Goal: Information Seeking & Learning: Learn about a topic

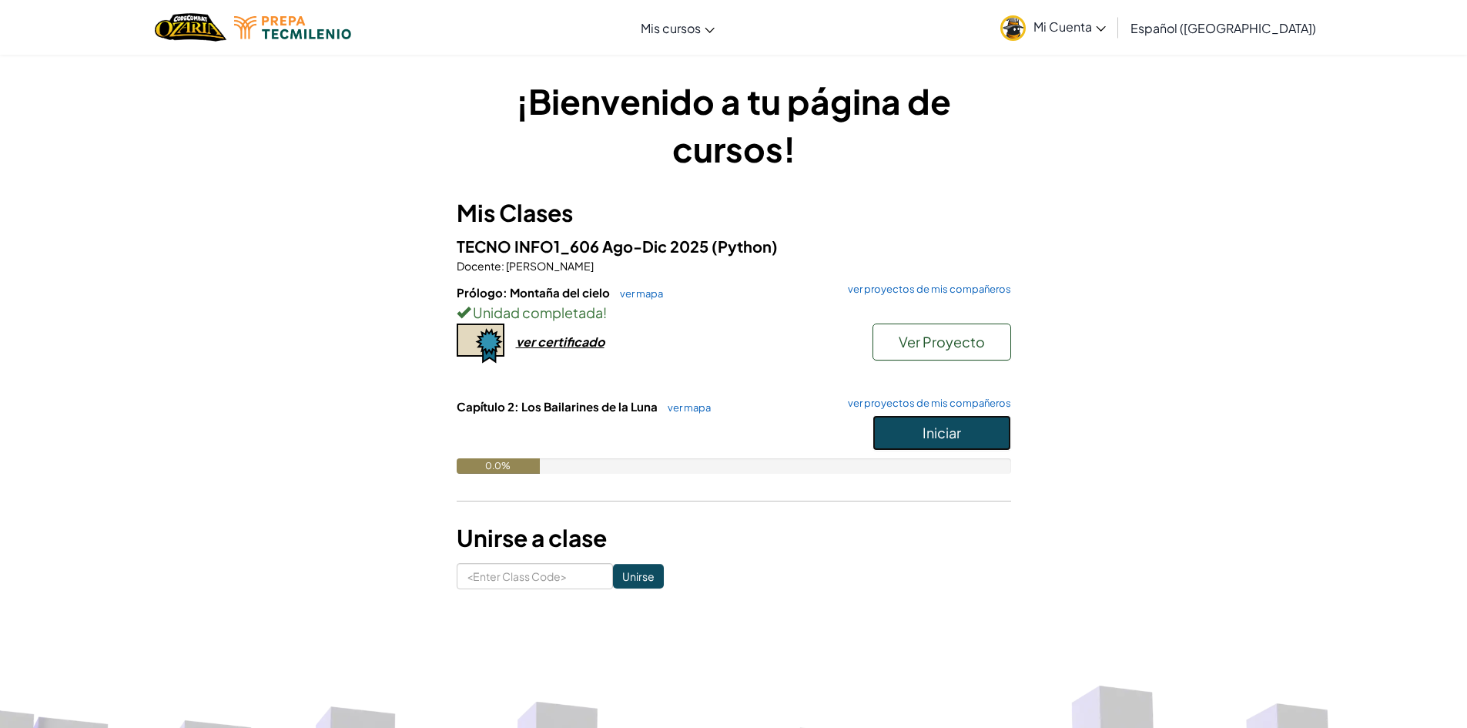
drag, startPoint x: 908, startPoint y: 425, endPoint x: 880, endPoint y: 434, distance: 29.2
click at [891, 447] on button "Iniciar" at bounding box center [942, 432] width 139 height 35
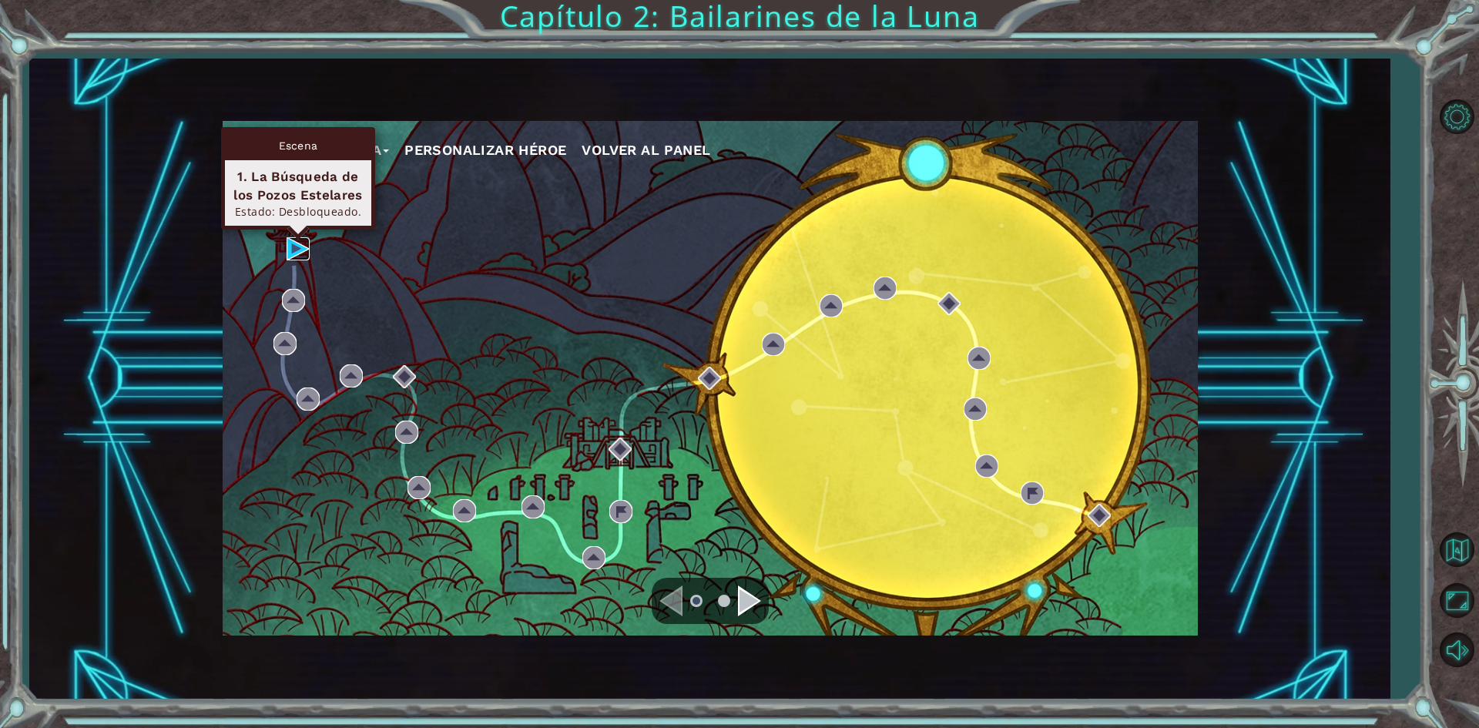
click at [299, 250] on img at bounding box center [298, 248] width 23 height 23
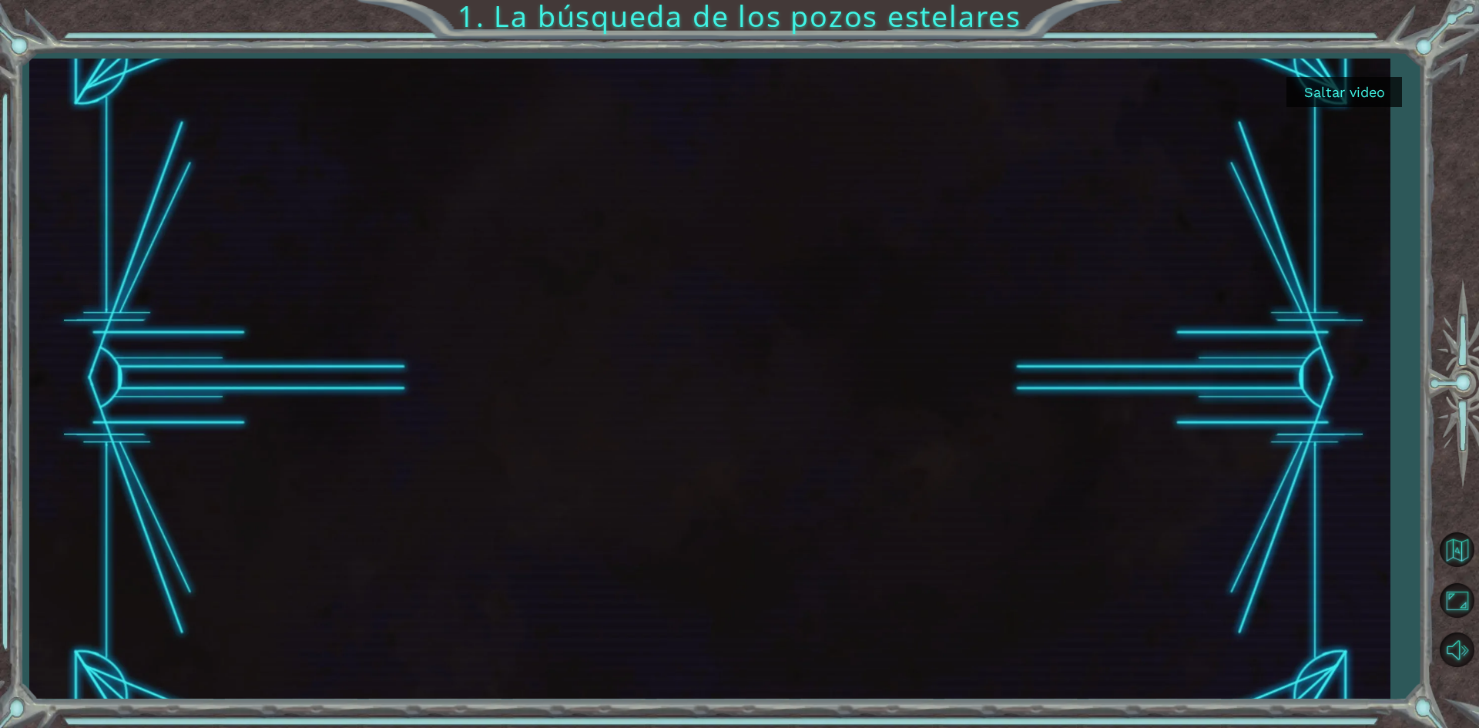
click at [1351, 89] on button "Saltar video" at bounding box center [1344, 92] width 116 height 30
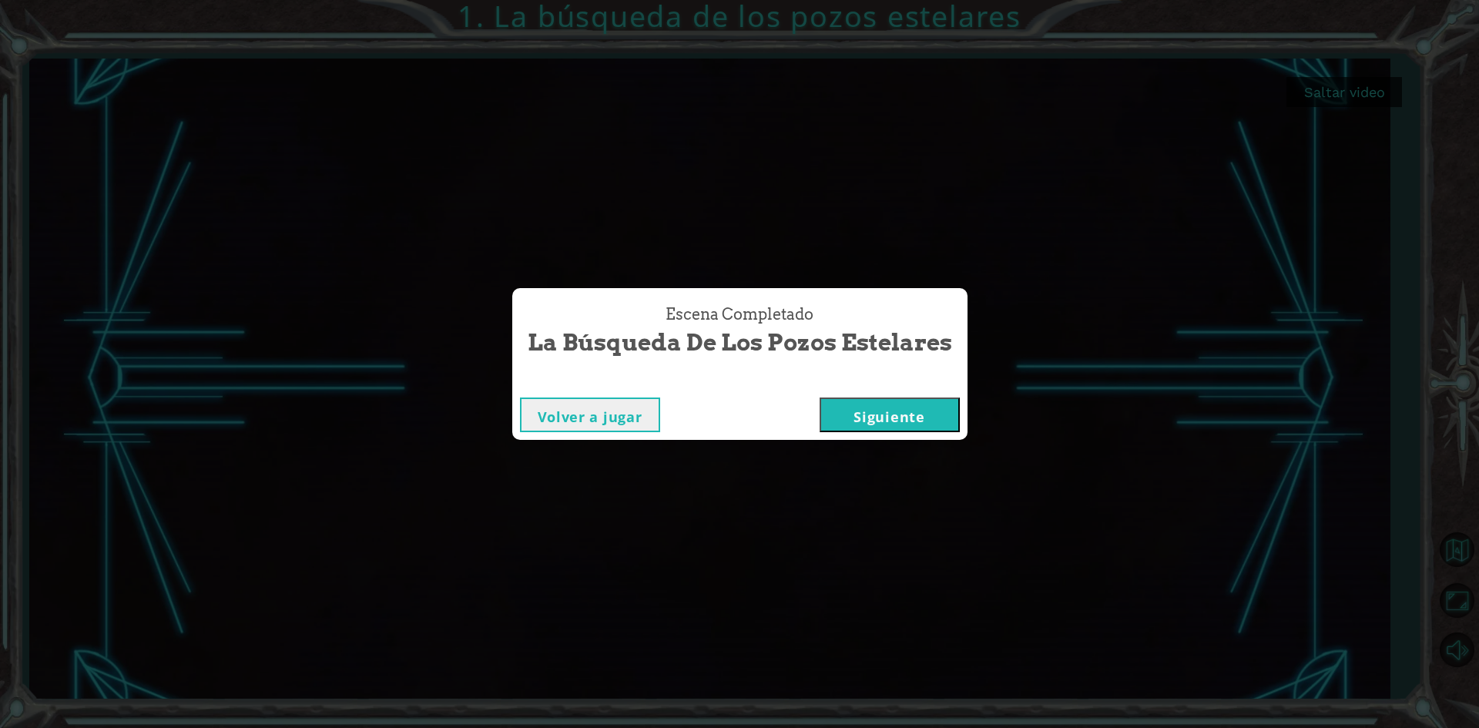
click at [951, 417] on button "Siguiente" at bounding box center [890, 414] width 140 height 35
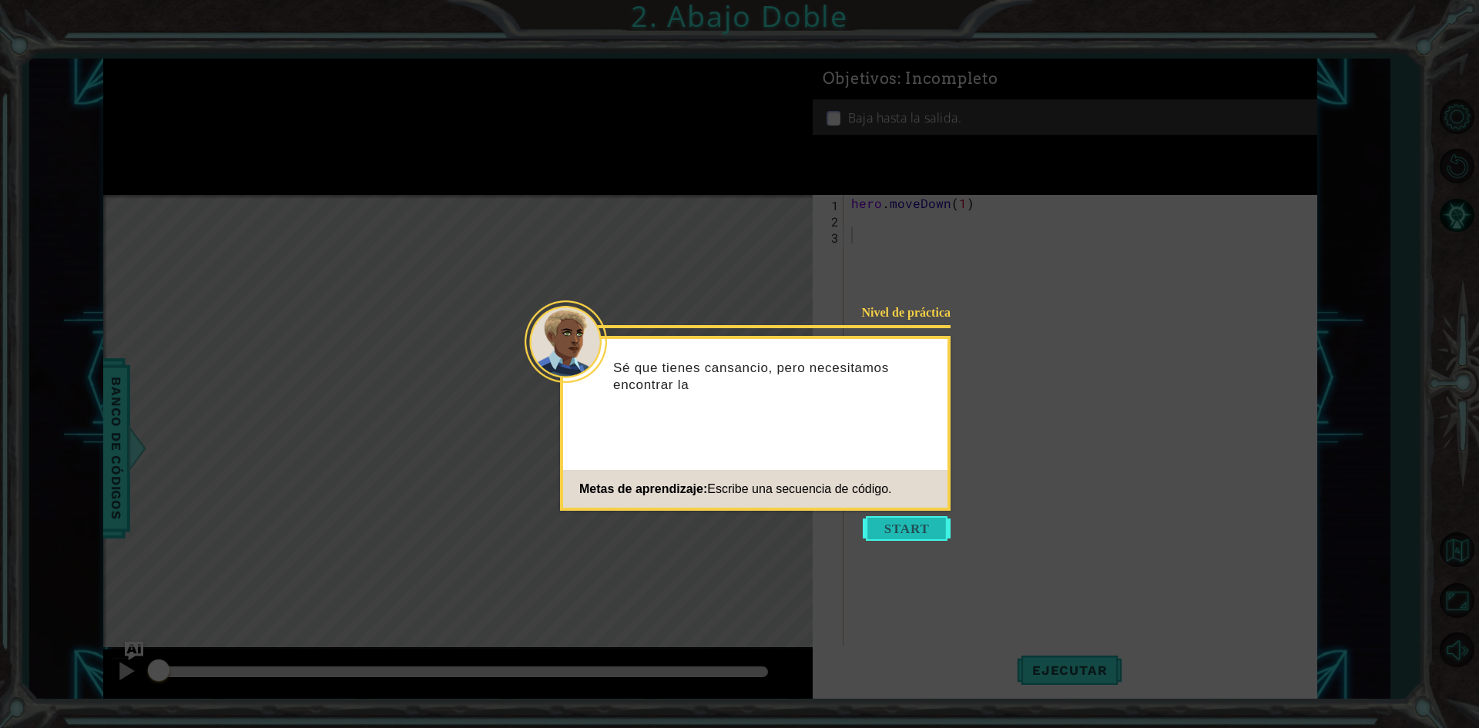
click at [902, 540] on button "Start" at bounding box center [907, 528] width 88 height 25
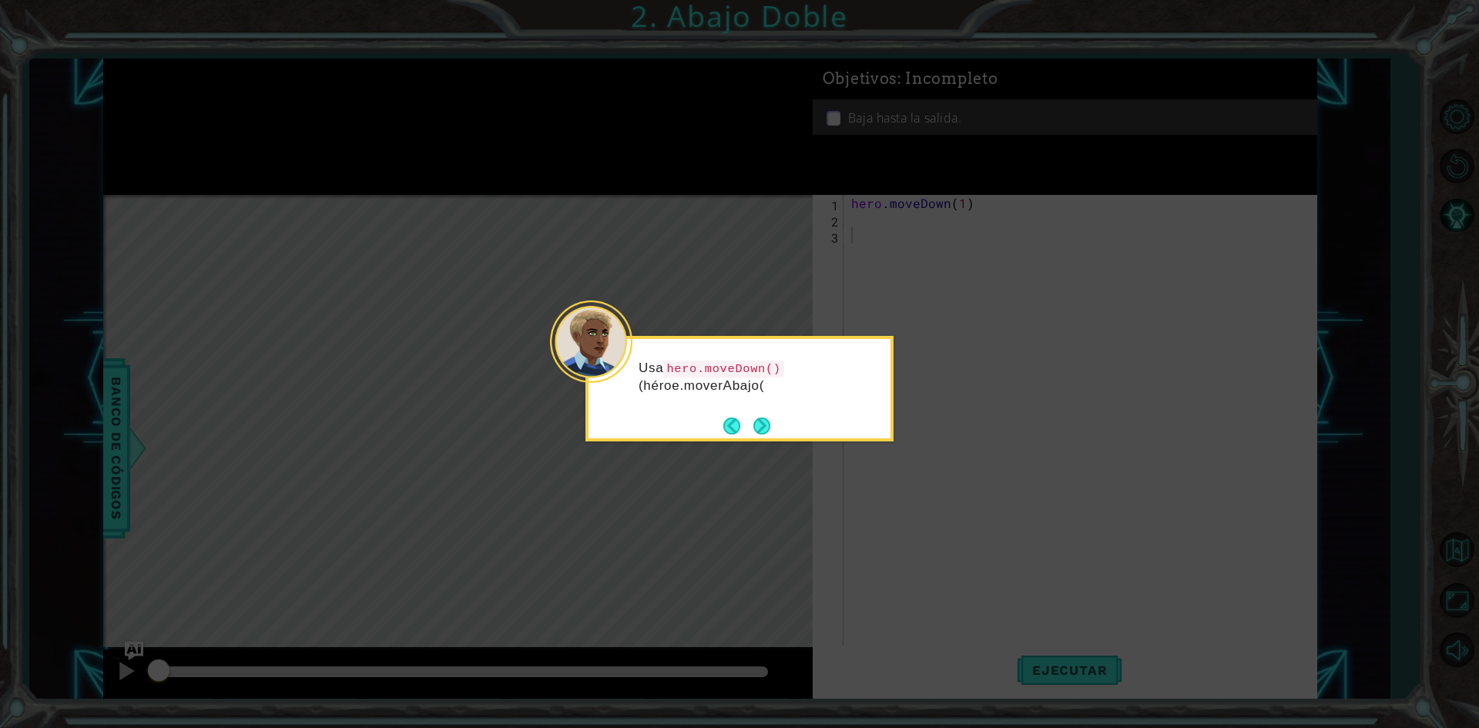
click at [776, 430] on div "Usa hero.moveDown() (héroe.moverAbajo(" at bounding box center [739, 389] width 308 height 106
click at [770, 430] on button "Next" at bounding box center [761, 425] width 17 height 17
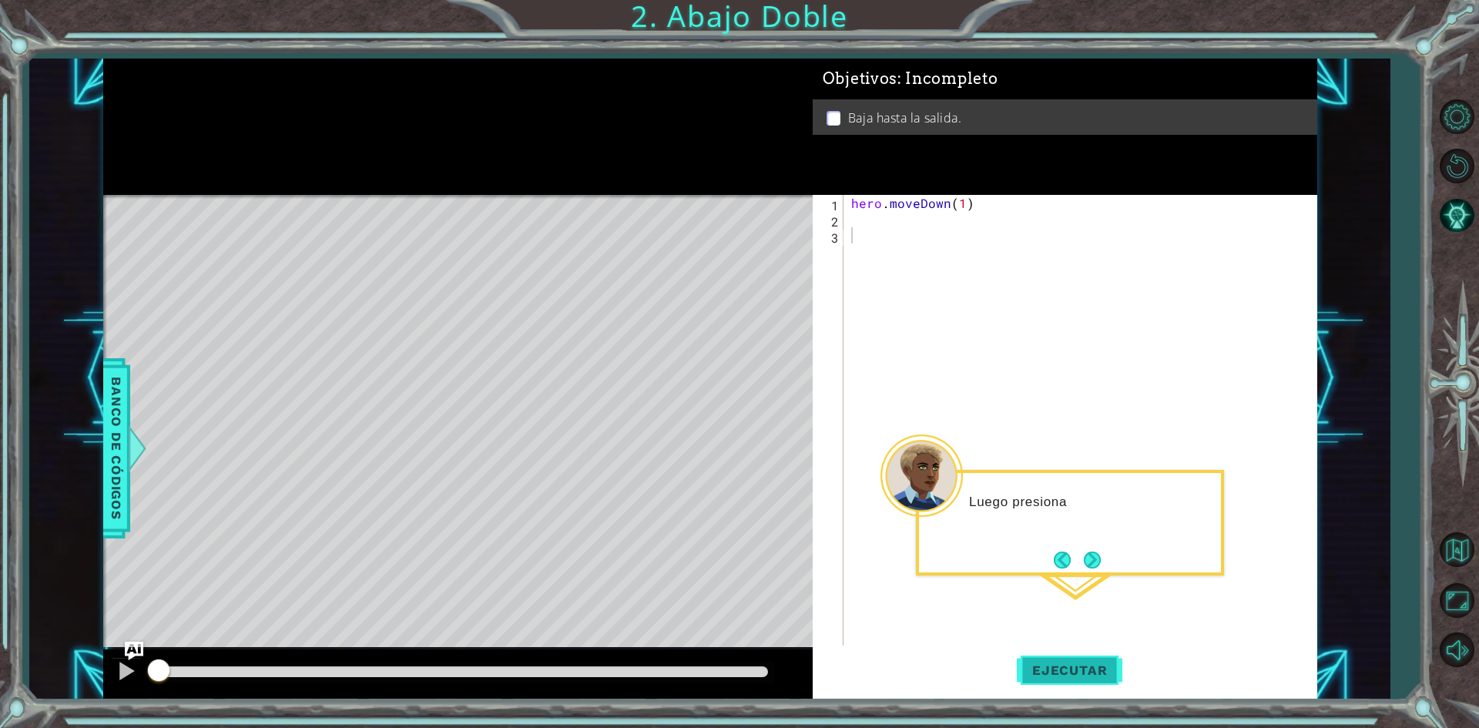
click at [1086, 664] on span "Ejecutar" at bounding box center [1070, 669] width 106 height 15
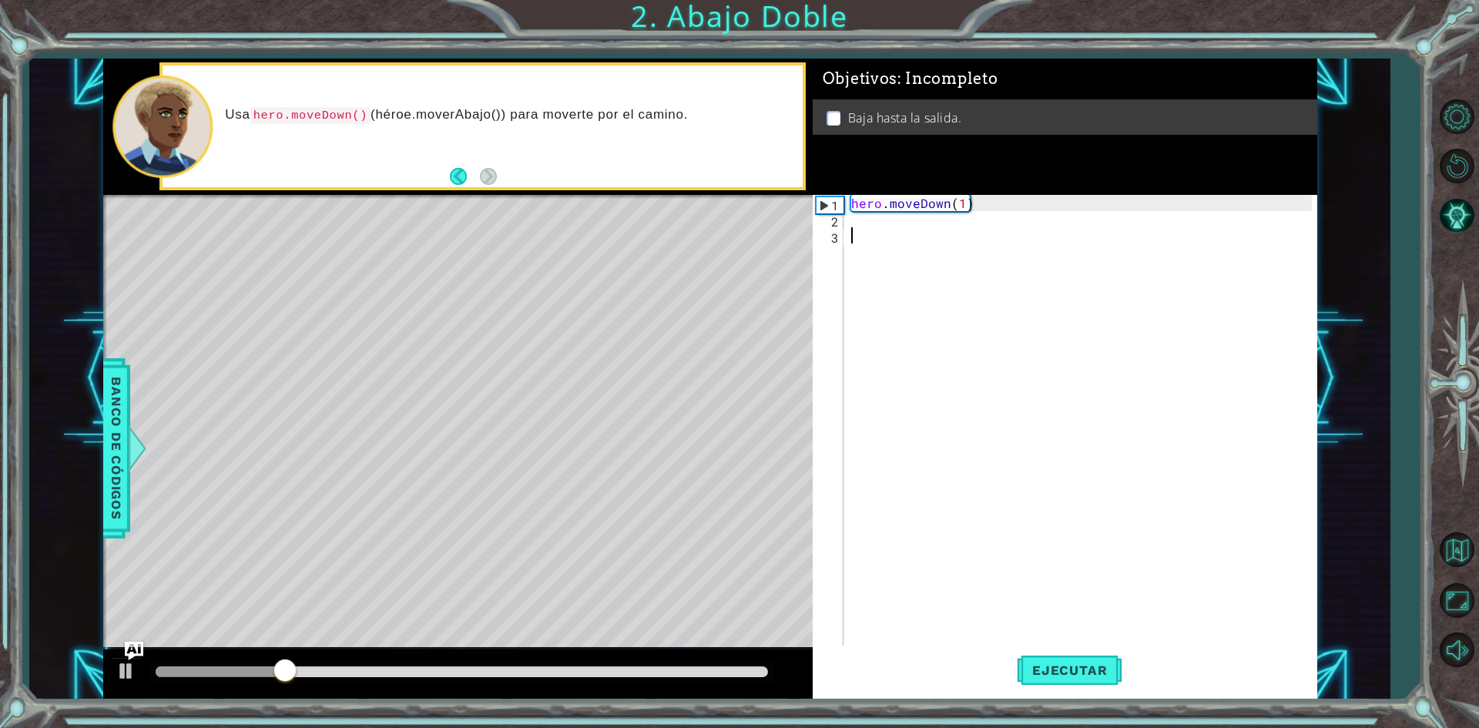
type textarea "g"
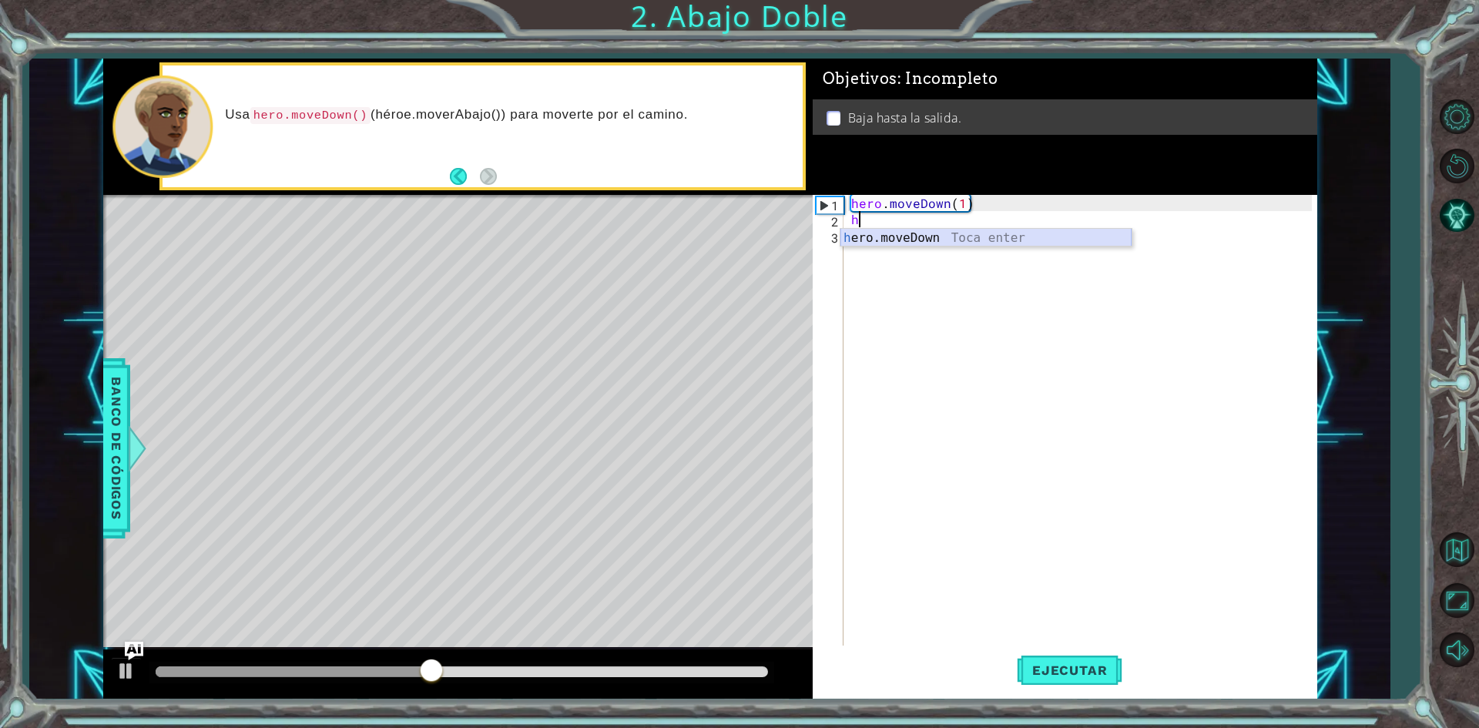
click at [938, 240] on div "h ero.moveDown Toca enter" at bounding box center [985, 256] width 291 height 55
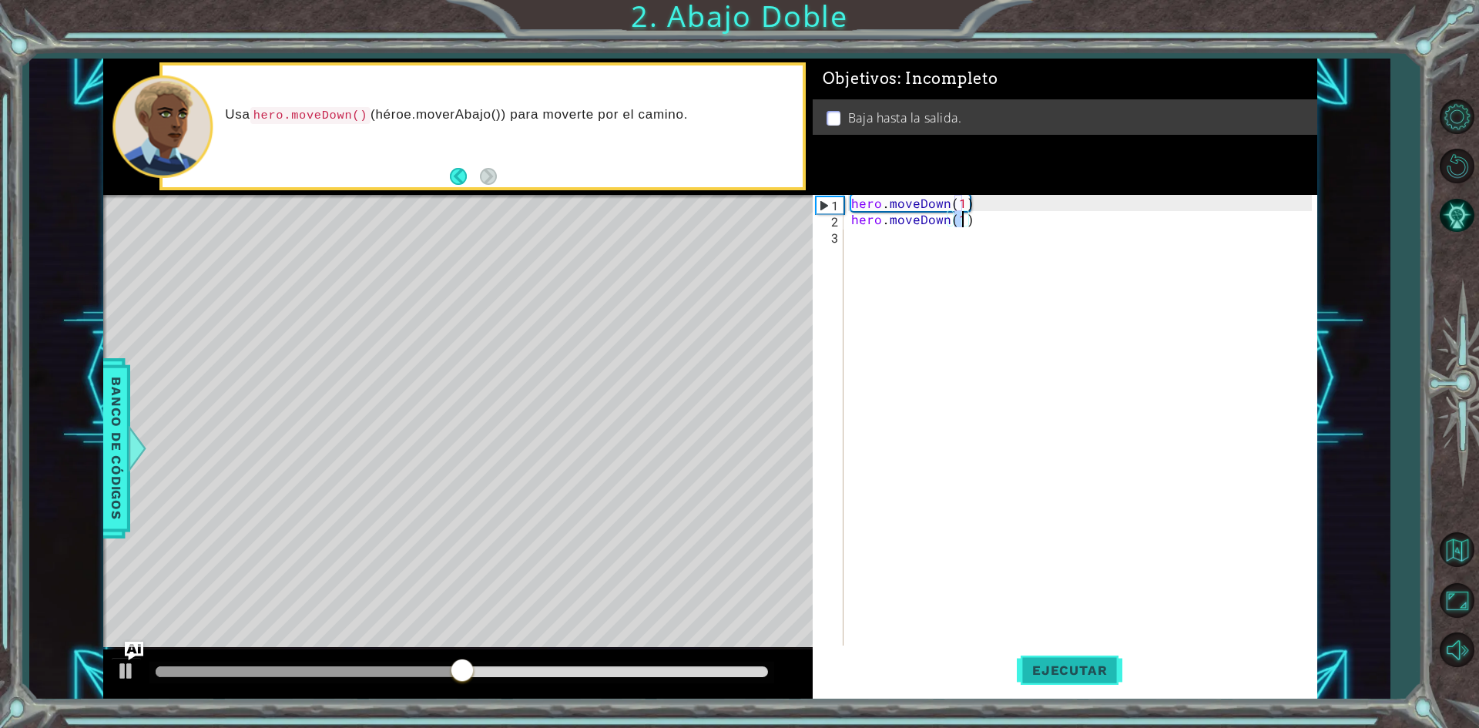
type textarea "hero.moveDown(1)"
click at [1103, 669] on span "Ejecutar" at bounding box center [1070, 669] width 106 height 15
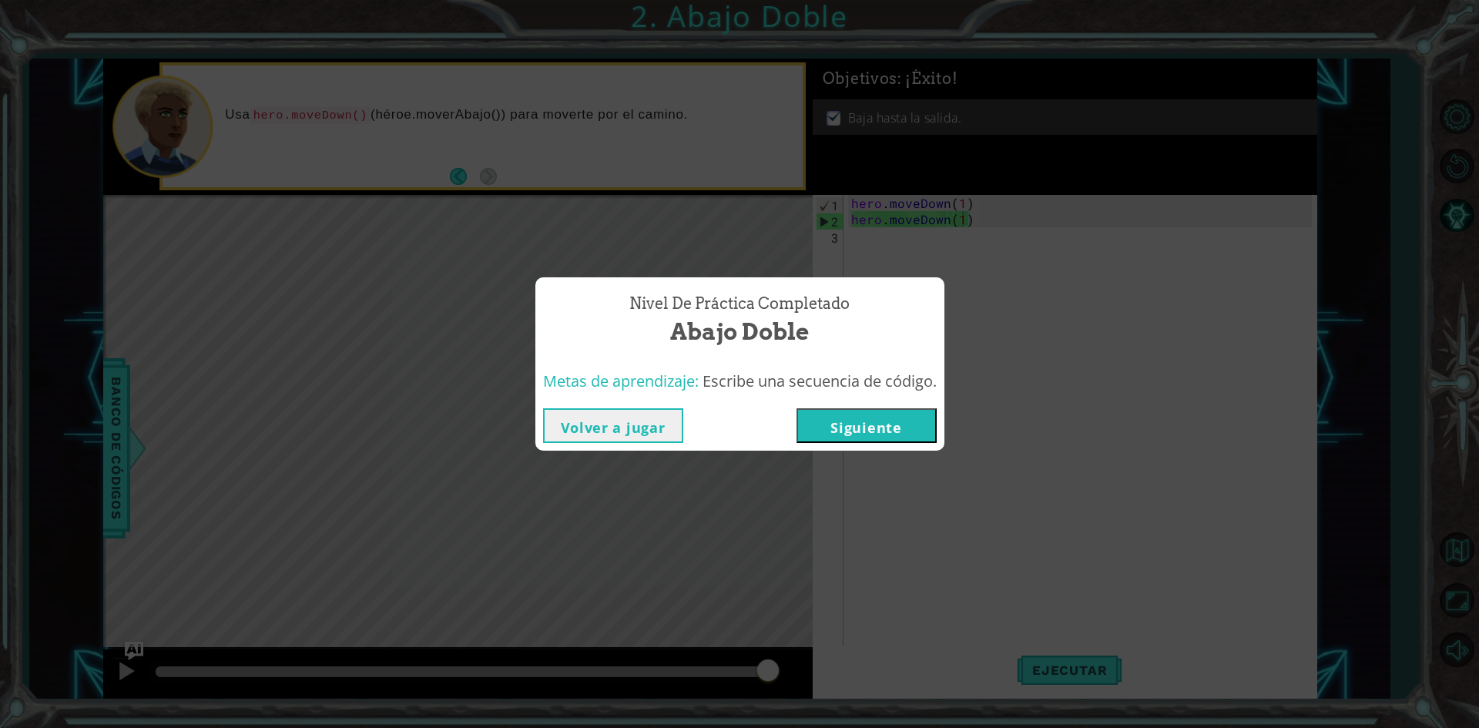
click at [907, 441] on button "Siguiente" at bounding box center [866, 425] width 140 height 35
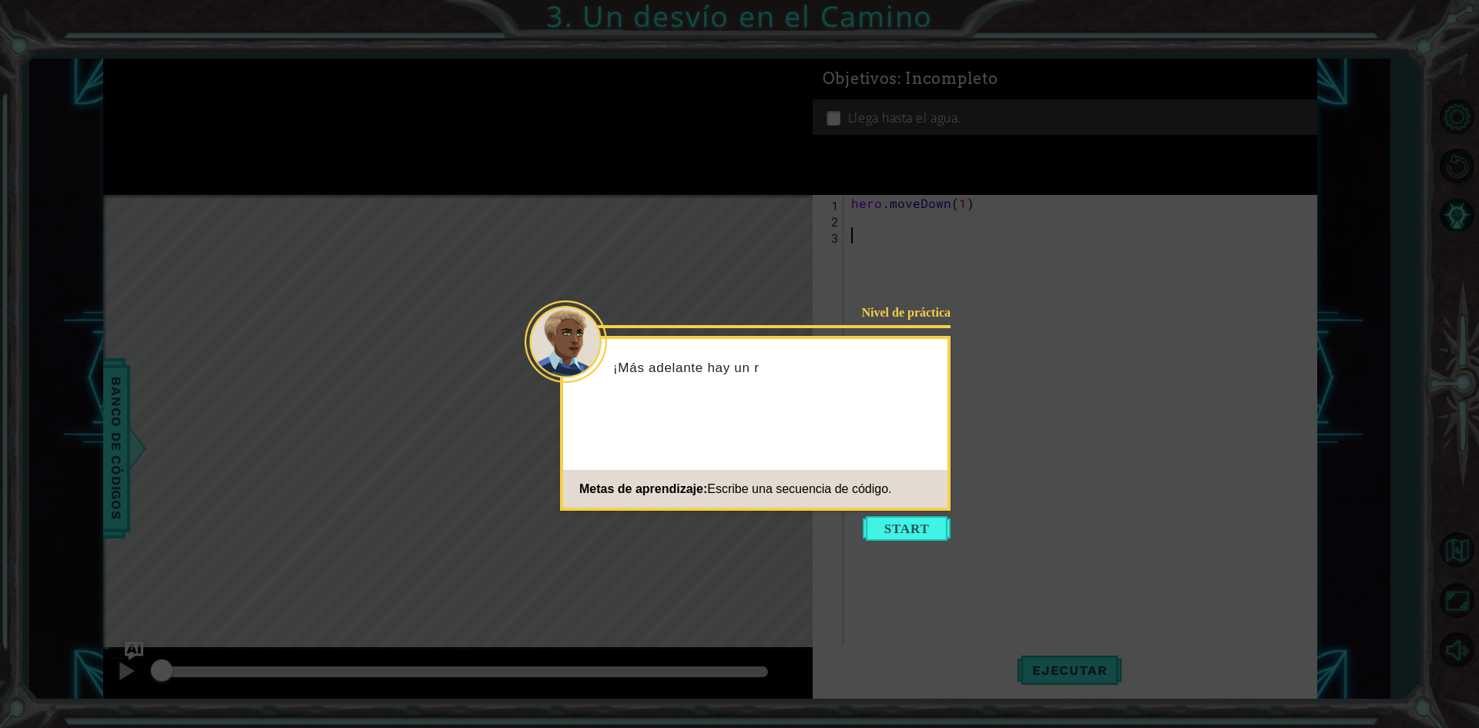
drag, startPoint x: 885, startPoint y: 511, endPoint x: 896, endPoint y: 511, distance: 10.8
click at [886, 511] on icon at bounding box center [739, 364] width 1479 height 728
click at [931, 513] on body "1 ההההההההההההההההההההההההההההההההההההההההההההההההההההההההההההההההההההההההההההה…" at bounding box center [739, 364] width 1479 height 728
click at [918, 521] on button "Start" at bounding box center [907, 528] width 88 height 25
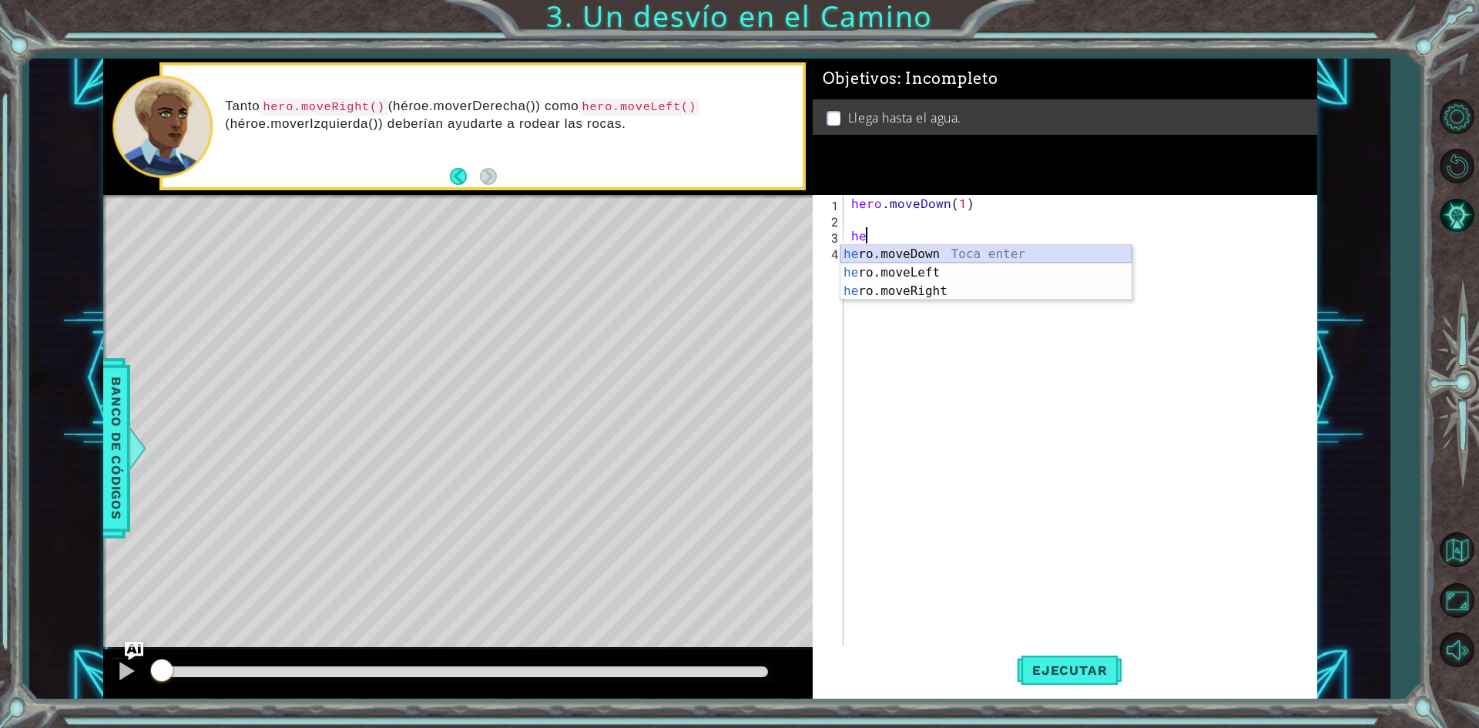
click at [856, 257] on div "he ro.moveDown Toca enter he ro.moveLeft Toca enter he ro.moveRight Toca enter" at bounding box center [985, 291] width 291 height 92
type textarea "hero.moveDown(1)"
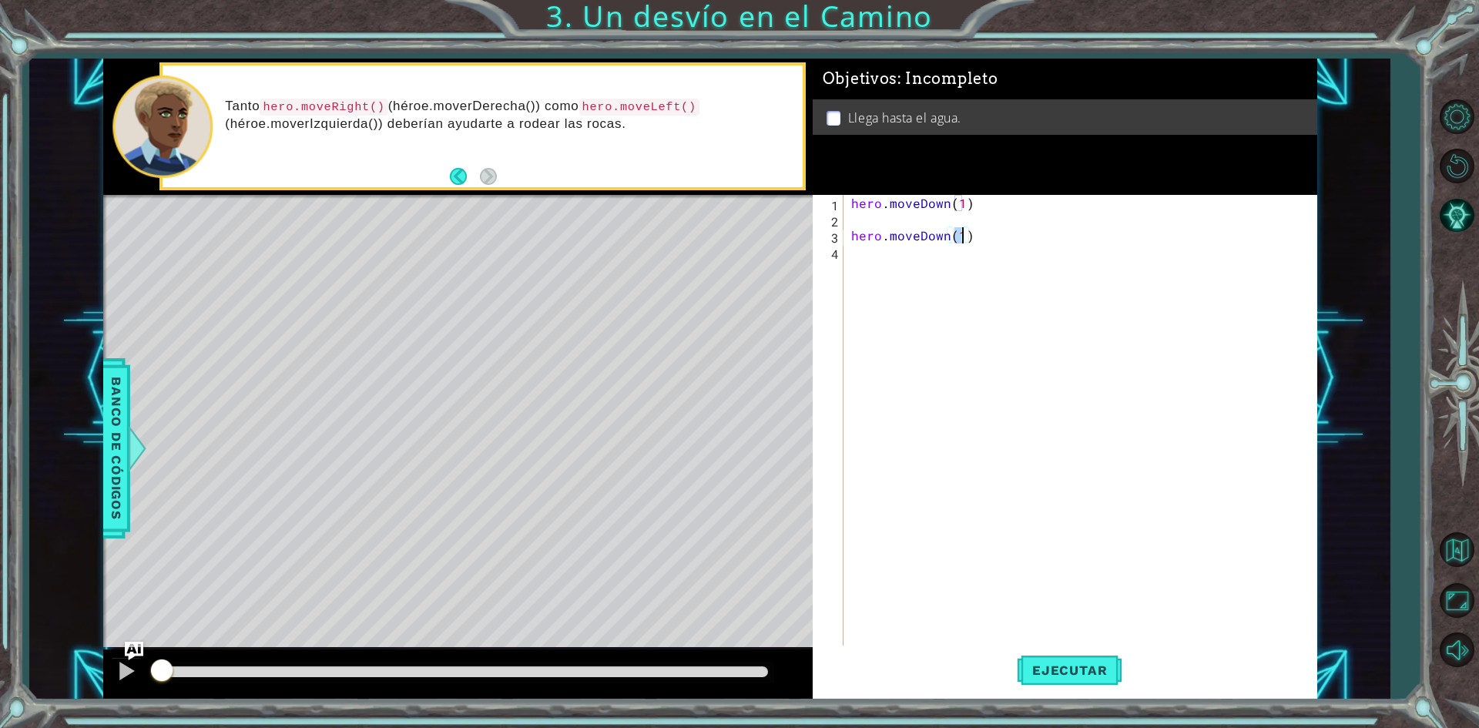
click at [886, 223] on div "hero . moveDown ( 1 ) hero . moveDown ( 1 )" at bounding box center [1083, 437] width 471 height 485
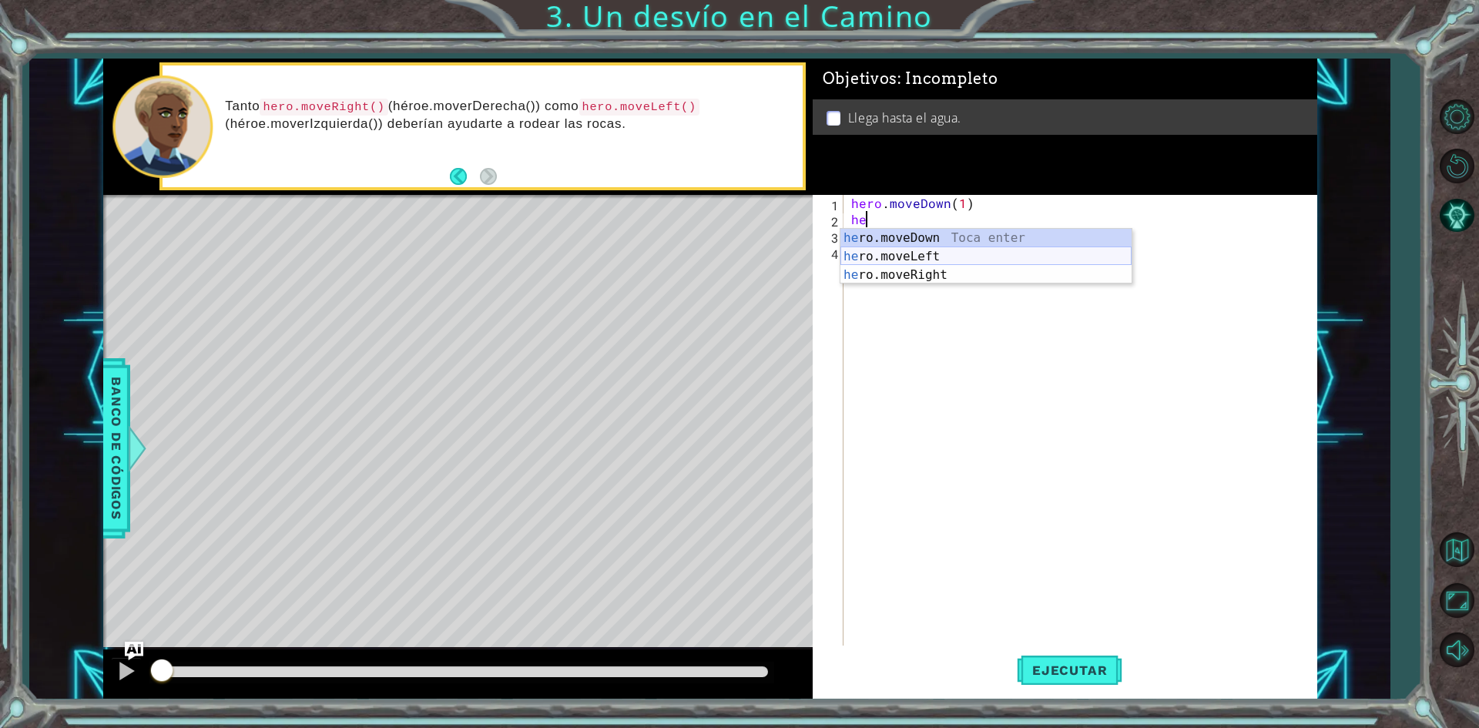
click at [911, 254] on div "he ro.moveDown Toca enter he ro.moveLeft Toca enter he ro.moveRight Toca enter" at bounding box center [985, 275] width 291 height 92
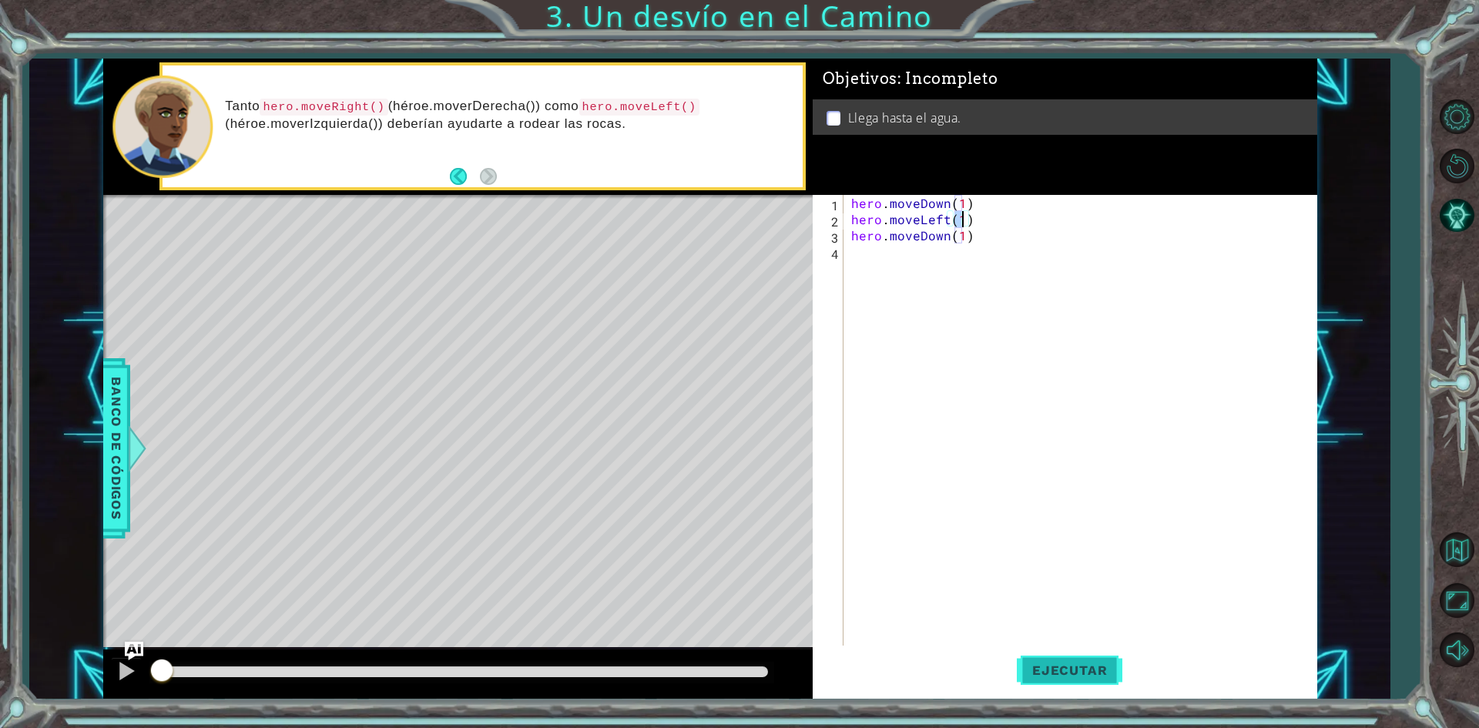
type textarea "hero.moveLeft(1)"
click at [1055, 667] on span "Ejecutar" at bounding box center [1070, 669] width 106 height 15
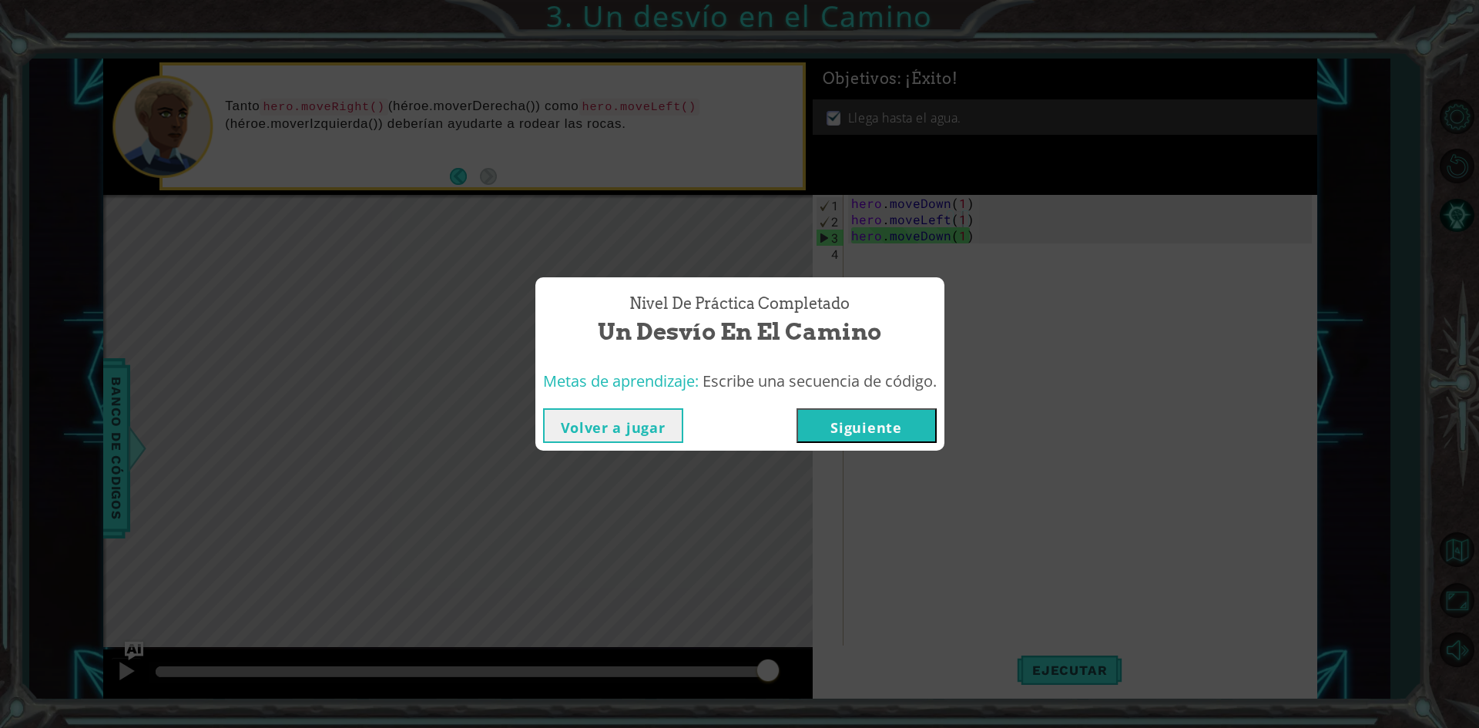
click at [837, 431] on button "Siguiente" at bounding box center [866, 425] width 140 height 35
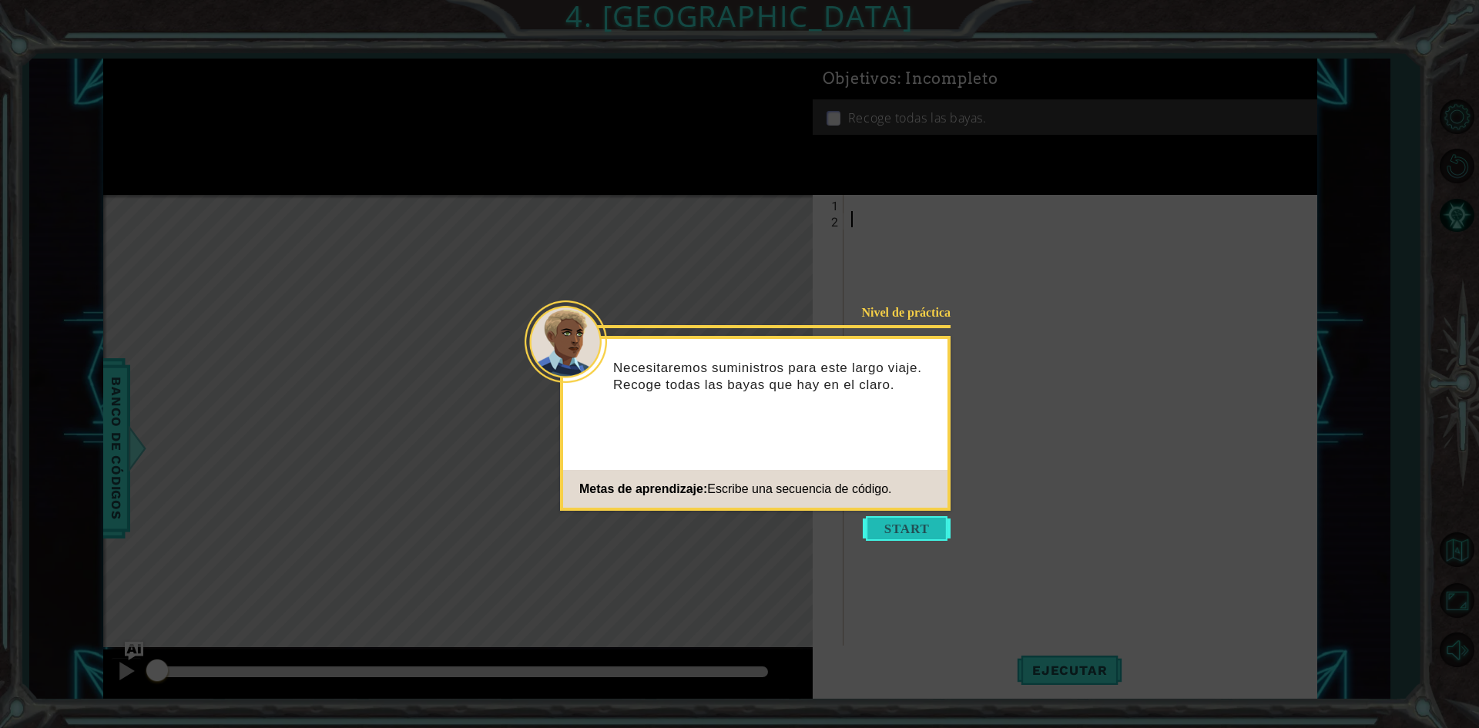
click at [901, 528] on button "Start" at bounding box center [907, 528] width 88 height 25
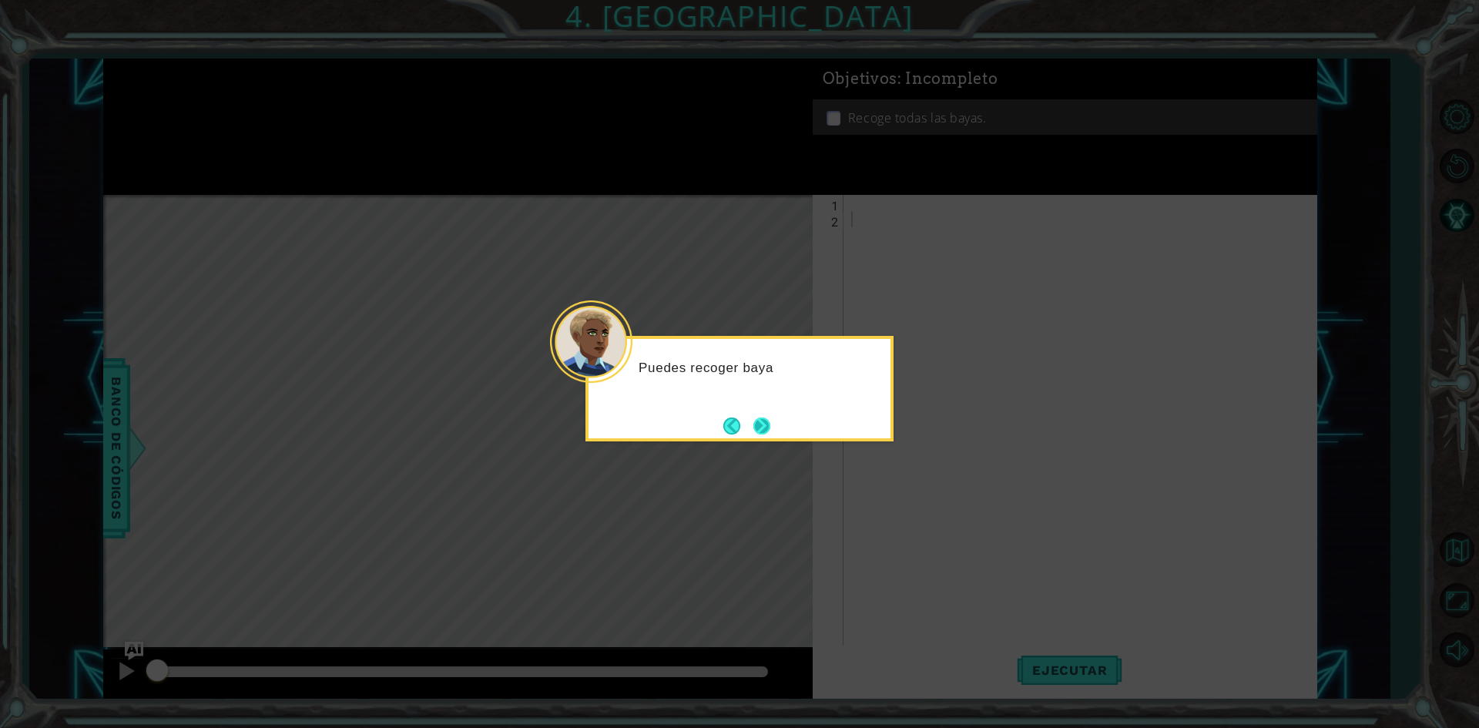
click at [770, 430] on button "Next" at bounding box center [761, 425] width 17 height 17
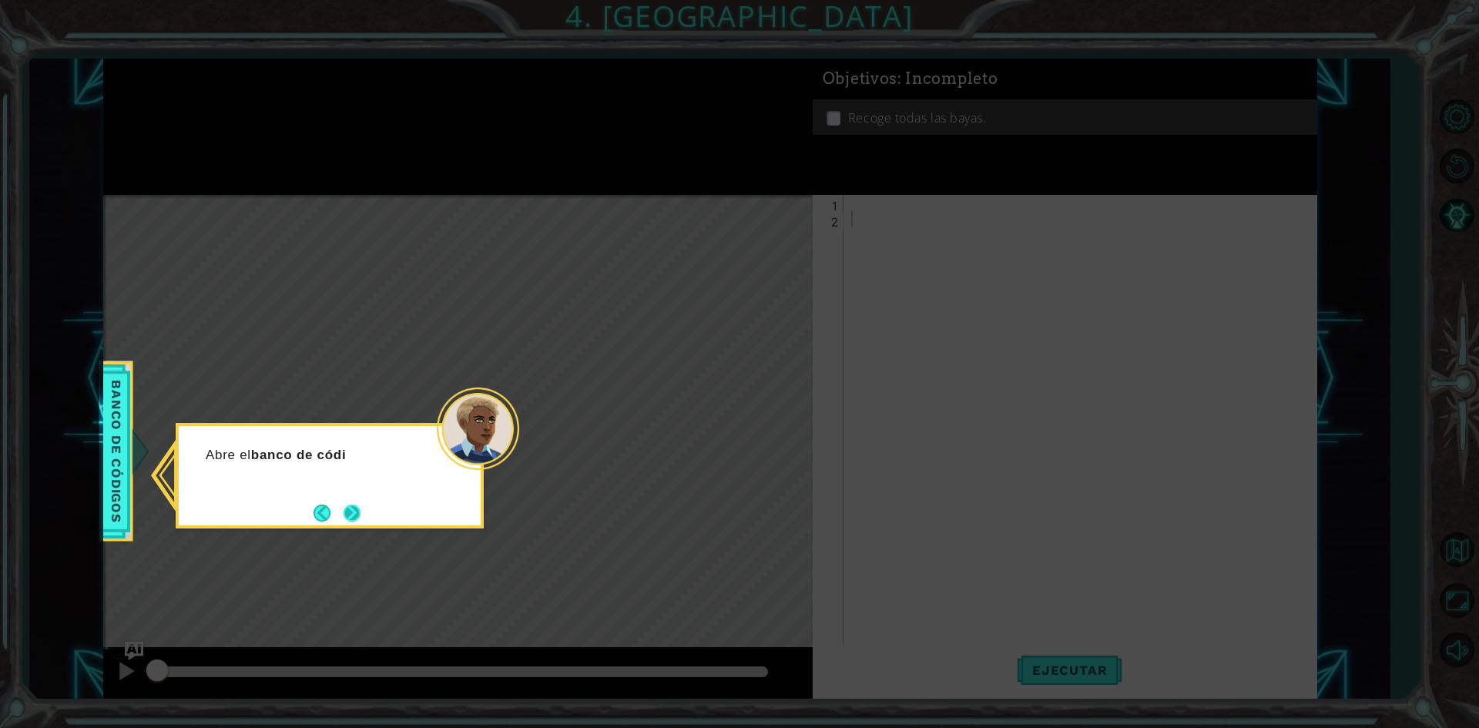
click at [357, 513] on button "Next" at bounding box center [352, 513] width 17 height 17
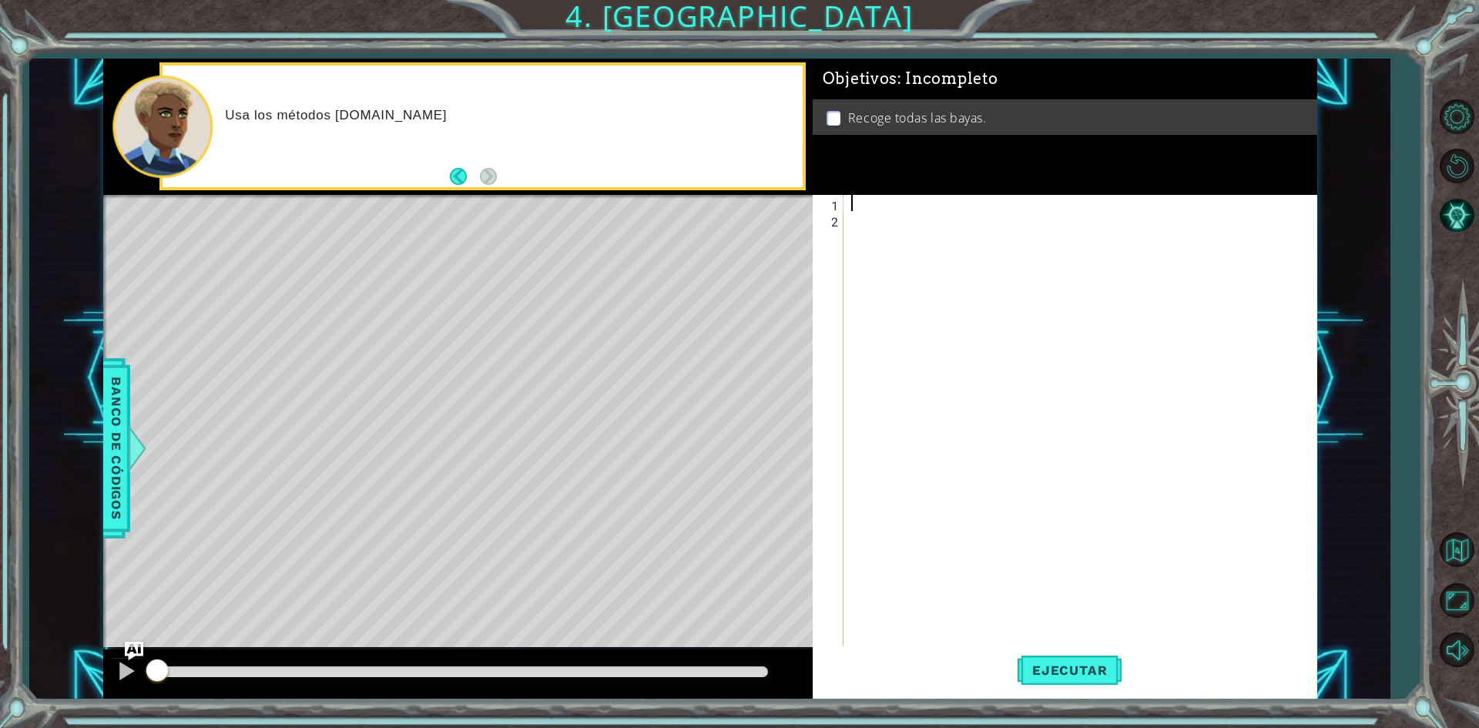
click at [867, 205] on div at bounding box center [1083, 437] width 471 height 485
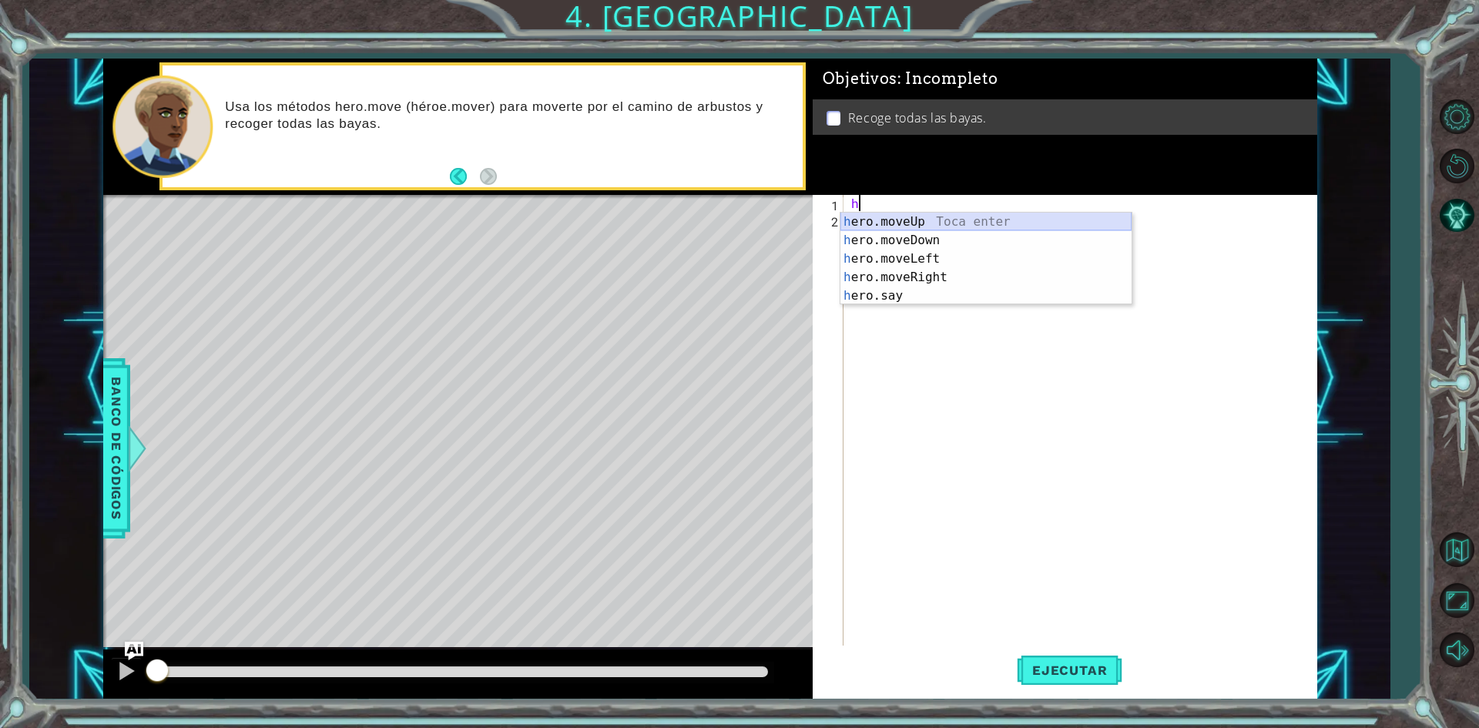
click at [892, 220] on div "h ero.moveUp Toca enter h ero.moveDown Toca enter h ero.moveLeft Toca enter h e…" at bounding box center [985, 277] width 291 height 129
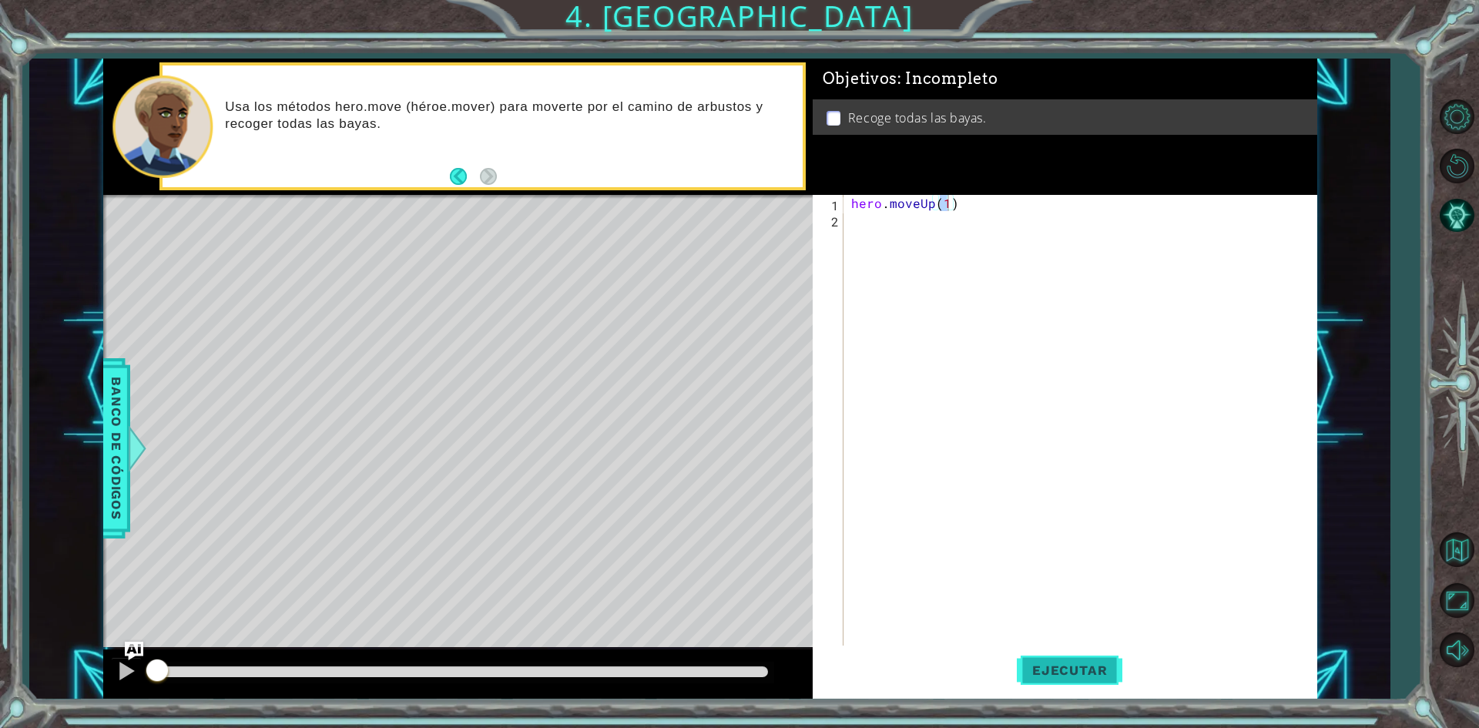
click at [1102, 676] on span "Ejecutar" at bounding box center [1070, 669] width 106 height 15
type textarea "hero.moveUp(2)"
click at [1044, 672] on span "Ejecutar" at bounding box center [1070, 669] width 106 height 15
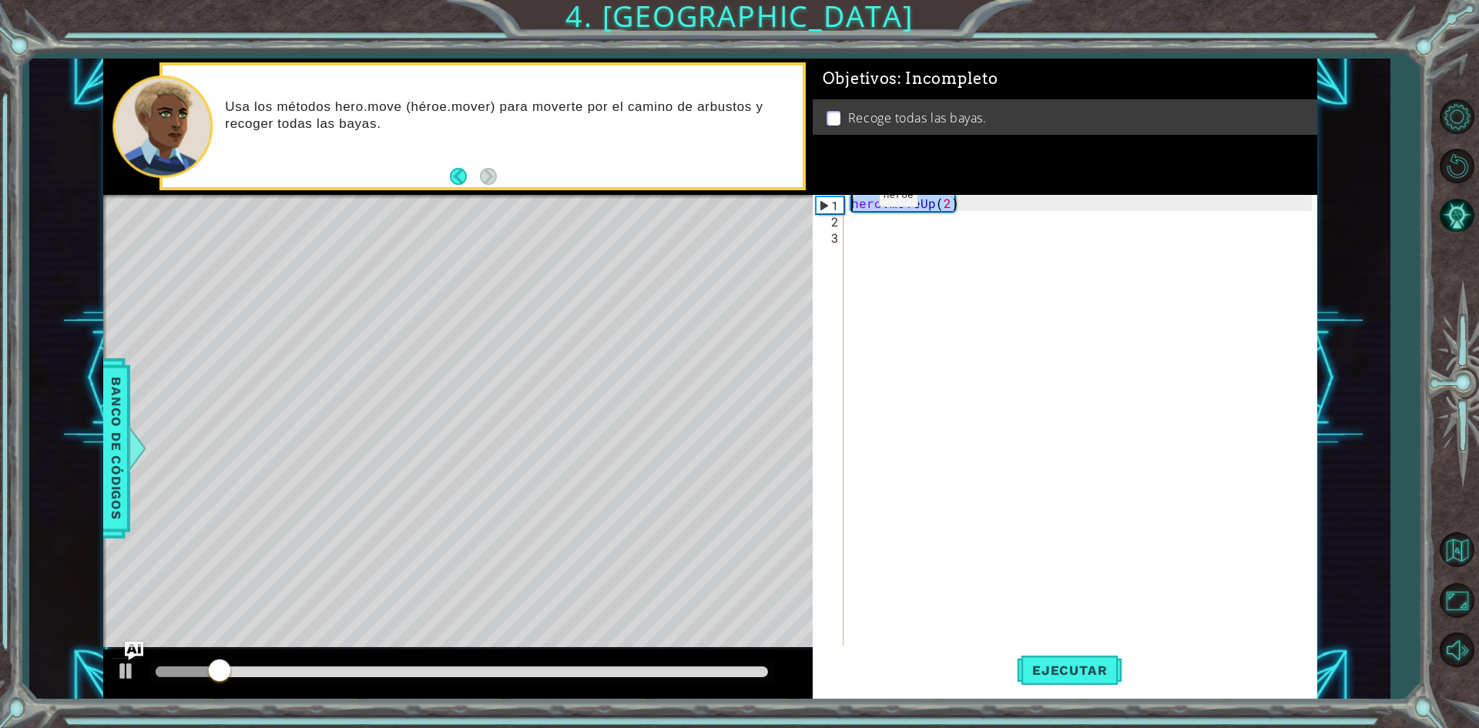
drag, startPoint x: 929, startPoint y: 204, endPoint x: 803, endPoint y: 196, distance: 125.8
click at [804, 196] on div "1 ההההההההההההההההההההההההההההההההההההההההההההההההההההההההההההההההההההההההההההה…" at bounding box center [710, 379] width 1214 height 641
type textarea "hero.moveUp(2)"
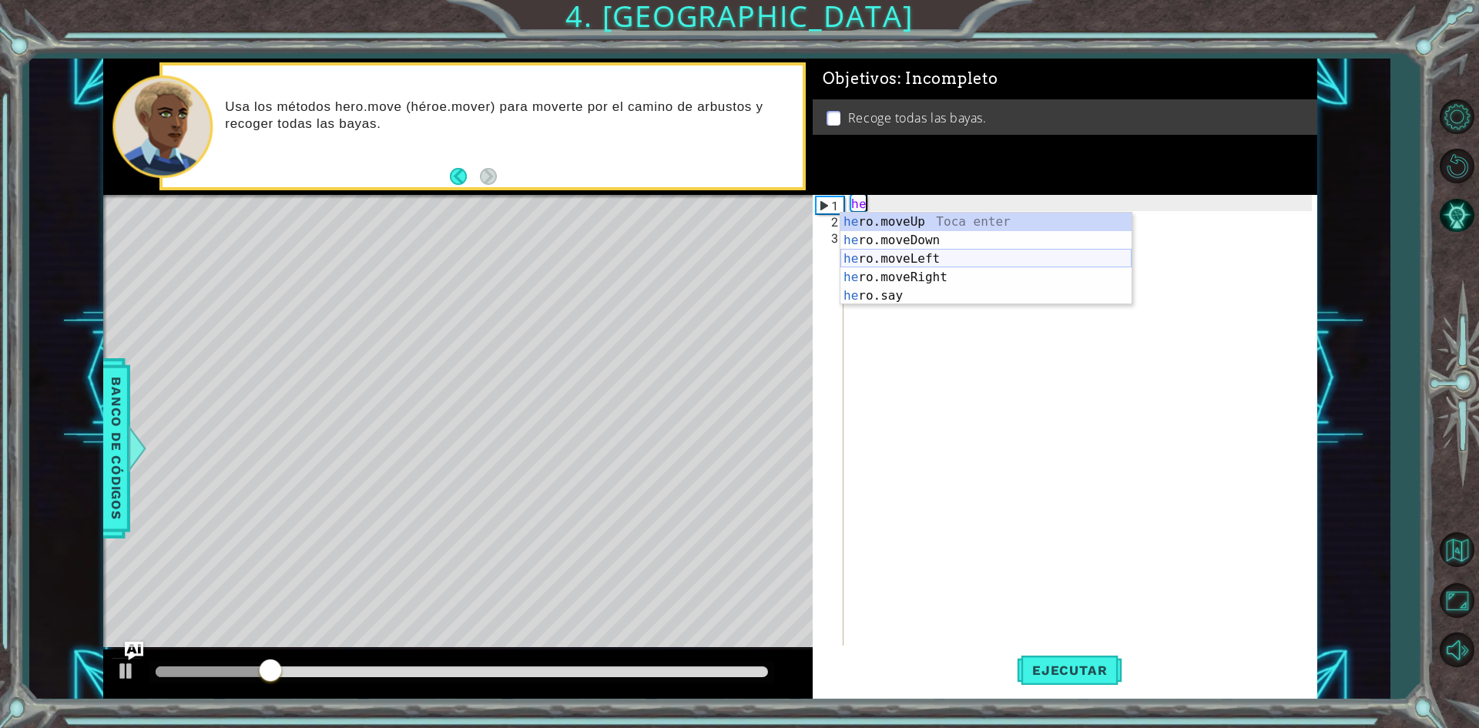
click at [961, 260] on div "he ro.moveUp Toca enter he ro.moveDown Toca enter he ro.moveLeft Toca enter he …" at bounding box center [985, 277] width 291 height 129
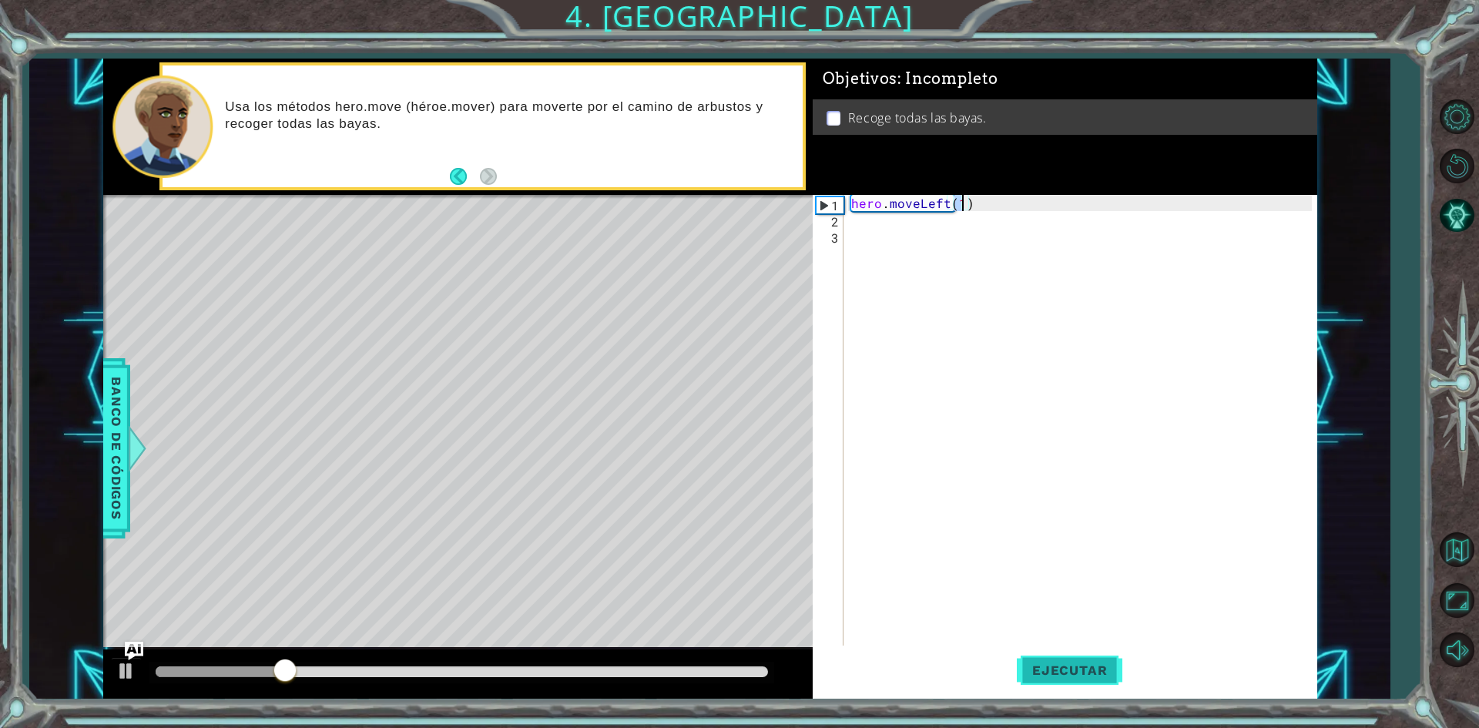
type textarea "hero.moveLeft(1)"
click at [1079, 657] on button "Ejecutar" at bounding box center [1070, 671] width 106 height 50
click at [881, 223] on div "hero . moveLeft ( 1 )" at bounding box center [1083, 437] width 471 height 485
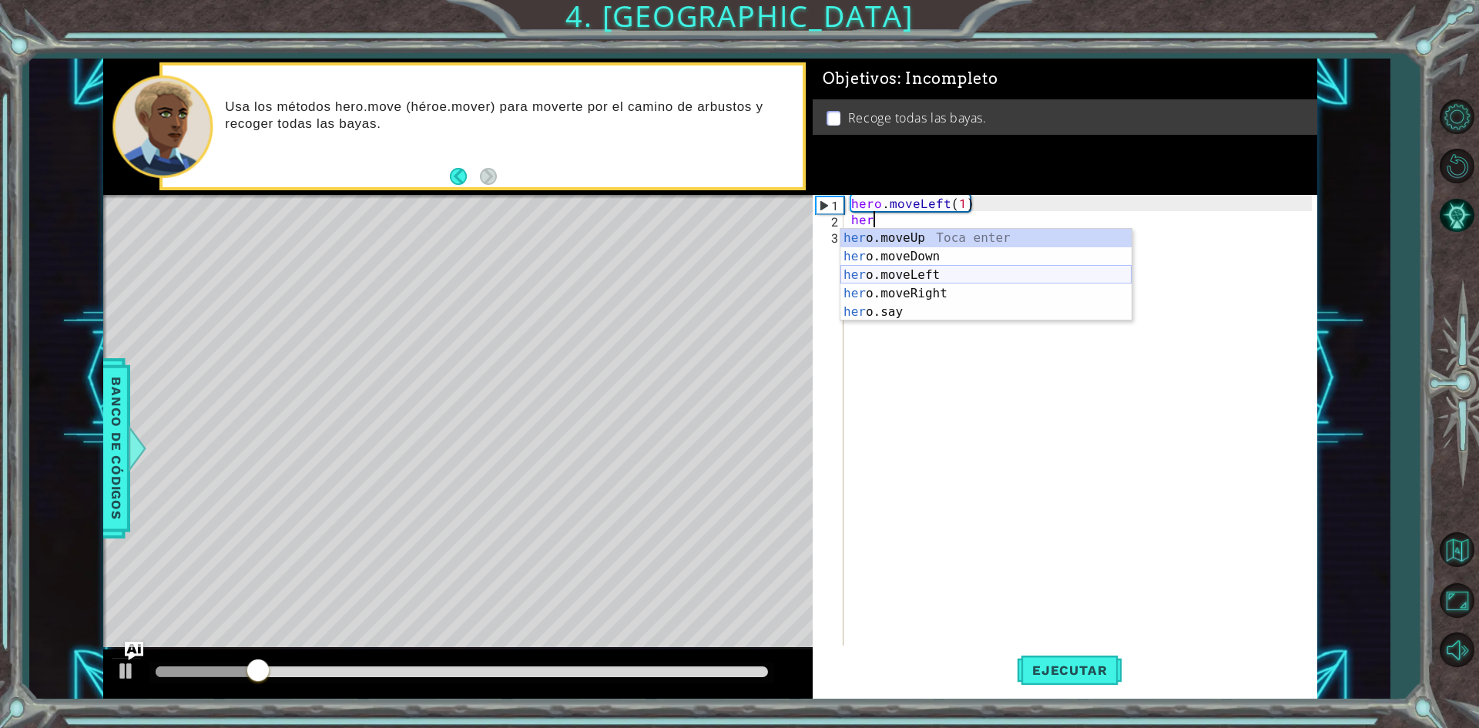
click at [958, 270] on div "her o.moveUp Toca enter her o.moveDown Toca enter her o.moveLeft [PERSON_NAME] …" at bounding box center [985, 293] width 291 height 129
type textarea "hero.moveLeft(1)"
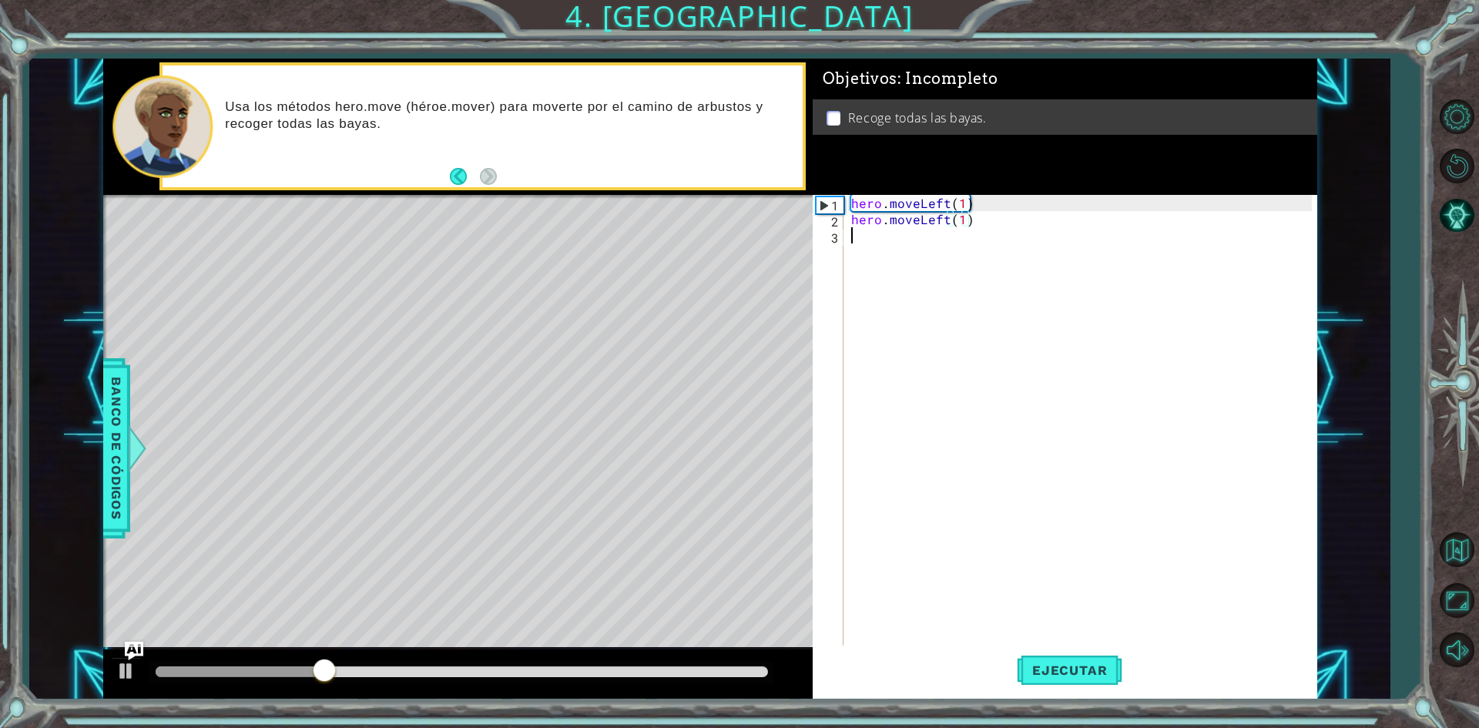
click at [878, 253] on div "hero . moveLeft ( 1 ) hero . moveLeft ( 1 )" at bounding box center [1083, 437] width 471 height 485
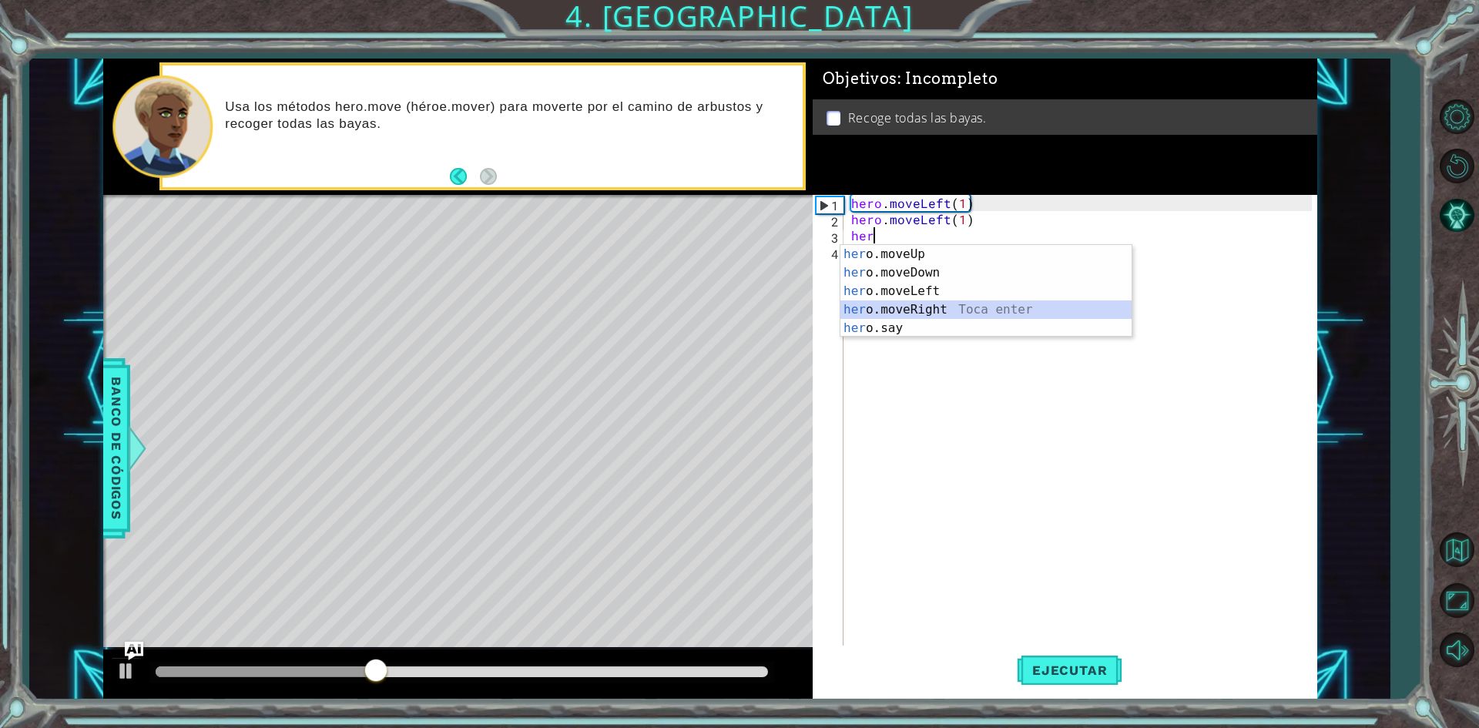
click at [928, 301] on div "her o.moveUp Toca enter her o.moveDown Toca enter her o.moveLeft [PERSON_NAME] …" at bounding box center [985, 309] width 291 height 129
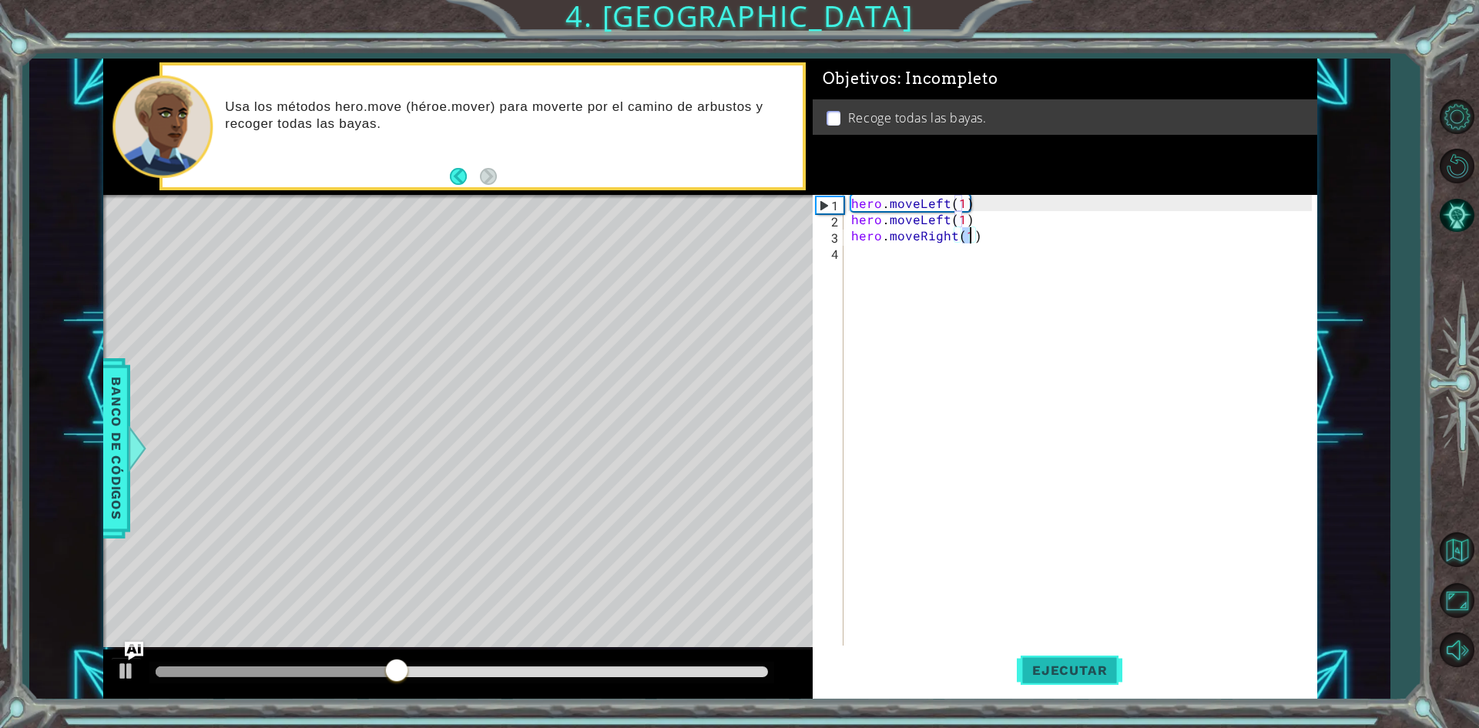
click at [1077, 670] on span "Ejecutar" at bounding box center [1070, 669] width 106 height 15
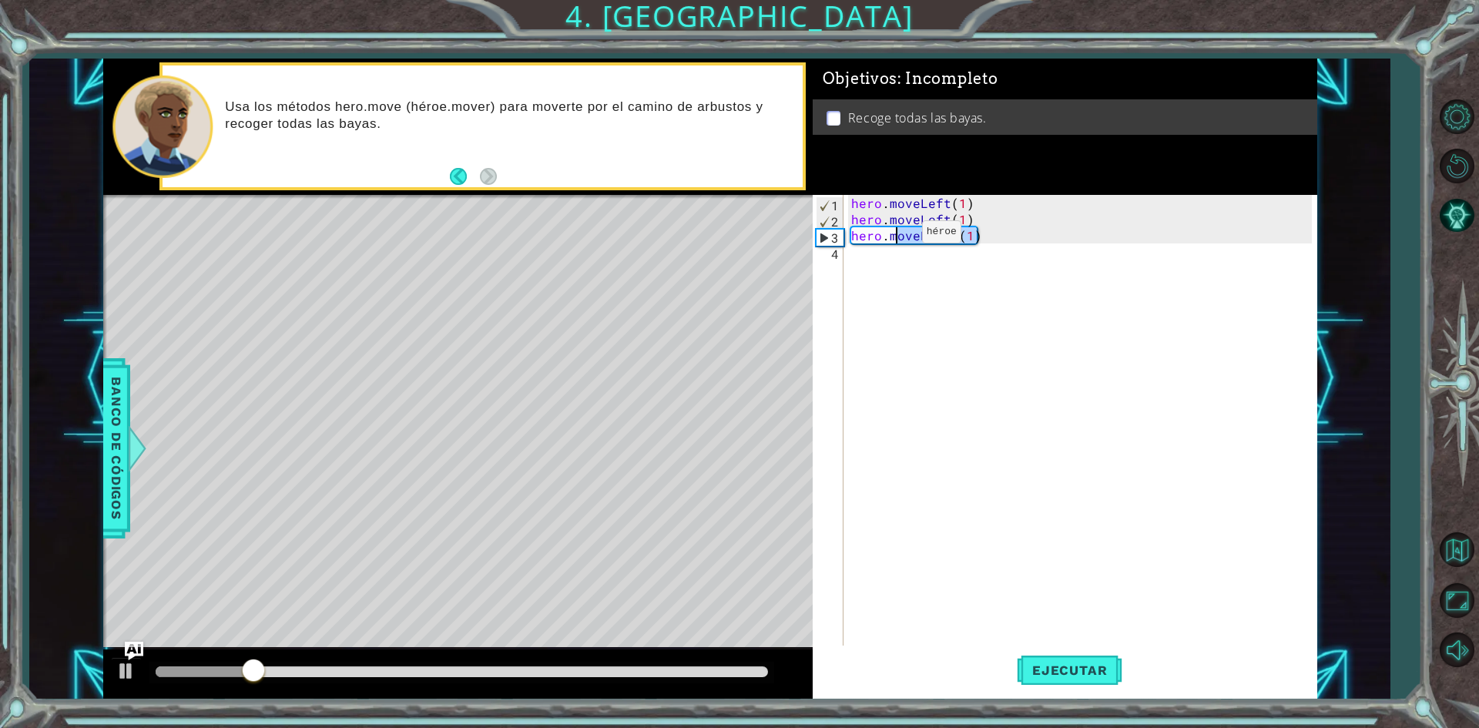
drag, startPoint x: 982, startPoint y: 240, endPoint x: 893, endPoint y: 236, distance: 89.4
click at [893, 236] on div "hero . moveLeft ( 1 ) hero . moveLeft ( 1 ) hero . moveRight ( 1 )" at bounding box center [1083, 437] width 471 height 485
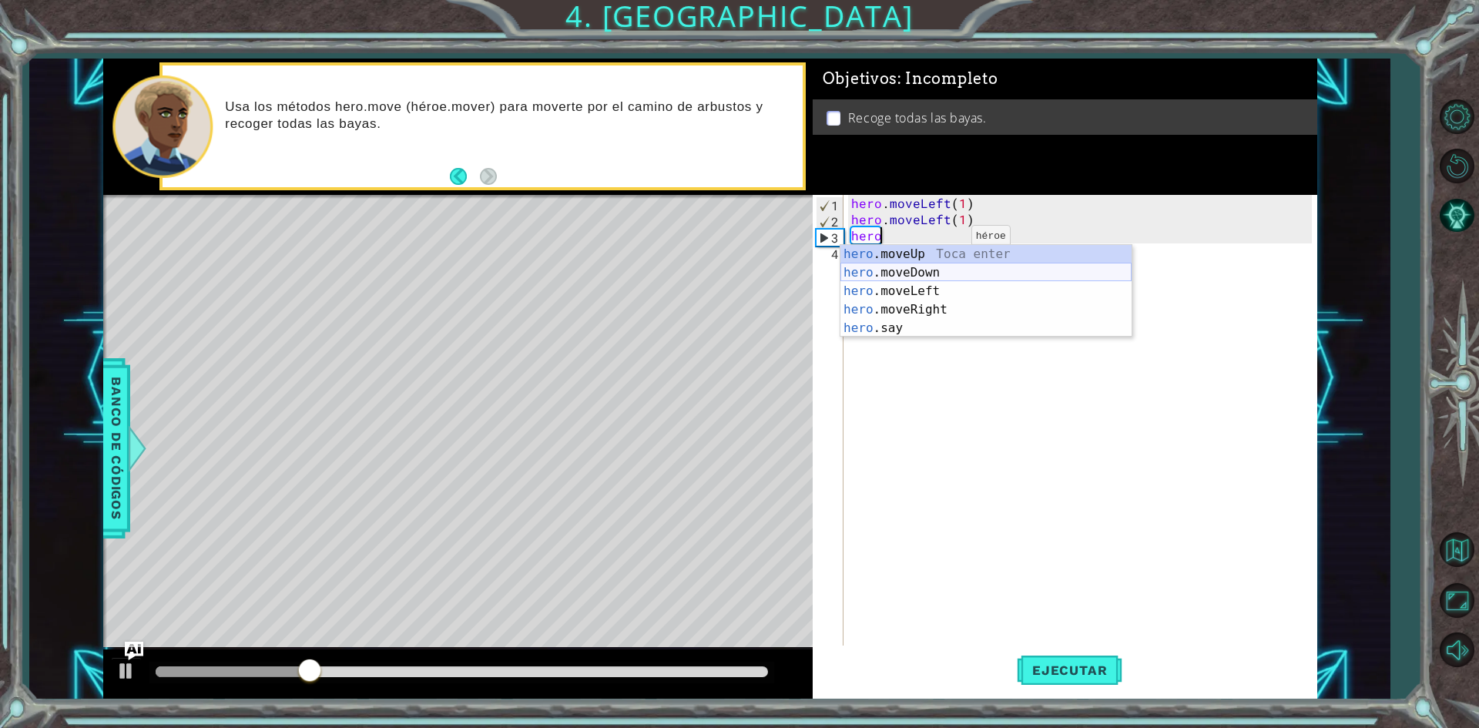
click at [937, 270] on div "hero .moveUp Toca enter hero .moveDown Toca enter hero .moveLeft Toca enter her…" at bounding box center [985, 309] width 291 height 129
type textarea "hero.moveDown(1)"
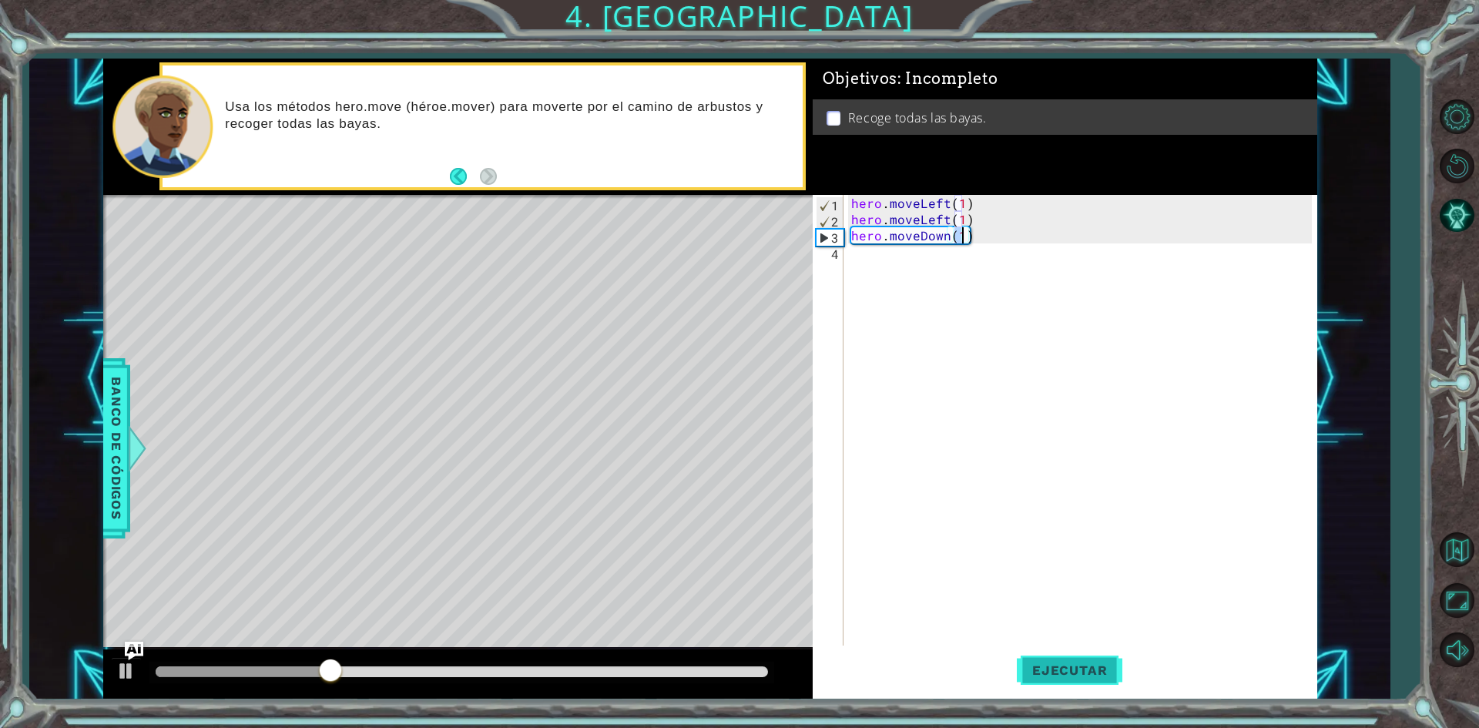
click at [1063, 666] on span "Ejecutar" at bounding box center [1070, 669] width 106 height 15
click at [863, 264] on div "hero . moveLeft ( 1 ) hero . moveLeft ( 1 ) hero . moveDown ( 1 )" at bounding box center [1083, 437] width 471 height 485
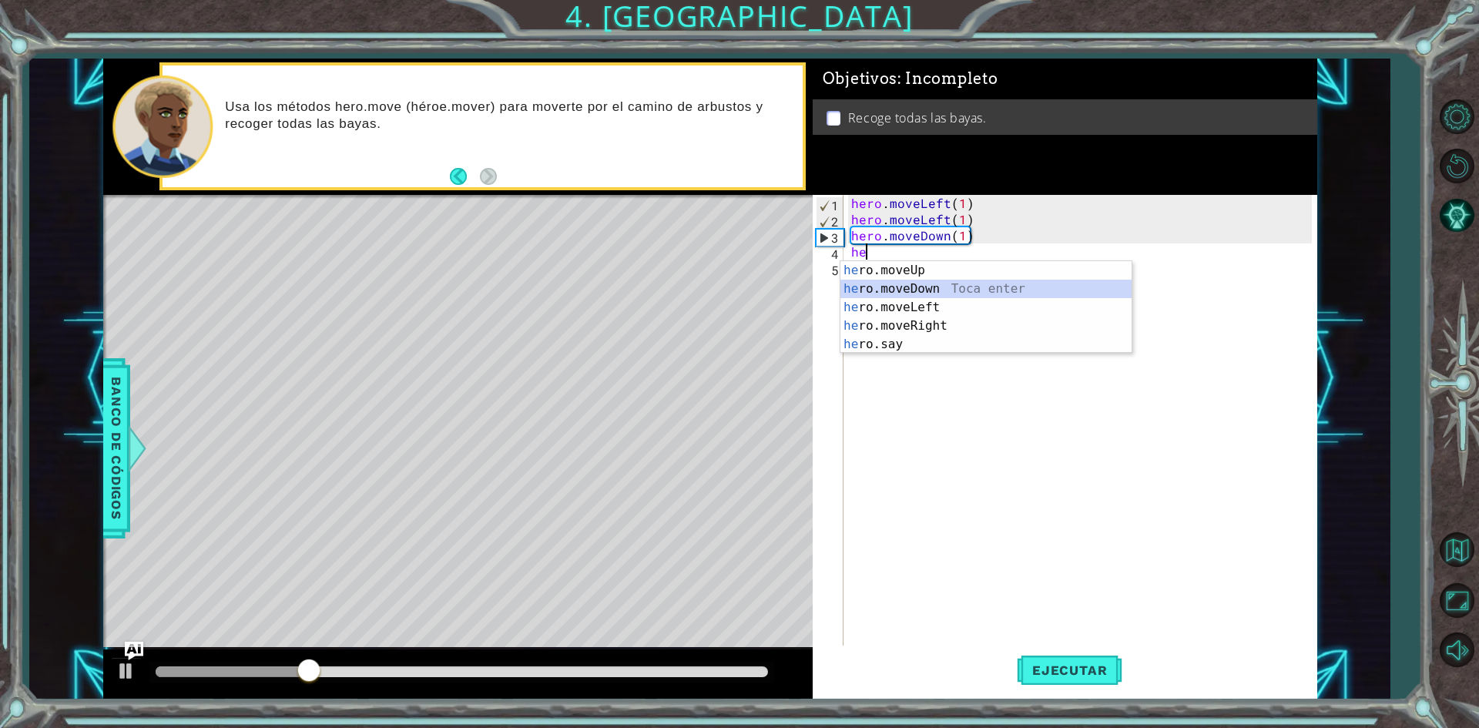
click at [928, 293] on div "he ro.moveUp Toca enter he ro.moveDown Toca enter he ro.moveLeft Toca enter he …" at bounding box center [985, 325] width 291 height 129
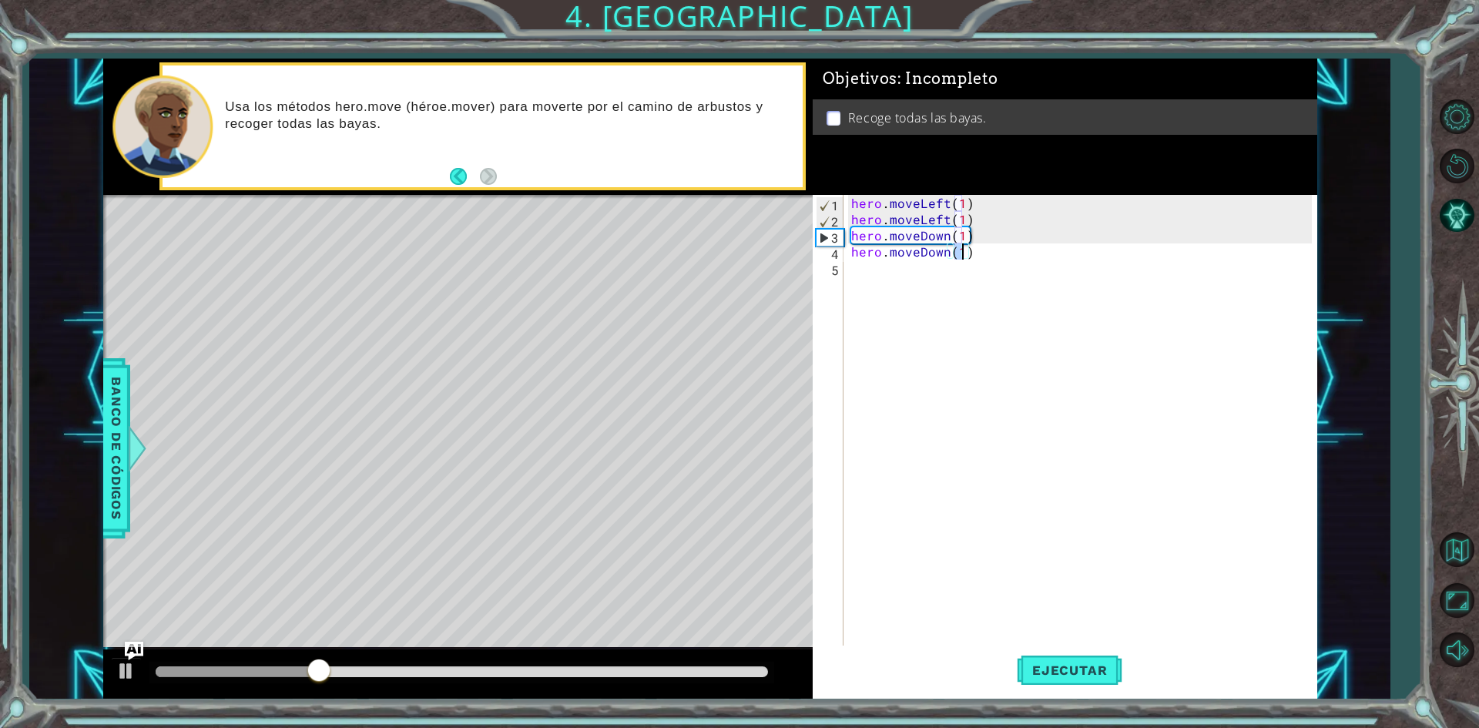
click at [908, 277] on div "hero . moveLeft ( 1 ) hero . moveLeft ( 1 ) hero . moveDown ( 1 ) hero . moveDo…" at bounding box center [1083, 437] width 471 height 485
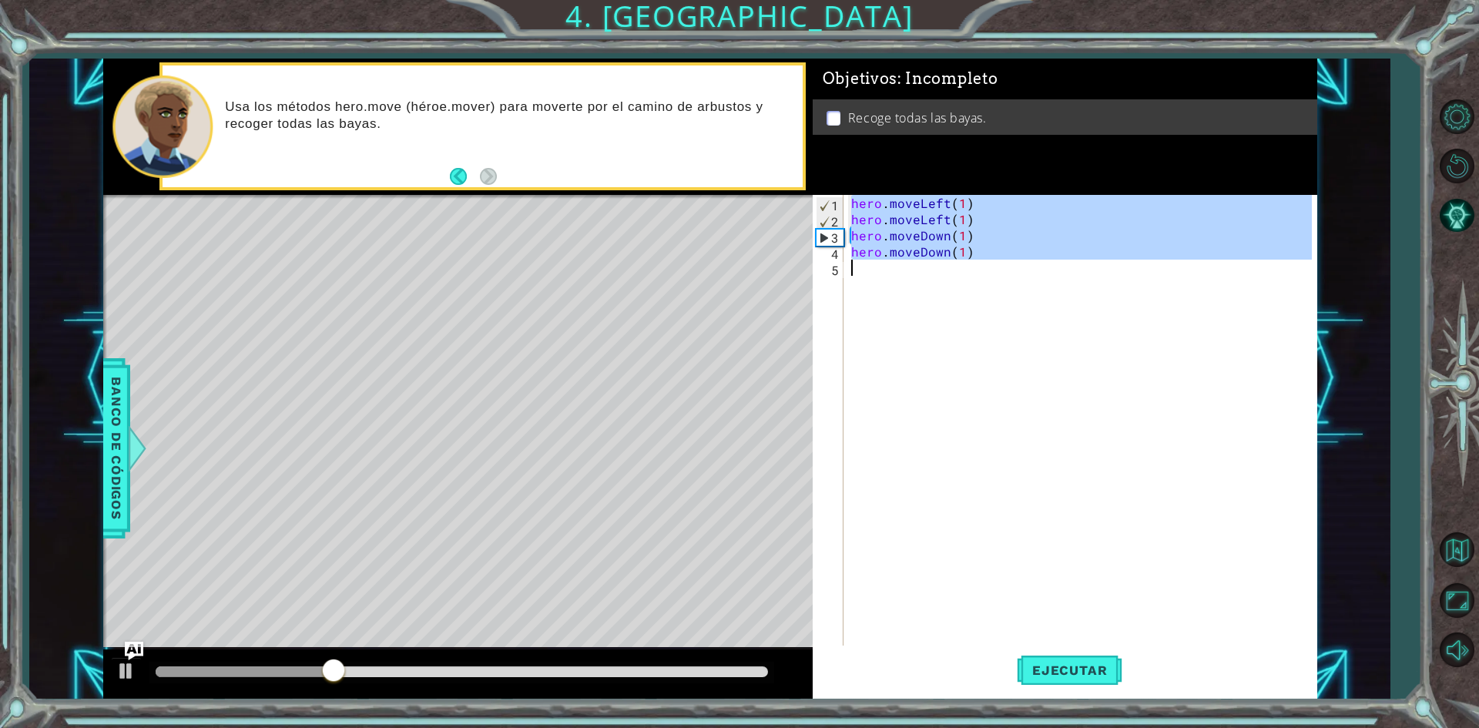
type textarea "hero.moveDown(1)"
click at [903, 277] on div "hero . moveLeft ( 1 ) hero . moveLeft ( 1 ) hero . moveDown ( 1 ) hero . moveDo…" at bounding box center [1080, 421] width 464 height 453
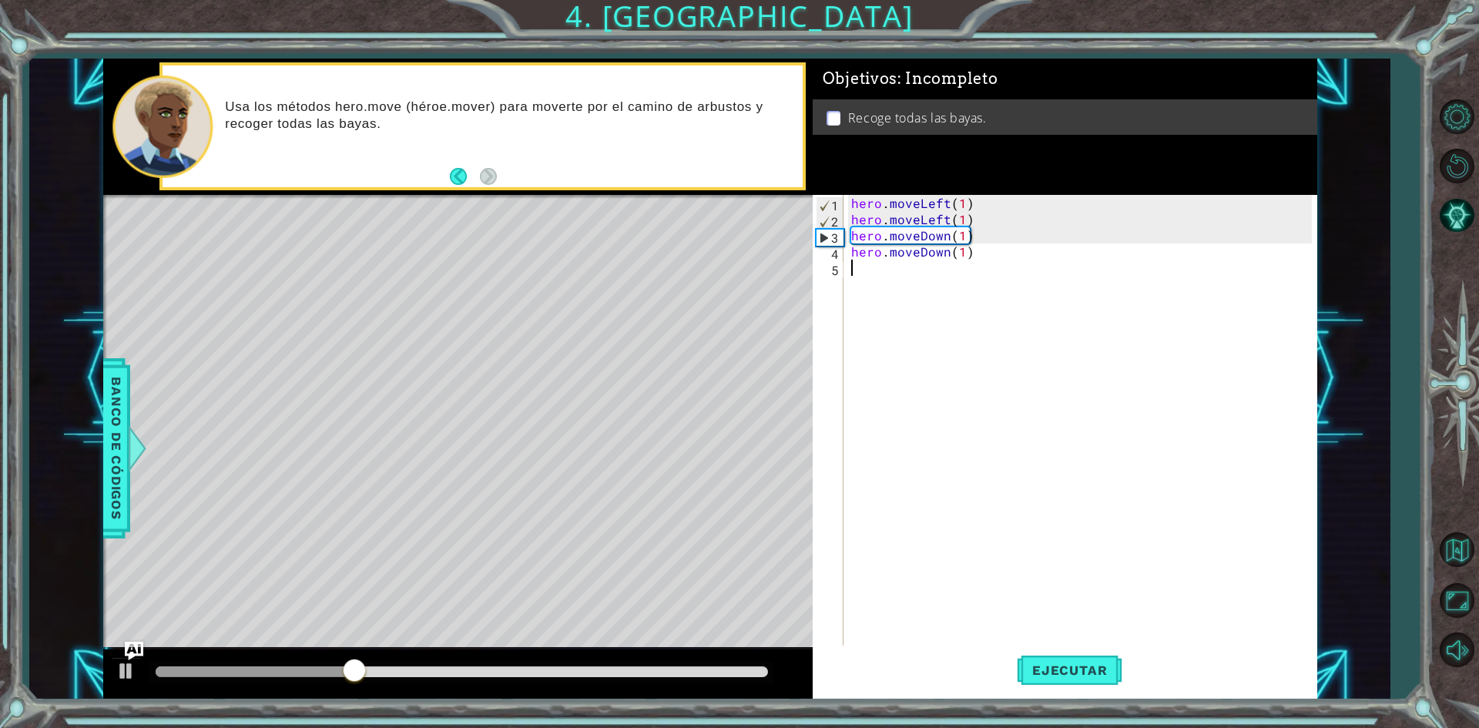
type textarea "j"
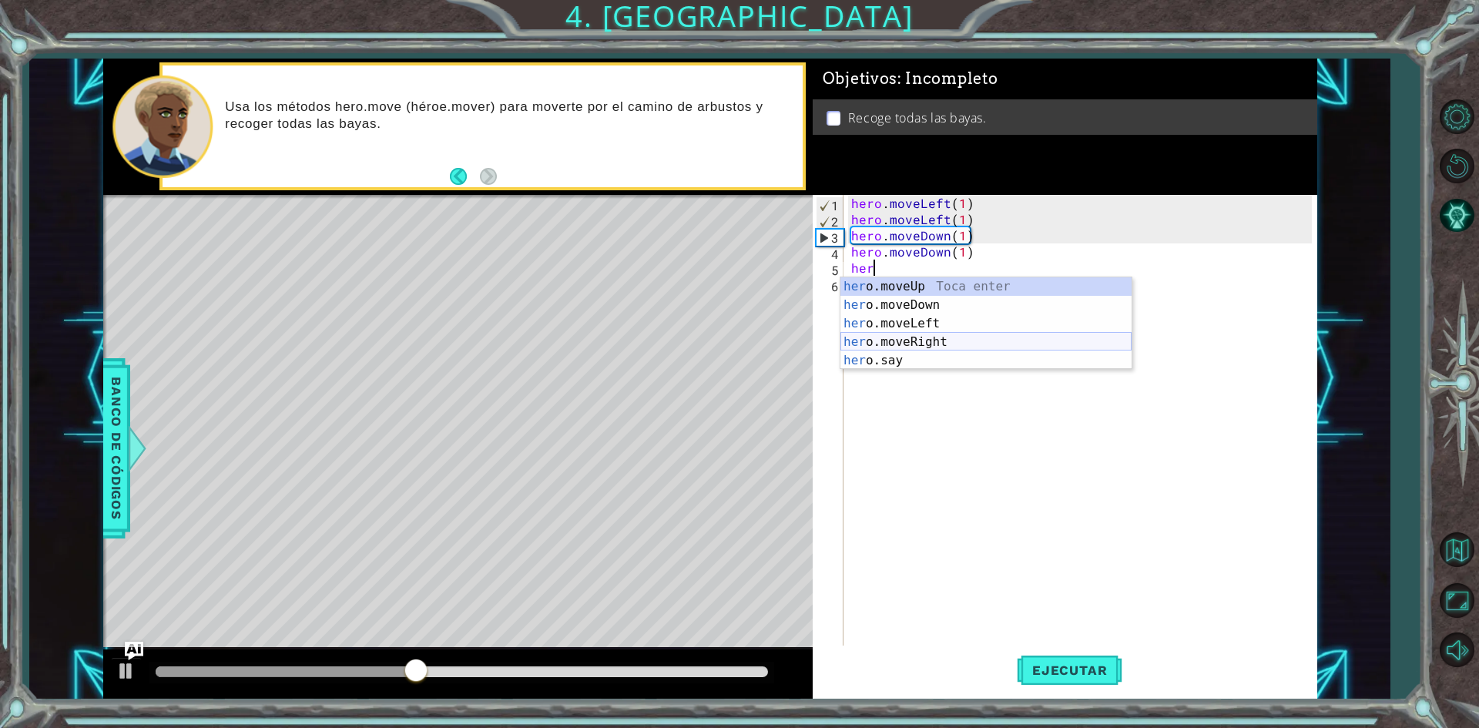
click at [904, 339] on div "her o.moveUp Toca enter her o.moveDown Toca enter her o.moveLeft [PERSON_NAME] …" at bounding box center [985, 341] width 291 height 129
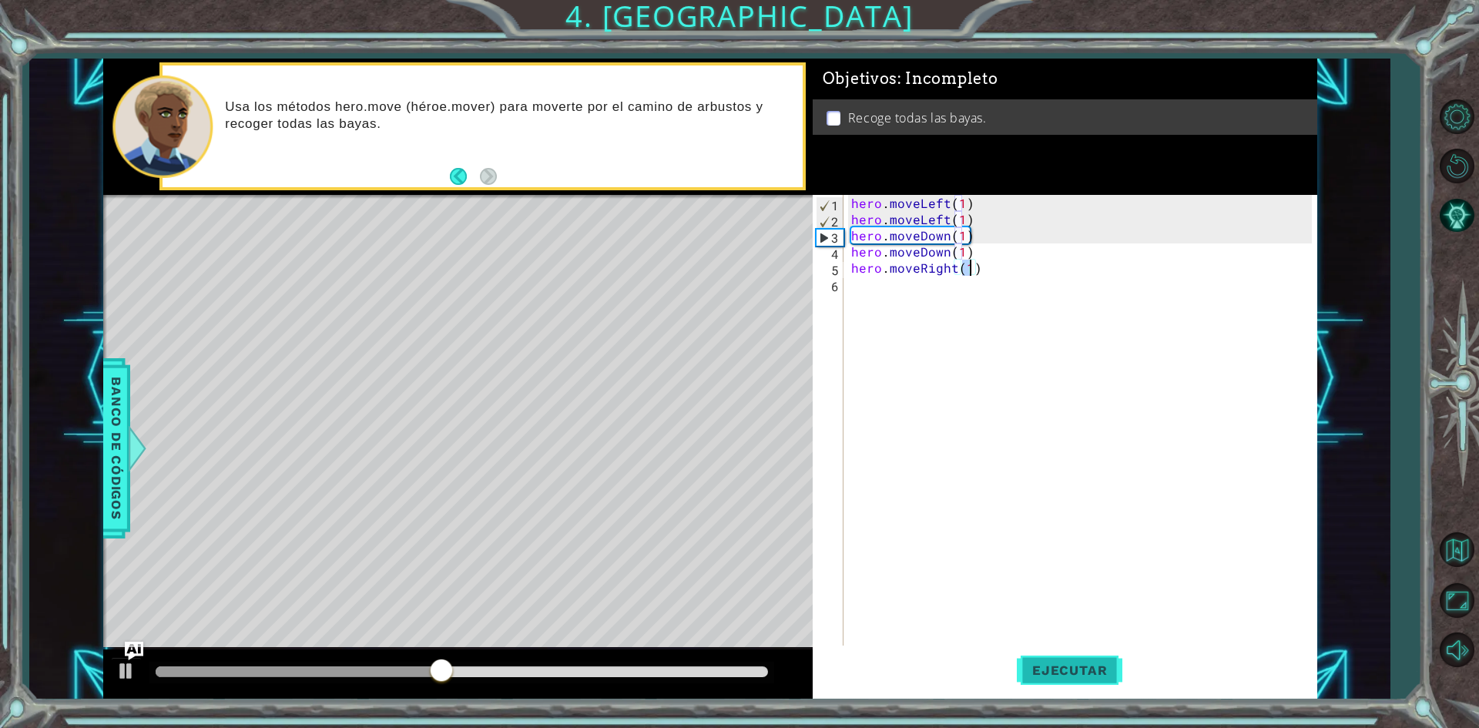
type textarea "hero.moveRight(1)"
click at [1055, 657] on button "Ejecutar" at bounding box center [1070, 671] width 106 height 50
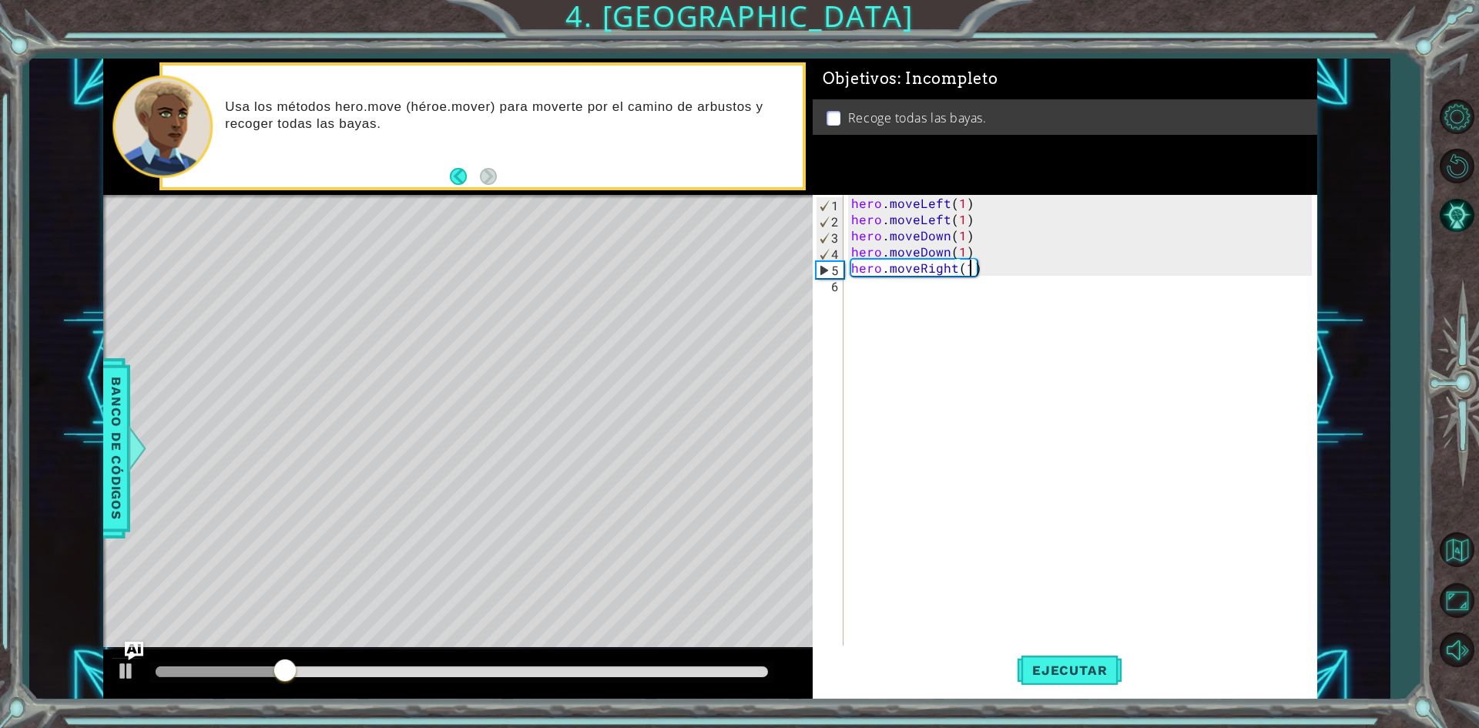
click at [871, 287] on div "hero . moveLeft ( 1 ) hero . moveLeft ( 1 ) hero . moveDown ( 1 ) hero . moveDo…" at bounding box center [1083, 437] width 471 height 485
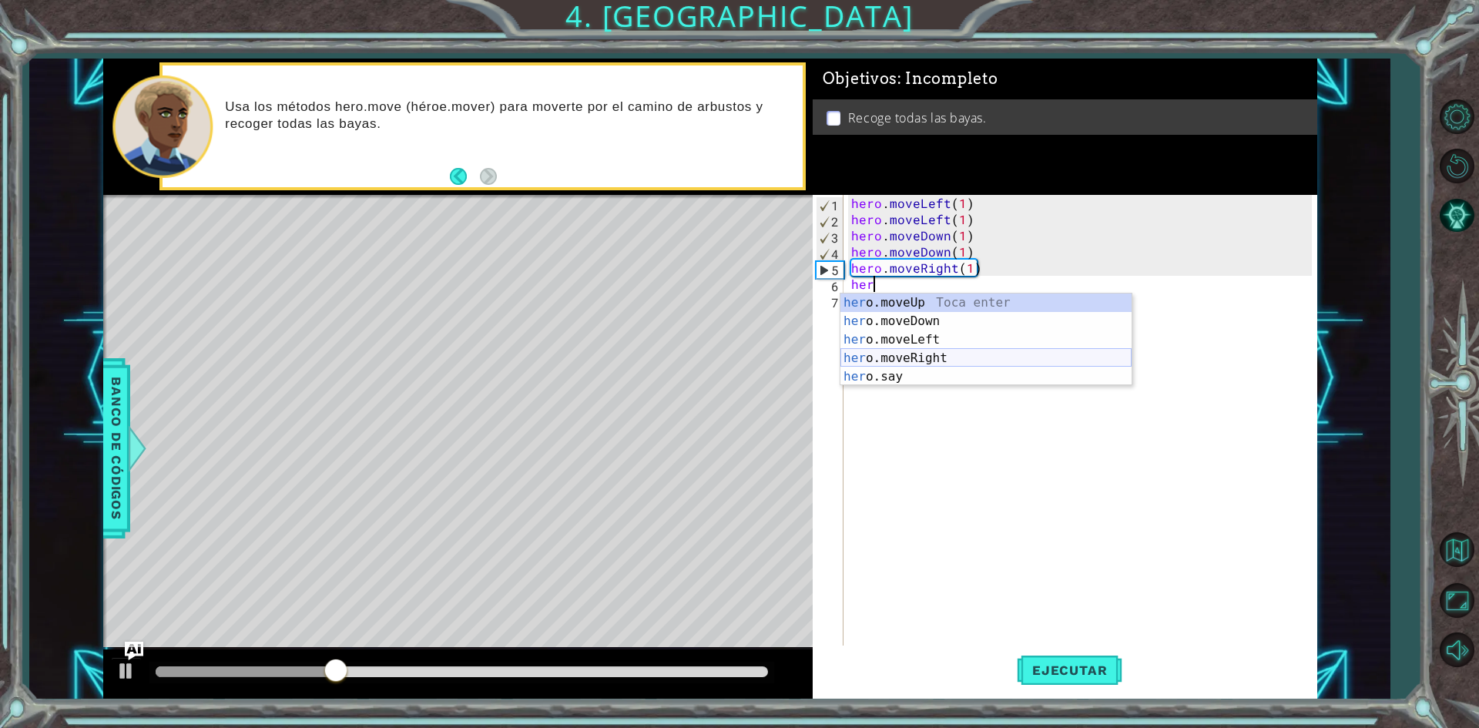
click at [910, 358] on div "her o.moveUp Toca enter her o.moveDown Toca enter her o.moveLeft [PERSON_NAME] …" at bounding box center [985, 357] width 291 height 129
type textarea "hero.moveRight(1)"
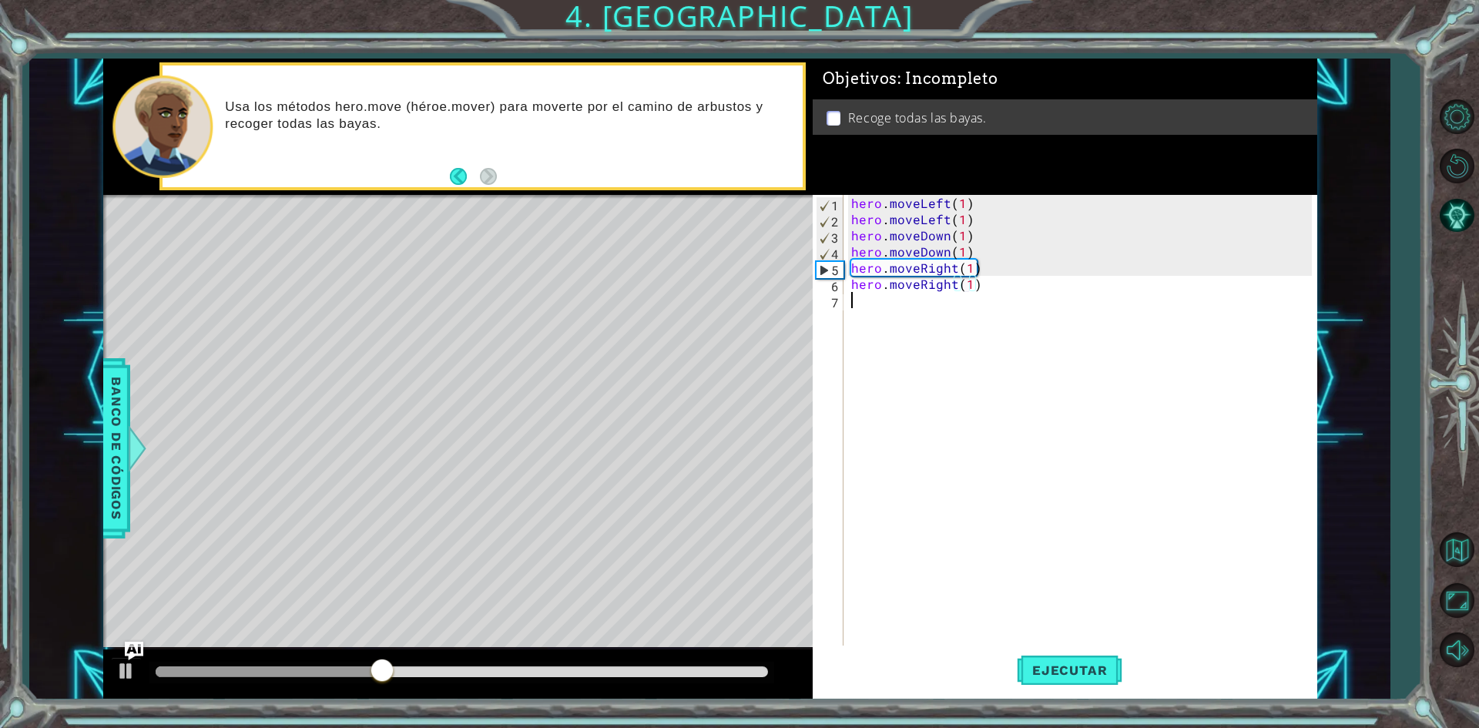
click at [900, 309] on div "hero . moveLeft ( 1 ) hero . moveLeft ( 1 ) hero . moveDown ( 1 ) hero . moveDo…" at bounding box center [1083, 437] width 471 height 485
click at [1041, 666] on span "Ejecutar" at bounding box center [1070, 669] width 106 height 15
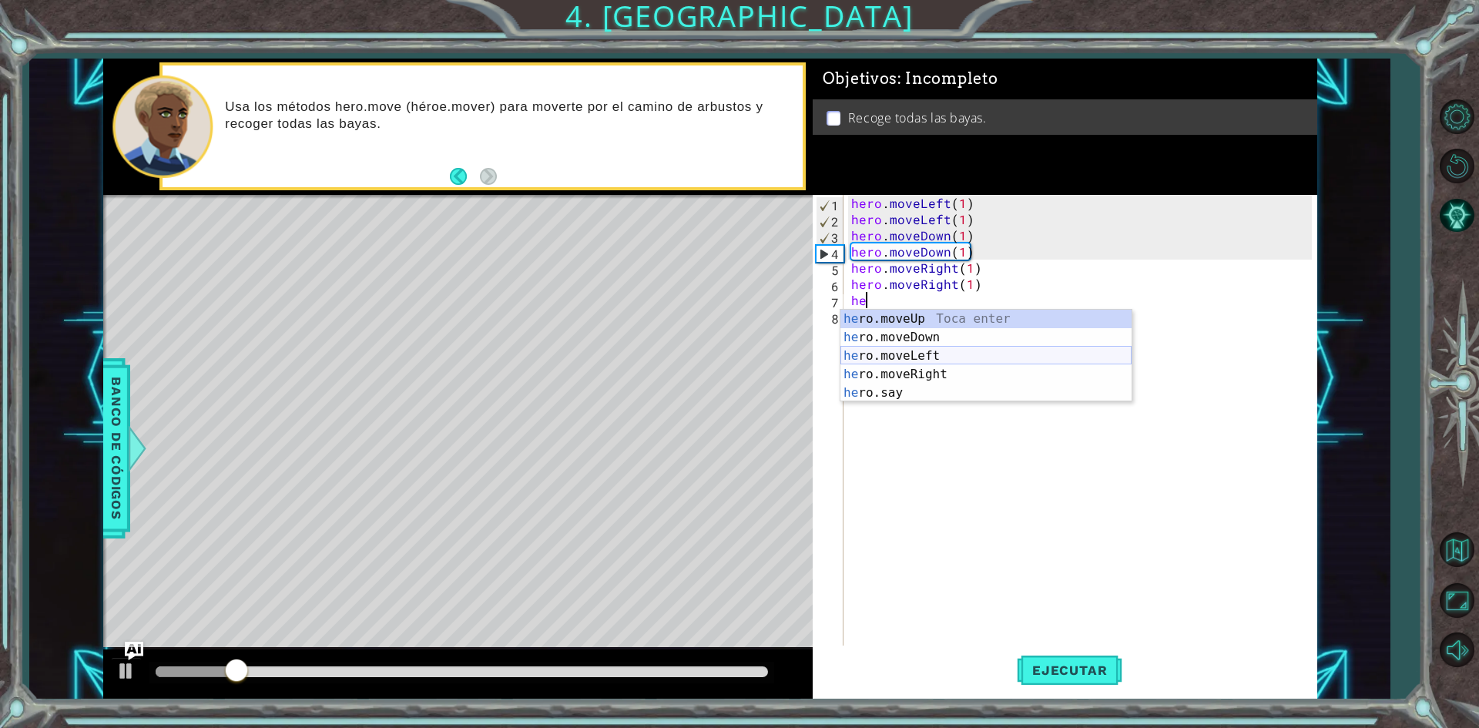
click at [921, 357] on div "he ro.moveUp Toca enter he ro.moveDown Toca enter he ro.moveLeft Toca enter he …" at bounding box center [985, 374] width 291 height 129
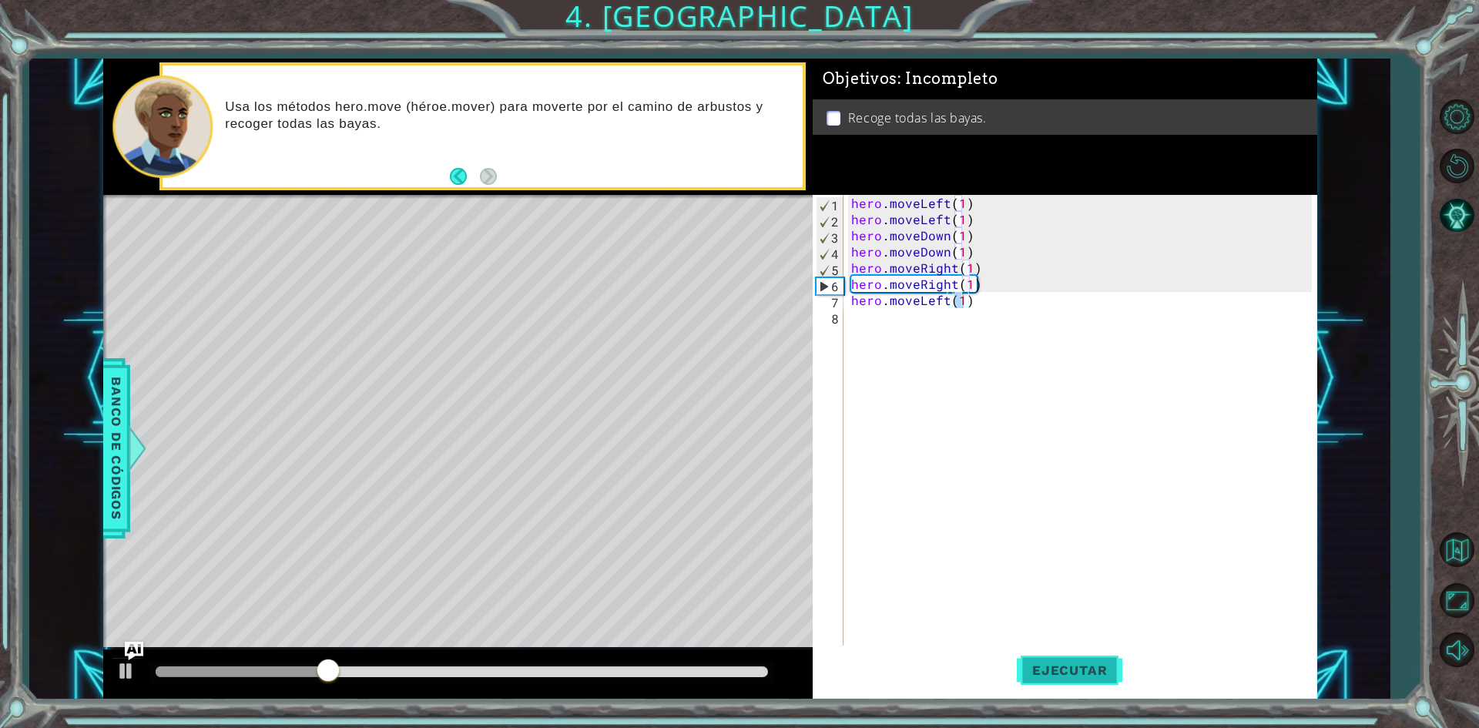
click at [1057, 668] on span "Ejecutar" at bounding box center [1070, 669] width 106 height 15
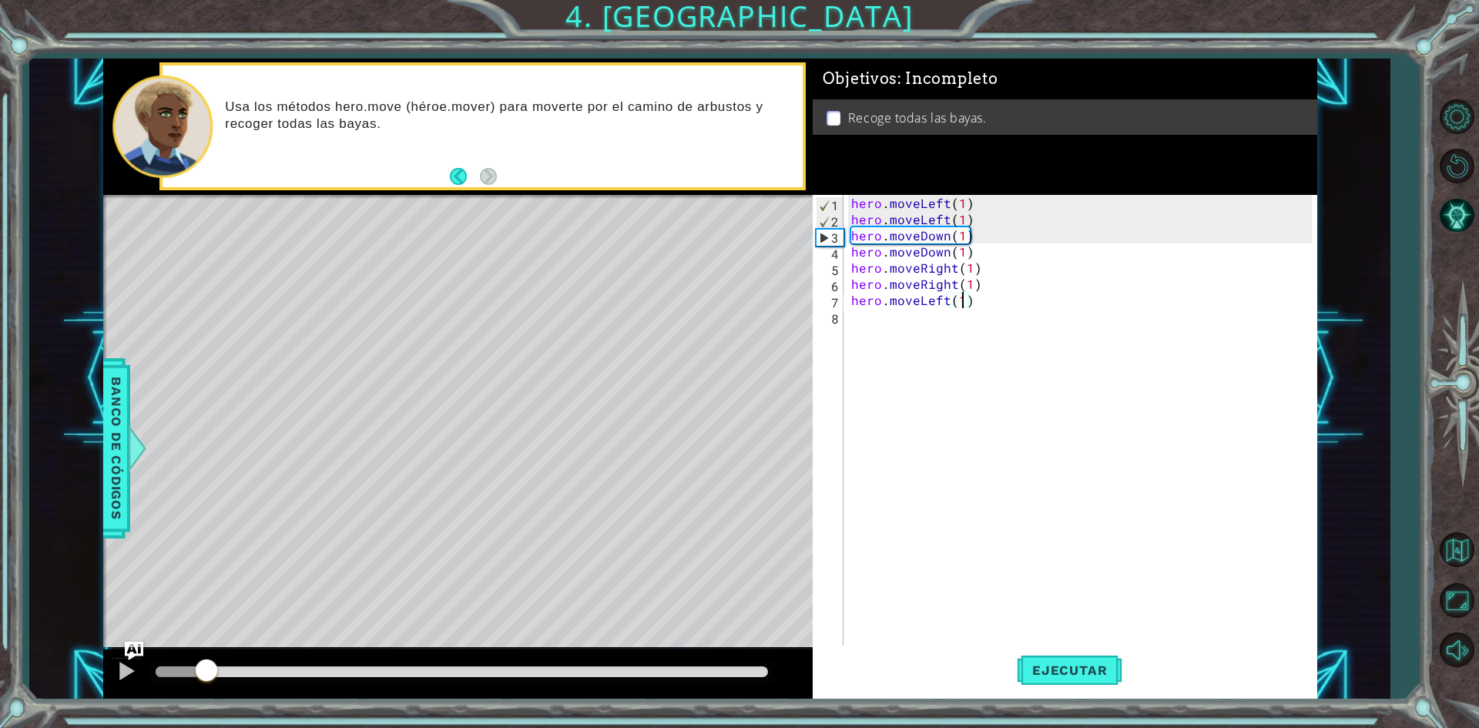
drag, startPoint x: 205, startPoint y: 673, endPoint x: 263, endPoint y: 671, distance: 57.8
click at [263, 671] on div at bounding box center [462, 671] width 612 height 11
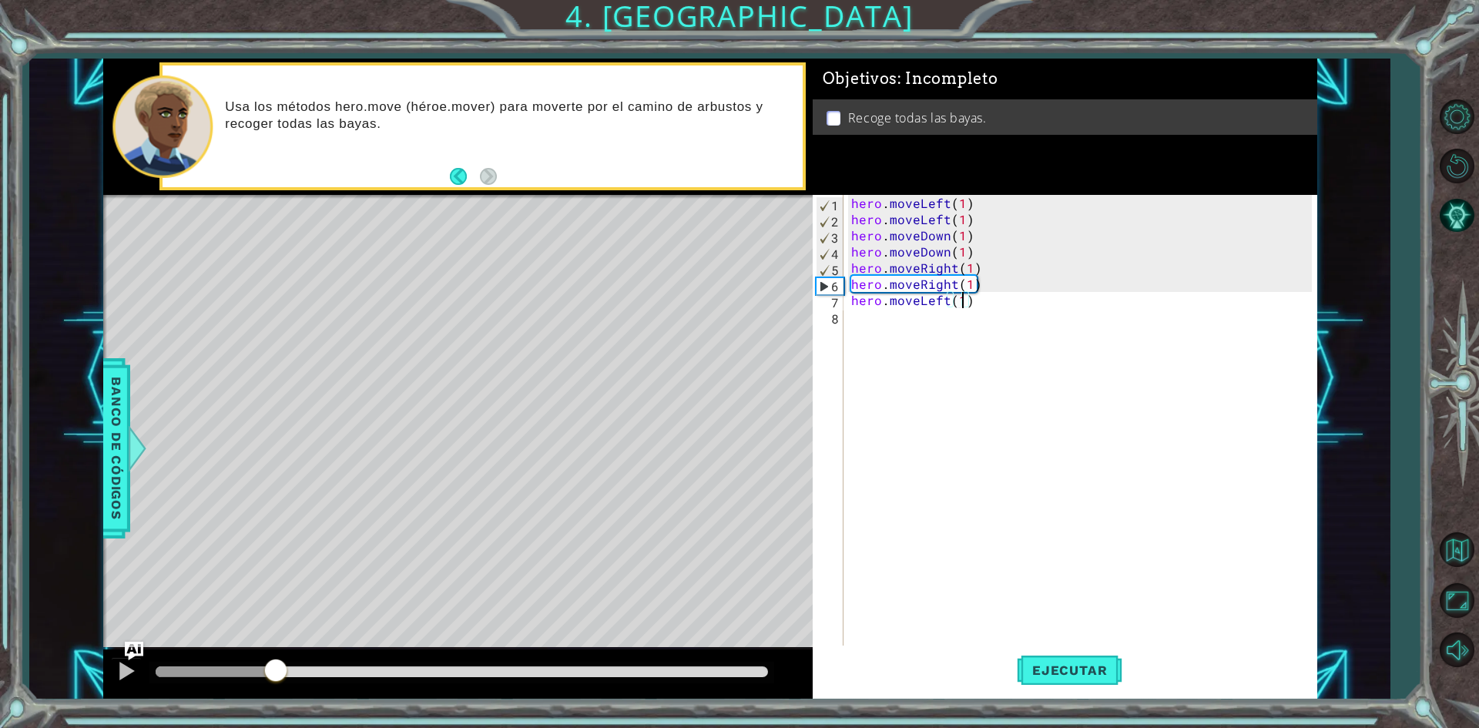
drag, startPoint x: 277, startPoint y: 671, endPoint x: 314, endPoint y: 661, distance: 39.1
click at [290, 661] on div at bounding box center [276, 672] width 28 height 28
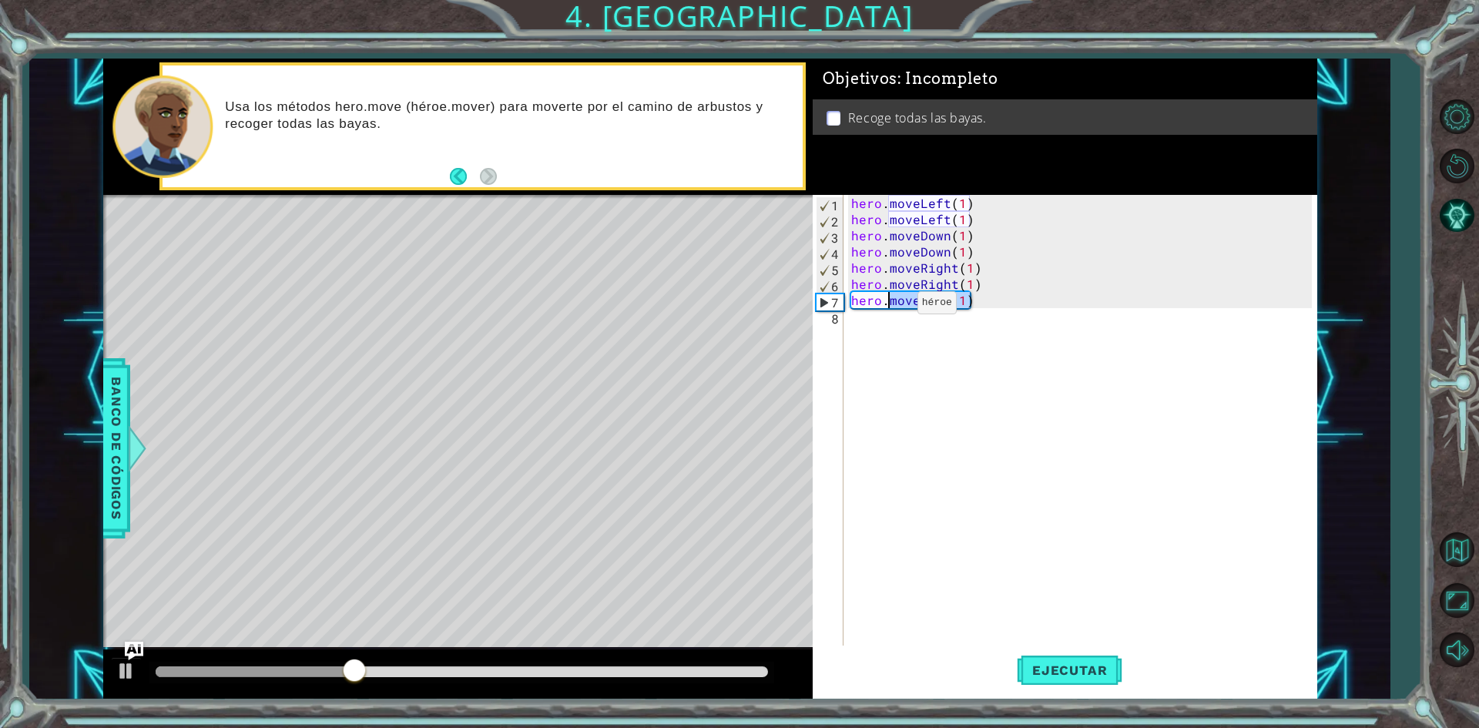
drag, startPoint x: 981, startPoint y: 297, endPoint x: 891, endPoint y: 307, distance: 90.7
click at [891, 307] on div "hero . moveLeft ( 1 ) hero . moveLeft ( 1 ) hero . moveDown ( 1 ) hero . moveDo…" at bounding box center [1083, 437] width 471 height 485
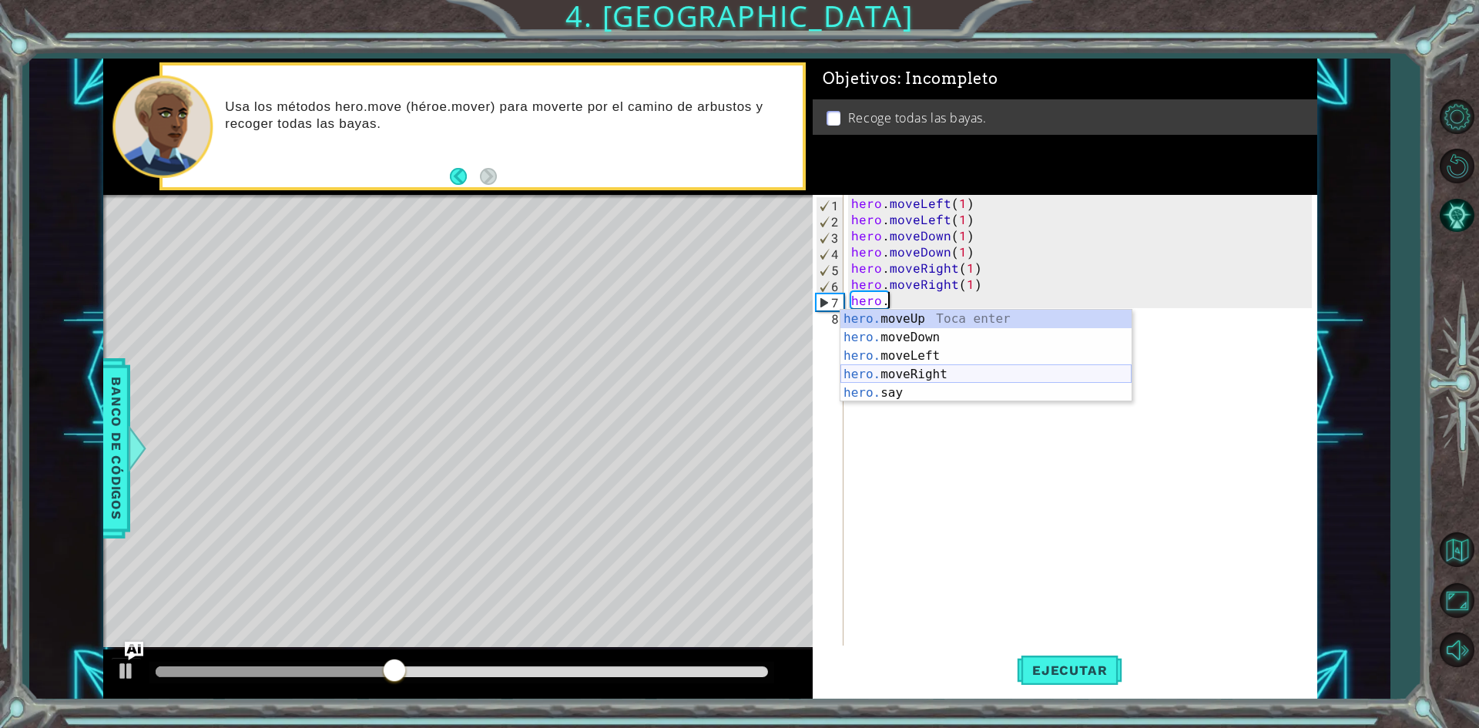
click at [896, 374] on div "hero. moveUp Toca enter hero. moveDown Toca enter hero. moveLeft Toca enter her…" at bounding box center [985, 374] width 291 height 129
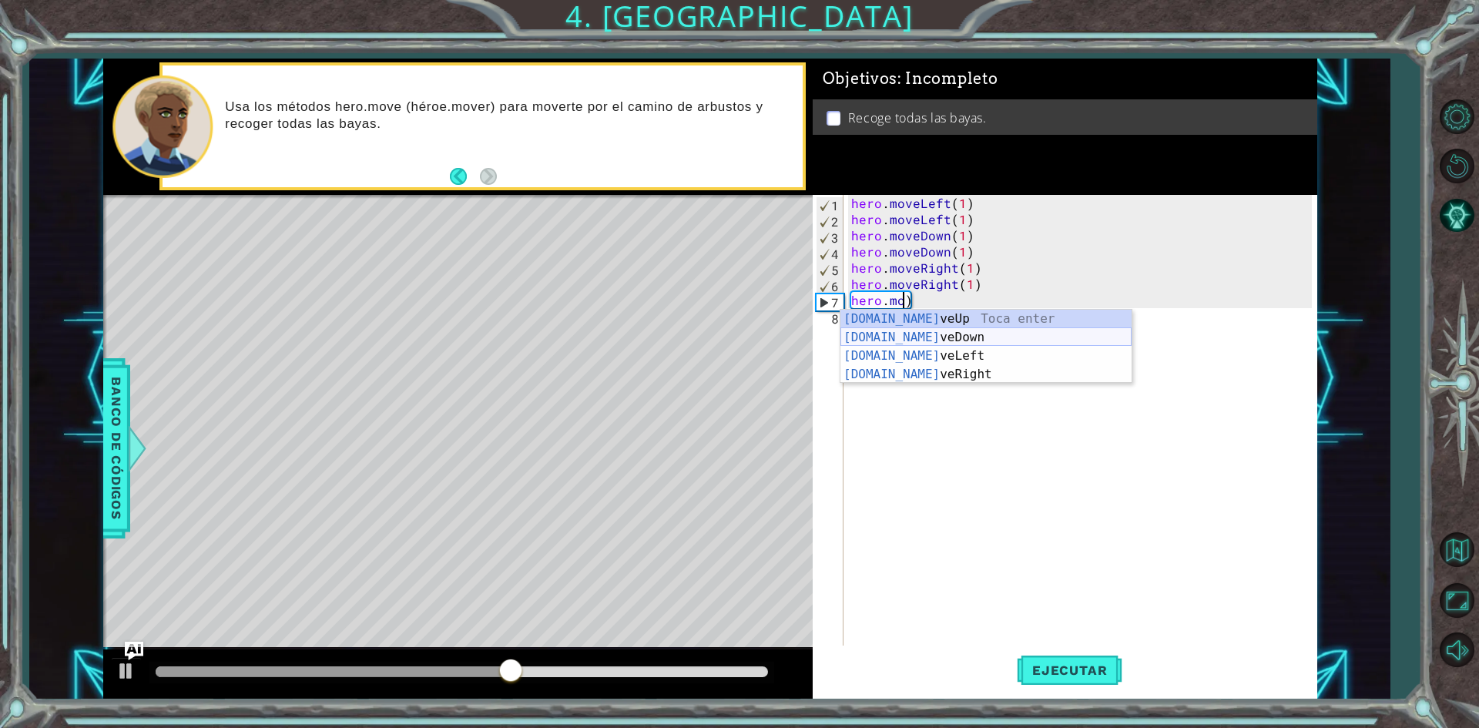
click at [987, 330] on div "[DOMAIN_NAME] veUp Toca enter [DOMAIN_NAME] veDown Toca enter [DOMAIN_NAME] veL…" at bounding box center [985, 365] width 291 height 111
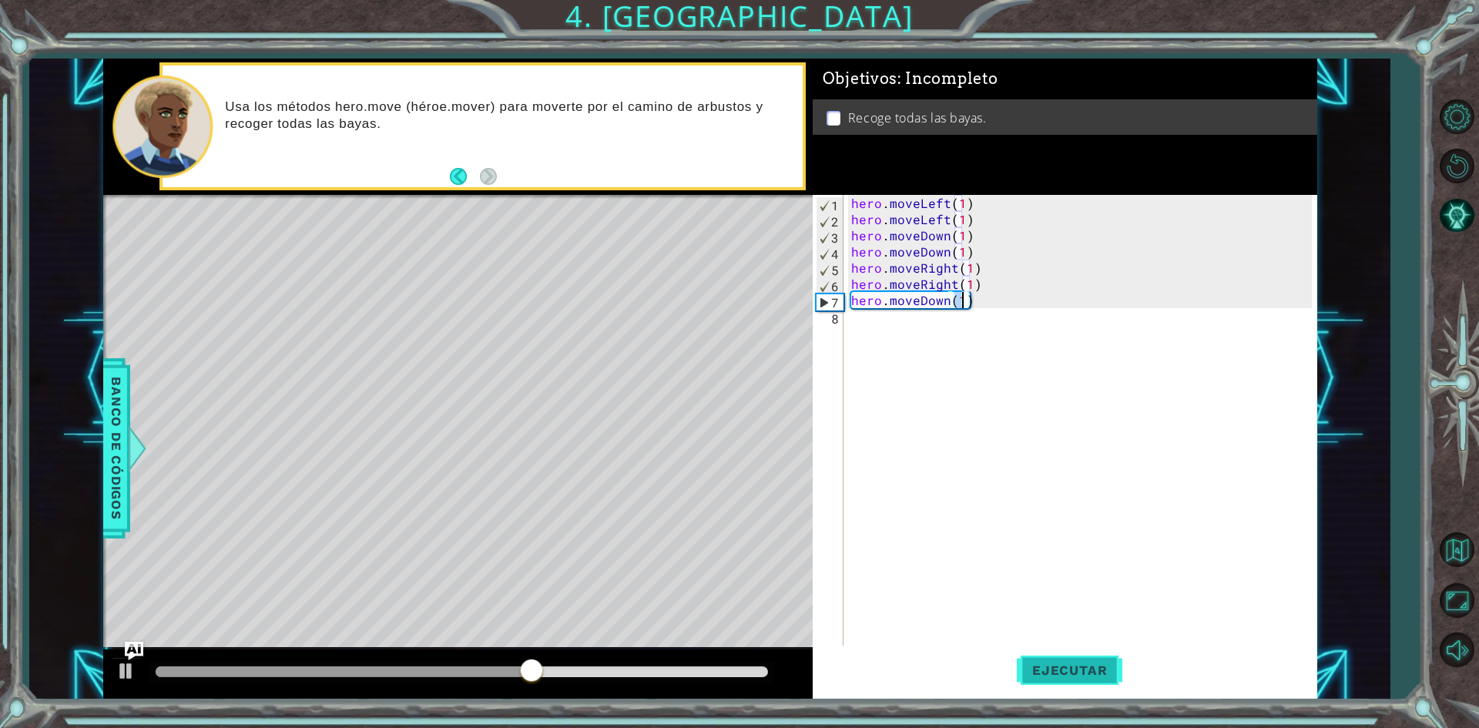
click at [1067, 648] on button "Ejecutar" at bounding box center [1070, 671] width 106 height 50
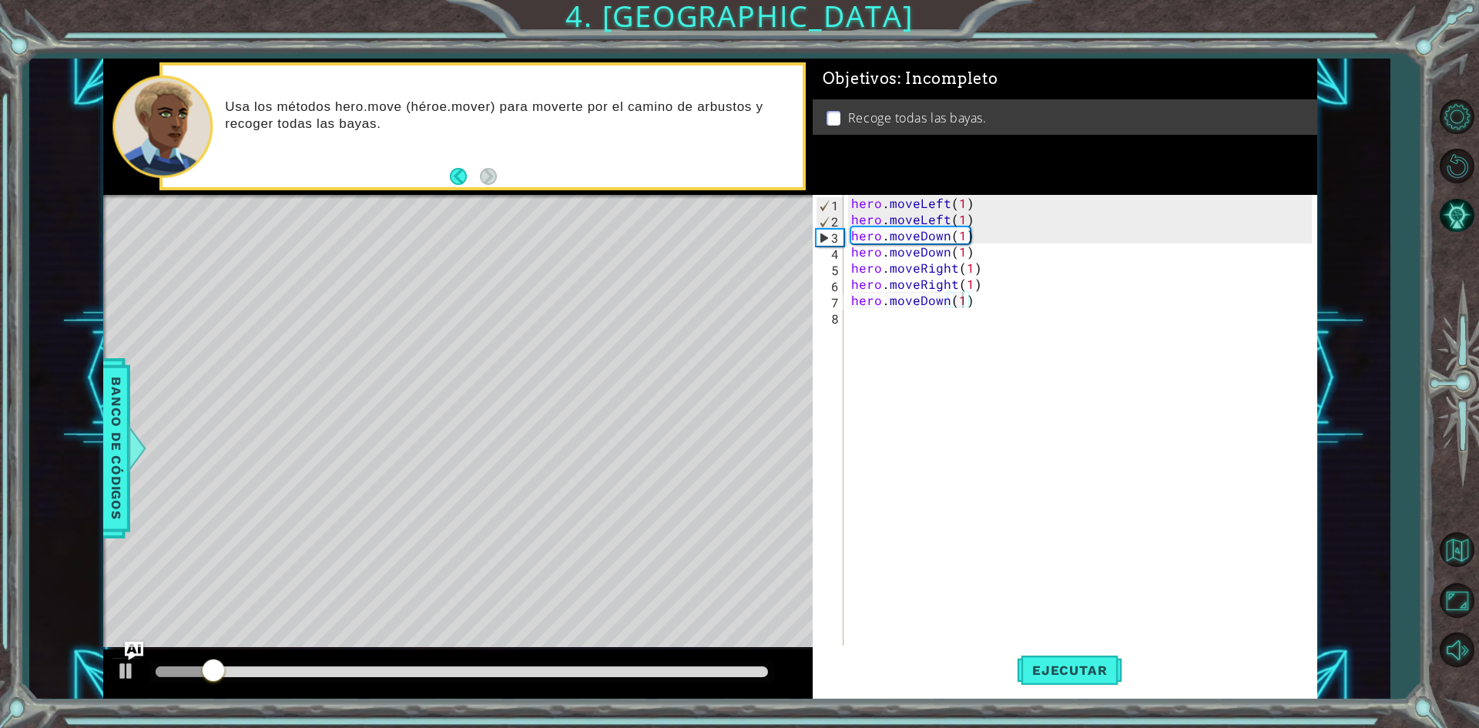
drag, startPoint x: 236, startPoint y: 662, endPoint x: 325, endPoint y: 658, distance: 88.7
click at [308, 658] on div at bounding box center [457, 673] width 709 height 49
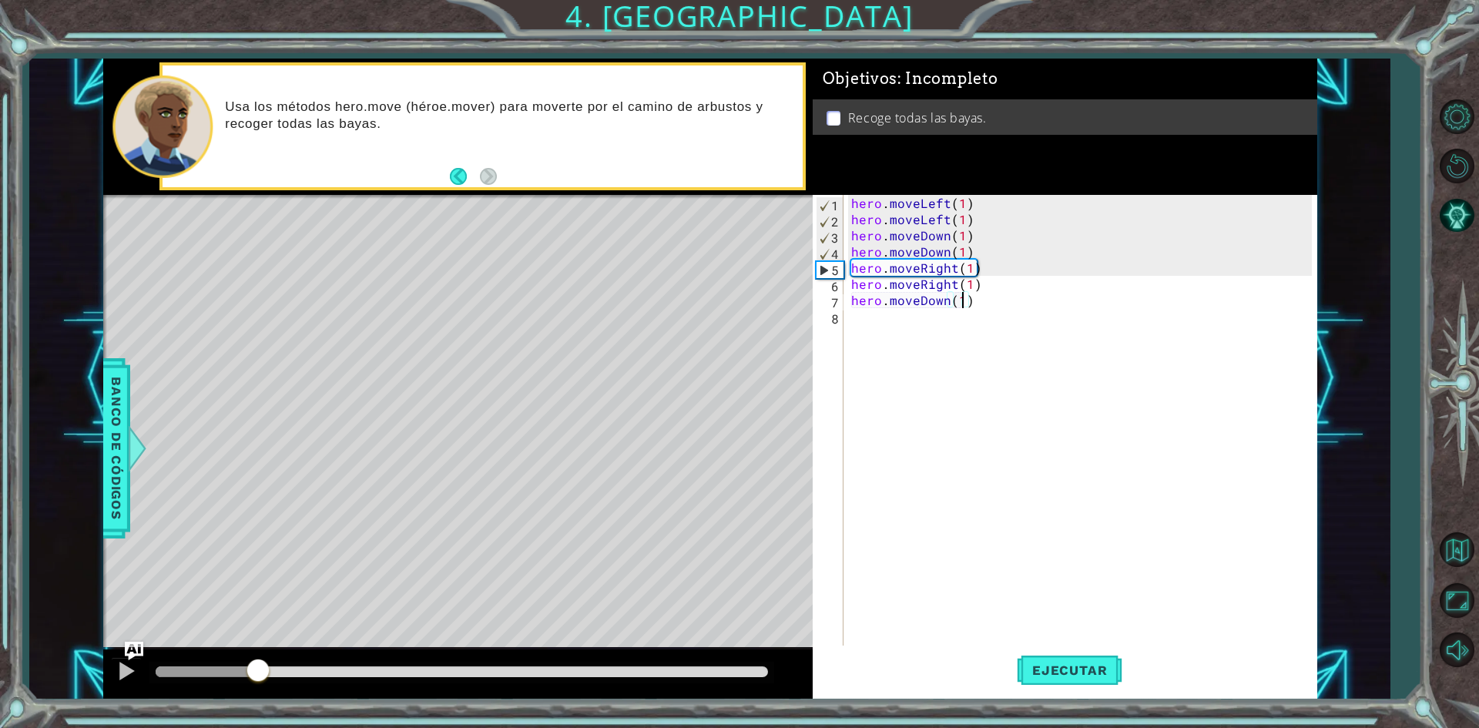
drag, startPoint x: 233, startPoint y: 669, endPoint x: 314, endPoint y: 669, distance: 80.9
click at [272, 669] on div at bounding box center [258, 672] width 28 height 28
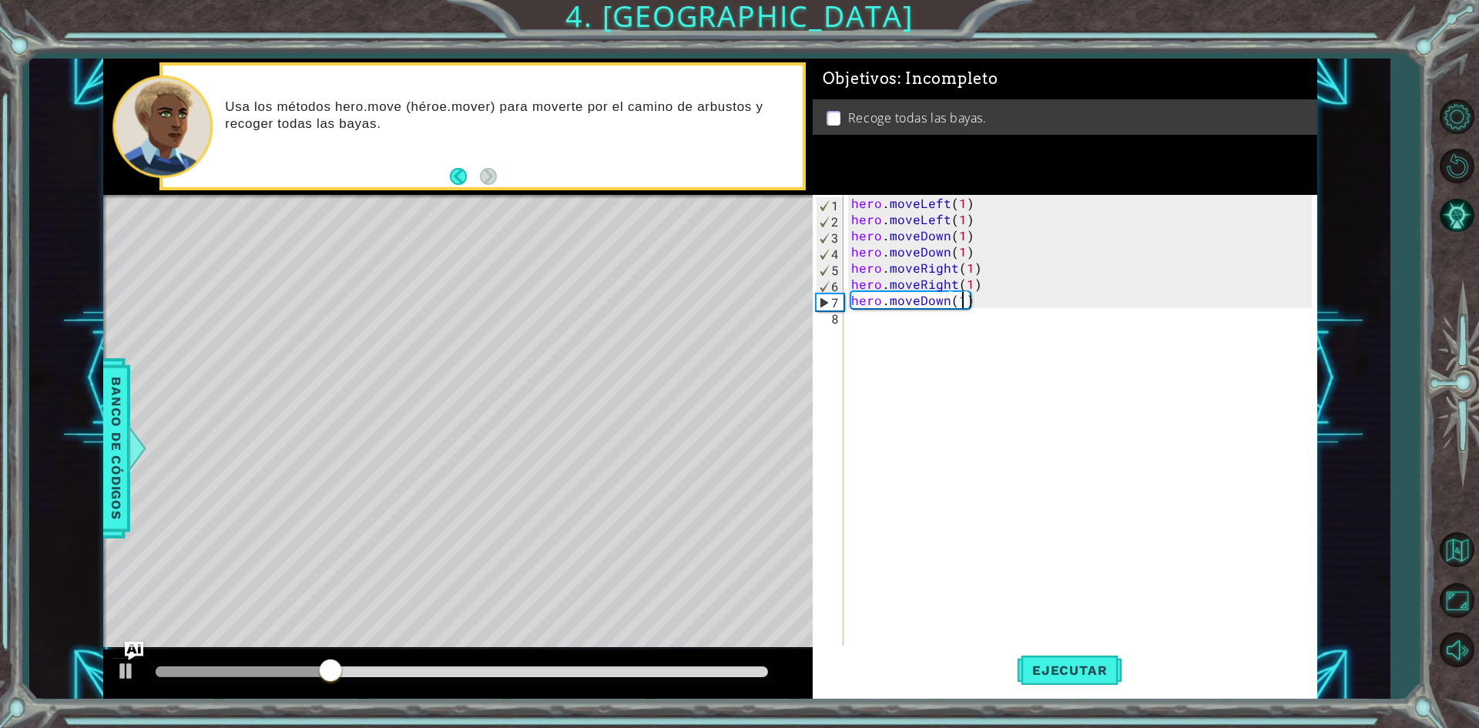
click at [299, 659] on div at bounding box center [457, 673] width 709 height 49
drag, startPoint x: 334, startPoint y: 675, endPoint x: 314, endPoint y: 674, distance: 20.0
click at [314, 674] on div at bounding box center [315, 672] width 28 height 28
drag, startPoint x: 323, startPoint y: 675, endPoint x: 286, endPoint y: 668, distance: 37.6
click at [311, 668] on div at bounding box center [325, 672] width 28 height 28
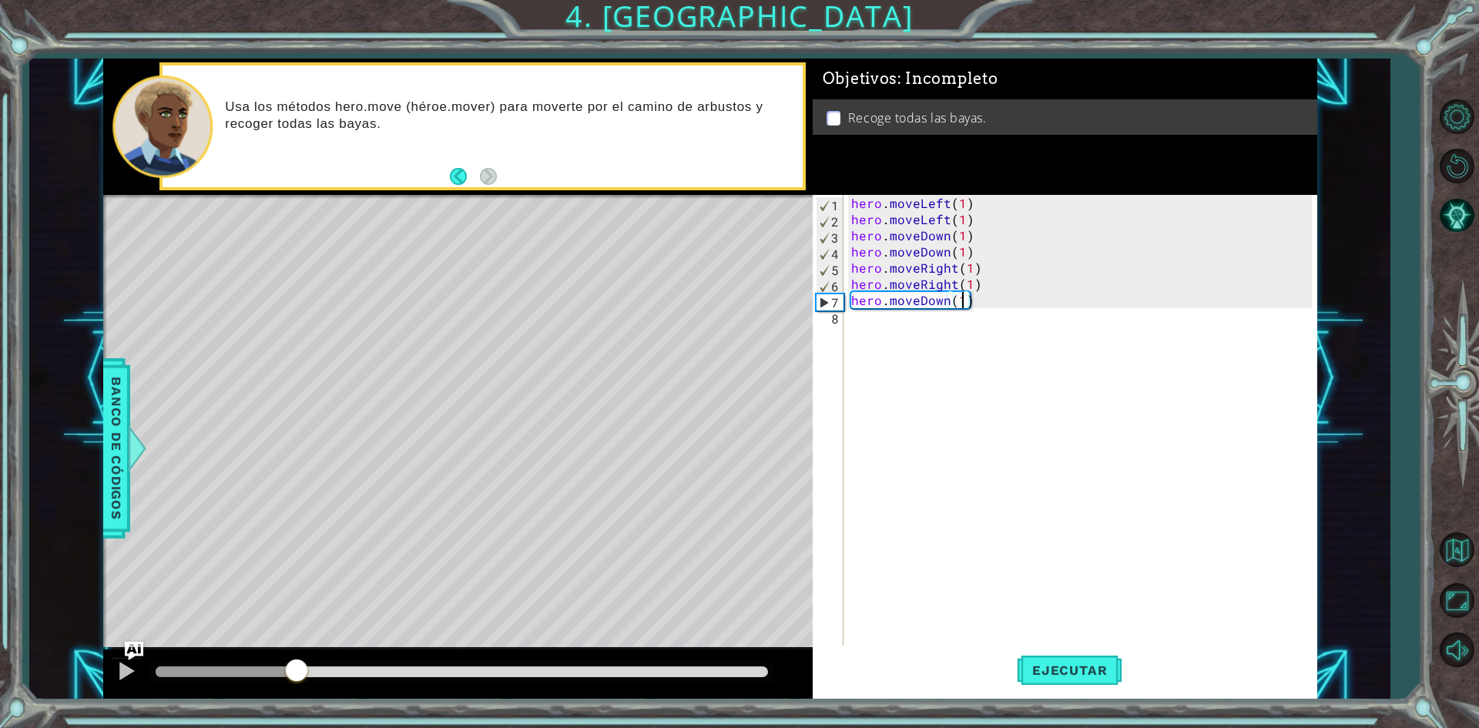
drag, startPoint x: 297, startPoint y: 668, endPoint x: 273, endPoint y: 663, distance: 24.3
click at [283, 663] on div at bounding box center [297, 672] width 28 height 28
drag, startPoint x: 975, startPoint y: 304, endPoint x: 894, endPoint y: 300, distance: 81.8
click at [894, 300] on div "hero . moveLeft ( 1 ) hero . moveLeft ( 1 ) hero . moveDown ( 1 ) hero . moveDo…" at bounding box center [1083, 437] width 471 height 485
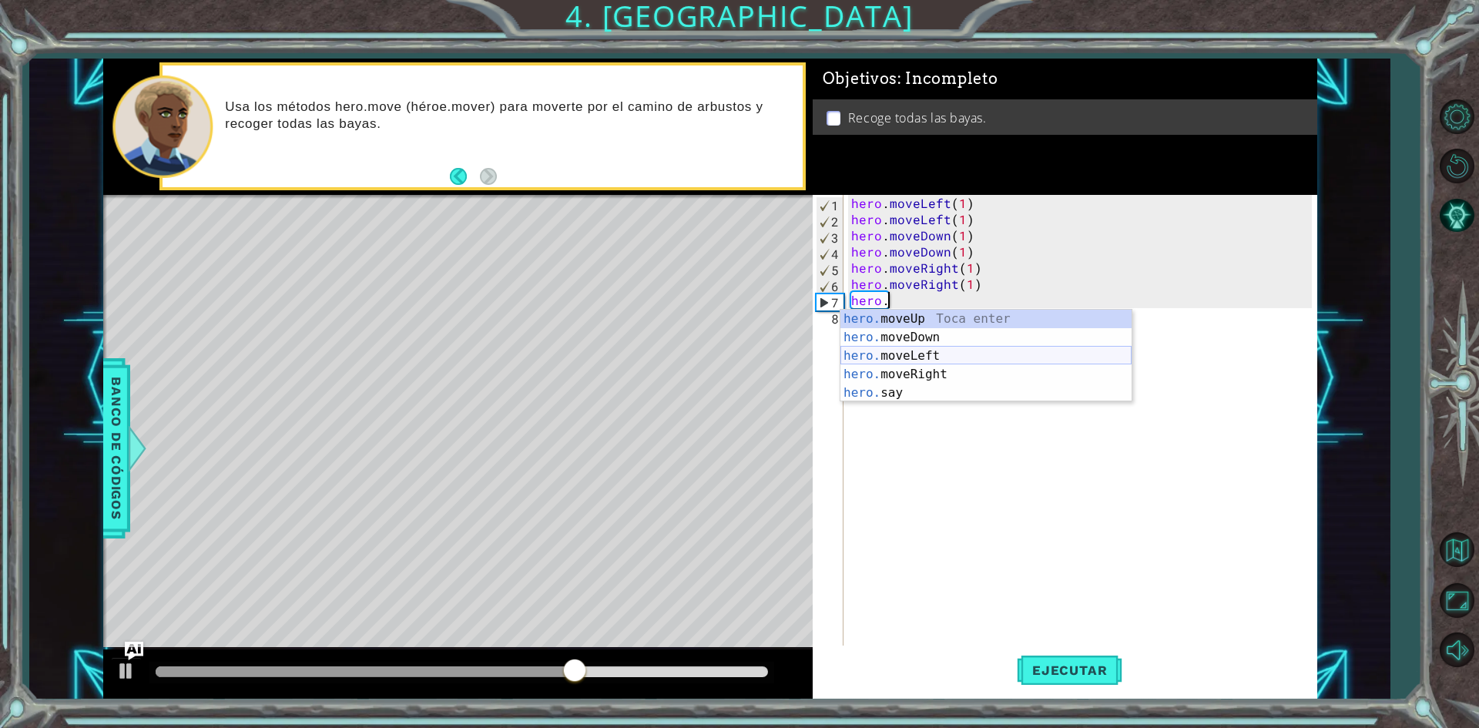
click at [917, 355] on div "hero. moveUp Toca enter hero. moveDown Toca enter hero. moveLeft Toca enter her…" at bounding box center [985, 374] width 291 height 129
type textarea "hero.moveLeft(1)"
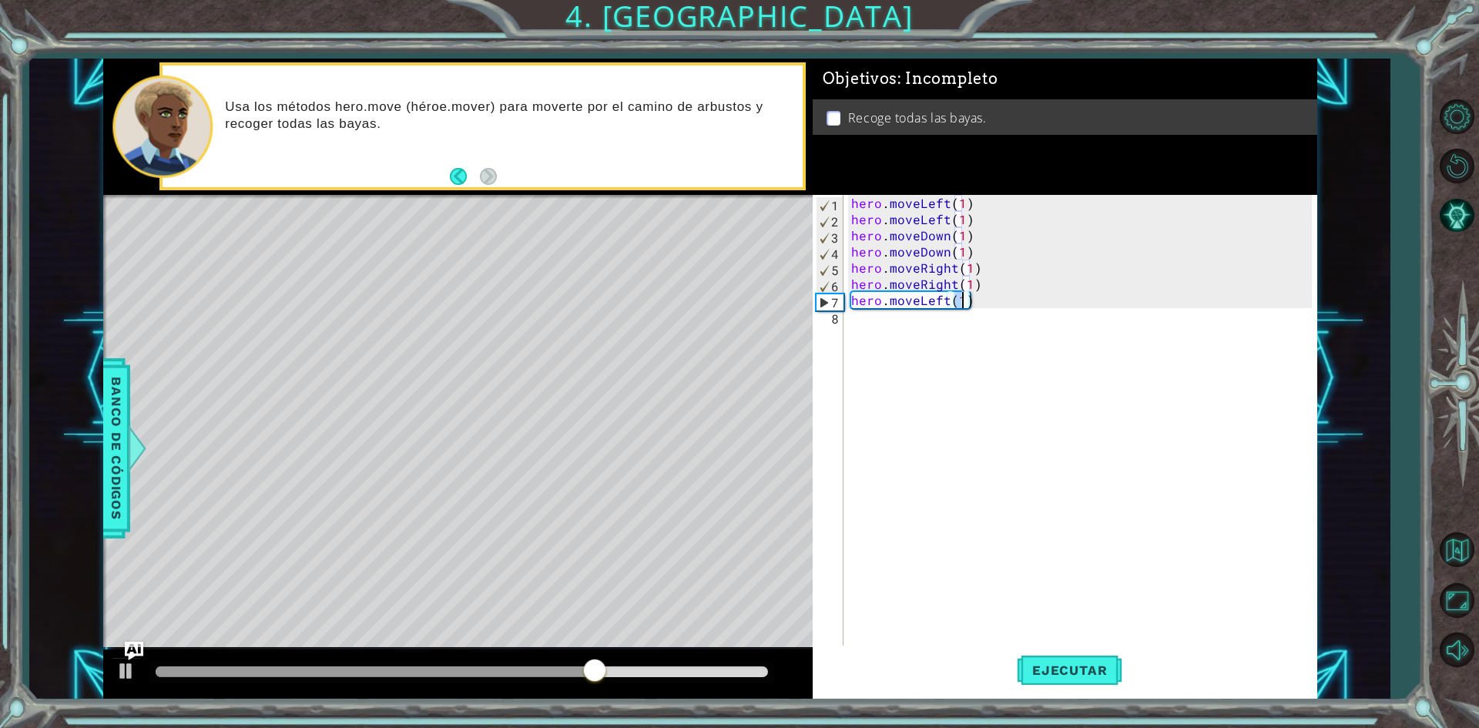
drag, startPoint x: 1052, startPoint y: 666, endPoint x: 886, endPoint y: 627, distance: 170.8
click at [1053, 666] on span "Ejecutar" at bounding box center [1070, 669] width 106 height 15
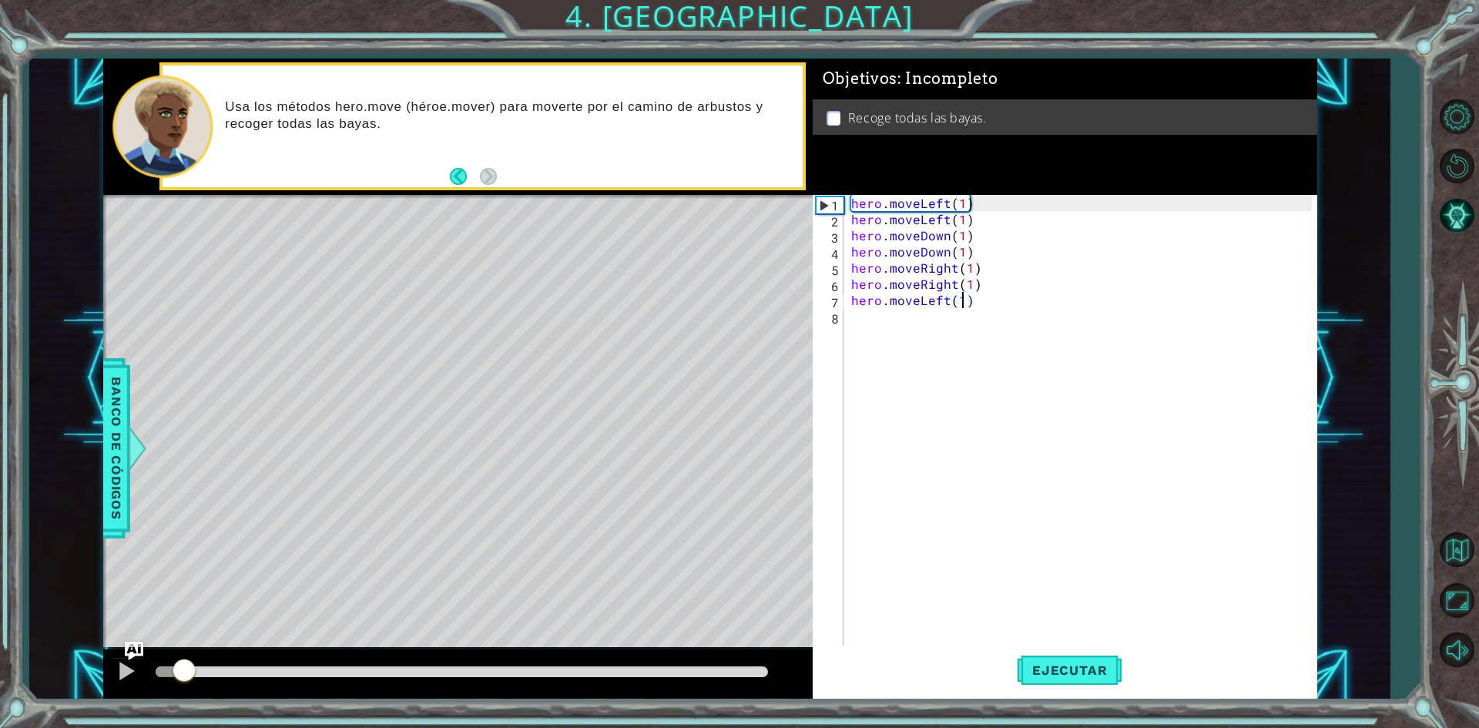
drag, startPoint x: 185, startPoint y: 669, endPoint x: 291, endPoint y: 668, distance: 106.3
click at [198, 667] on div at bounding box center [184, 672] width 28 height 28
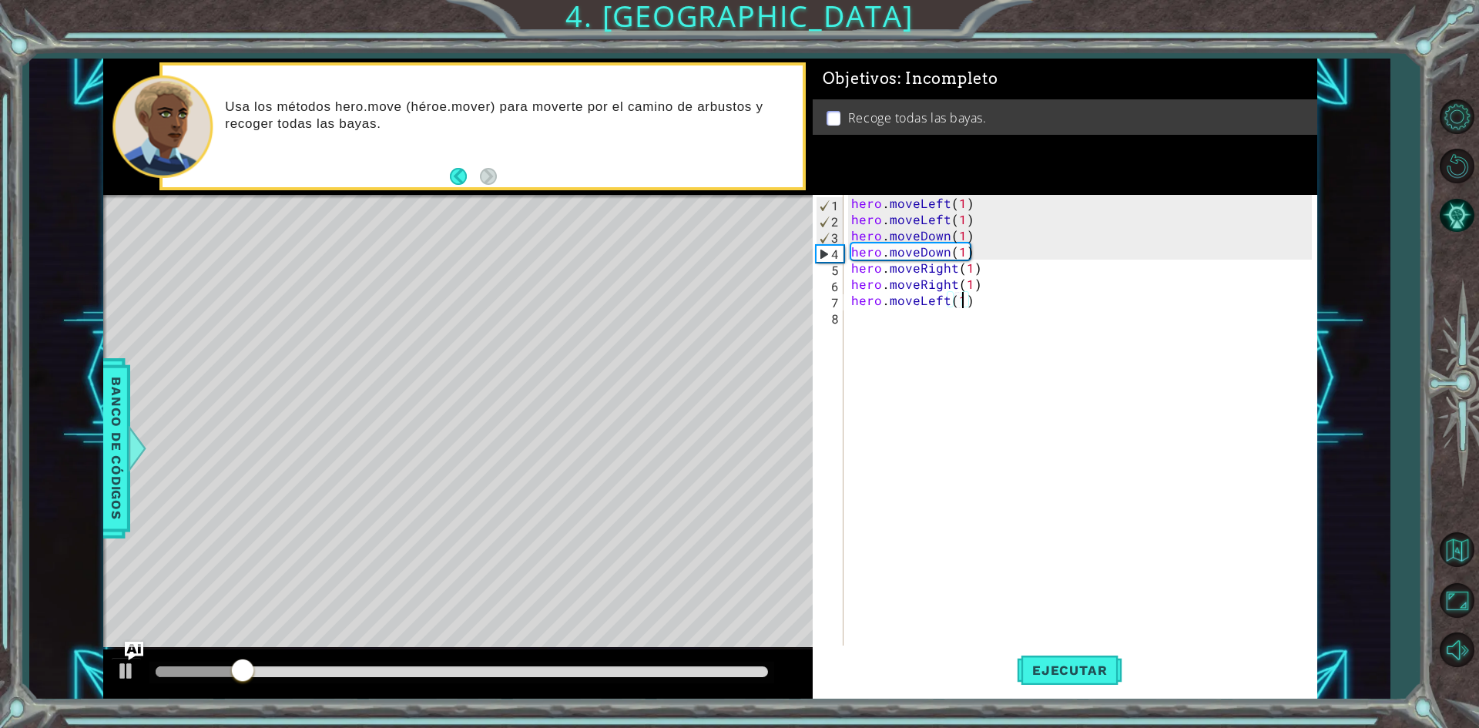
drag, startPoint x: 291, startPoint y: 668, endPoint x: 397, endPoint y: 658, distance: 106.0
click at [393, 666] on div at bounding box center [462, 671] width 612 height 11
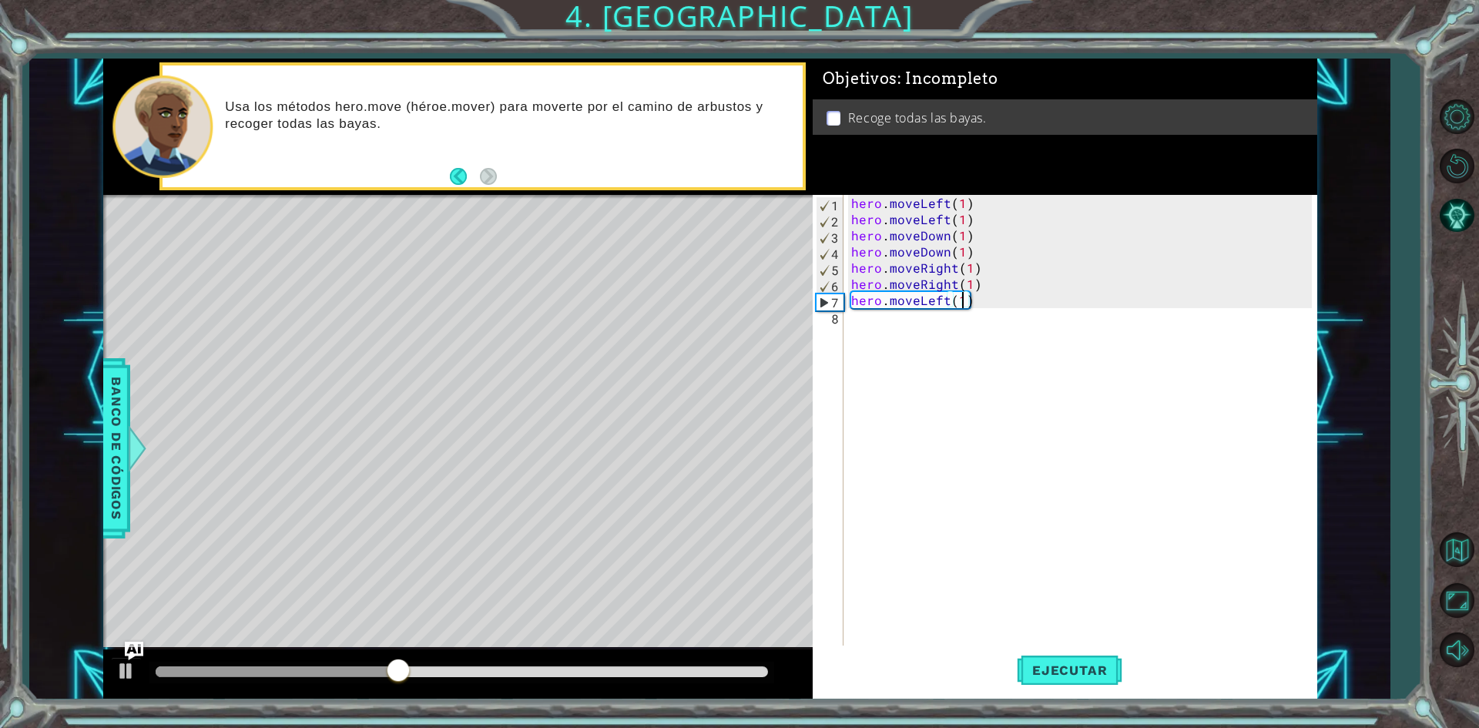
drag, startPoint x: 425, startPoint y: 658, endPoint x: 442, endPoint y: 657, distance: 17.0
click at [434, 657] on div at bounding box center [457, 673] width 709 height 49
drag, startPoint x: 412, startPoint y: 669, endPoint x: 351, endPoint y: 662, distance: 61.3
click at [400, 662] on div at bounding box center [414, 672] width 28 height 28
drag, startPoint x: 997, startPoint y: 313, endPoint x: 951, endPoint y: 308, distance: 45.7
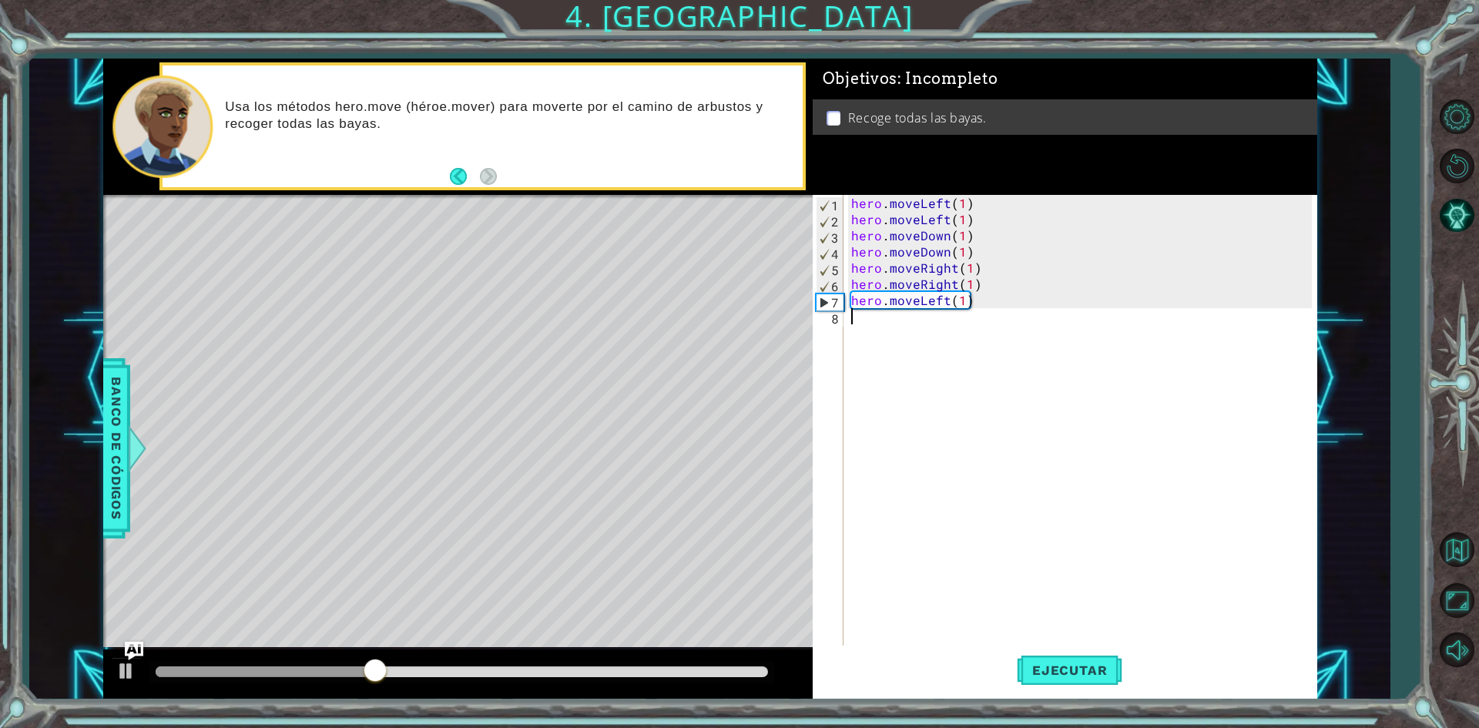
click at [951, 308] on div "hero . moveLeft ( 1 ) hero . moveLeft ( 1 ) hero . moveDown ( 1 ) hero . moveDo…" at bounding box center [1083, 437] width 471 height 485
drag, startPoint x: 974, startPoint y: 302, endPoint x: 870, endPoint y: 310, distance: 104.3
click at [870, 310] on div "hero . moveLeft ( 1 ) hero . moveLeft ( 1 ) hero . moveDown ( 1 ) hero . moveDo…" at bounding box center [1083, 437] width 471 height 485
type textarea "hero.moveLeft(1)"
click at [988, 320] on div "hero . moveLeft ( 1 ) hero . moveLeft ( 1 ) hero . moveDown ( 1 ) hero . moveDo…" at bounding box center [1080, 421] width 464 height 453
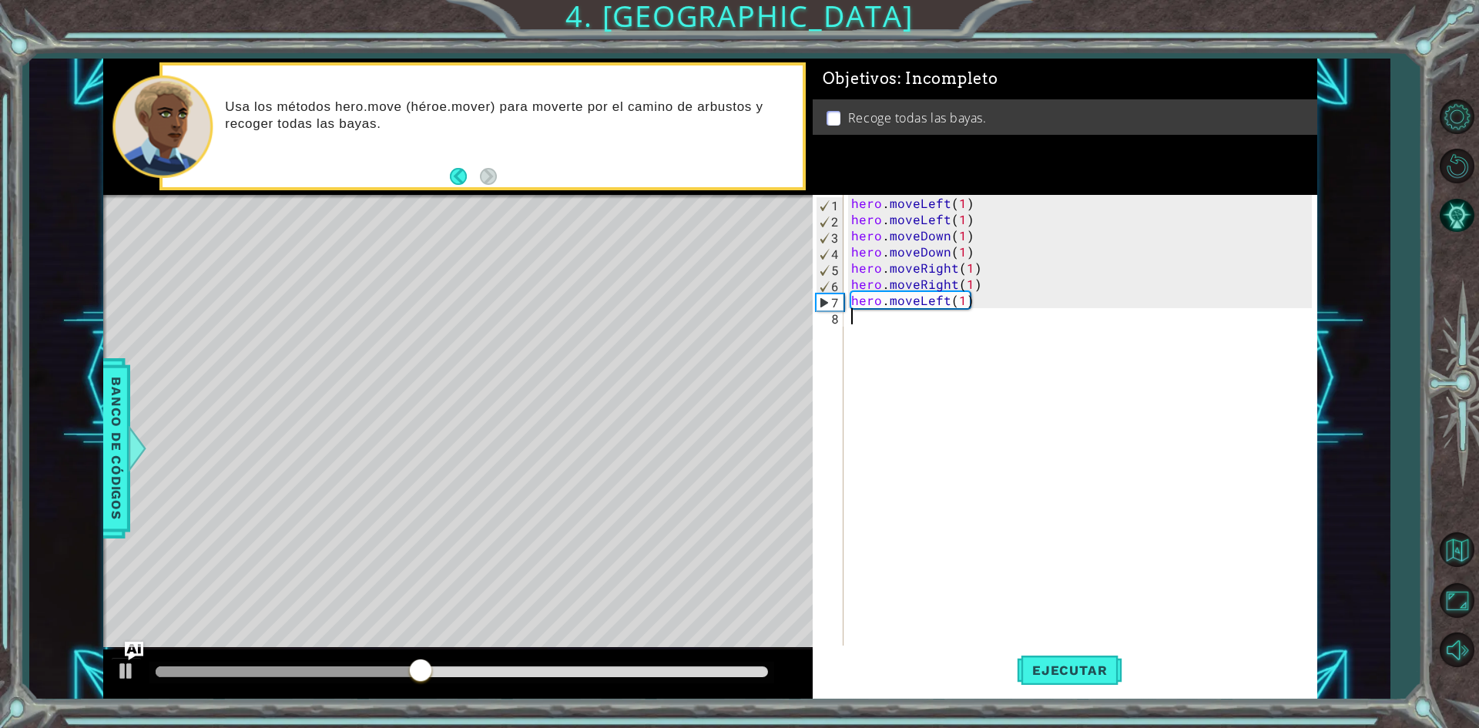
drag, startPoint x: 963, startPoint y: 311, endPoint x: 948, endPoint y: 310, distance: 14.7
click at [948, 310] on div "hero . moveLeft ( 1 ) hero . moveLeft ( 1 ) hero . moveDown ( 1 ) hero . moveDo…" at bounding box center [1083, 437] width 471 height 485
drag, startPoint x: 973, startPoint y: 303, endPoint x: 892, endPoint y: 308, distance: 81.1
click at [892, 308] on div "hero . moveLeft ( 1 ) hero . moveLeft ( 1 ) hero . moveDown ( 1 ) hero . moveDo…" at bounding box center [1083, 437] width 471 height 485
click at [904, 307] on div "hero . moveLeft ( 1 ) hero . moveLeft ( 1 ) hero . moveDown ( 1 ) hero . moveDo…" at bounding box center [1083, 437] width 471 height 485
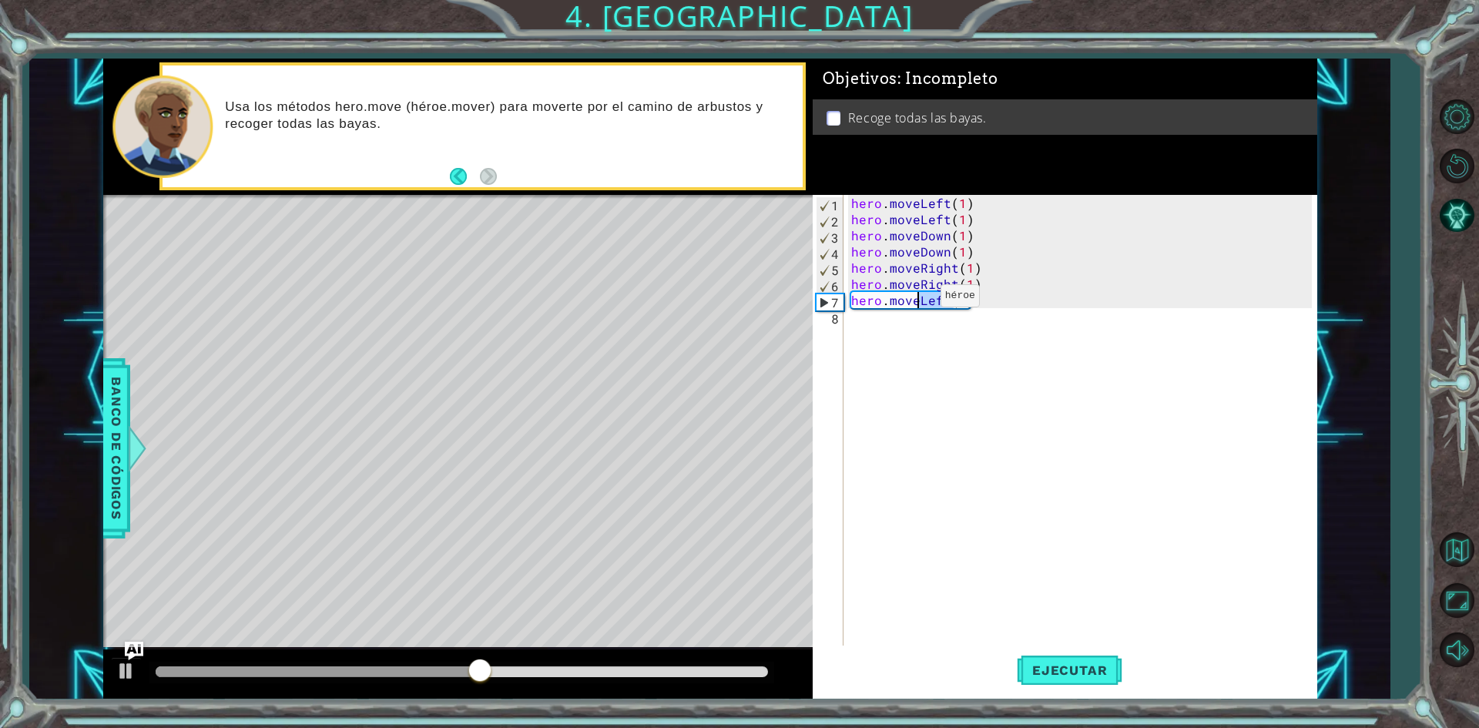
drag, startPoint x: 957, startPoint y: 300, endPoint x: 912, endPoint y: 300, distance: 45.5
click at [912, 300] on div "hero . moveLeft ( 1 ) hero . moveLeft ( 1 ) hero . moveDown ( 1 ) hero . moveDo…" at bounding box center [1083, 437] width 471 height 485
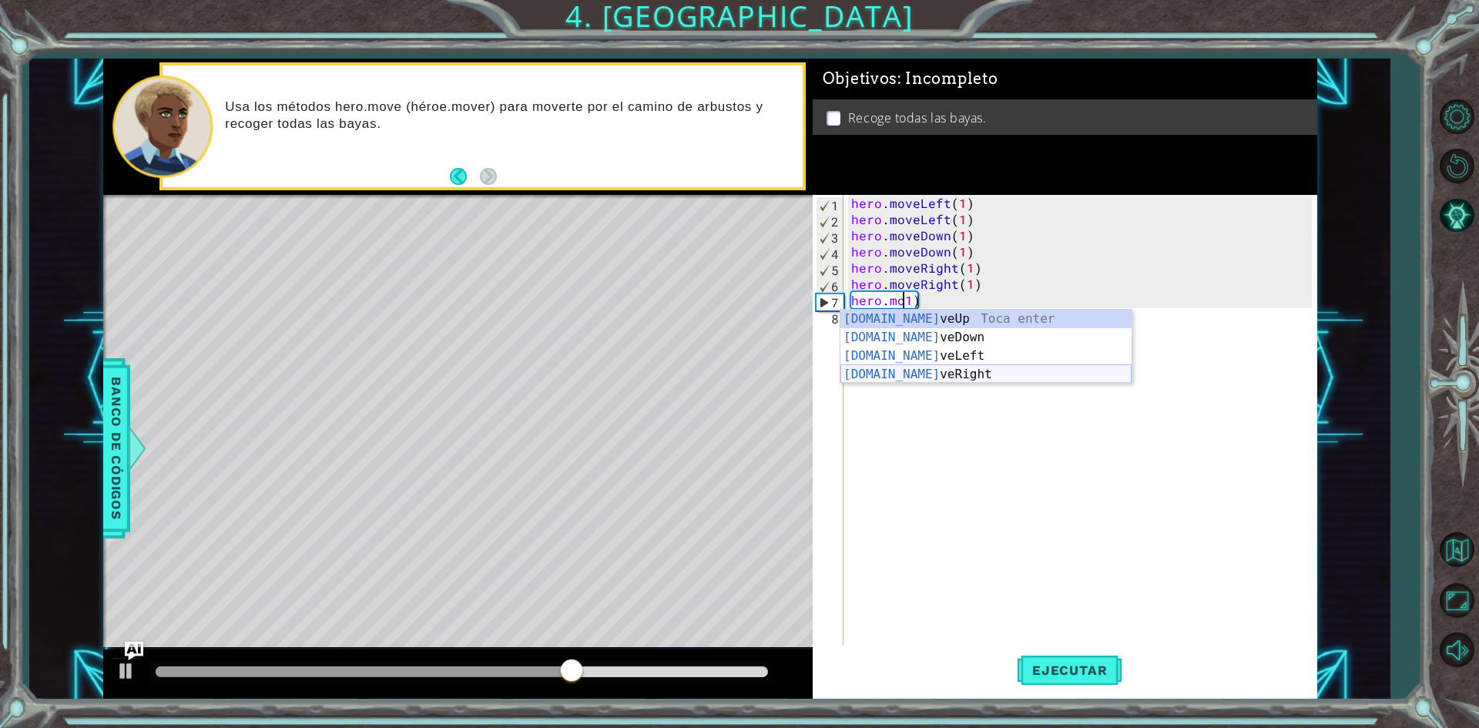
click at [897, 371] on div "[DOMAIN_NAME] veUp Toca enter [DOMAIN_NAME] veDown Toca enter [DOMAIN_NAME] veL…" at bounding box center [985, 365] width 291 height 111
type textarea "hero.moveRight(1))"
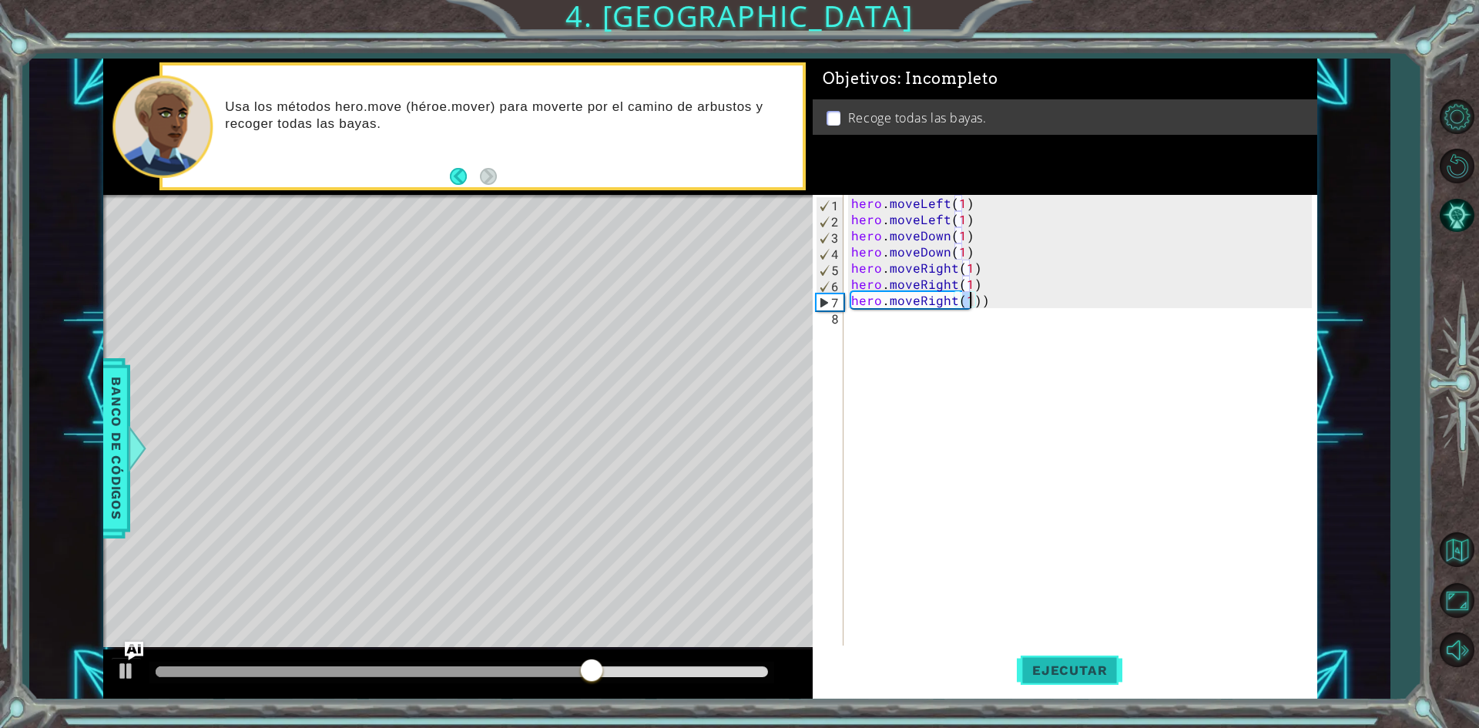
click at [1052, 669] on span "Ejecutar" at bounding box center [1070, 669] width 106 height 15
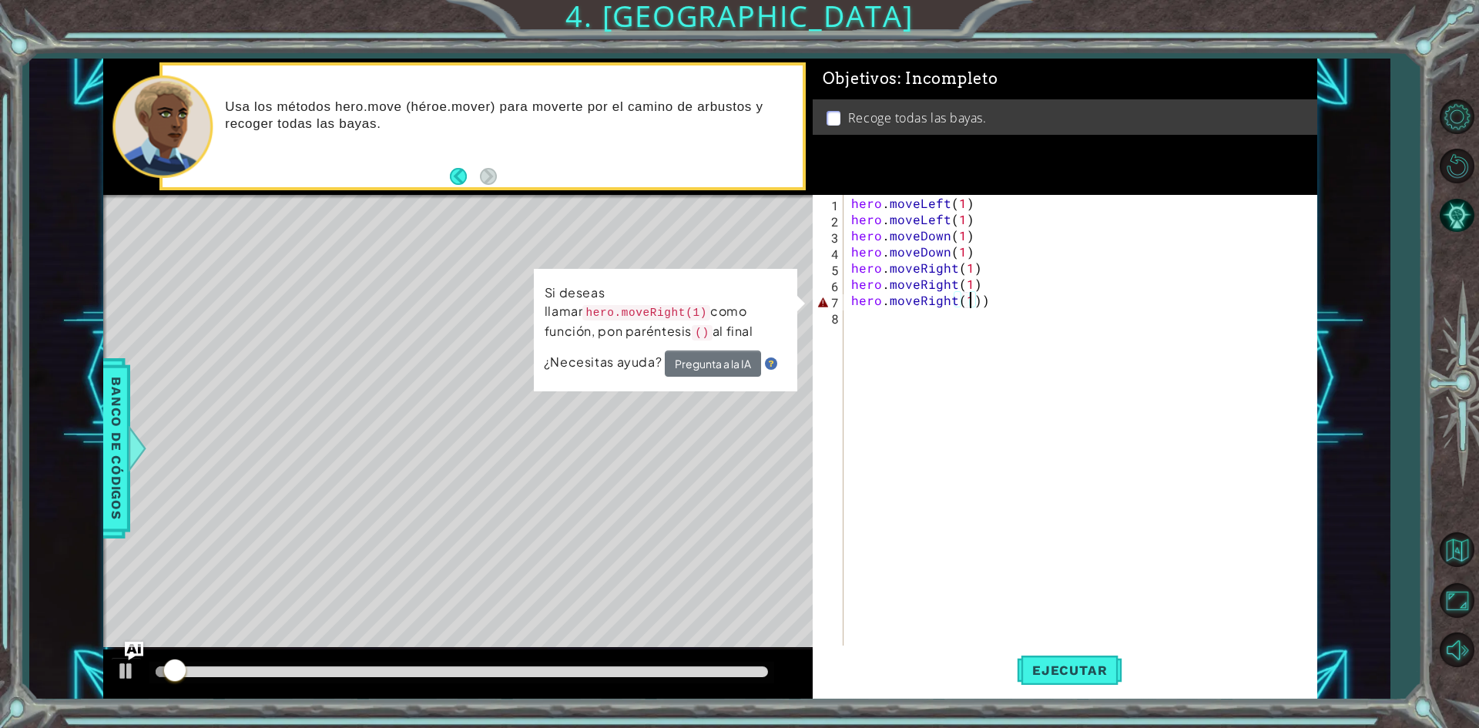
drag, startPoint x: 189, startPoint y: 670, endPoint x: 268, endPoint y: 657, distance: 79.7
click at [256, 657] on div at bounding box center [457, 673] width 709 height 49
drag, startPoint x: 307, startPoint y: 657, endPoint x: 431, endPoint y: 658, distance: 124.8
click at [398, 656] on div at bounding box center [457, 673] width 709 height 49
click at [955, 357] on div "hero . moveLeft ( 1 ) hero . moveLeft ( 1 ) hero . moveDown ( 1 ) hero . moveDo…" at bounding box center [1083, 437] width 471 height 485
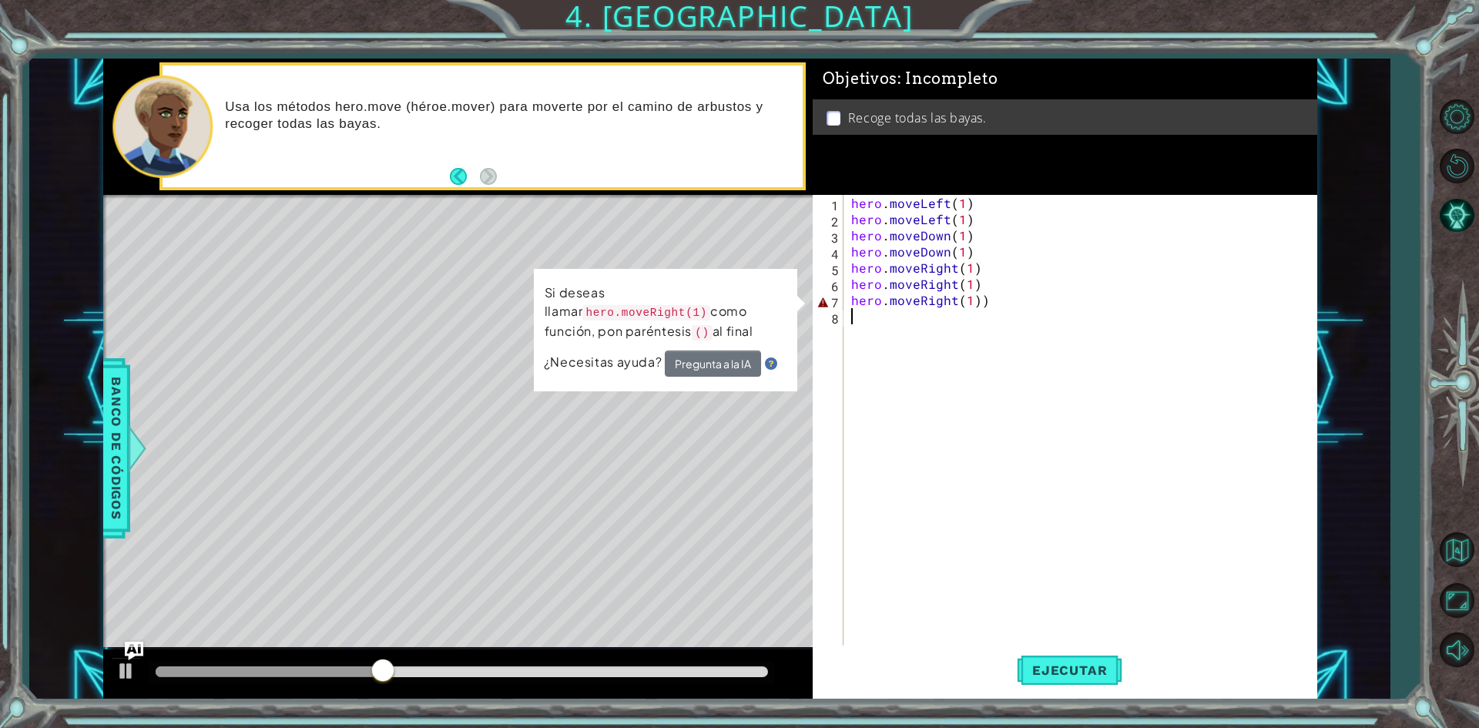
click at [990, 310] on div "hero . moveLeft ( 1 ) hero . moveLeft ( 1 ) hero . moveDown ( 1 ) hero . moveDo…" at bounding box center [1083, 437] width 471 height 485
click at [983, 297] on div "hero . moveLeft ( 1 ) hero . moveLeft ( 1 ) hero . moveDown ( 1 ) hero . moveDo…" at bounding box center [1083, 437] width 471 height 485
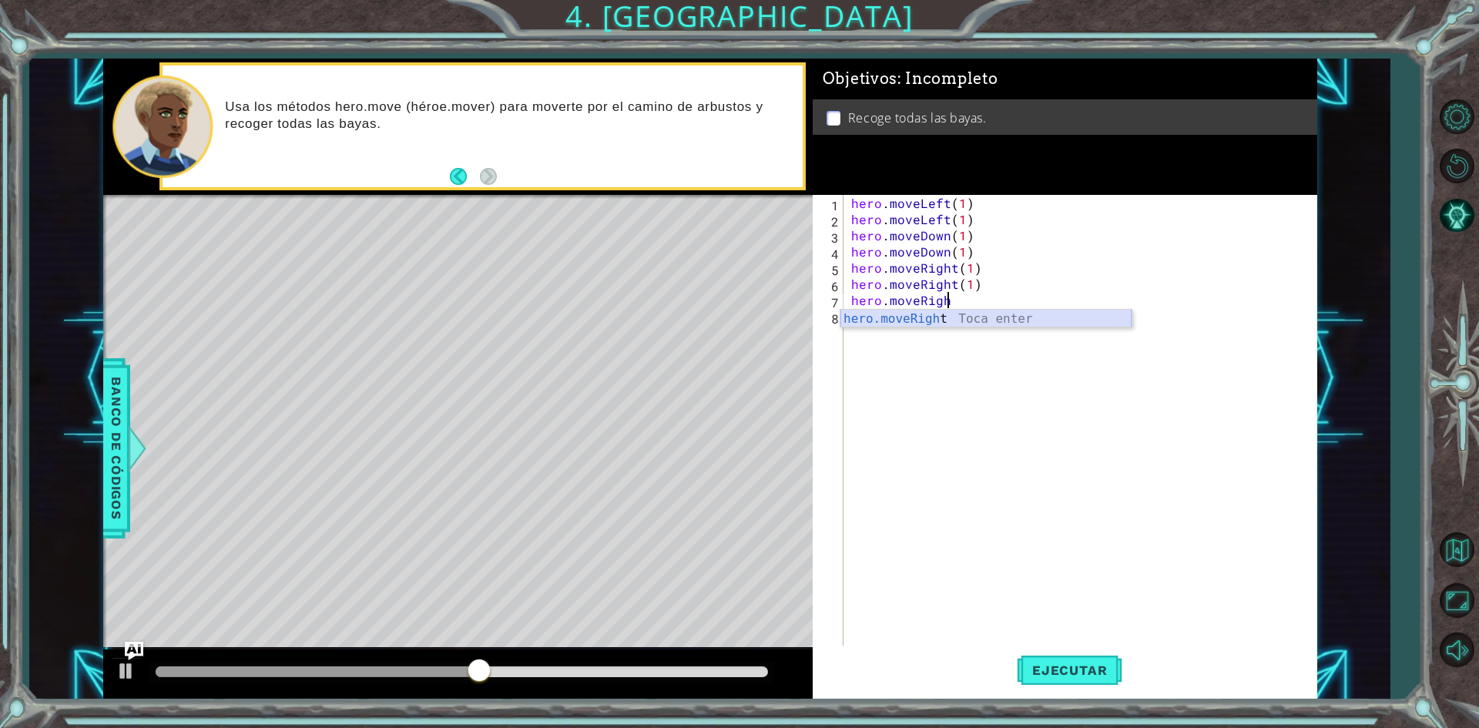
click at [982, 316] on div "hero.moveRigh t Toca enter" at bounding box center [985, 337] width 291 height 55
type textarea "hero.moveRight(1)"
click at [1061, 679] on button "Ejecutar" at bounding box center [1070, 671] width 106 height 50
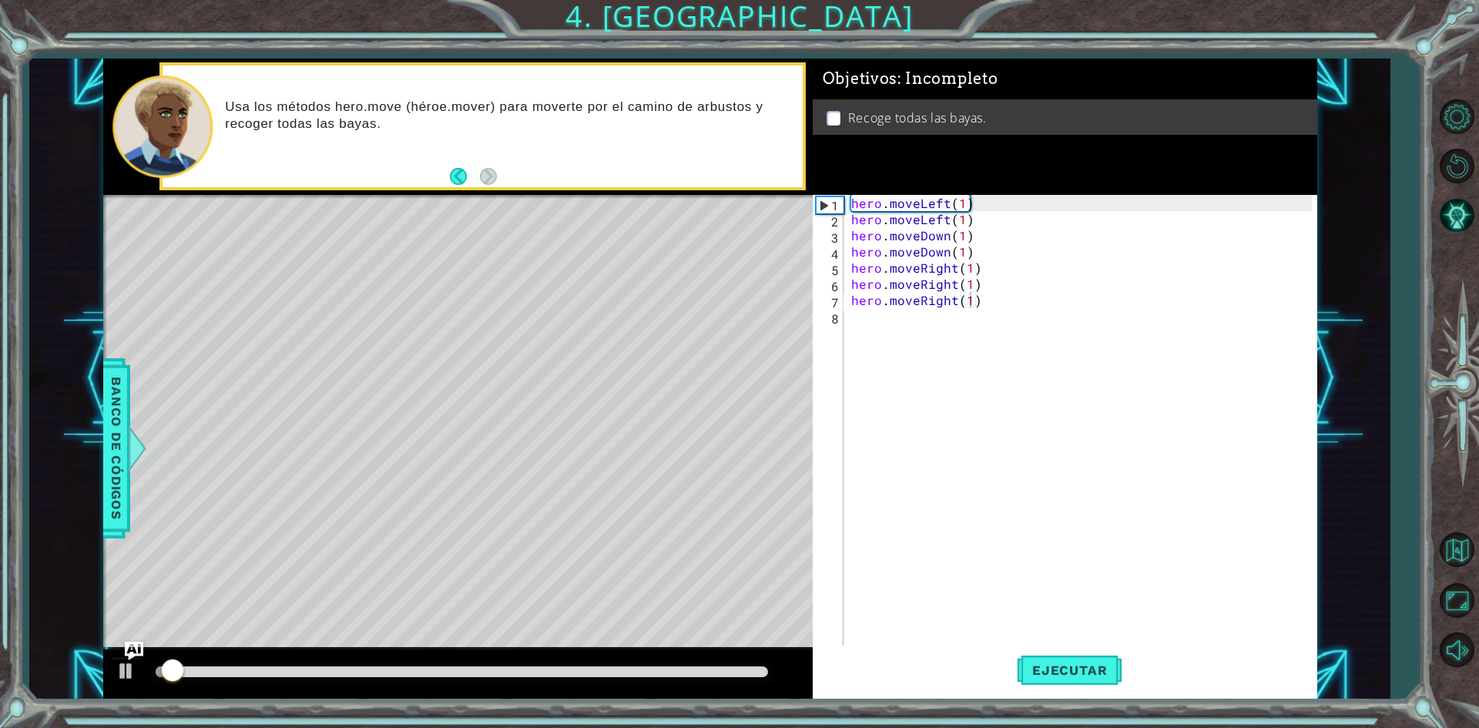
click at [213, 657] on div at bounding box center [457, 673] width 709 height 49
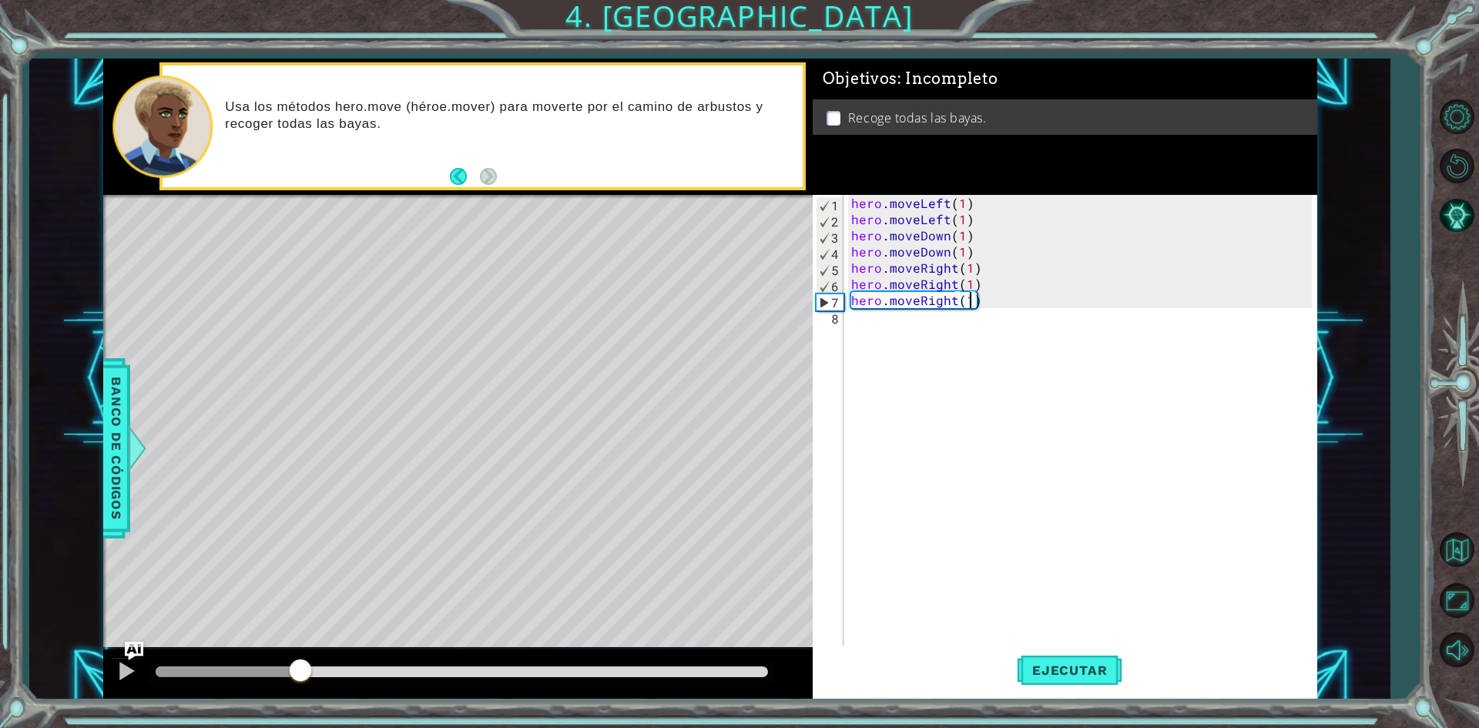
drag, startPoint x: 186, startPoint y: 674, endPoint x: 307, endPoint y: 670, distance: 121.0
click at [303, 670] on div at bounding box center [301, 672] width 28 height 28
drag, startPoint x: 307, startPoint y: 670, endPoint x: 378, endPoint y: 672, distance: 71.7
click at [320, 672] on div at bounding box center [307, 672] width 28 height 28
drag, startPoint x: 1022, startPoint y: 300, endPoint x: 845, endPoint y: 300, distance: 177.2
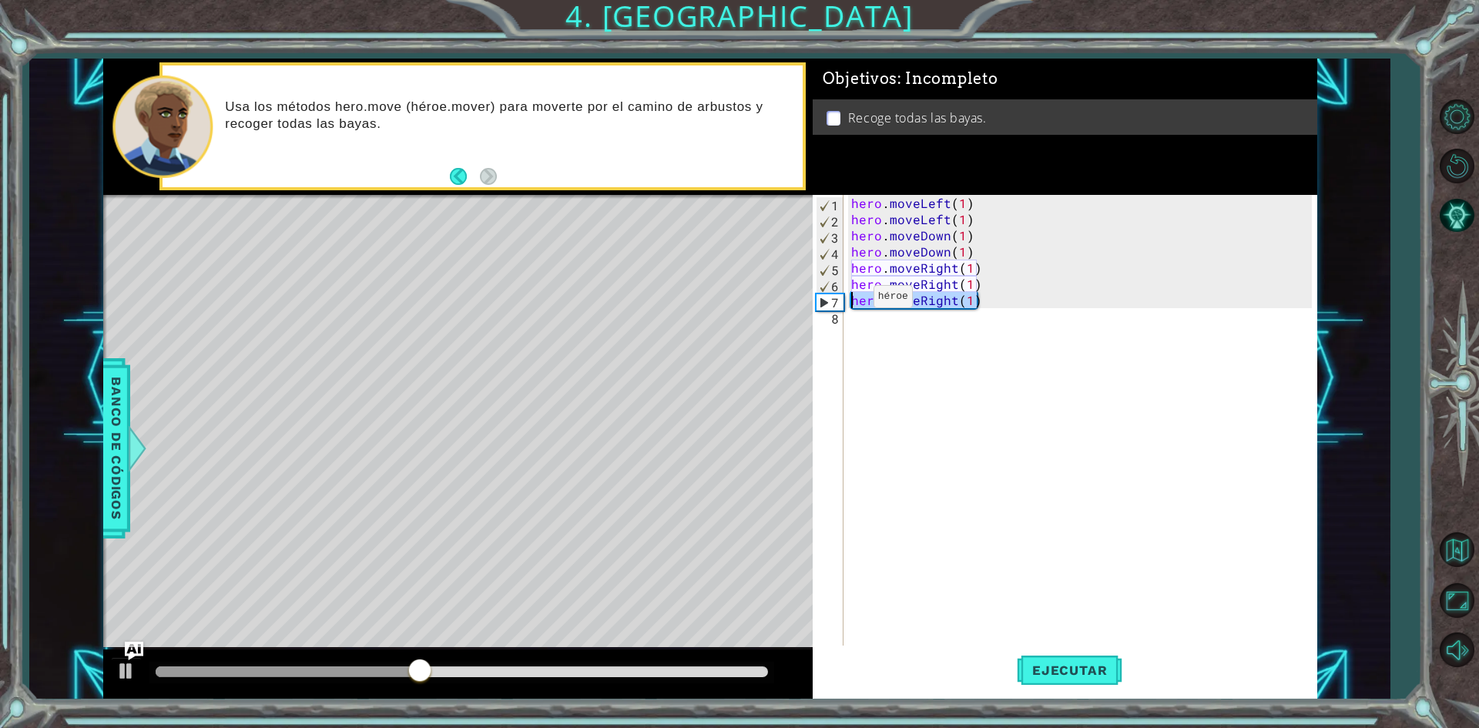
click at [845, 300] on div "hero.moveRight(1) 1 2 3 4 5 6 7 8 hero . moveLeft ( 1 ) hero . moveLeft ( 1 ) h…" at bounding box center [1062, 421] width 499 height 453
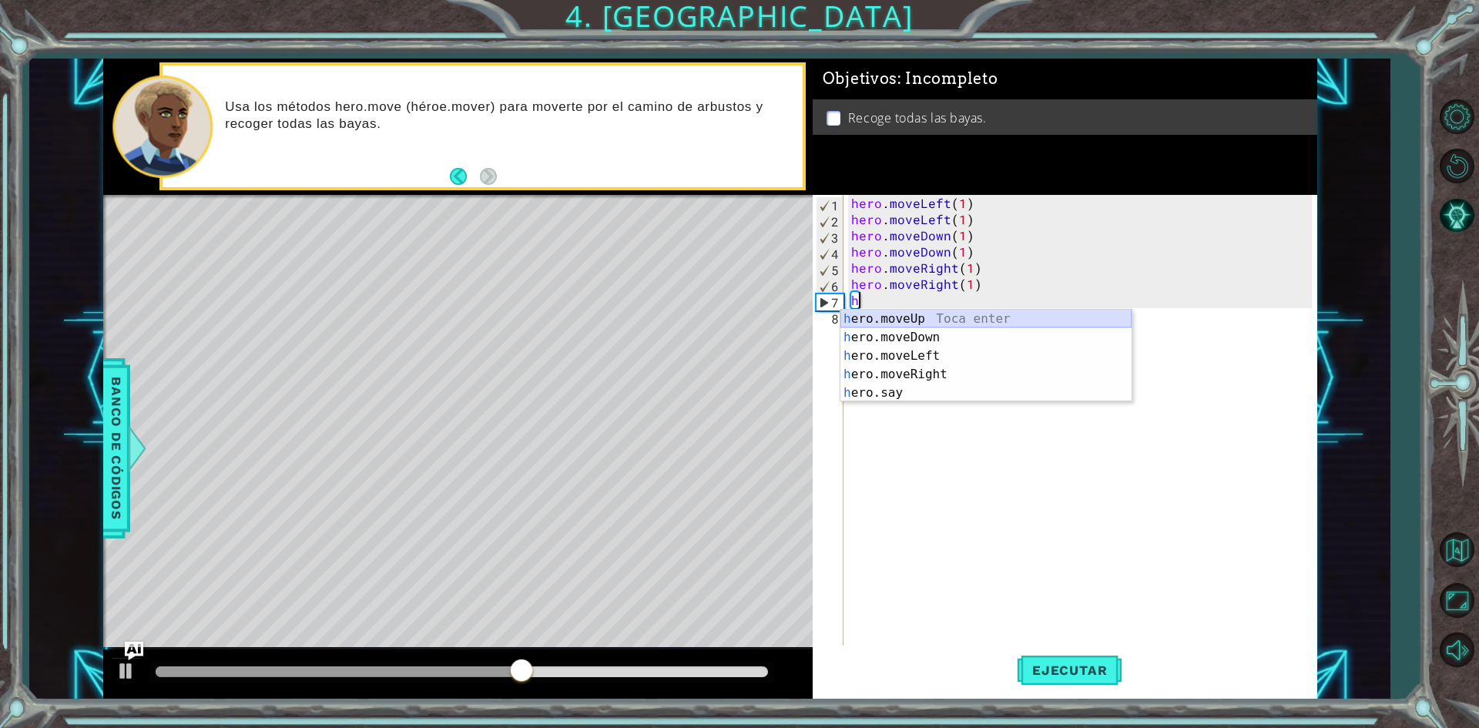
click at [942, 320] on div "h ero.moveUp Toca enter h ero.moveDown Toca enter h ero.moveLeft Toca enter h e…" at bounding box center [985, 374] width 291 height 129
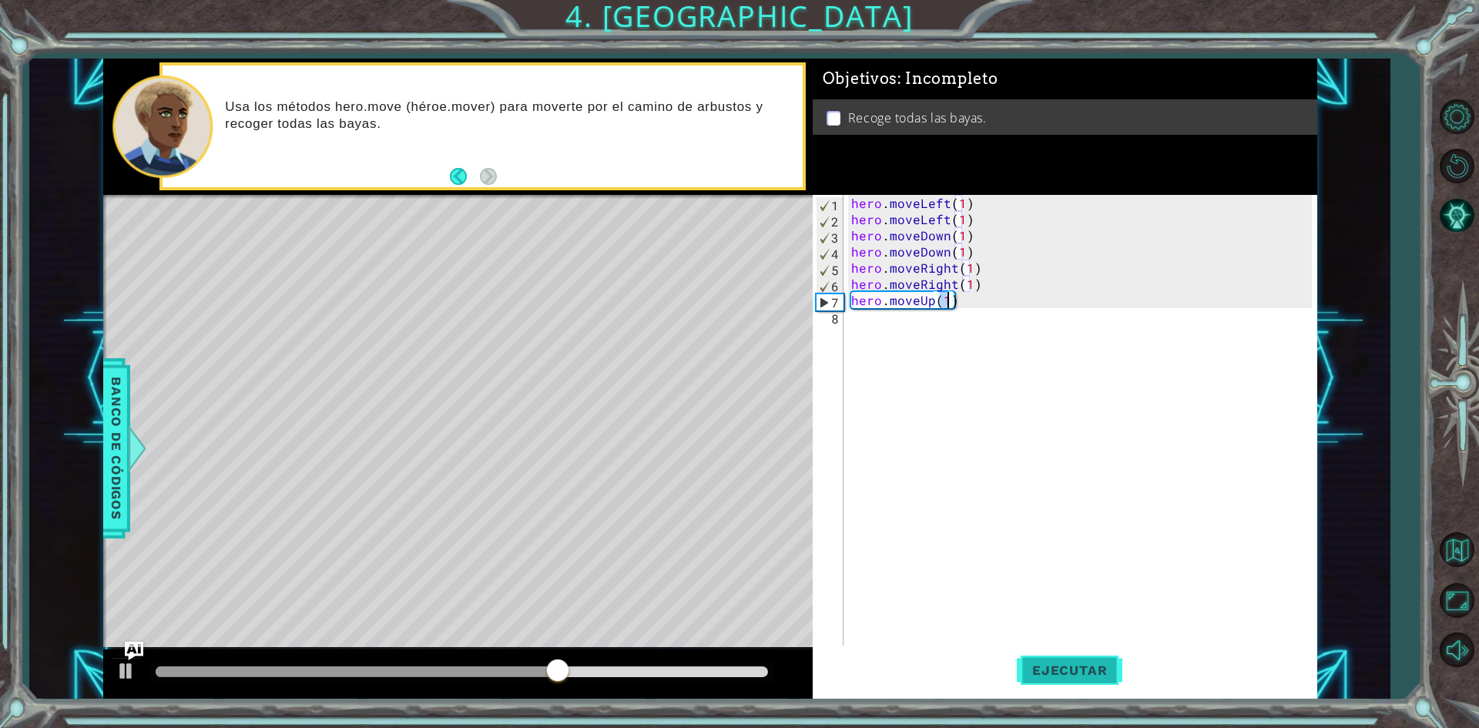
type textarea "hero.moveUp(1)"
click at [1097, 680] on button "Ejecutar" at bounding box center [1070, 671] width 106 height 50
click at [647, 634] on div "methods hero moveDown(steps) moveUp(steps) moveLeft(steps) moveRight(steps) Ban…" at bounding box center [710, 379] width 1214 height 641
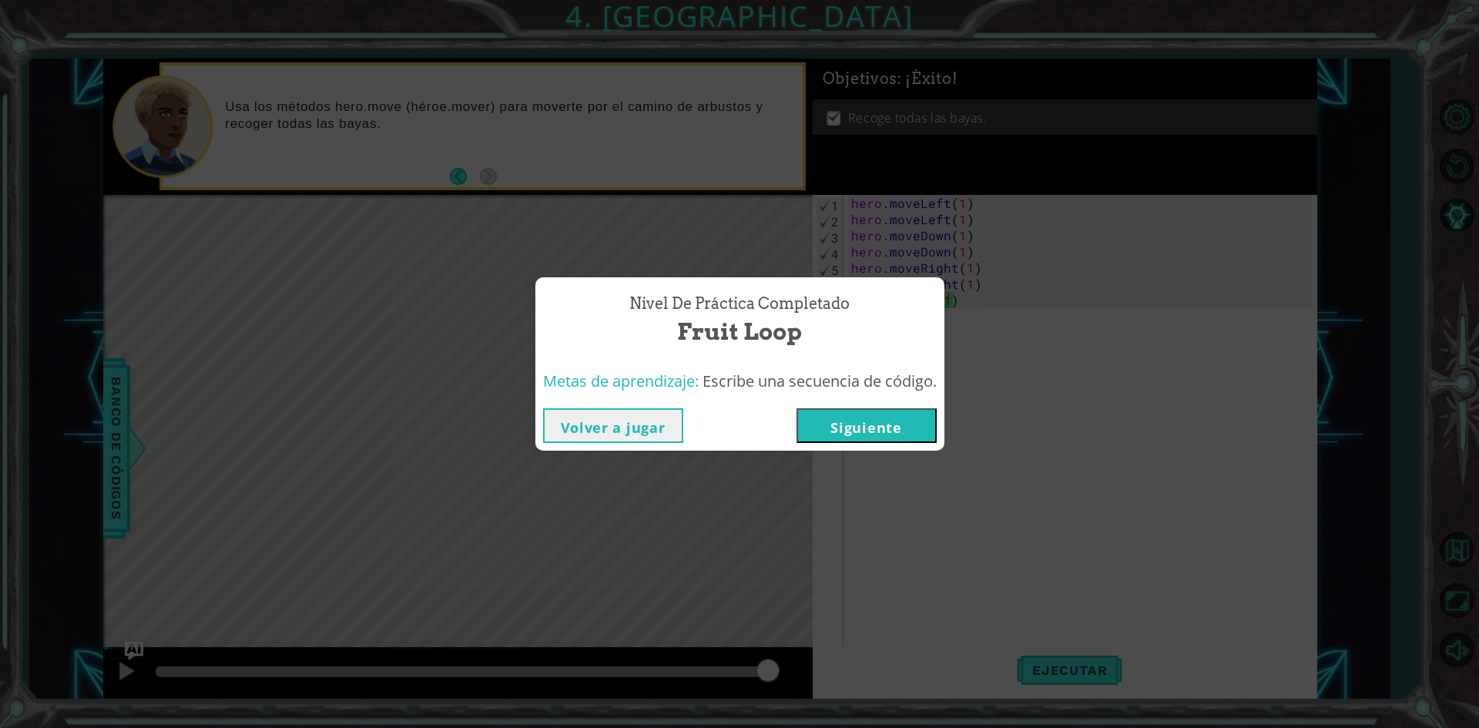
click at [833, 430] on button "Siguiente" at bounding box center [866, 425] width 140 height 35
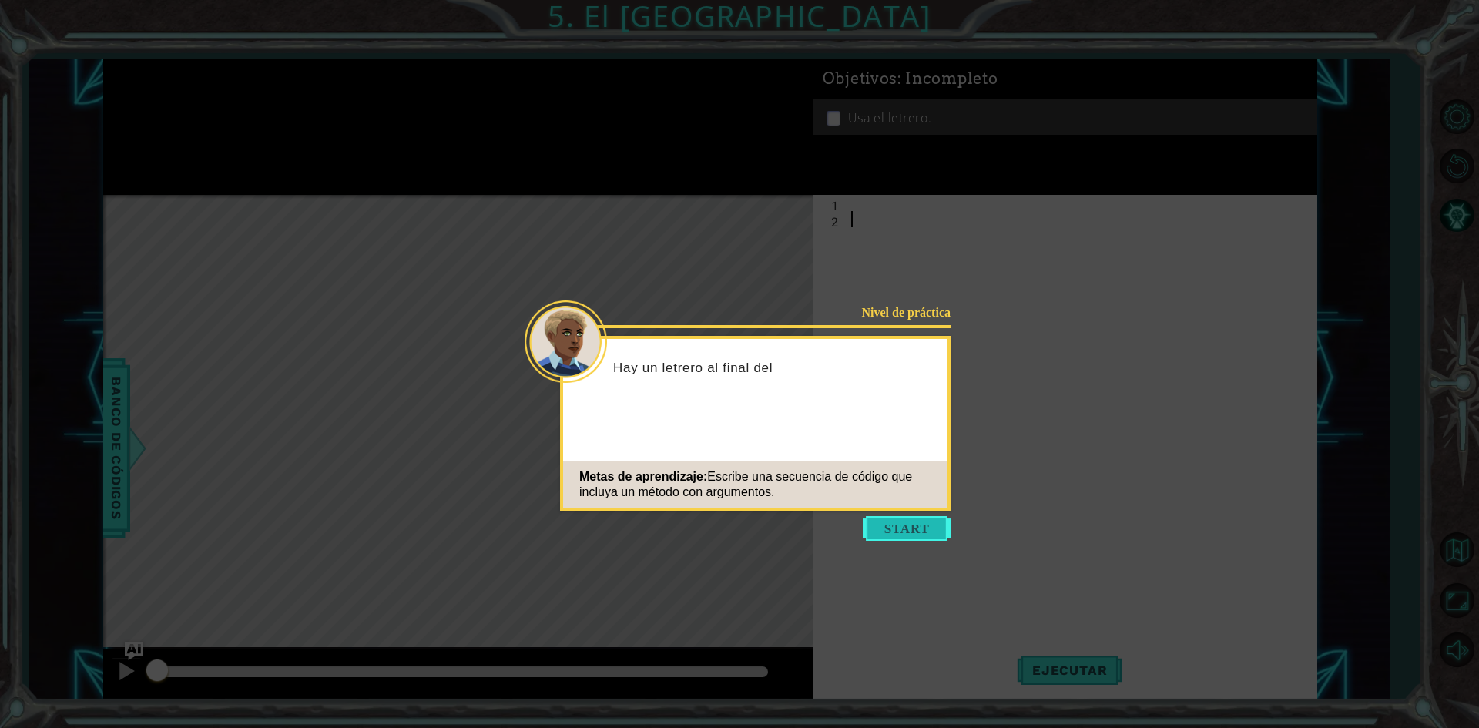
click at [911, 530] on button "Start" at bounding box center [907, 528] width 88 height 25
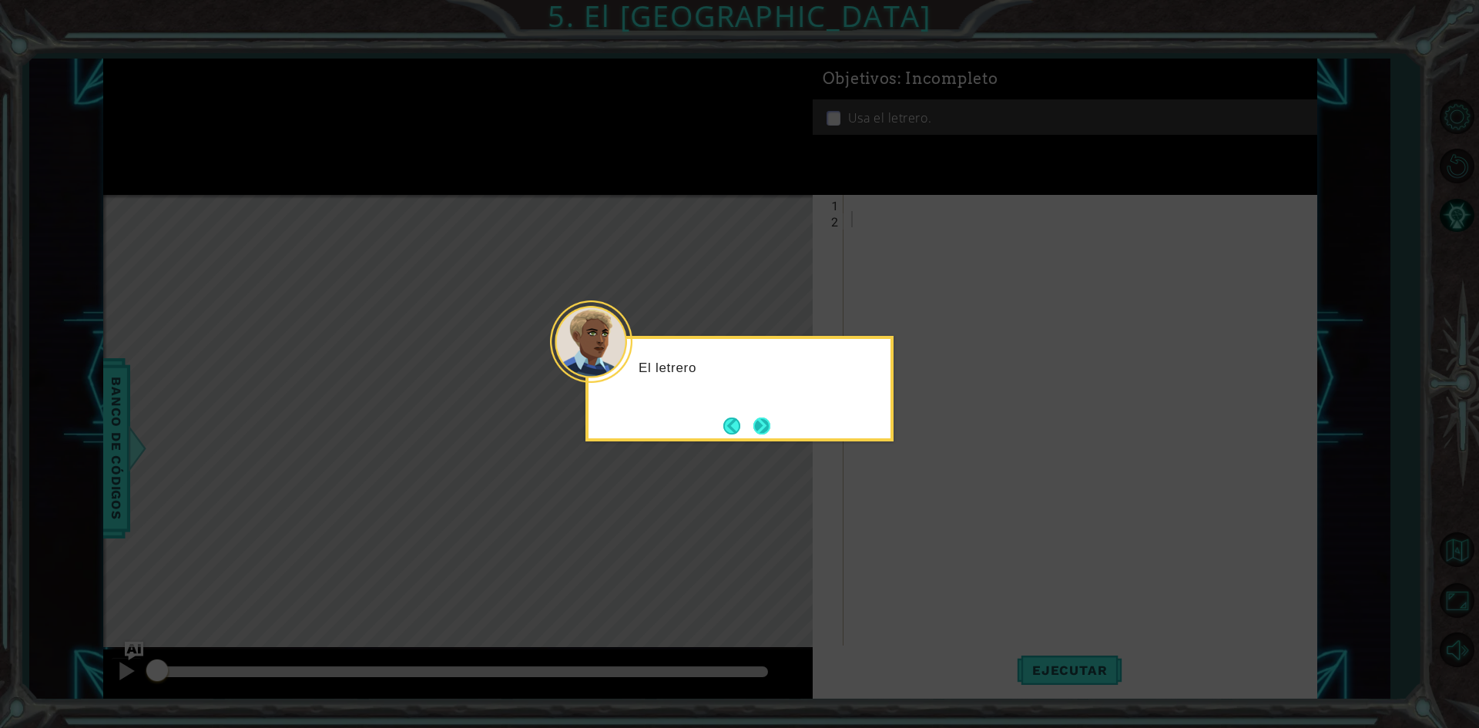
click at [770, 419] on button "Next" at bounding box center [761, 425] width 17 height 17
click at [769, 420] on button "Next" at bounding box center [761, 425] width 17 height 17
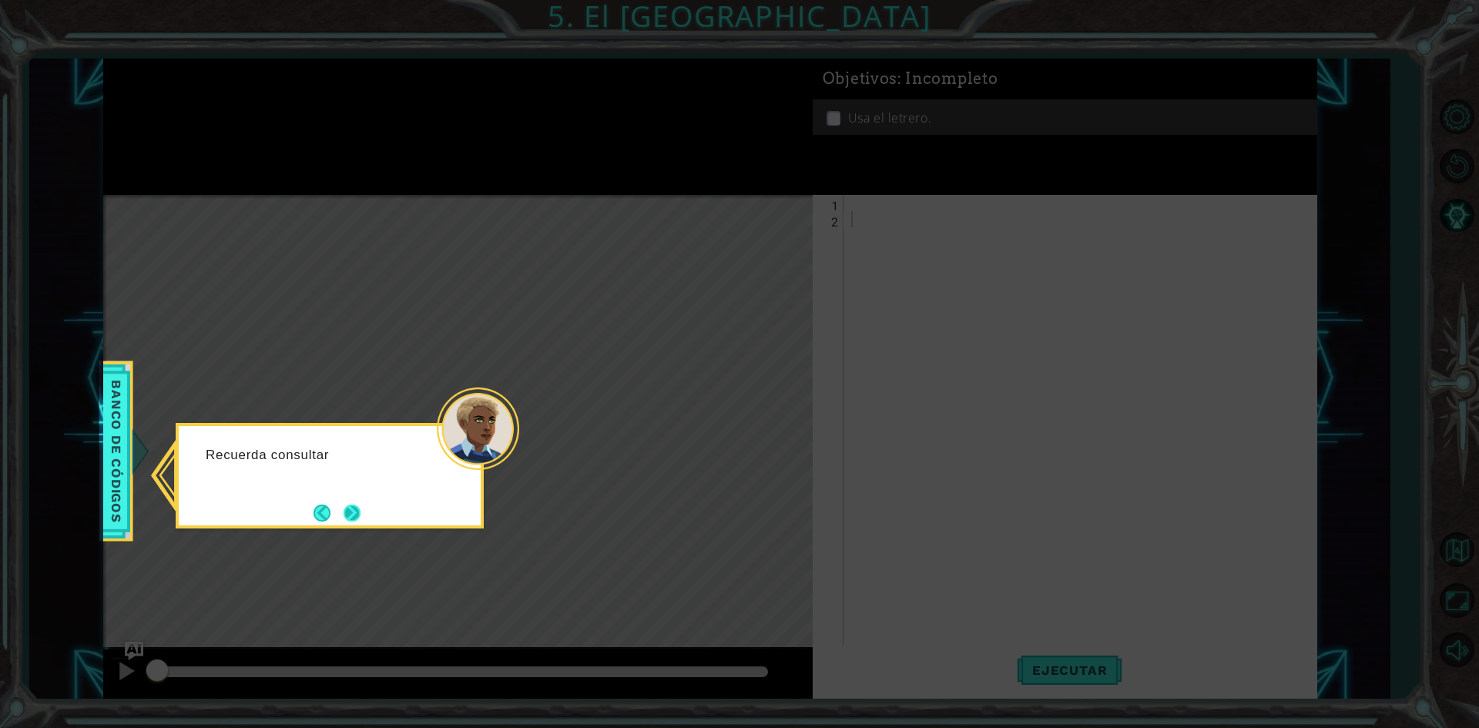
click at [355, 511] on button "Next" at bounding box center [352, 513] width 17 height 17
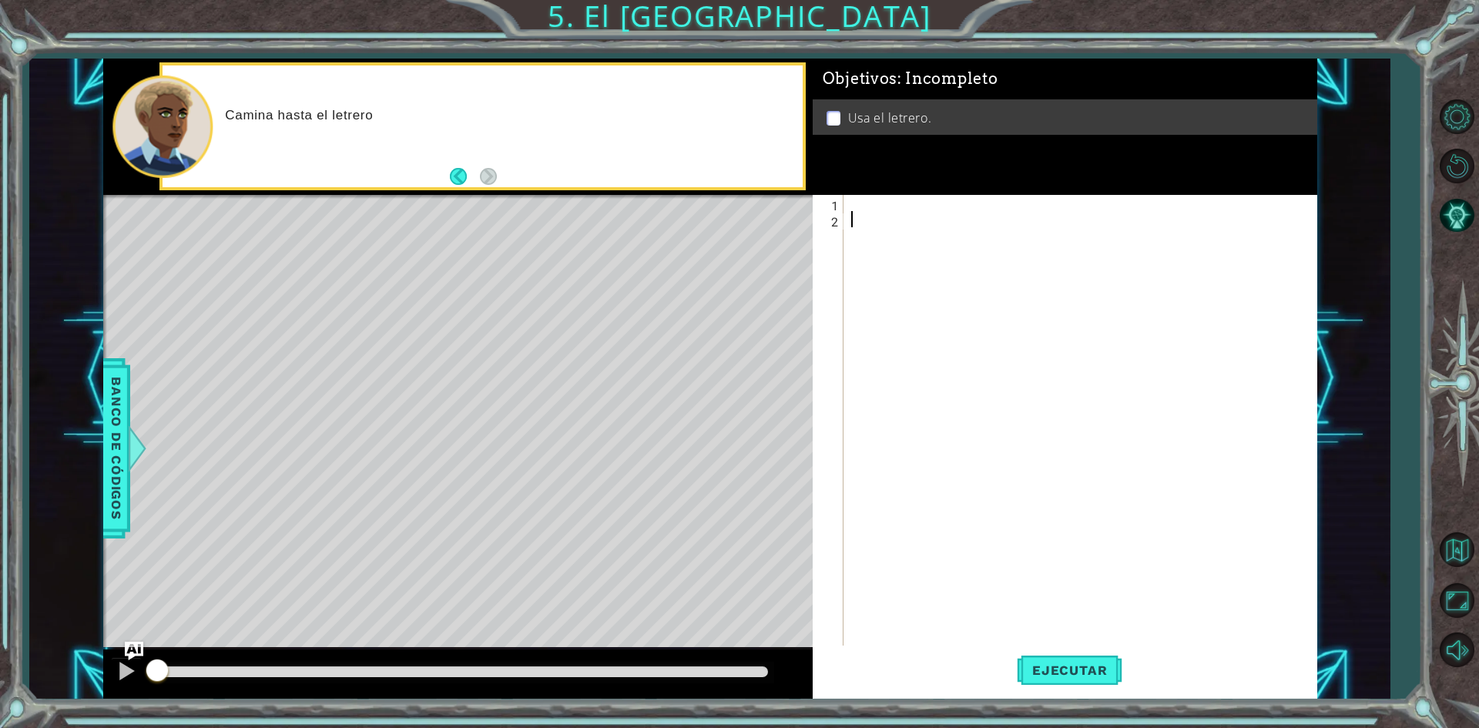
click at [898, 196] on div at bounding box center [1083, 437] width 471 height 485
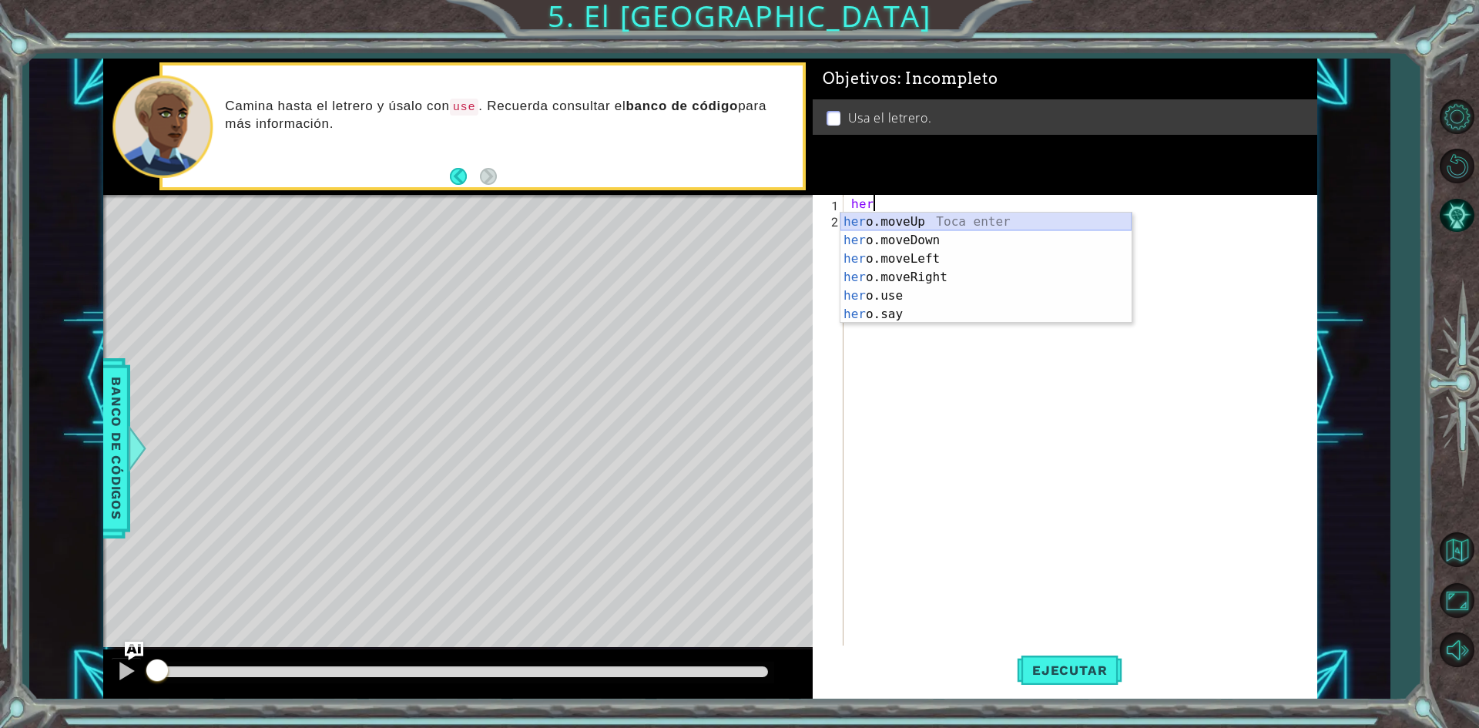
click at [919, 222] on div "her o.moveUp Toca enter her o.moveDown Toca enter her o.moveLeft [PERSON_NAME] …" at bounding box center [985, 287] width 291 height 148
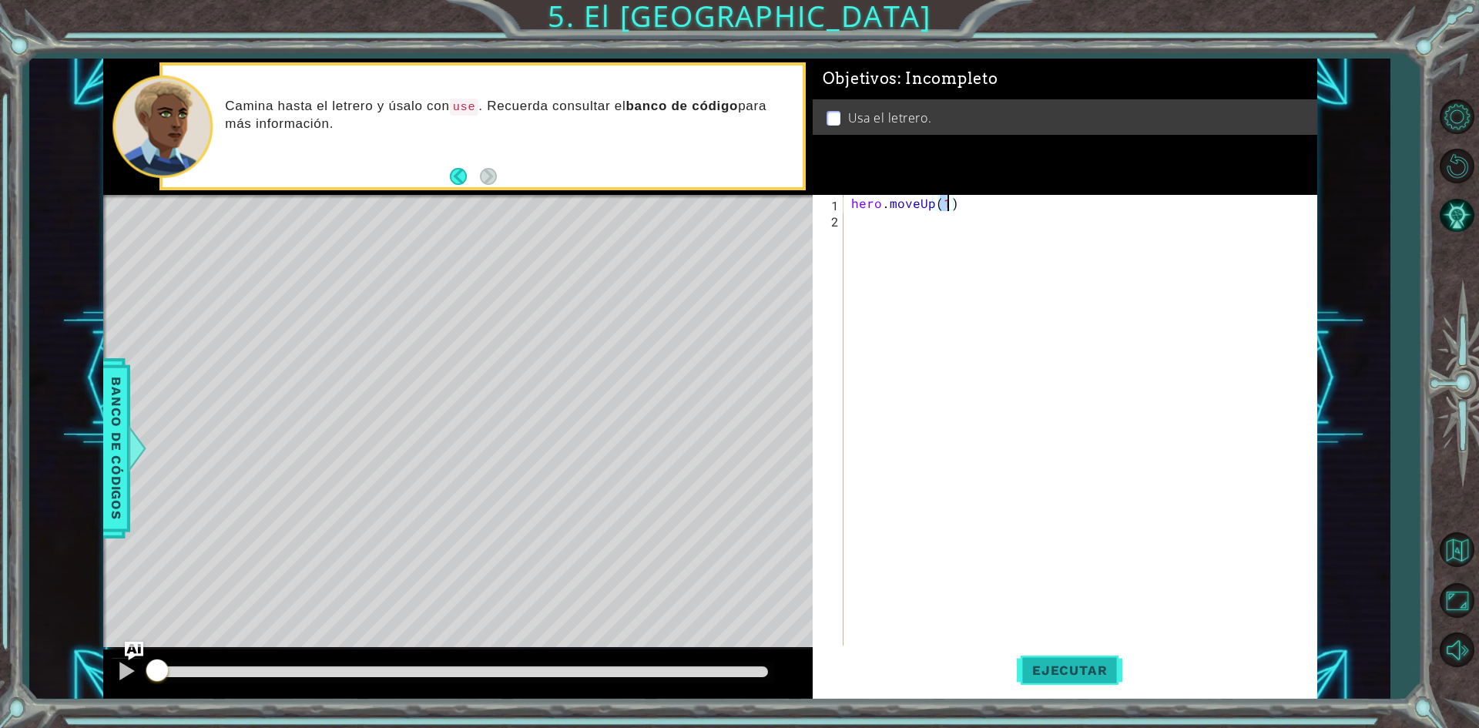
type textarea "hero.moveUp(1)"
click at [1065, 663] on span "Ejecutar" at bounding box center [1070, 669] width 106 height 15
drag, startPoint x: 985, startPoint y: 196, endPoint x: 817, endPoint y: 197, distance: 167.9
click at [822, 196] on div "hero.moveUp(1) 1 2 hero . moveUp ( 1 ) הההההההההההההההההההההההההההההההההההההההה…" at bounding box center [1062, 421] width 499 height 453
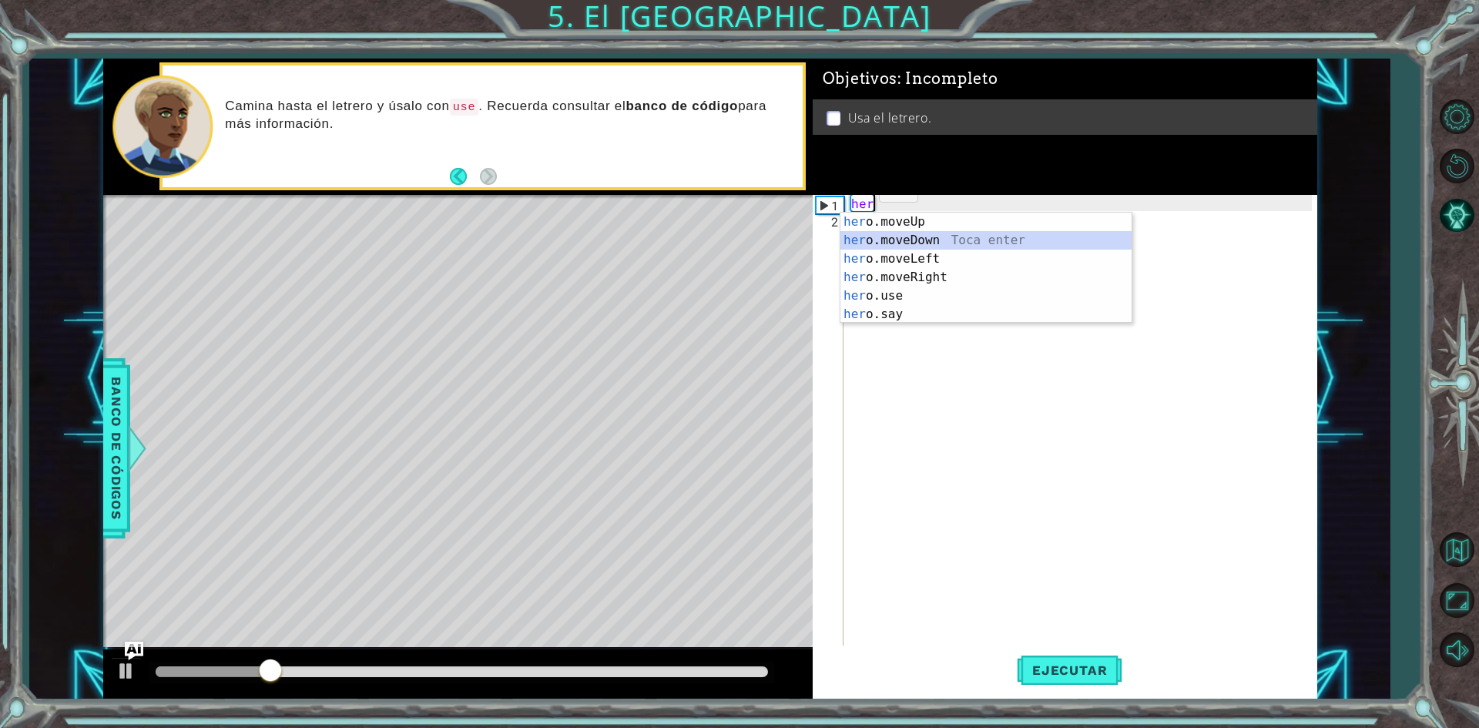
click at [934, 246] on div "her o.moveUp Toca enter her o.moveDown Toca enter her o.moveLeft [PERSON_NAME] …" at bounding box center [985, 287] width 291 height 148
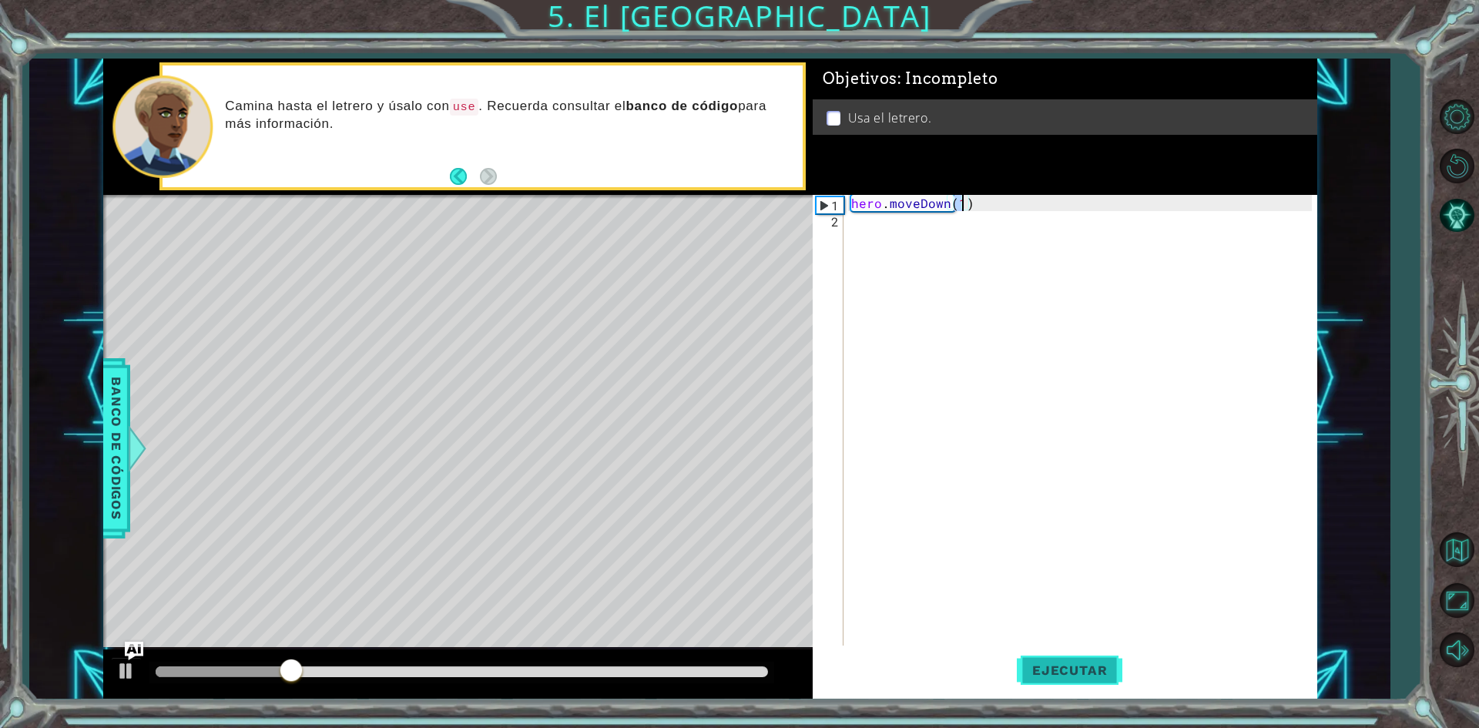
type textarea "hero.moveDown(1)"
click at [1058, 667] on span "Ejecutar" at bounding box center [1070, 669] width 106 height 15
drag, startPoint x: 980, startPoint y: 201, endPoint x: 727, endPoint y: 178, distance: 253.7
click at [727, 178] on div "1 ההההההההההההההההההההההההההההההההההההההההההההההההההההההההההההההההההההההההההההה…" at bounding box center [710, 379] width 1214 height 641
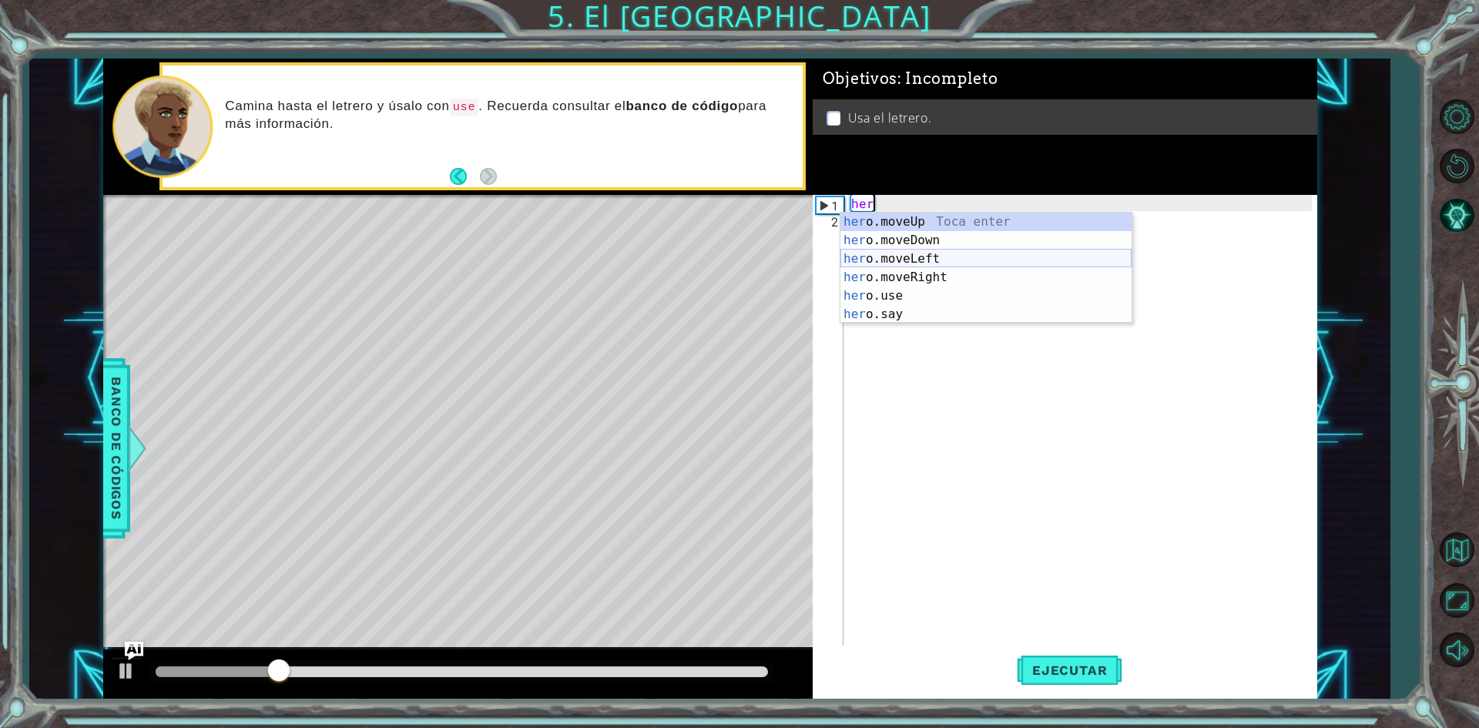
click at [925, 256] on div "her o.moveUp Toca enter her o.moveDown Toca enter her o.moveLeft [PERSON_NAME] …" at bounding box center [985, 287] width 291 height 148
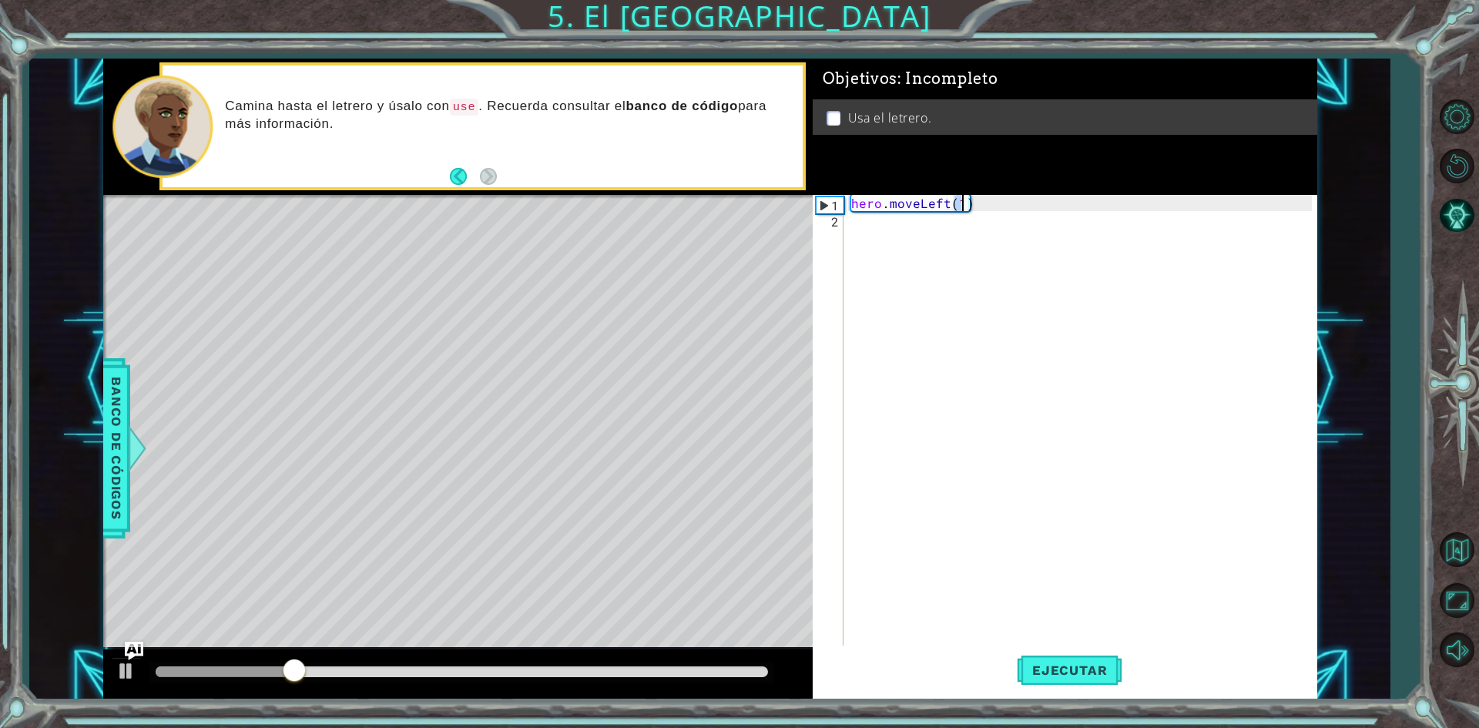
click at [1061, 699] on div "1 ההההההההההההההההההההההההההההההההההההההההההההההההההההההההההההההההההההההההההההה…" at bounding box center [739, 364] width 1479 height 728
drag, startPoint x: 1065, startPoint y: 677, endPoint x: 1063, endPoint y: 668, distance: 9.4
click at [1066, 676] on span "Ejecutar" at bounding box center [1070, 669] width 106 height 15
drag, startPoint x: 948, startPoint y: 202, endPoint x: 921, endPoint y: 205, distance: 27.1
click at [921, 205] on div "hero . moveLeft ( 1 )" at bounding box center [1083, 437] width 471 height 485
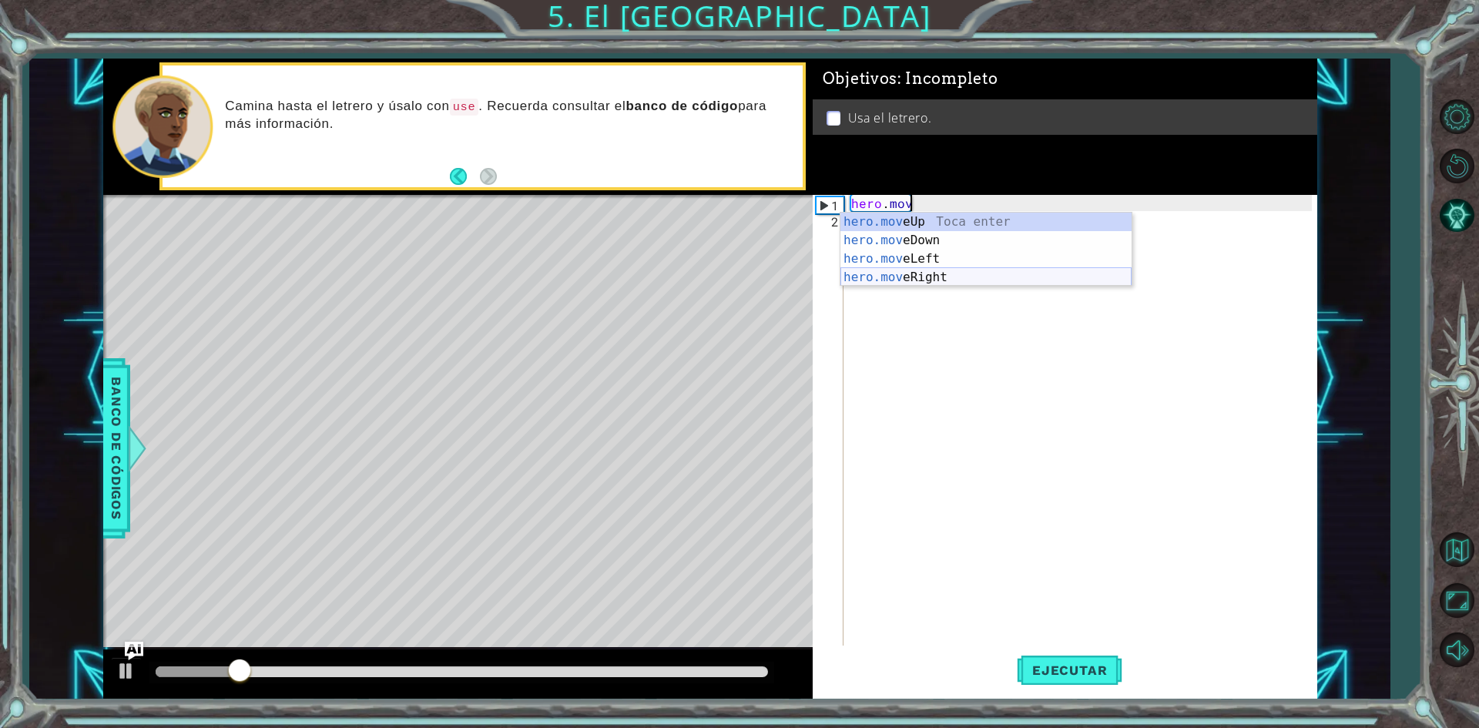
click at [948, 279] on div "hero.mov eUp Toca enter hero.mov eDown Toca enter hero.mov eLeft Toca enter her…" at bounding box center [985, 268] width 291 height 111
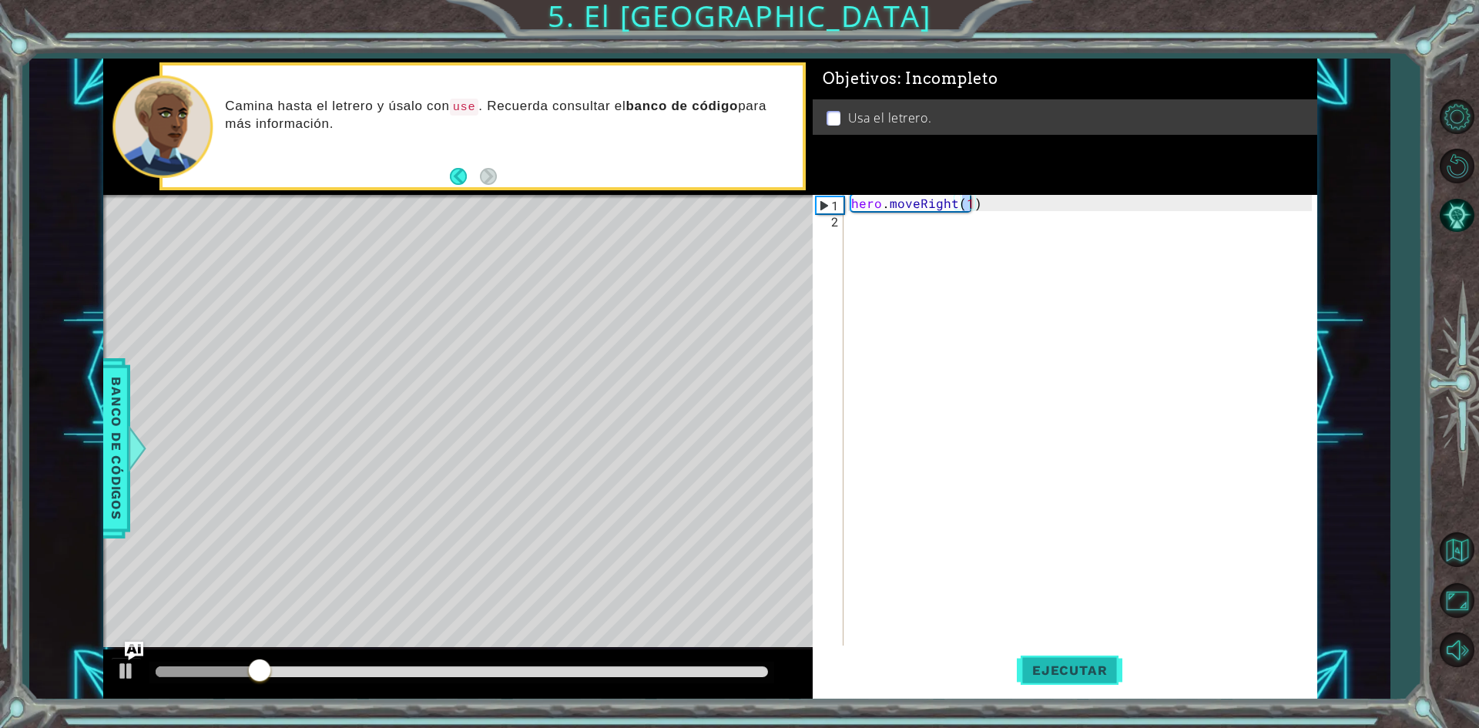
click at [1082, 668] on span "Ejecutar" at bounding box center [1070, 669] width 106 height 15
drag, startPoint x: 996, startPoint y: 200, endPoint x: 895, endPoint y: 206, distance: 101.1
click at [895, 206] on div "hero . moveRight ( 1 )" at bounding box center [1083, 437] width 471 height 485
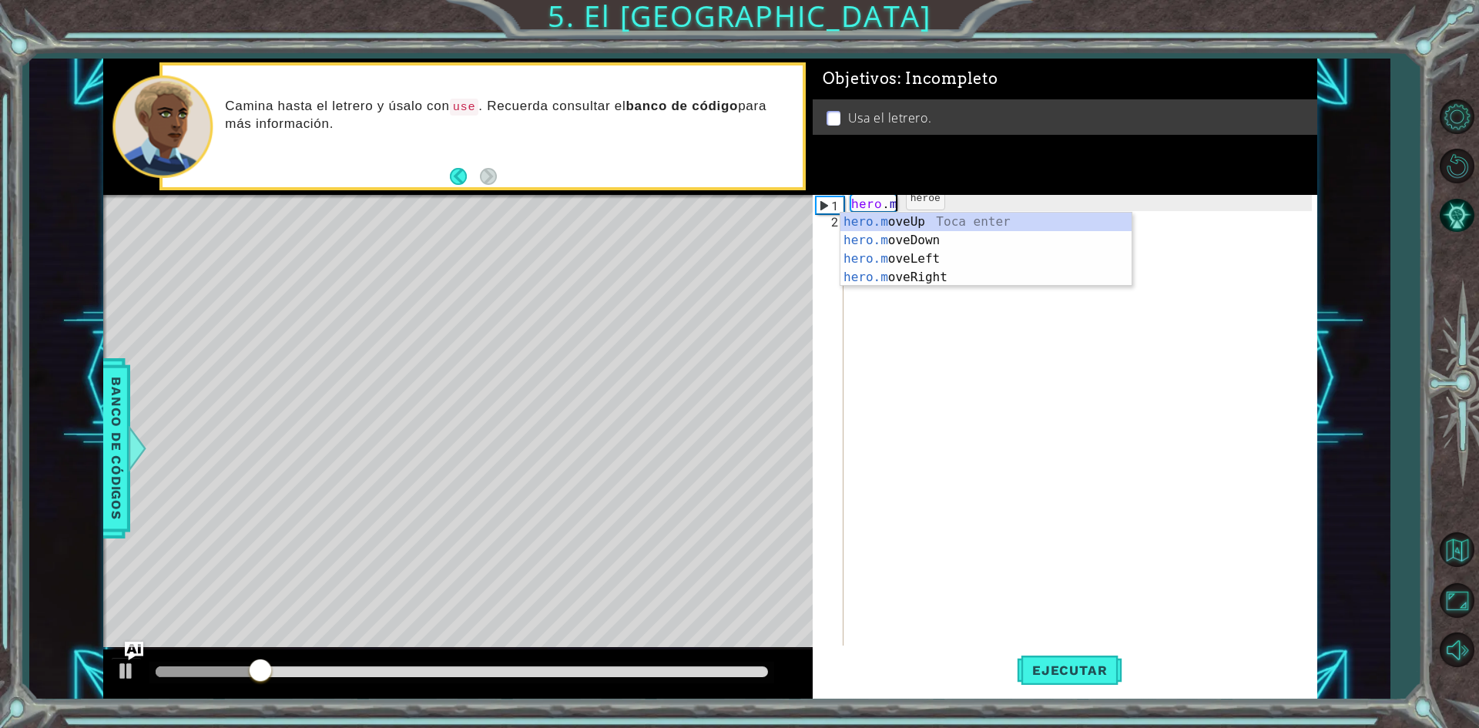
type textarea "hero."
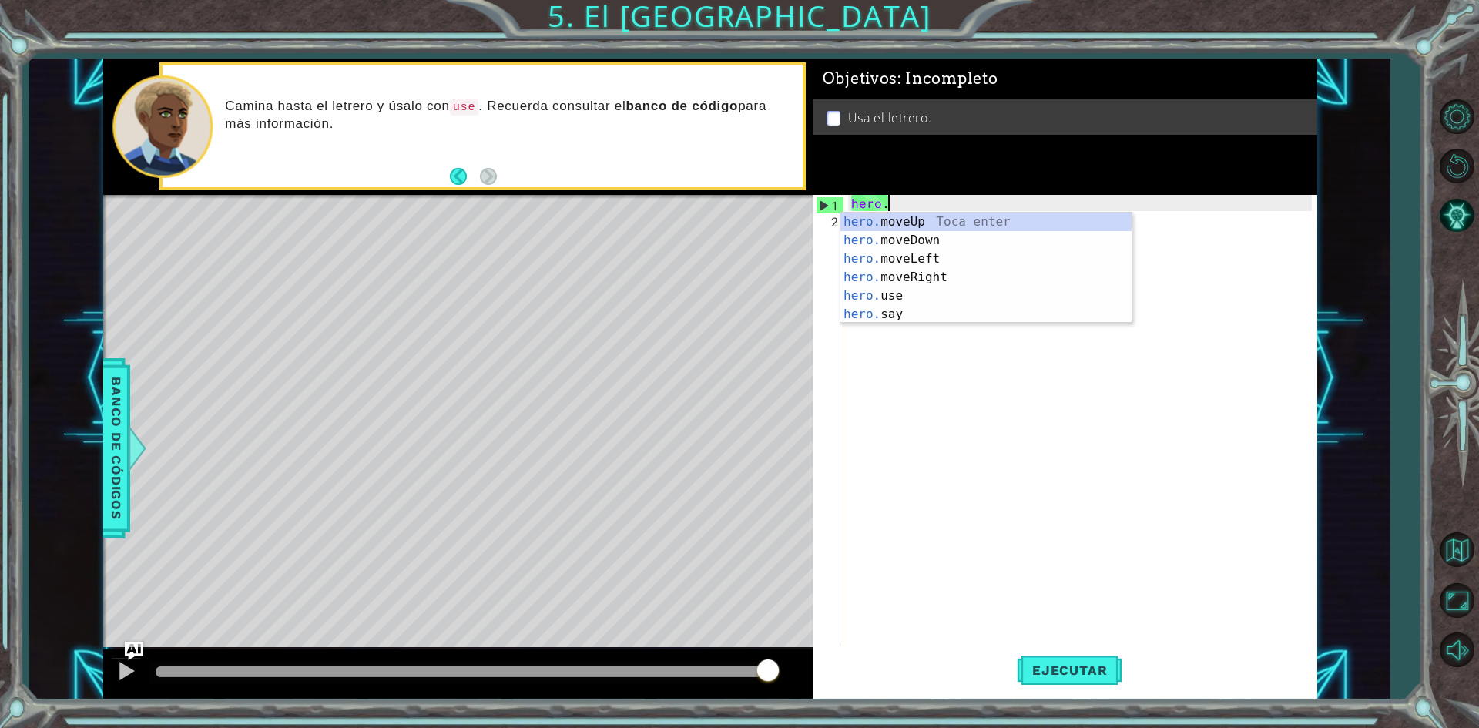
click at [961, 532] on div "hero ." at bounding box center [1083, 437] width 471 height 485
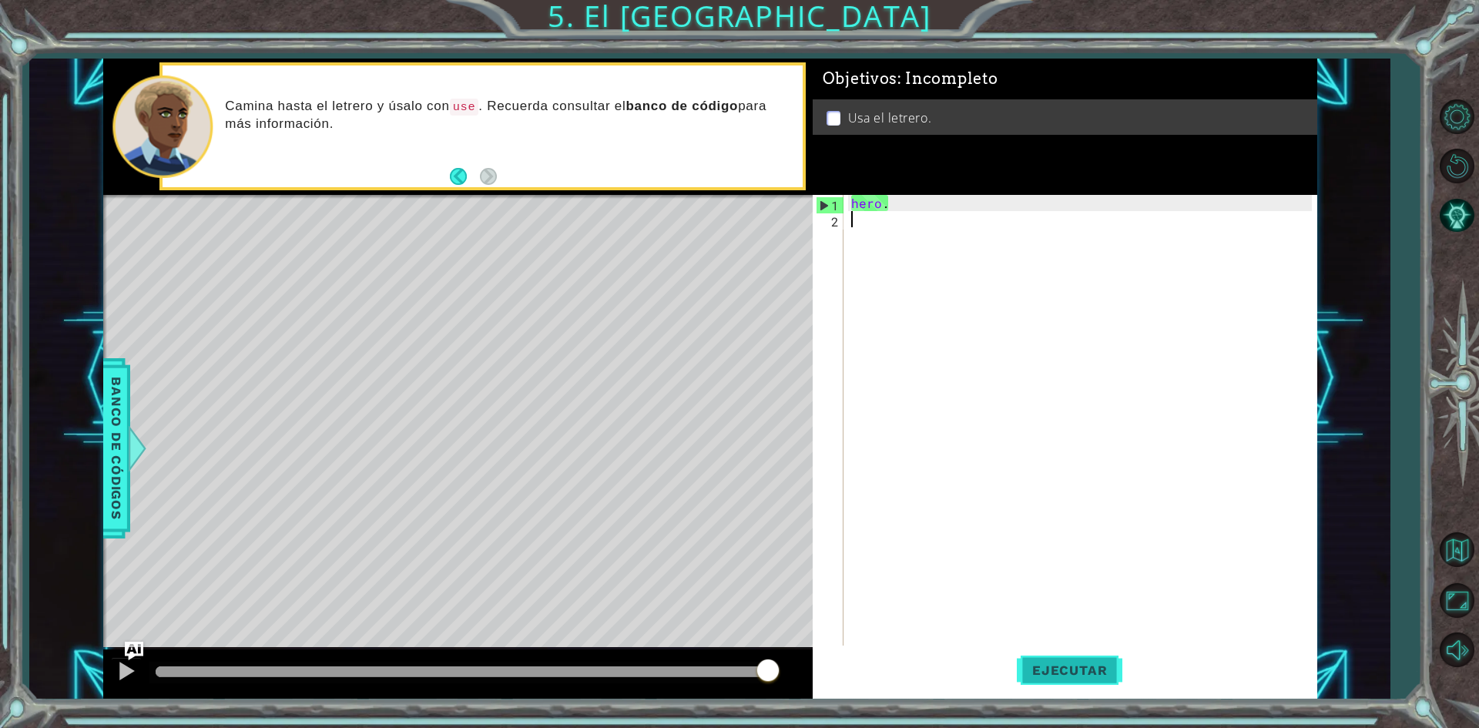
click at [1069, 664] on span "Ejecutar" at bounding box center [1070, 669] width 106 height 15
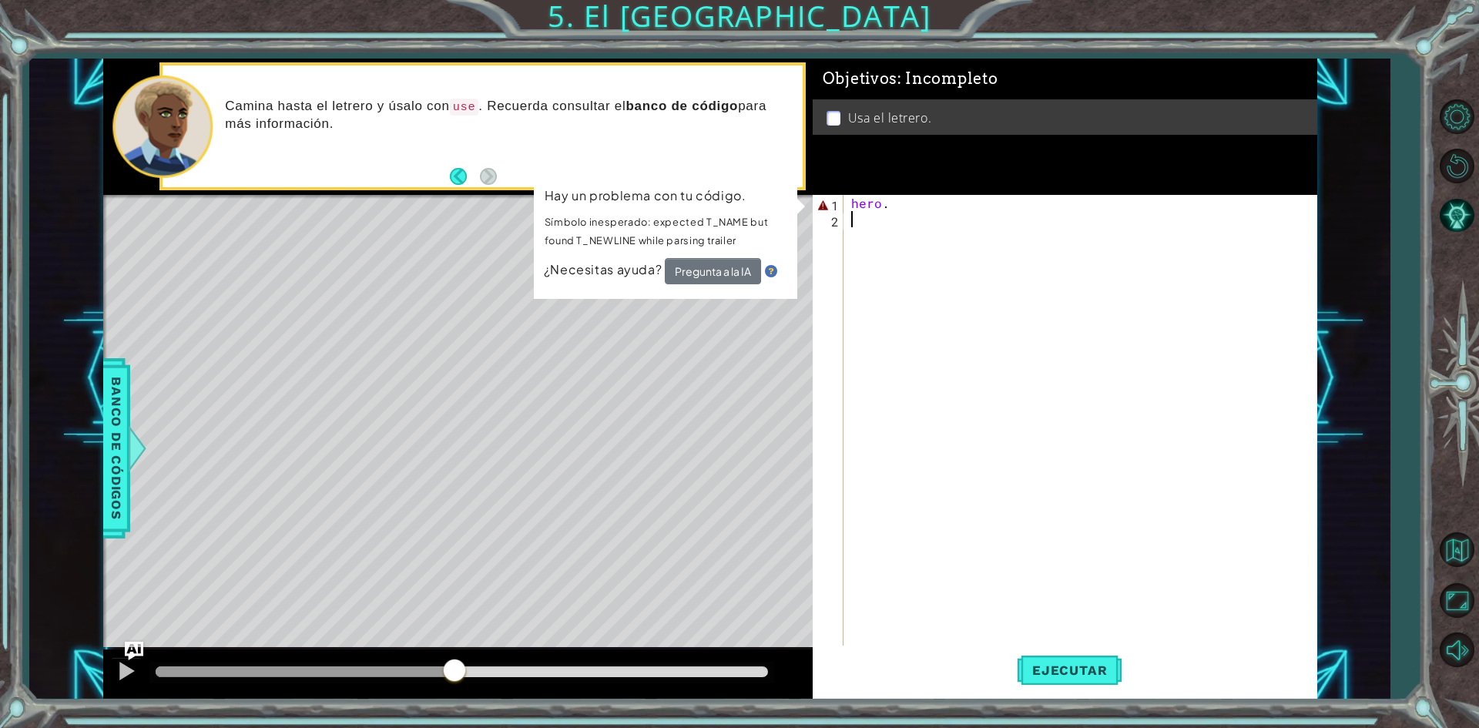
drag, startPoint x: 251, startPoint y: 671, endPoint x: 460, endPoint y: 662, distance: 209.0
click at [459, 666] on div at bounding box center [462, 671] width 612 height 11
click at [925, 210] on div "hero ." at bounding box center [1083, 437] width 471 height 485
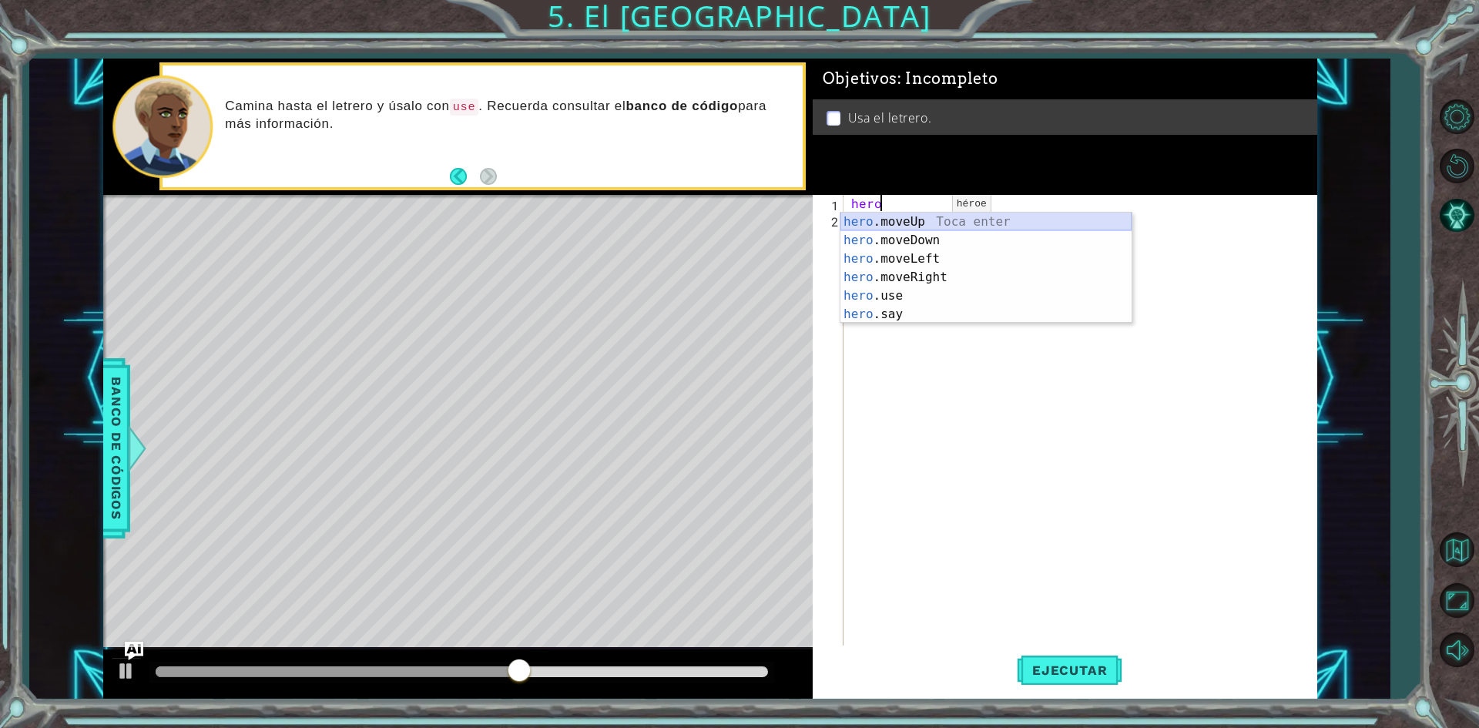
click at [924, 219] on div "hero .moveUp Toca enter hero .moveDown Toca enter hero .moveLeft Toca enter her…" at bounding box center [985, 287] width 291 height 148
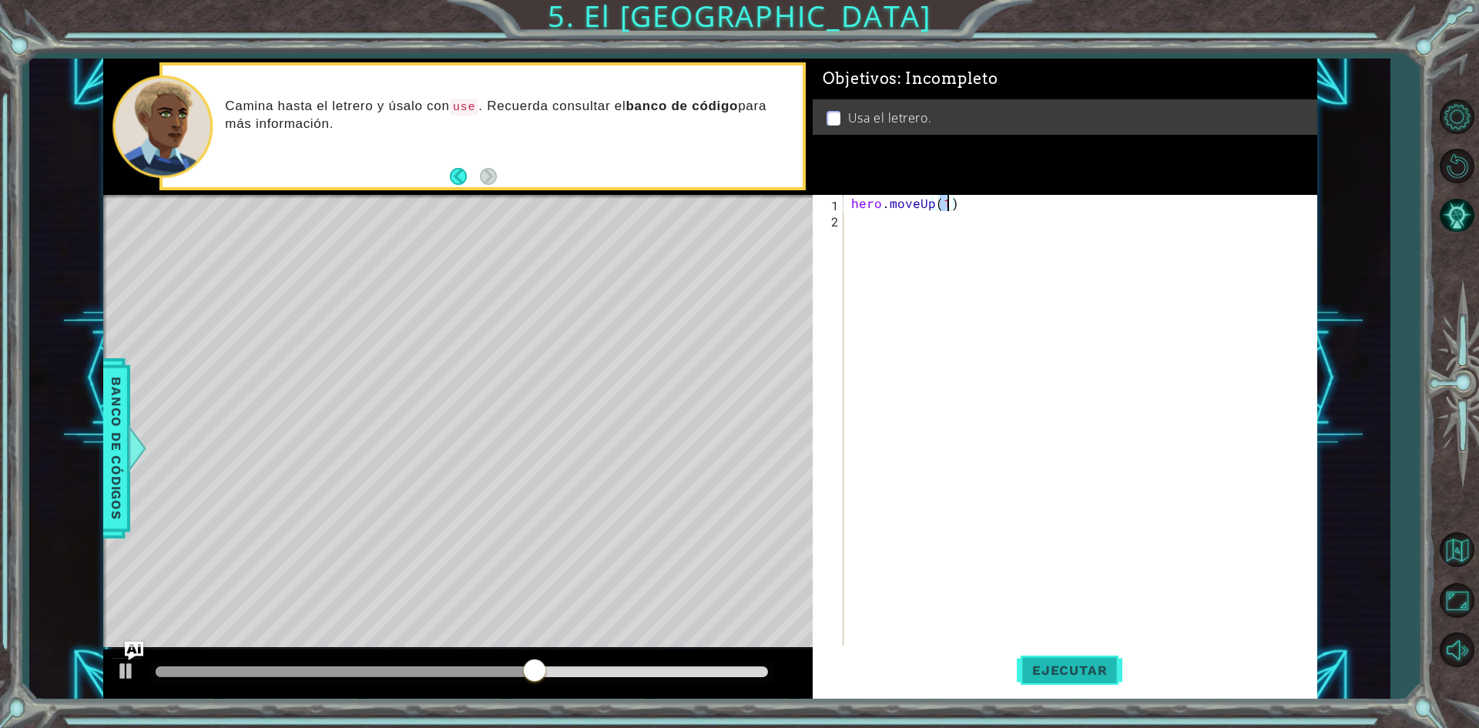
click at [1038, 653] on button "Ejecutar" at bounding box center [1070, 671] width 106 height 50
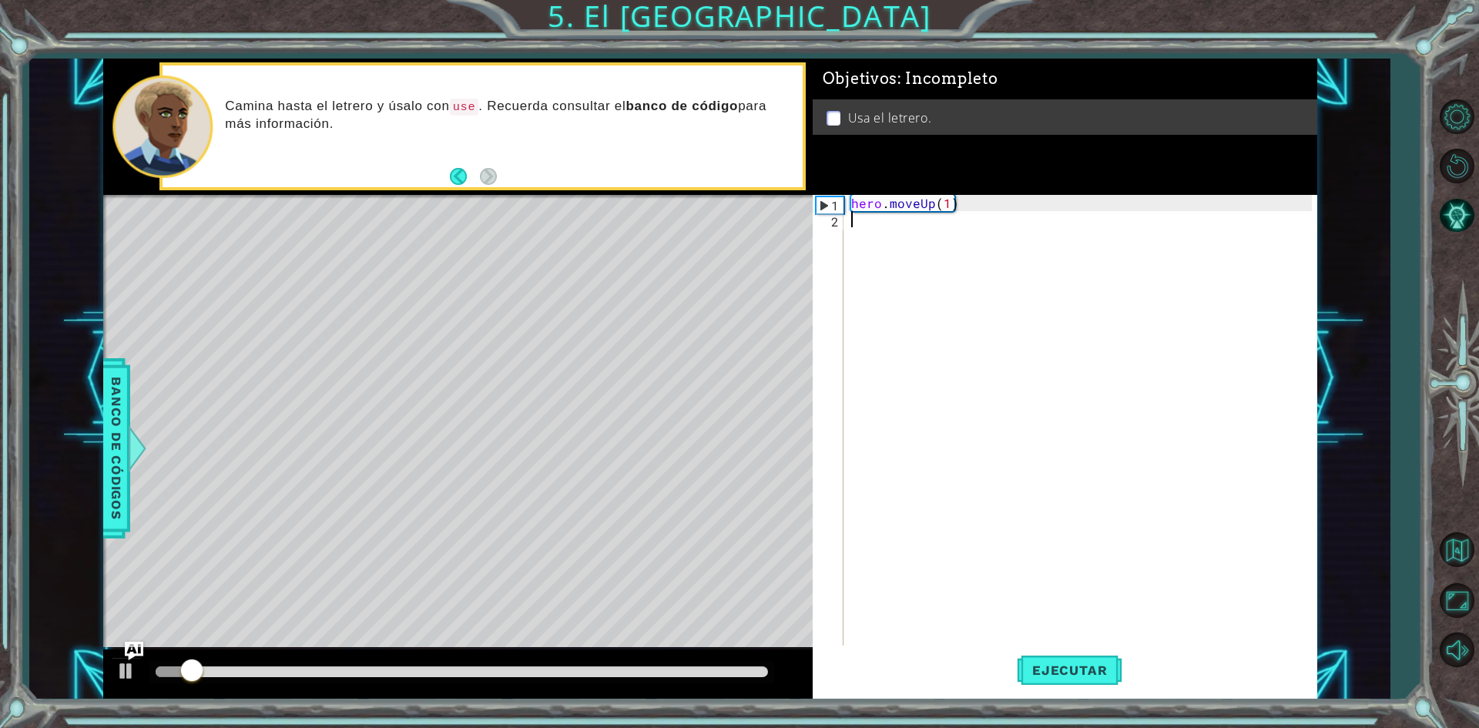
drag, startPoint x: 988, startPoint y: 215, endPoint x: 887, endPoint y: 209, distance: 101.9
click at [887, 209] on div "hero . moveUp ( 1 )" at bounding box center [1083, 437] width 471 height 485
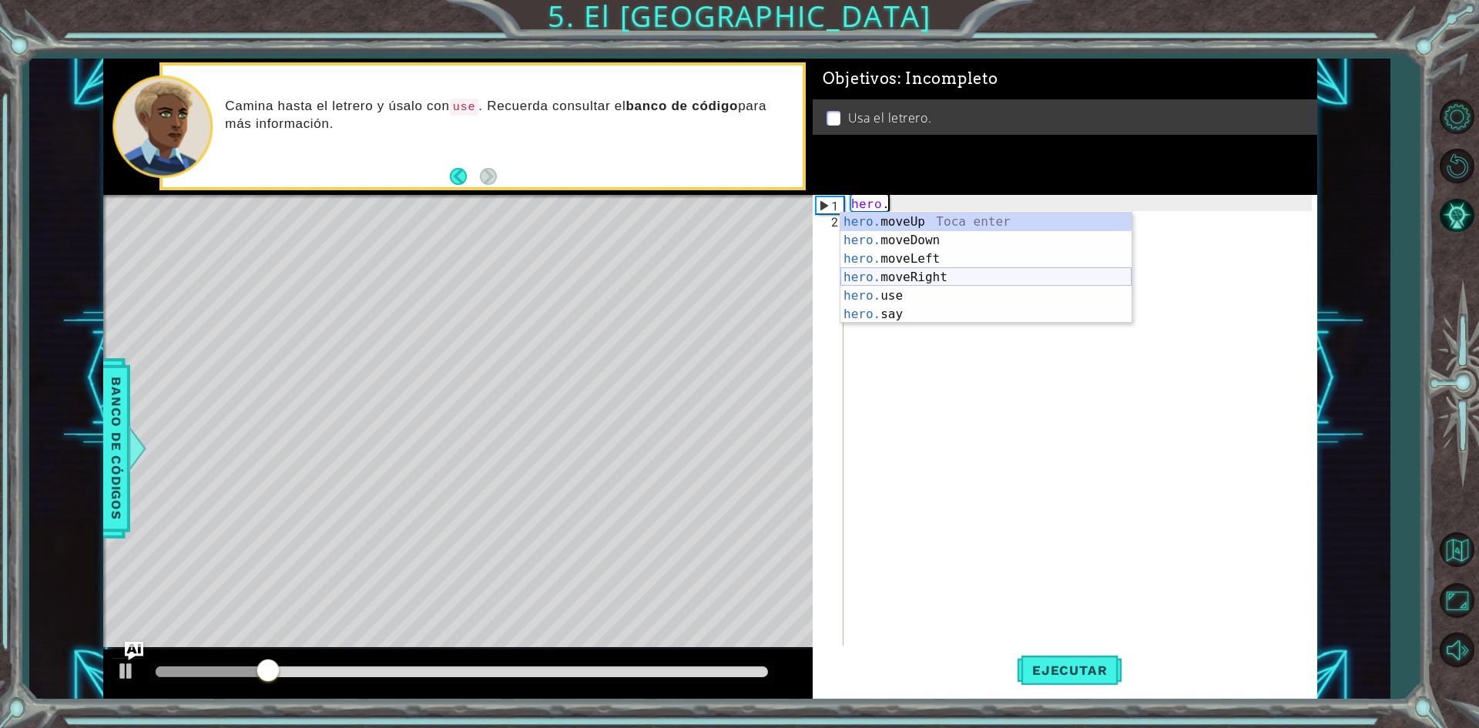
click at [951, 273] on div "hero. moveUp Toca enter hero. moveDown Toca enter hero. moveLeft Toca enter her…" at bounding box center [985, 287] width 291 height 148
type textarea "hero.moveRight(1)"
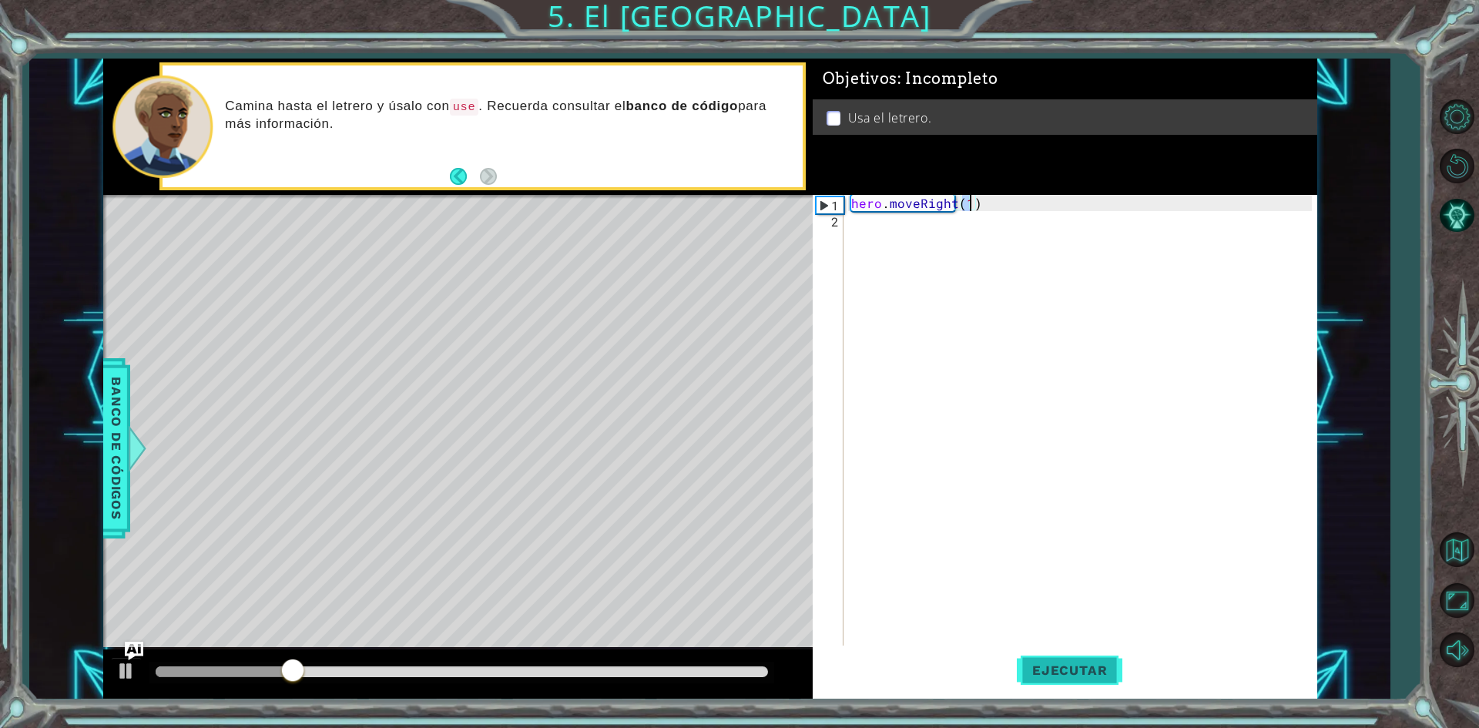
click at [1068, 649] on button "Ejecutar" at bounding box center [1070, 671] width 106 height 50
click at [867, 226] on div "hero . moveRight ( 1 )" at bounding box center [1083, 437] width 471 height 485
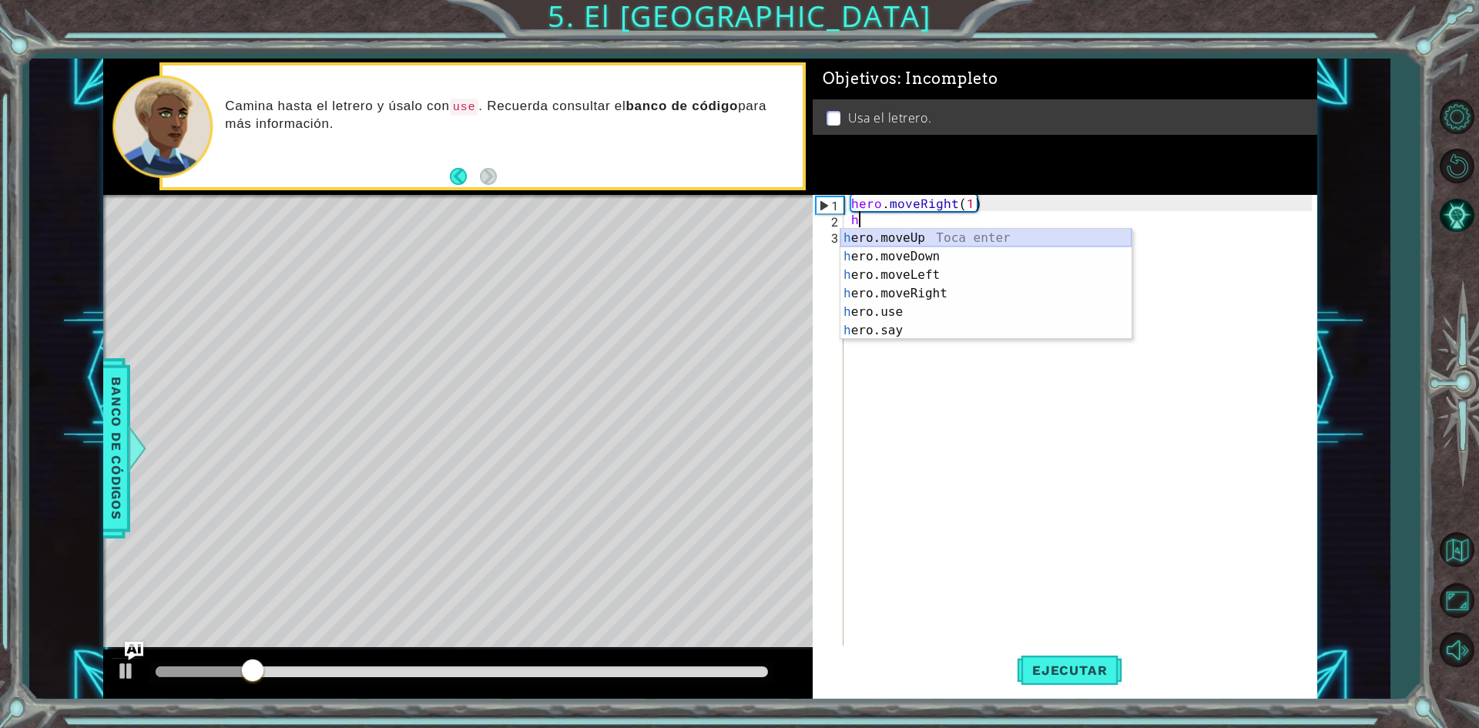
click at [914, 237] on div "h ero.moveUp Toca enter h ero.moveDown Toca enter h ero.moveLeft Toca enter h e…" at bounding box center [985, 303] width 291 height 148
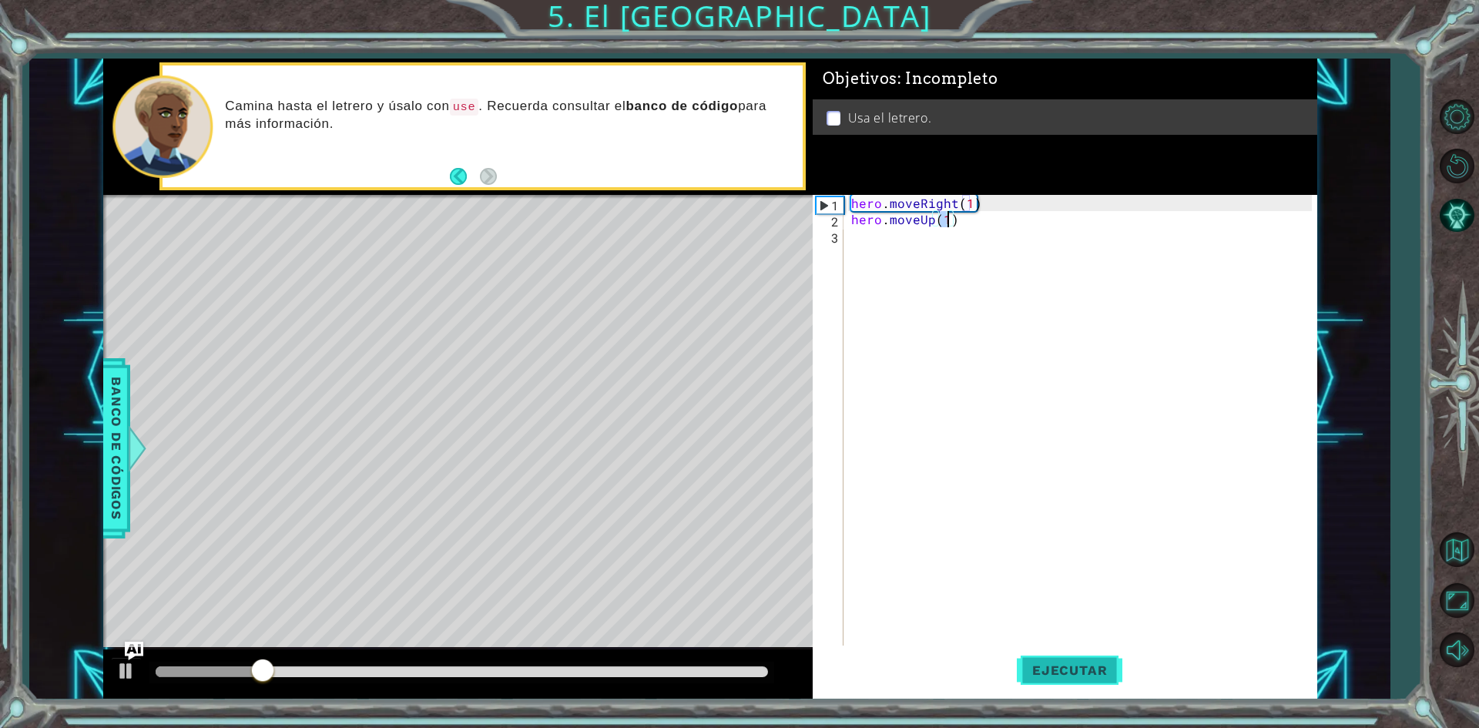
type textarea "hero.moveUp(1)"
click at [1035, 666] on span "Ejecutar" at bounding box center [1070, 669] width 106 height 15
click at [853, 247] on div "hero . moveRight ( 1 ) hero . moveUp ( 1 )" at bounding box center [1083, 437] width 471 height 485
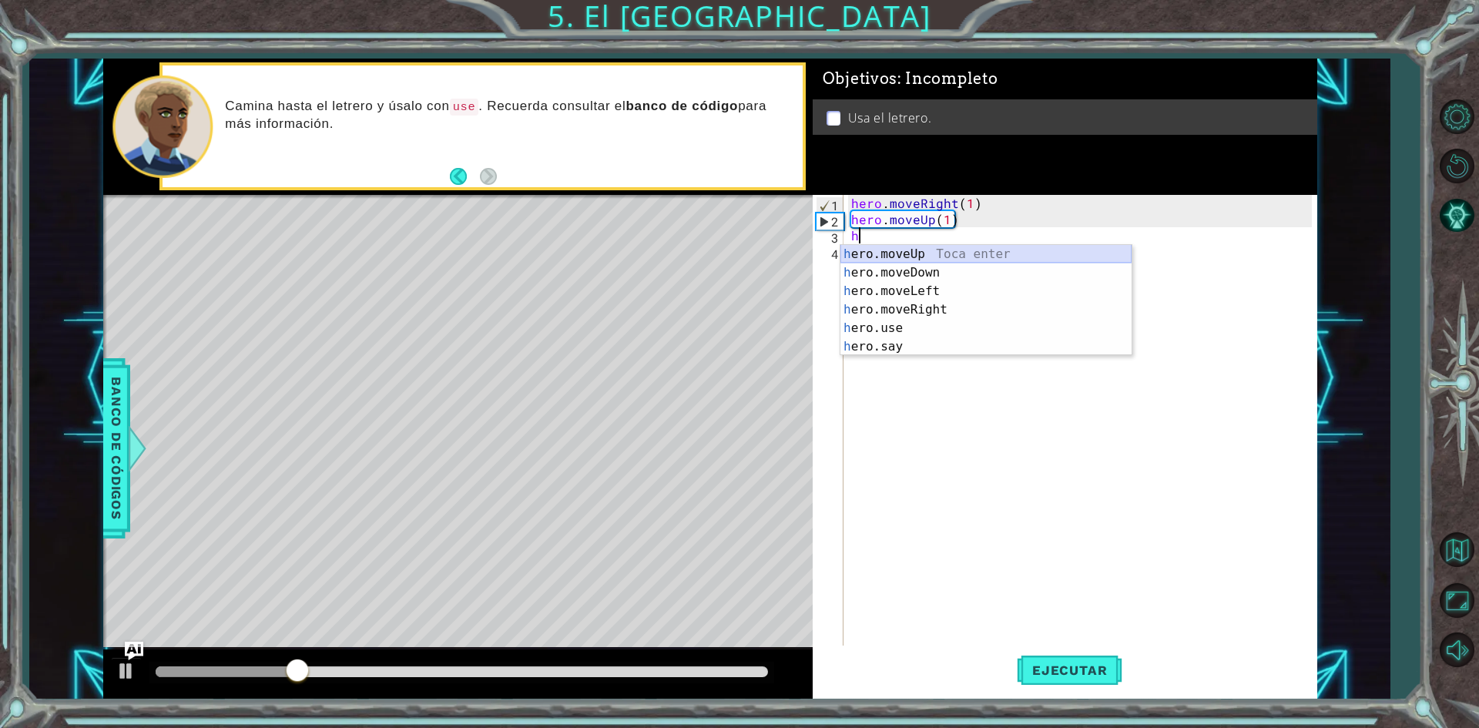
click at [906, 254] on div "h ero.moveUp Toca enter h ero.moveDown Toca enter h ero.moveLeft Toca enter h e…" at bounding box center [985, 319] width 291 height 148
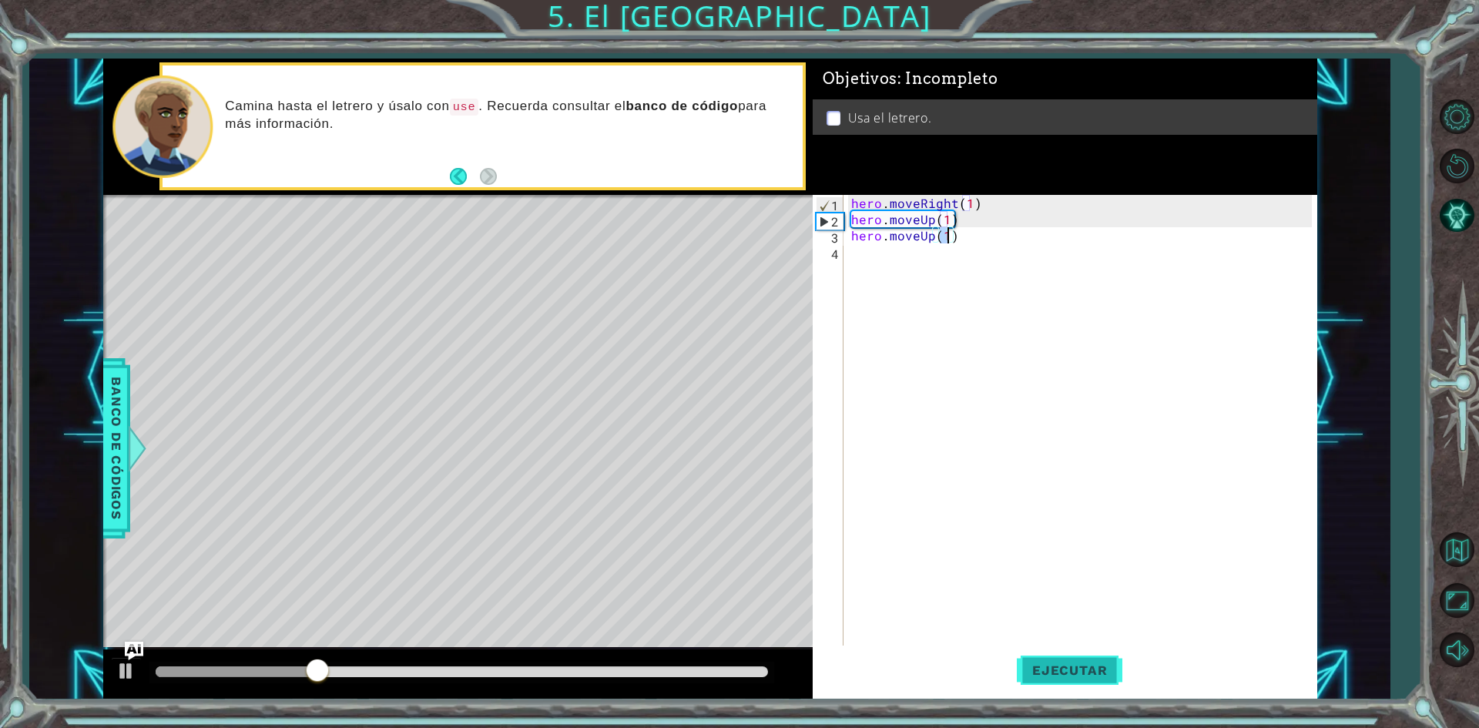
click at [1055, 664] on span "Ejecutar" at bounding box center [1070, 669] width 106 height 15
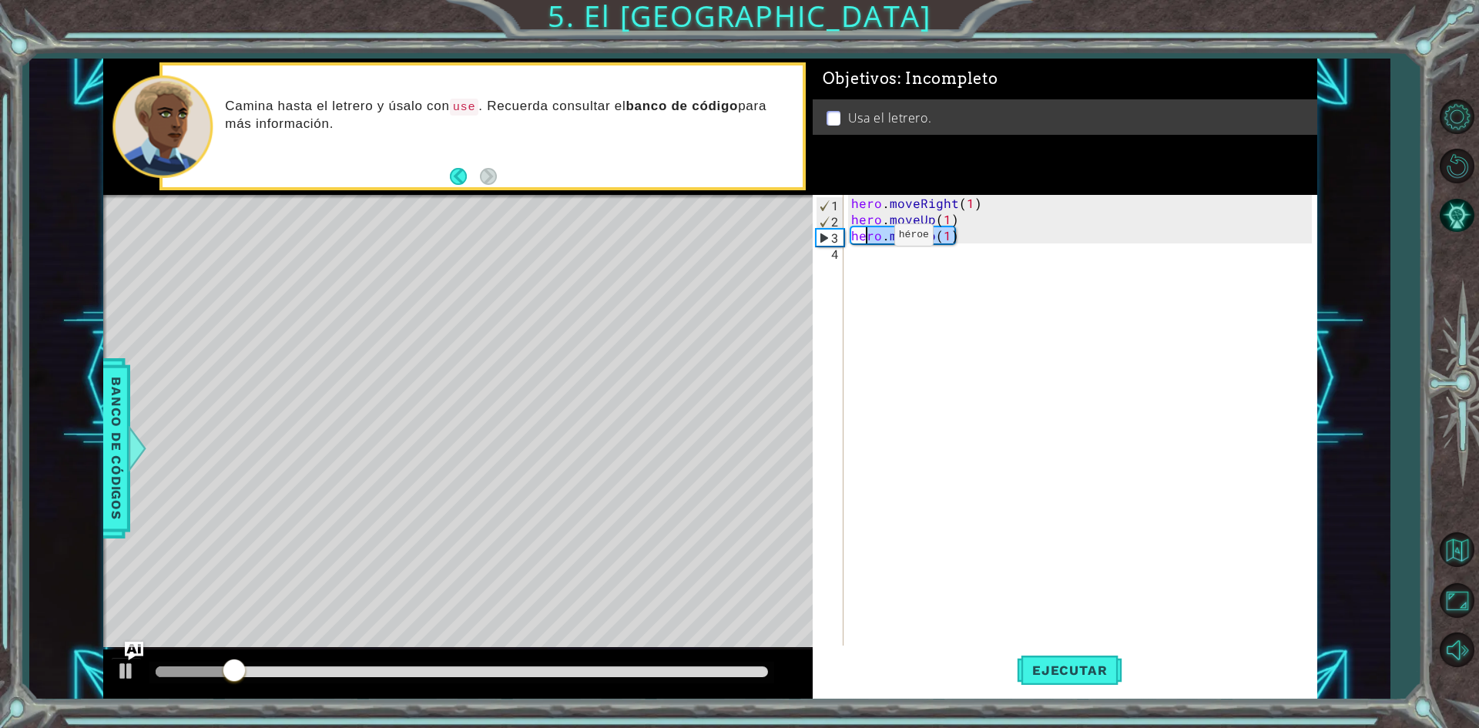
drag, startPoint x: 882, startPoint y: 240, endPoint x: 865, endPoint y: 237, distance: 17.1
click at [865, 237] on div "hero . moveRight ( 1 ) hero . moveUp ( 1 ) hero . moveUp ( 1 )" at bounding box center [1083, 437] width 471 height 485
click at [878, 236] on div "hero . moveRight ( 1 ) hero . moveUp ( 1 ) hero . moveUp ( 1 )" at bounding box center [1080, 421] width 464 height 453
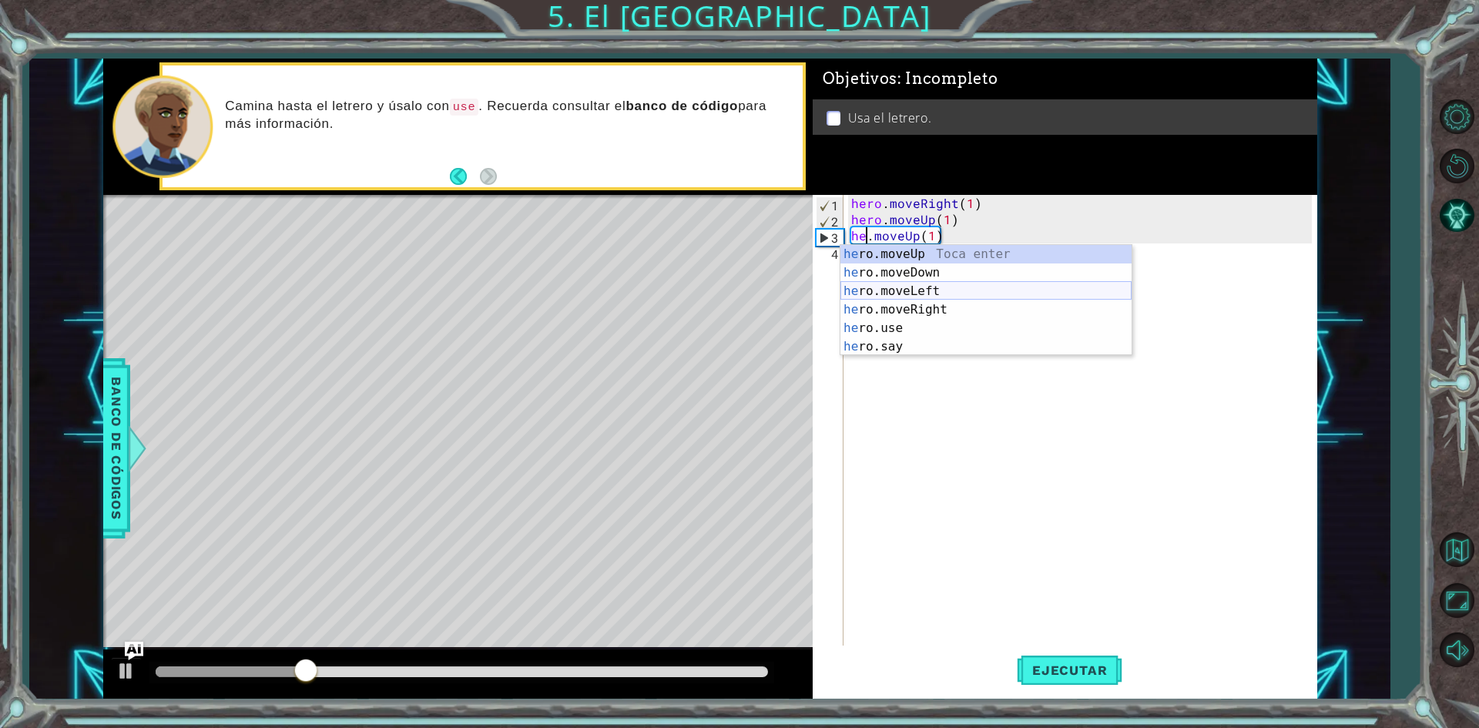
click at [909, 291] on div "he ro.moveUp Toca enter he ro.moveDown Toca enter he ro.moveLeft Toca enter he …" at bounding box center [985, 319] width 291 height 148
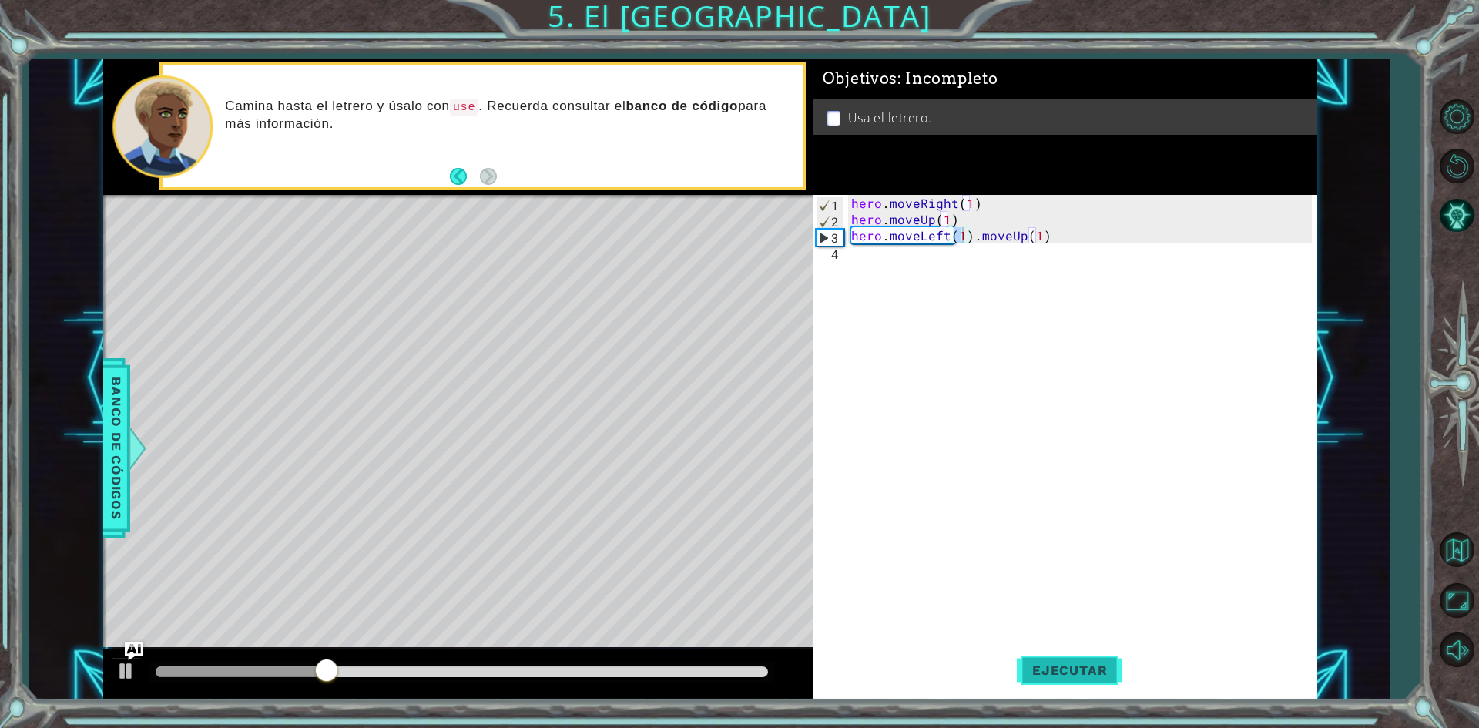
click at [1052, 686] on button "Ejecutar" at bounding box center [1070, 671] width 106 height 50
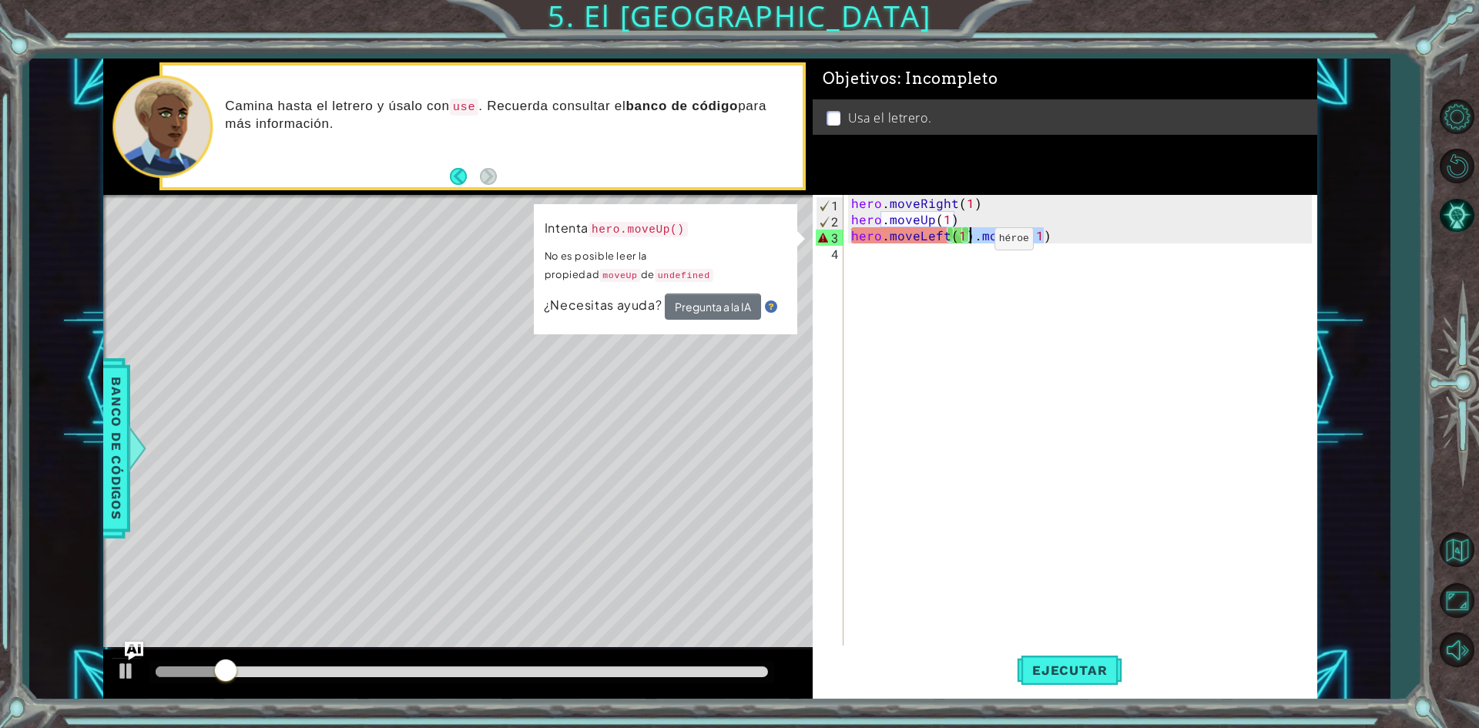
drag, startPoint x: 1071, startPoint y: 231, endPoint x: 968, endPoint y: 243, distance: 103.1
click at [968, 243] on div "hero . moveRight ( 1 ) hero . moveUp ( 1 ) hero . moveLeft ( 1 ) . moveUp ( 1 )" at bounding box center [1083, 437] width 471 height 485
type textarea "hero.moveLeft(1)"
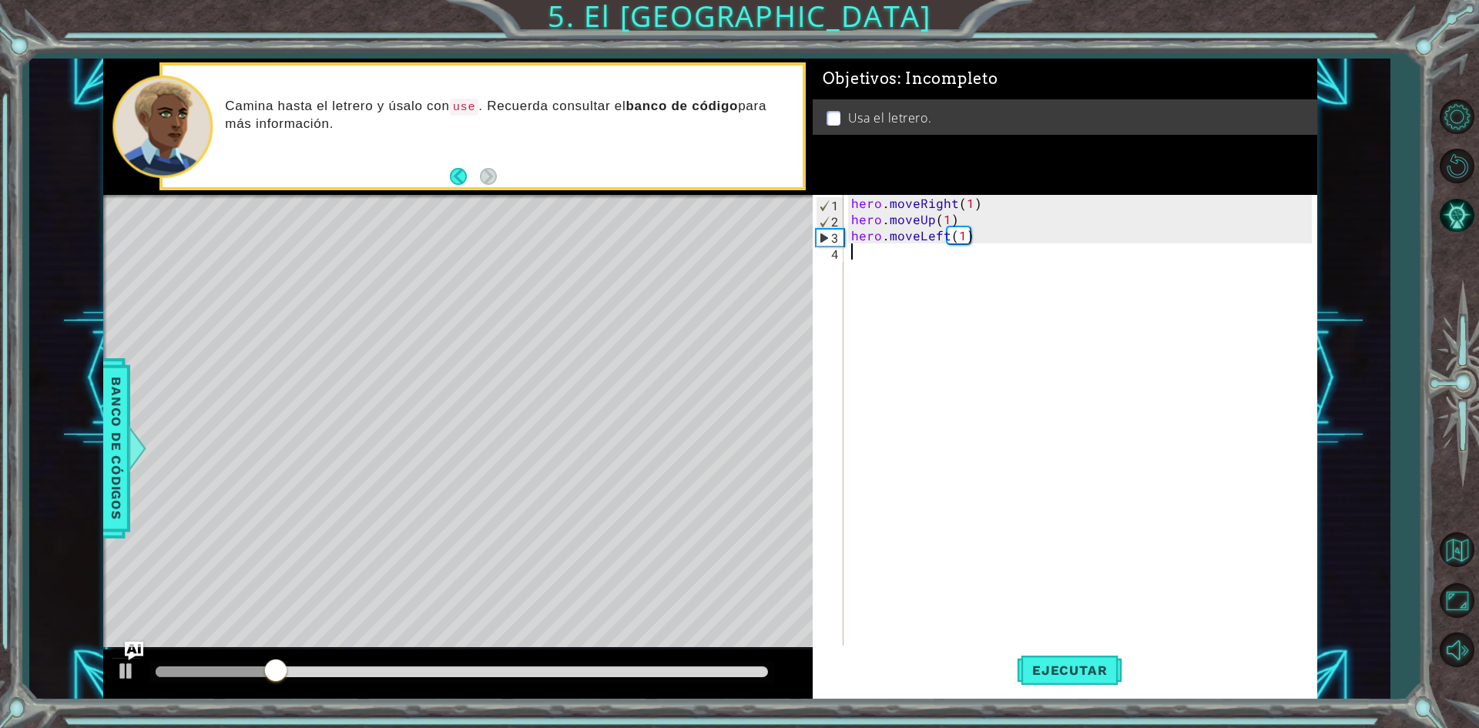
click at [864, 263] on div "hero . moveRight ( 1 ) hero . moveUp ( 1 ) hero . moveLeft ( 1 )" at bounding box center [1083, 437] width 471 height 485
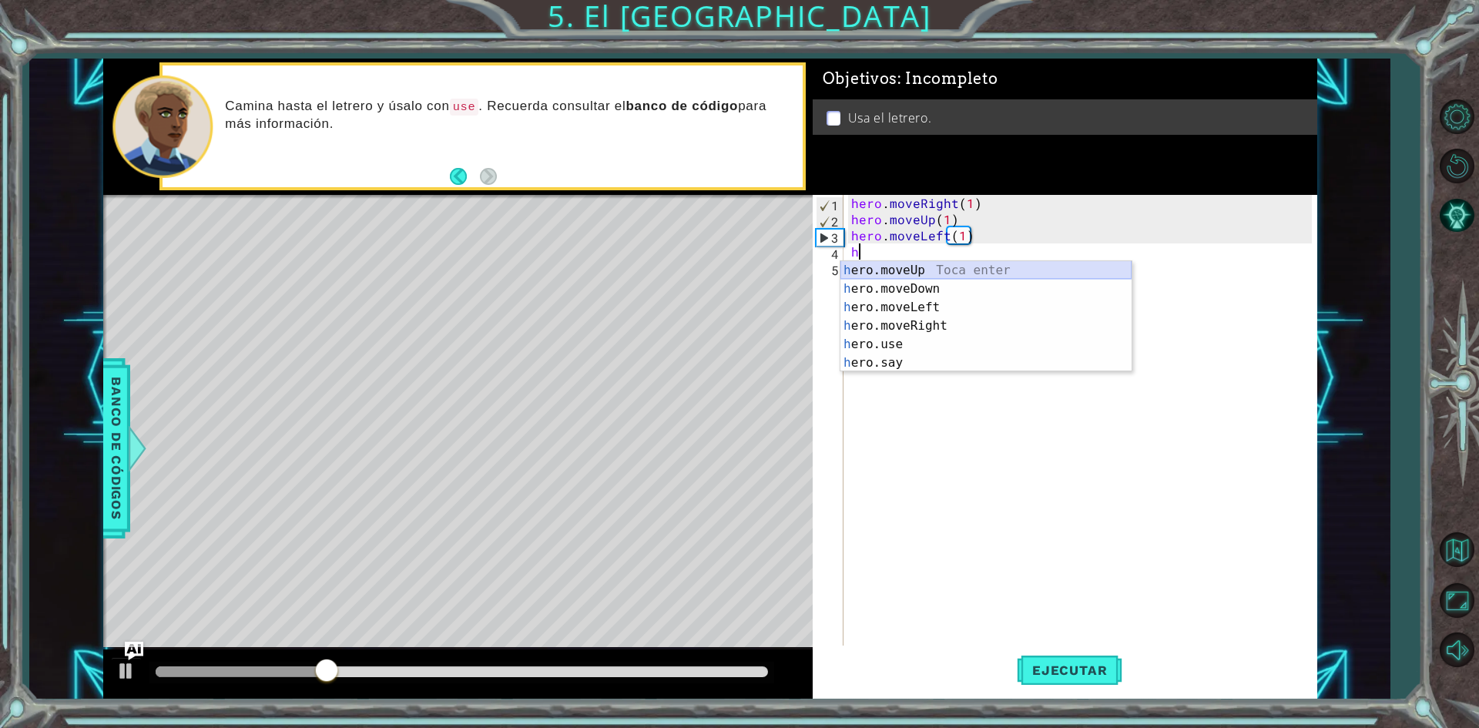
click at [920, 270] on div "h ero.moveUp Toca enter h ero.moveDown Toca enter h ero.moveLeft Toca enter h e…" at bounding box center [985, 335] width 291 height 148
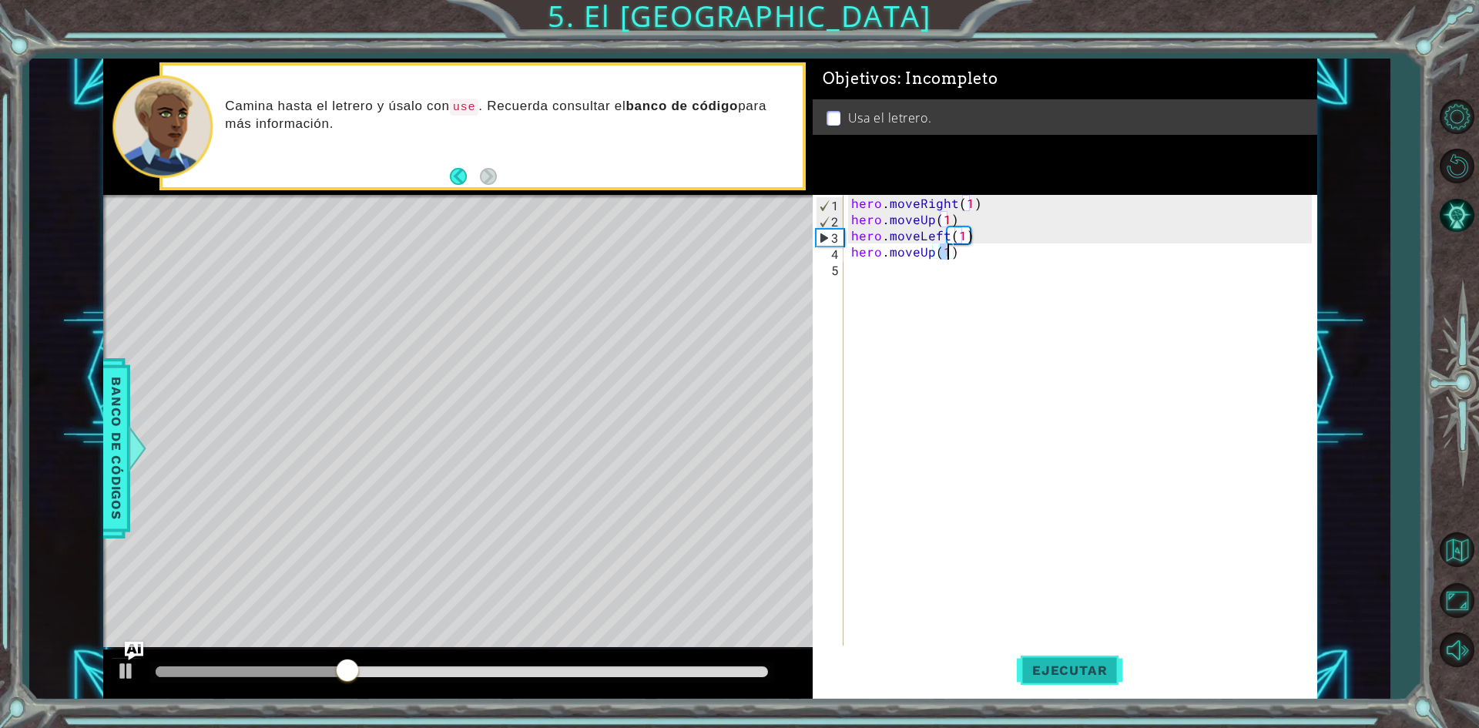
type textarea "hero.moveUp(1)"
click at [1099, 672] on span "Ejecutar" at bounding box center [1070, 669] width 106 height 15
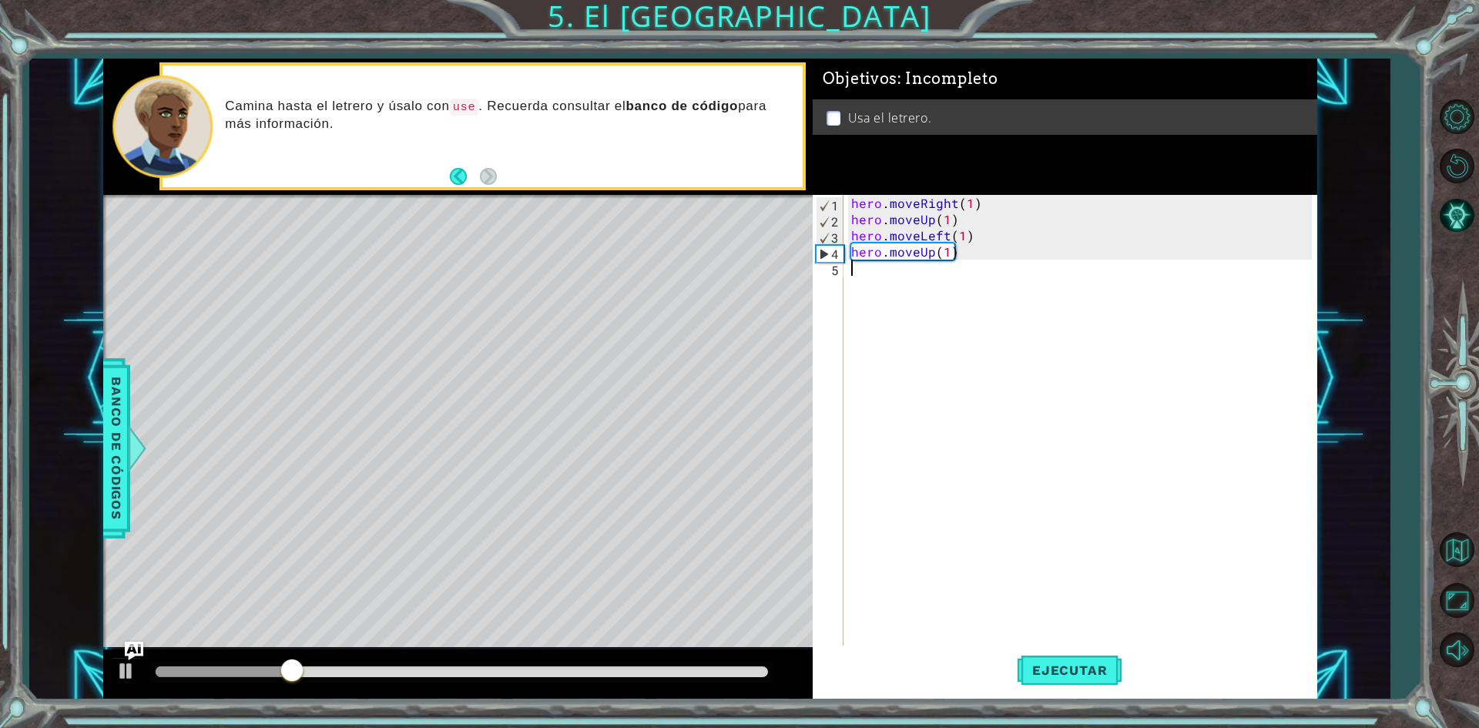
click at [874, 273] on div "hero . moveRight ( 1 ) hero . moveUp ( 1 ) hero . moveLeft ( 1 ) hero . moveUp …" at bounding box center [1083, 437] width 471 height 485
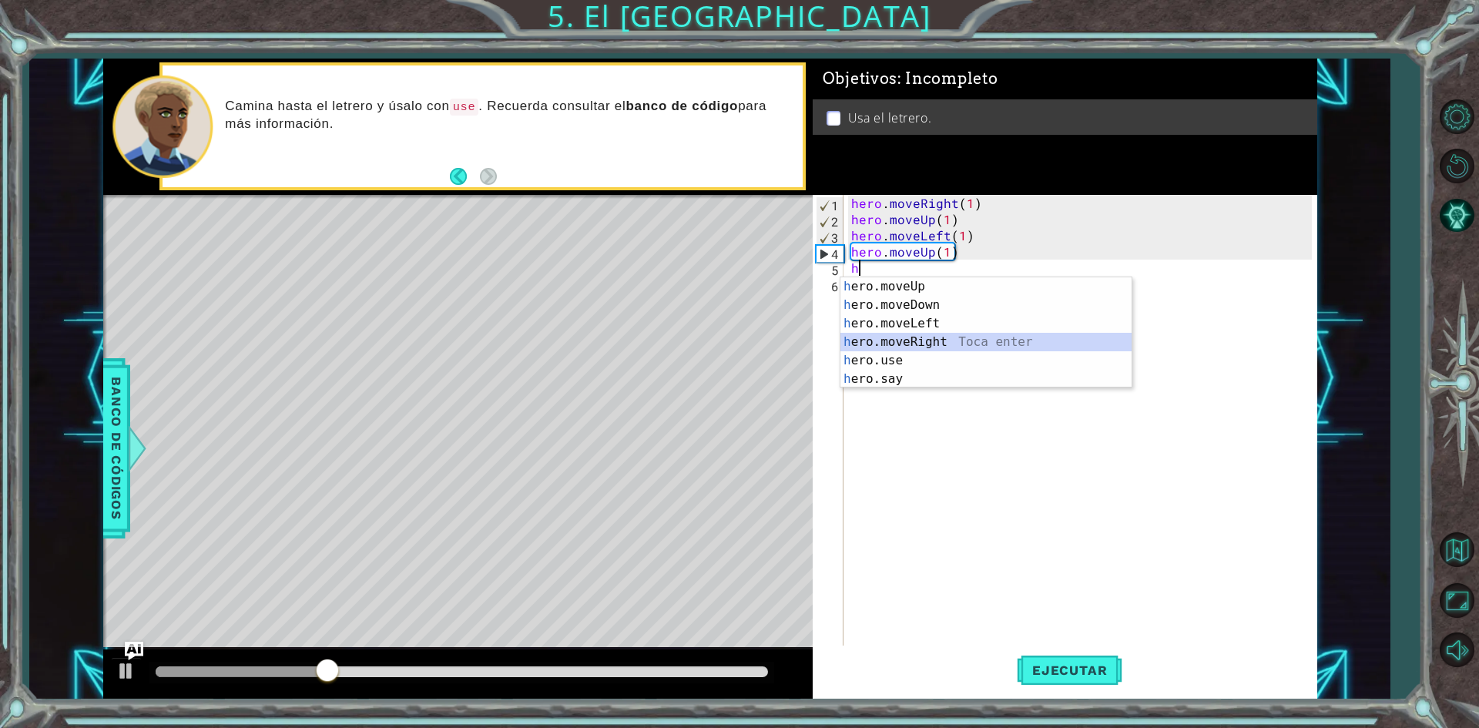
click at [961, 337] on div "h ero.moveUp Toca enter h ero.moveDown Toca enter h ero.moveLeft Toca enter h e…" at bounding box center [985, 351] width 291 height 148
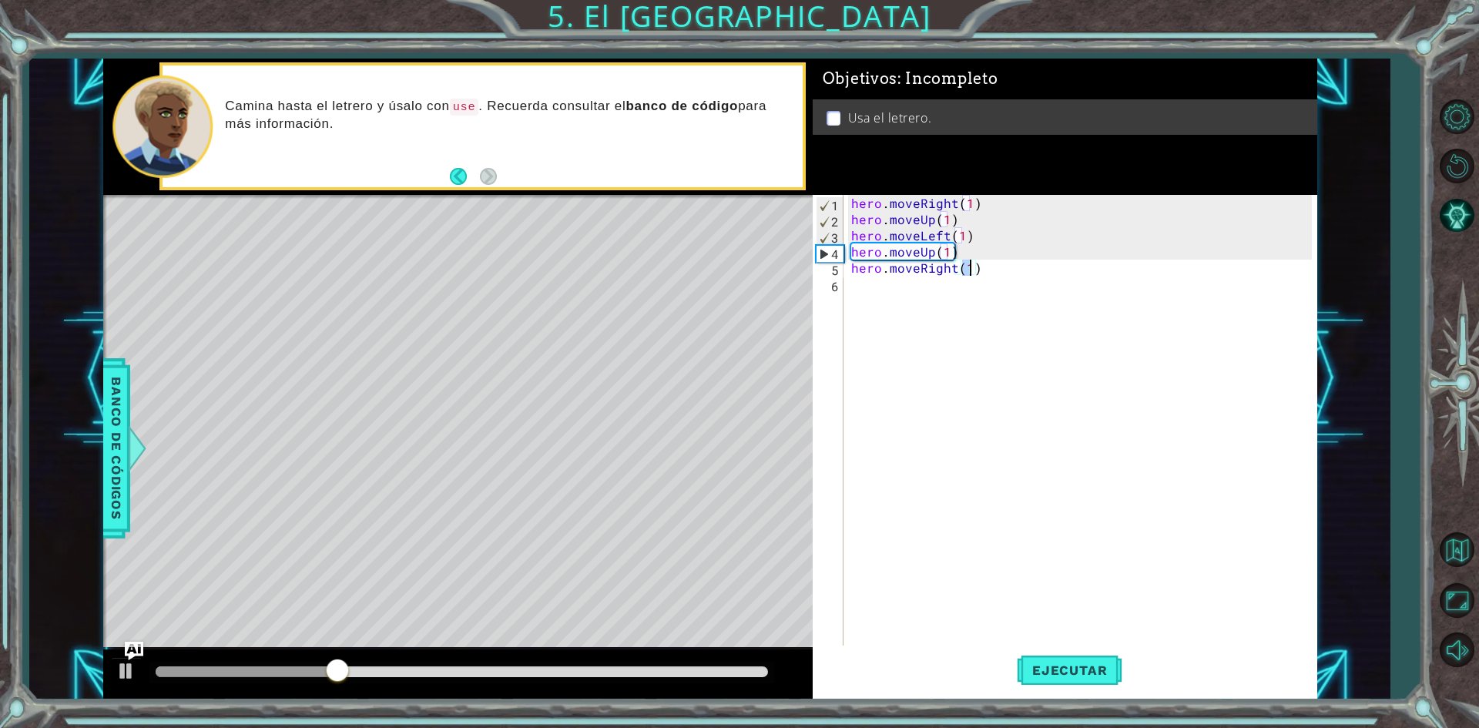
type textarea "hero.moveRight(1)"
click at [1068, 662] on button "Ejecutar" at bounding box center [1070, 671] width 106 height 50
click at [871, 292] on div "hero . moveRight ( 1 ) hero . moveUp ( 1 ) hero . moveLeft ( 1 ) hero . moveUp …" at bounding box center [1083, 437] width 471 height 485
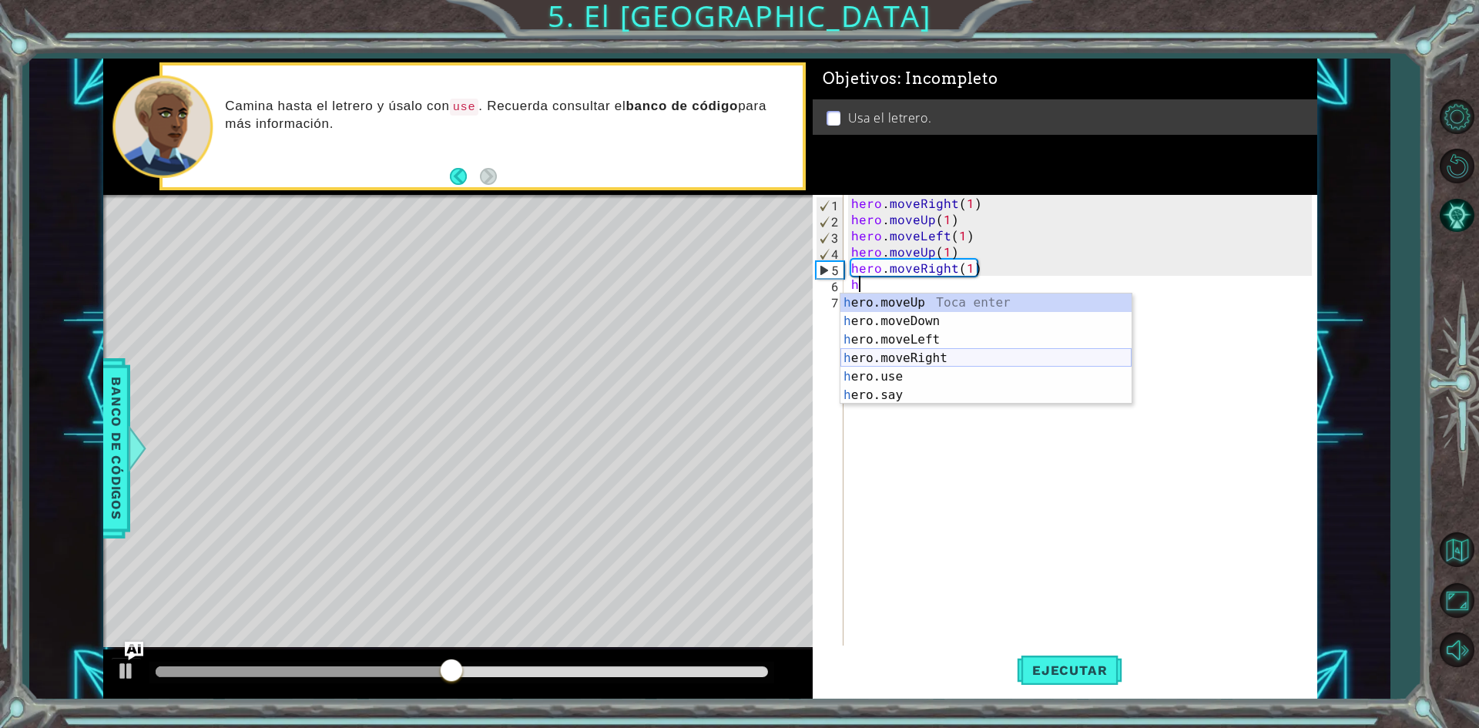
click at [937, 357] on div "h ero.moveUp Toca enter h ero.moveDown Toca enter h ero.moveLeft Toca enter h e…" at bounding box center [985, 367] width 291 height 148
type textarea "hero.moveRight(1)"
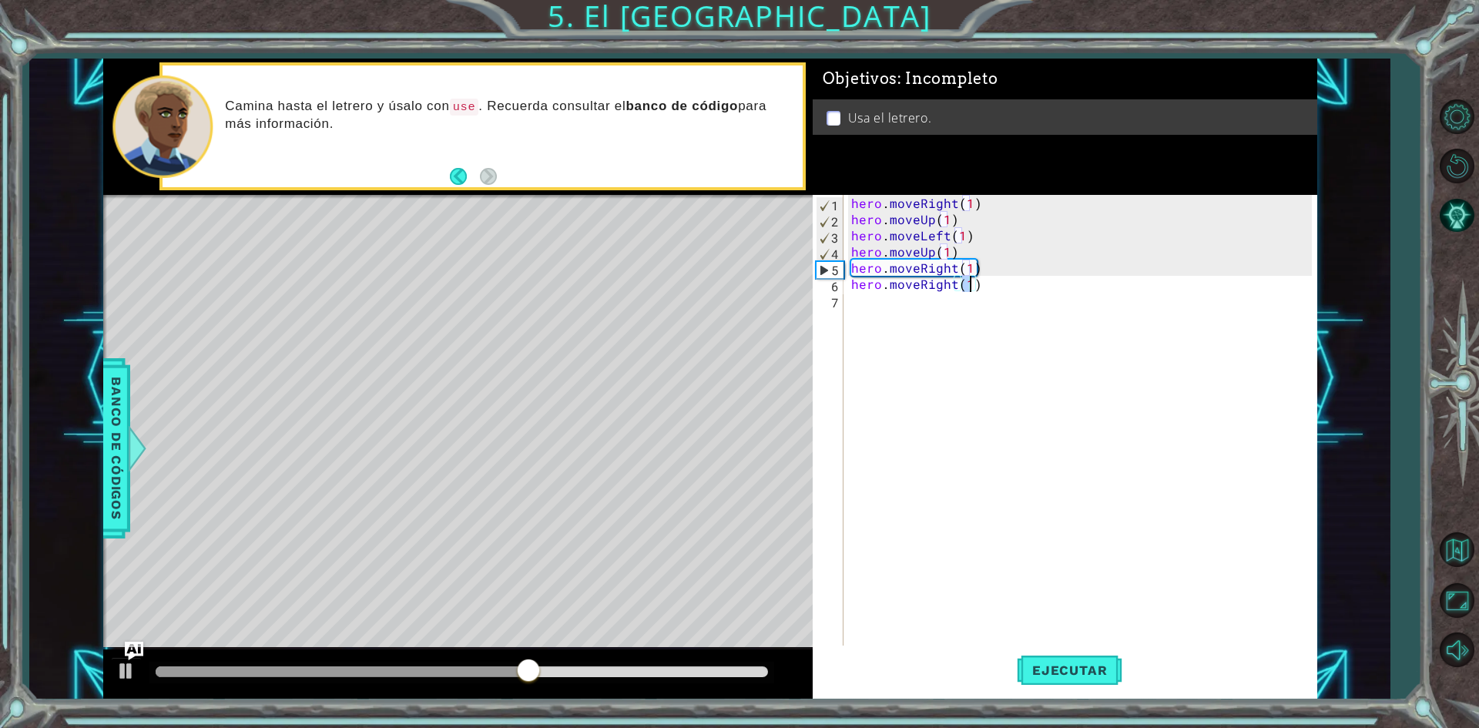
click at [881, 308] on div "hero . moveRight ( 1 ) hero . moveUp ( 1 ) hero . moveLeft ( 1 ) hero . moveUp …" at bounding box center [1083, 437] width 471 height 485
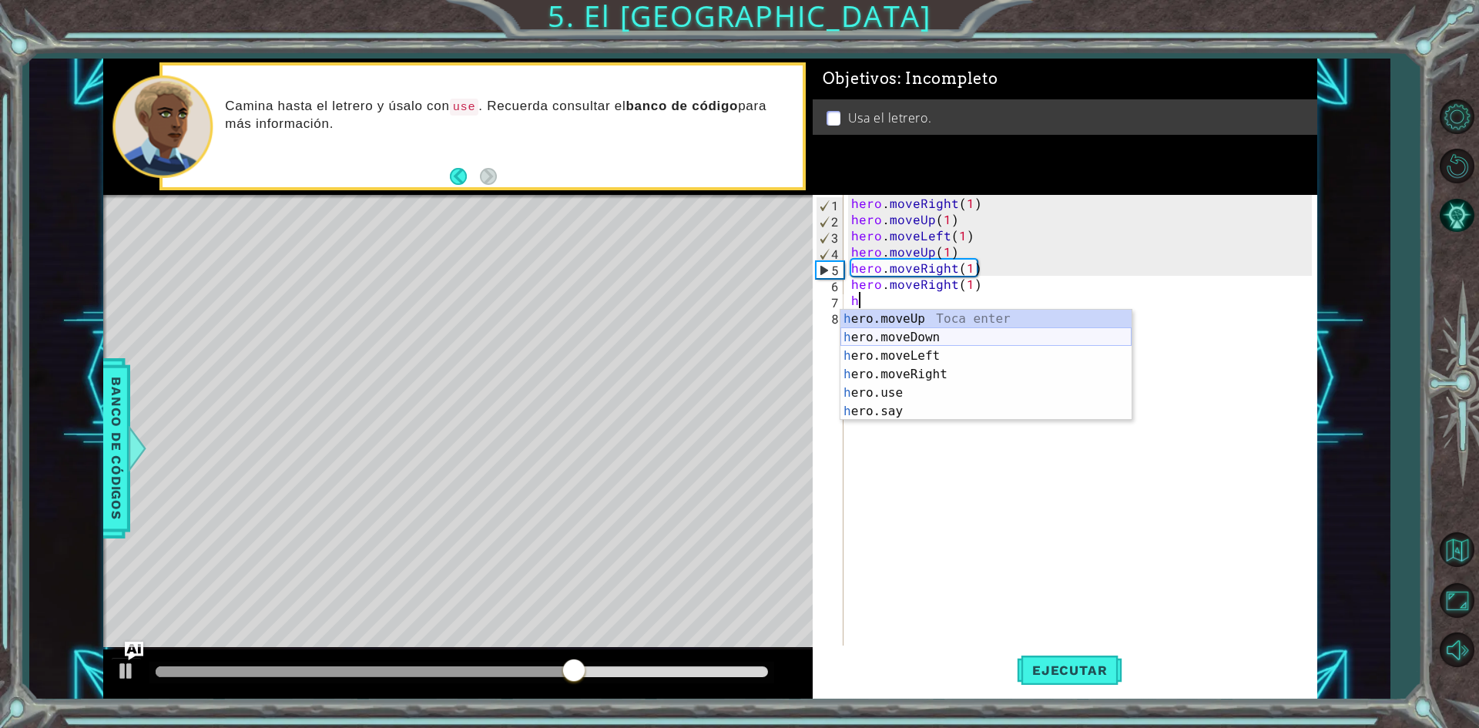
click at [911, 344] on div "h ero.moveUp Toca enter h ero.moveDown Toca enter h ero.moveLeft Toca enter h e…" at bounding box center [985, 384] width 291 height 148
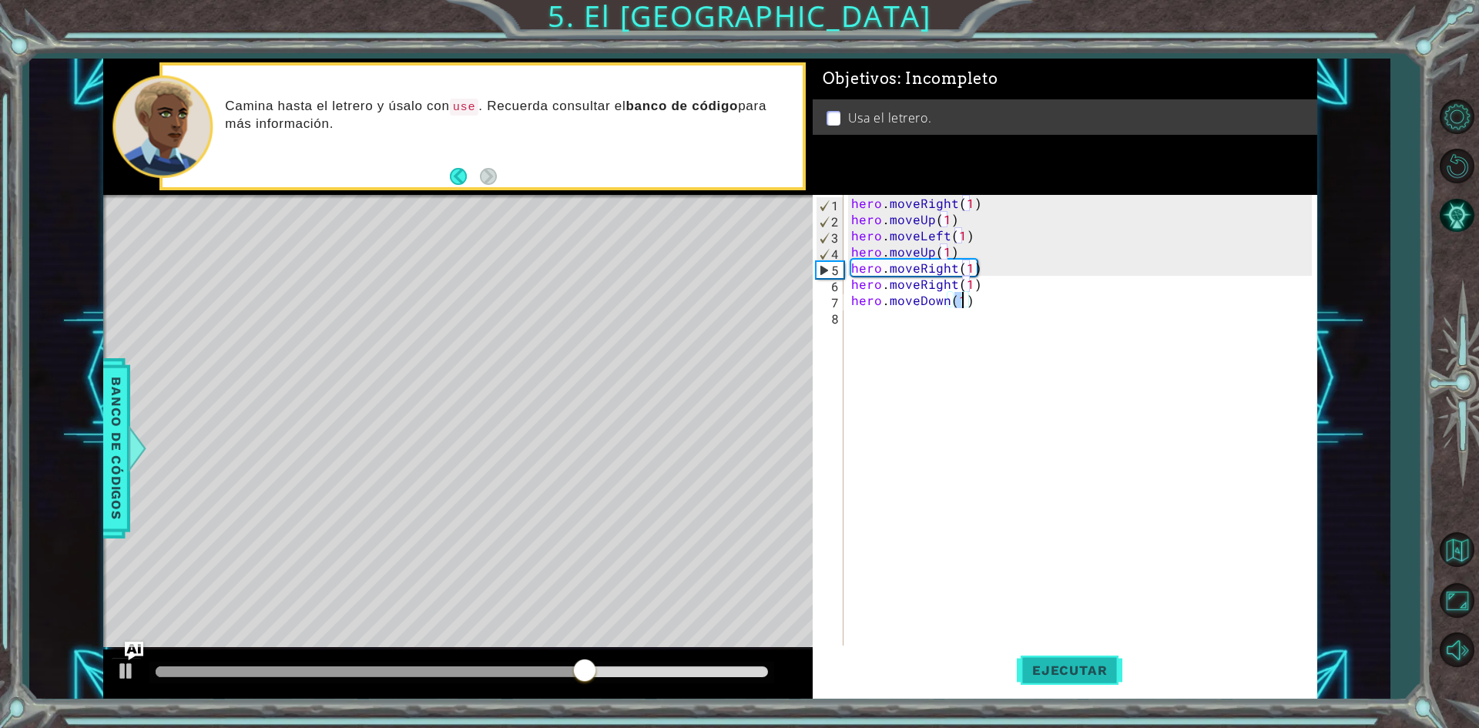
type textarea "hero.moveDown(1)"
click at [1055, 677] on span "Ejecutar" at bounding box center [1070, 669] width 106 height 15
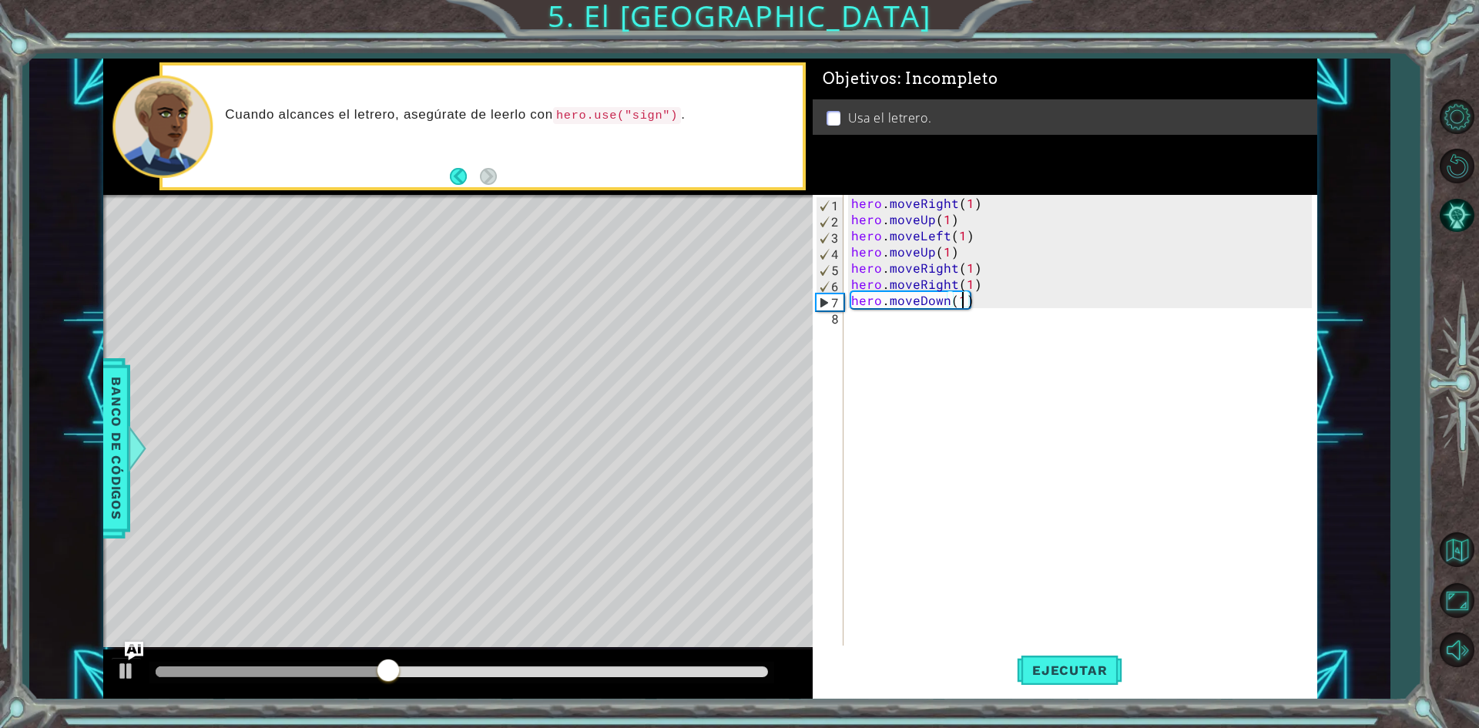
click at [867, 323] on div "hero . moveRight ( 1 ) hero . moveUp ( 1 ) hero . moveLeft ( 1 ) hero . moveUp …" at bounding box center [1083, 437] width 471 height 485
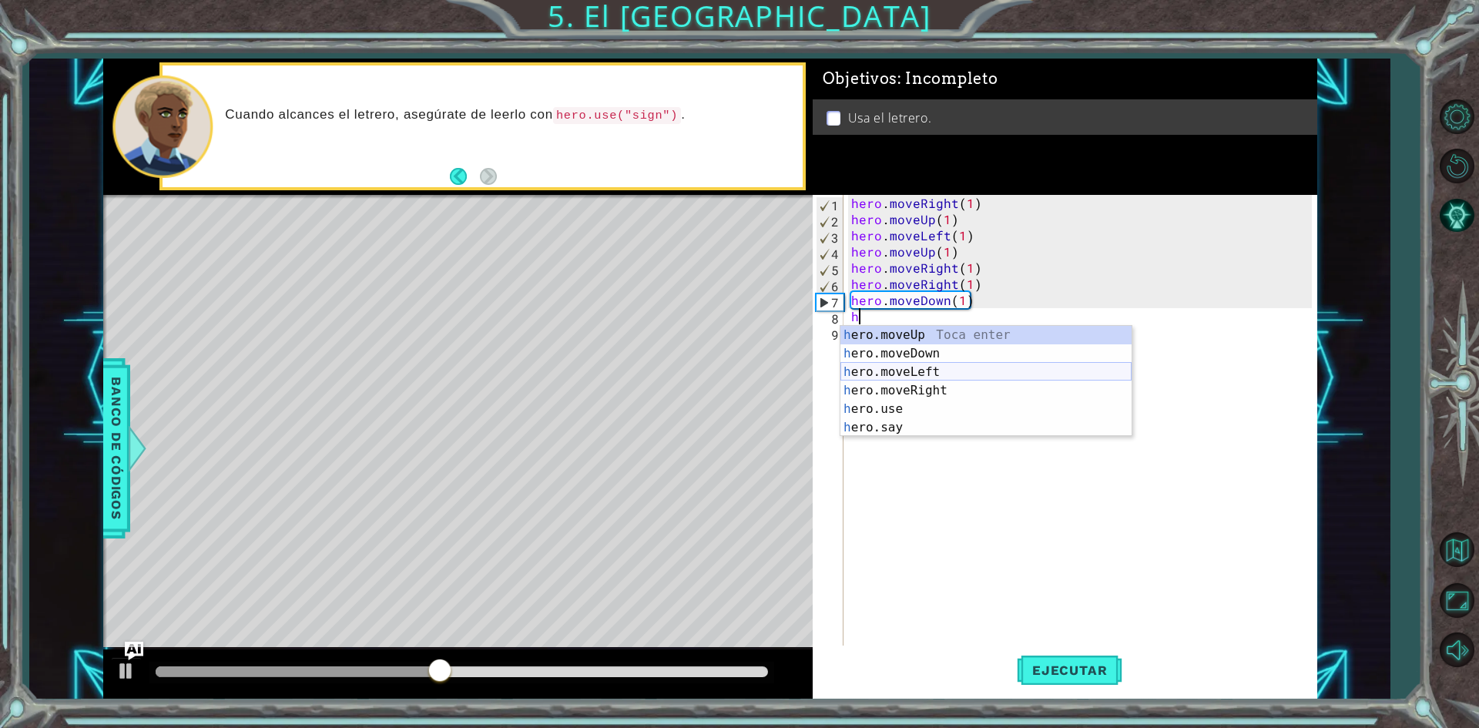
click at [941, 365] on div "h ero.moveUp Toca enter h ero.moveDown Toca enter h ero.moveLeft Toca enter h e…" at bounding box center [985, 400] width 291 height 148
type textarea "hero.moveLeft(1)"
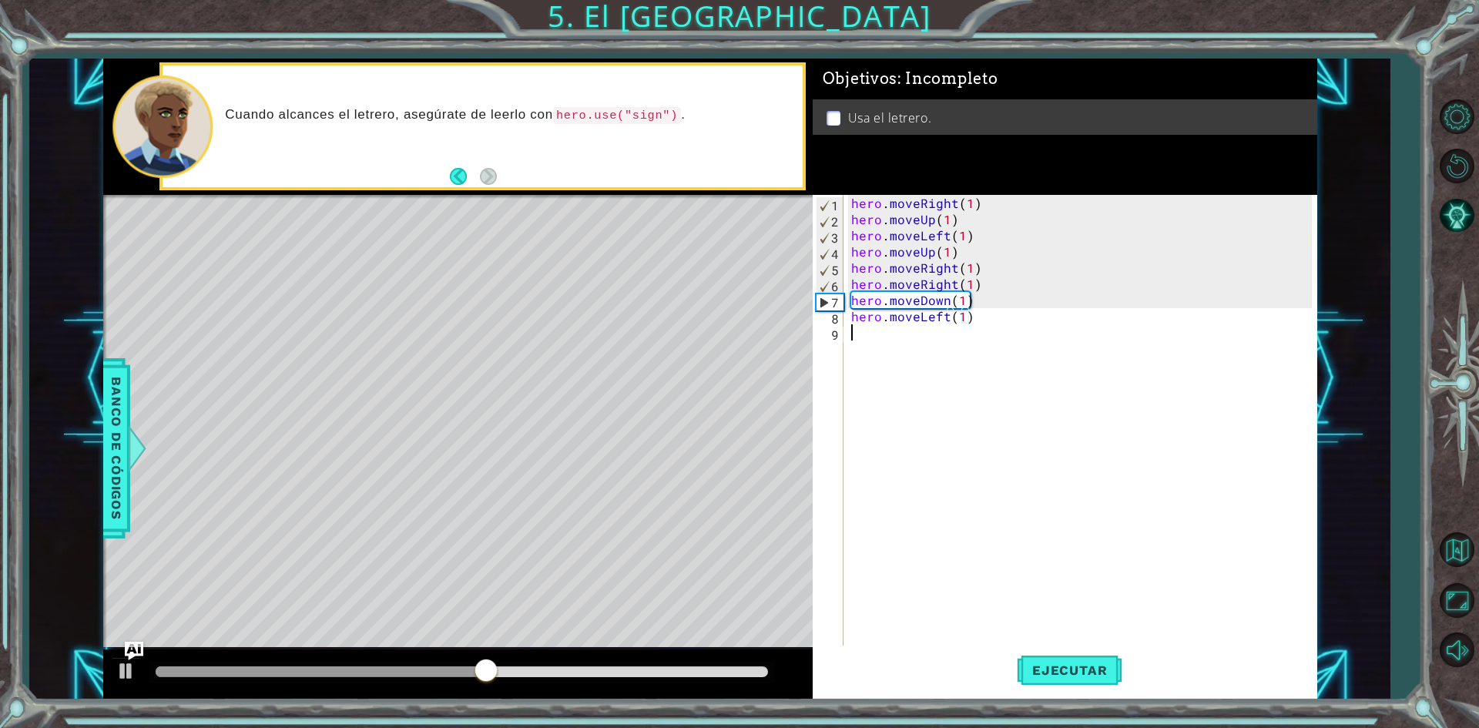
click at [906, 345] on div "hero . moveRight ( 1 ) hero . moveUp ( 1 ) hero . moveLeft ( 1 ) hero . moveUp …" at bounding box center [1083, 437] width 471 height 485
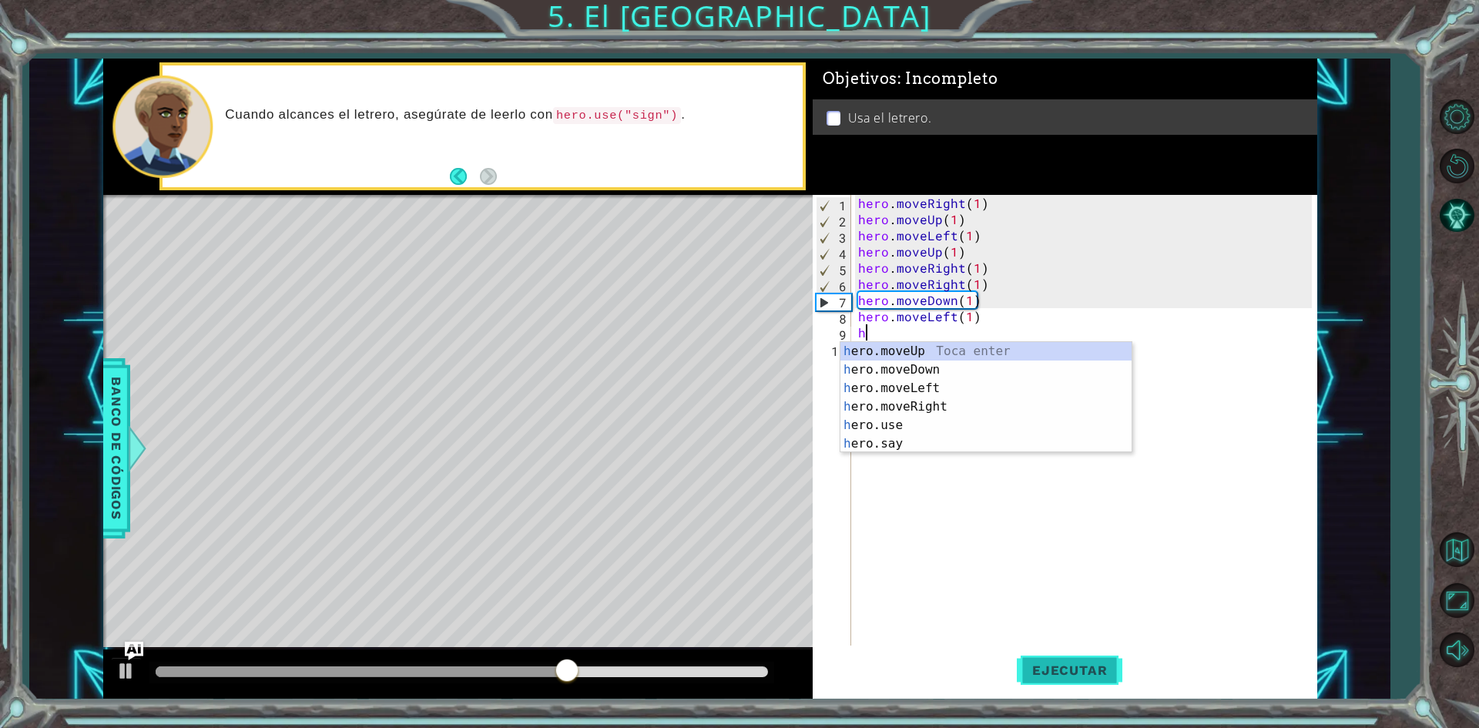
type textarea "h"
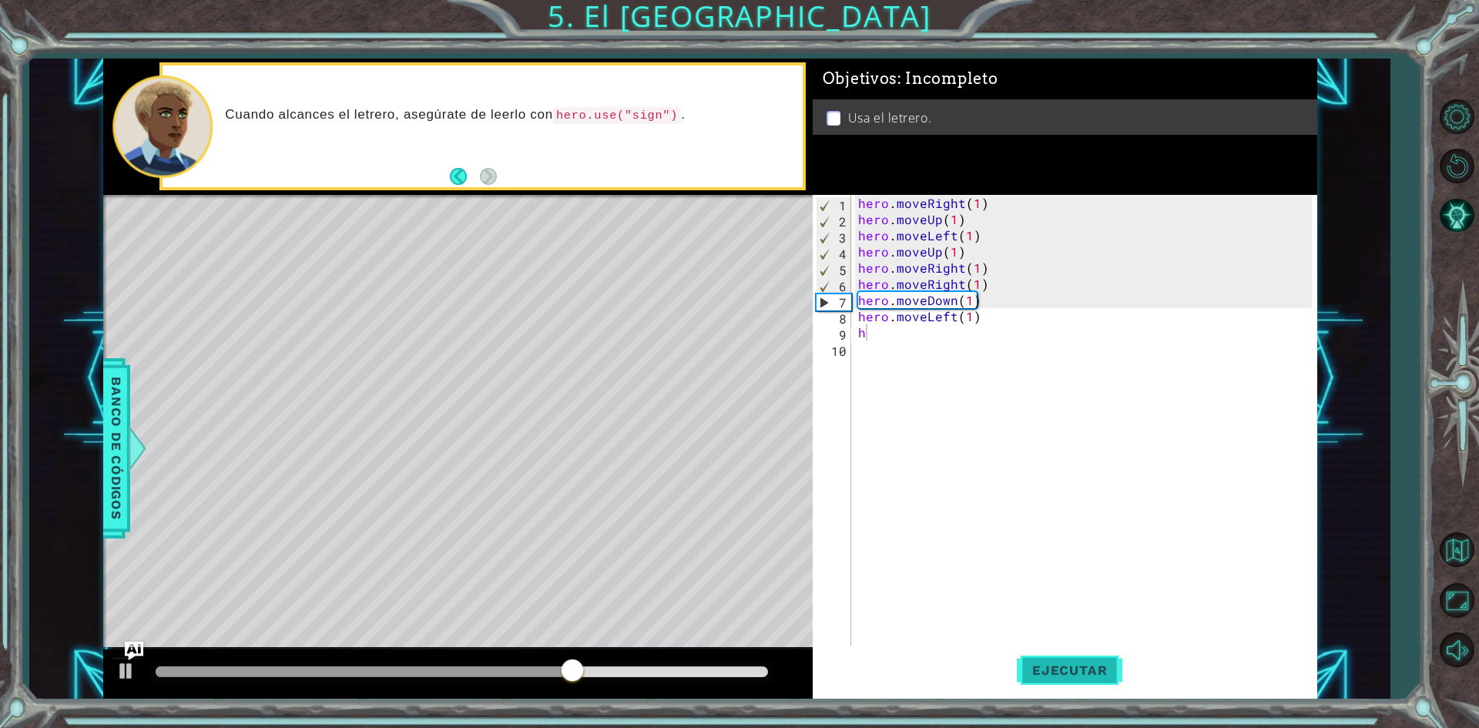
click at [1054, 672] on span "Ejecutar" at bounding box center [1070, 669] width 106 height 15
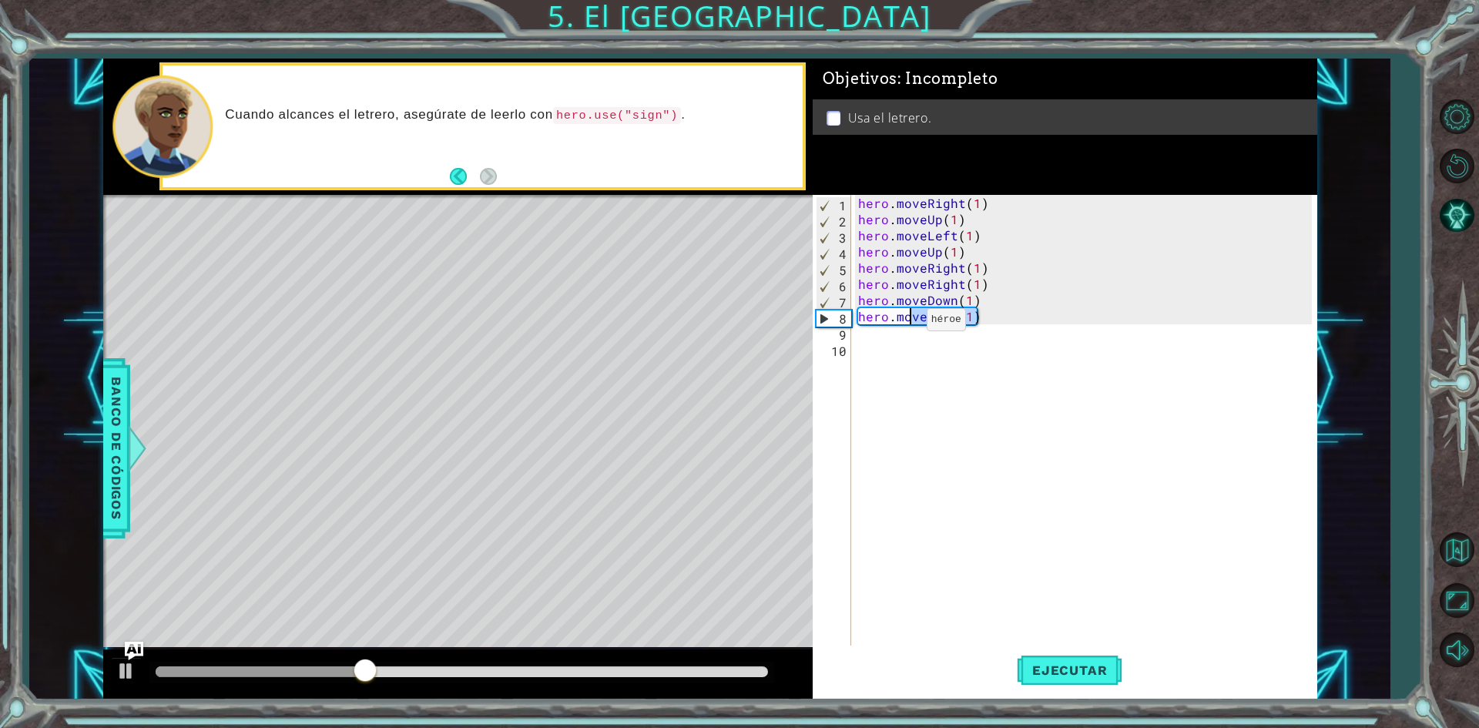
drag, startPoint x: 953, startPoint y: 323, endPoint x: 907, endPoint y: 324, distance: 45.5
click at [907, 324] on div "hero . moveRight ( 1 ) hero . moveUp ( 1 ) hero . moveLeft ( 1 ) hero . moveUp …" at bounding box center [1087, 437] width 464 height 485
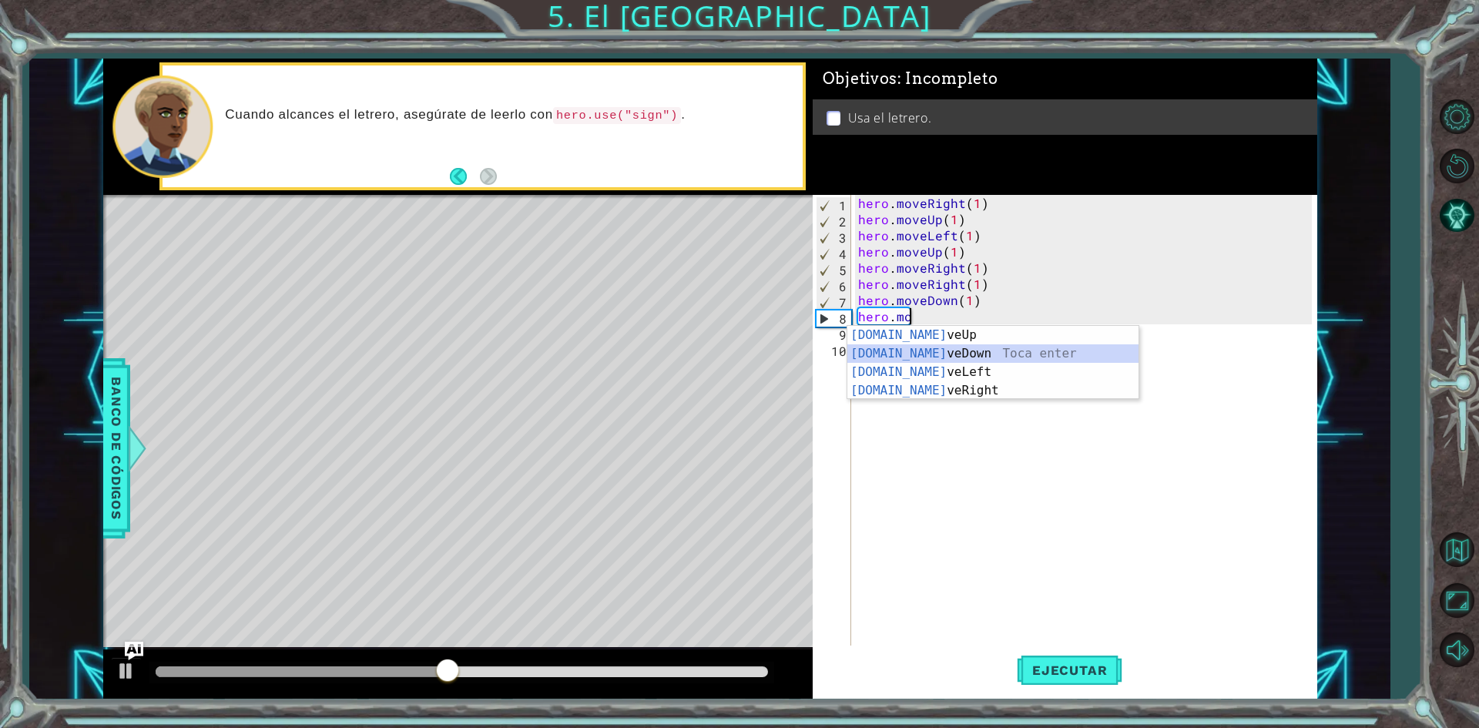
click at [947, 358] on div "[DOMAIN_NAME] veUp Toca enter [DOMAIN_NAME] veDown Toca enter [DOMAIN_NAME] veL…" at bounding box center [992, 381] width 291 height 111
type textarea "hero.moveDown(1)"
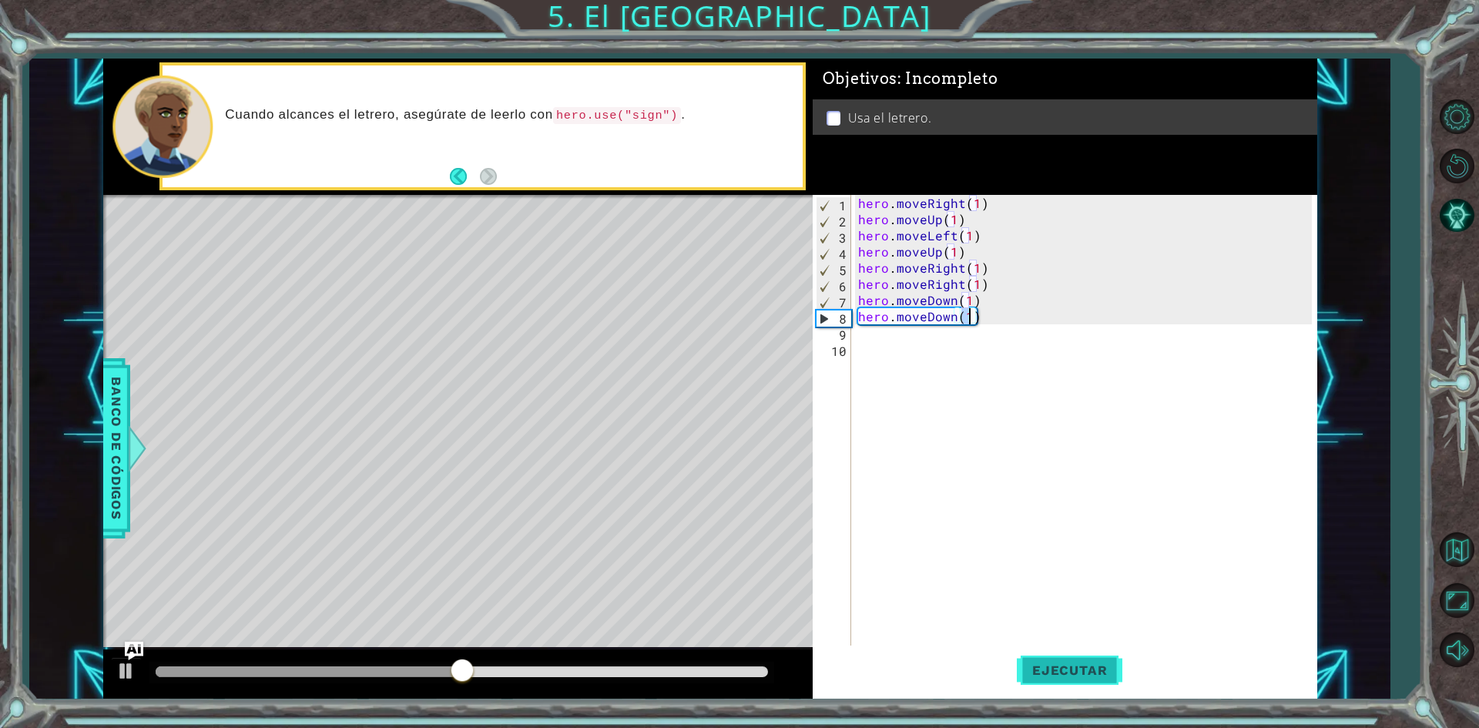
click at [1061, 663] on span "Ejecutar" at bounding box center [1070, 669] width 106 height 15
click at [904, 332] on div "hero . moveRight ( 1 ) hero . moveUp ( 1 ) hero . moveLeft ( 1 ) hero . moveUp …" at bounding box center [1087, 437] width 464 height 485
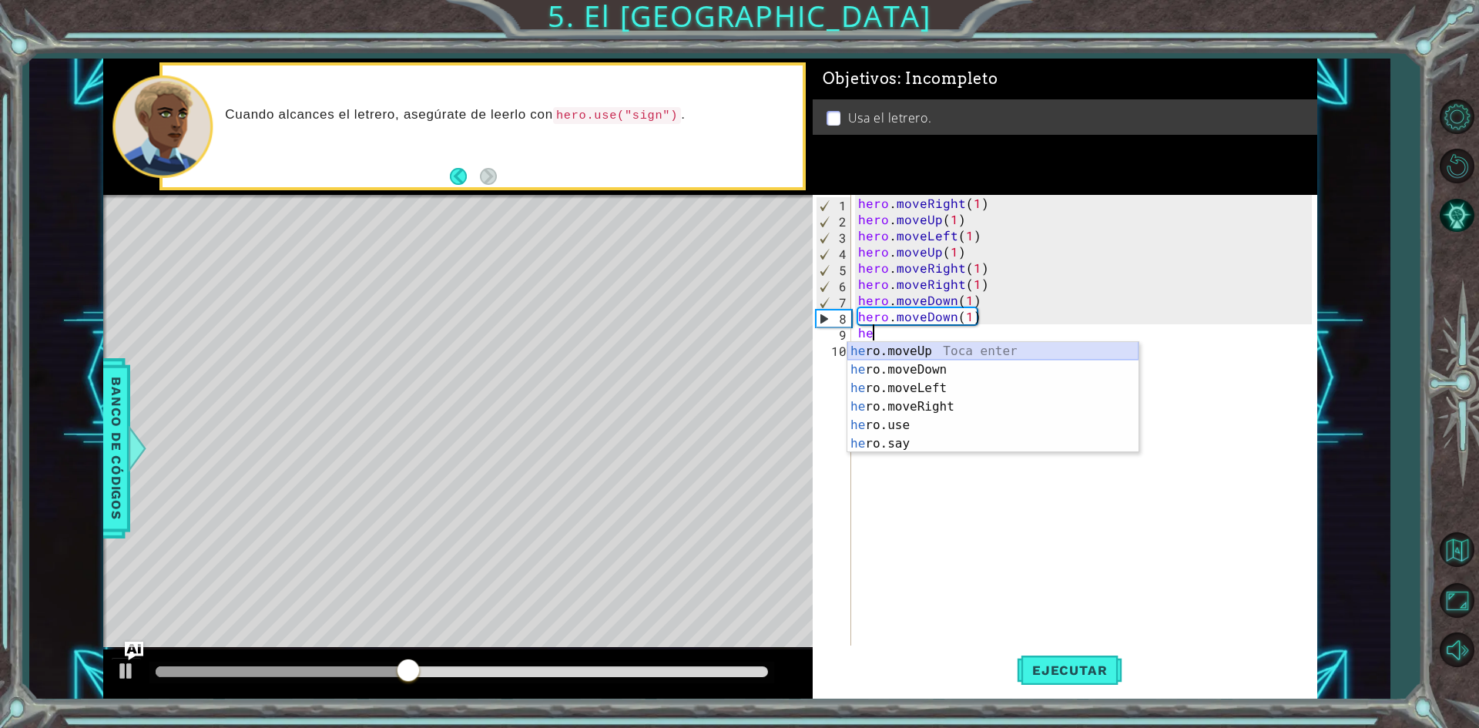
click at [934, 351] on div "he ro.moveUp Toca enter he ro.moveDown Toca enter he ro.moveLeft Toca enter he …" at bounding box center [992, 416] width 291 height 148
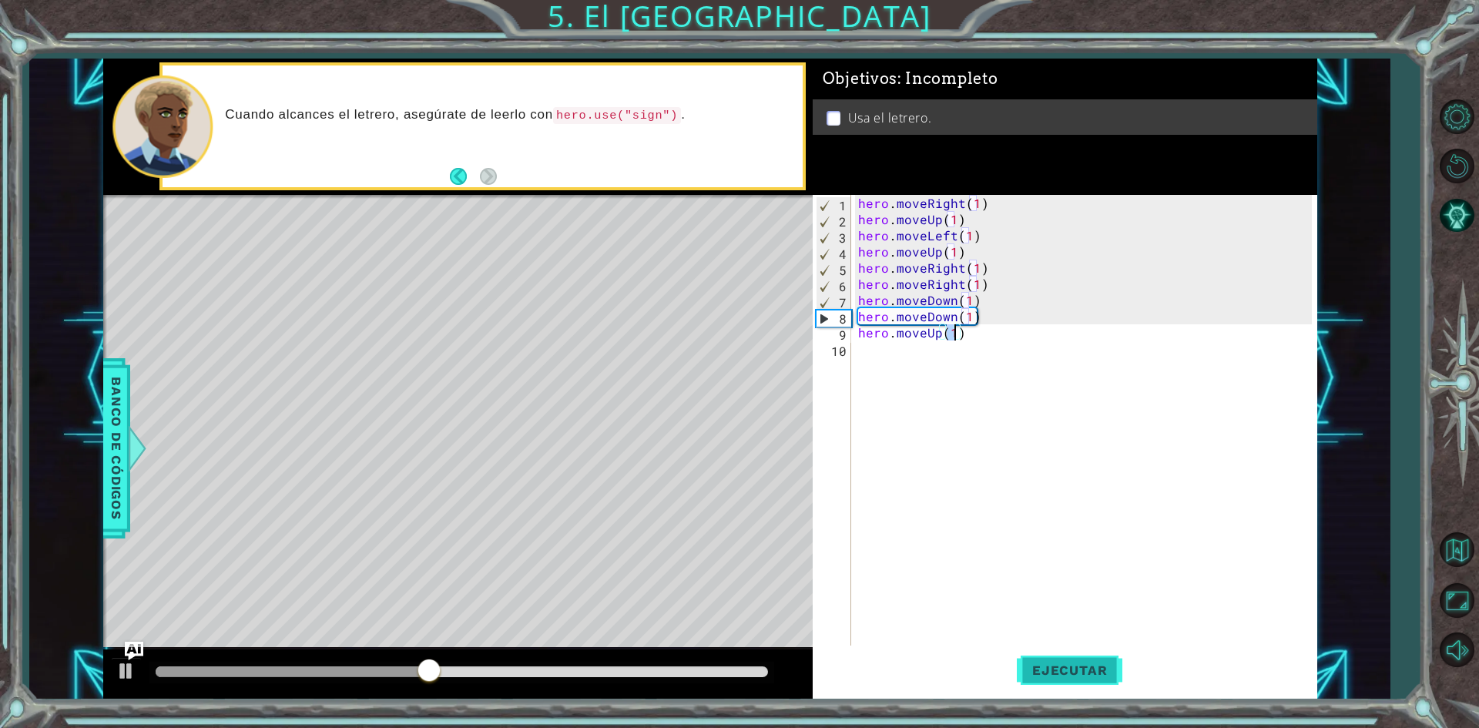
type textarea "hero.moveUp(1)"
click at [1065, 673] on span "Ejecutar" at bounding box center [1070, 669] width 106 height 15
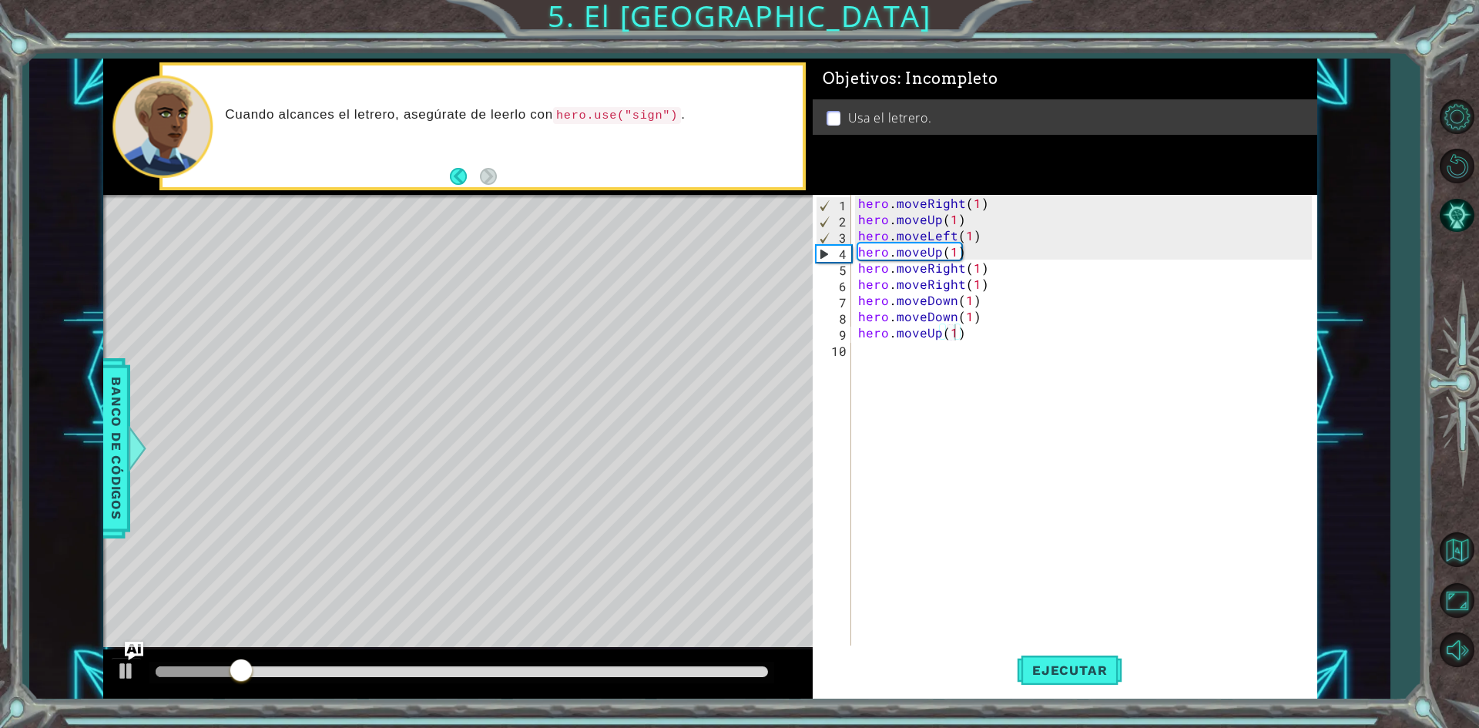
drag, startPoint x: 261, startPoint y: 684, endPoint x: 336, endPoint y: 663, distance: 77.6
click at [336, 663] on div at bounding box center [457, 673] width 709 height 49
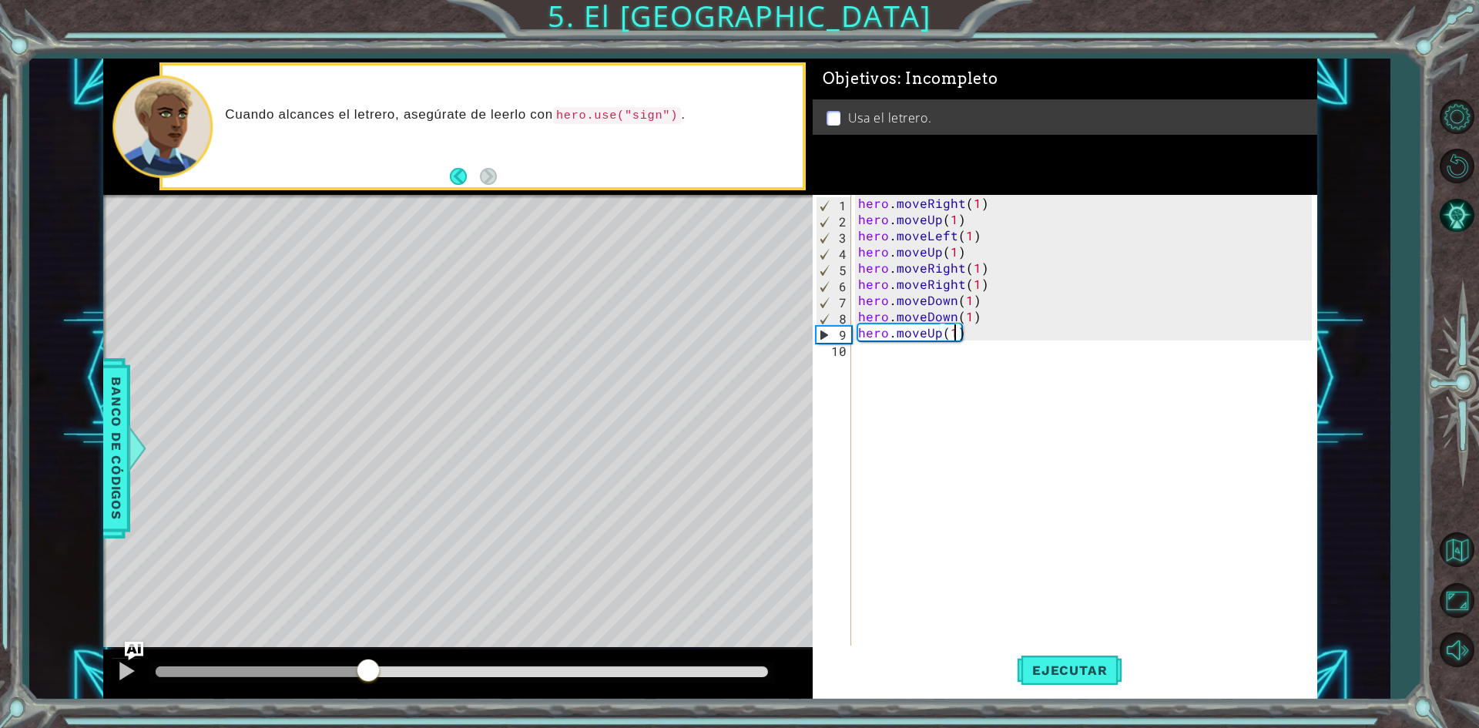
drag, startPoint x: 263, startPoint y: 669, endPoint x: 369, endPoint y: 660, distance: 106.7
click at [369, 660] on div at bounding box center [368, 672] width 28 height 28
click at [895, 357] on div "hero . moveRight ( 1 ) hero . moveUp ( 1 ) hero . moveLeft ( 1 ) hero . moveUp …" at bounding box center [1087, 437] width 464 height 485
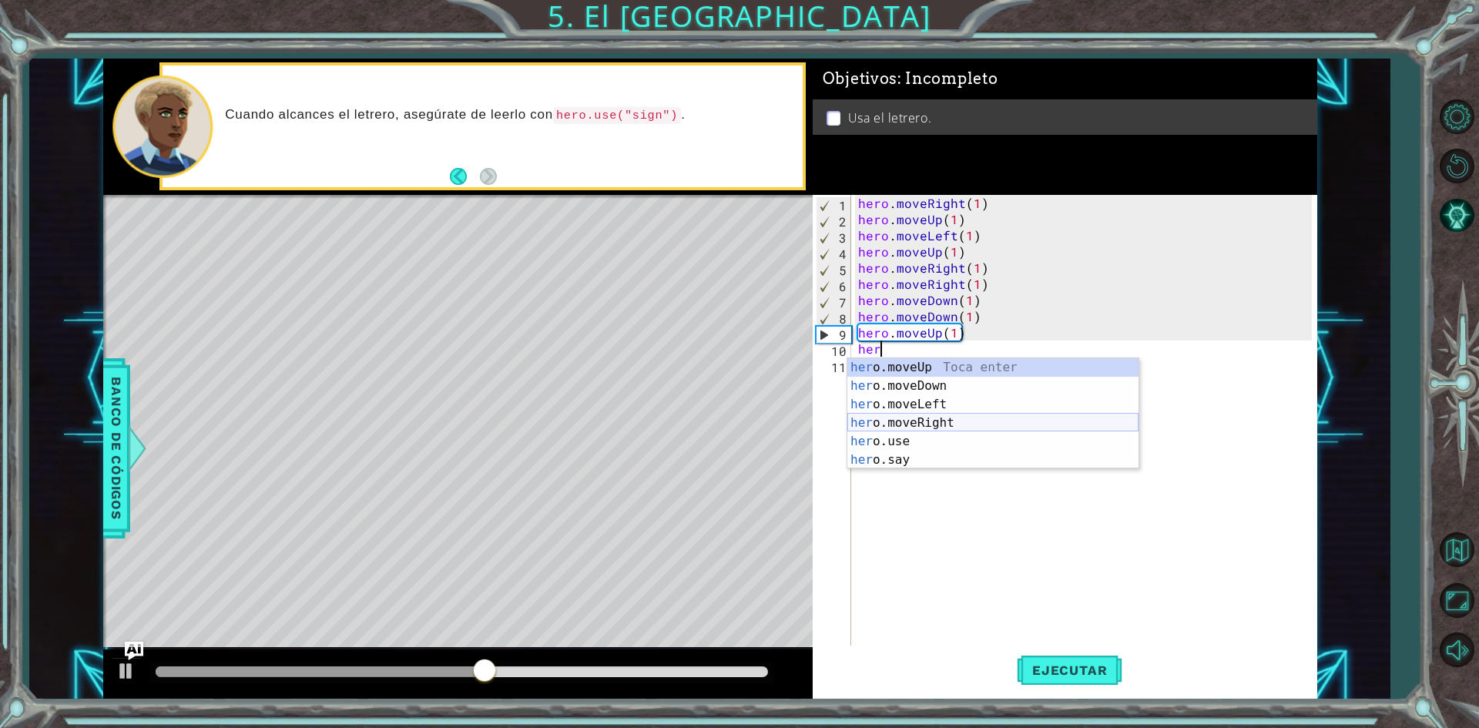
click at [896, 422] on div "her o.moveUp Toca enter her o.moveDown Toca enter her o.moveLeft [PERSON_NAME] …" at bounding box center [992, 432] width 291 height 148
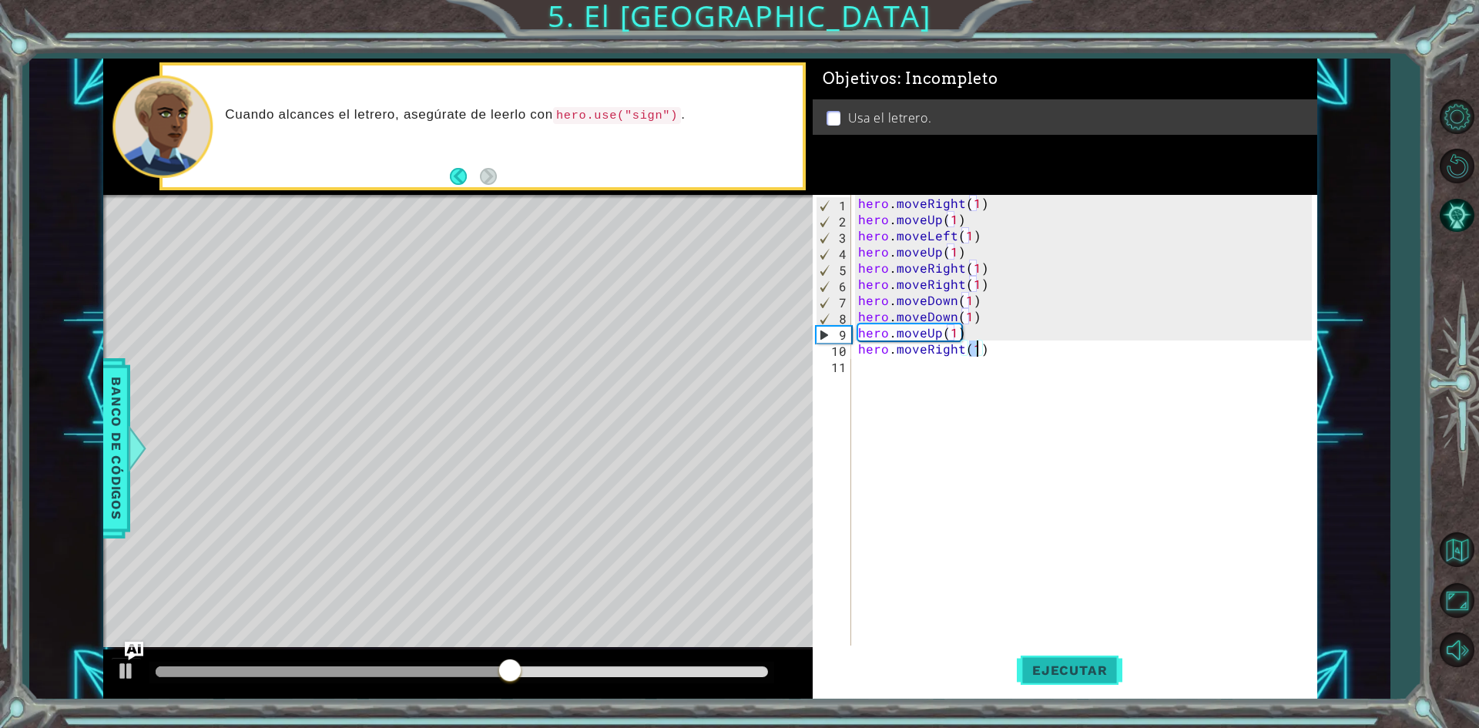
type textarea "hero.moveRight(1)"
click at [1045, 664] on span "Ejecutar" at bounding box center [1070, 669] width 106 height 15
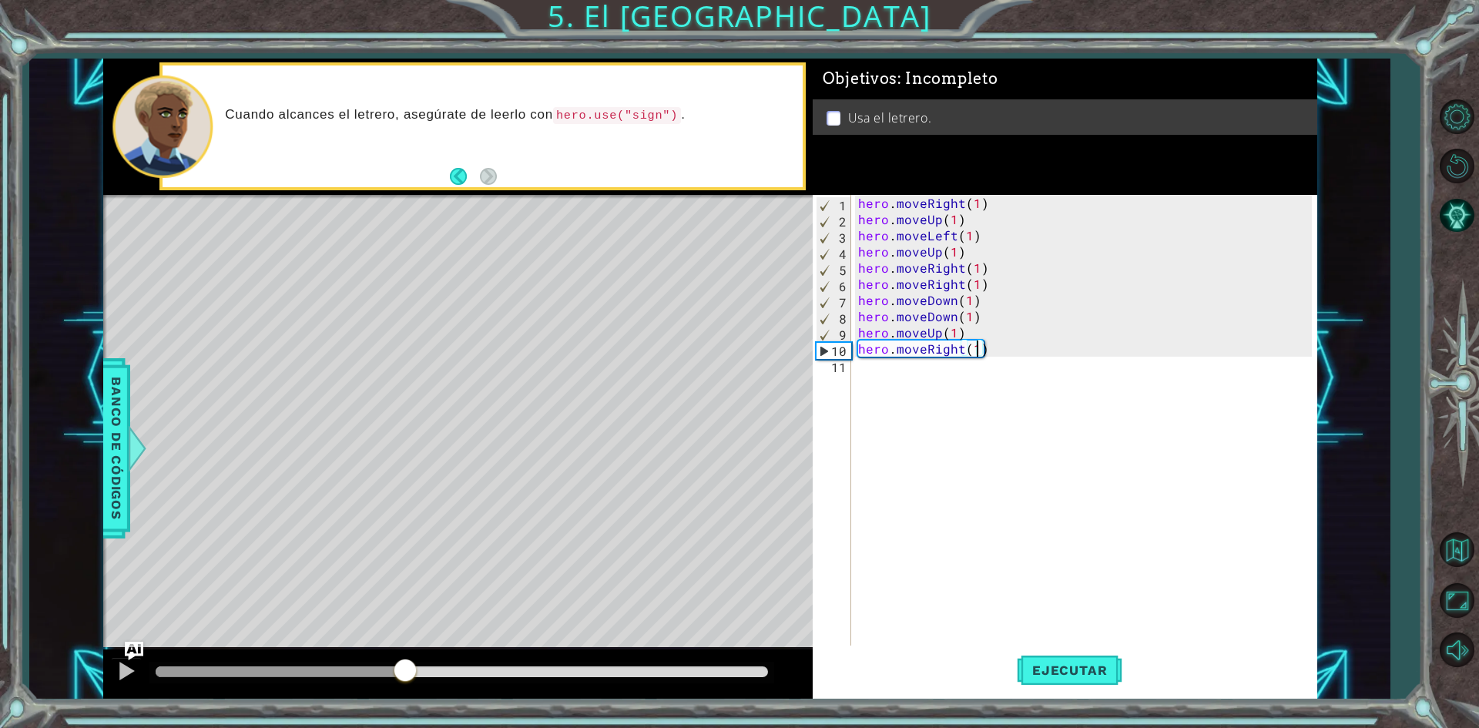
drag, startPoint x: 214, startPoint y: 662, endPoint x: 407, endPoint y: 648, distance: 193.1
click at [407, 648] on div "methods hero moveDown(steps) moveUp(steps) moveLeft(steps) moveRight(steps) use…" at bounding box center [710, 379] width 1214 height 641
click at [922, 370] on div "hero . moveRight ( 1 ) hero . moveUp ( 1 ) hero . moveLeft ( 1 ) hero . moveUp …" at bounding box center [1087, 437] width 464 height 485
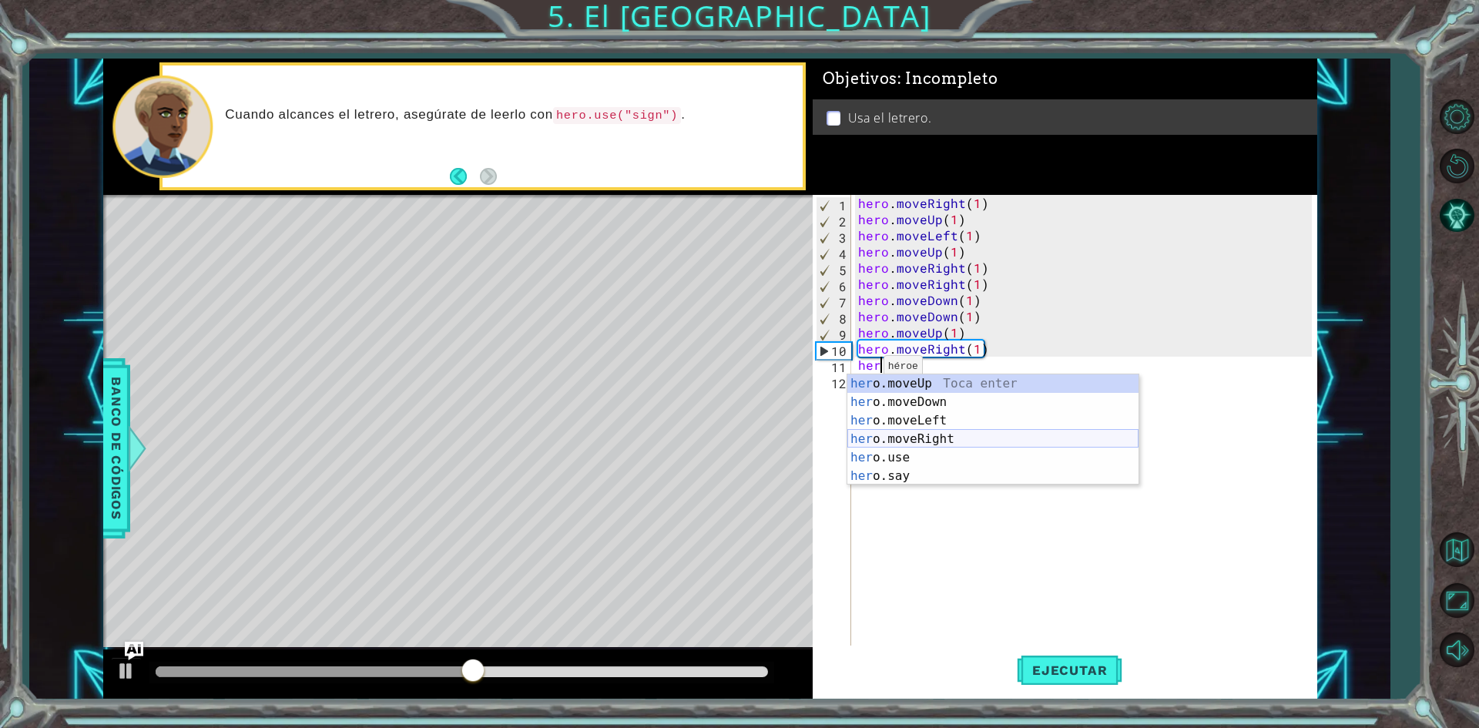
click at [947, 437] on div "her o.moveUp Toca enter her o.moveDown Toca enter her o.moveLeft [PERSON_NAME] …" at bounding box center [992, 448] width 291 height 148
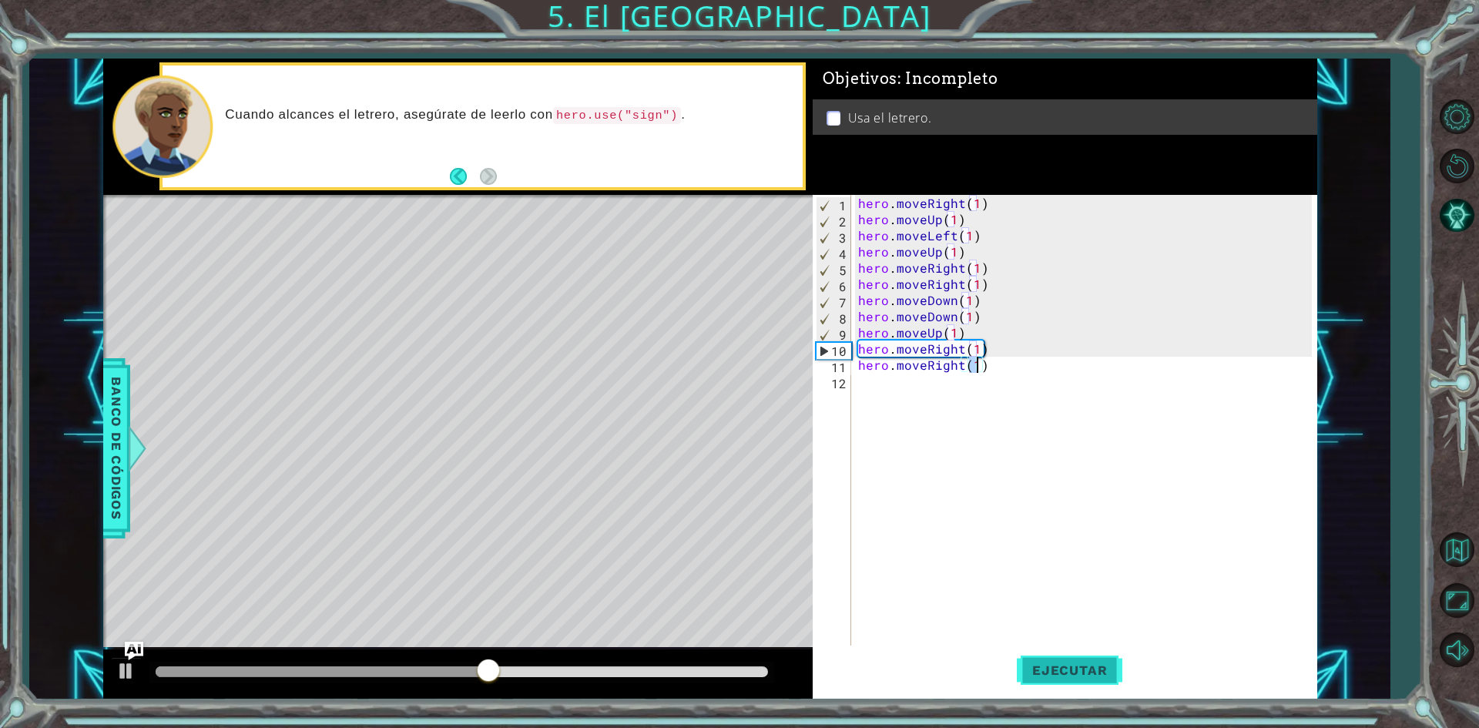
click at [1068, 658] on button "Ejecutar" at bounding box center [1070, 671] width 106 height 50
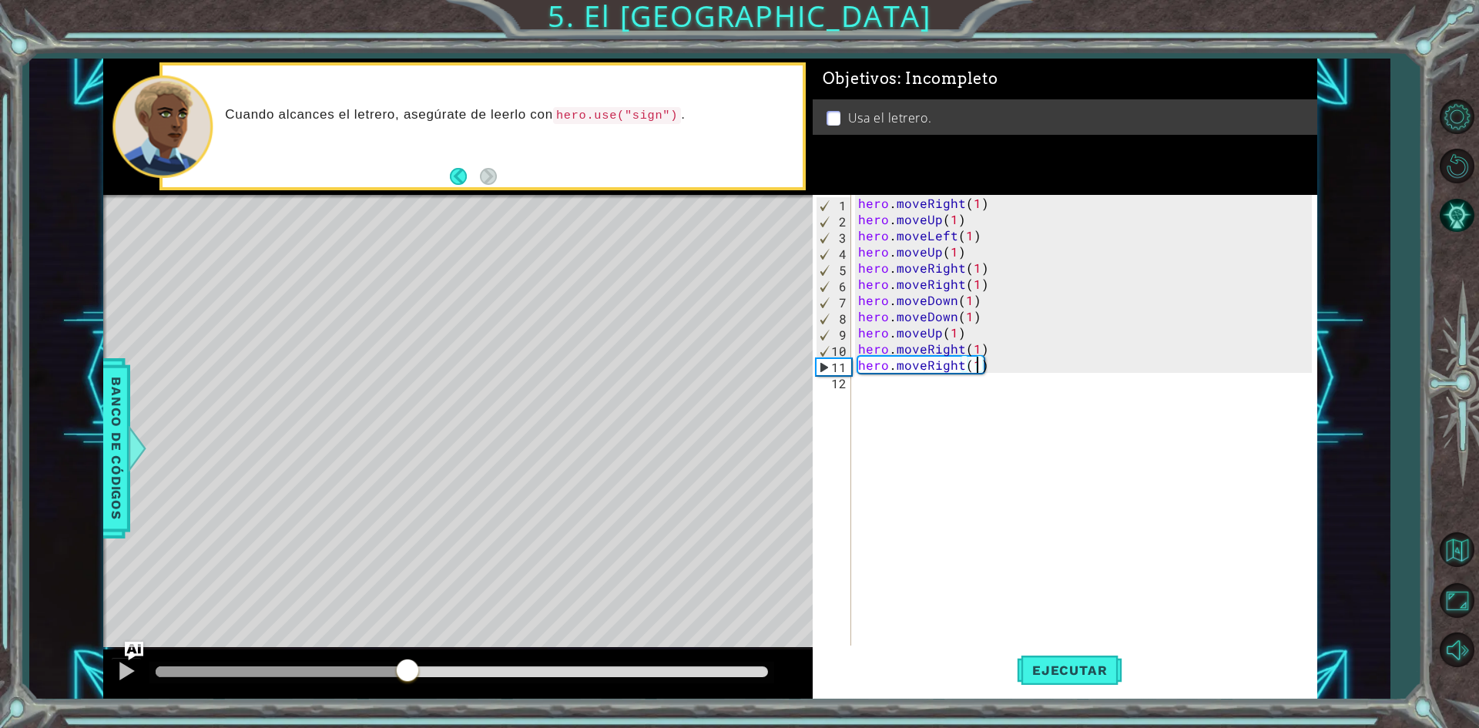
drag, startPoint x: 237, startPoint y: 663, endPoint x: 402, endPoint y: 666, distance: 164.9
click at [402, 666] on div at bounding box center [408, 672] width 28 height 28
drag, startPoint x: 1009, startPoint y: 373, endPoint x: 931, endPoint y: 370, distance: 78.6
click at [931, 370] on div "hero . moveRight ( 1 ) hero . moveUp ( 1 ) hero . moveLeft ( 1 ) hero . moveUp …" at bounding box center [1087, 437] width 464 height 485
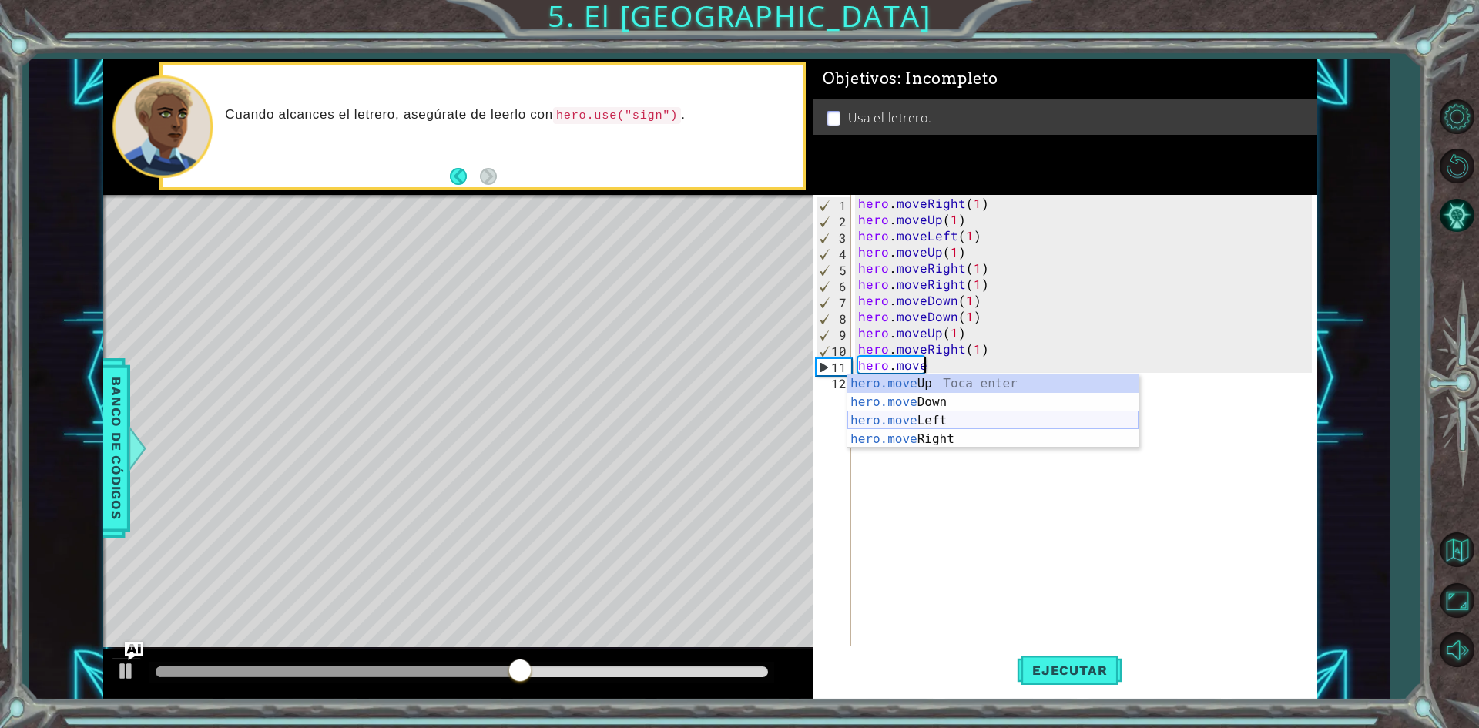
click at [933, 417] on div "hero.move Up Toca enter hero.move Down Toca enter hero.move Left Toca enter her…" at bounding box center [992, 429] width 291 height 111
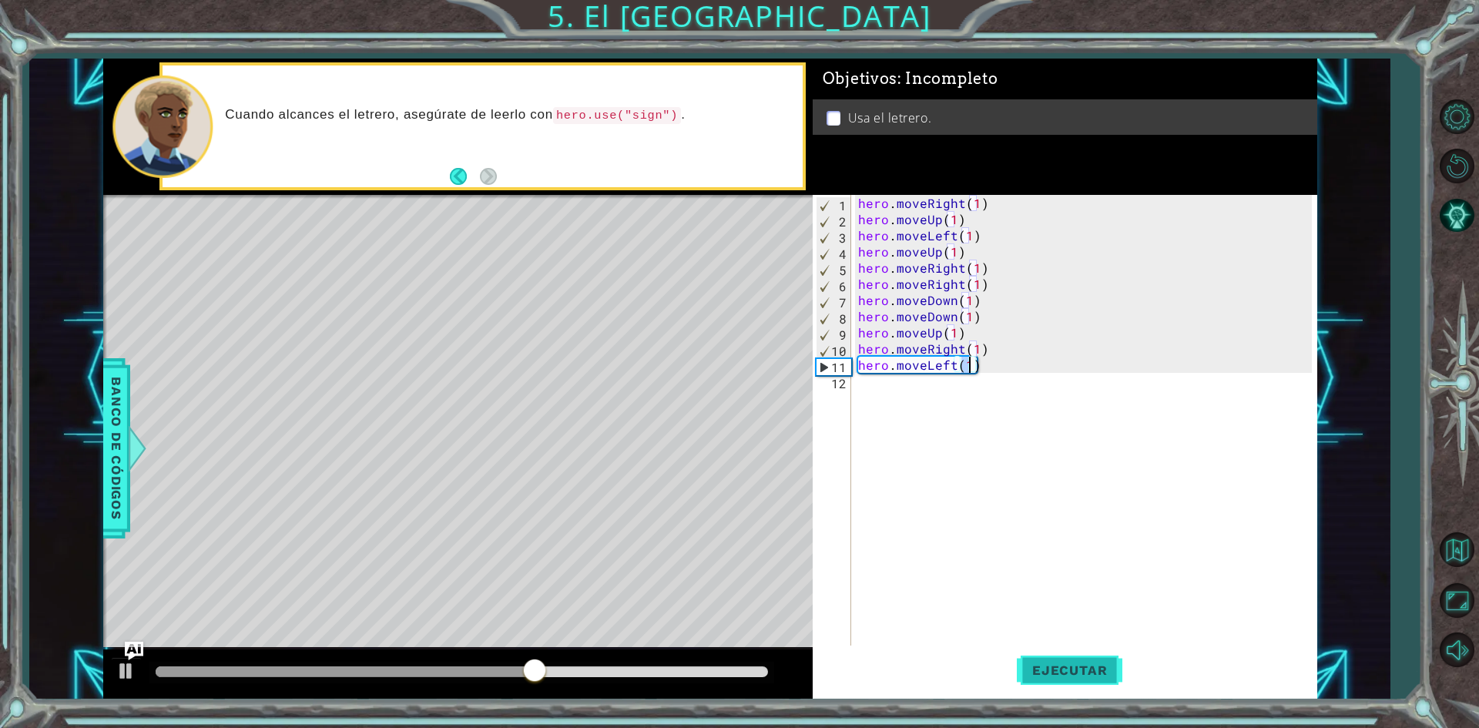
click at [1055, 669] on span "Ejecutar" at bounding box center [1070, 669] width 106 height 15
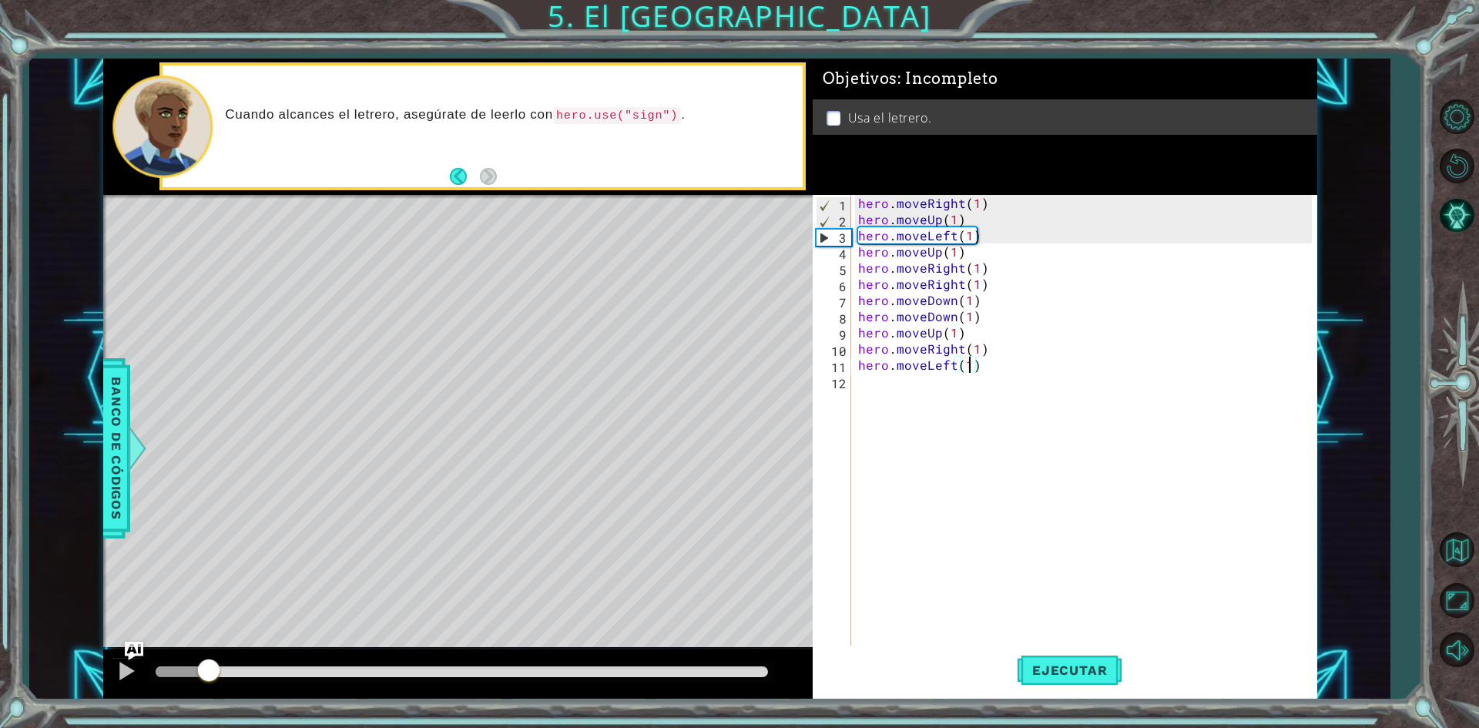
drag, startPoint x: 200, startPoint y: 668, endPoint x: 210, endPoint y: 668, distance: 9.2
click at [210, 668] on div at bounding box center [462, 671] width 612 height 11
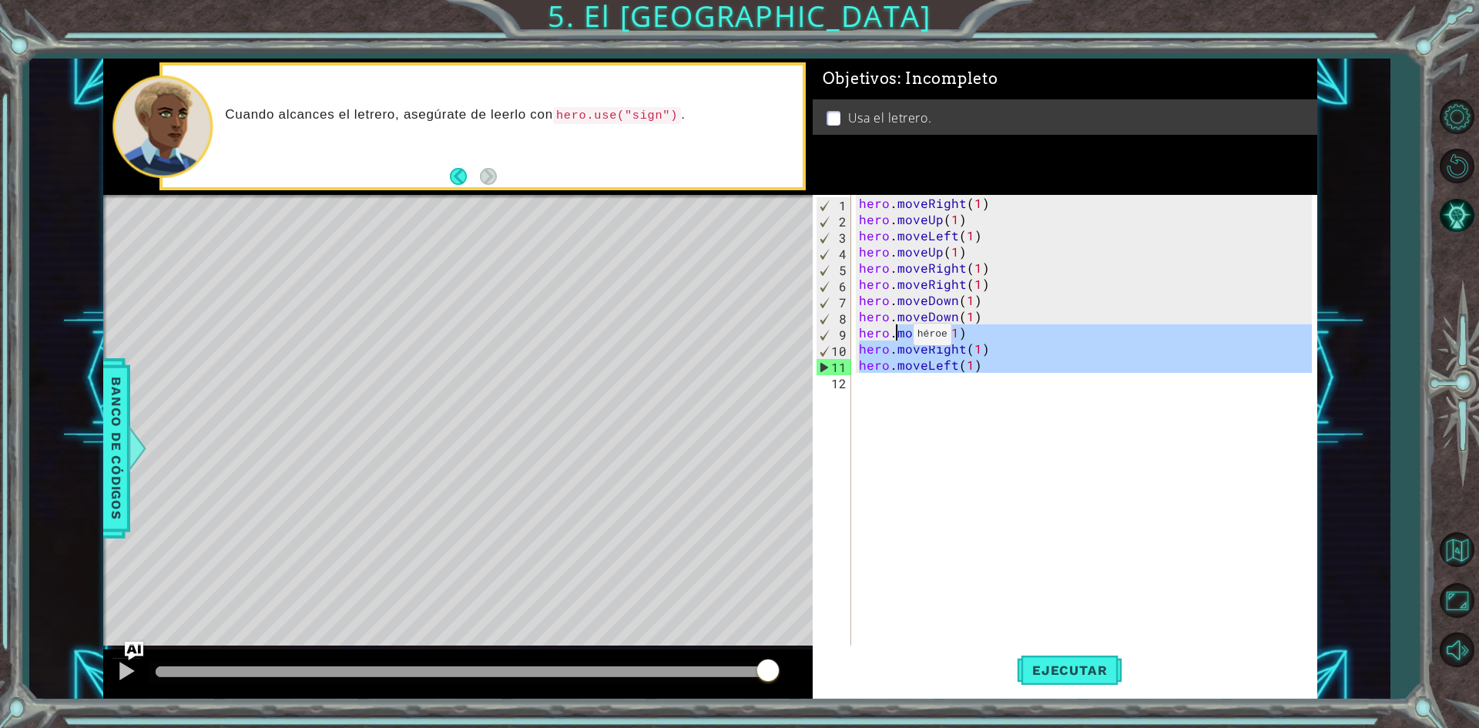
drag, startPoint x: 979, startPoint y: 376, endPoint x: 894, endPoint y: 338, distance: 92.8
click at [894, 338] on div "hero . moveRight ( 1 ) hero . moveUp ( 1 ) hero . moveLeft ( 1 ) hero . moveUp …" at bounding box center [1088, 437] width 464 height 485
type textarea "hero.moveUp(1) hero.moveRight(1)"
click at [1103, 555] on div "hero . moveRight ( 1 ) hero . moveUp ( 1 ) hero . moveLeft ( 1 ) hero . moveUp …" at bounding box center [1084, 421] width 456 height 453
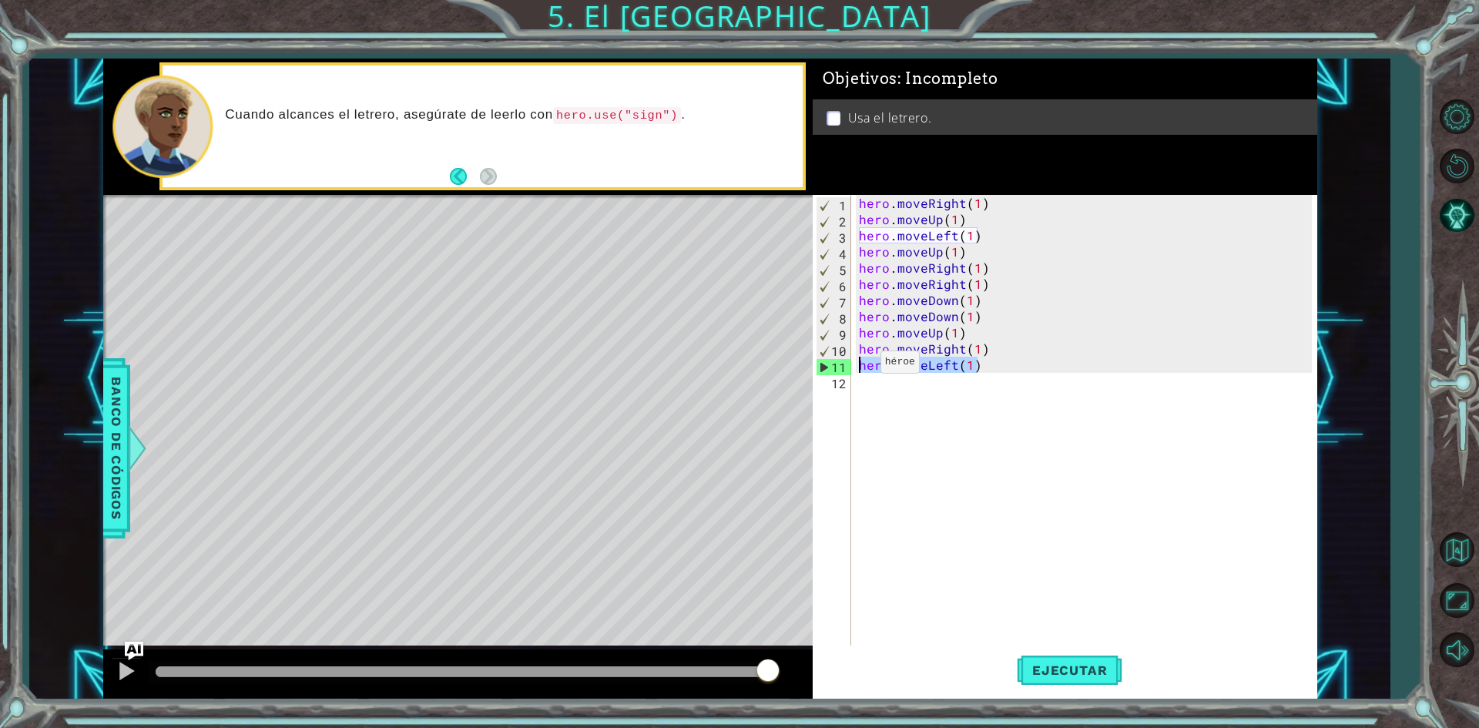
drag, startPoint x: 967, startPoint y: 364, endPoint x: 863, endPoint y: 366, distance: 104.0
click at [861, 366] on div "hero . moveRight ( 1 ) hero . moveUp ( 1 ) hero . moveLeft ( 1 ) hero . moveUp …" at bounding box center [1088, 437] width 464 height 485
type textarea "hero.moveLeft(1)"
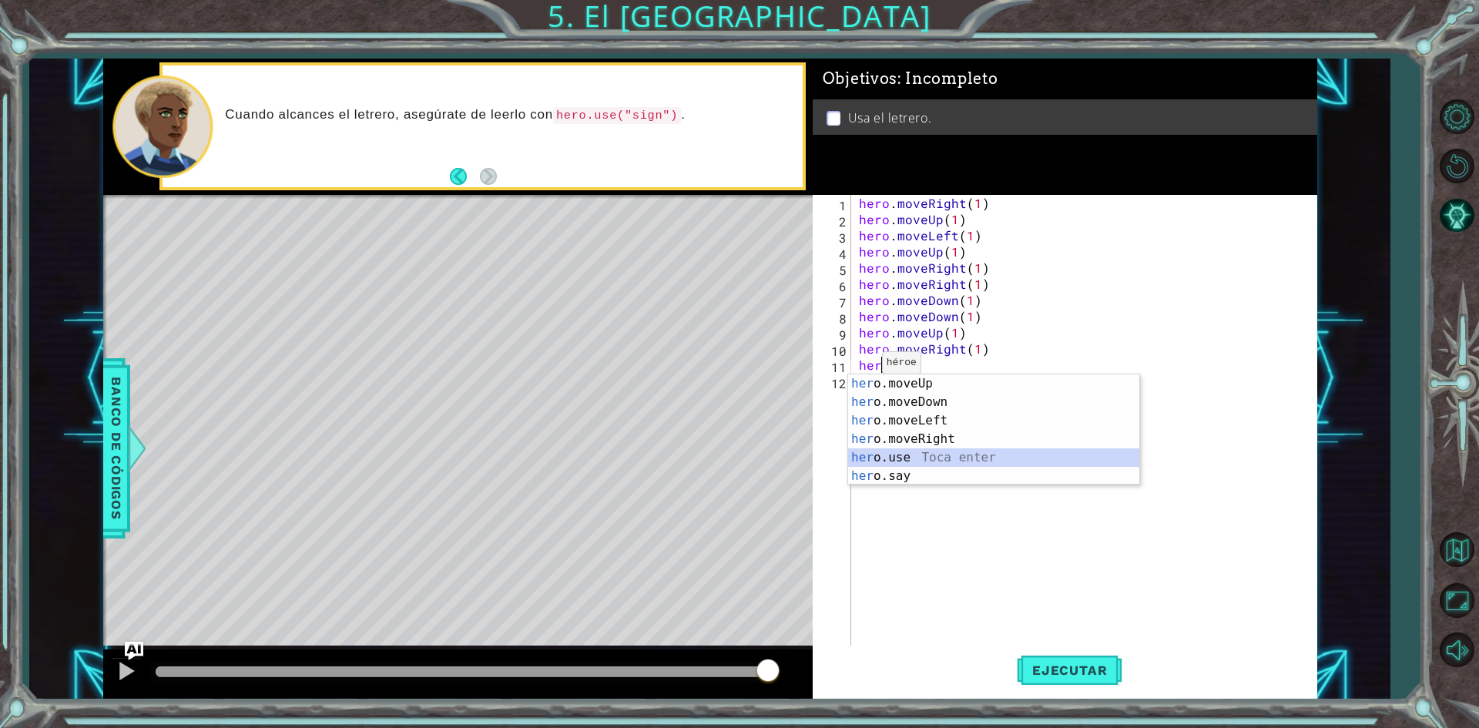
click at [923, 464] on div "her o.moveUp Toca enter her o.moveDown Toca enter her o.moveLeft [PERSON_NAME] …" at bounding box center [993, 448] width 291 height 148
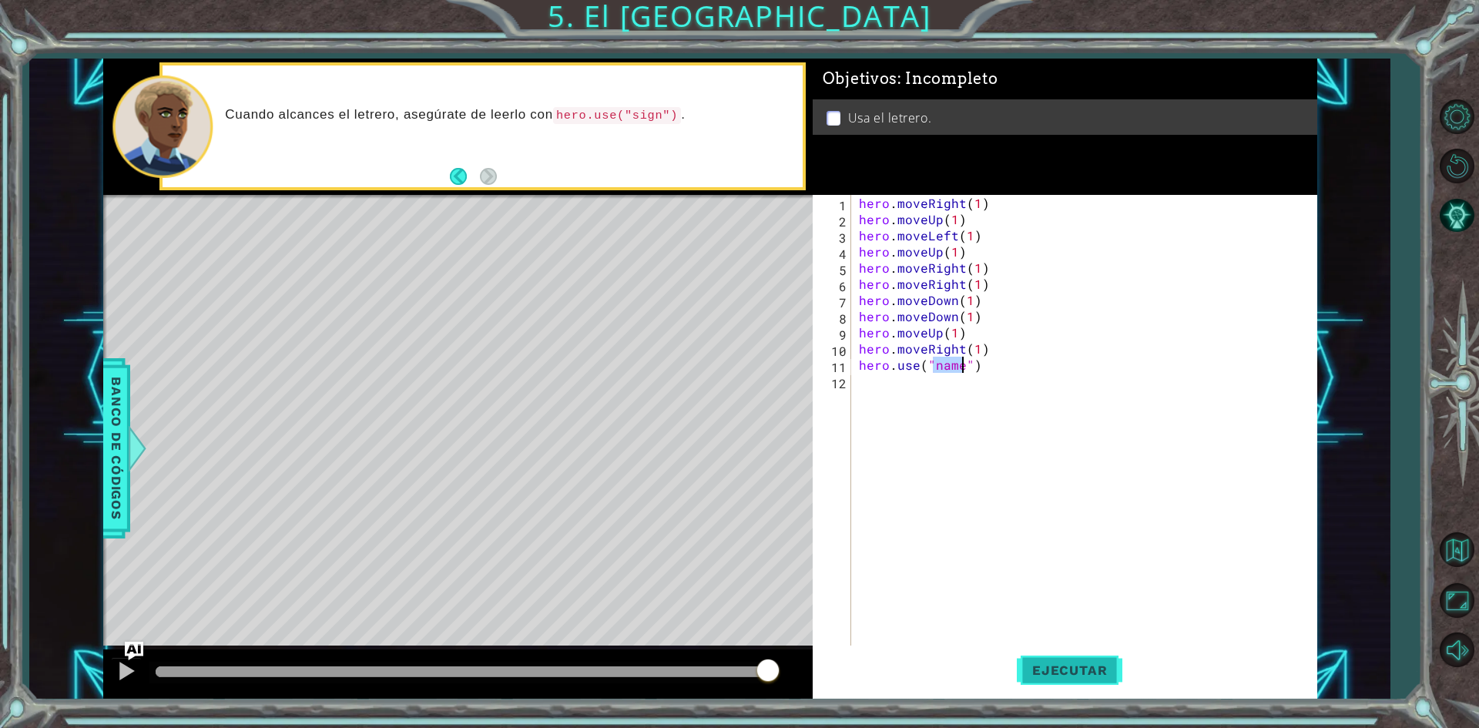
click at [1055, 658] on button "Ejecutar" at bounding box center [1070, 671] width 106 height 50
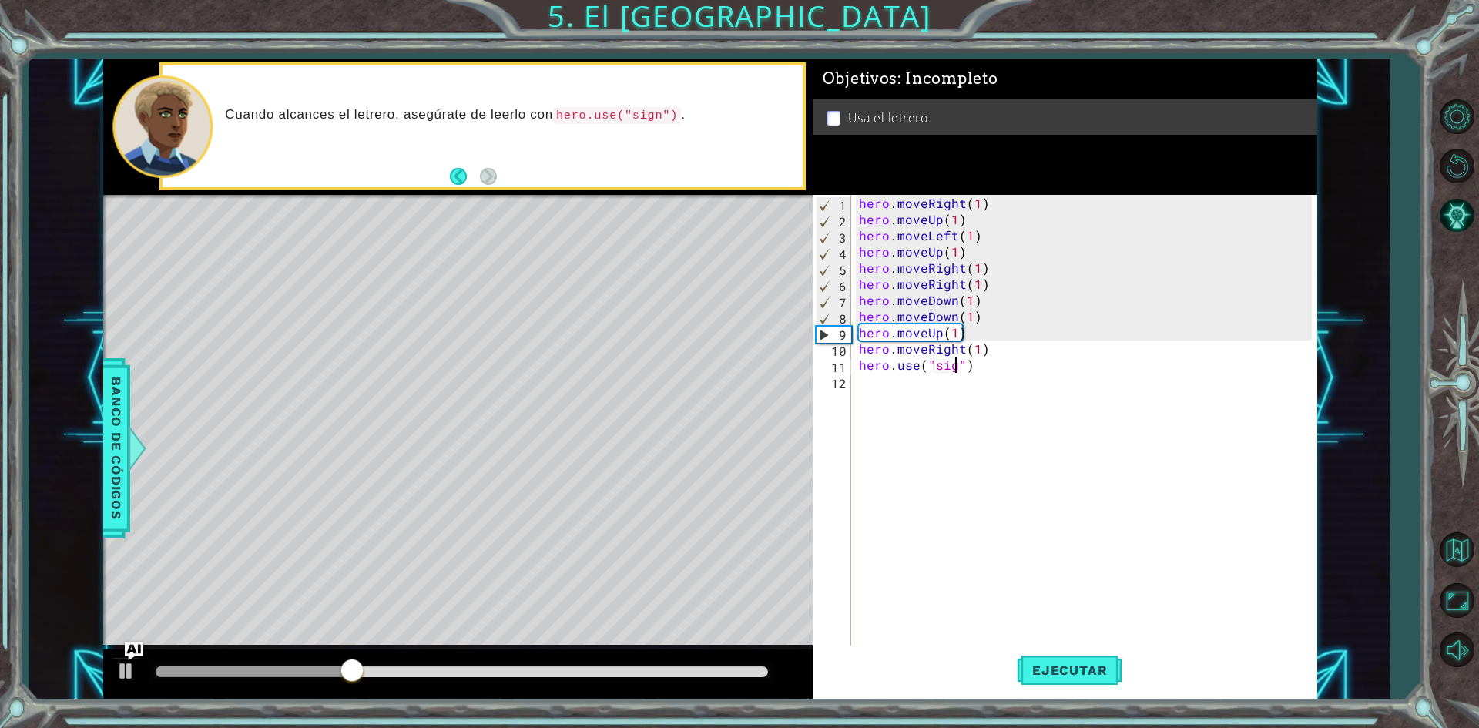
scroll to position [0, 6]
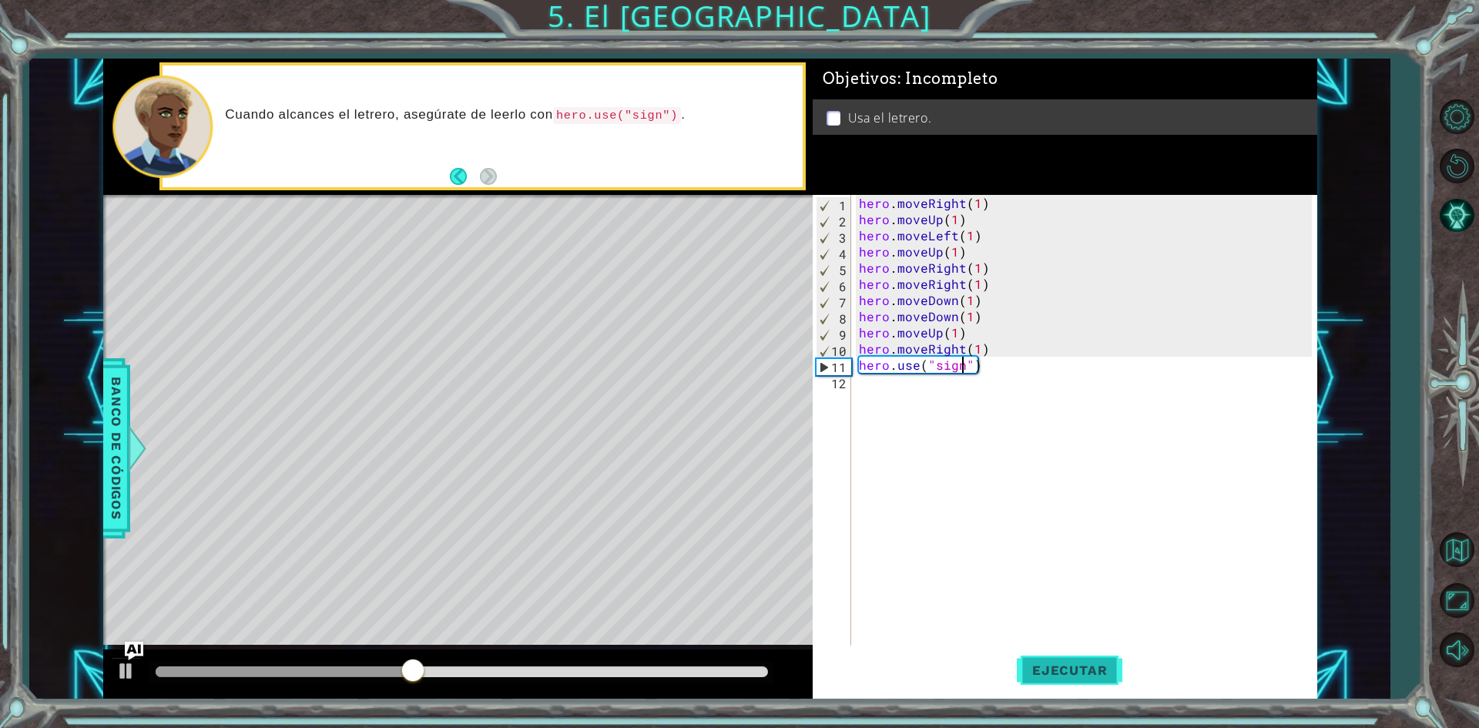
click at [1088, 663] on span "Ejecutar" at bounding box center [1070, 669] width 106 height 15
click at [1075, 654] on button "Ejecutar" at bounding box center [1070, 671] width 106 height 50
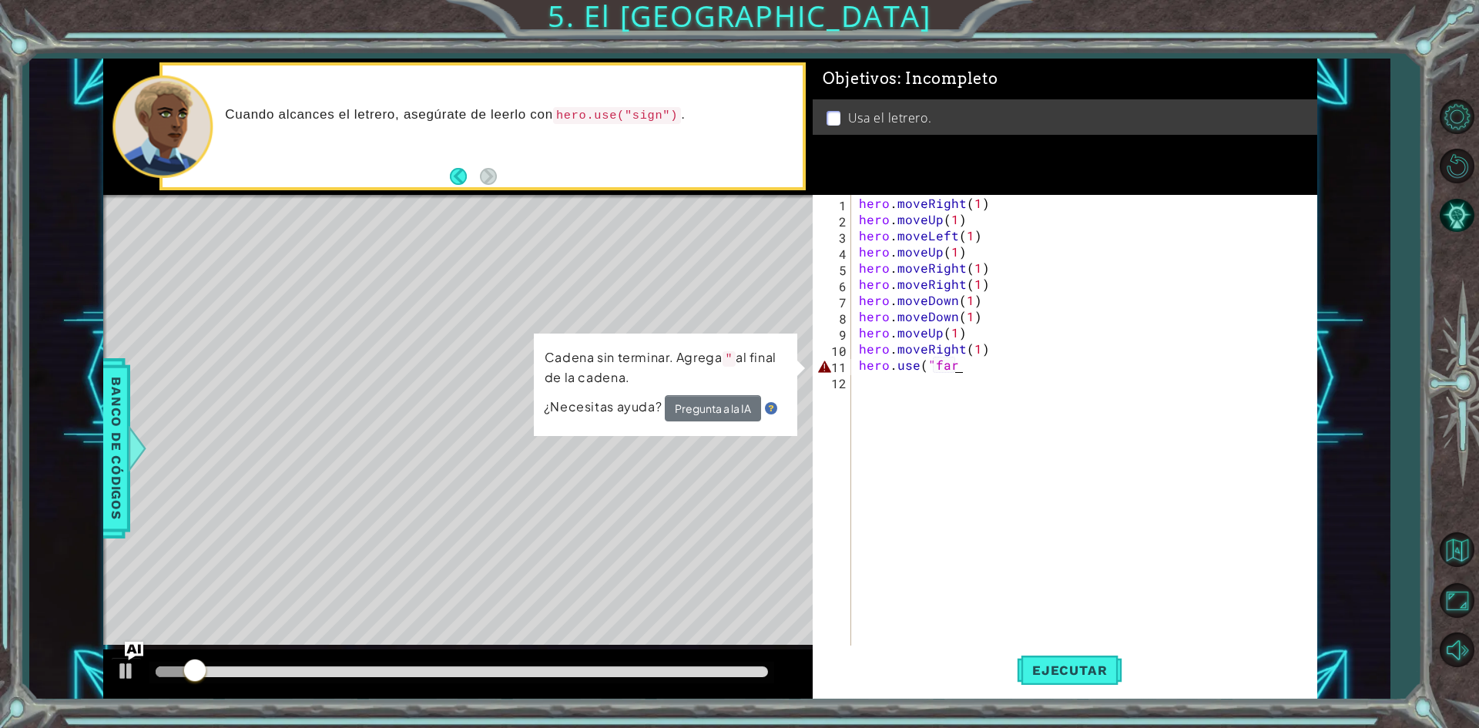
click at [990, 366] on div "hero . moveRight ( 1 ) hero . moveUp ( 1 ) hero . moveLeft ( 1 ) hero . moveUp …" at bounding box center [1088, 437] width 464 height 485
click at [957, 366] on div "hero . moveRight ( 1 ) hero . moveUp ( 1 ) hero . moveLeft ( 1 ) hero . moveUp …" at bounding box center [1088, 437] width 464 height 485
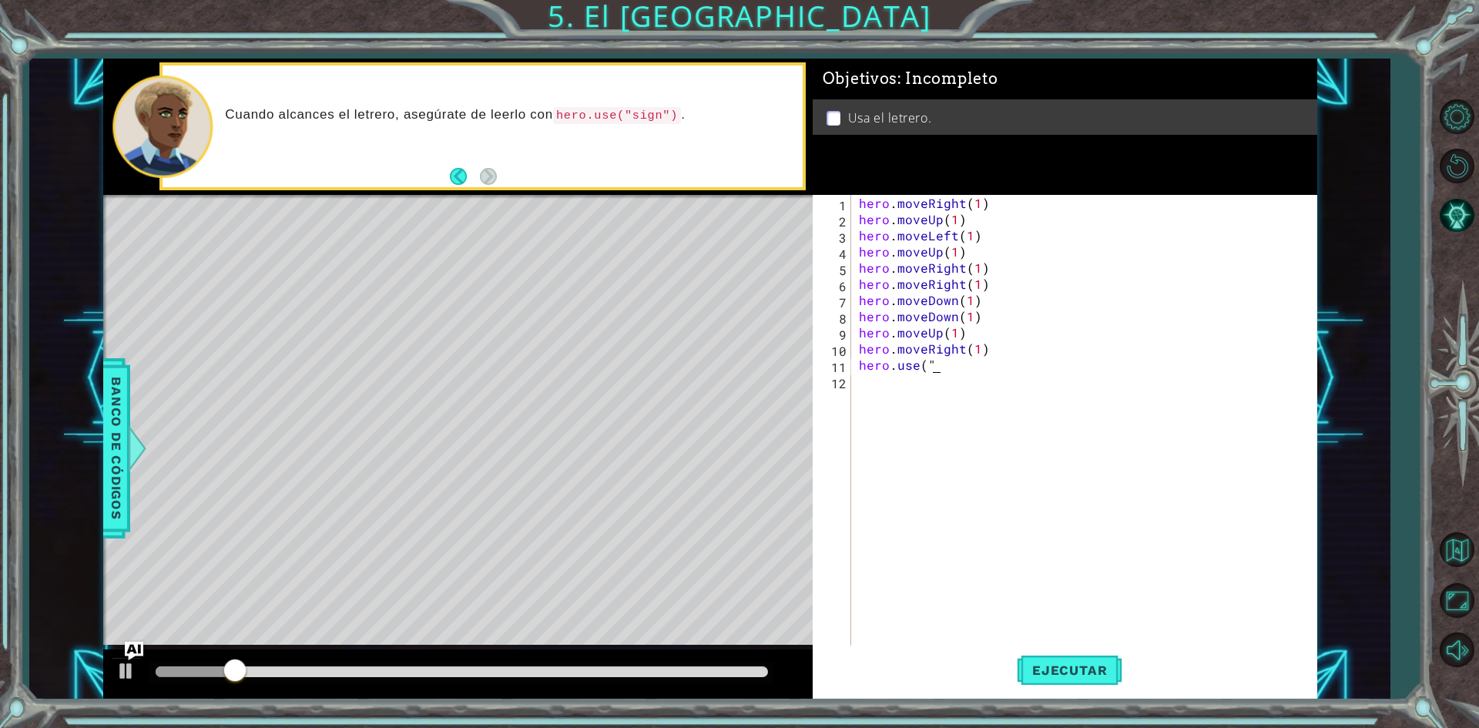
scroll to position [0, 3]
click at [974, 382] on div "hero.use Toca enter" at bounding box center [993, 401] width 291 height 55
type textarea "hero.use("for")"
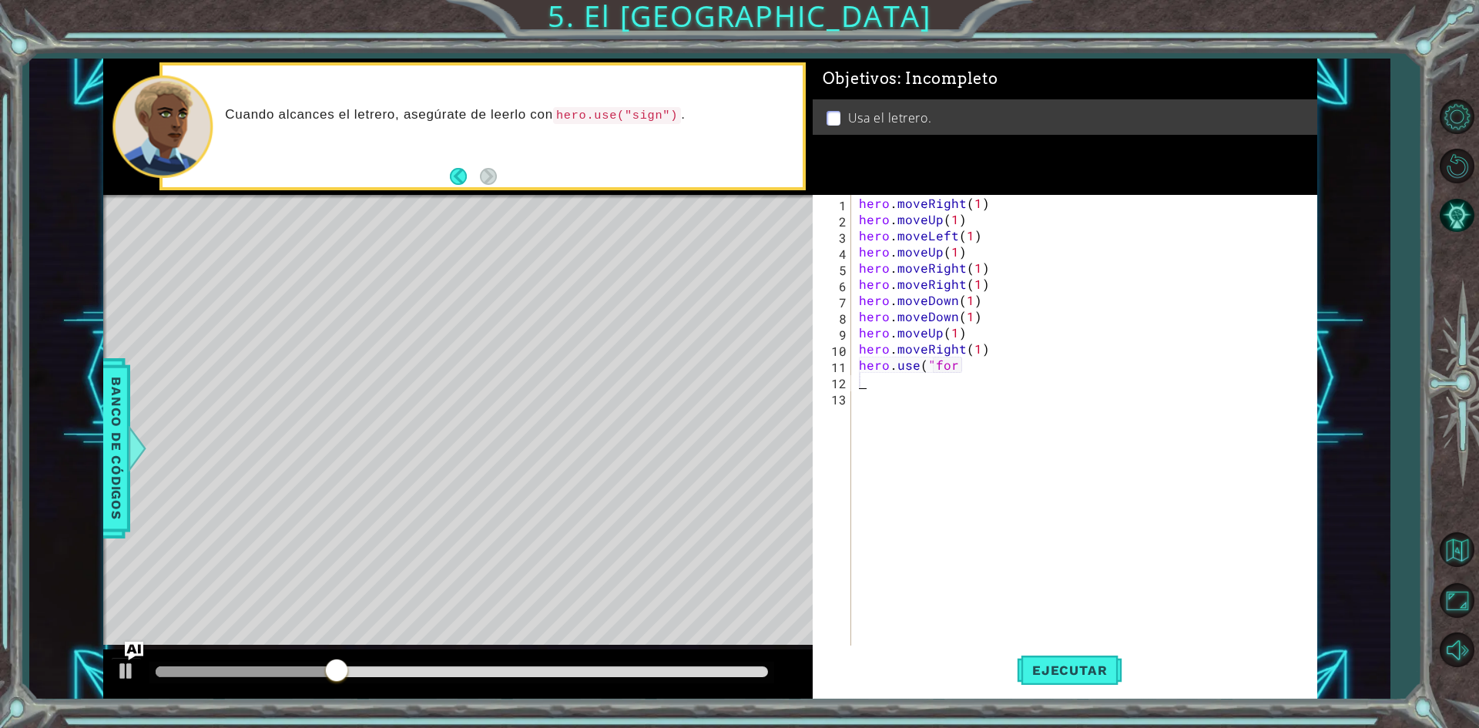
click at [967, 367] on div "hero . moveRight ( 1 ) hero . moveUp ( 1 ) hero . moveLeft ( 1 ) hero . moveUp …" at bounding box center [1088, 437] width 464 height 485
click at [944, 379] on div ""f or Toca enter" at bounding box center [1059, 401] width 291 height 55
click at [967, 364] on div "hero . moveRight ( 1 ) hero . moveUp ( 1 ) hero . moveLeft ( 1 ) hero . moveUp …" at bounding box center [1088, 437] width 464 height 485
click at [984, 385] on div "hero.use Toca enter" at bounding box center [993, 401] width 291 height 55
click at [964, 377] on div "" for Toca enter" at bounding box center [1059, 401] width 291 height 55
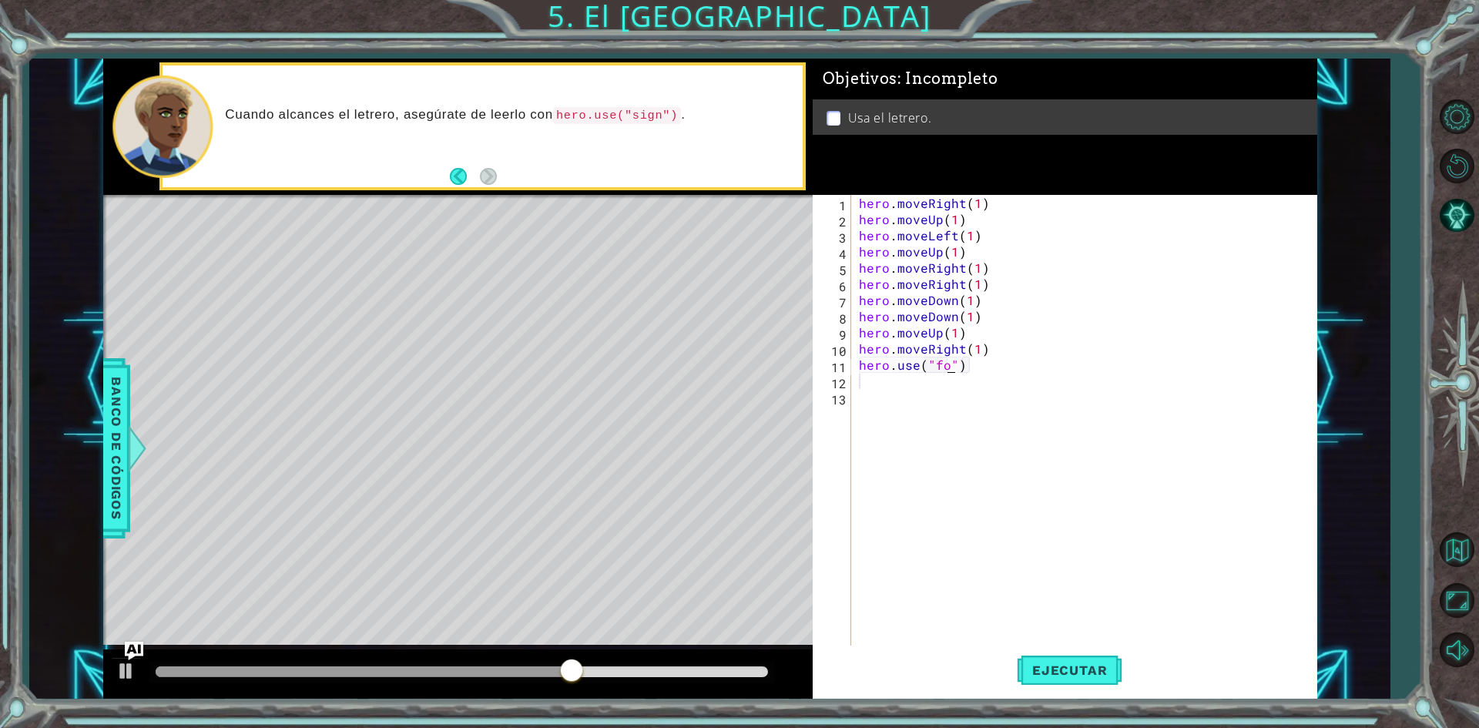
scroll to position [0, 5]
drag, startPoint x: 1065, startPoint y: 662, endPoint x: 1028, endPoint y: 662, distance: 37.0
click at [1065, 662] on button "Ejecutar" at bounding box center [1070, 671] width 106 height 50
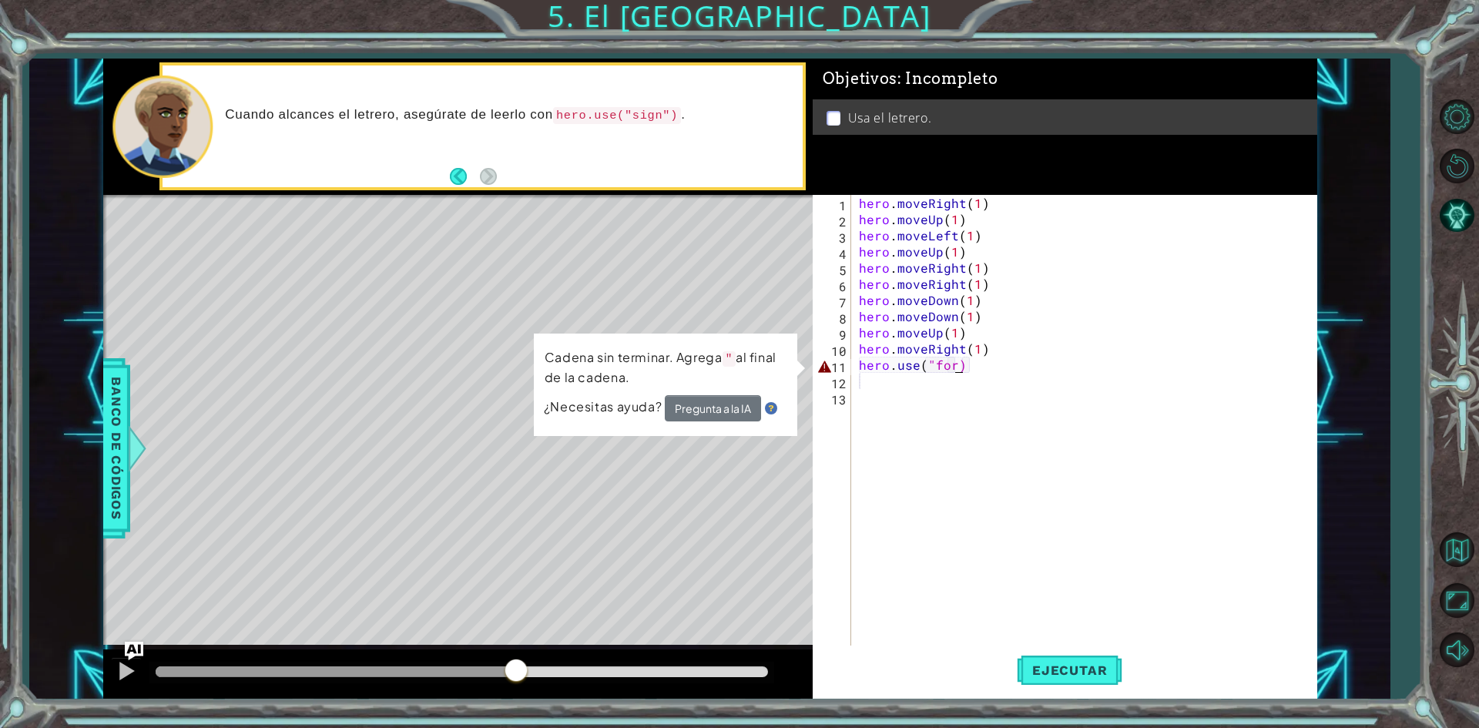
drag, startPoint x: 187, startPoint y: 663, endPoint x: 533, endPoint y: 669, distance: 345.9
click at [525, 669] on div at bounding box center [516, 672] width 28 height 28
click at [498, 382] on div "1 ההההההההההההההההההההההההההההההההההההההההההההההההההההההההההההההההההההההההההההה…" at bounding box center [710, 379] width 1214 height 641
type textarea "hero.use("for)"
click at [1033, 417] on div "hero . moveRight ( 1 ) hero . moveUp ( 1 ) hero . moveLeft ( 1 ) hero . moveUp …" at bounding box center [1088, 437] width 464 height 485
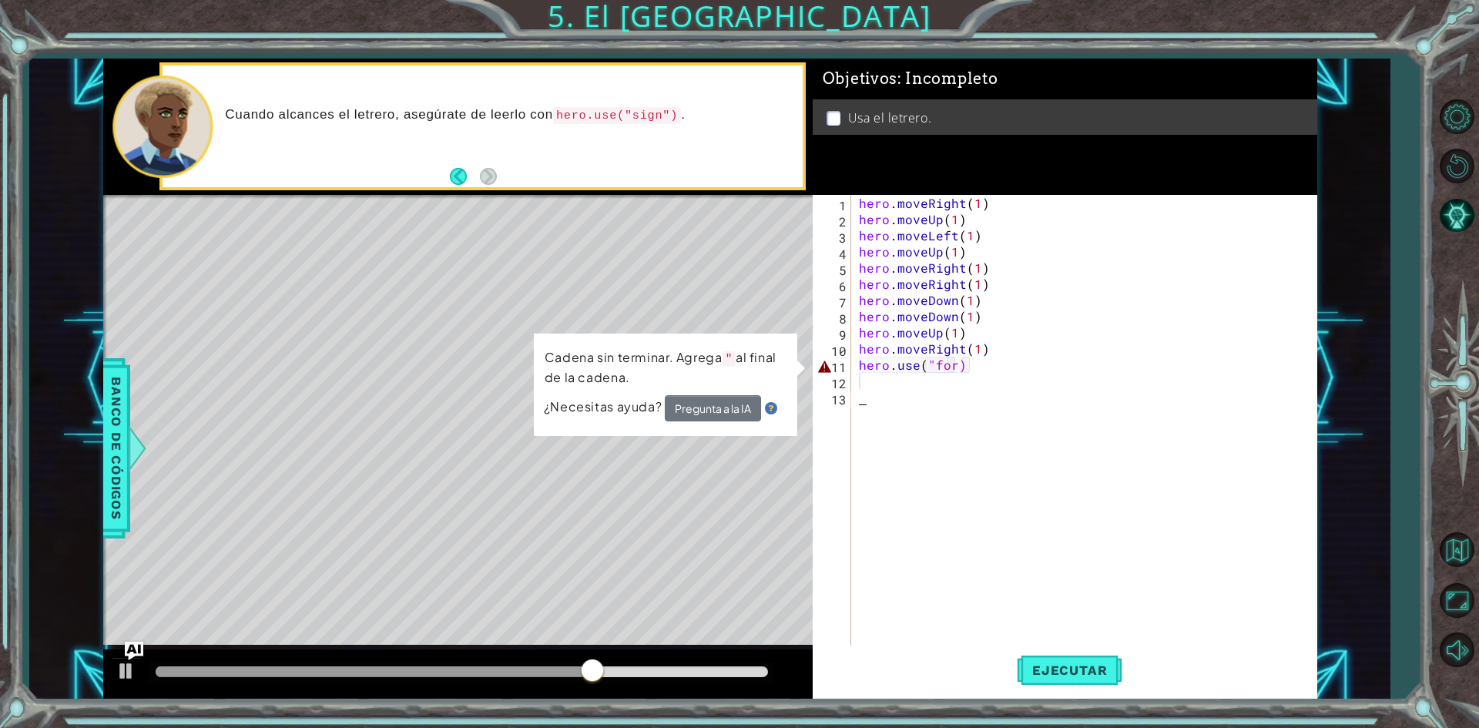
scroll to position [0, 0]
drag, startPoint x: 980, startPoint y: 370, endPoint x: 786, endPoint y: 363, distance: 193.5
click at [786, 363] on div "1 ההההההההההההההההההההההההההההההההההההההההההההההההההההההההההההההההההההההההההההה…" at bounding box center [710, 379] width 1214 height 641
type textarea "hero.use("for)"
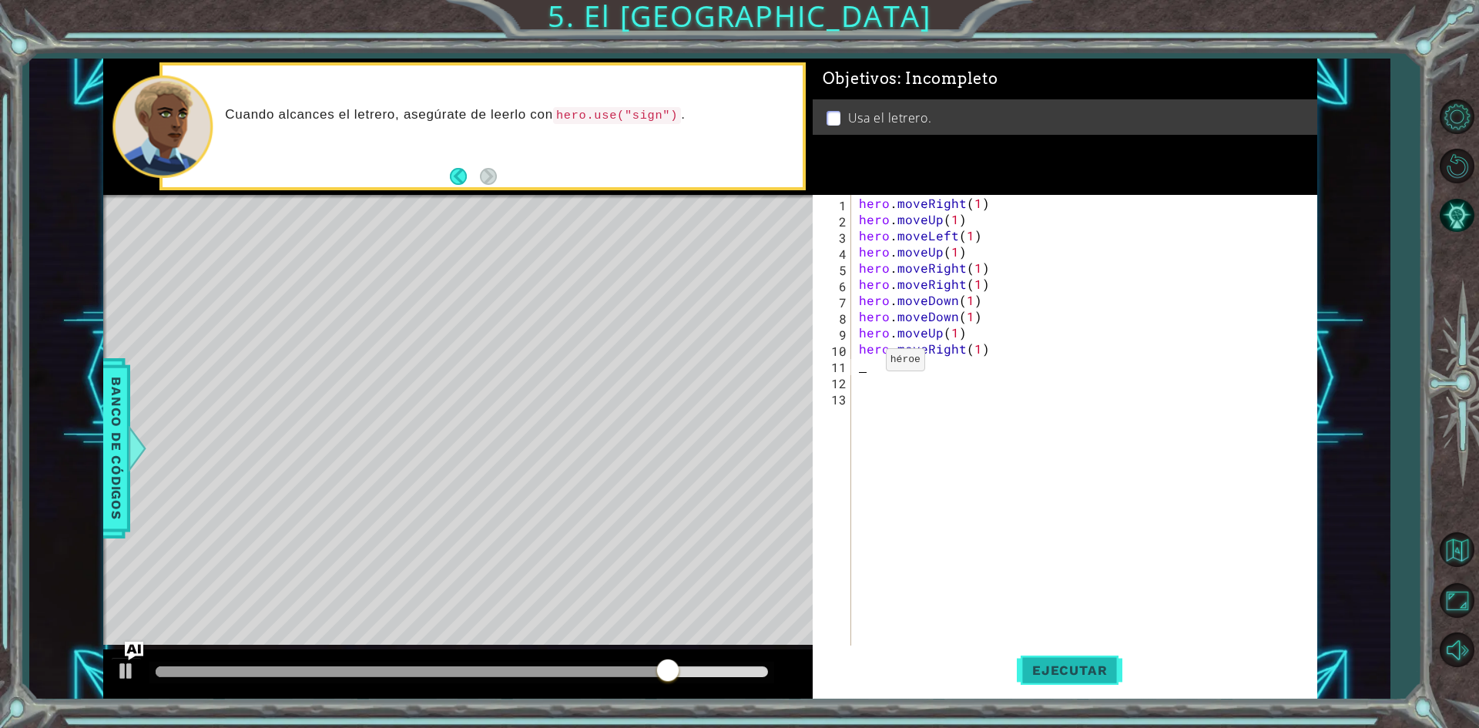
click at [1041, 667] on span "Ejecutar" at bounding box center [1070, 669] width 106 height 15
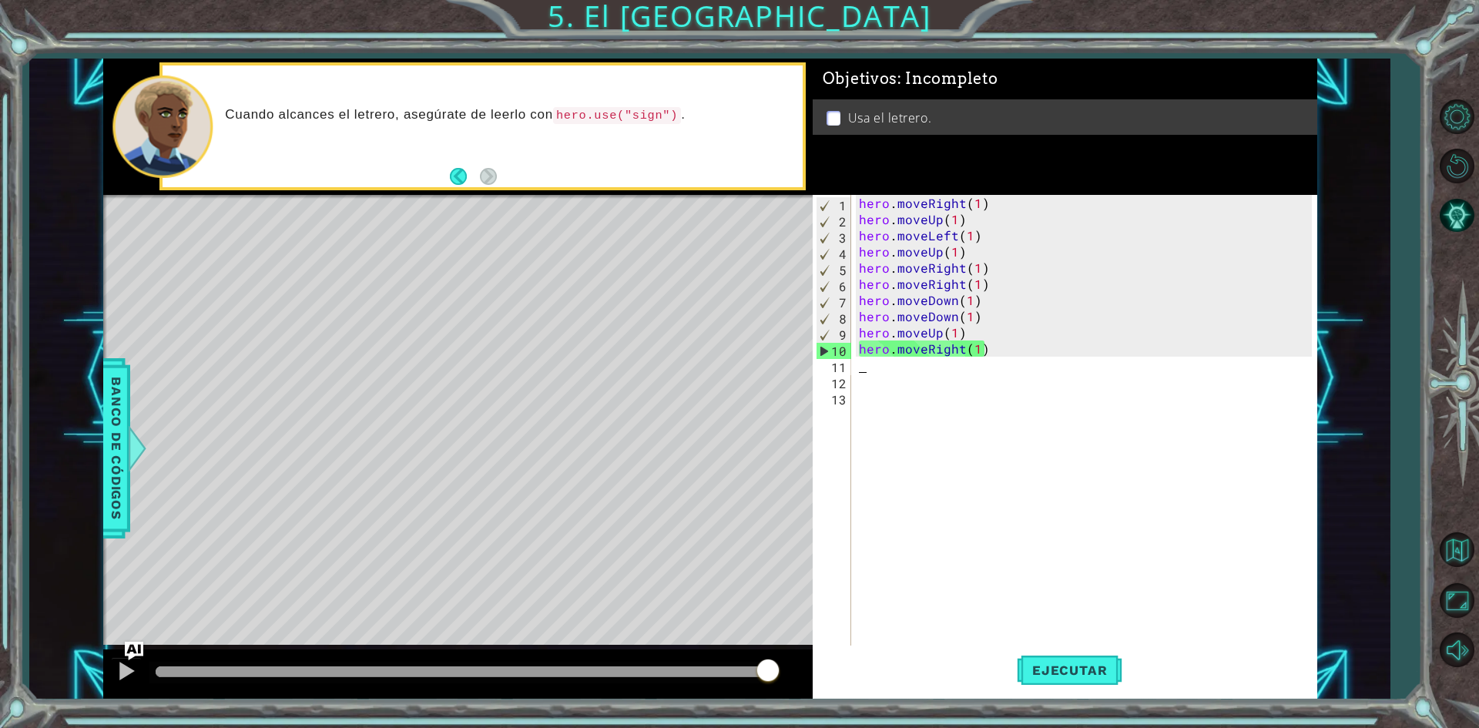
click at [1085, 525] on div "hero . moveRight ( 1 ) hero . moveUp ( 1 ) hero . moveLeft ( 1 ) hero . moveUp …" at bounding box center [1088, 437] width 464 height 485
click at [1004, 339] on div "hero . moveRight ( 1 ) hero . moveUp ( 1 ) hero . moveLeft ( 1 ) hero . moveUp …" at bounding box center [1088, 437] width 464 height 485
click at [1001, 352] on div "hero . moveRight ( 1 ) hero . moveUp ( 1 ) hero . moveLeft ( 1 ) hero . moveUp …" at bounding box center [1088, 437] width 464 height 485
type textarea "hero.moveRight(1)"
click at [946, 453] on div "hero . moveRight ( 1 ) hero . moveUp ( 1 ) hero . moveLeft ( 1 ) hero . moveUp …" at bounding box center [1088, 437] width 464 height 485
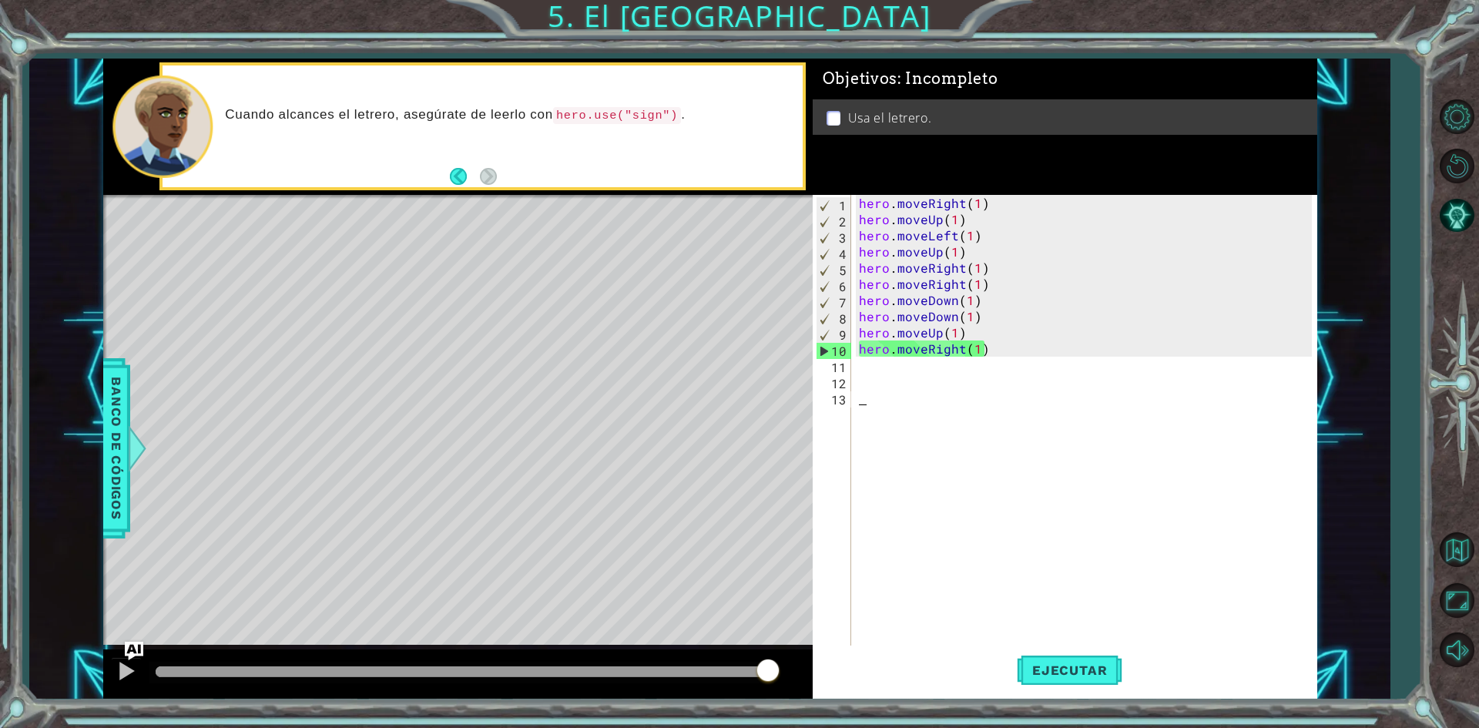
click at [898, 371] on div "hero . moveRight ( 1 ) hero . moveUp ( 1 ) hero . moveLeft ( 1 ) hero . moveUp …" at bounding box center [1088, 437] width 464 height 485
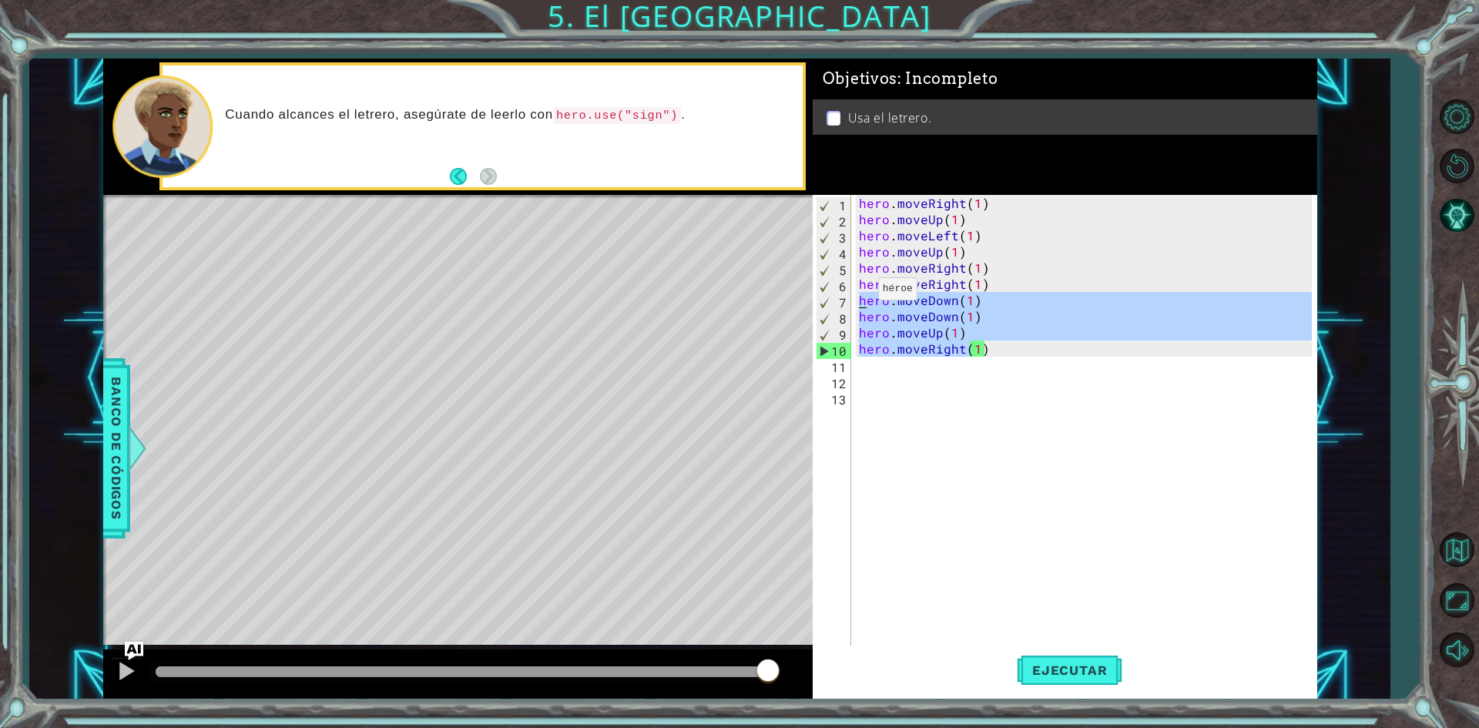
drag, startPoint x: 963, startPoint y: 350, endPoint x: 860, endPoint y: 293, distance: 117.9
click at [860, 293] on div "hero . moveRight ( 1 ) hero . moveUp ( 1 ) hero . moveLeft ( 1 ) hero . moveUp …" at bounding box center [1088, 437] width 464 height 485
drag, startPoint x: 1013, startPoint y: 355, endPoint x: 857, endPoint y: 277, distance: 174.7
click at [857, 277] on div "hero . moveRight ( 1 ) hero . moveUp ( 1 ) hero . moveLeft ( 1 ) hero . moveUp …" at bounding box center [1088, 437] width 464 height 485
type textarea "hero.moveRight(1) hero.moveDown(1)"
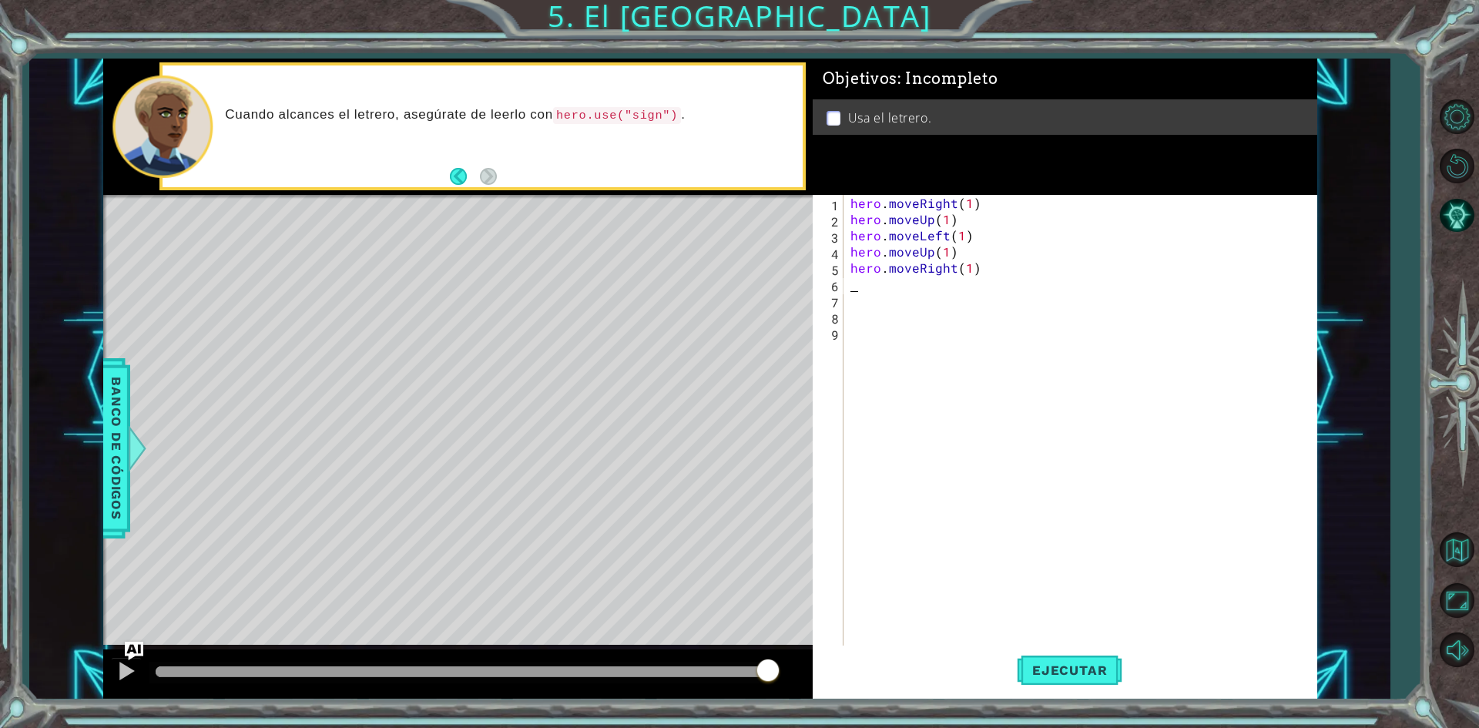
click at [969, 276] on div "hero . moveRight ( 1 ) hero . moveUp ( 1 ) hero . moveLeft ( 1 ) hero . moveUp …" at bounding box center [1082, 437] width 471 height 485
click at [964, 271] on div "hero . moveRight ( 1 ) hero . moveUp ( 1 ) hero . moveLeft ( 1 ) hero . moveUp …" at bounding box center [1082, 437] width 471 height 485
drag, startPoint x: 981, startPoint y: 269, endPoint x: 936, endPoint y: 261, distance: 46.1
click at [936, 261] on div "hero . moveRight ( 1 ) hero . moveUp ( 1 ) hero . moveLeft ( 1 ) hero . moveUp …" at bounding box center [1082, 437] width 471 height 485
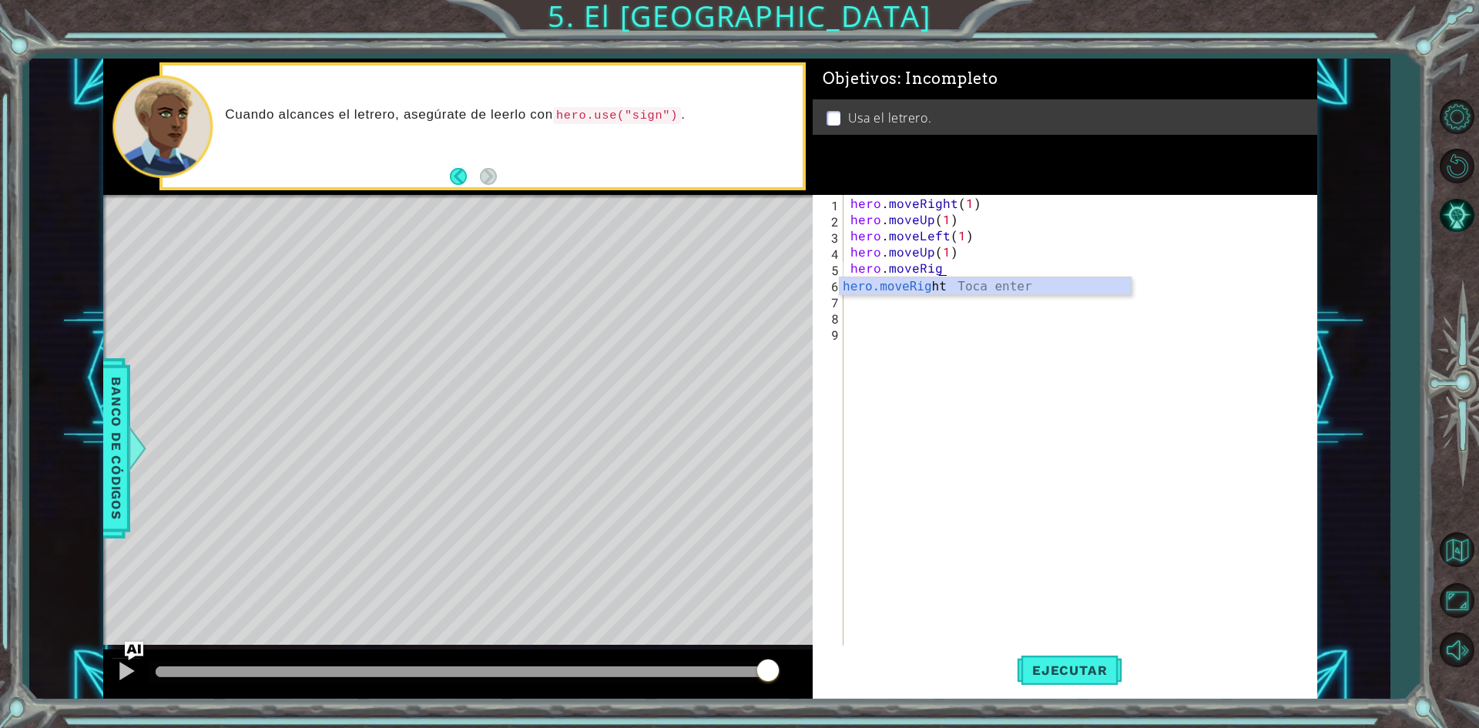
scroll to position [0, 5]
click at [954, 280] on div "hero.moveRig ht Toca enter" at bounding box center [985, 304] width 291 height 55
type textarea "hero.moveRight(2)"
click at [884, 284] on div "hero . moveRight ( 1 ) hero . moveUp ( 1 ) hero . moveLeft ( 1 ) hero . moveUp …" at bounding box center [1082, 437] width 471 height 485
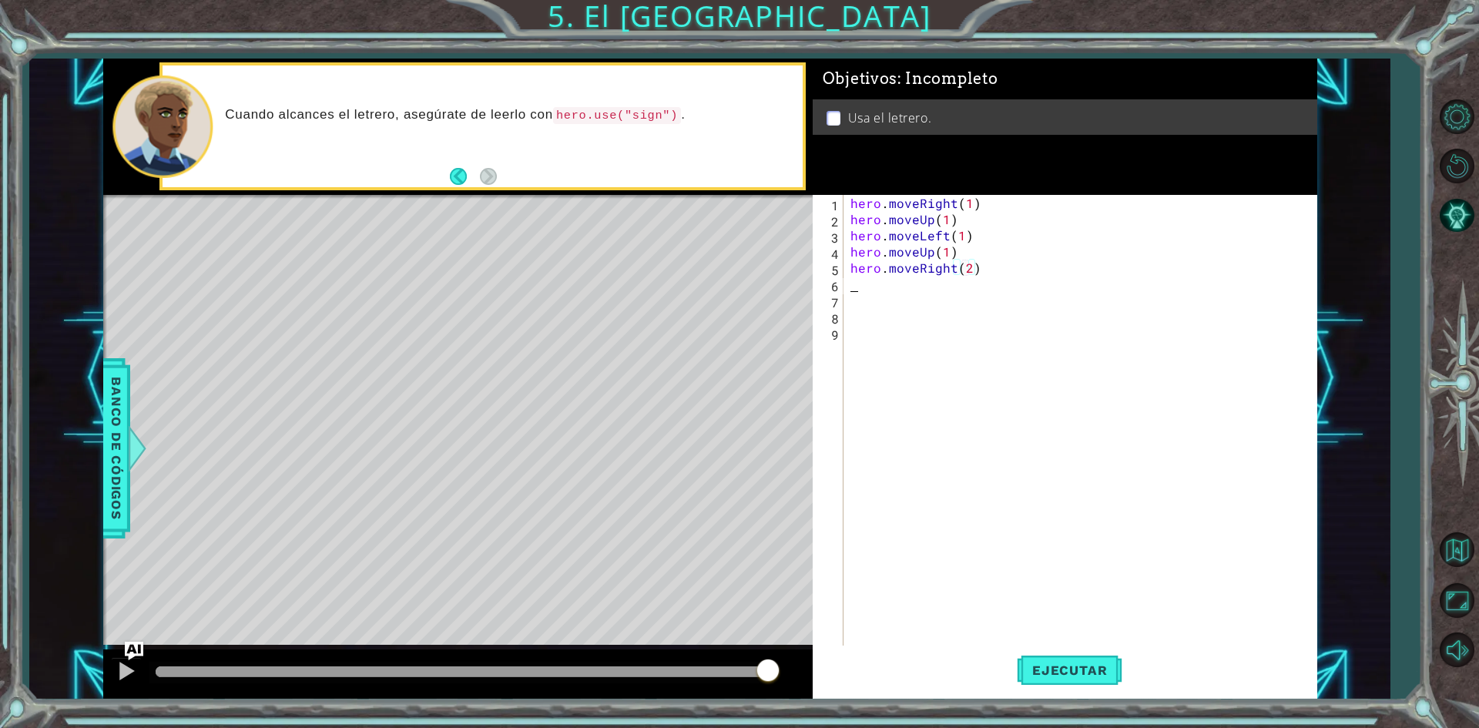
scroll to position [0, 0]
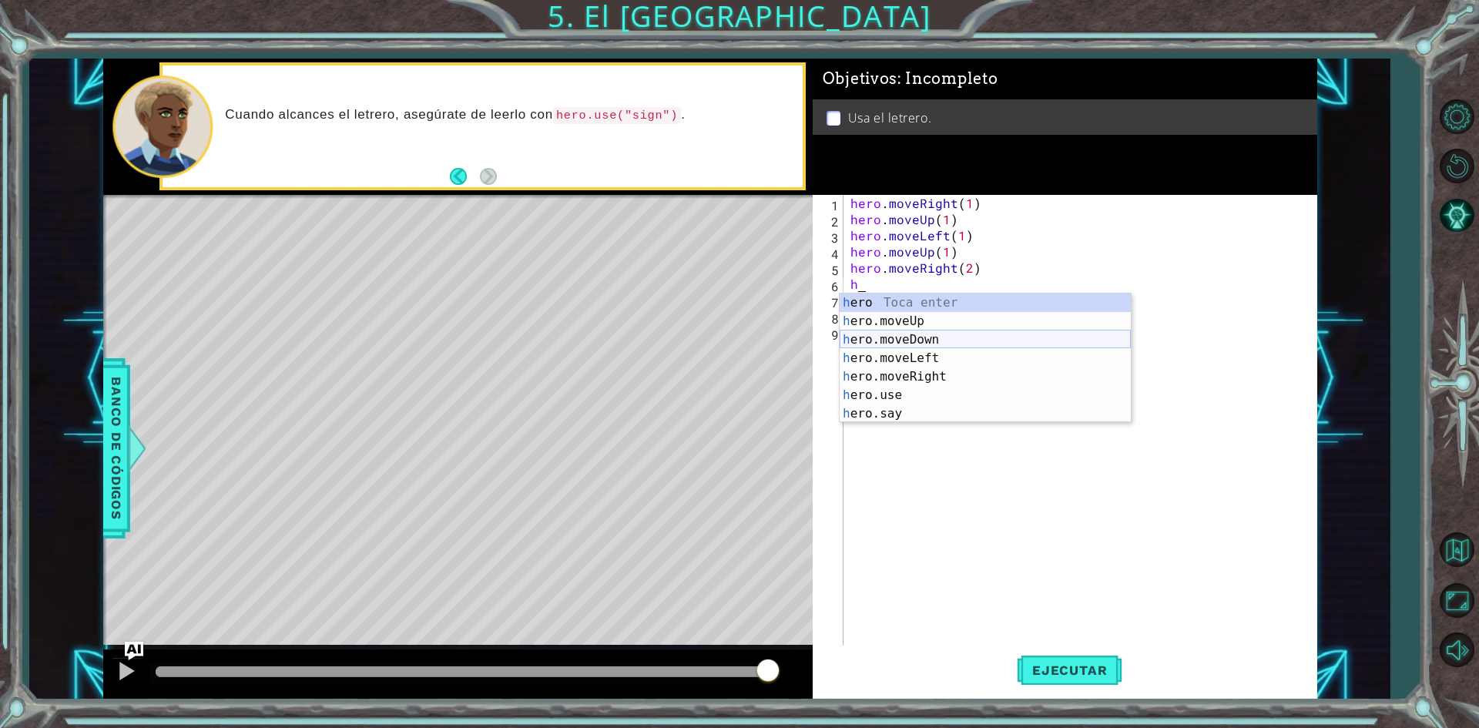
click at [932, 338] on div "h ero Toca enter h ero.moveUp Toca enter h ero.moveDown Toca enter h ero.moveLe…" at bounding box center [985, 376] width 291 height 166
type textarea "hero.moveDown(1)"
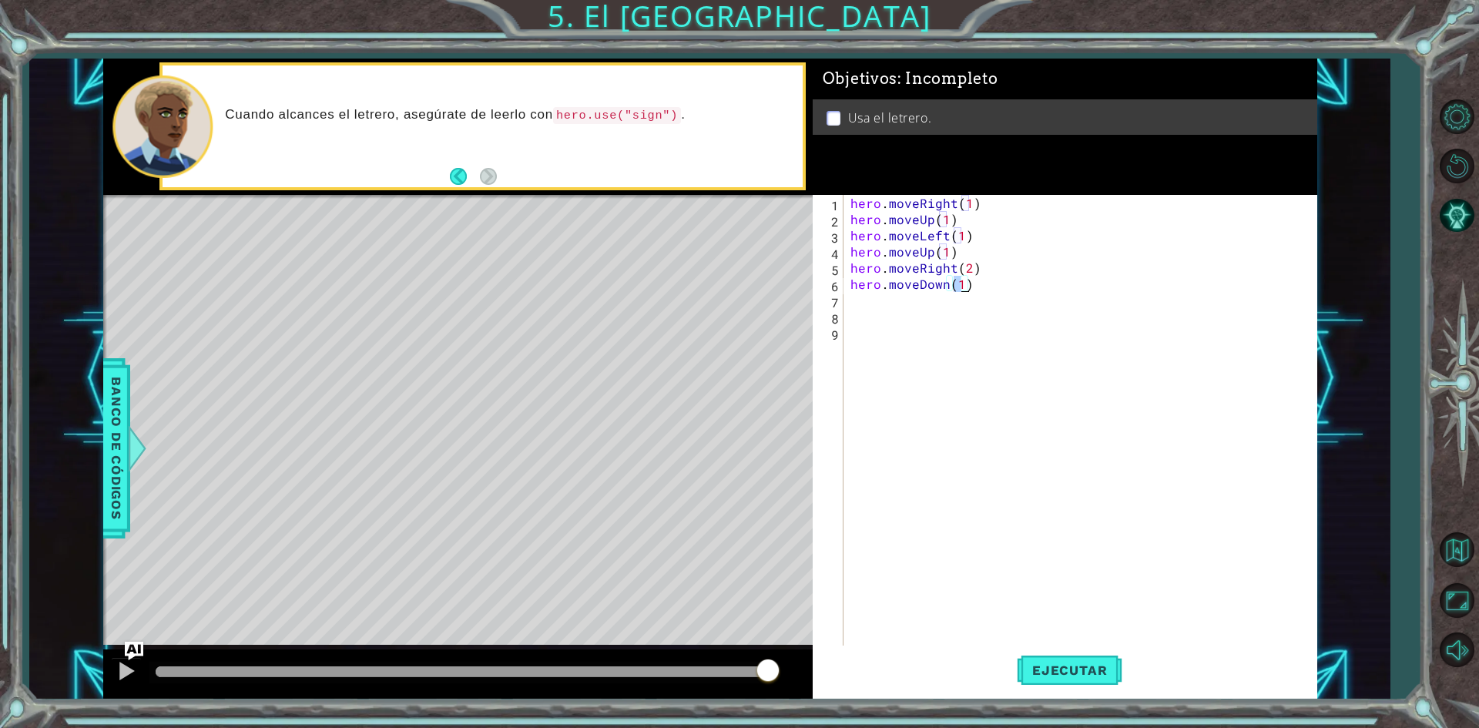
click at [863, 293] on div "hero . moveRight ( 1 ) hero . moveUp ( 1 ) hero . moveLeft ( 1 ) hero . moveUp …" at bounding box center [1082, 437] width 471 height 485
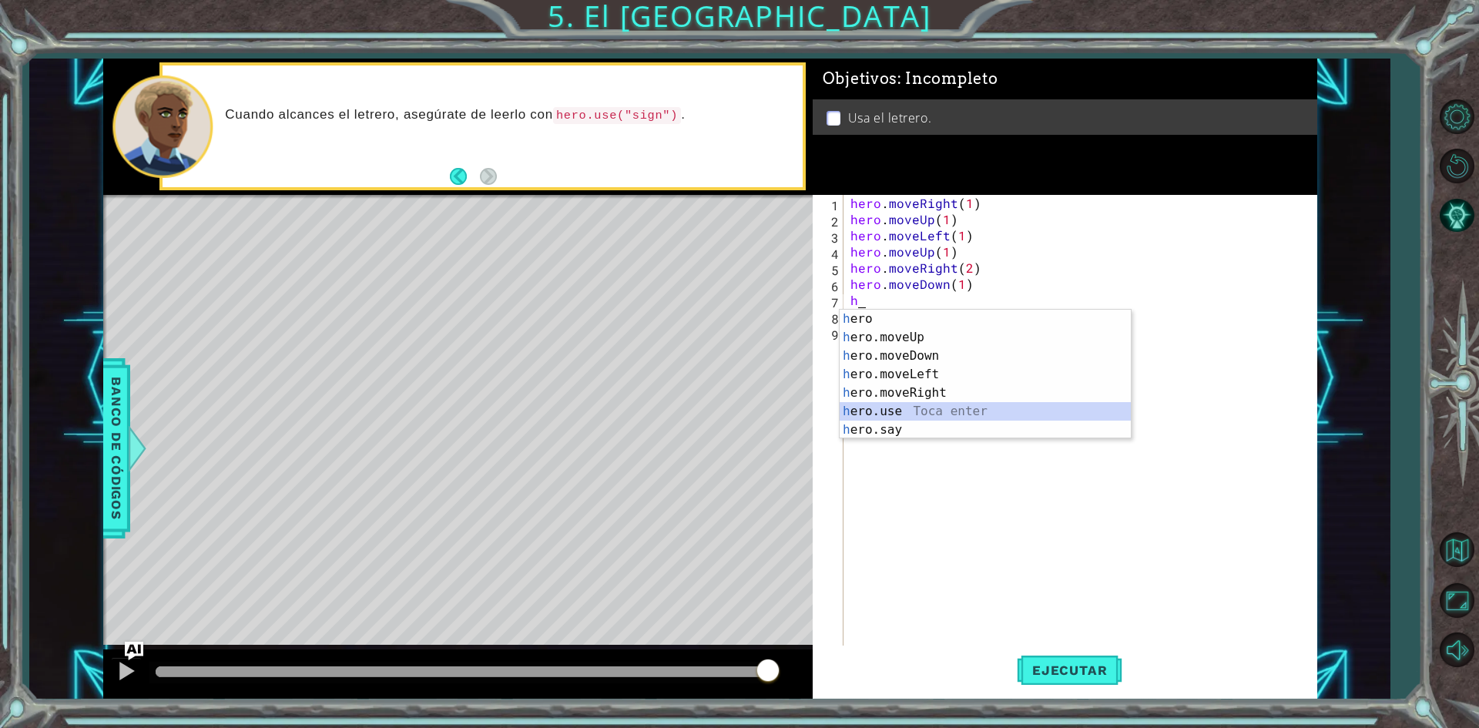
drag, startPoint x: 889, startPoint y: 414, endPoint x: 847, endPoint y: 388, distance: 49.8
click at [889, 414] on div "h ero Toca enter h ero.moveUp Toca enter h ero.moveDown Toca enter h ero.moveLe…" at bounding box center [985, 393] width 291 height 166
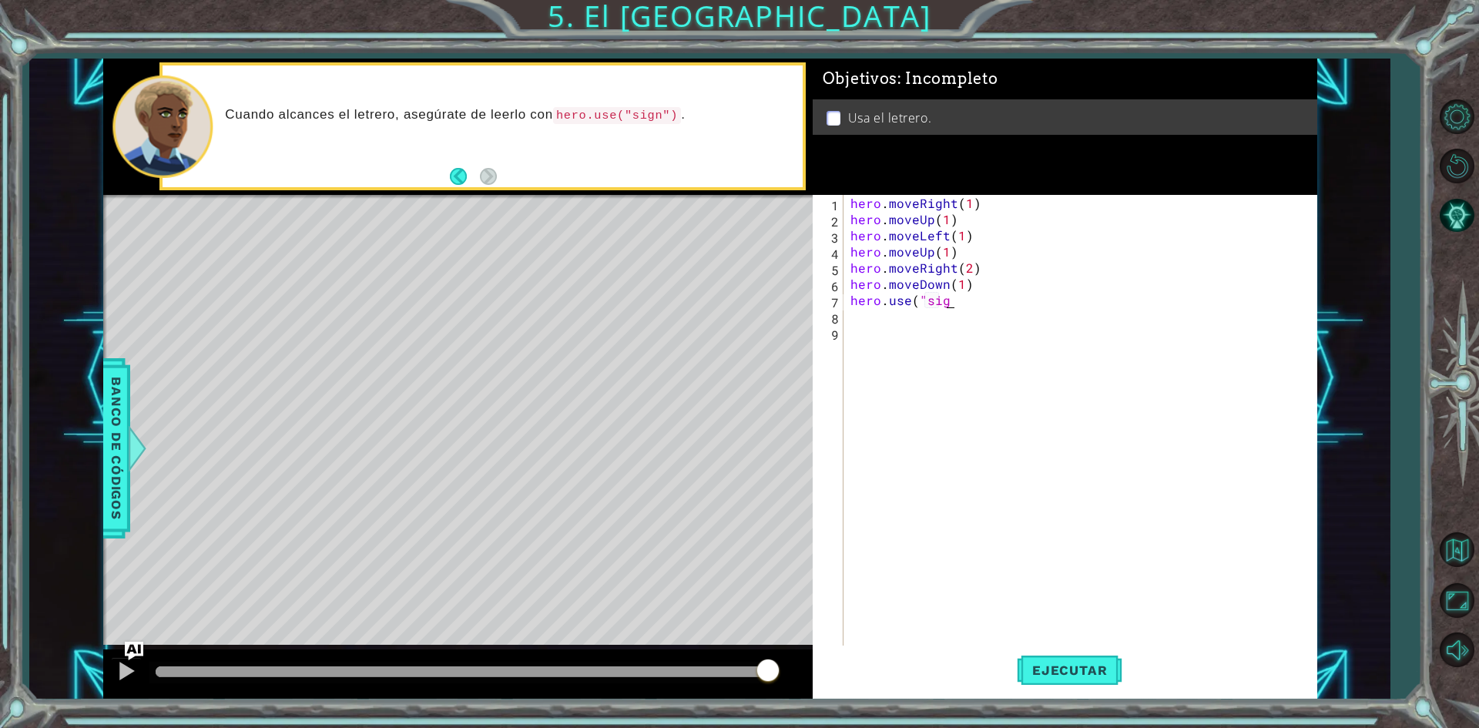
scroll to position [0, 6]
drag, startPoint x: 957, startPoint y: 301, endPoint x: 892, endPoint y: 300, distance: 65.5
click at [892, 300] on div "hero . moveRight ( 1 ) hero . moveUp ( 1 ) hero . moveLeft ( 1 ) hero . moveUp …" at bounding box center [1082, 437] width 471 height 485
click at [883, 317] on div "hero.u se Toca enter hero. move U p Toca enter" at bounding box center [985, 347] width 291 height 74
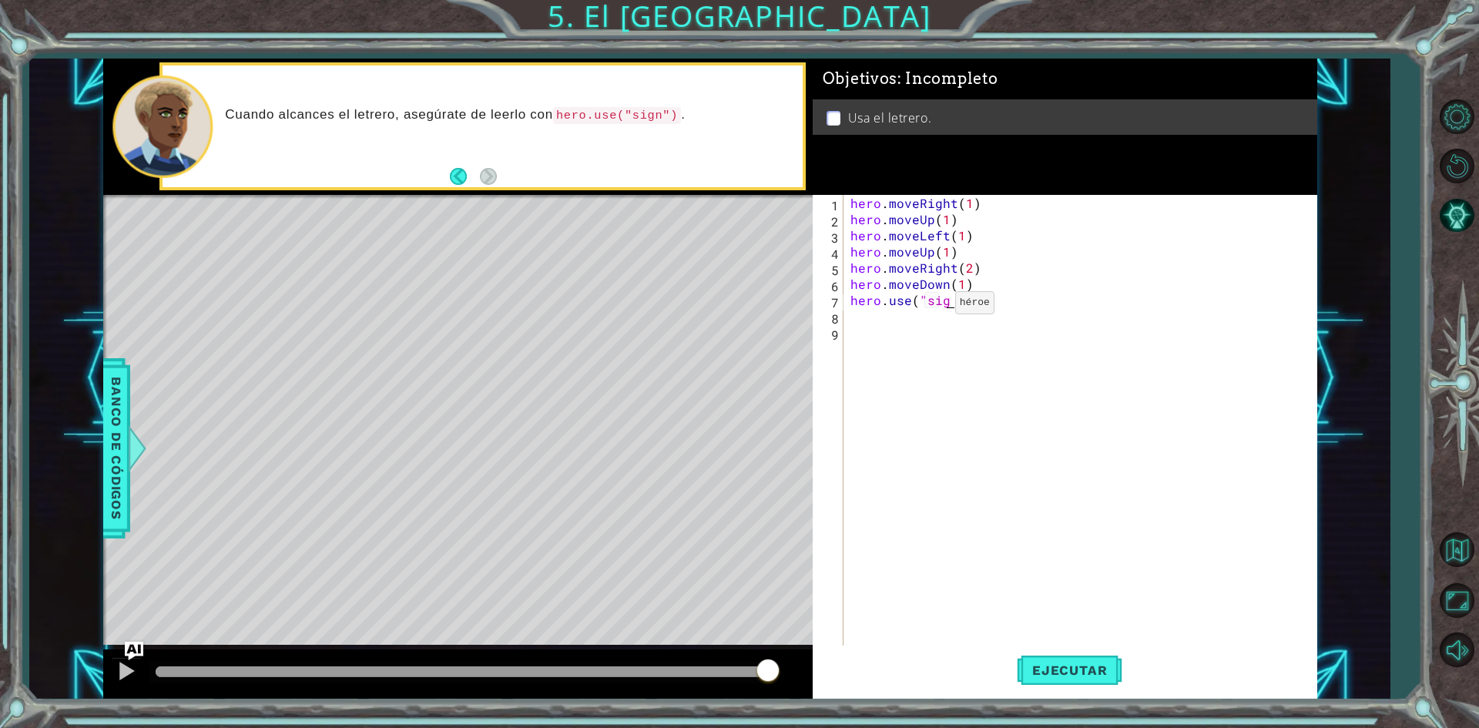
scroll to position [0, 6]
drag, startPoint x: 958, startPoint y: 304, endPoint x: 905, endPoint y: 307, distance: 53.2
click at [905, 307] on div "hero . moveRight ( 1 ) hero . moveUp ( 1 ) hero . moveLeft ( 1 ) hero . moveUp …" at bounding box center [1082, 437] width 471 height 485
click at [900, 321] on div "[DOMAIN_NAME] e Toca enter" at bounding box center [985, 337] width 291 height 55
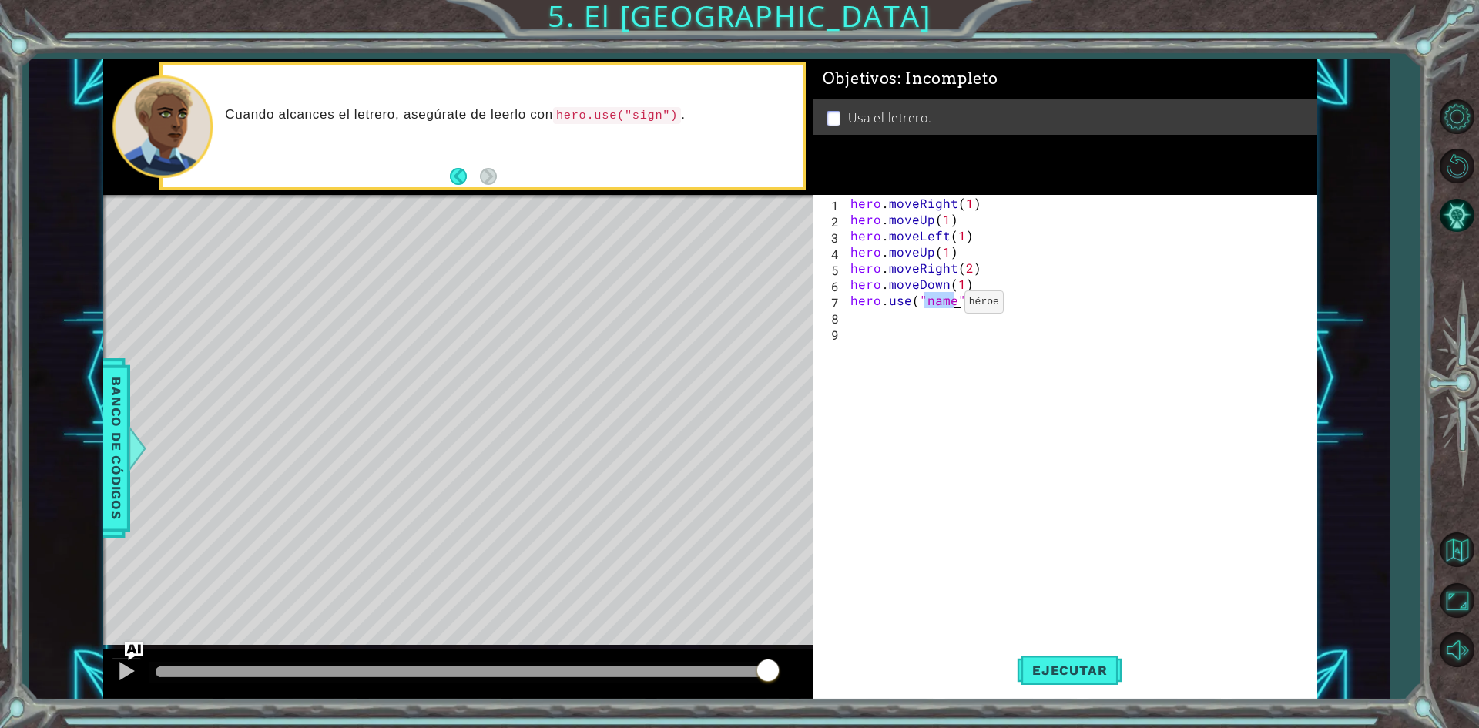
click at [937, 306] on div "hero . moveRight ( 1 ) hero . moveUp ( 1 ) hero . moveLeft ( 1 ) hero . moveUp …" at bounding box center [1079, 421] width 464 height 453
drag, startPoint x: 931, startPoint y: 305, endPoint x: 942, endPoint y: 304, distance: 10.8
click at [942, 304] on div "hero . moveRight ( 1 ) hero . moveUp ( 1 ) hero . moveLeft ( 1 ) hero . moveUp …" at bounding box center [1082, 437] width 471 height 485
type textarea "hero.use(me")"
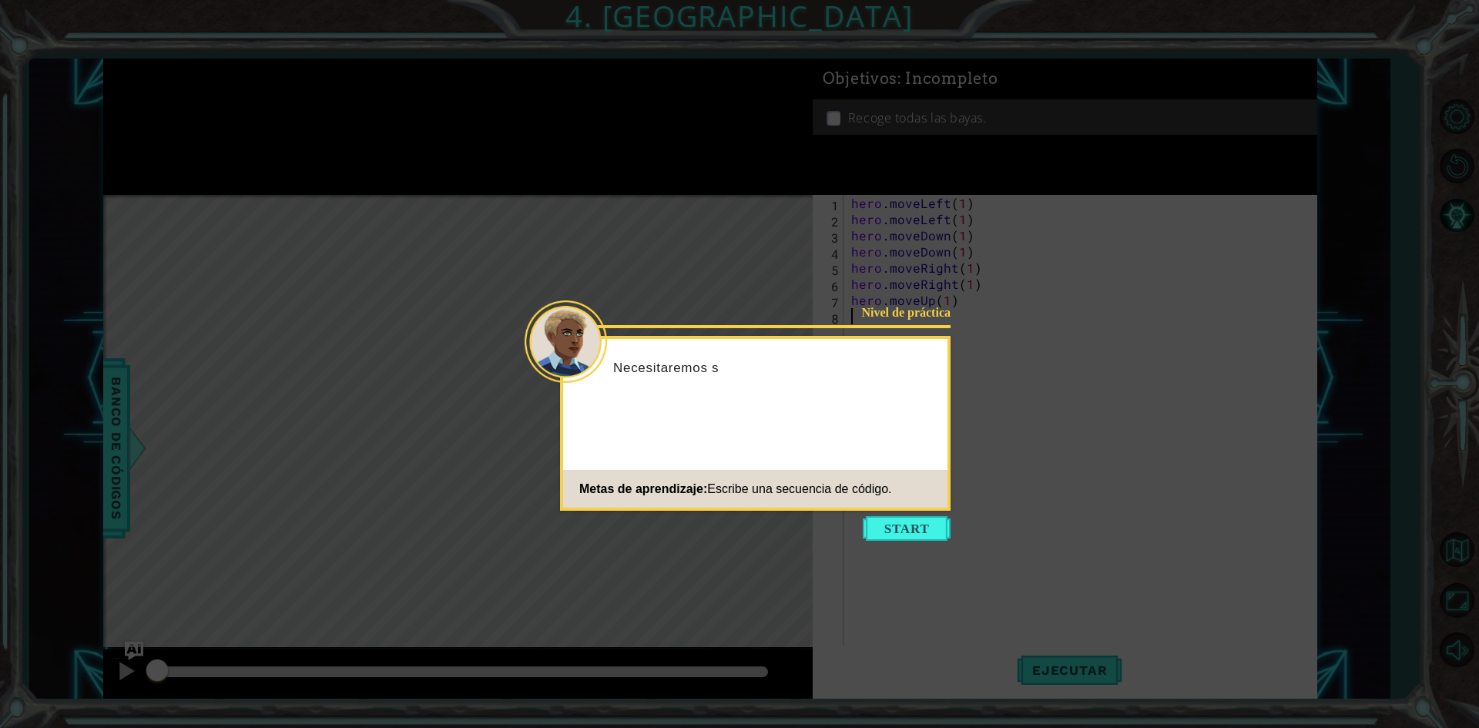
click at [890, 505] on footer "Metas de aprendizaje: Escribe una secuencia de código." at bounding box center [755, 489] width 384 height 38
click at [919, 528] on button "Start" at bounding box center [907, 528] width 88 height 25
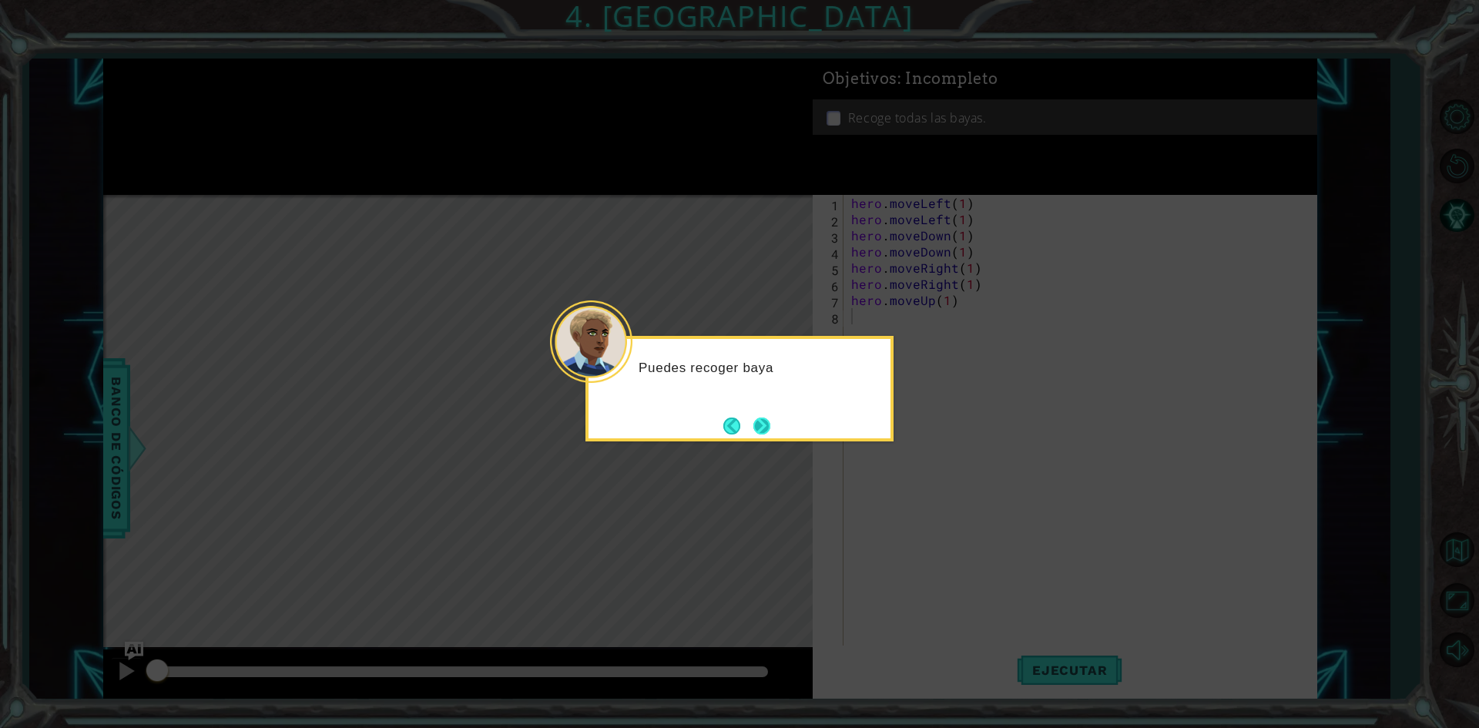
click at [763, 427] on button "Next" at bounding box center [761, 425] width 17 height 17
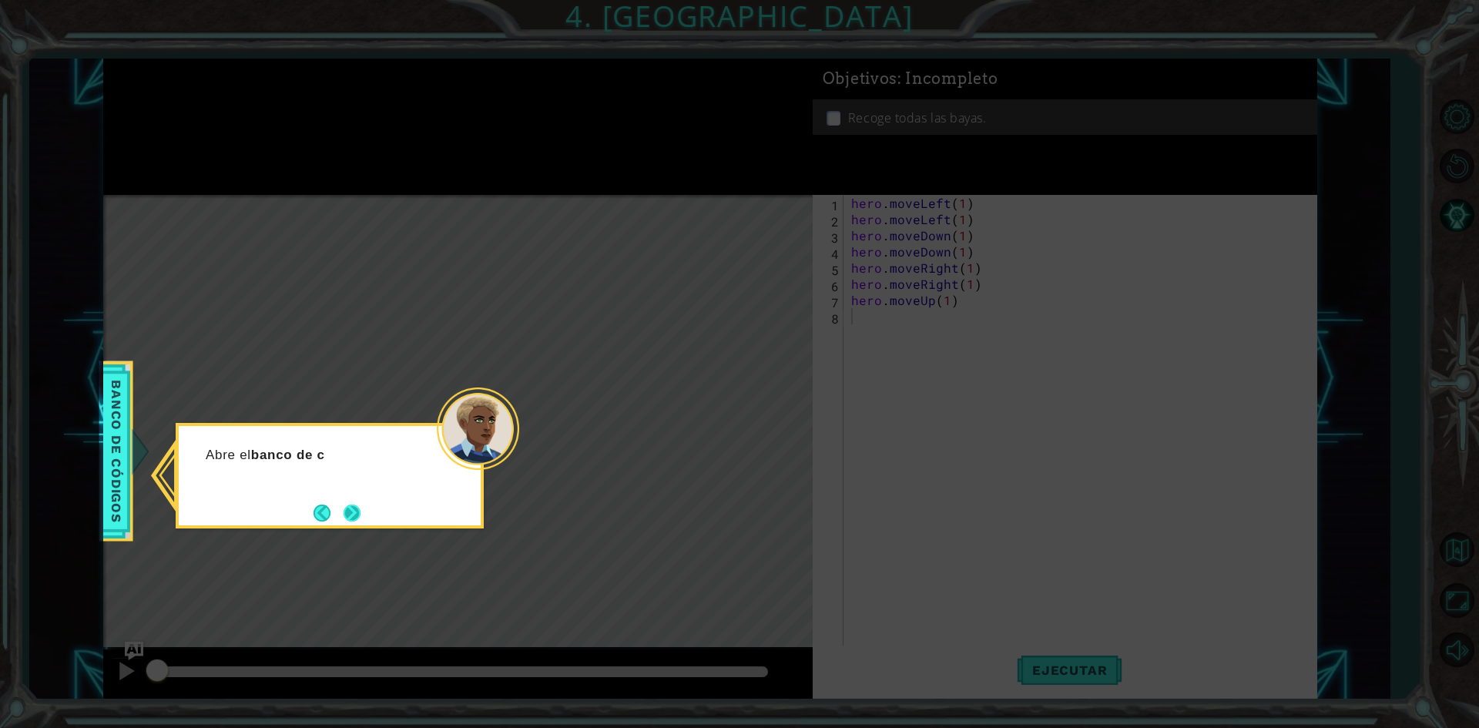
click at [354, 511] on button "Next" at bounding box center [352, 513] width 17 height 17
click at [350, 511] on button "Next" at bounding box center [352, 513] width 17 height 17
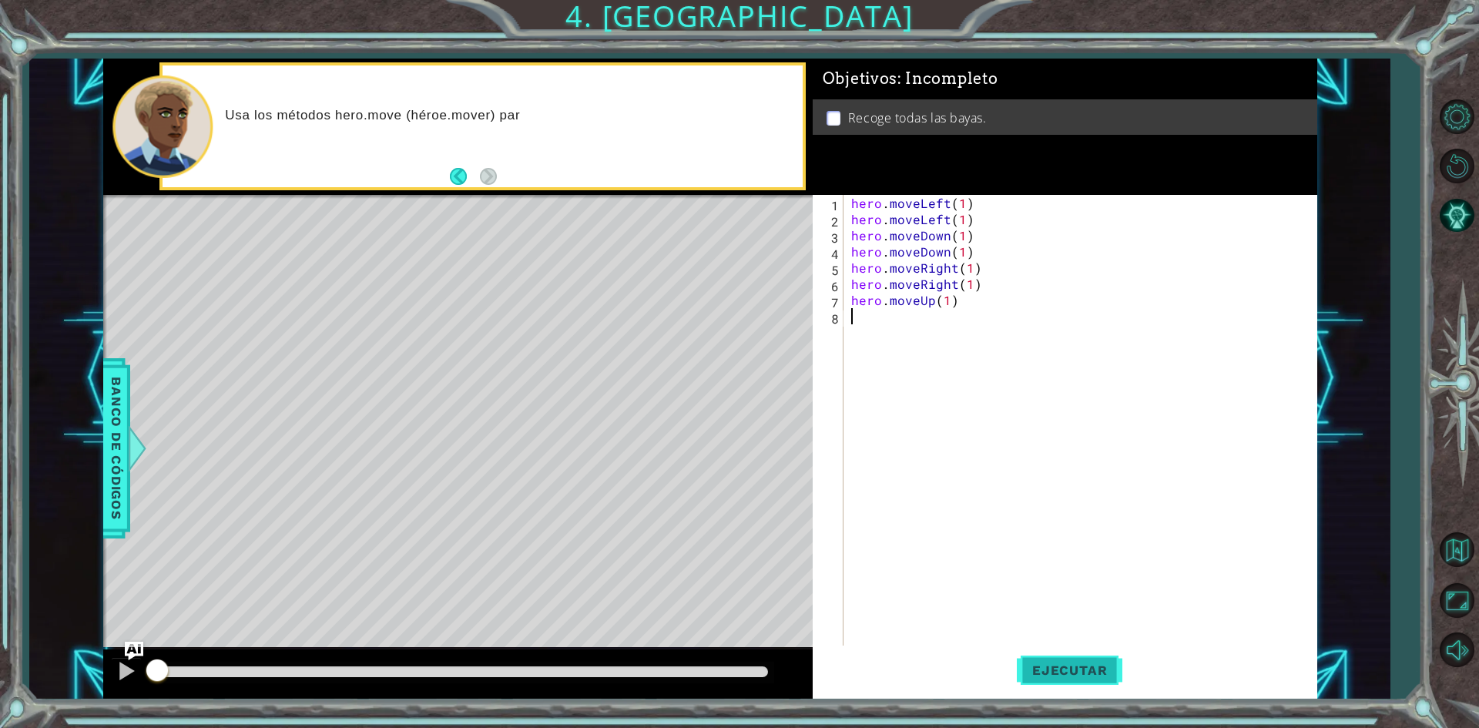
click at [1082, 675] on span "Ejecutar" at bounding box center [1070, 669] width 106 height 15
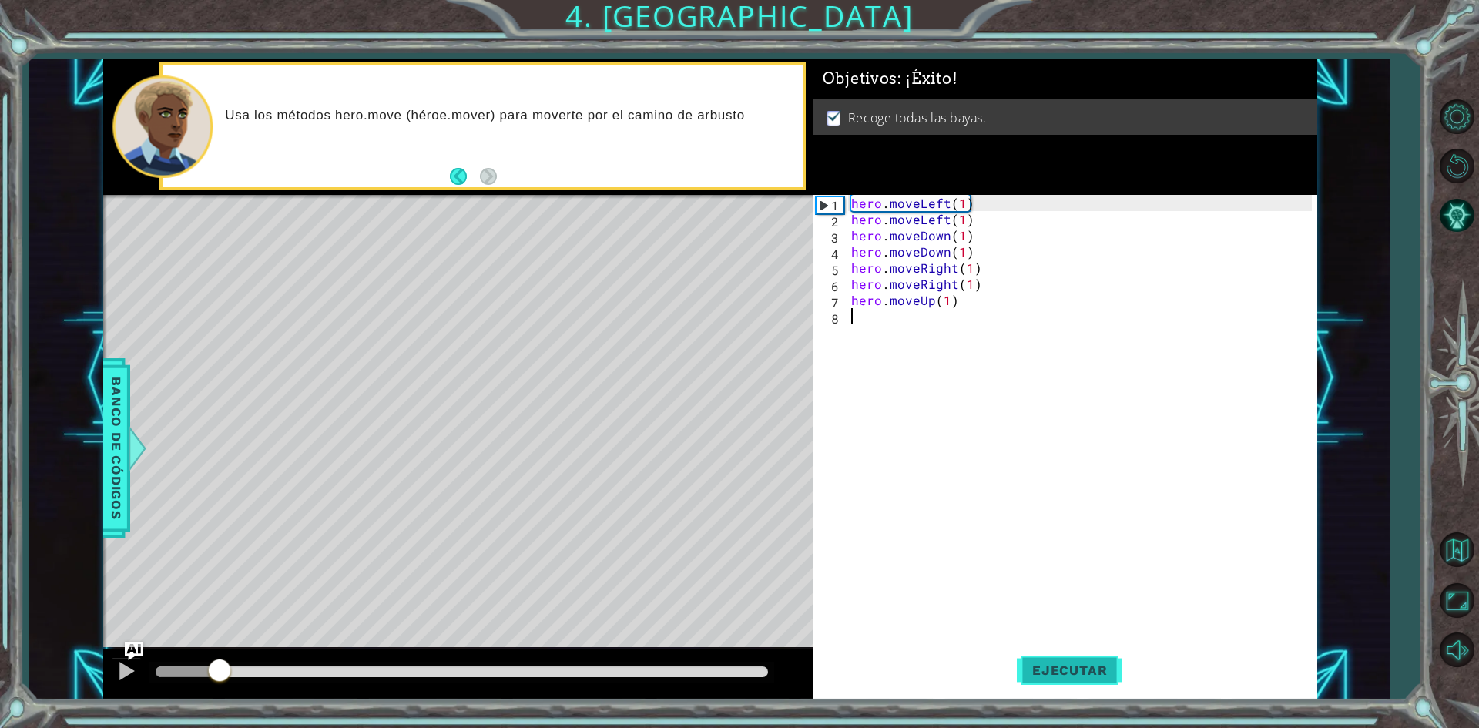
drag, startPoint x: 220, startPoint y: 674, endPoint x: 1086, endPoint y: 673, distance: 865.8
click at [1082, 676] on div "1 ההההההההההההההההההההההההההההההההההההההההההההההההההההההההההההההההההההההההההההה…" at bounding box center [710, 379] width 1214 height 641
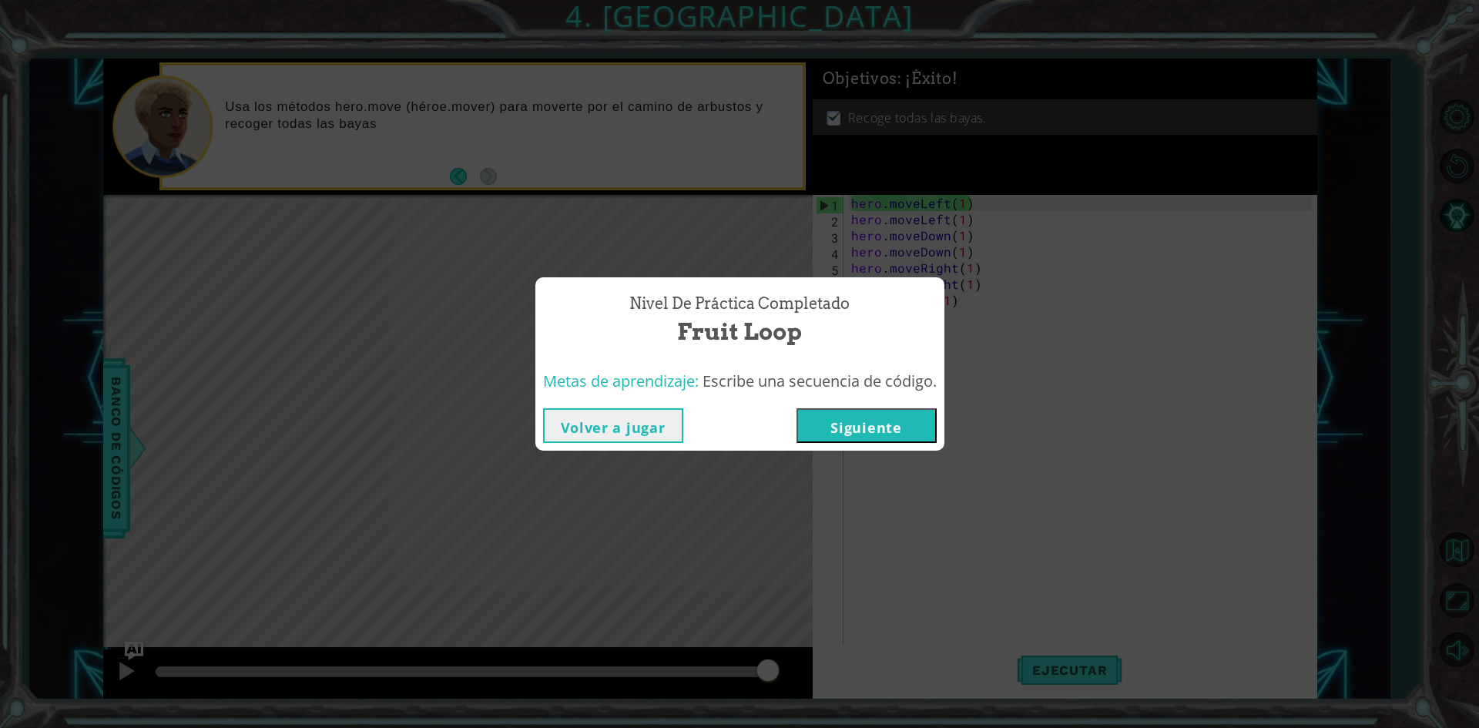
click at [875, 424] on button "Siguiente" at bounding box center [866, 425] width 140 height 35
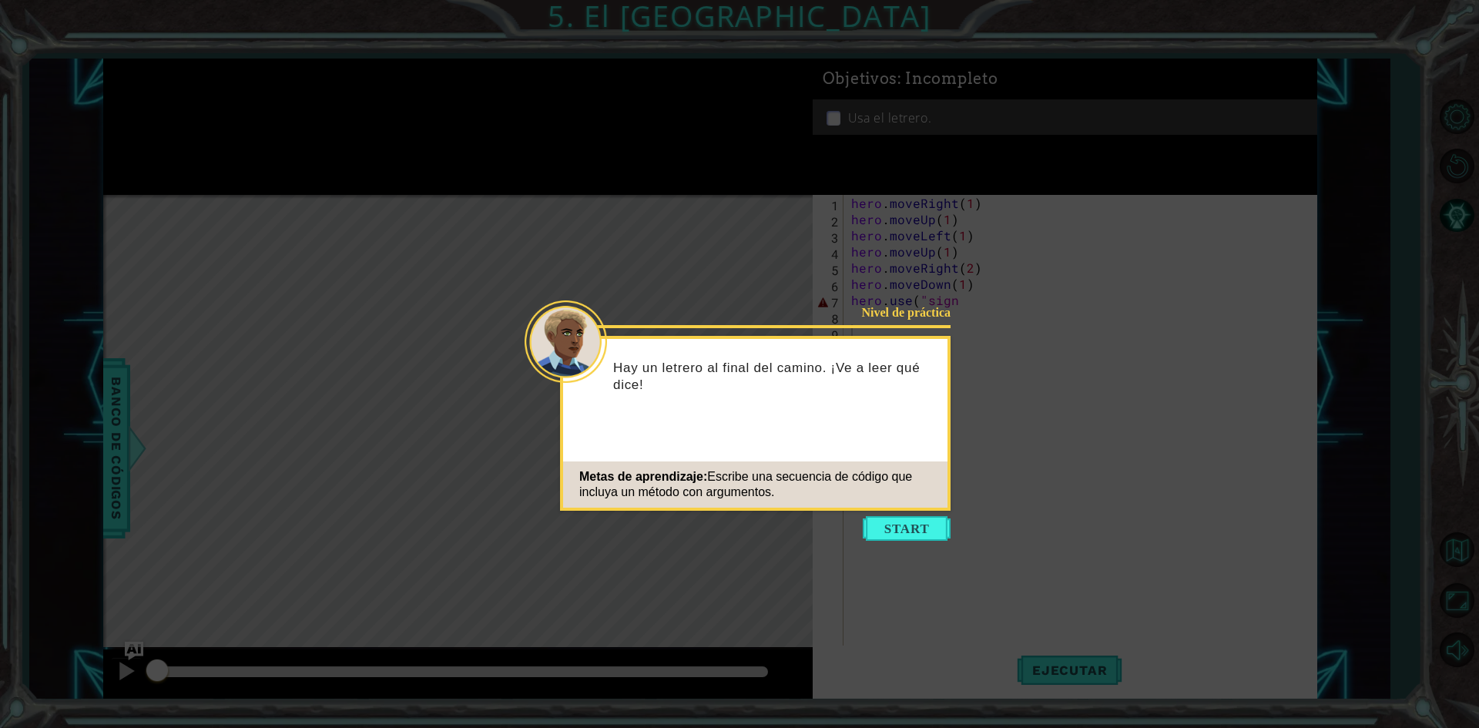
click at [918, 514] on icon at bounding box center [739, 364] width 1479 height 728
click at [918, 515] on icon at bounding box center [739, 364] width 1479 height 728
click at [917, 529] on button "Start" at bounding box center [907, 528] width 88 height 25
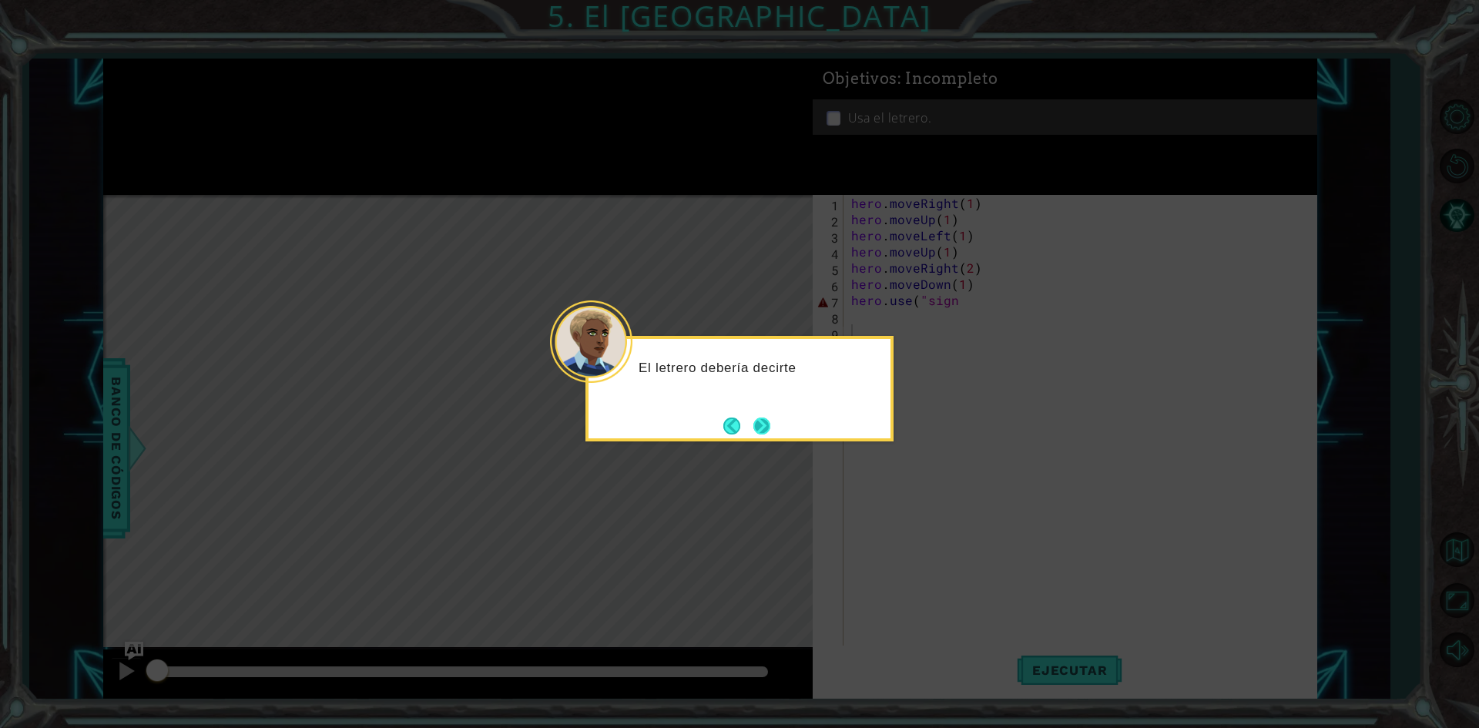
click at [756, 417] on button "Next" at bounding box center [761, 425] width 17 height 17
click at [756, 434] on button "Next" at bounding box center [761, 425] width 17 height 17
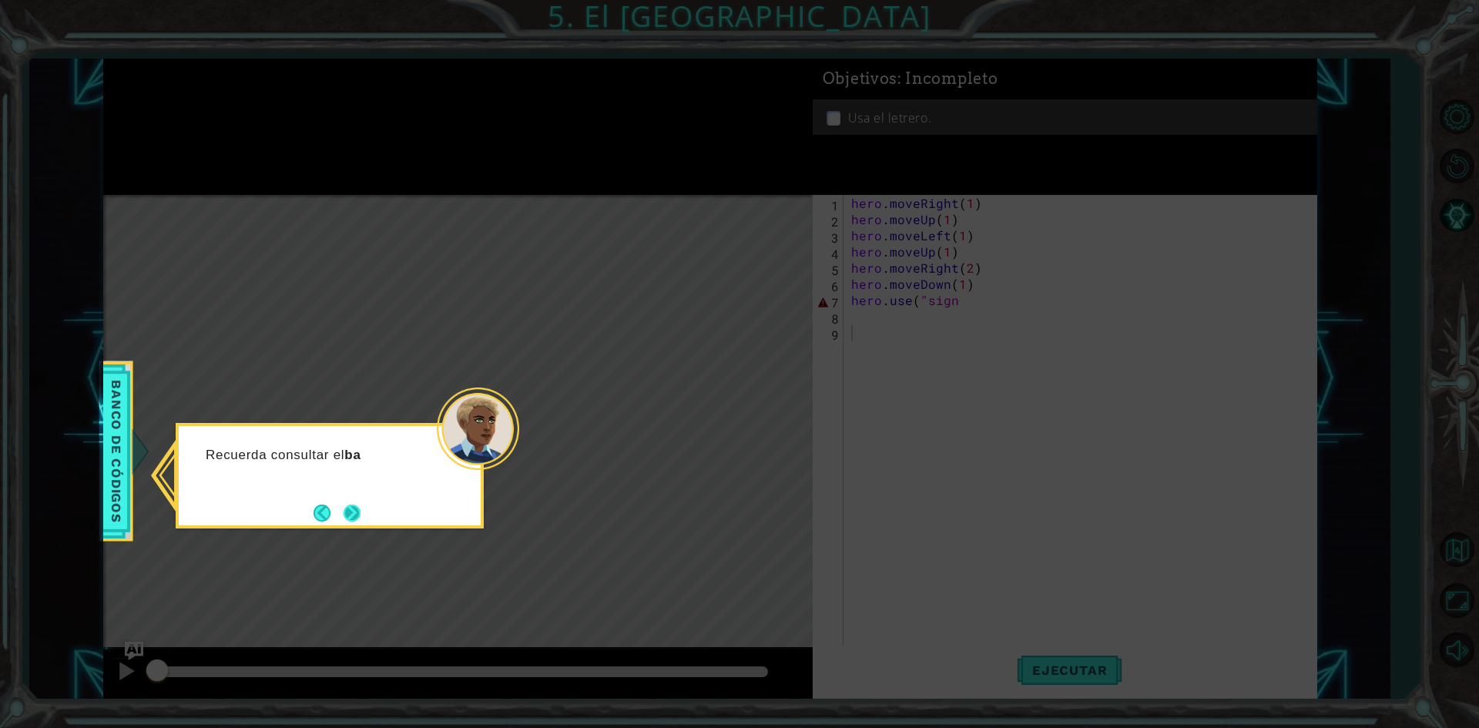
click at [360, 512] on button "Next" at bounding box center [352, 513] width 17 height 17
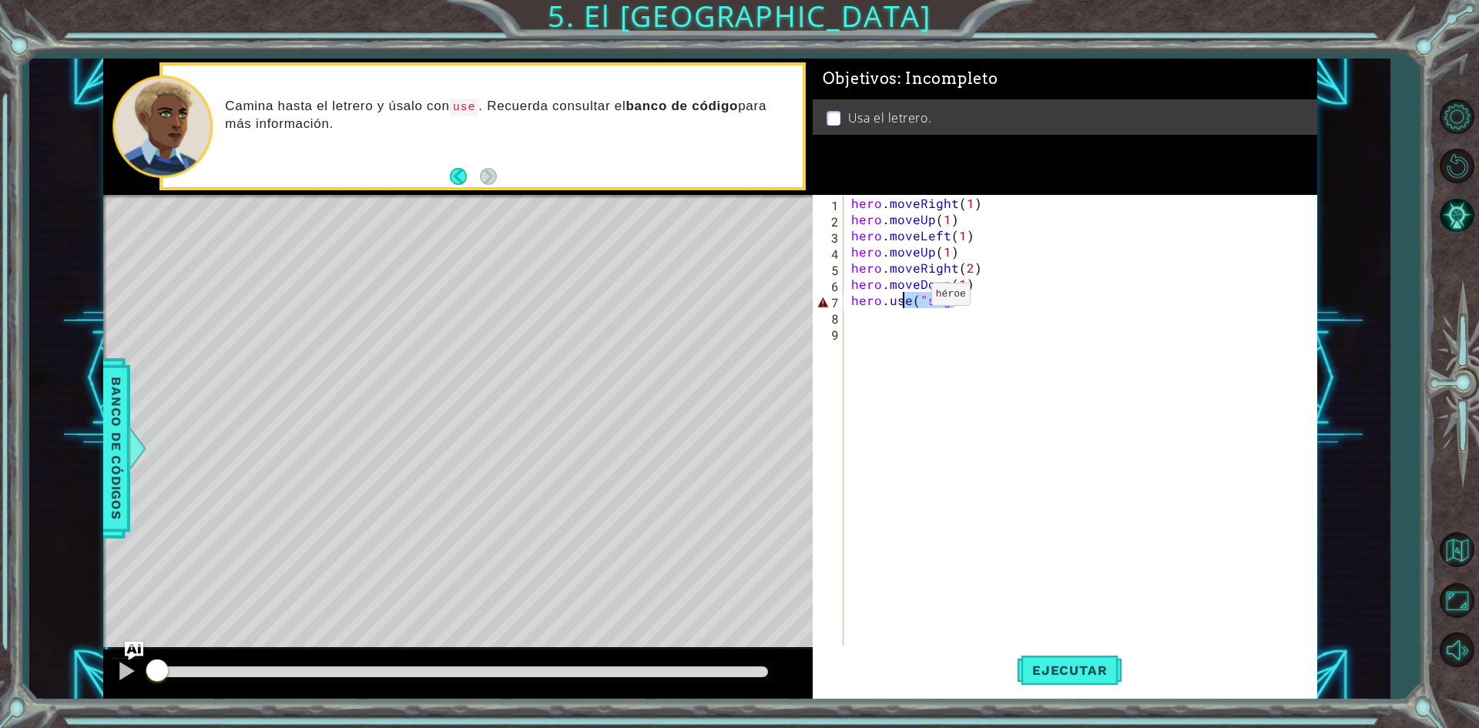
drag, startPoint x: 971, startPoint y: 304, endPoint x: 905, endPoint y: 298, distance: 65.8
click at [905, 298] on div "hero . moveRight ( 1 ) hero . moveUp ( 1 ) hero . moveLeft ( 1 ) hero . moveUp …" at bounding box center [1083, 437] width 471 height 485
click at [917, 317] on div "[DOMAIN_NAME] e Toca enter" at bounding box center [985, 337] width 291 height 55
type textarea "hero.use("sign")"
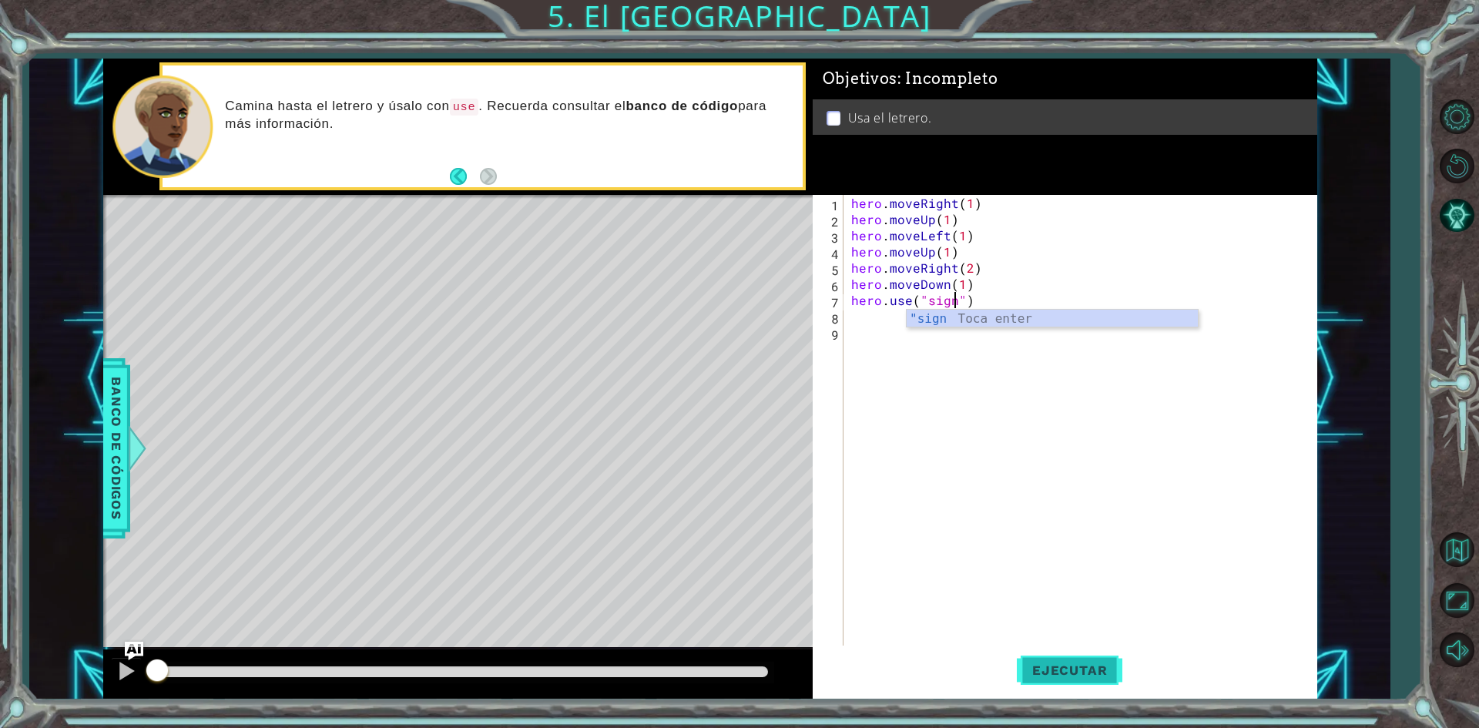
click at [1062, 665] on span "Ejecutar" at bounding box center [1070, 669] width 106 height 15
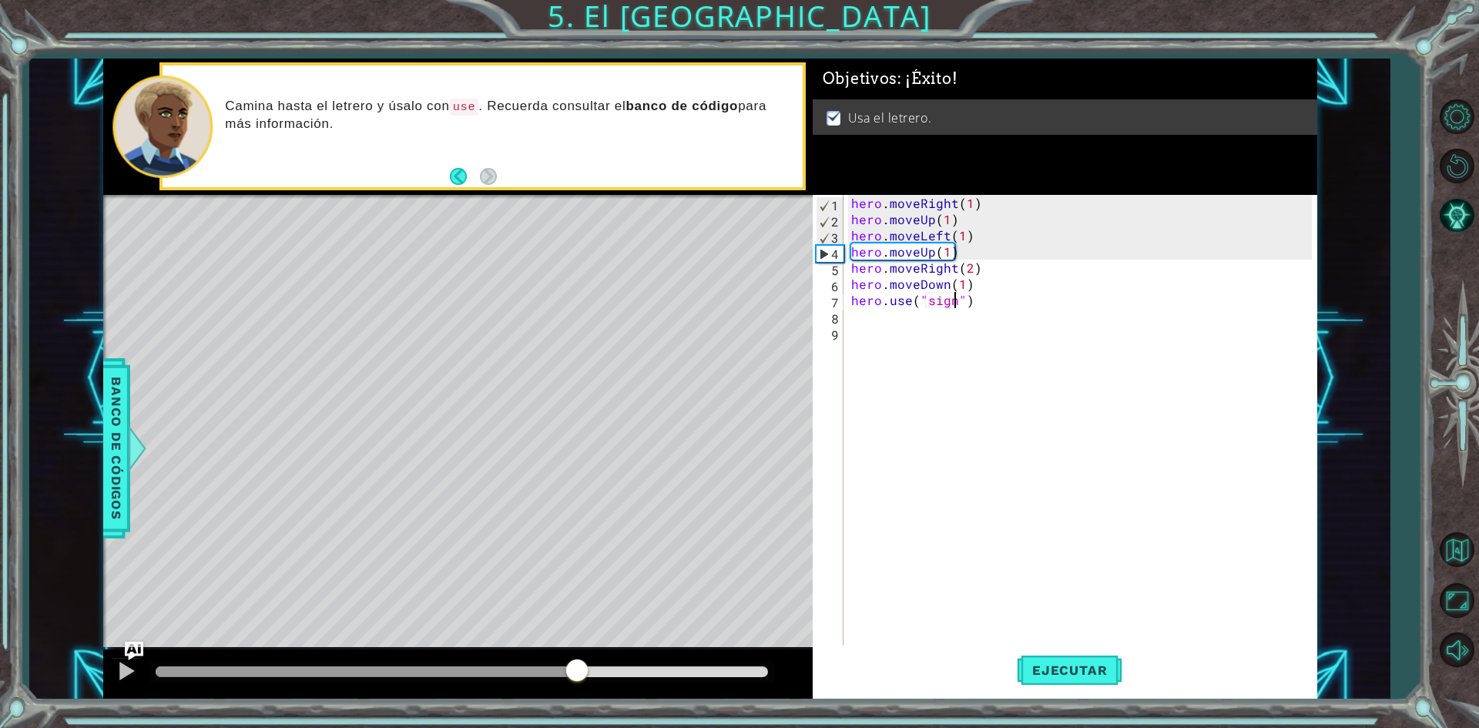
drag, startPoint x: 293, startPoint y: 676, endPoint x: 743, endPoint y: 688, distance: 450.0
click at [735, 687] on div at bounding box center [457, 673] width 709 height 49
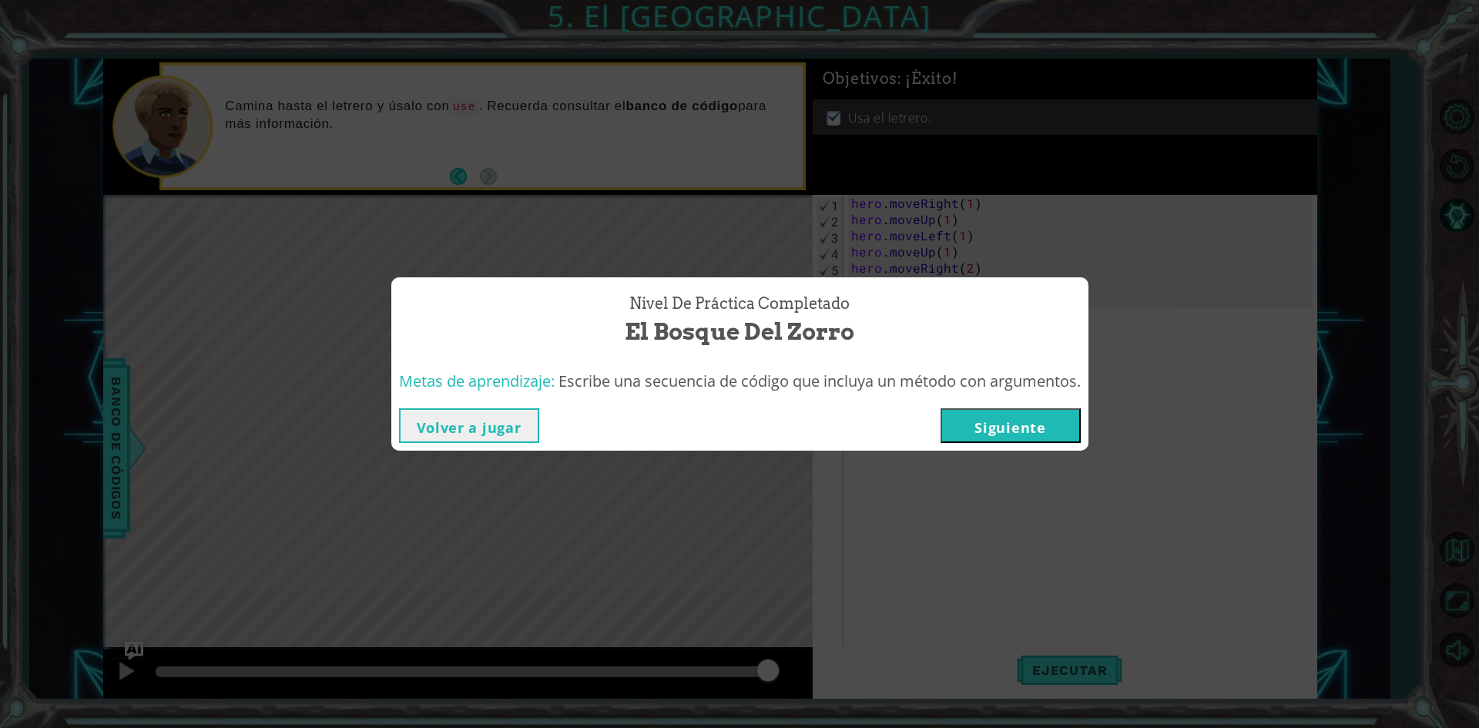
click at [1068, 411] on button "Siguiente" at bounding box center [1011, 425] width 140 height 35
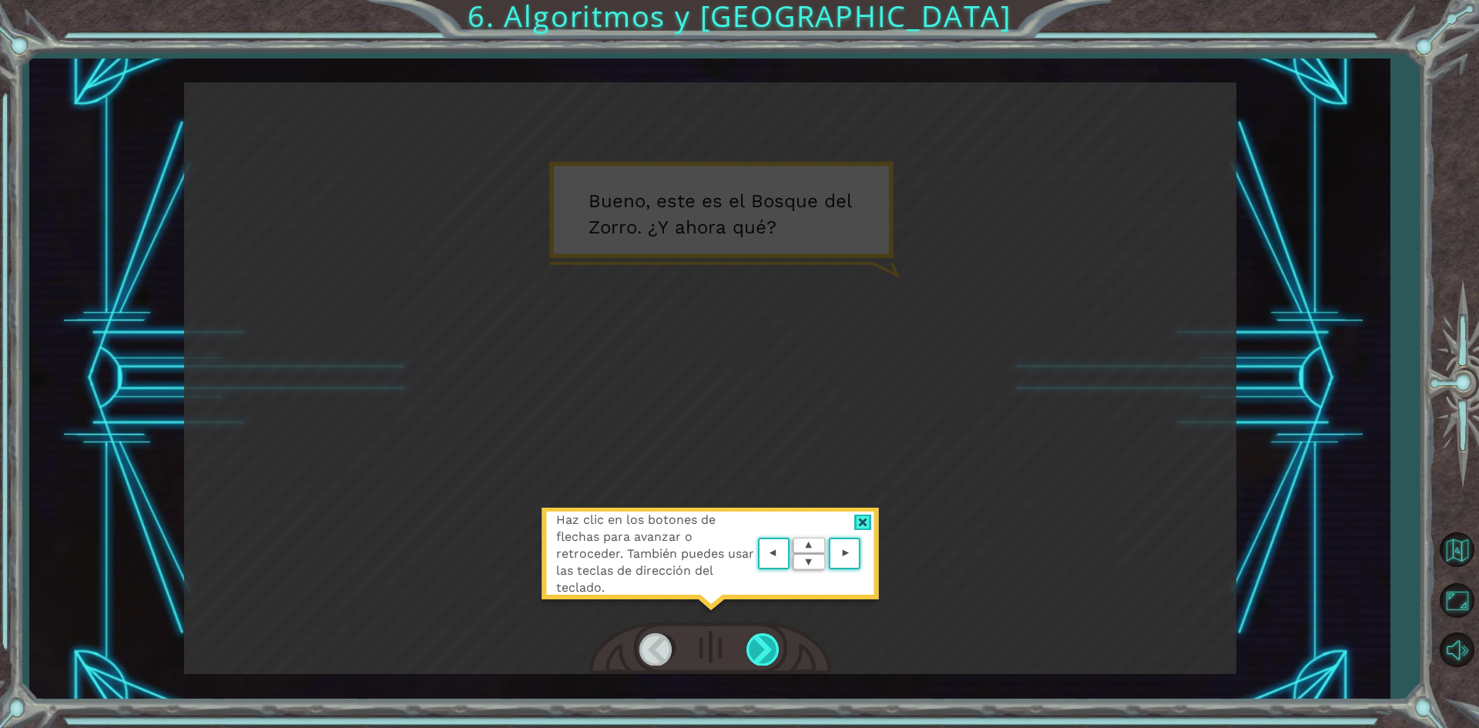
click at [780, 655] on div at bounding box center [763, 649] width 35 height 32
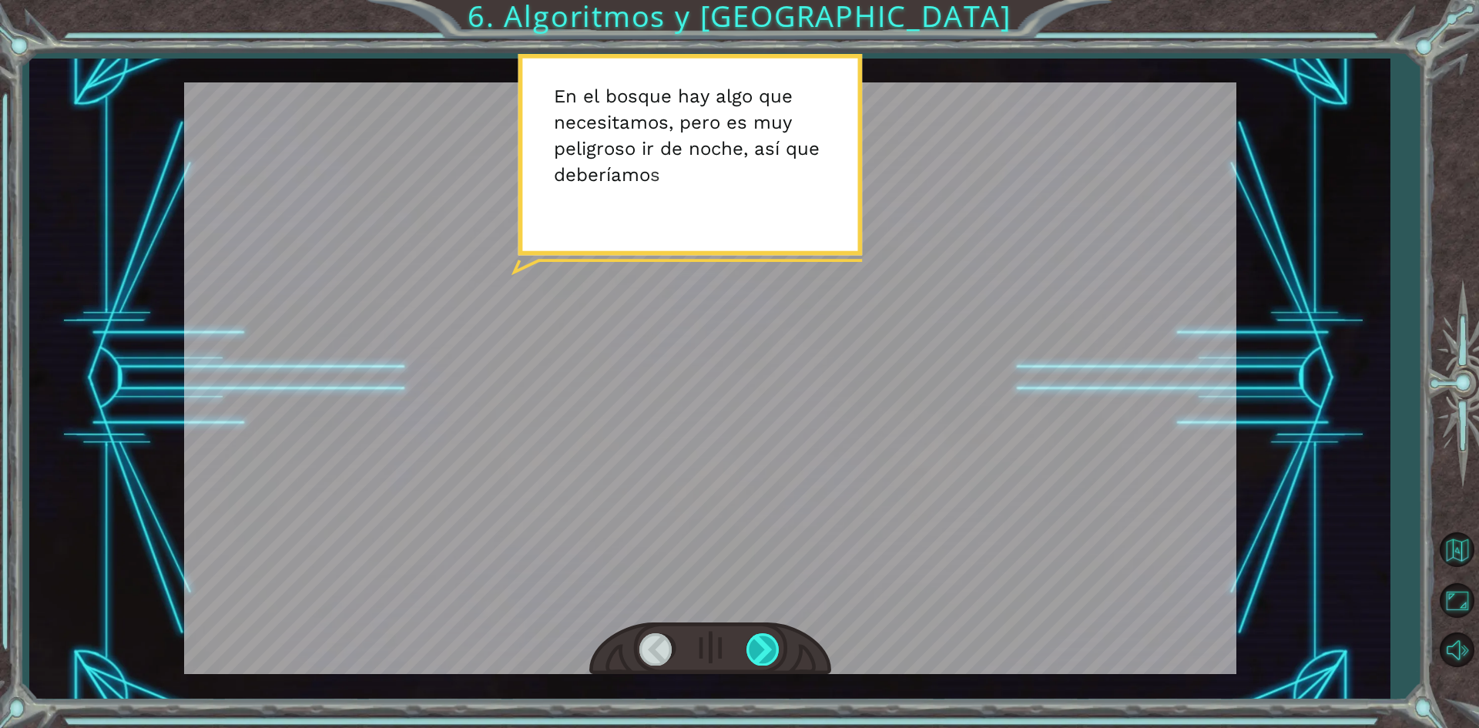
click at [750, 638] on div at bounding box center [763, 649] width 35 height 32
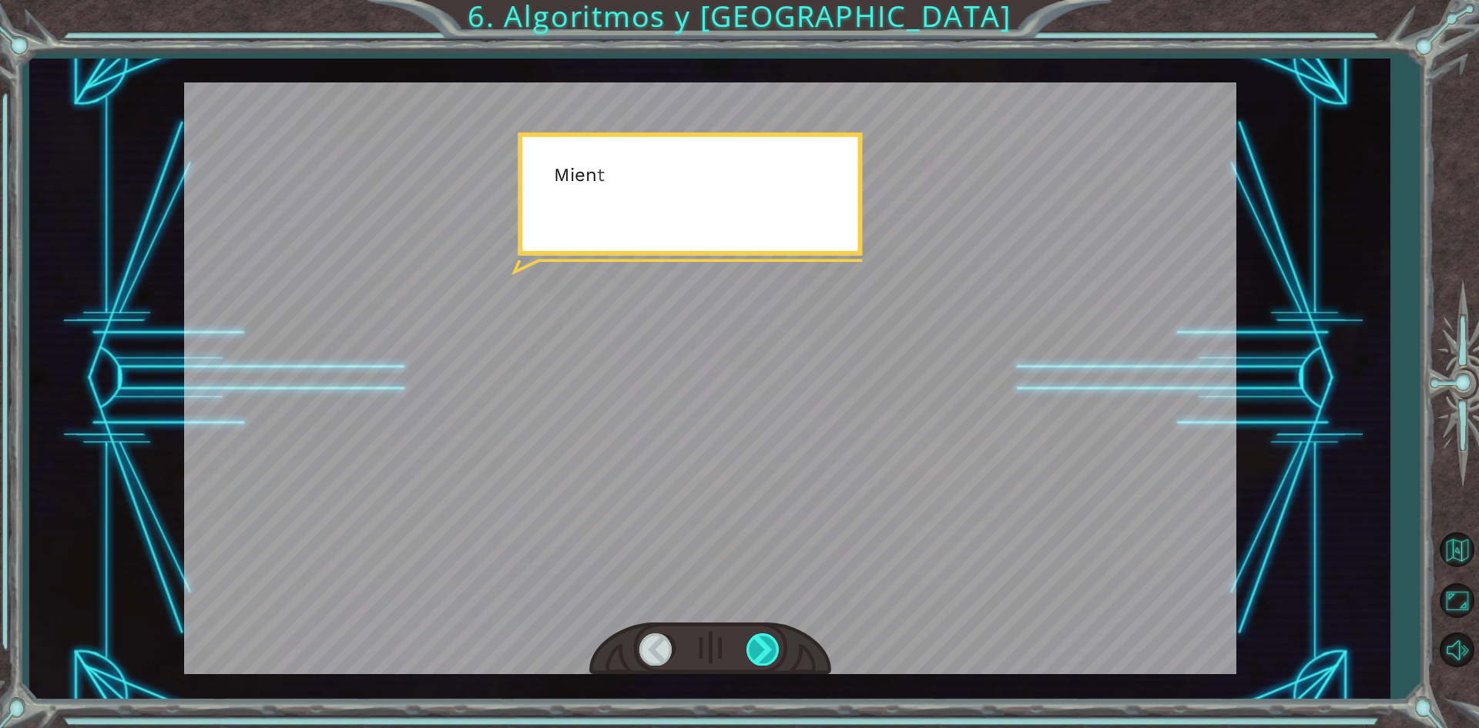
click at [753, 638] on div at bounding box center [763, 649] width 35 height 32
click at [754, 637] on div at bounding box center [763, 649] width 35 height 32
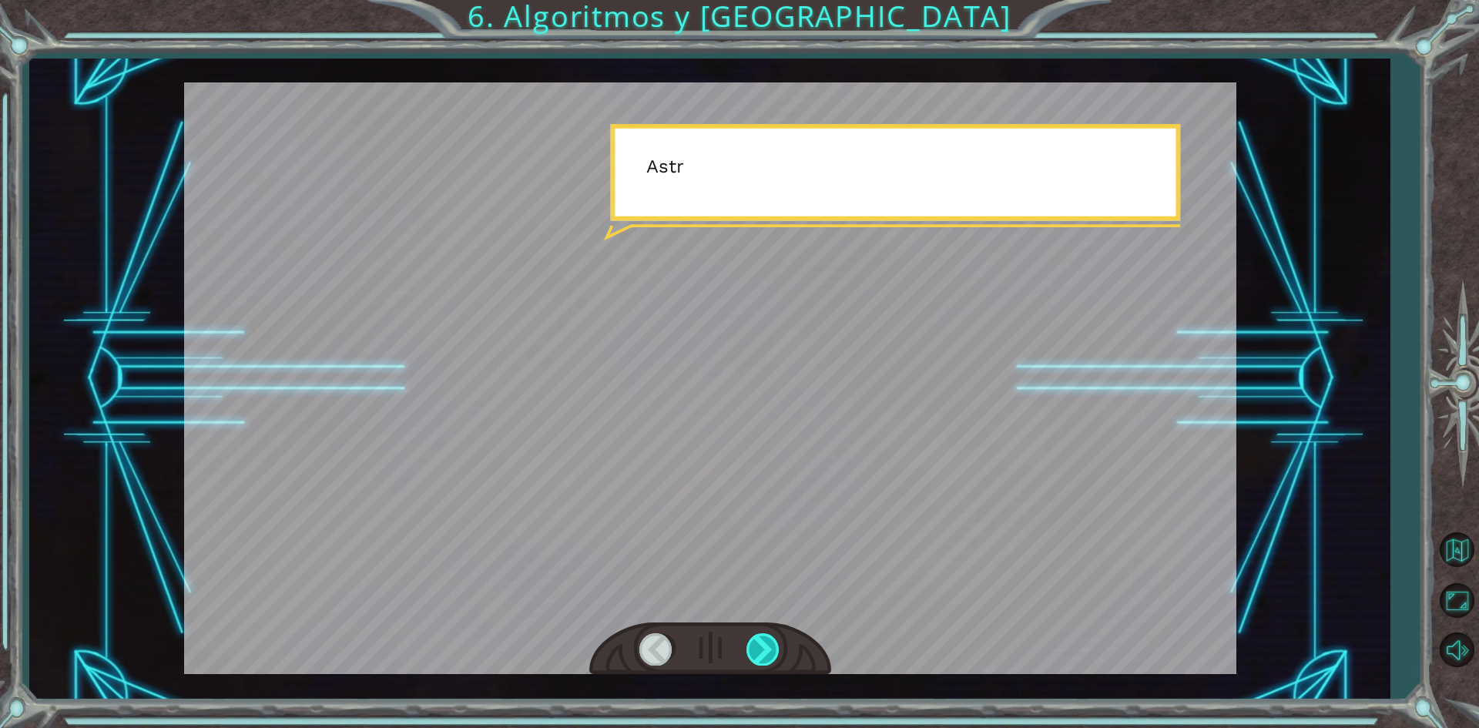
click at [754, 637] on div at bounding box center [763, 649] width 35 height 32
click at [762, 637] on div at bounding box center [763, 649] width 35 height 32
click at [766, 636] on div at bounding box center [763, 649] width 35 height 32
click at [766, 633] on div at bounding box center [710, 648] width 242 height 53
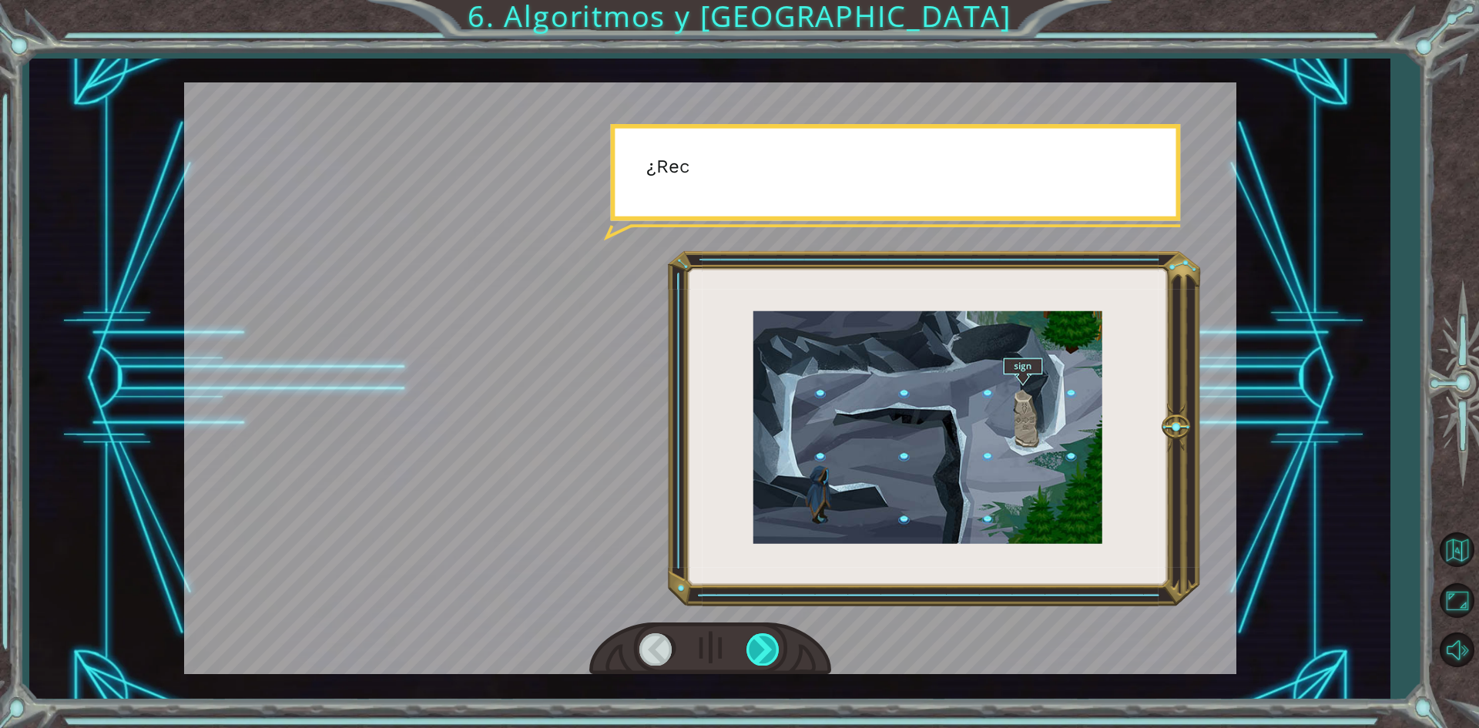
click at [768, 639] on div at bounding box center [763, 649] width 35 height 32
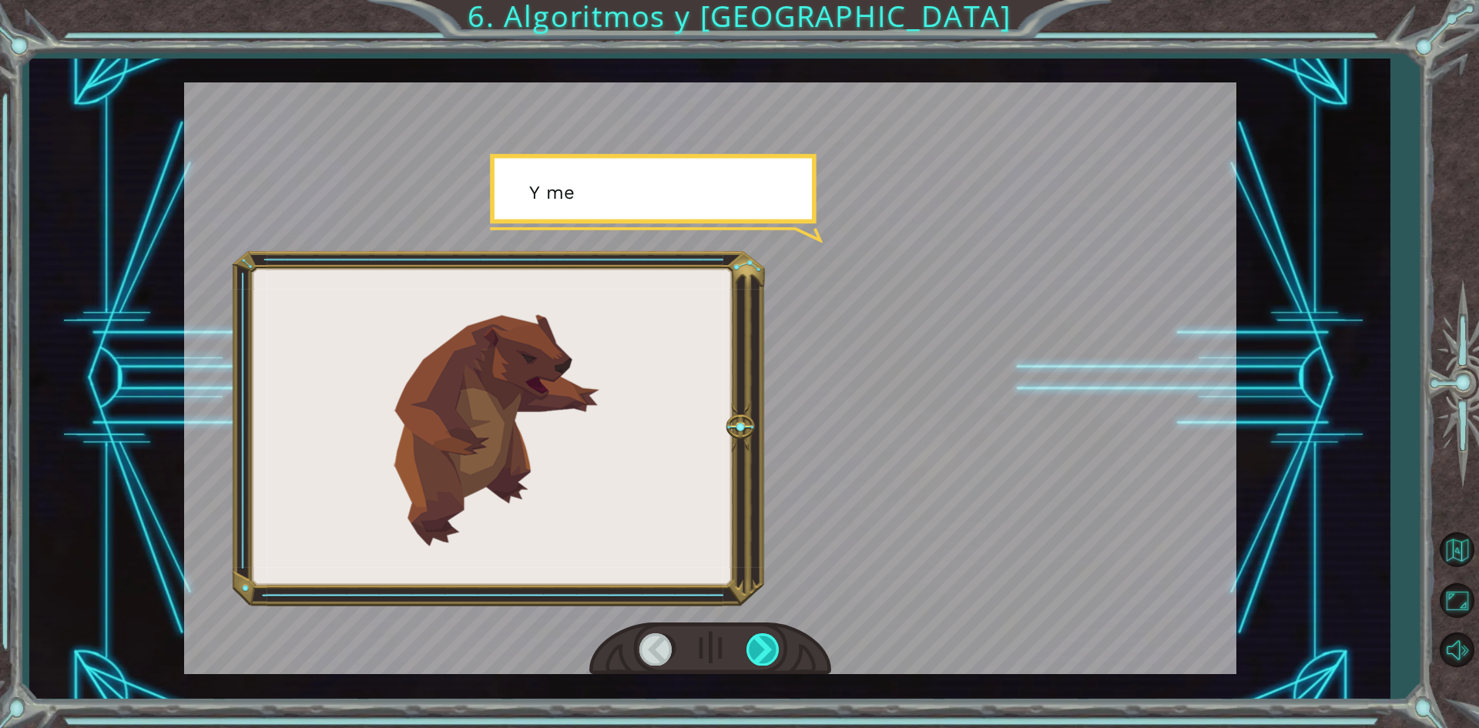
click at [767, 639] on div at bounding box center [763, 649] width 35 height 32
click at [766, 639] on div at bounding box center [763, 649] width 35 height 32
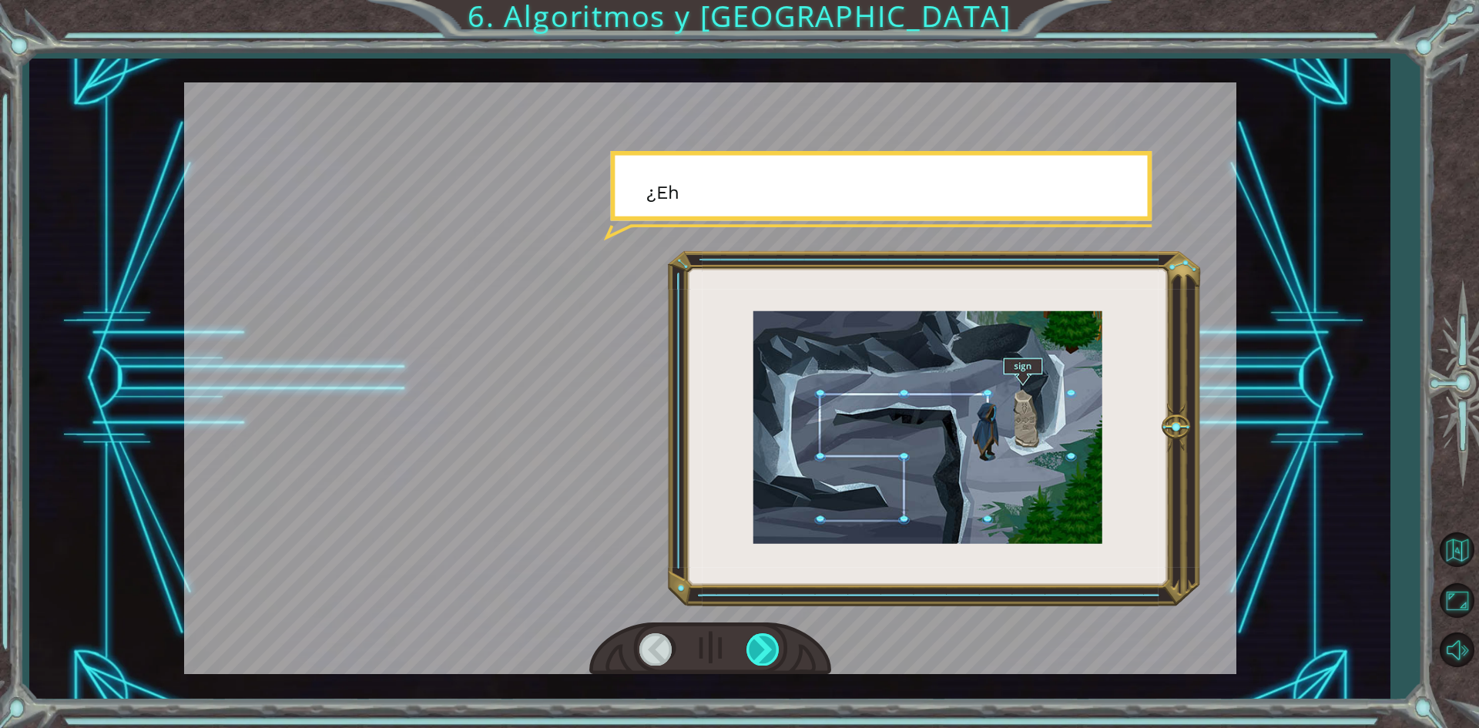
click at [766, 639] on div at bounding box center [763, 649] width 35 height 32
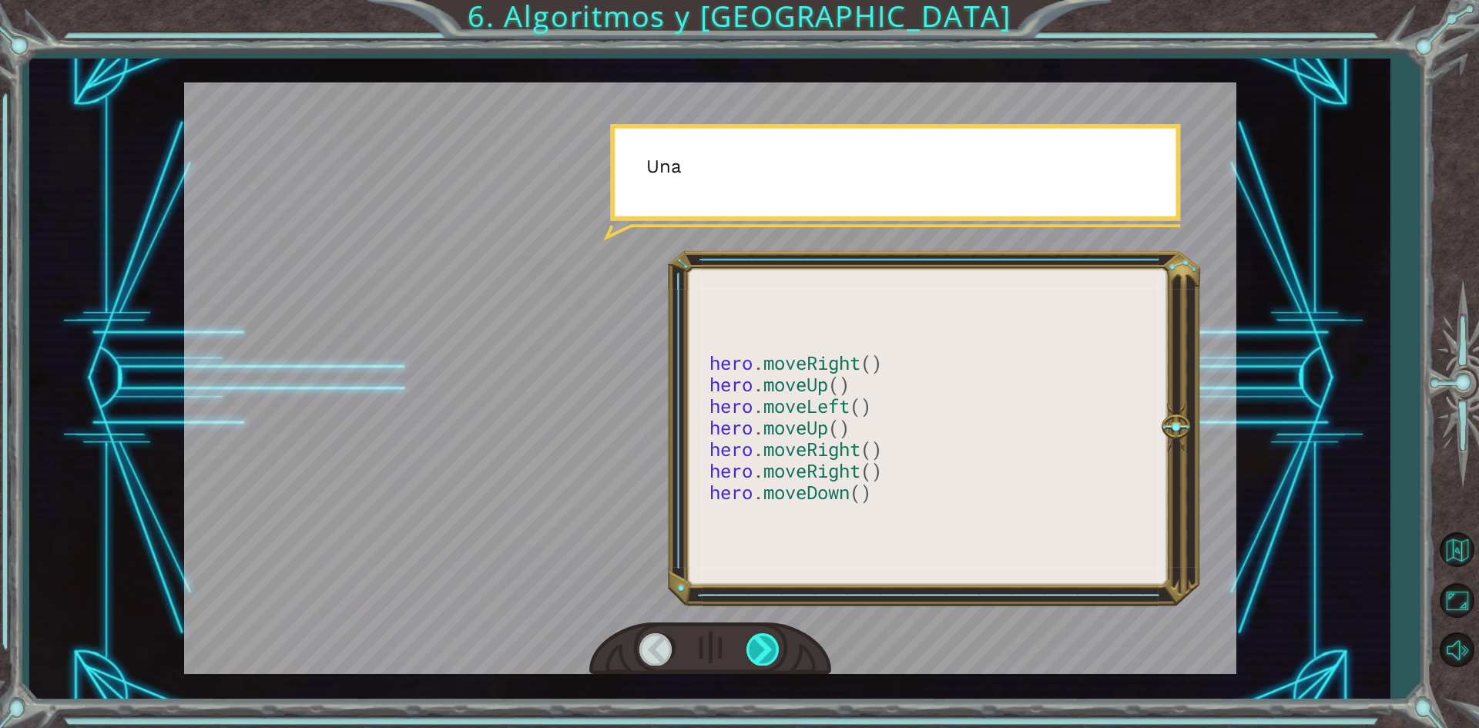
click at [763, 635] on div at bounding box center [763, 649] width 35 height 32
click at [761, 635] on div at bounding box center [763, 649] width 35 height 32
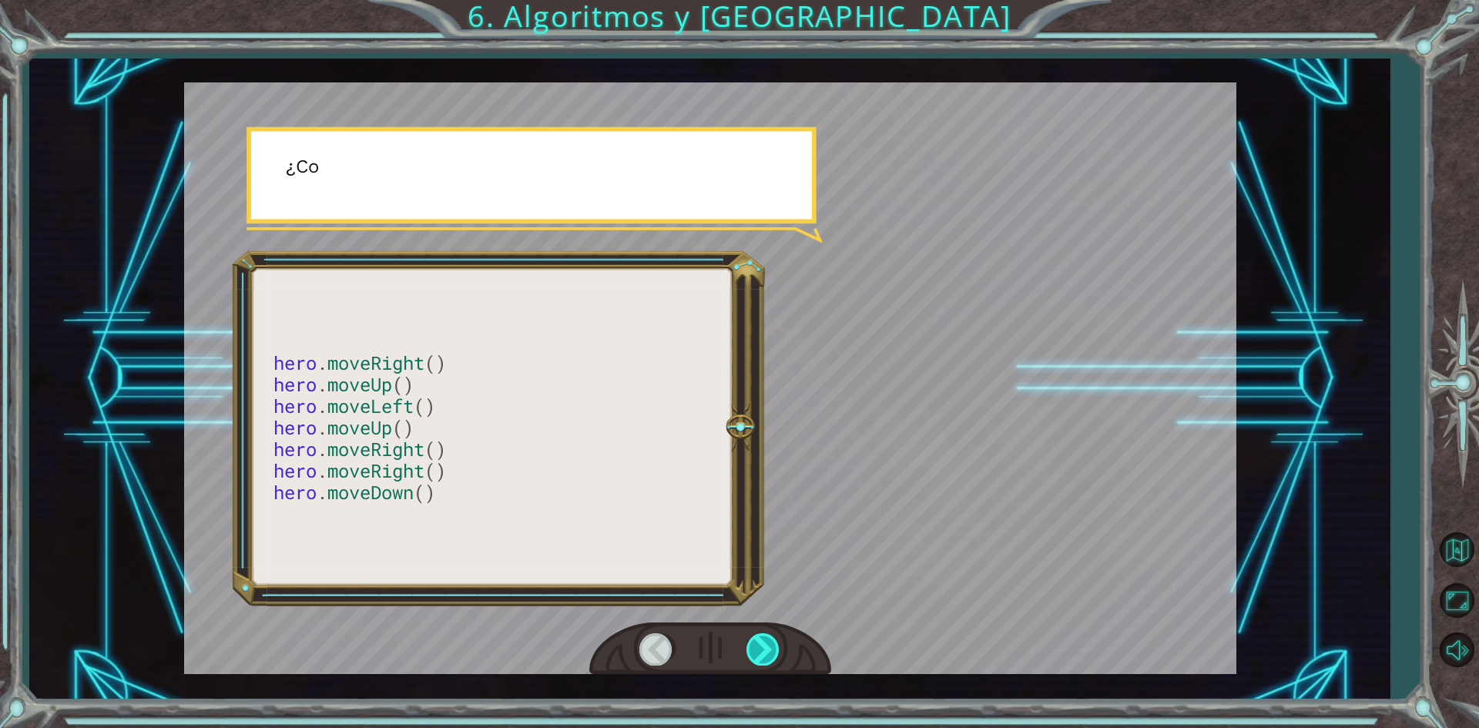
click at [761, 635] on div at bounding box center [763, 649] width 35 height 32
click at [760, 642] on div at bounding box center [763, 649] width 35 height 32
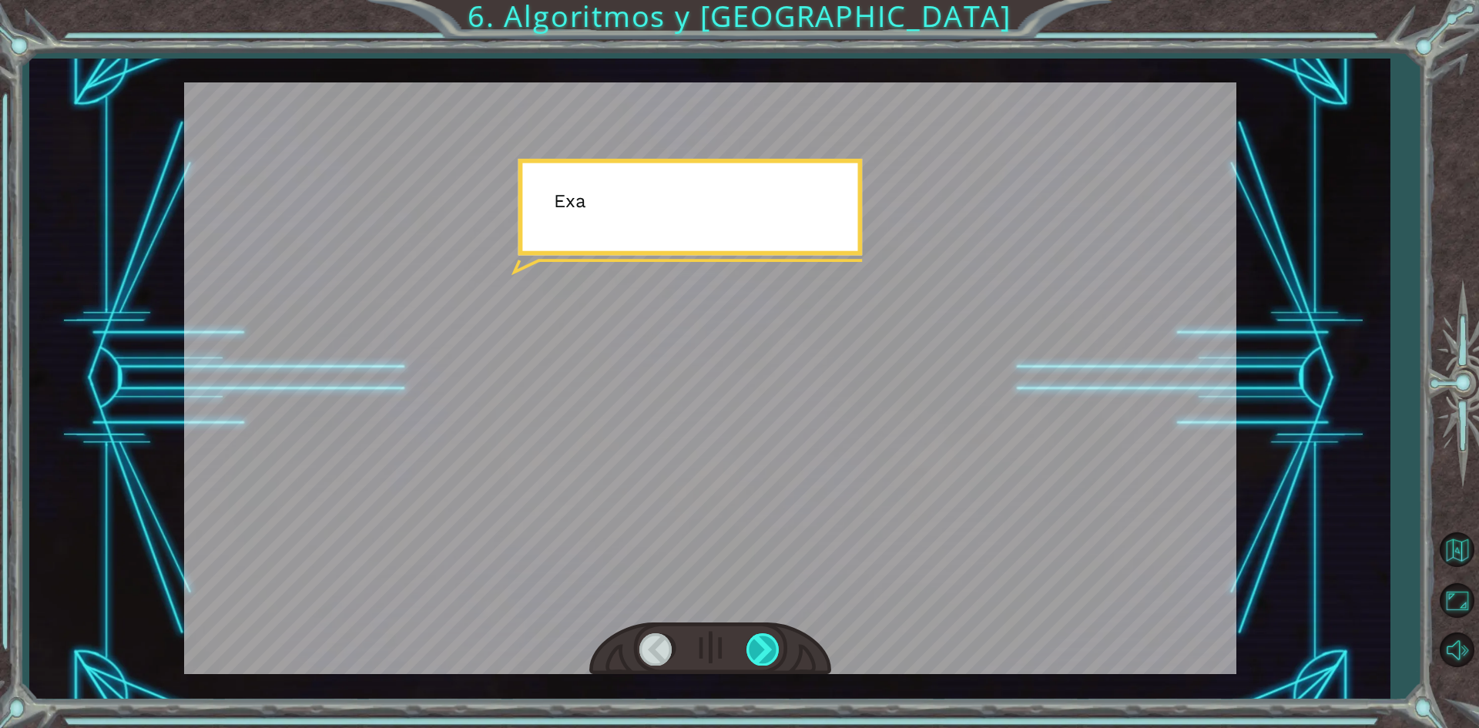
click at [761, 642] on div at bounding box center [763, 649] width 35 height 32
click at [762, 0] on div "hero . moveRight () hero . moveUp () hero . moveLeft () hero . moveUp () hero .…" at bounding box center [739, 0] width 1479 height 0
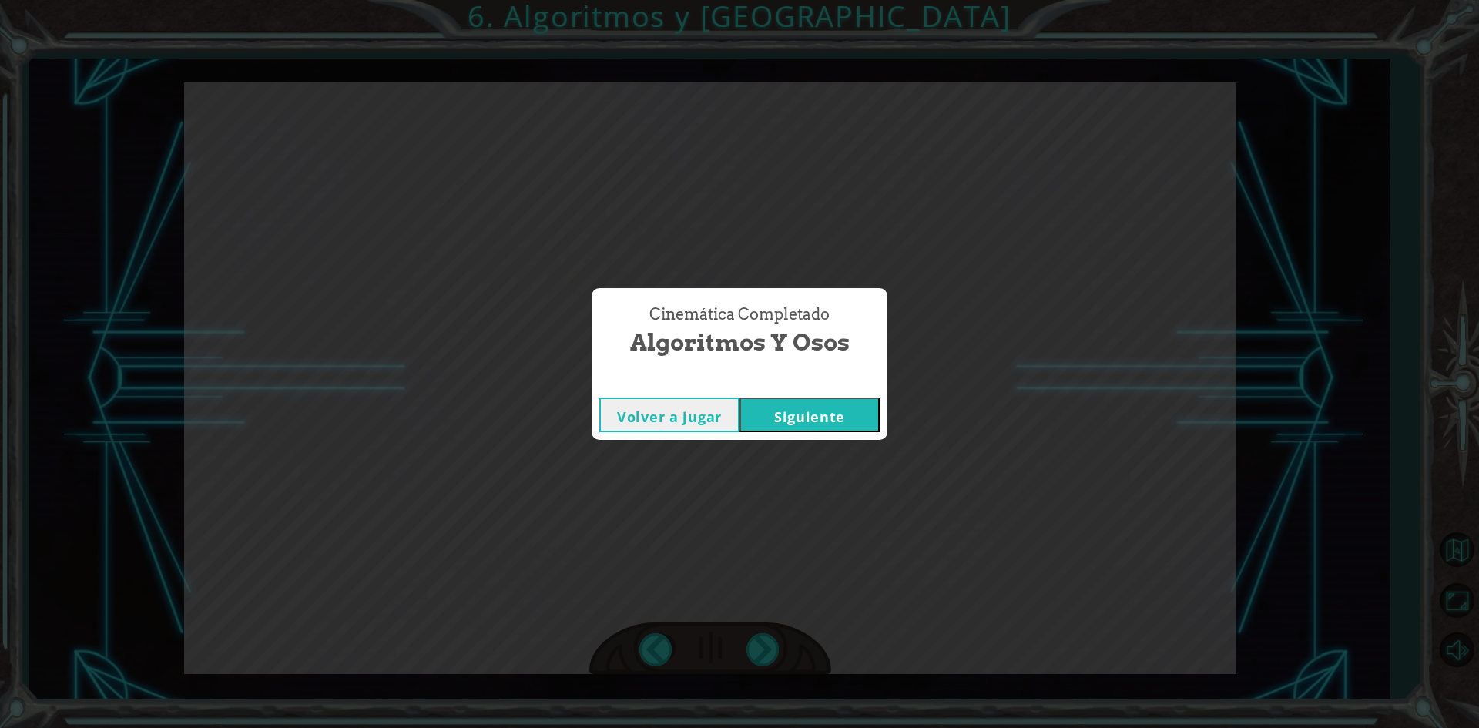
click at [762, 639] on div "Cinemática Completado Algoritmos y Osos Volver a jugar [GEOGRAPHIC_DATA]" at bounding box center [739, 364] width 1479 height 728
click at [810, 450] on div "Cinemática Completado Algoritmos y Osos Volver a jugar [GEOGRAPHIC_DATA]" at bounding box center [739, 364] width 1479 height 728
click at [799, 404] on button "Siguiente" at bounding box center [809, 414] width 140 height 35
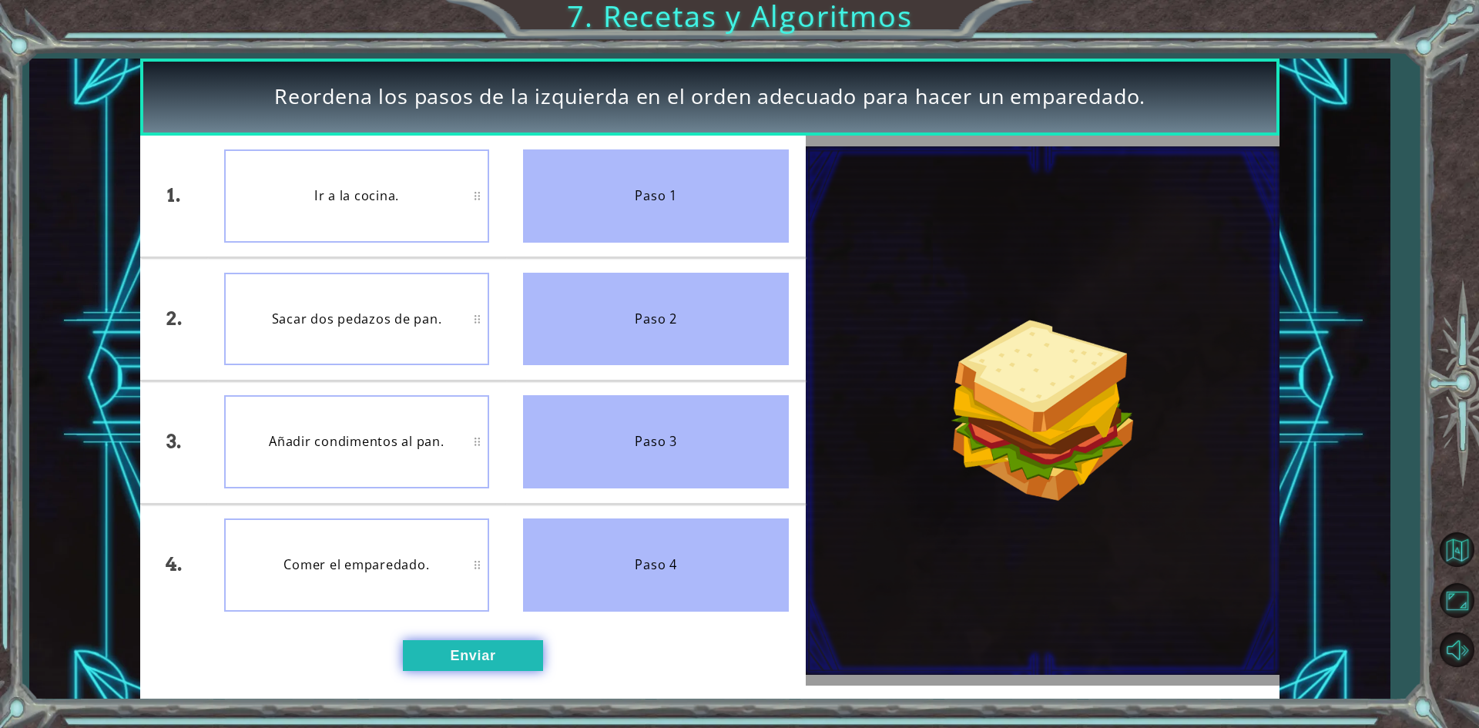
click at [488, 657] on button "Enviar" at bounding box center [473, 655] width 140 height 31
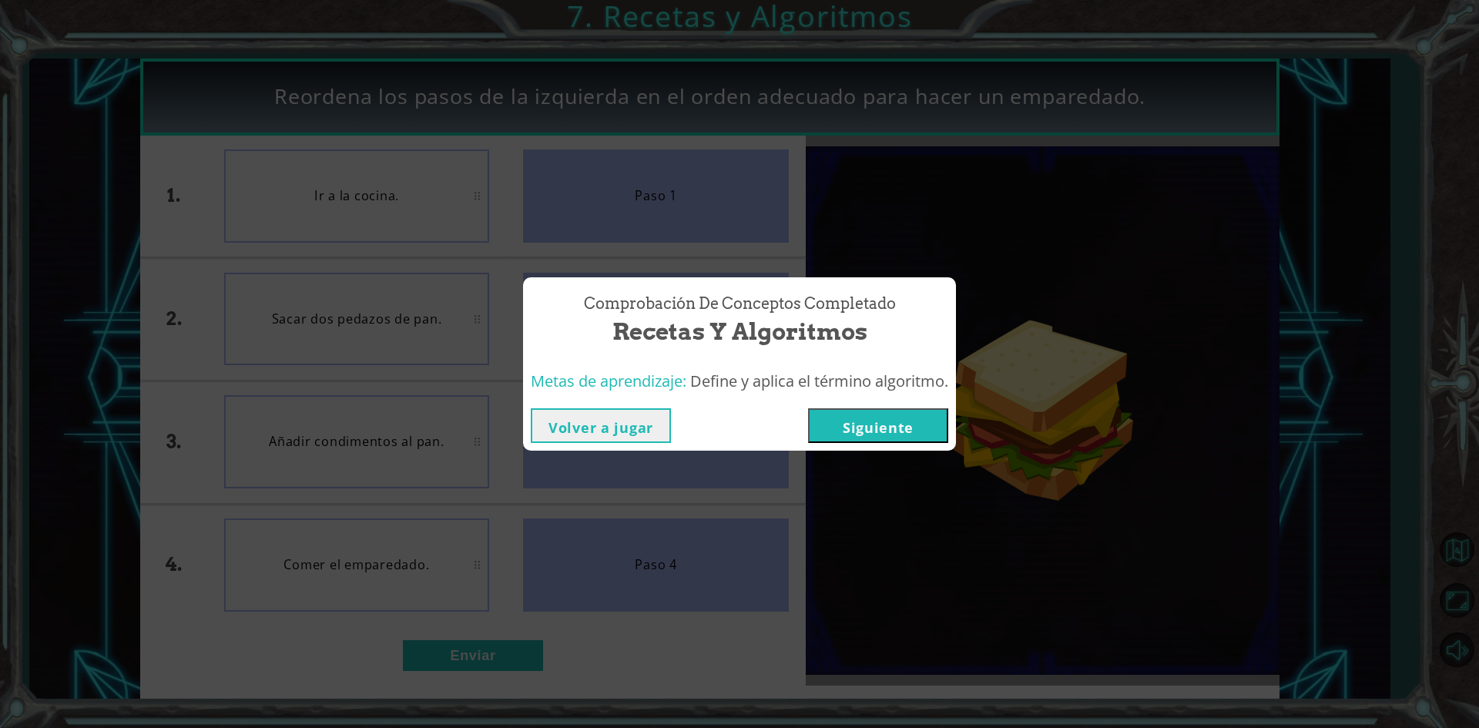
click at [881, 417] on button "Siguiente" at bounding box center [878, 425] width 140 height 35
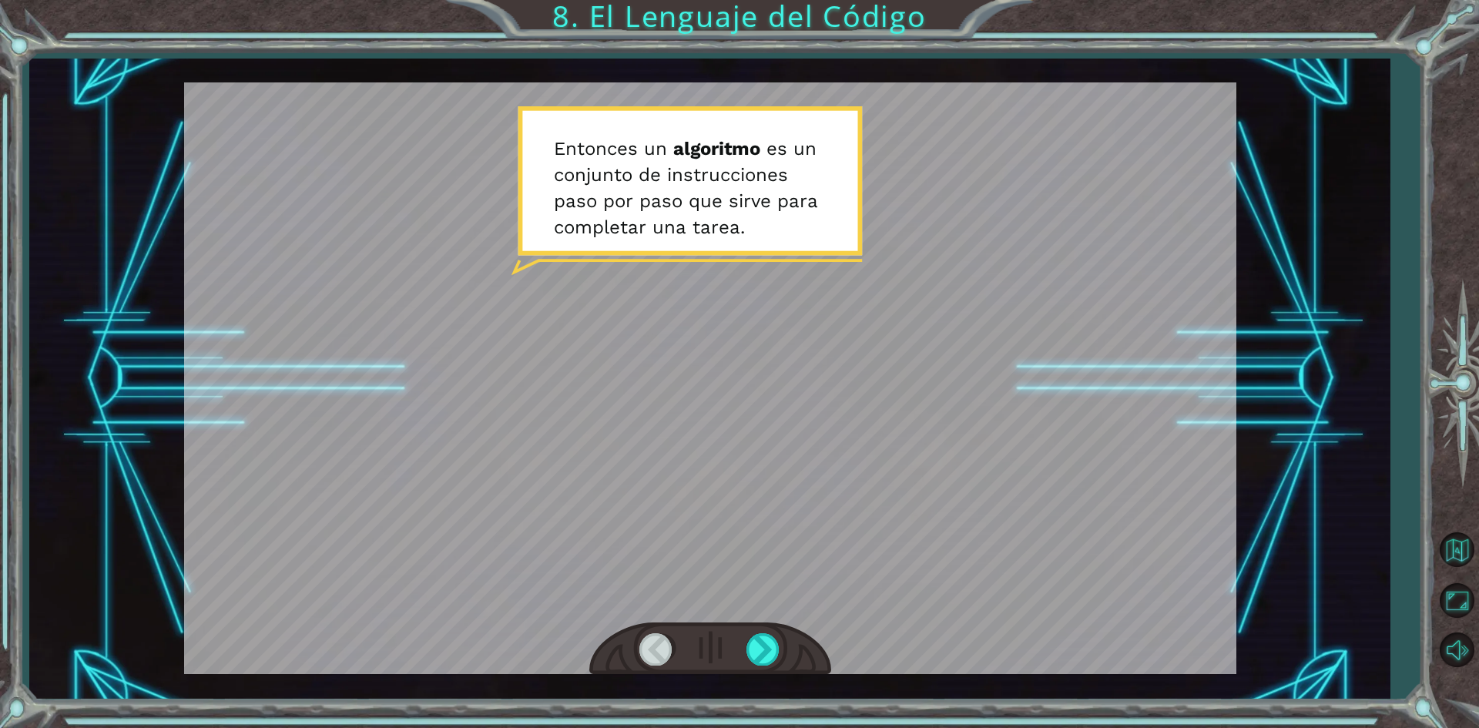
click at [767, 623] on div at bounding box center [710, 648] width 242 height 53
click at [766, 642] on div at bounding box center [763, 649] width 35 height 32
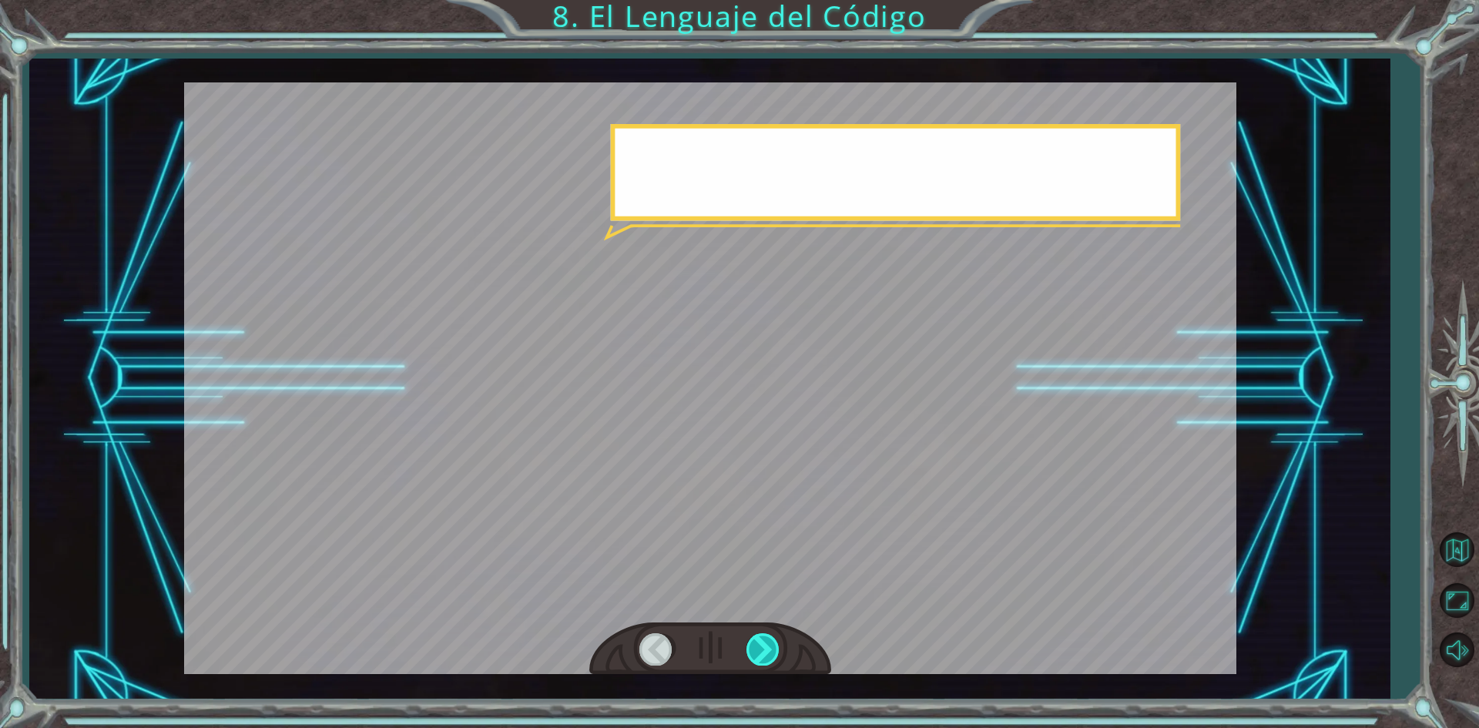
click at [766, 642] on div at bounding box center [763, 649] width 35 height 32
click at [768, 642] on div at bounding box center [763, 649] width 35 height 32
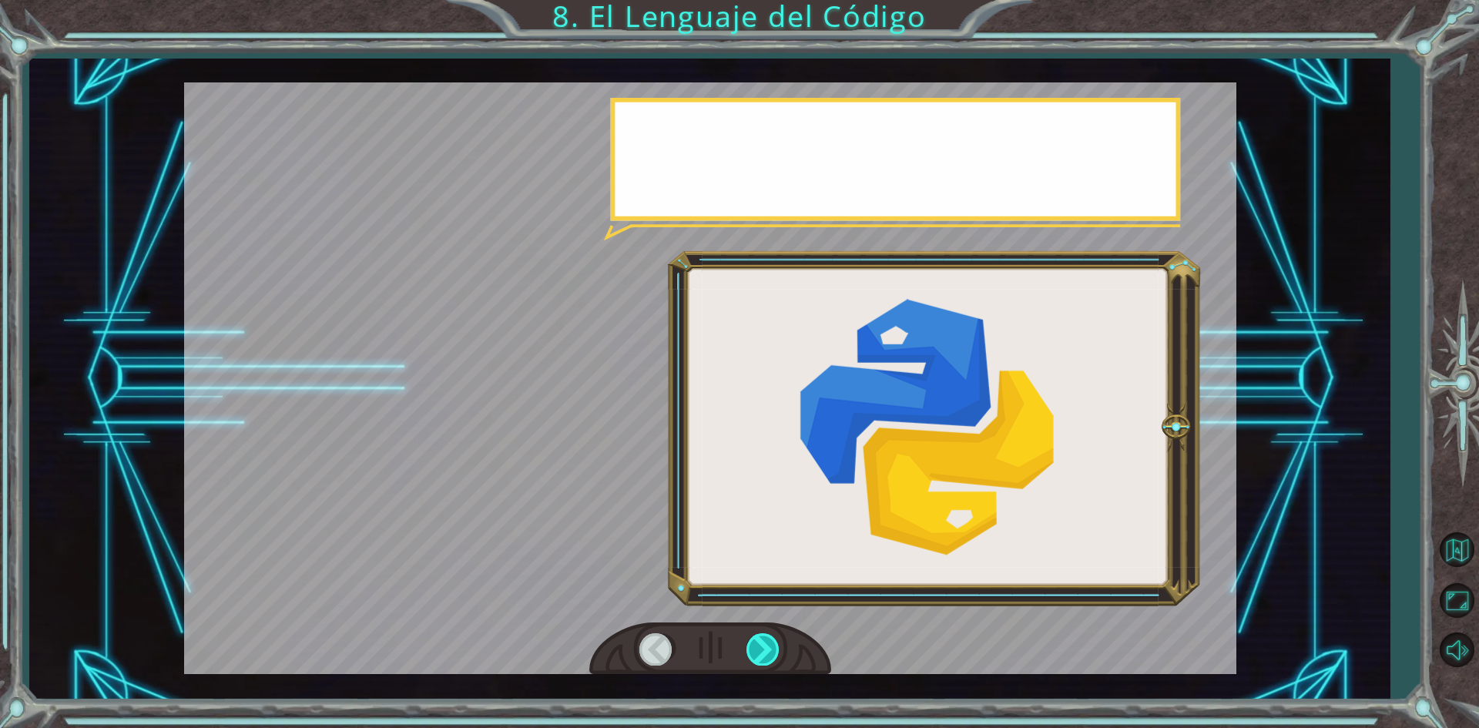
click at [768, 642] on div at bounding box center [763, 649] width 35 height 32
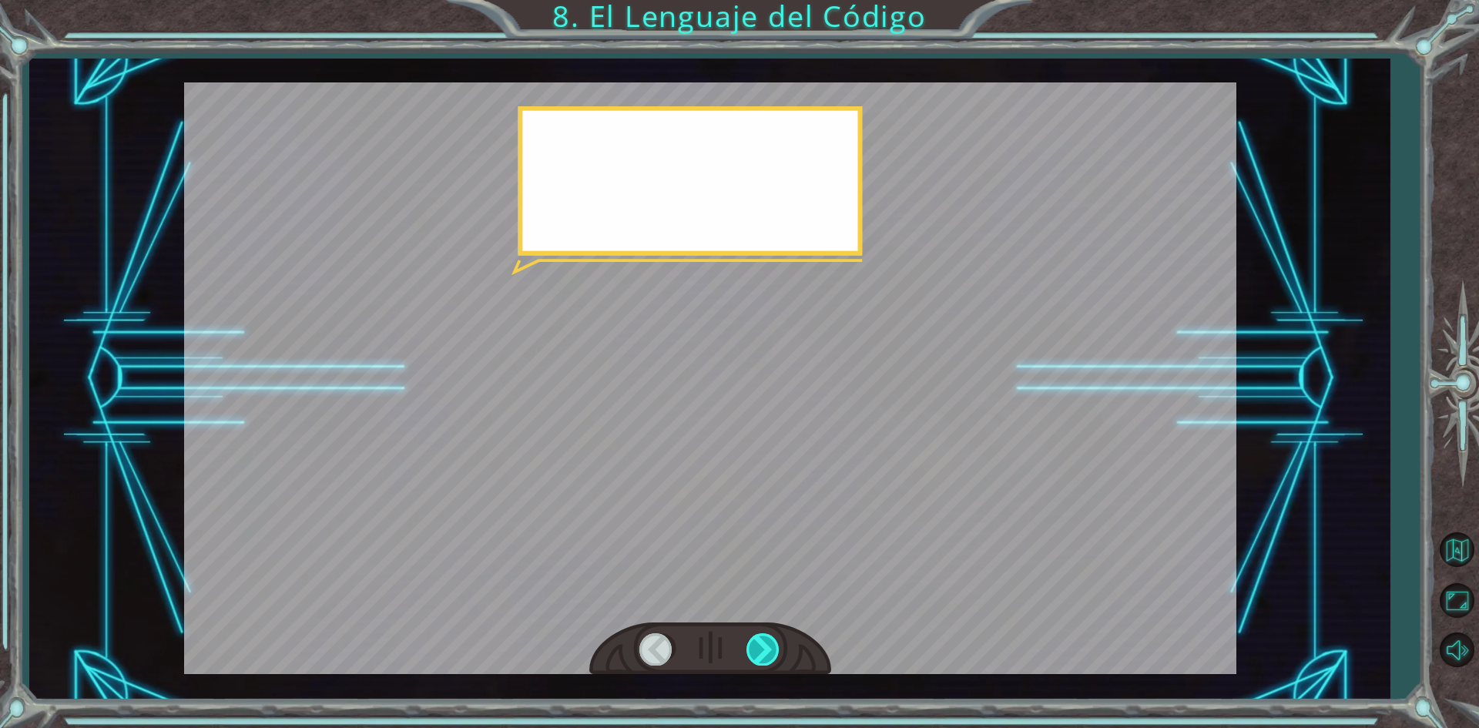
click at [768, 642] on div at bounding box center [763, 649] width 35 height 32
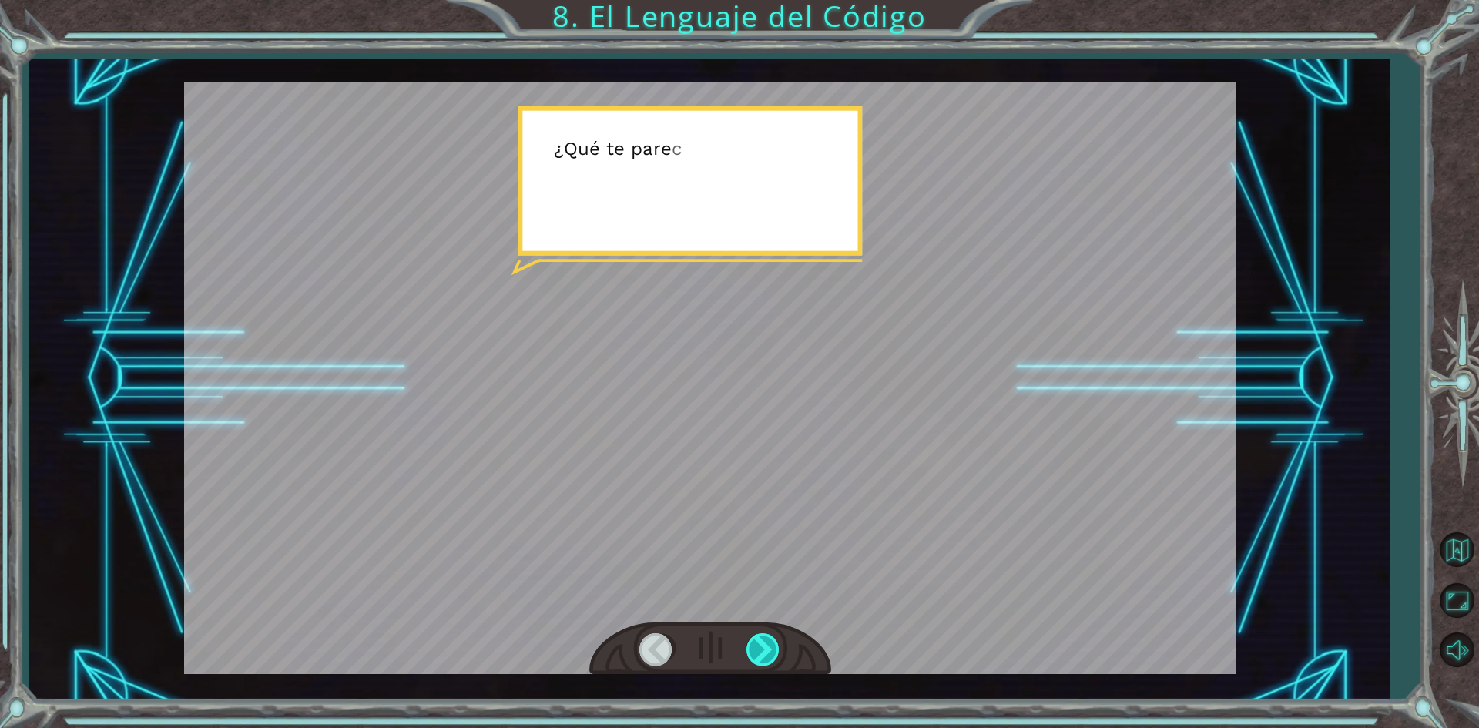
click at [768, 642] on div at bounding box center [763, 649] width 35 height 32
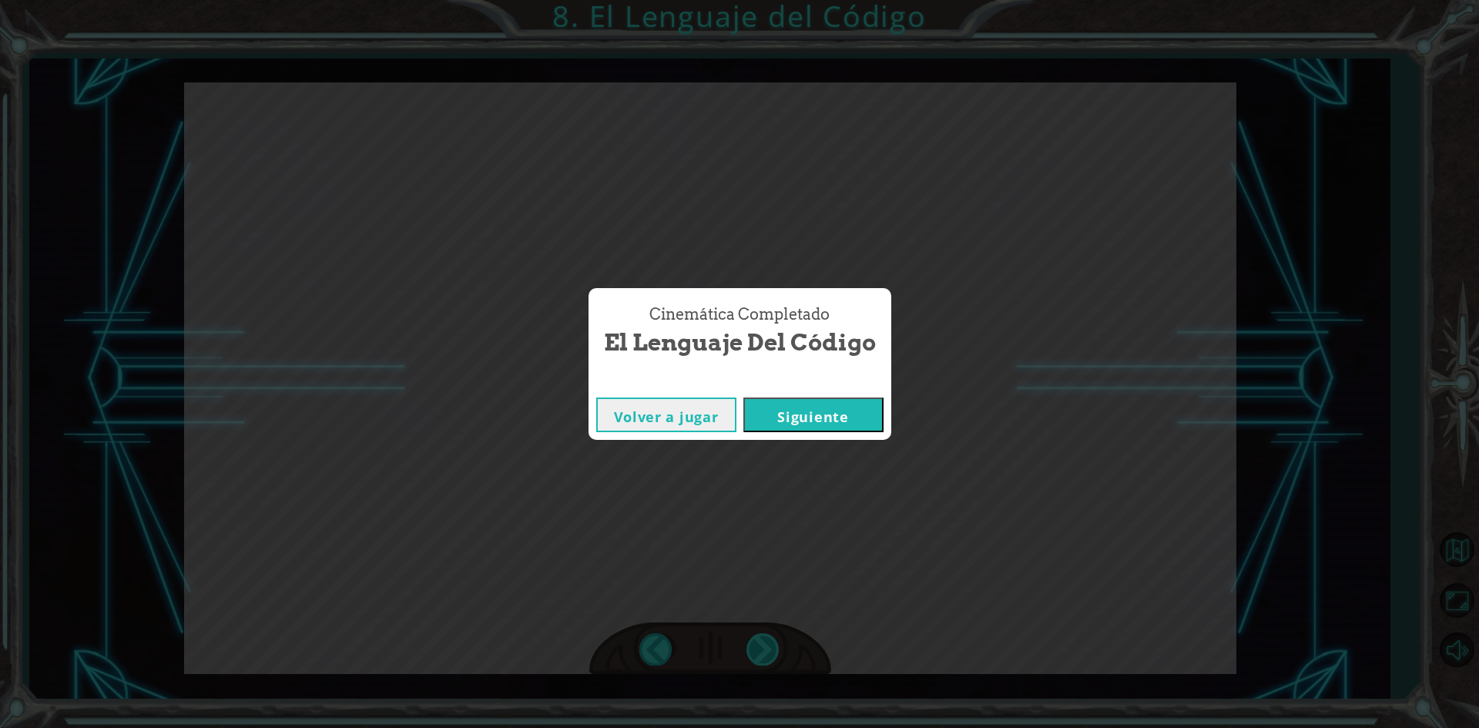
click at [768, 642] on div "Cinemática Completado El Lenguaje del Código Volver a jugar [GEOGRAPHIC_DATA]" at bounding box center [739, 364] width 1479 height 728
click at [828, 404] on button "Siguiente" at bounding box center [813, 414] width 140 height 35
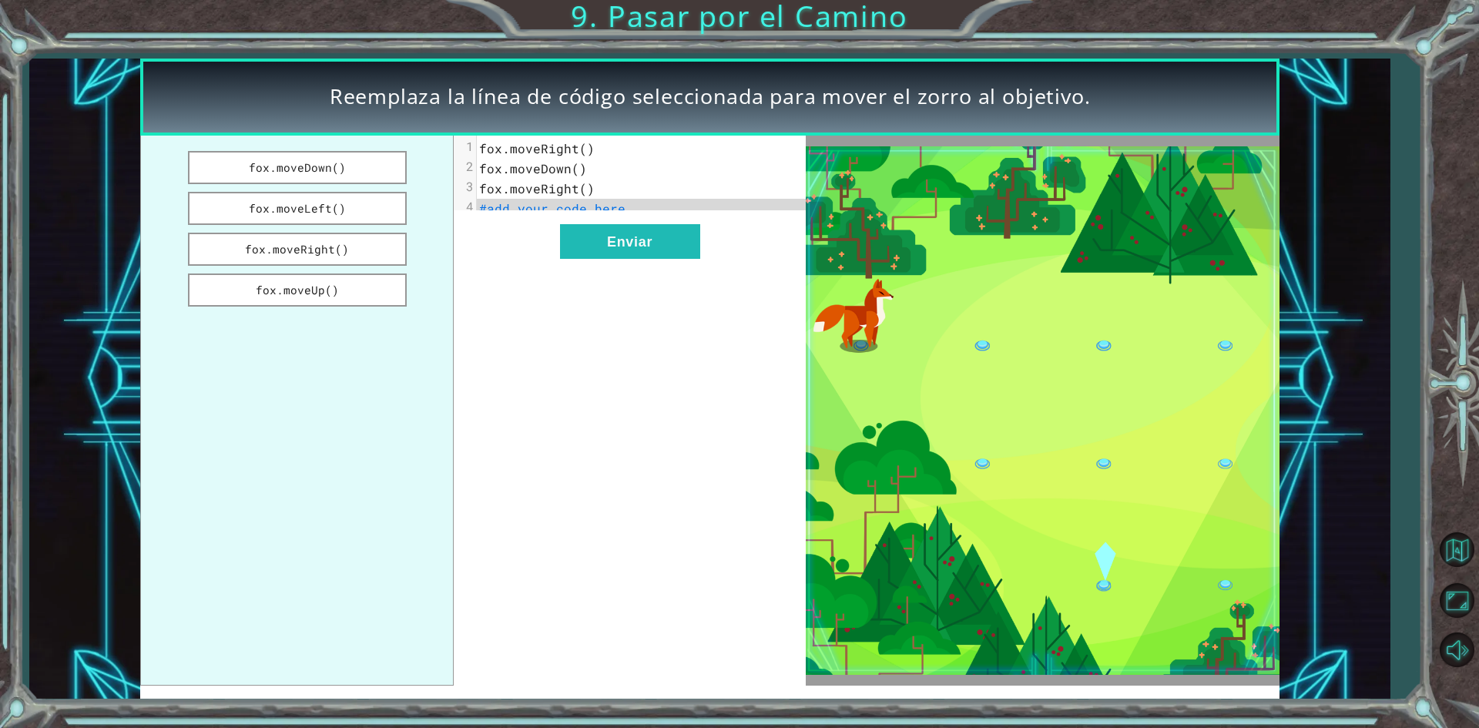
click at [656, 216] on pre "#add your code here" at bounding box center [647, 209] width 340 height 20
click at [593, 200] on pre "#add your code here" at bounding box center [647, 209] width 340 height 20
drag, startPoint x: 659, startPoint y: 210, endPoint x: 471, endPoint y: 213, distance: 188.0
click at [477, 213] on div "4 #add your code here" at bounding box center [647, 209] width 340 height 20
click at [353, 166] on button "fox.moveDown()" at bounding box center [297, 167] width 219 height 33
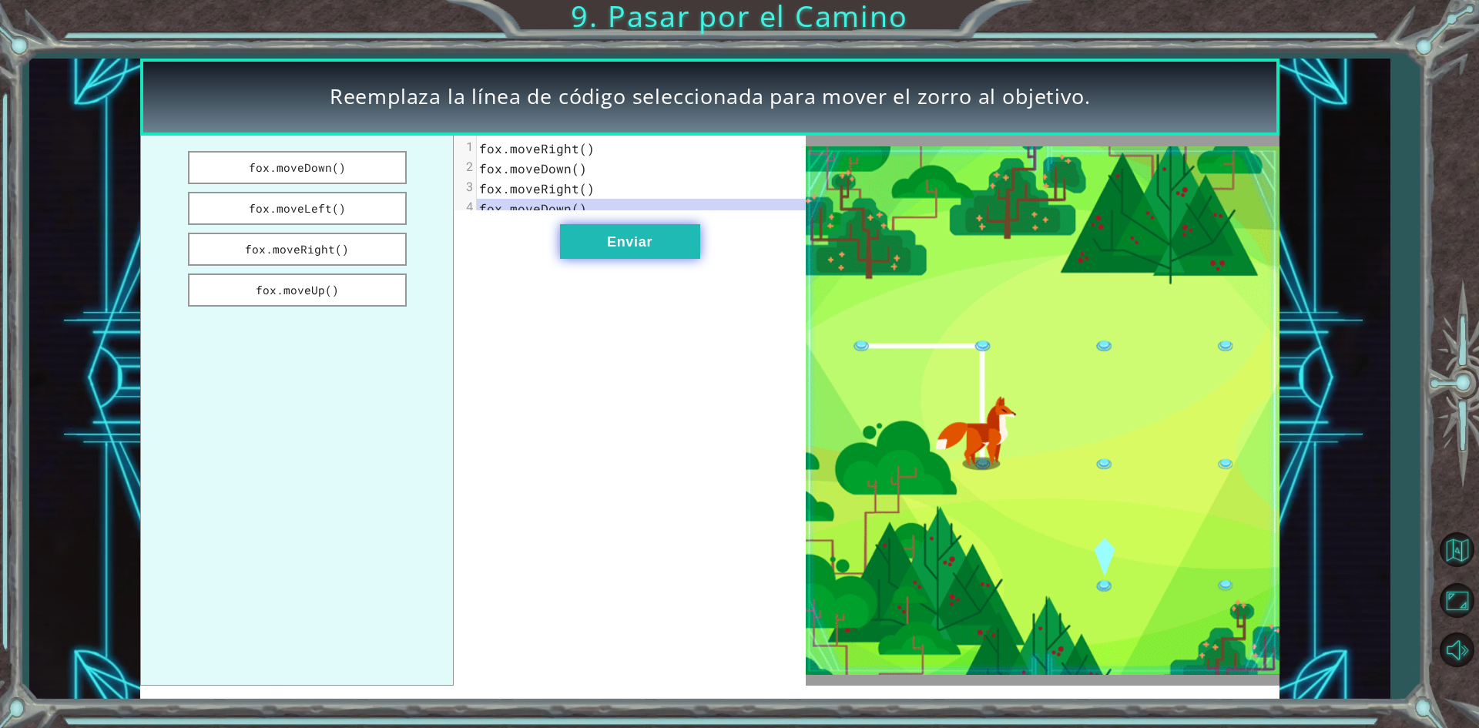
click at [595, 252] on button "Enviar" at bounding box center [630, 241] width 140 height 35
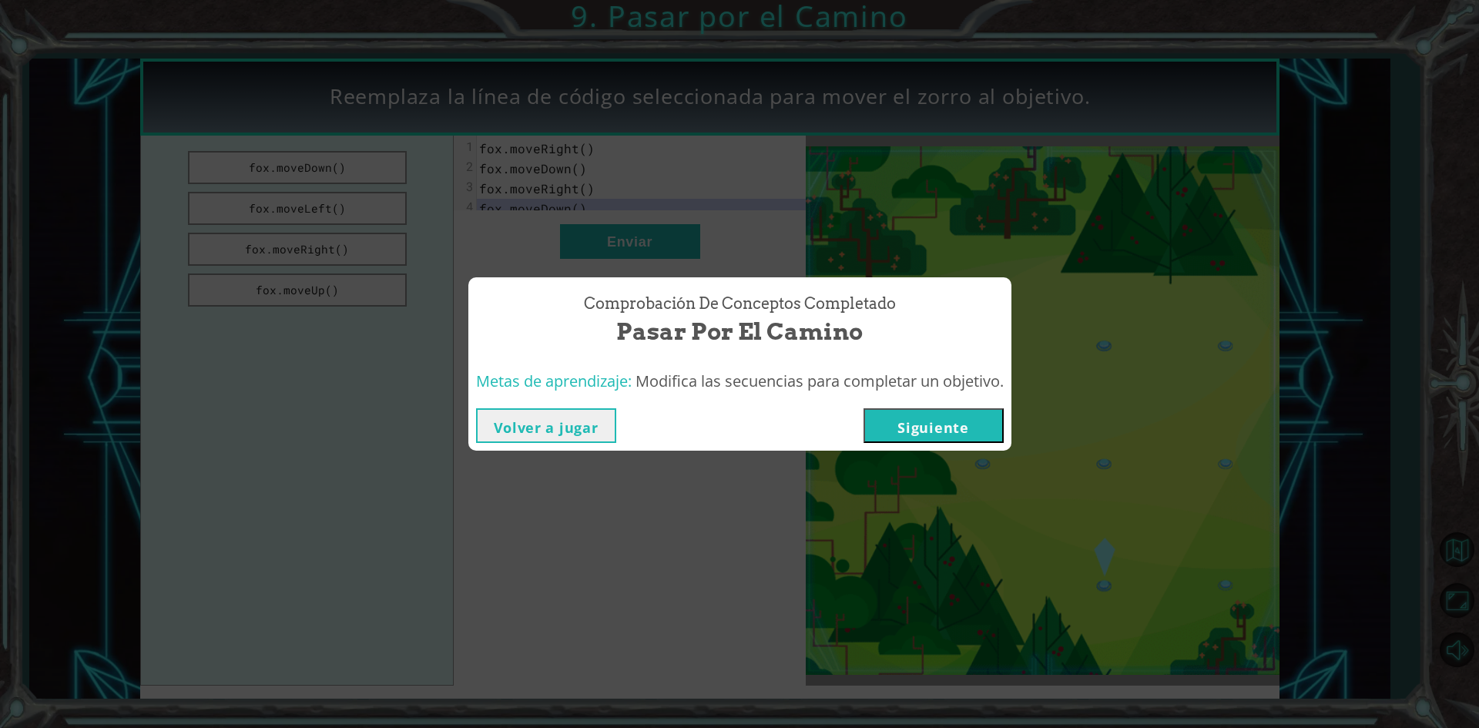
drag, startPoint x: 935, startPoint y: 435, endPoint x: 894, endPoint y: 438, distance: 40.9
click at [932, 435] on button "Siguiente" at bounding box center [933, 425] width 140 height 35
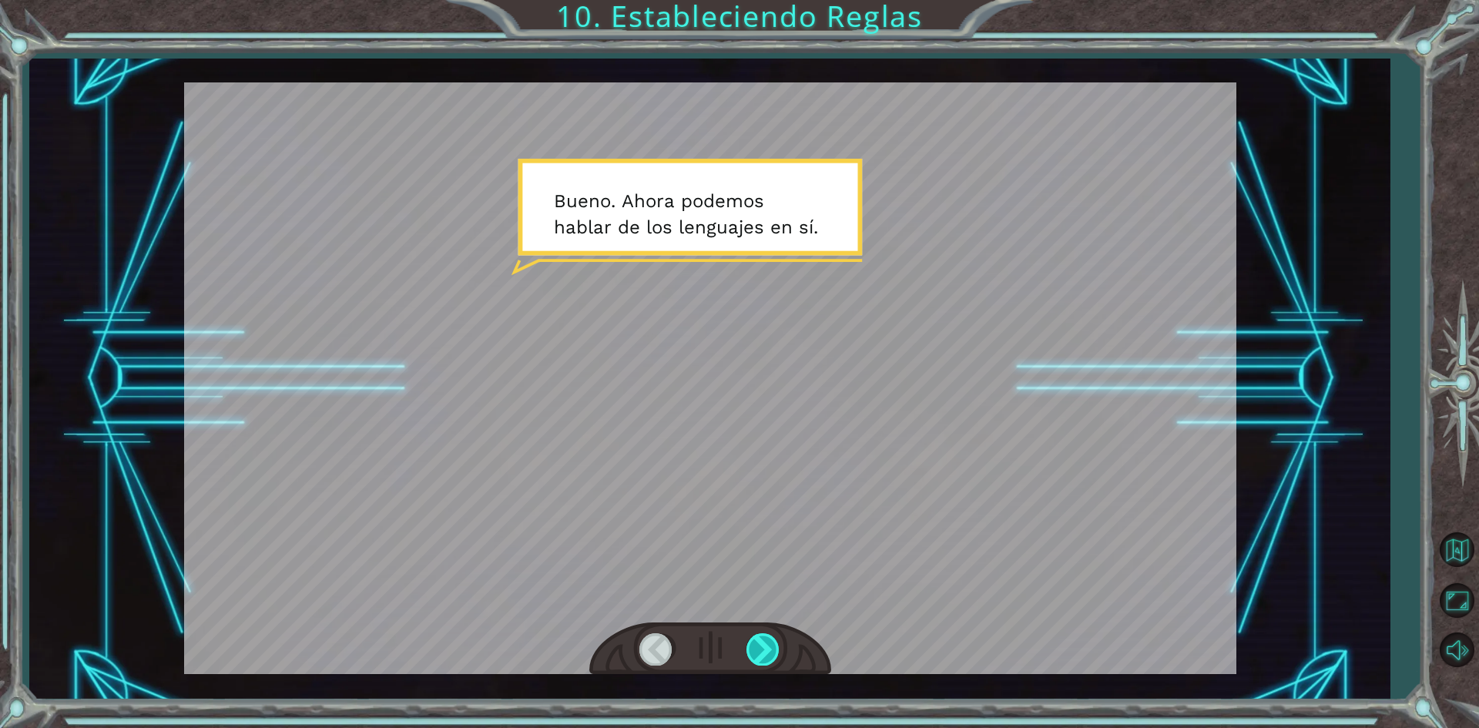
click at [765, 653] on div at bounding box center [763, 649] width 35 height 32
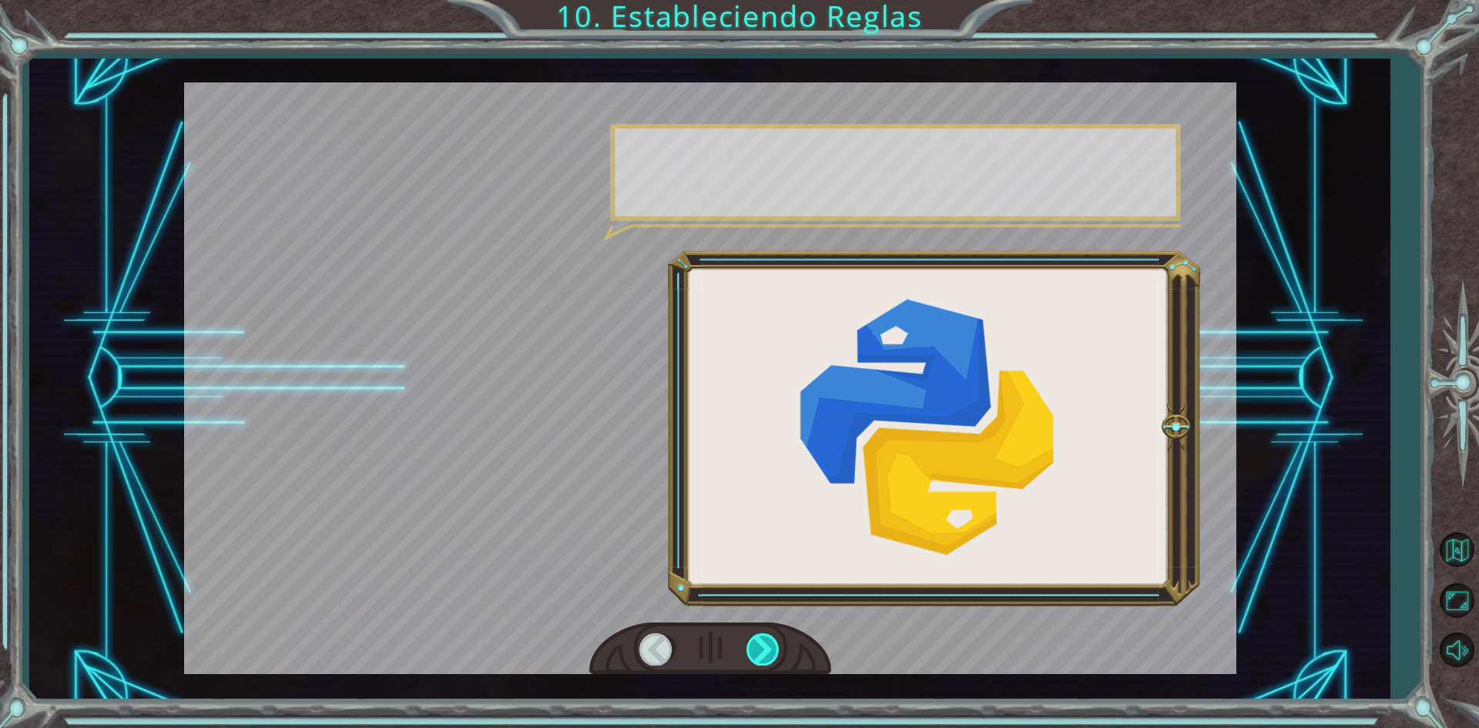
click at [763, 653] on div at bounding box center [763, 649] width 35 height 32
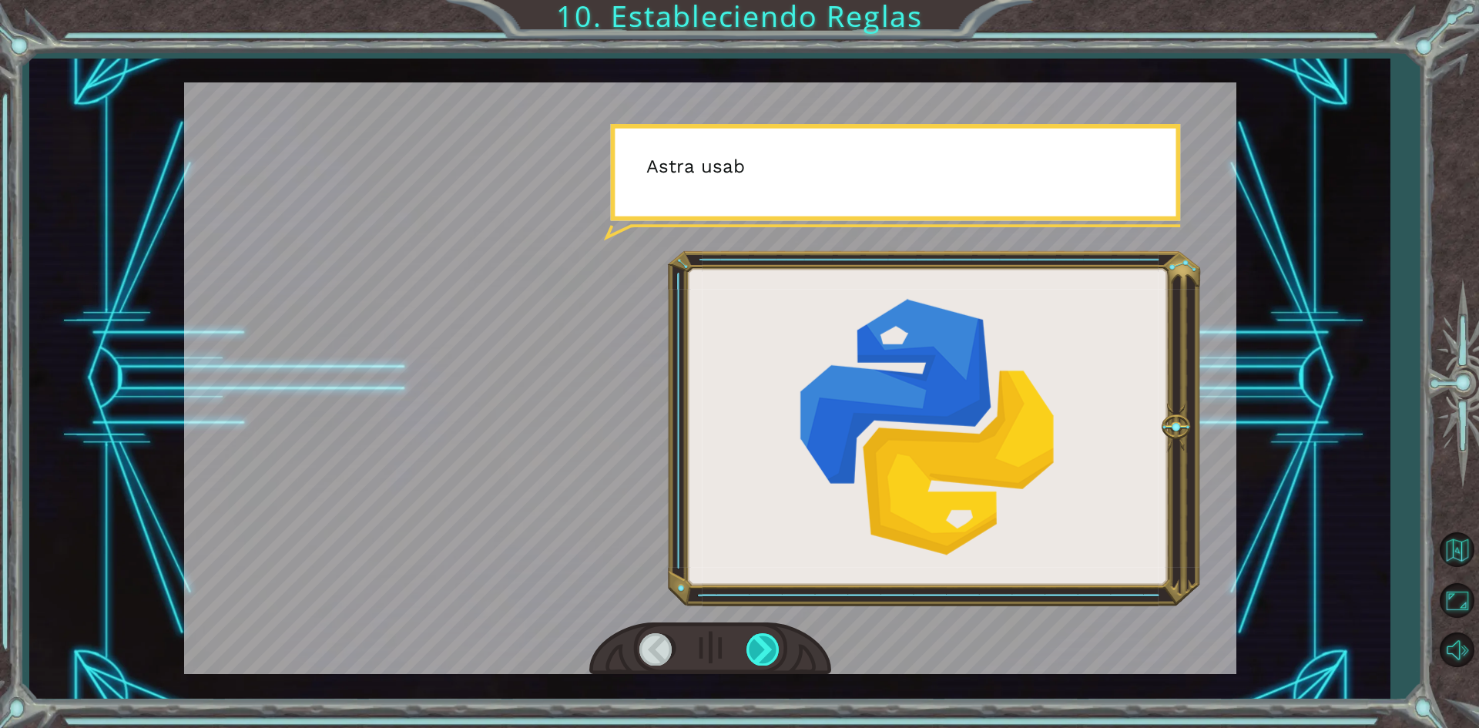
click at [763, 653] on div at bounding box center [763, 649] width 35 height 32
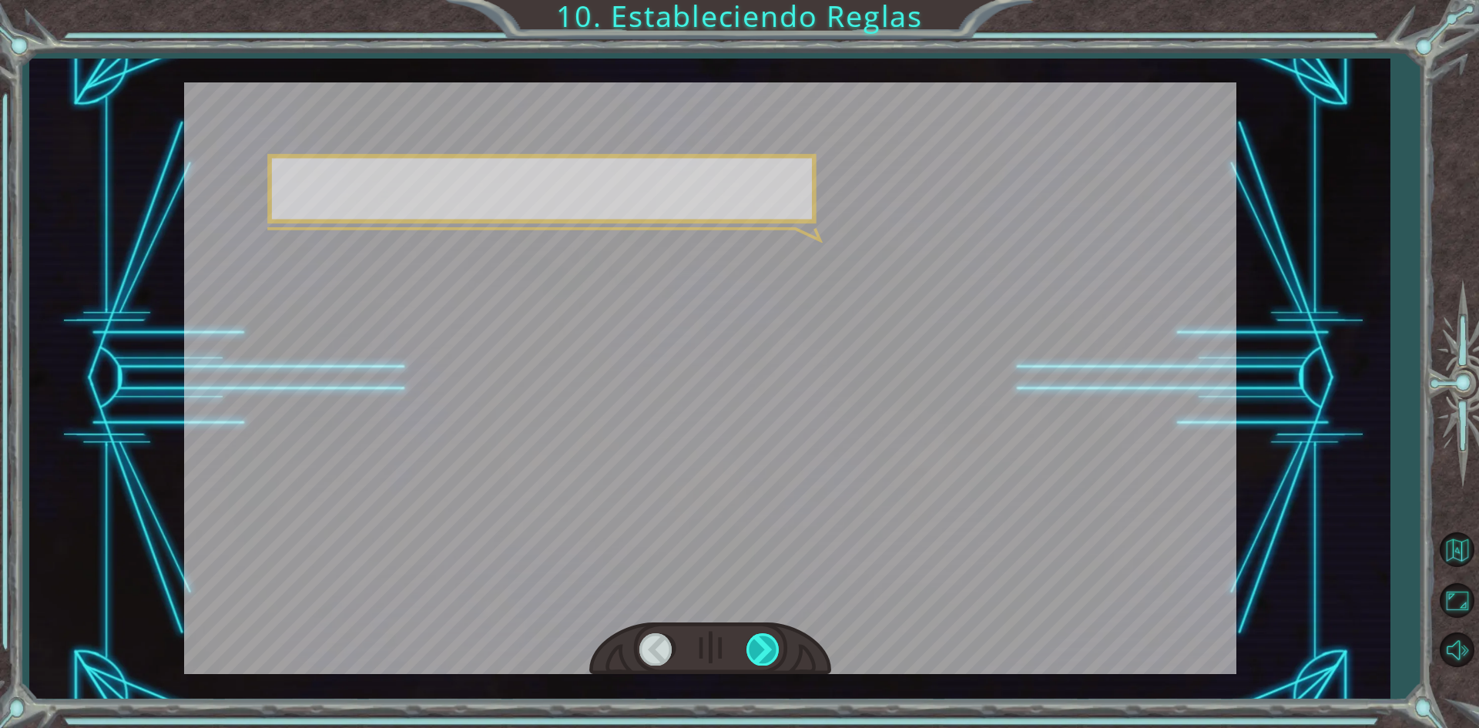
click at [763, 653] on div at bounding box center [763, 649] width 35 height 32
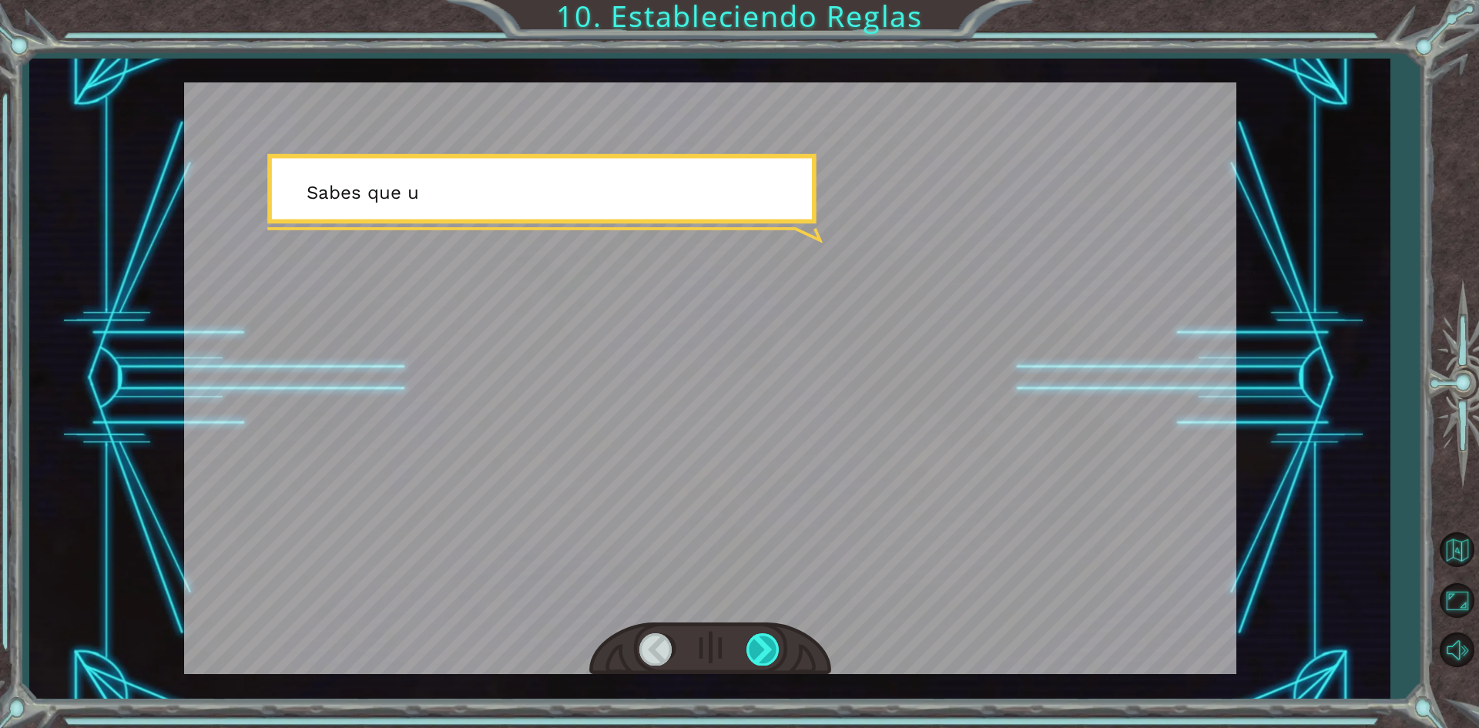
click at [763, 653] on div at bounding box center [763, 649] width 35 height 32
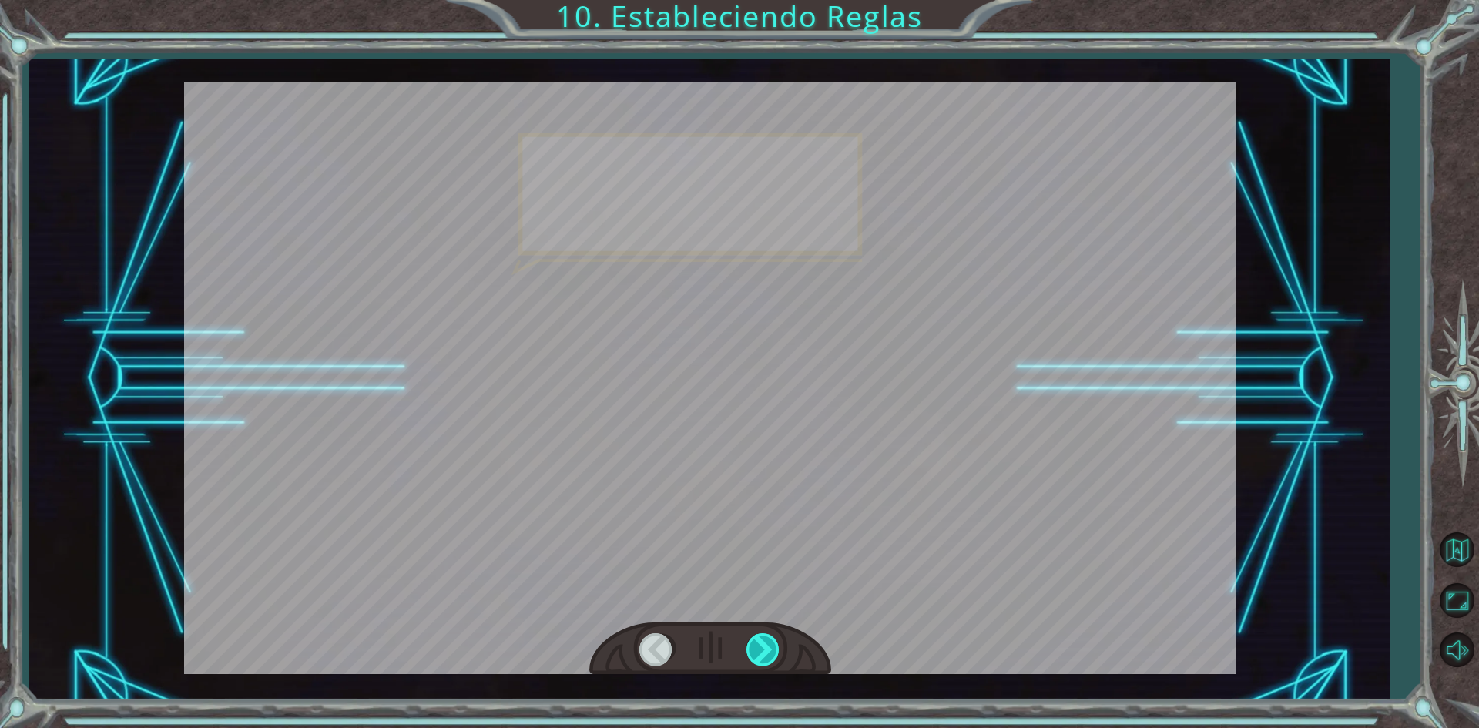
click at [763, 653] on div at bounding box center [763, 649] width 35 height 32
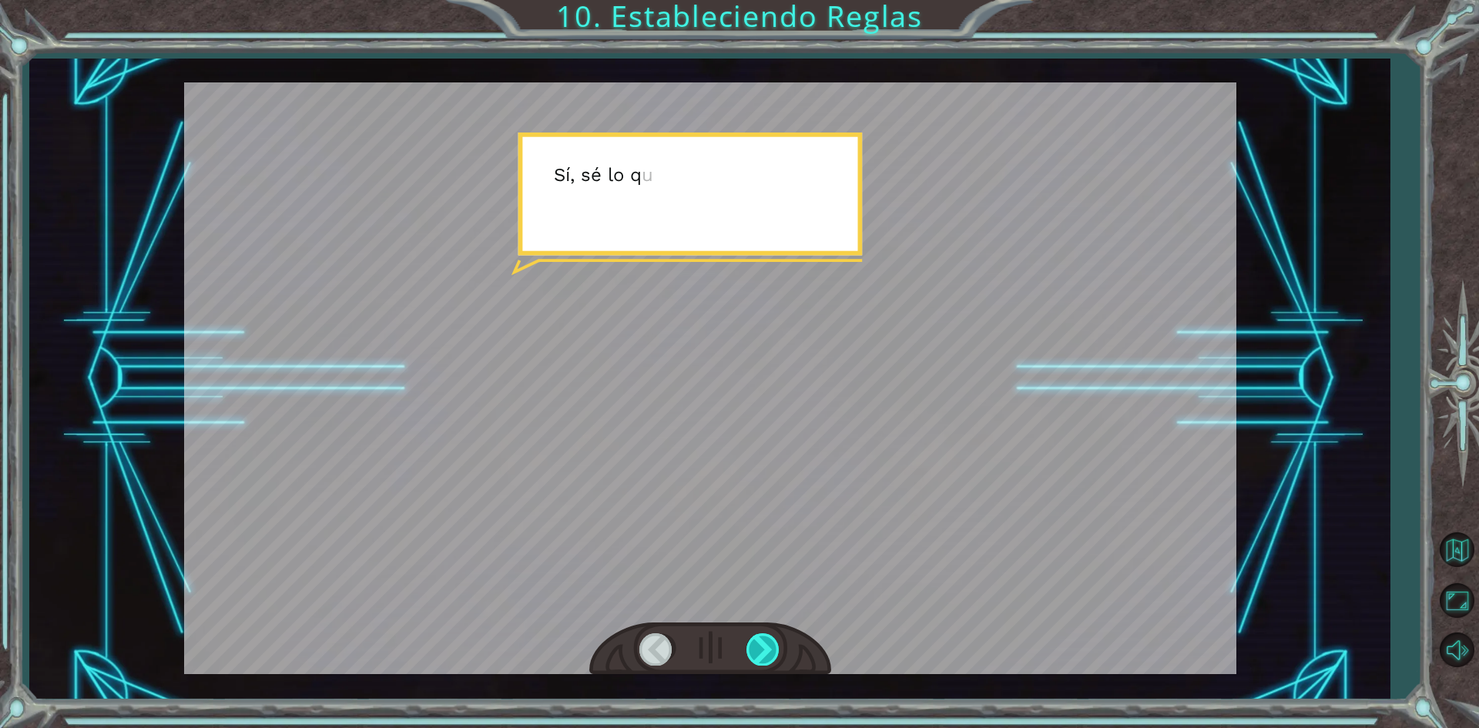
click at [763, 653] on div at bounding box center [763, 649] width 35 height 32
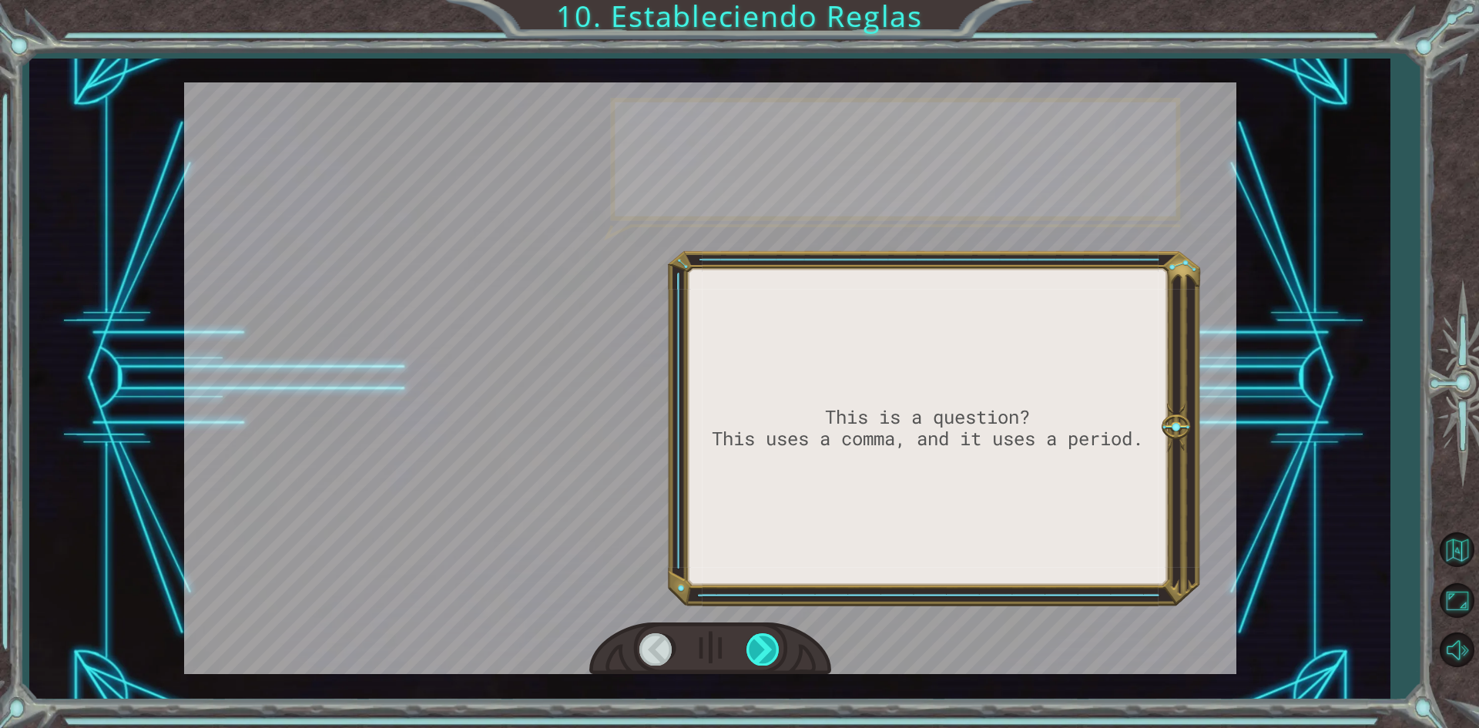
click at [763, 653] on div at bounding box center [763, 649] width 35 height 32
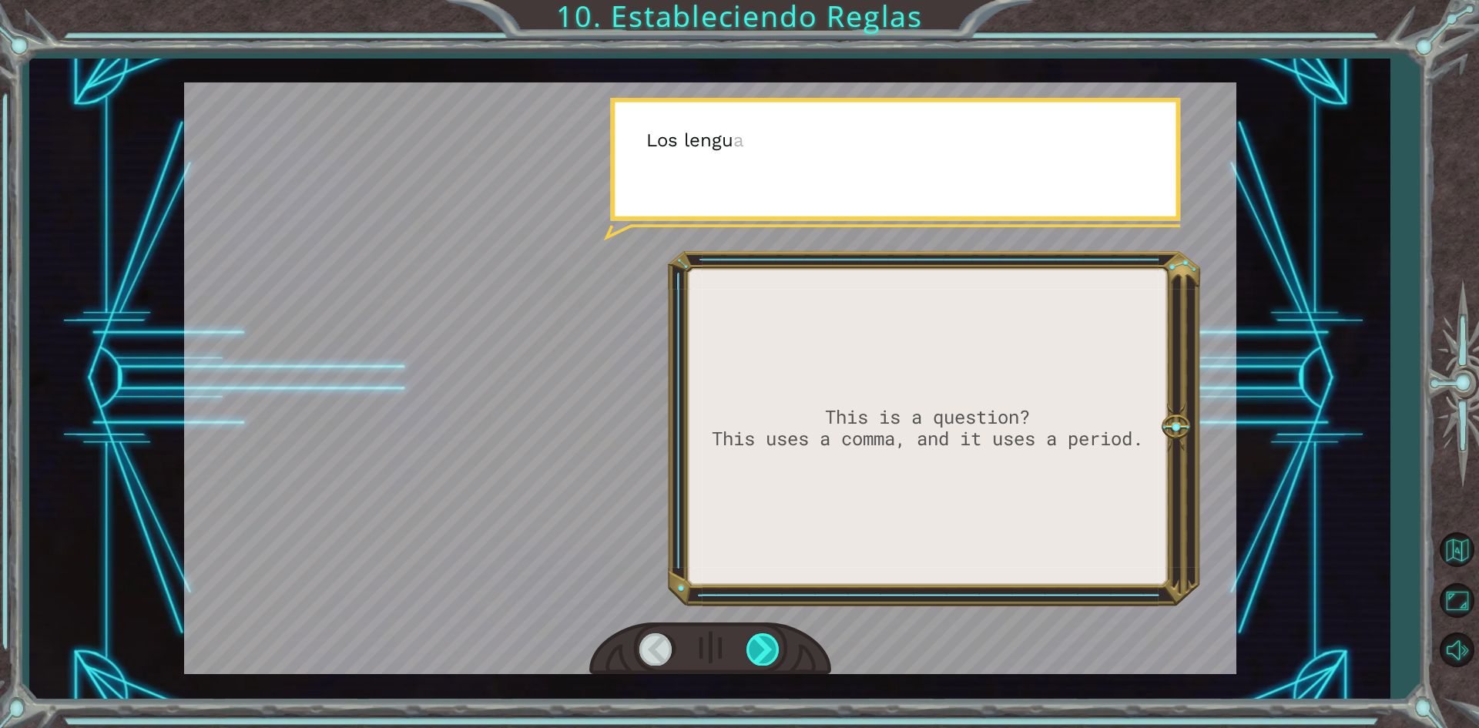
click at [763, 653] on div at bounding box center [763, 649] width 35 height 32
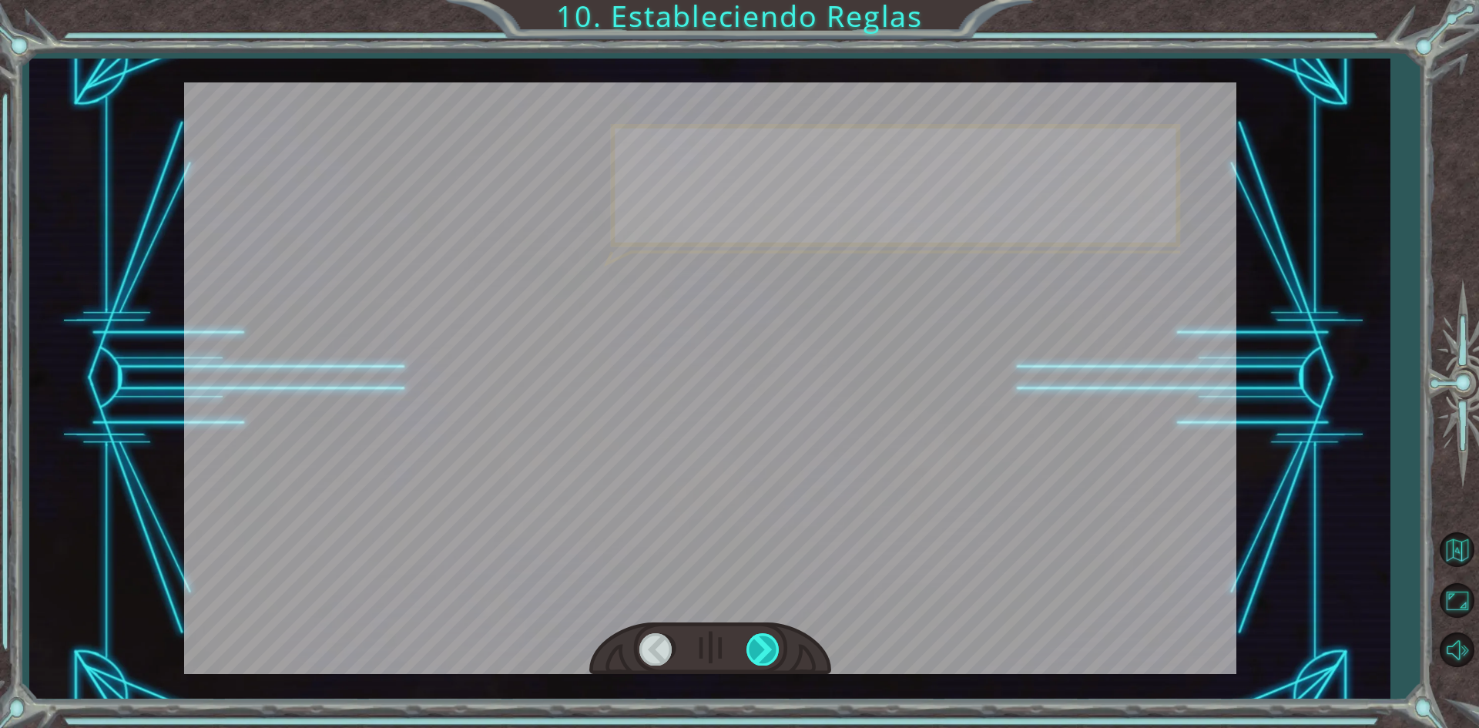
click at [763, 653] on div at bounding box center [763, 649] width 35 height 32
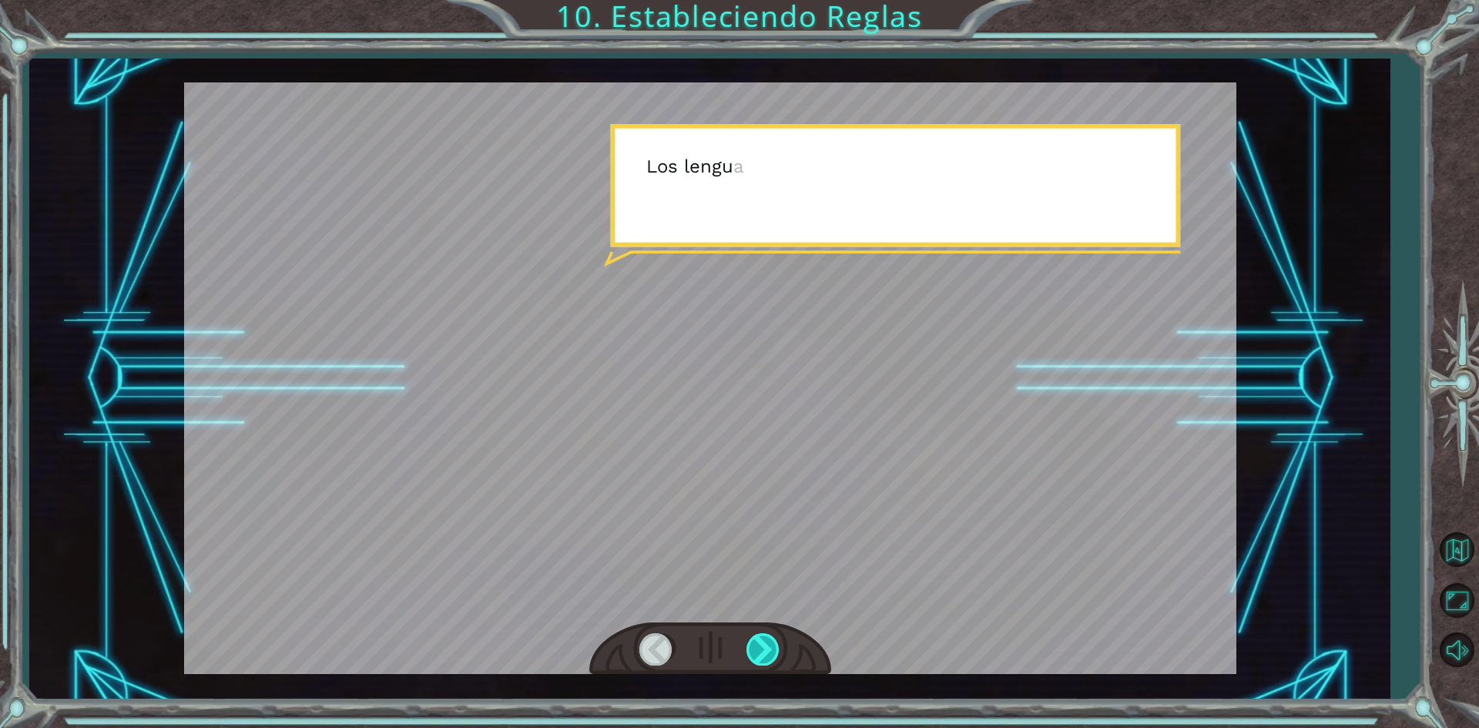
click at [763, 653] on div at bounding box center [763, 649] width 35 height 32
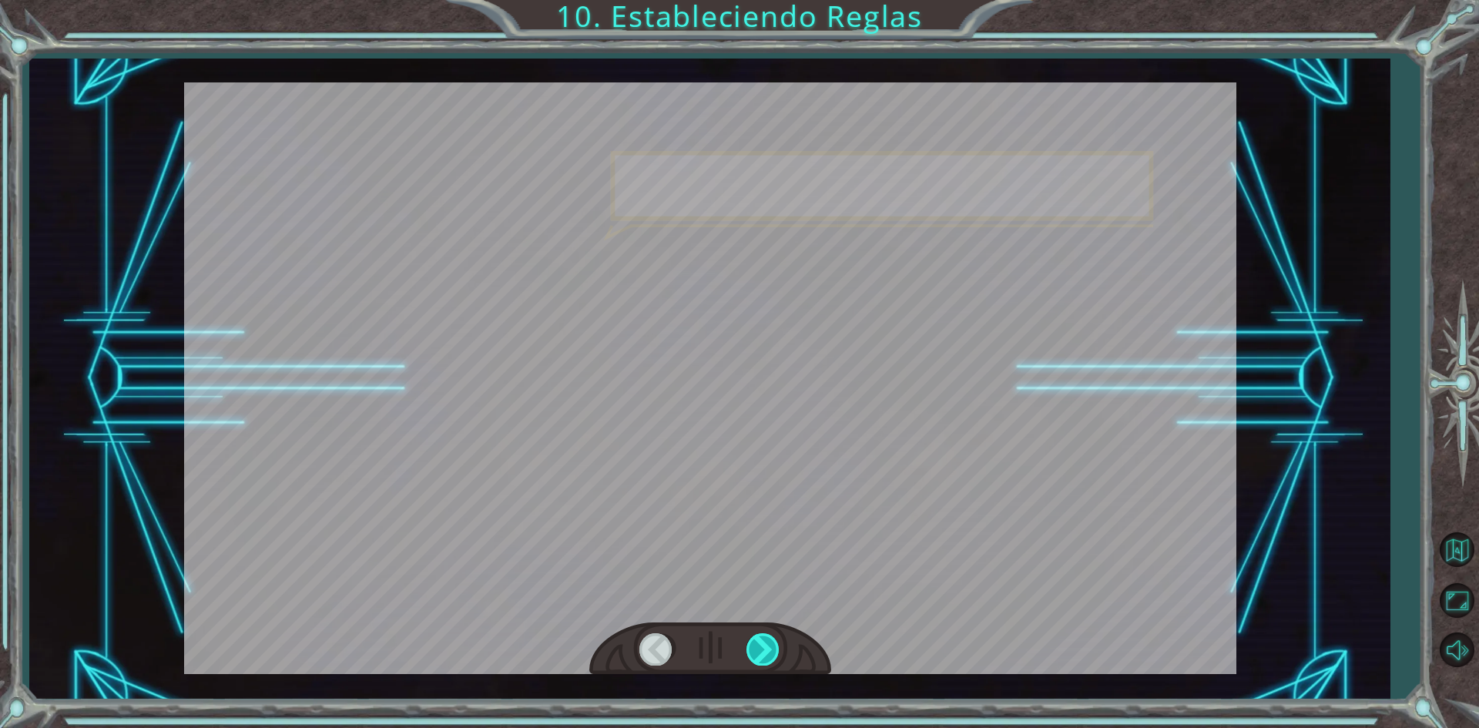
click at [763, 653] on div at bounding box center [763, 649] width 35 height 32
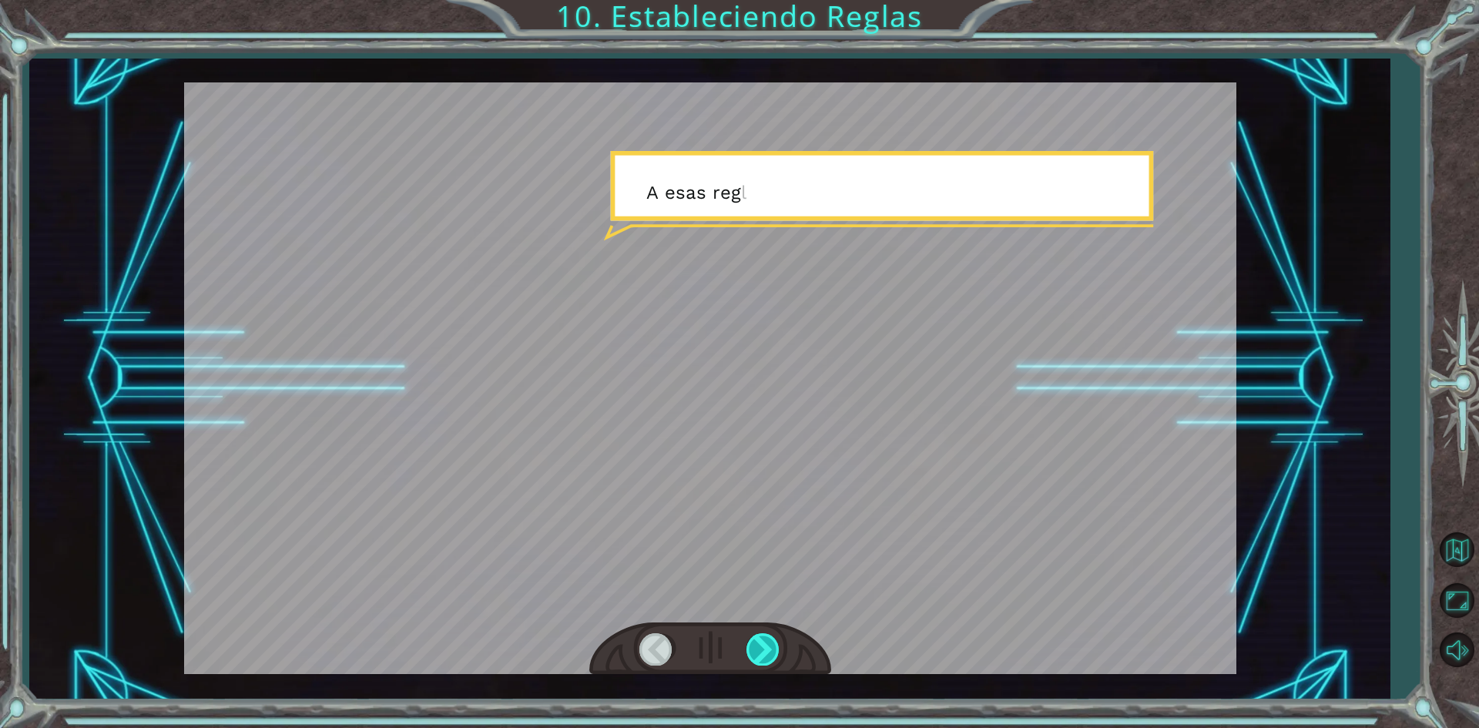
click at [763, 647] on div at bounding box center [763, 649] width 35 height 32
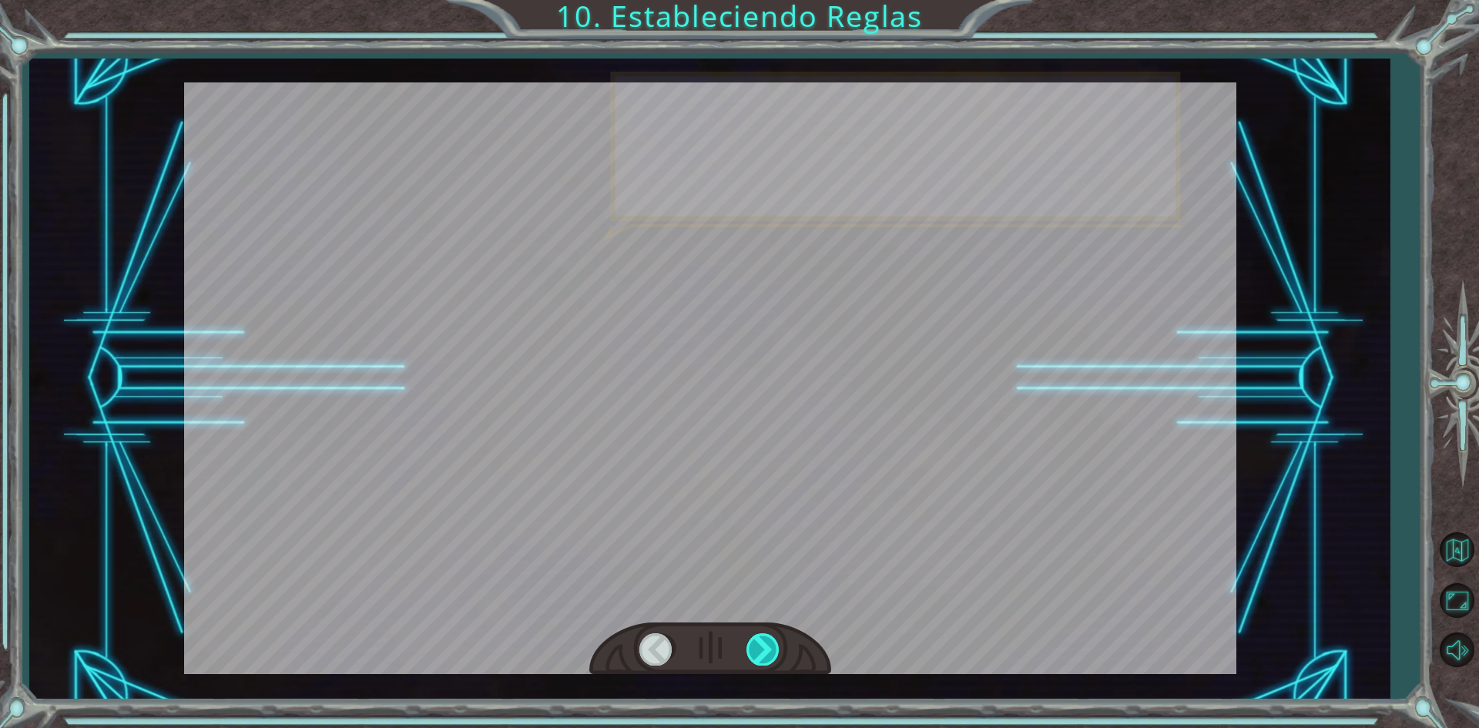
click at [766, 646] on div at bounding box center [763, 649] width 35 height 32
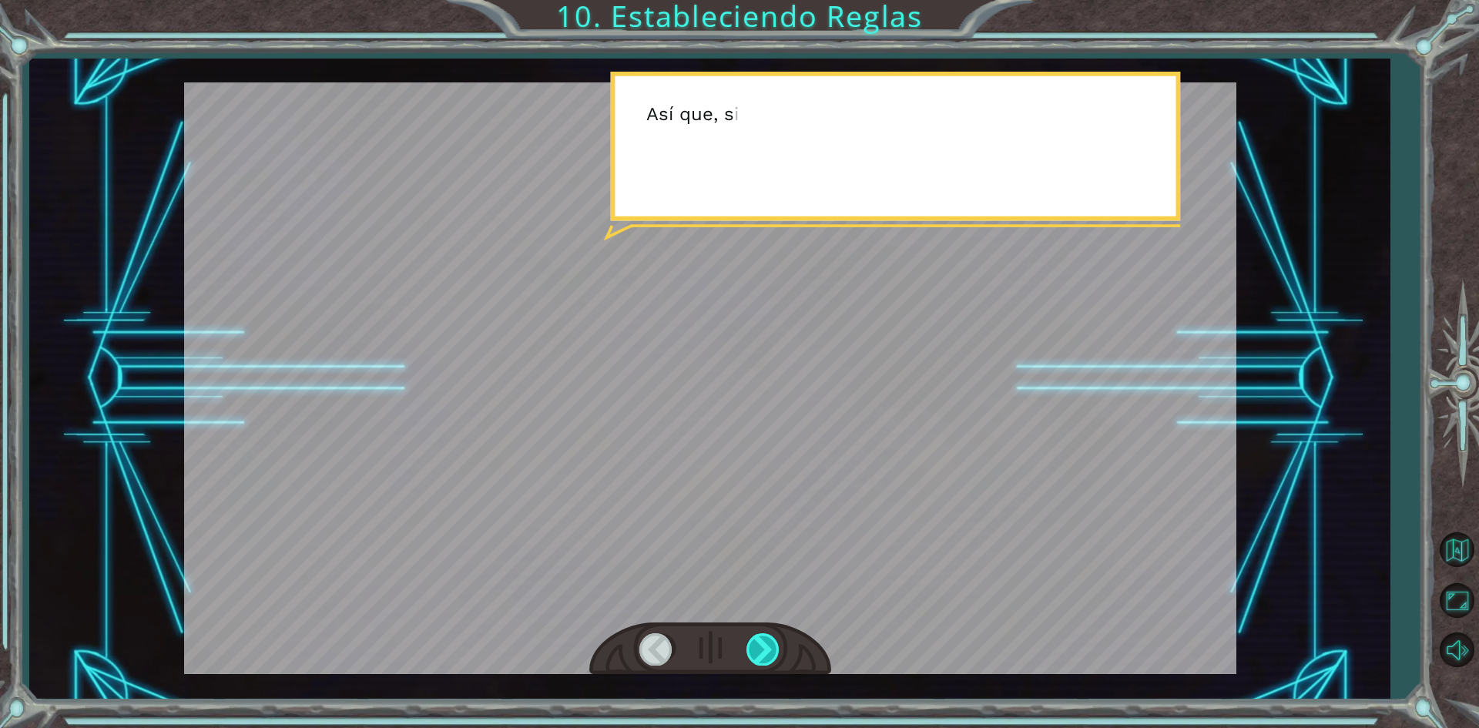
click at [766, 646] on div at bounding box center [763, 649] width 35 height 32
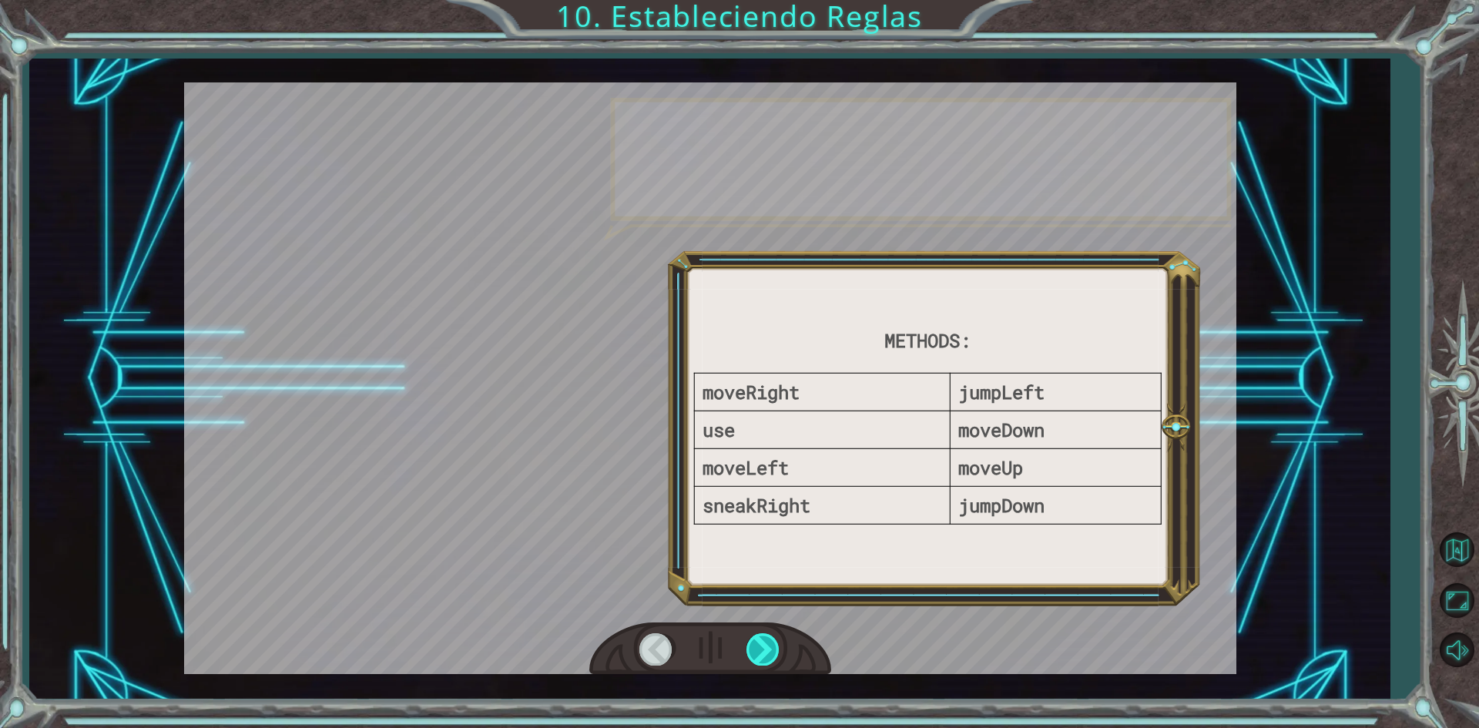
click at [766, 646] on div at bounding box center [763, 649] width 35 height 32
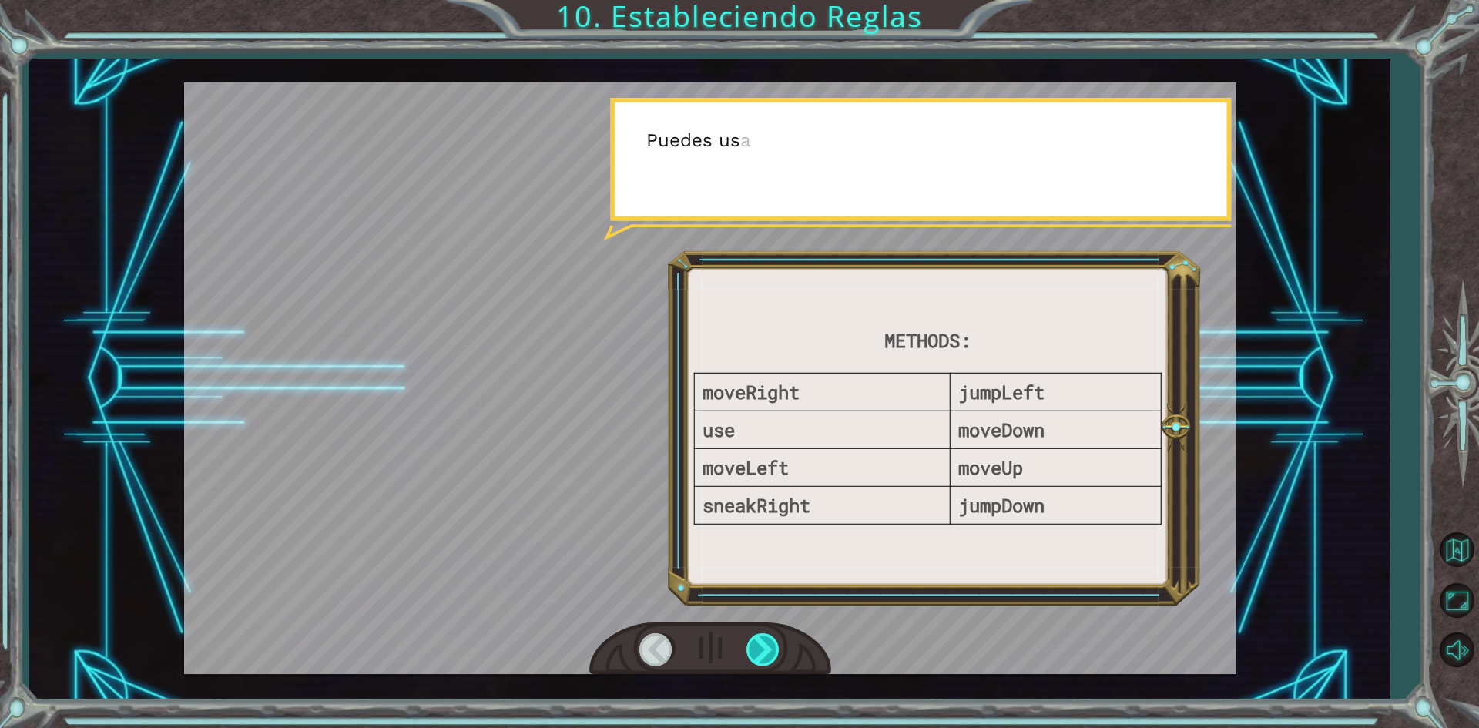
click at [766, 646] on div at bounding box center [763, 649] width 35 height 32
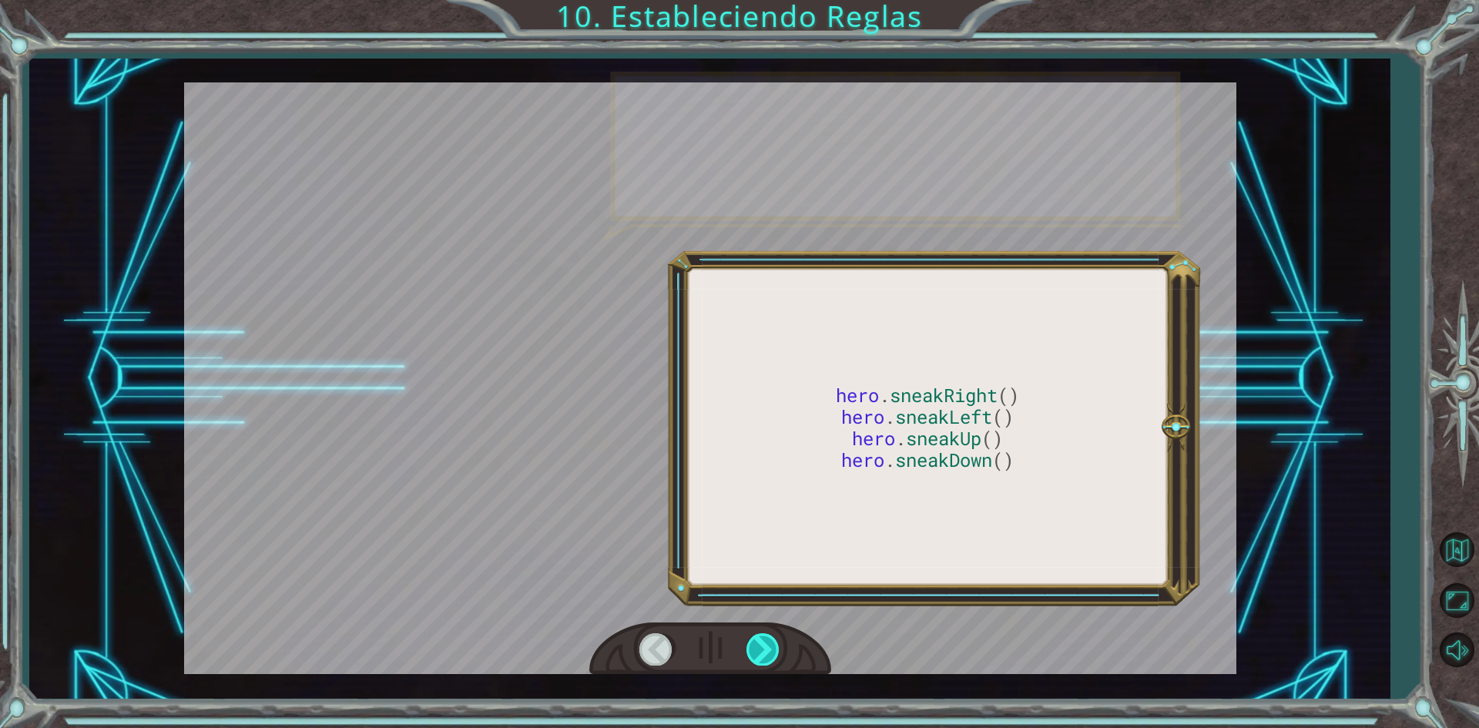
click at [766, 646] on div at bounding box center [763, 649] width 35 height 32
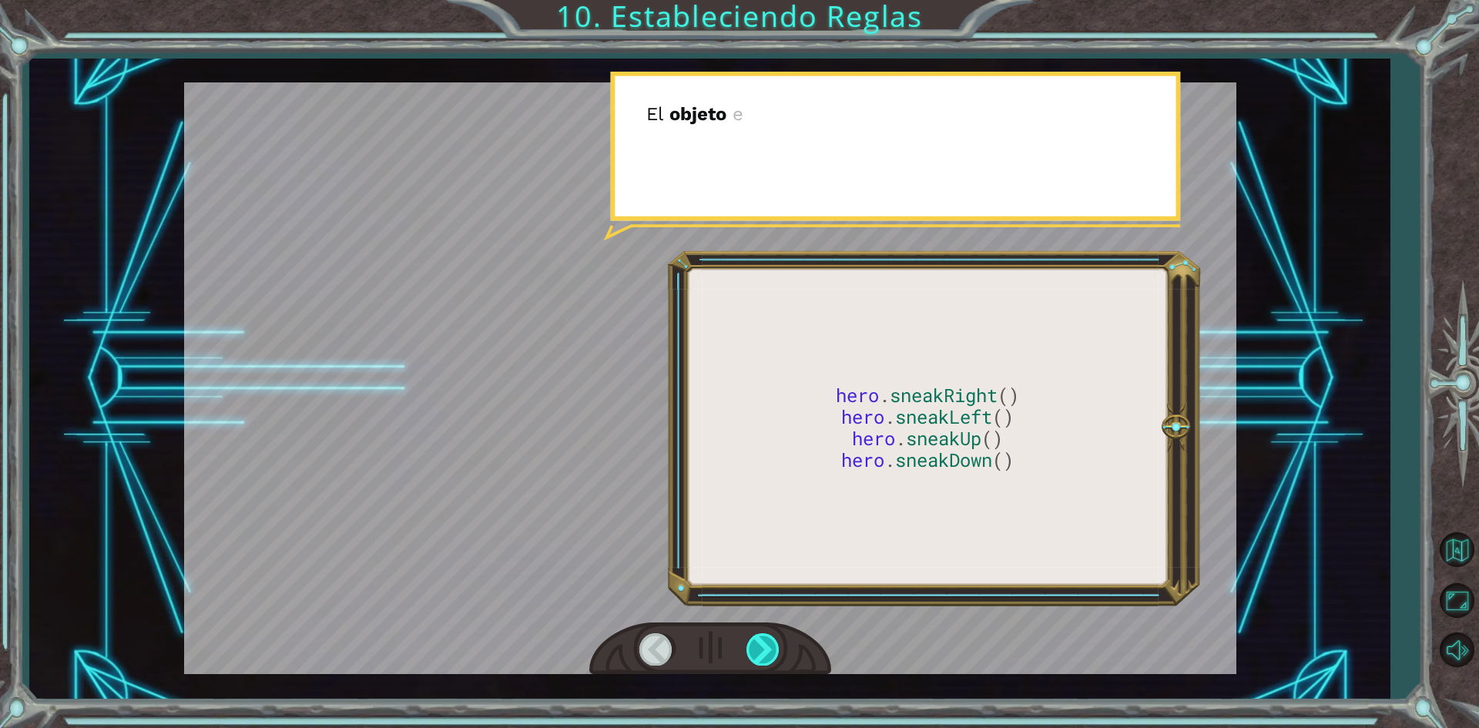
click at [766, 646] on div at bounding box center [763, 649] width 35 height 32
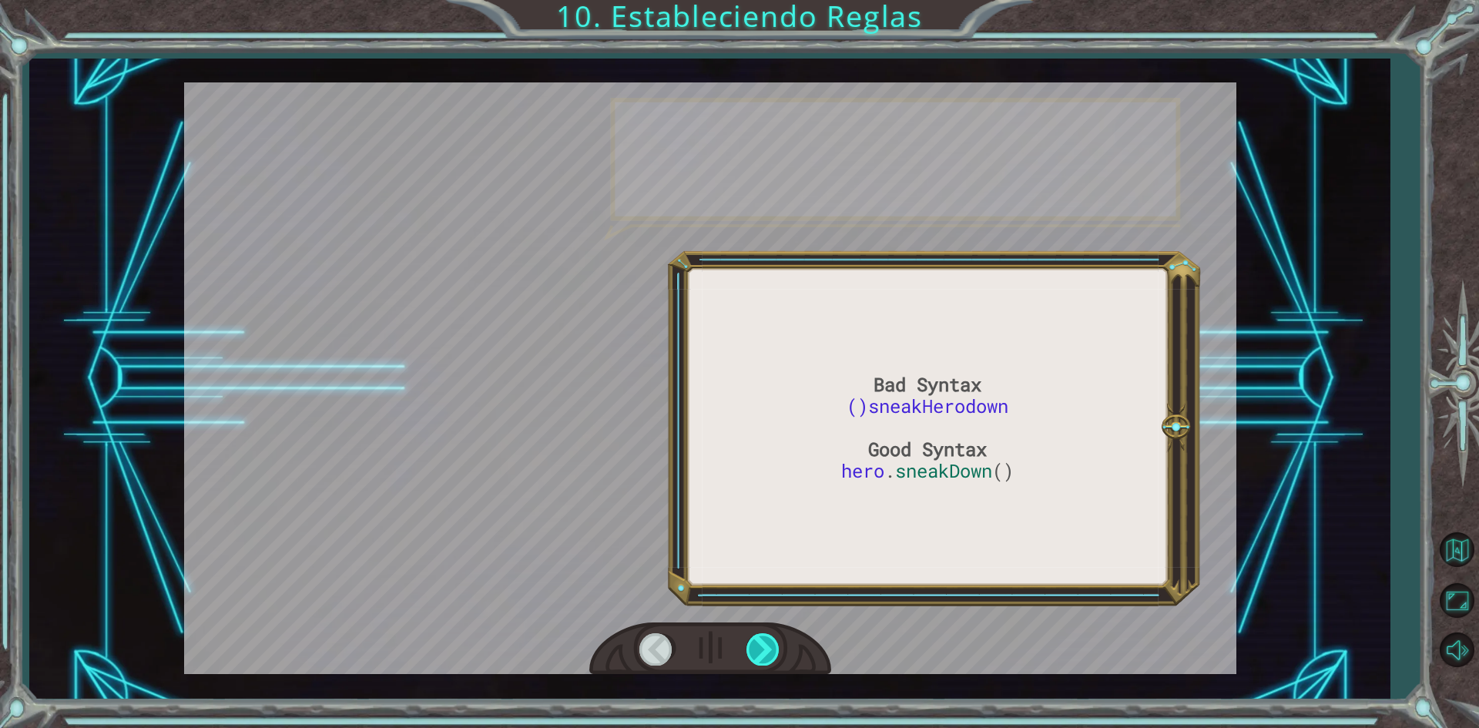
click at [766, 646] on div at bounding box center [763, 649] width 35 height 32
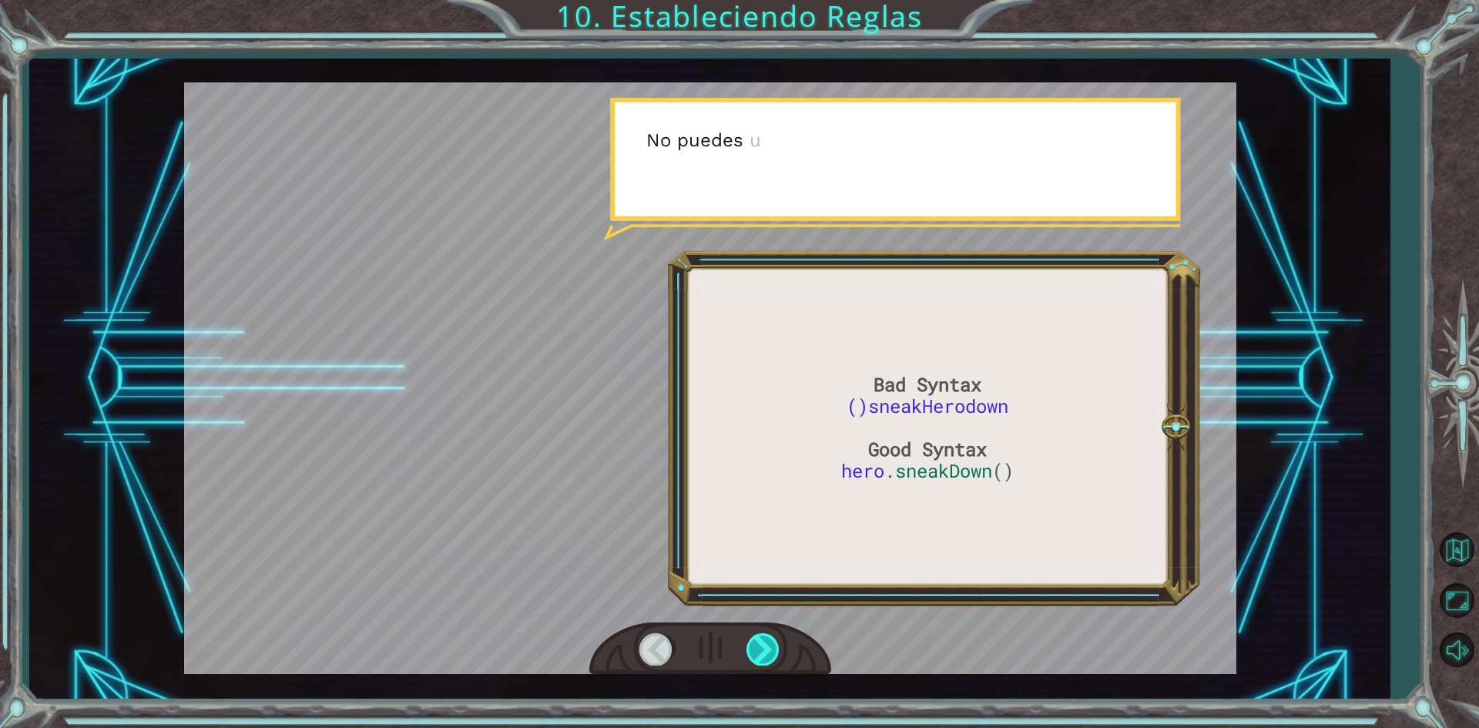
click at [766, 646] on div at bounding box center [763, 649] width 35 height 32
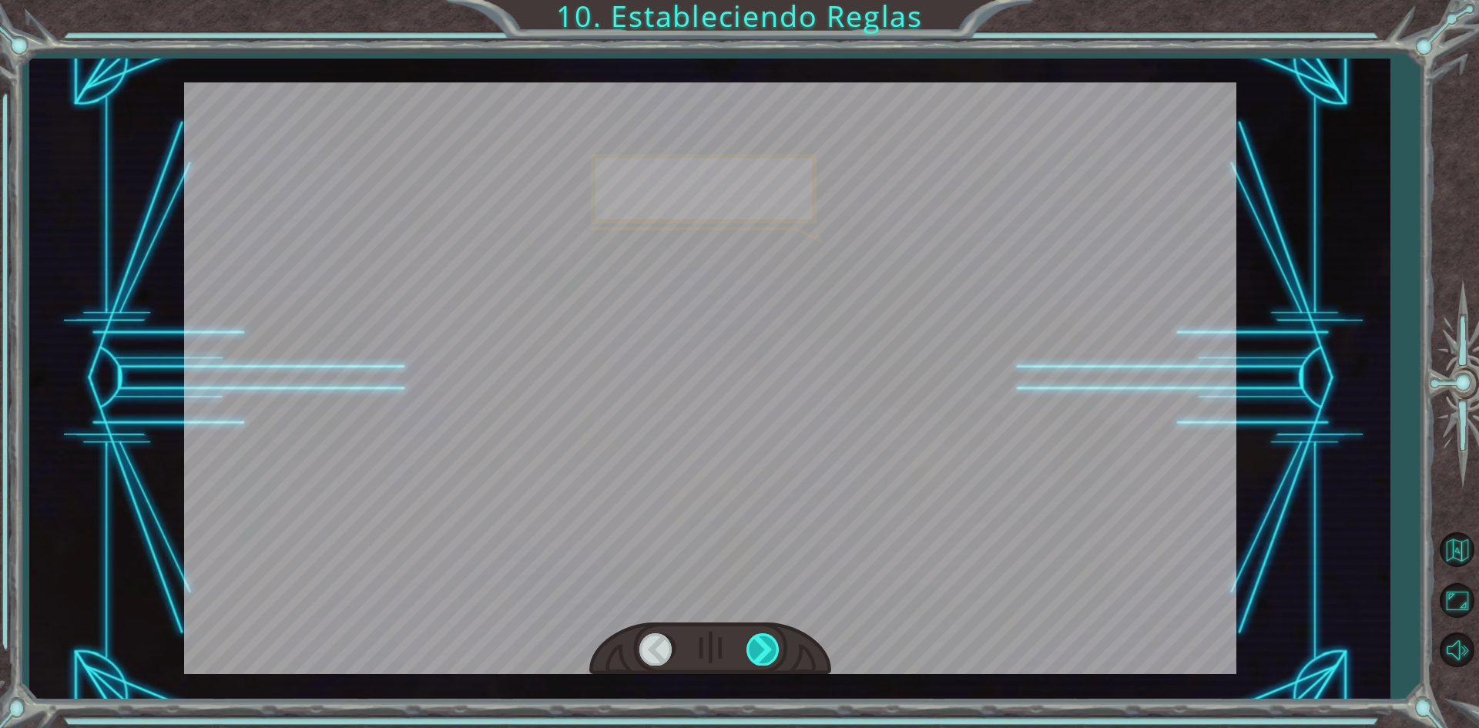
click at [766, 646] on div at bounding box center [763, 649] width 35 height 32
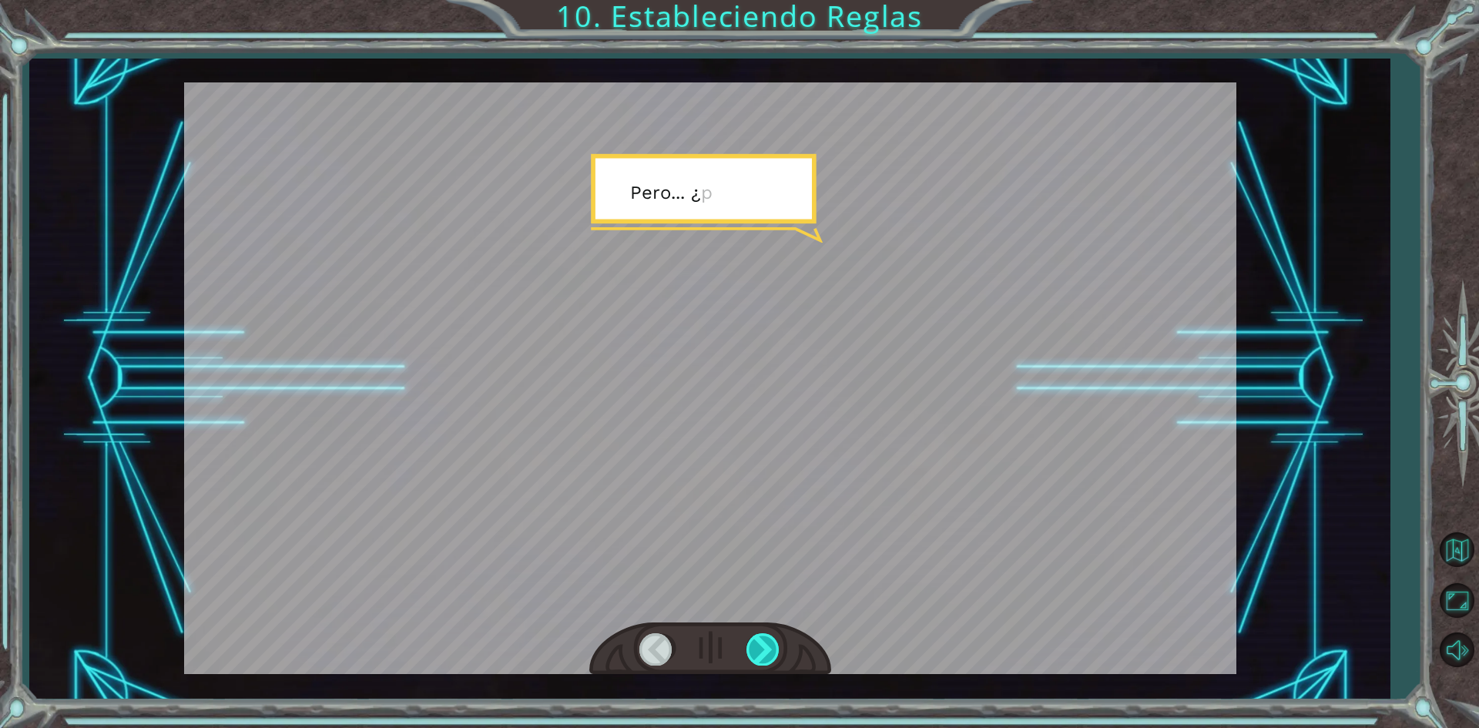
click at [766, 646] on div at bounding box center [763, 649] width 35 height 32
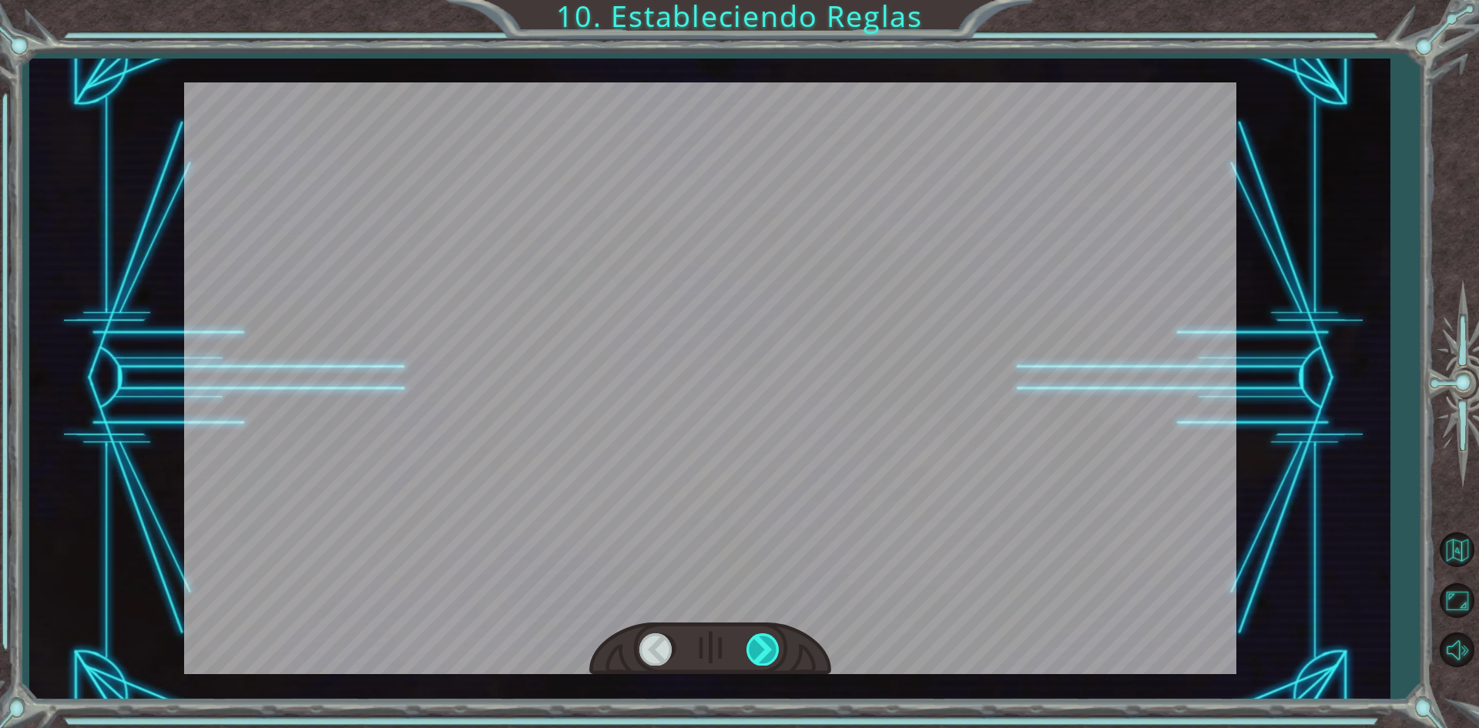
click at [766, 646] on div at bounding box center [763, 649] width 35 height 32
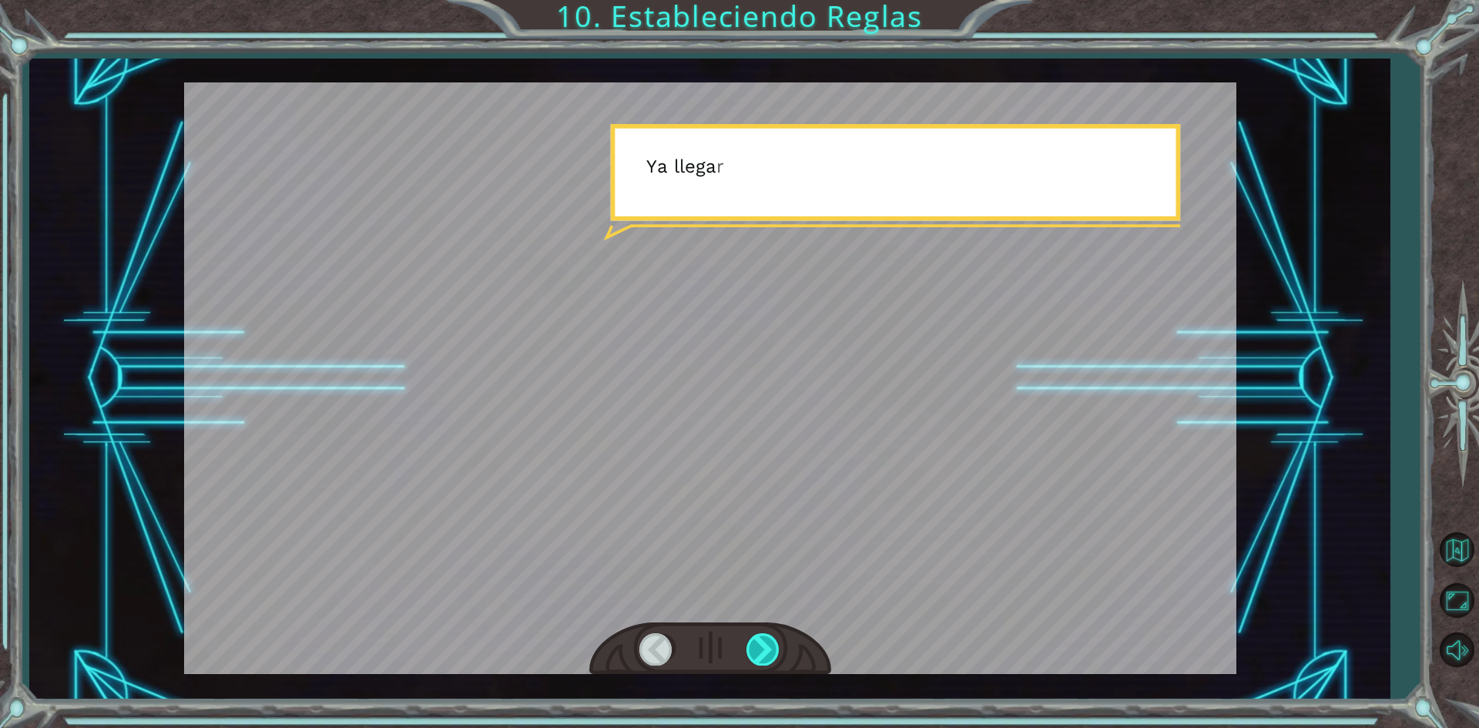
click at [766, 646] on div at bounding box center [763, 649] width 35 height 32
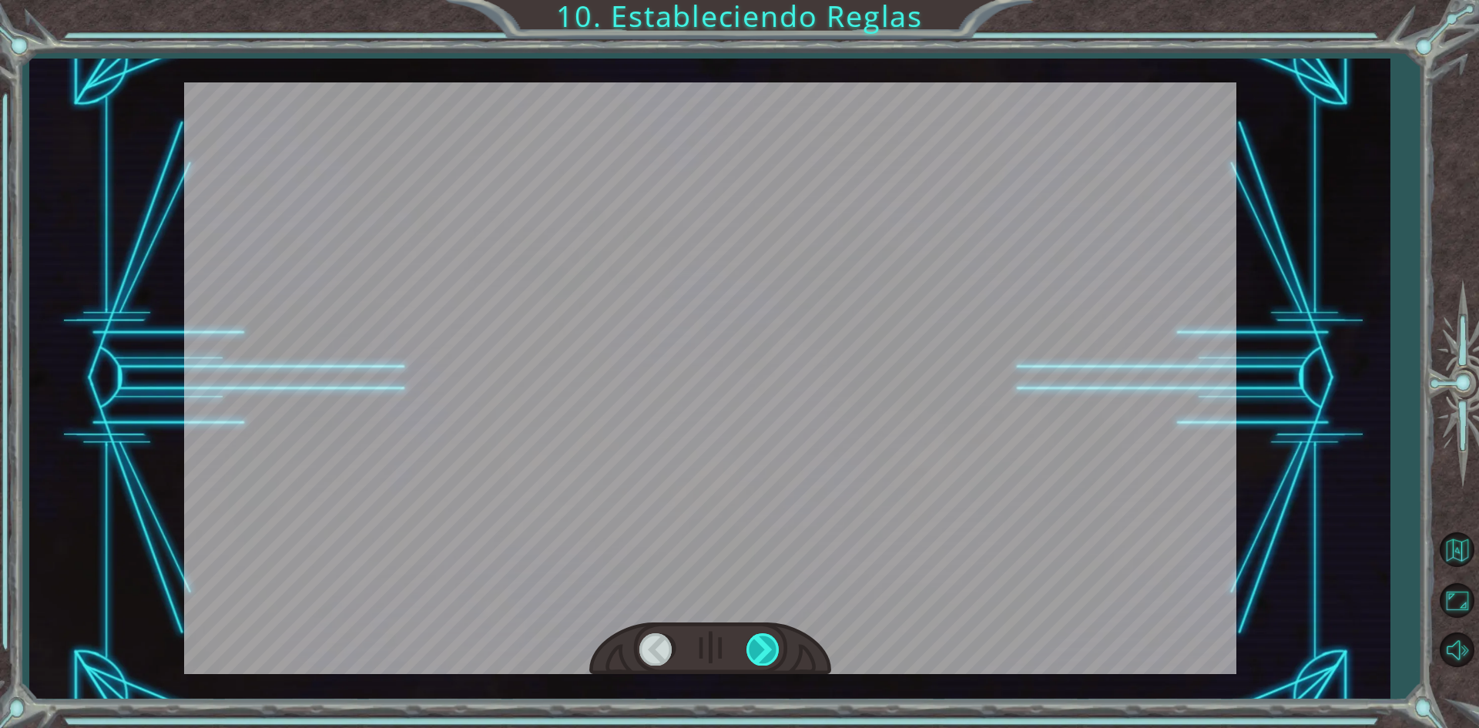
click at [766, 646] on div at bounding box center [763, 649] width 35 height 32
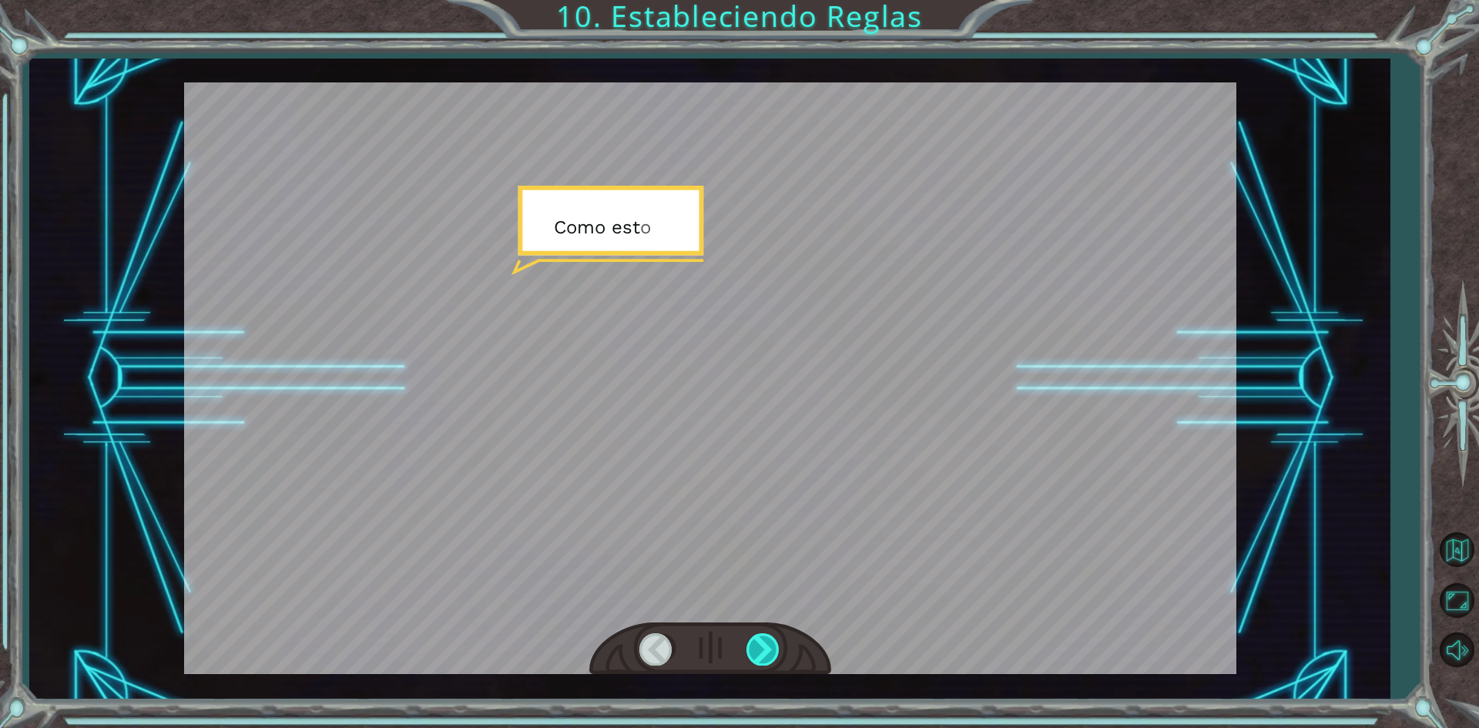
click at [766, 646] on div at bounding box center [763, 649] width 35 height 32
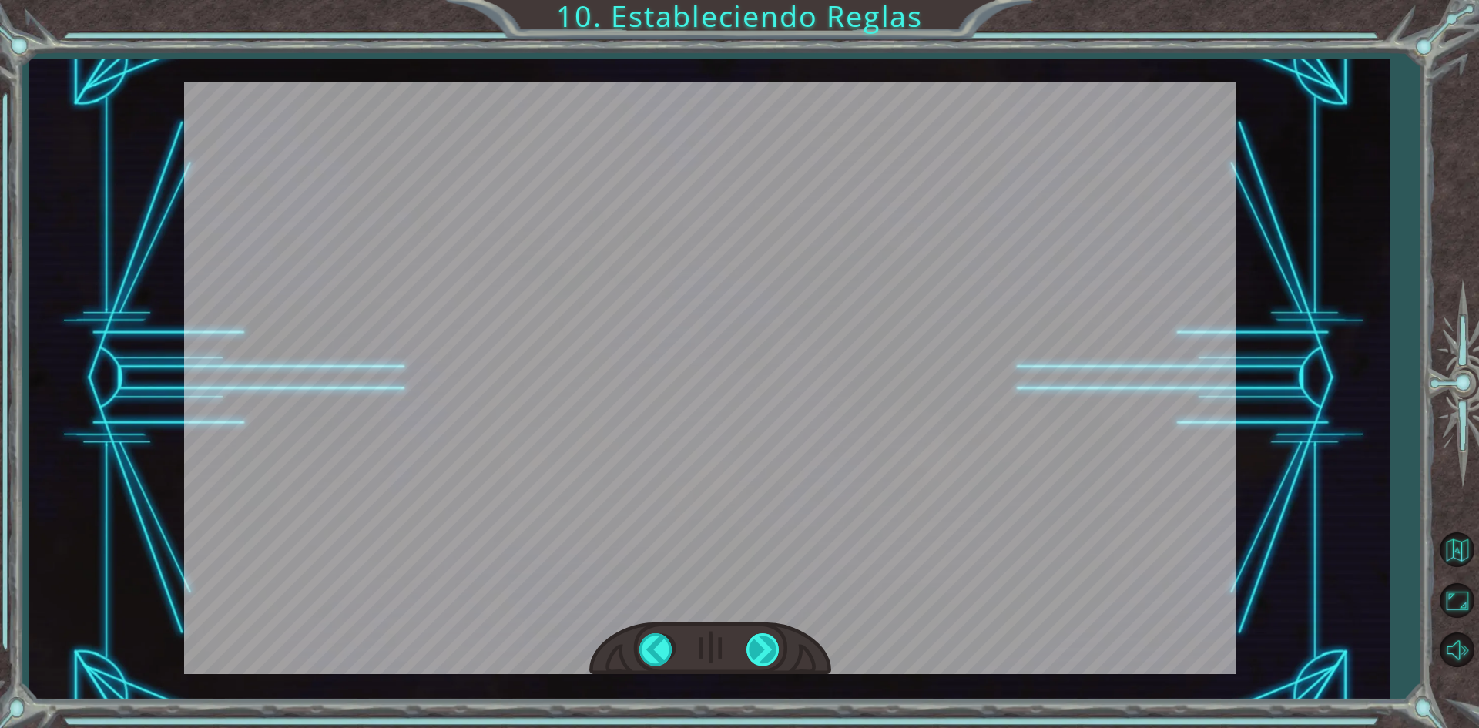
click at [766, 646] on div at bounding box center [763, 649] width 35 height 32
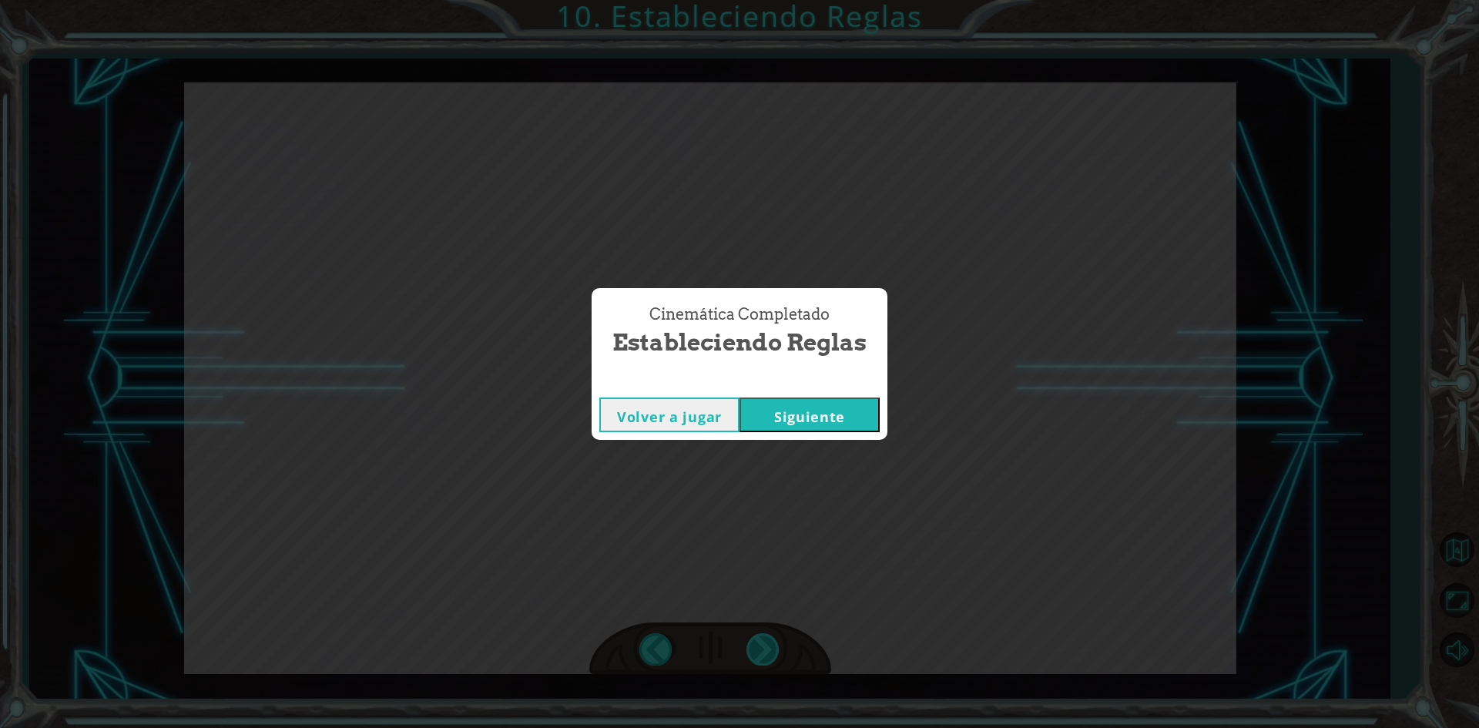
click at [766, 646] on div "Cinemática Completado Estableciendo Reglas Volver a jugar [GEOGRAPHIC_DATA]" at bounding box center [739, 364] width 1479 height 728
click at [800, 402] on button "Siguiente" at bounding box center [809, 414] width 140 height 35
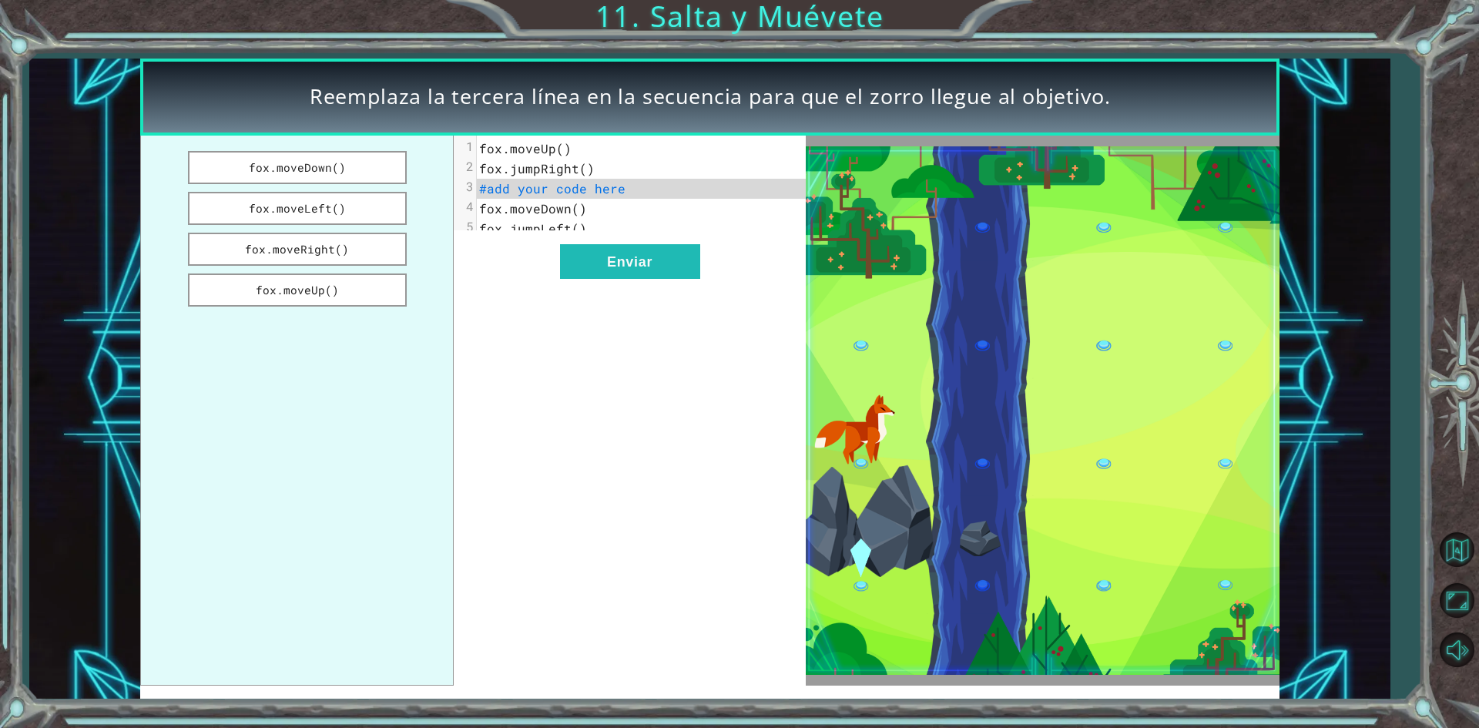
drag, startPoint x: 349, startPoint y: 169, endPoint x: 527, endPoint y: 194, distance: 179.6
click at [527, 194] on div "fox.moveDown() fox.moveLeft() fox.moveRight() fox.moveUp() xxxxxxxxxx 5 1 fox.m…" at bounding box center [472, 411] width 665 height 550
click at [320, 174] on button "fox.moveDown()" at bounding box center [297, 167] width 219 height 33
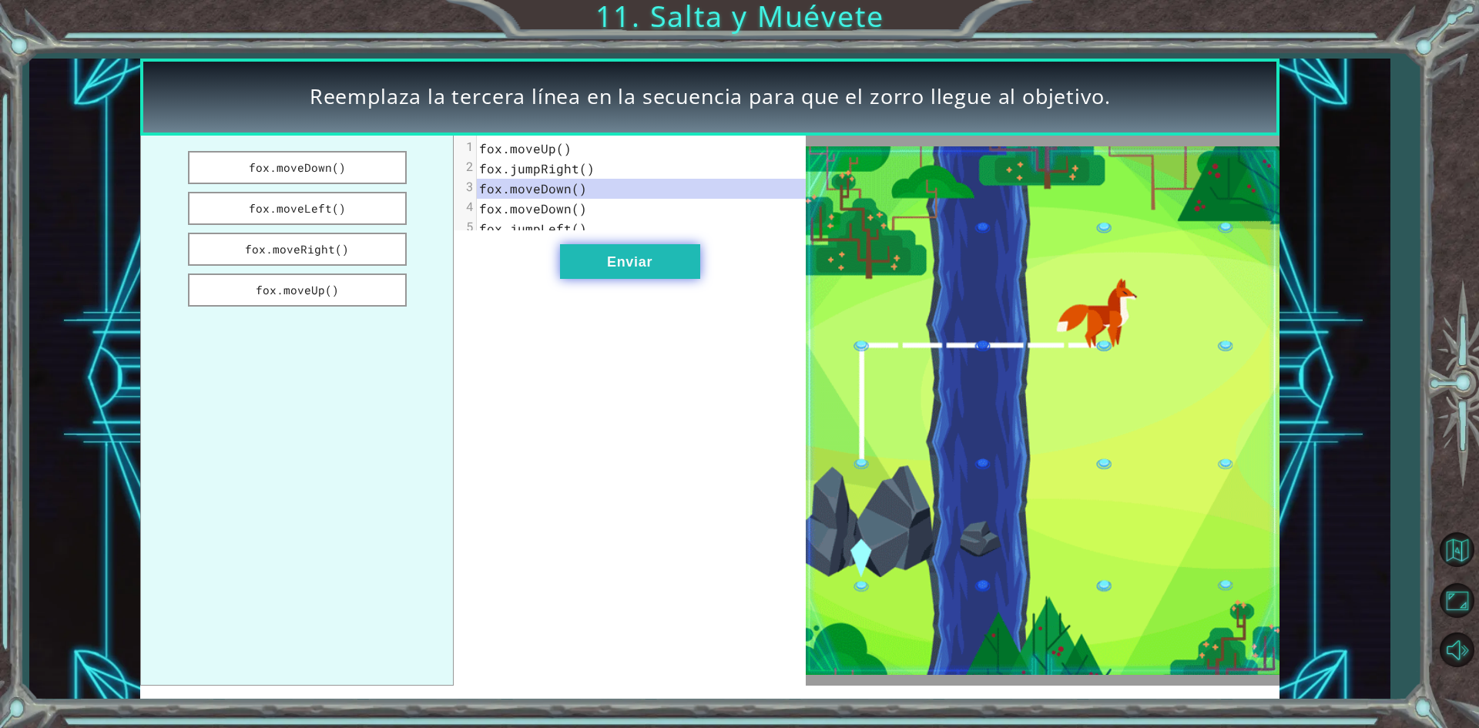
click at [602, 273] on button "Enviar" at bounding box center [630, 261] width 140 height 35
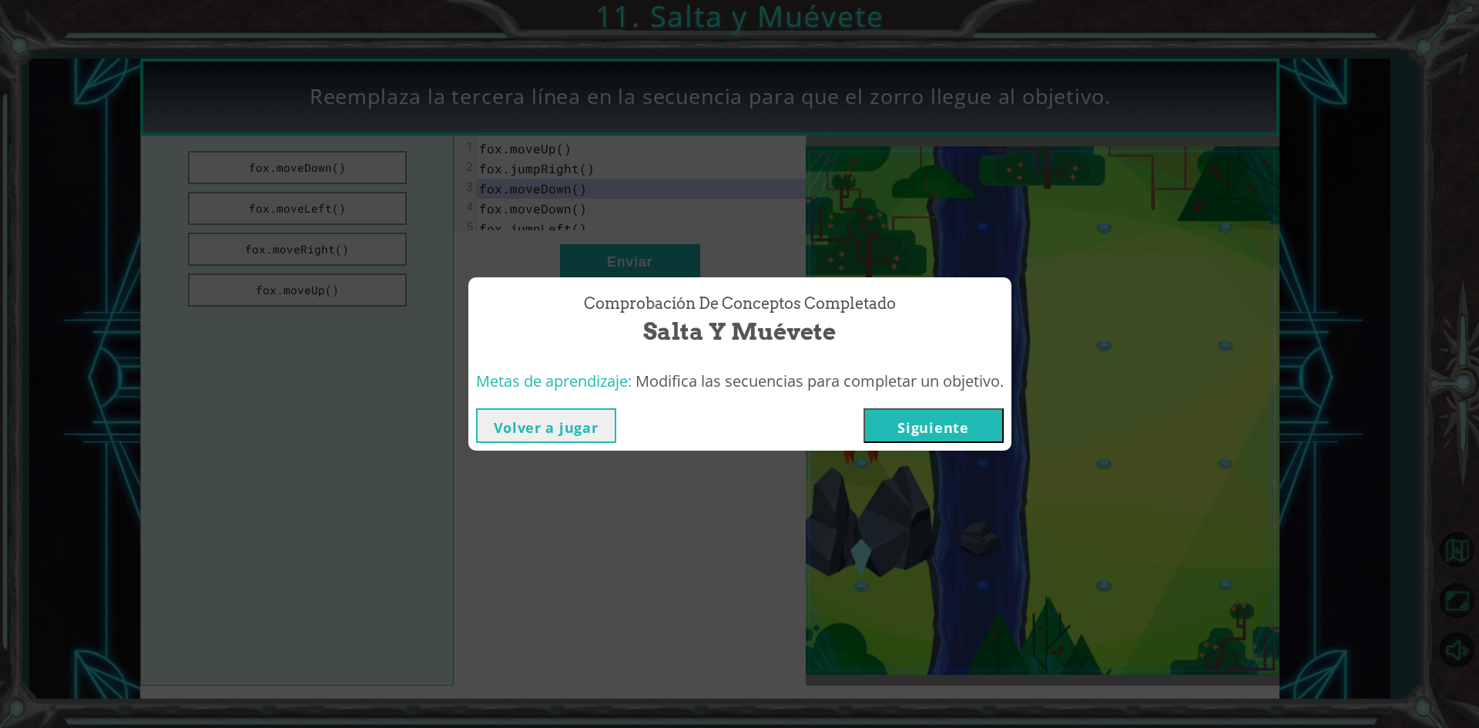
click at [967, 421] on button "Siguiente" at bounding box center [933, 425] width 140 height 35
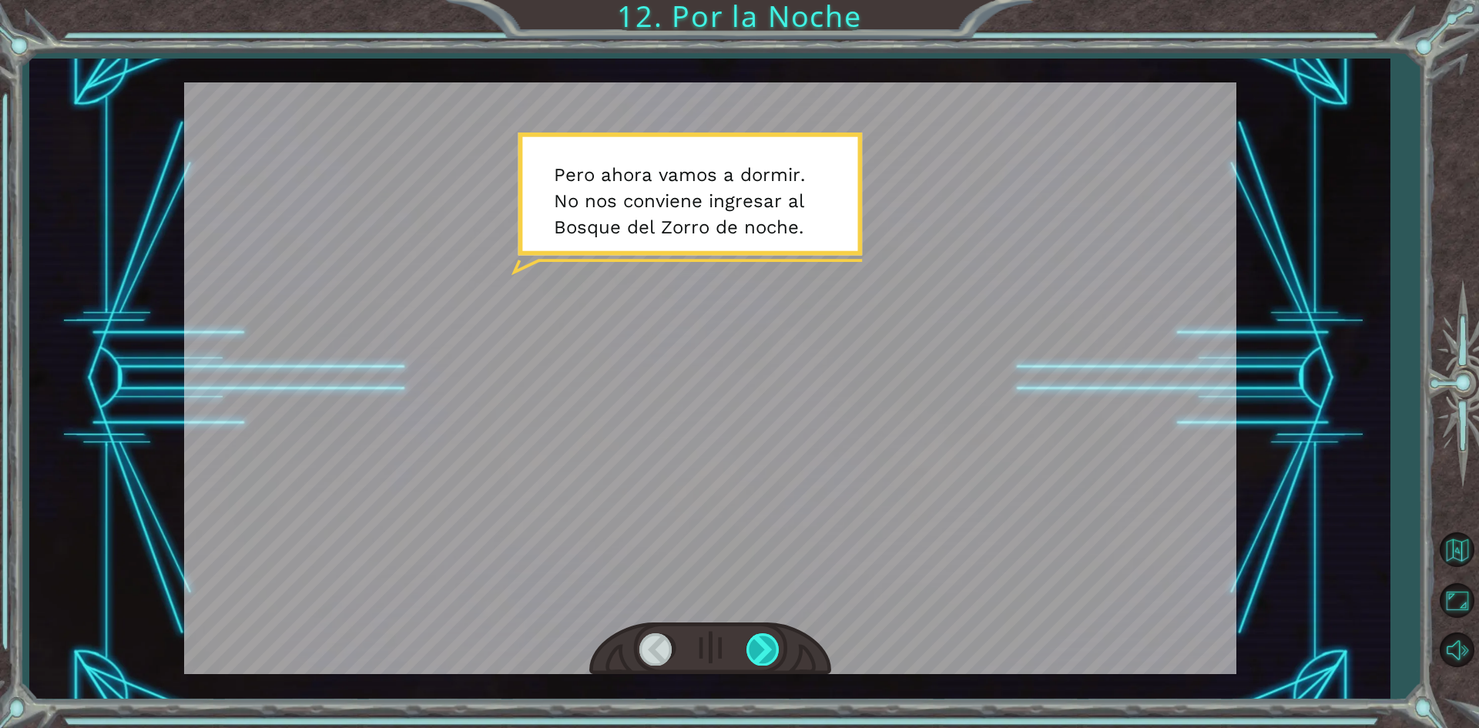
click at [753, 639] on div at bounding box center [763, 649] width 35 height 32
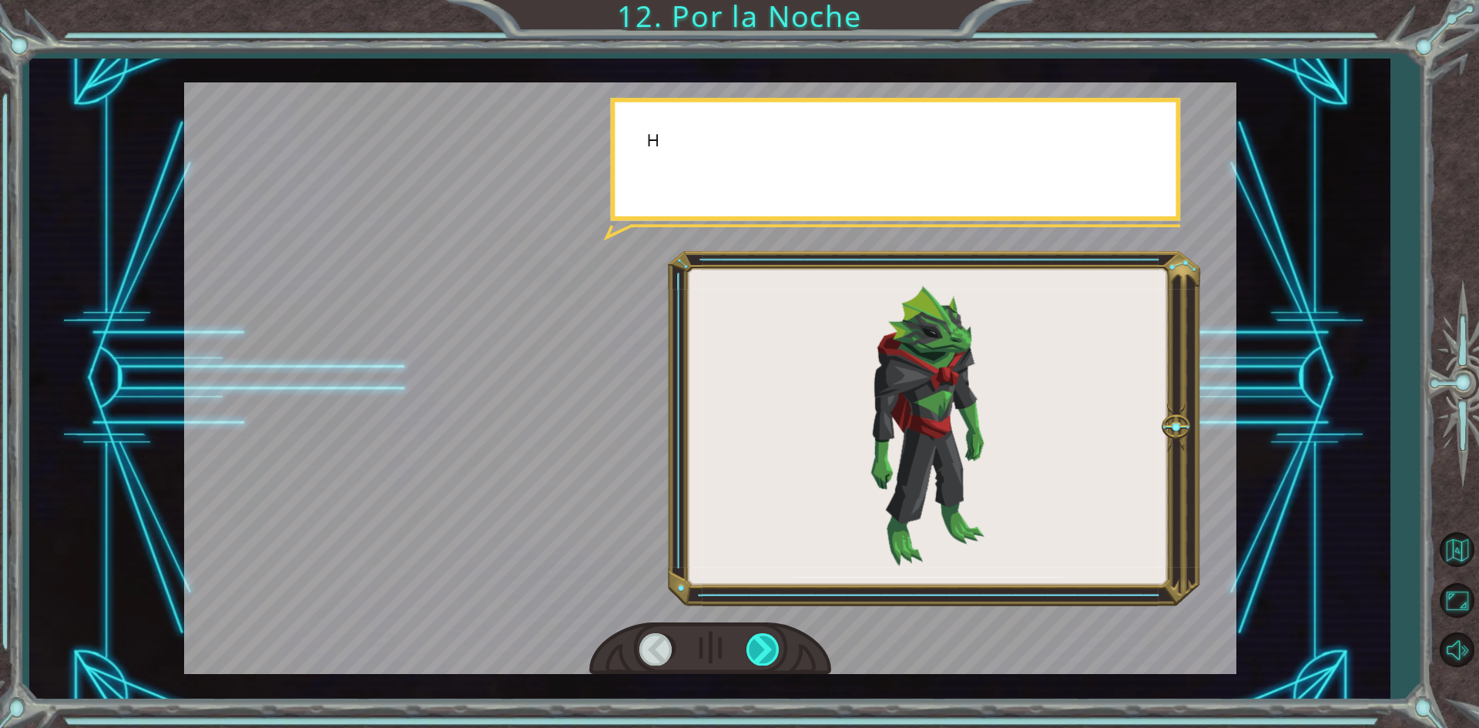
click at [753, 639] on div at bounding box center [763, 649] width 35 height 32
click at [756, 639] on div at bounding box center [763, 649] width 35 height 32
click at [756, 642] on div at bounding box center [763, 649] width 35 height 32
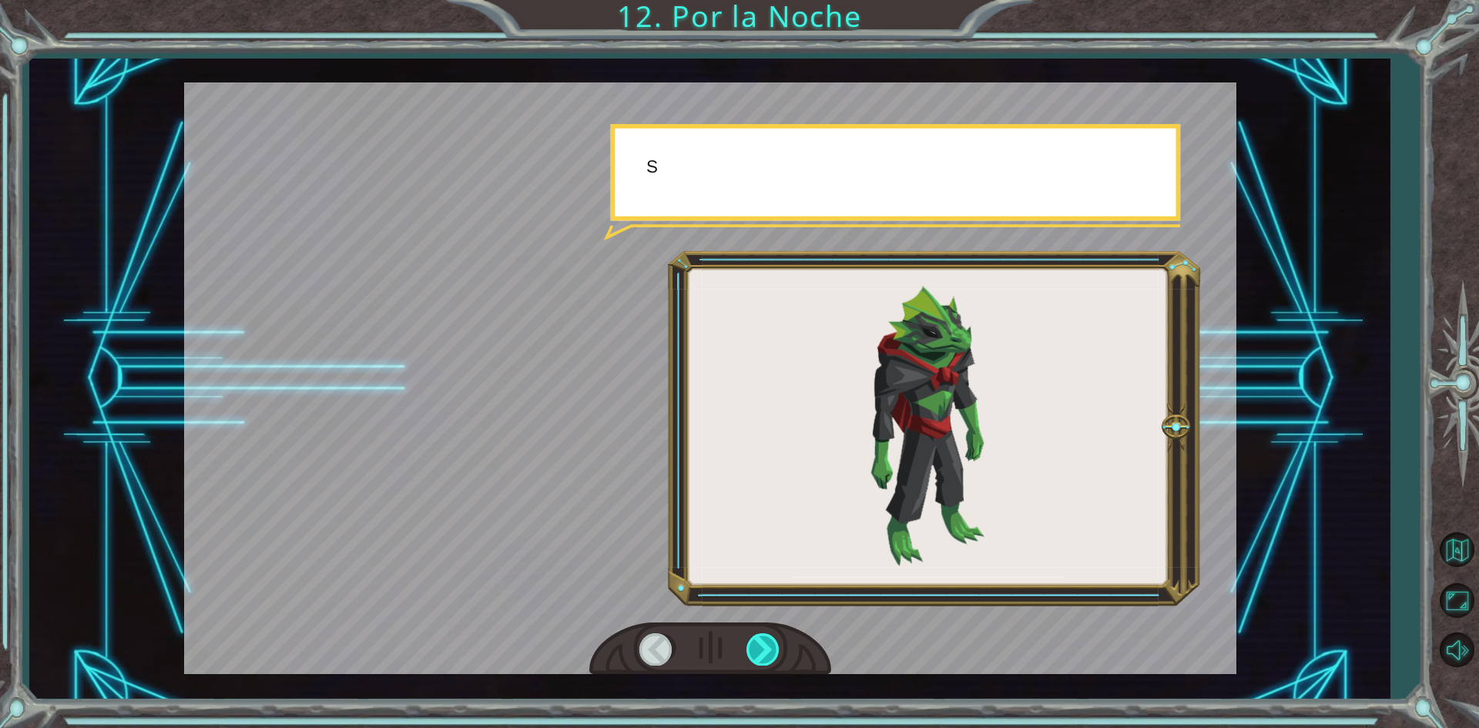
click at [756, 642] on div at bounding box center [763, 649] width 35 height 32
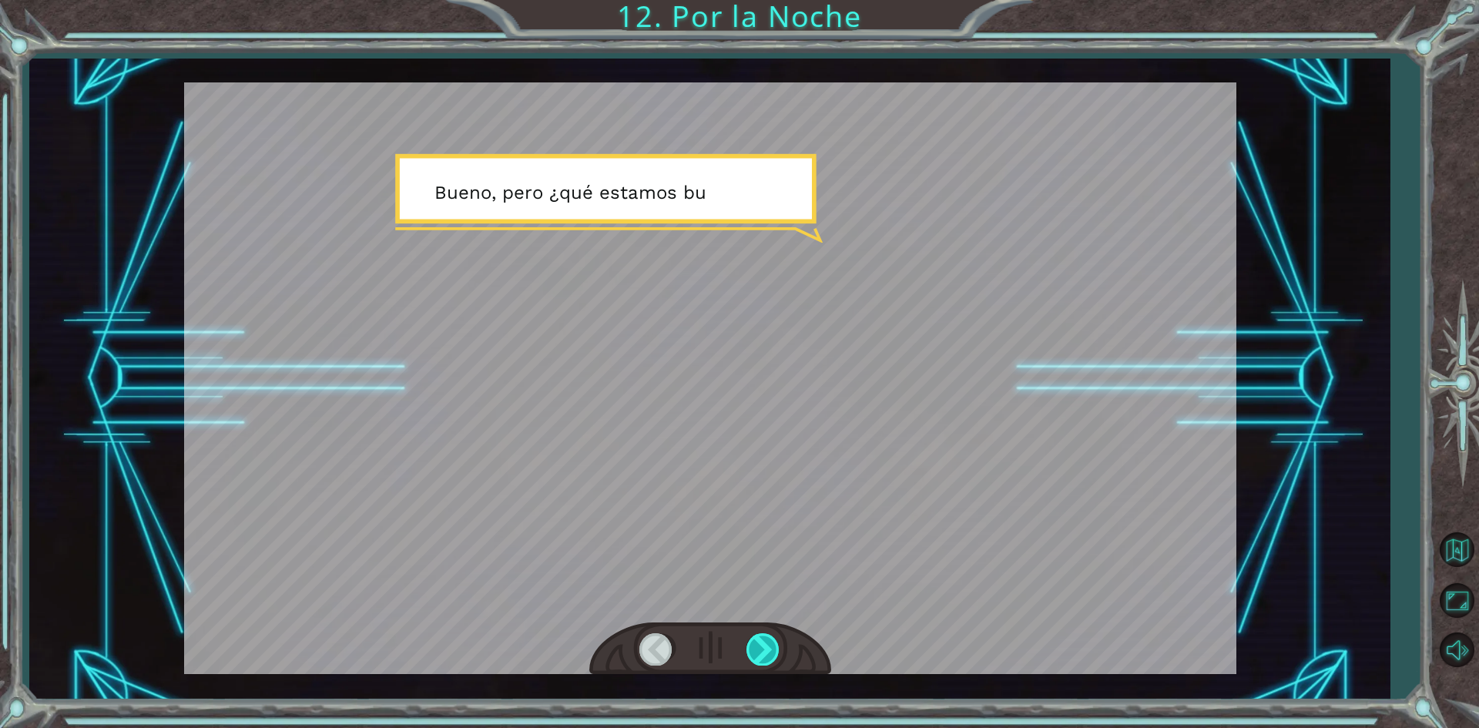
click at [756, 642] on div at bounding box center [763, 649] width 35 height 32
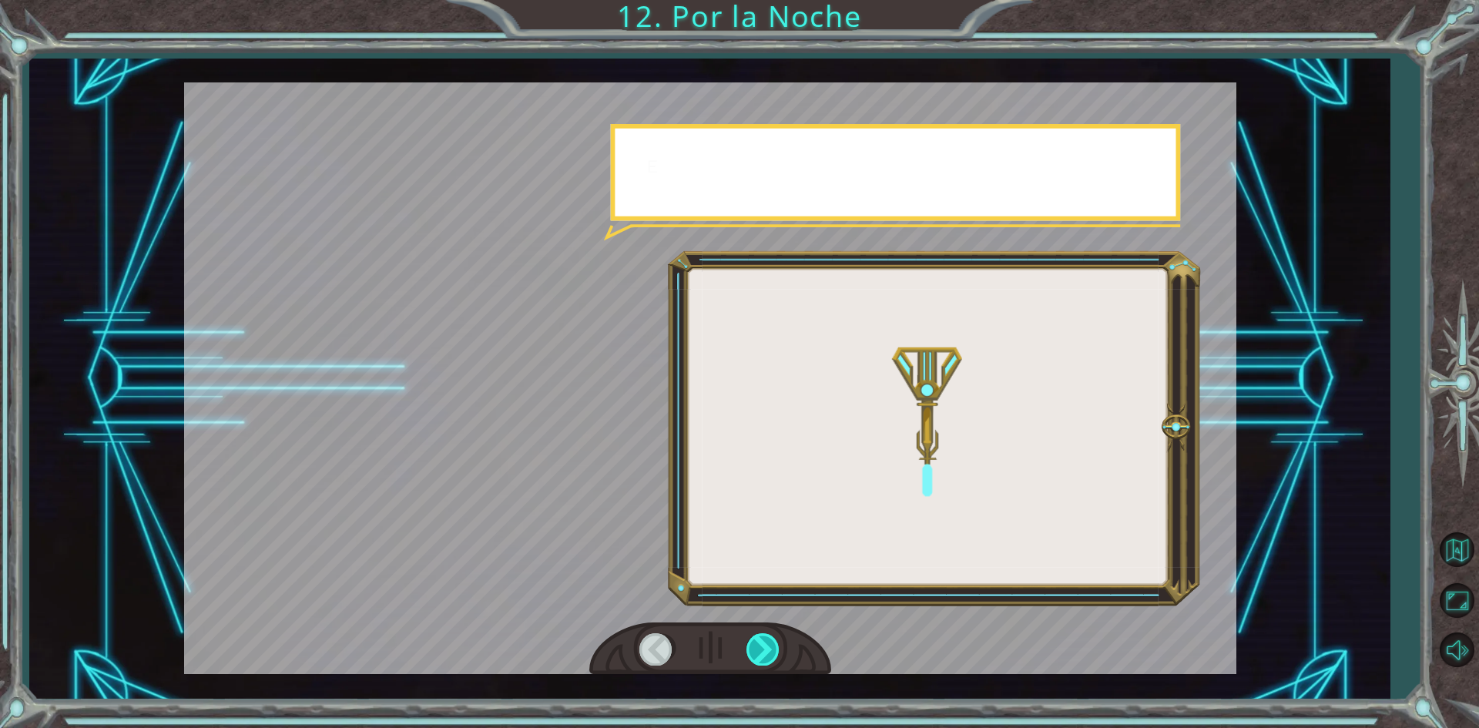
click at [756, 642] on div at bounding box center [763, 649] width 35 height 32
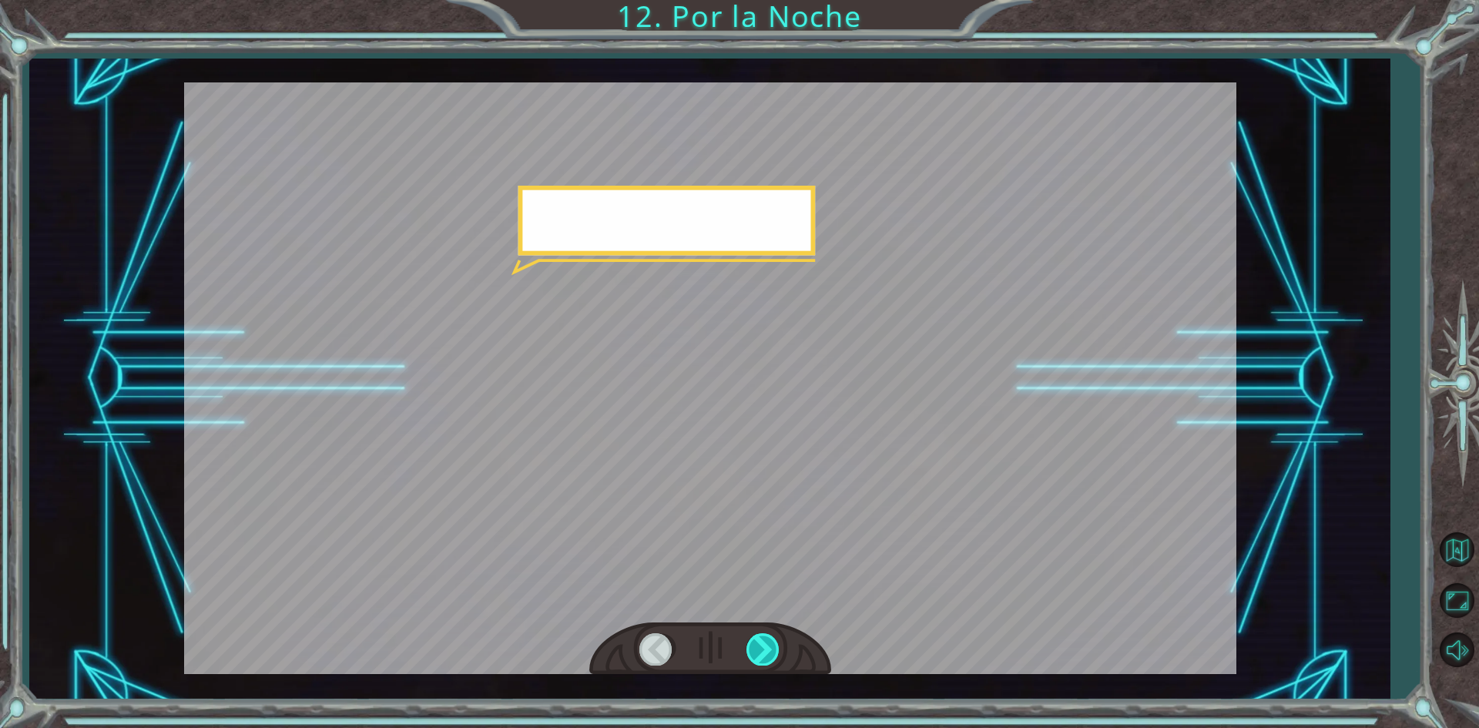
click at [756, 642] on div at bounding box center [763, 649] width 35 height 32
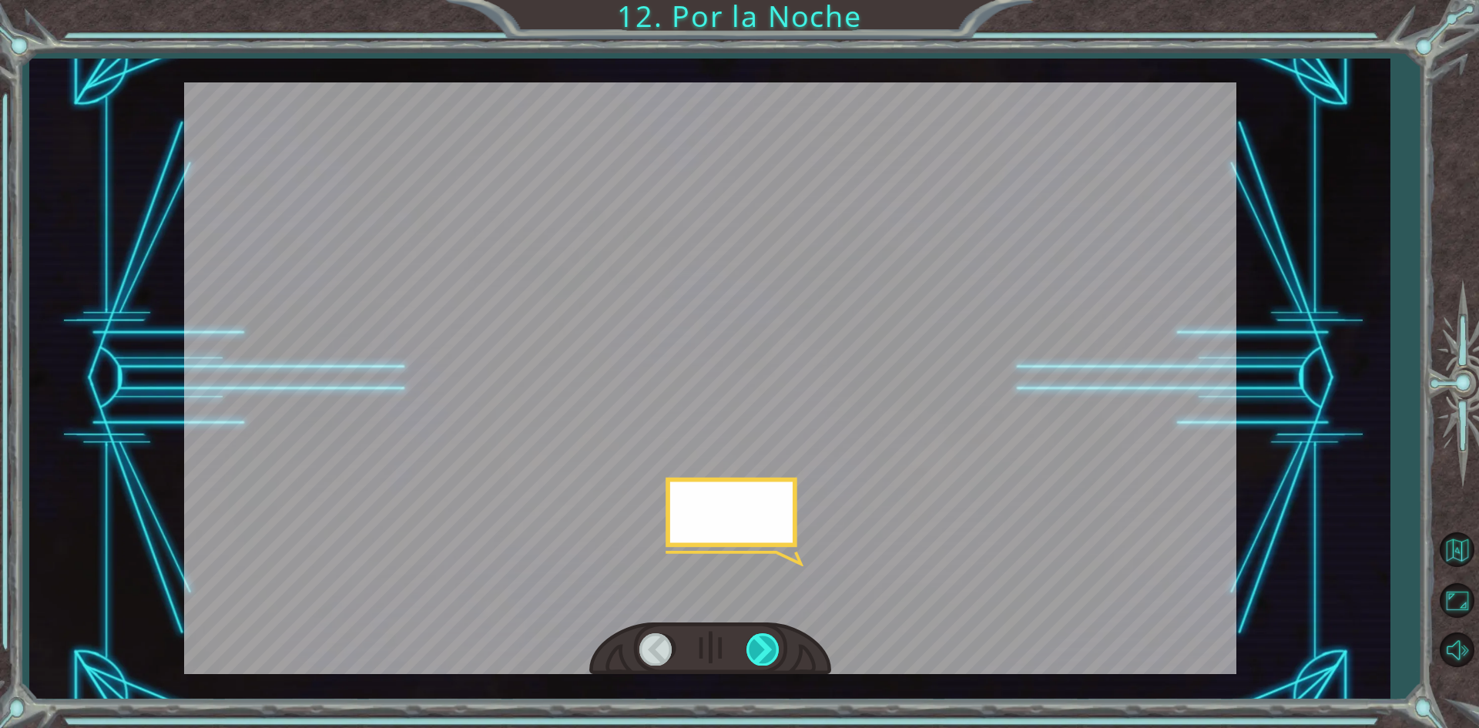
click at [756, 642] on div at bounding box center [763, 649] width 35 height 32
click at [756, 0] on div "P e r o a h o r a v a m o s a d o r m i r . N o n o s c o n v i e n e i n g r e…" at bounding box center [739, 0] width 1479 height 0
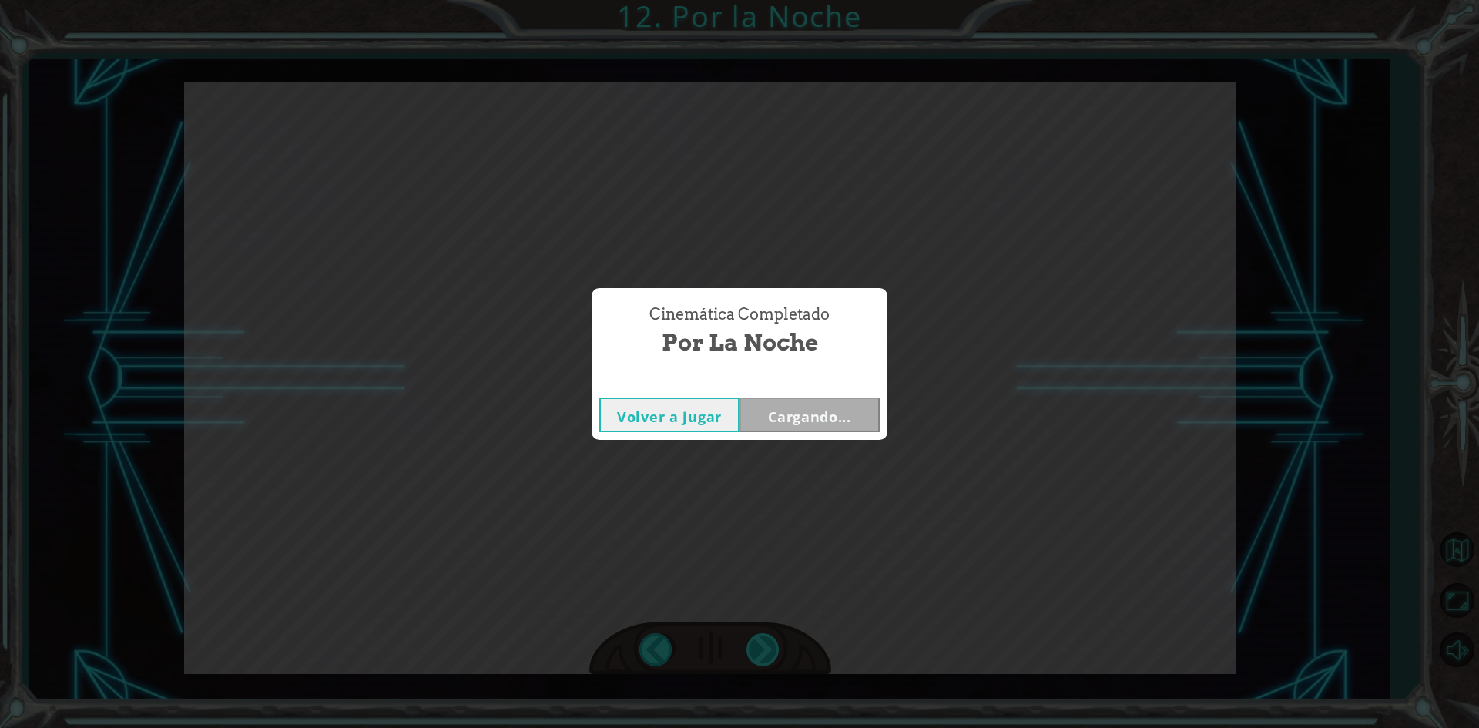
click at [756, 642] on div "Cinemática Completado Por la Noche Volver a jugar Cargando..." at bounding box center [739, 364] width 1479 height 728
drag, startPoint x: 756, startPoint y: 642, endPoint x: 800, endPoint y: 498, distance: 151.3
click at [757, 627] on div "Cinemática Completado Por la Noche Volver a jugar [GEOGRAPHIC_DATA]" at bounding box center [739, 364] width 1479 height 728
click at [851, 413] on button "Siguiente" at bounding box center [809, 414] width 140 height 35
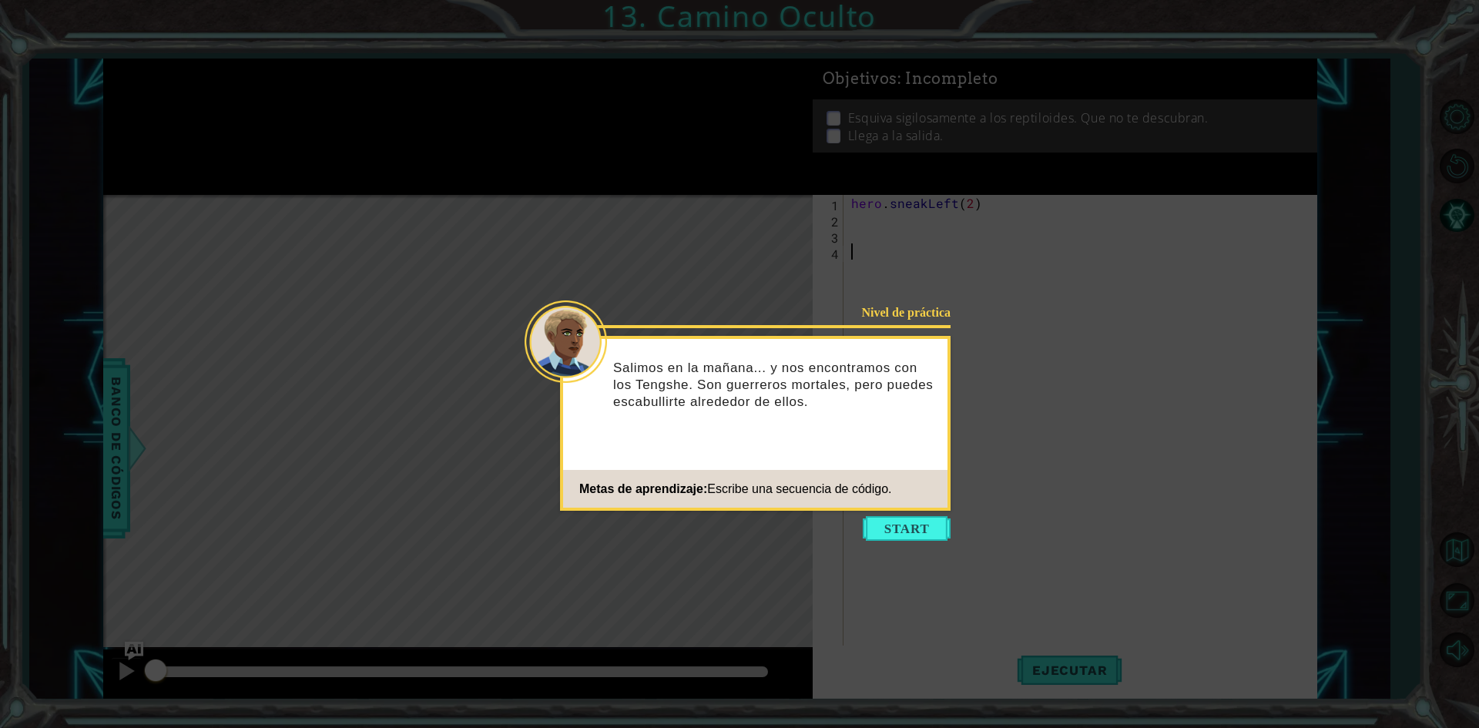
click at [888, 525] on button "Start" at bounding box center [907, 528] width 88 height 25
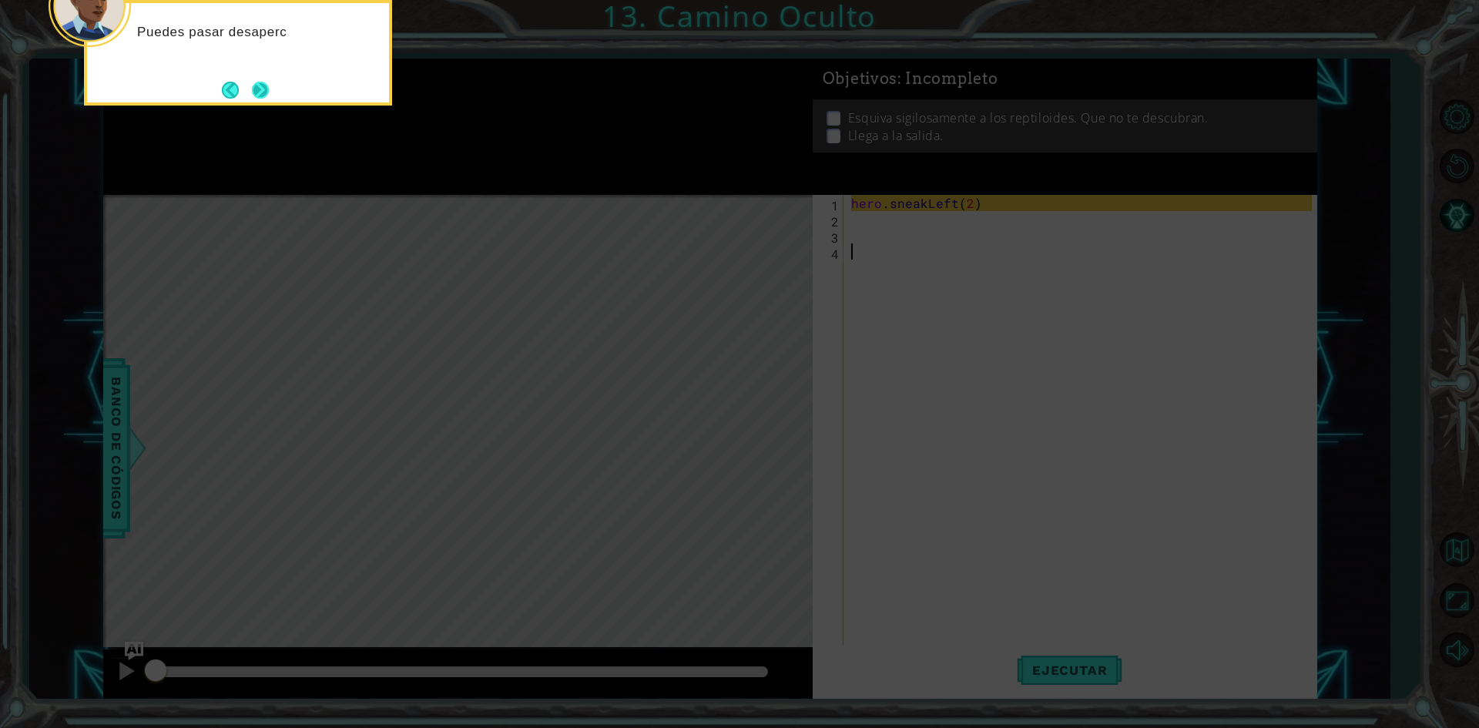
click at [260, 82] on button "Next" at bounding box center [260, 90] width 17 height 17
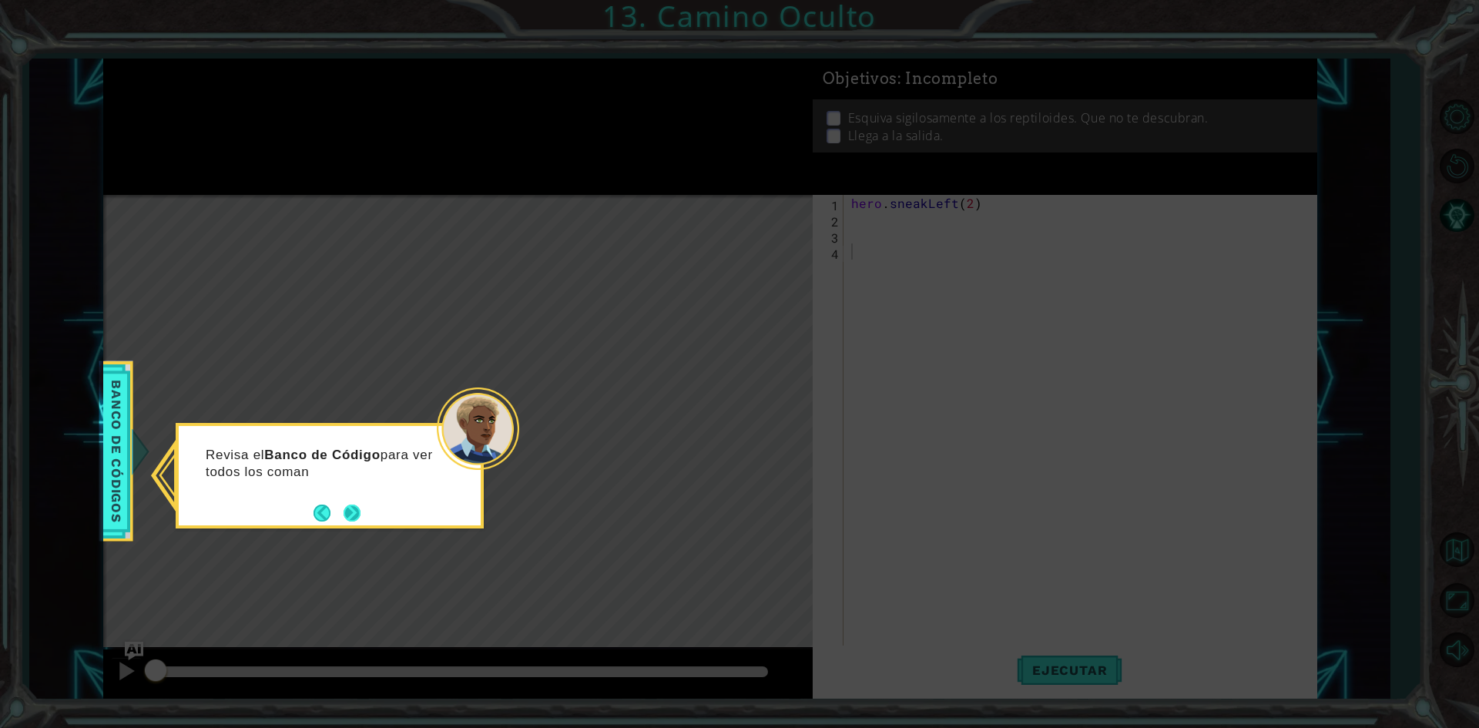
click at [357, 519] on button "Next" at bounding box center [352, 513] width 17 height 17
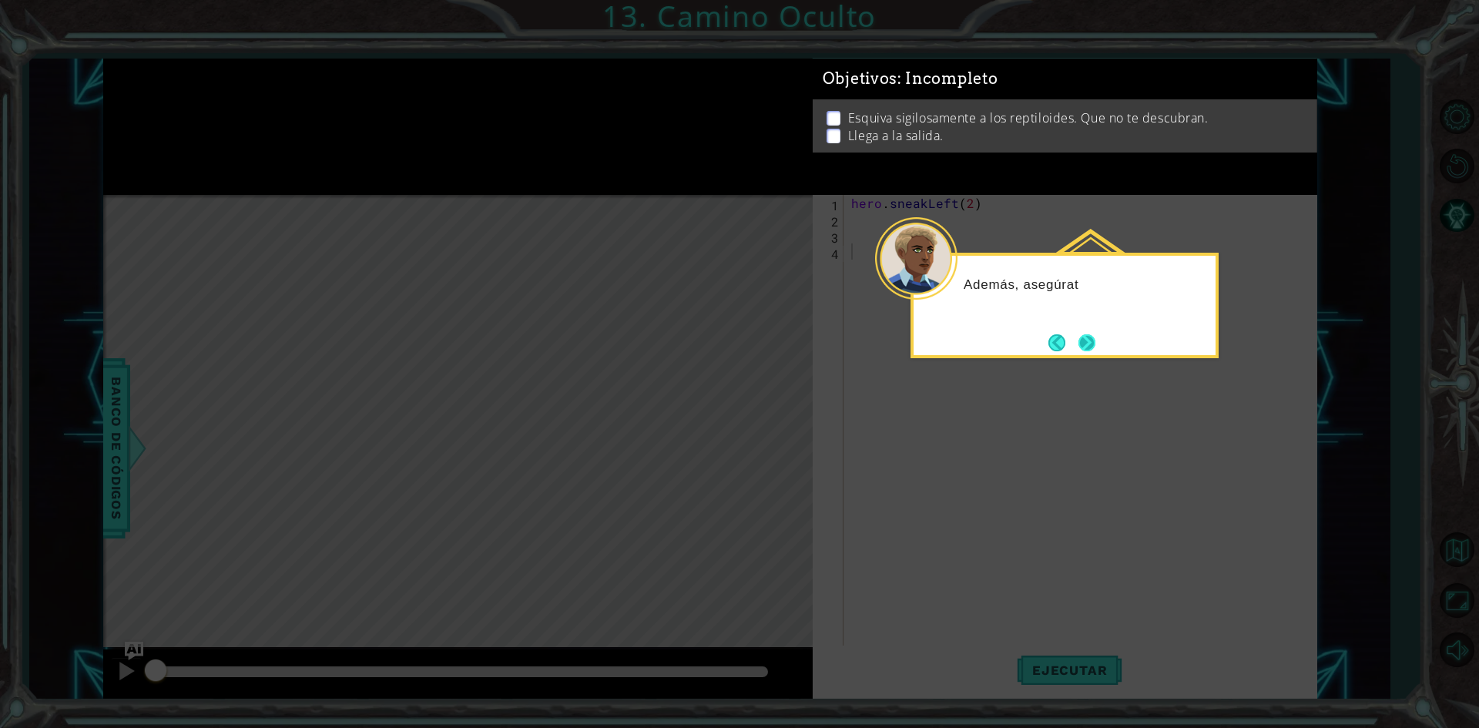
click at [1095, 338] on button "Next" at bounding box center [1086, 342] width 17 height 17
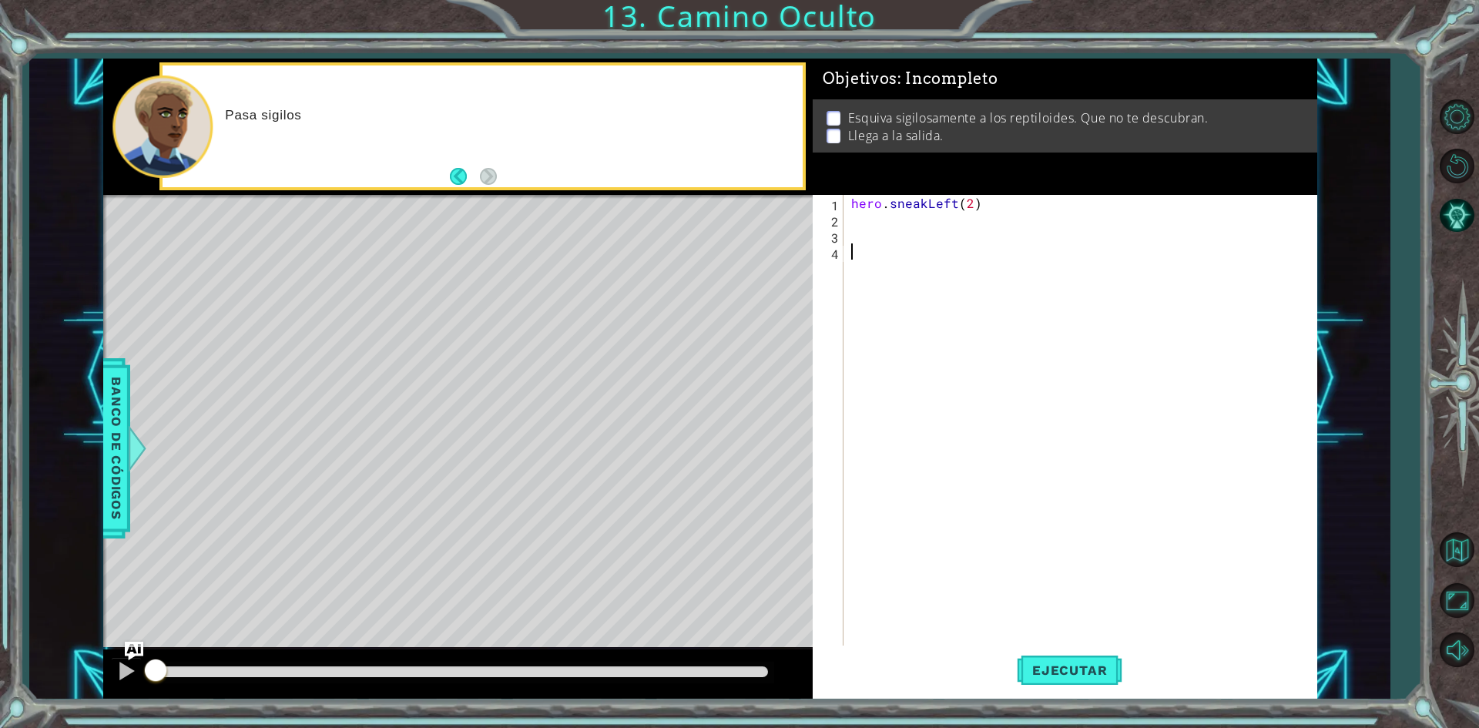
click at [864, 223] on div "hero . sneakLeft ( 2 )" at bounding box center [1083, 437] width 471 height 485
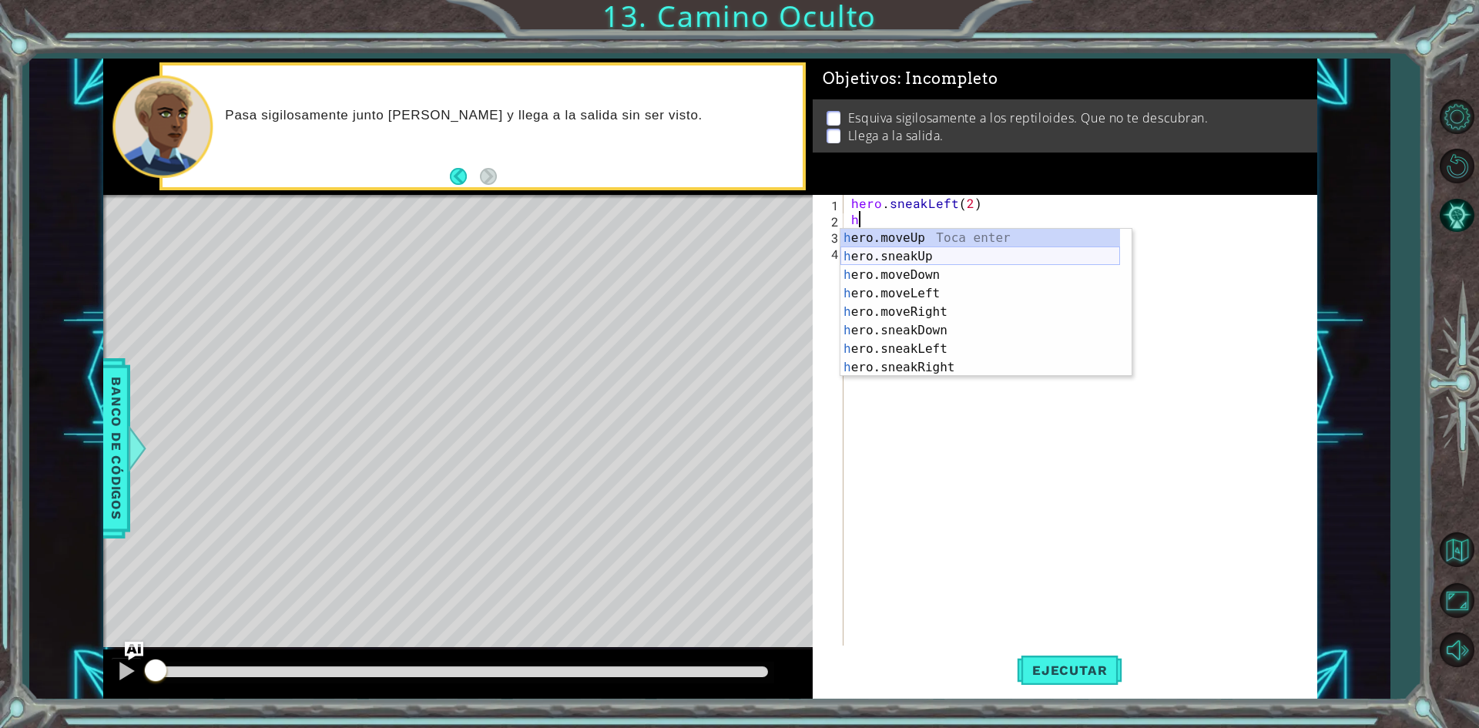
click at [957, 258] on div "h ero.moveUp Toca enter h ero.sneakUp Toca enter h ero.moveDown Toca enter h er…" at bounding box center [980, 321] width 280 height 185
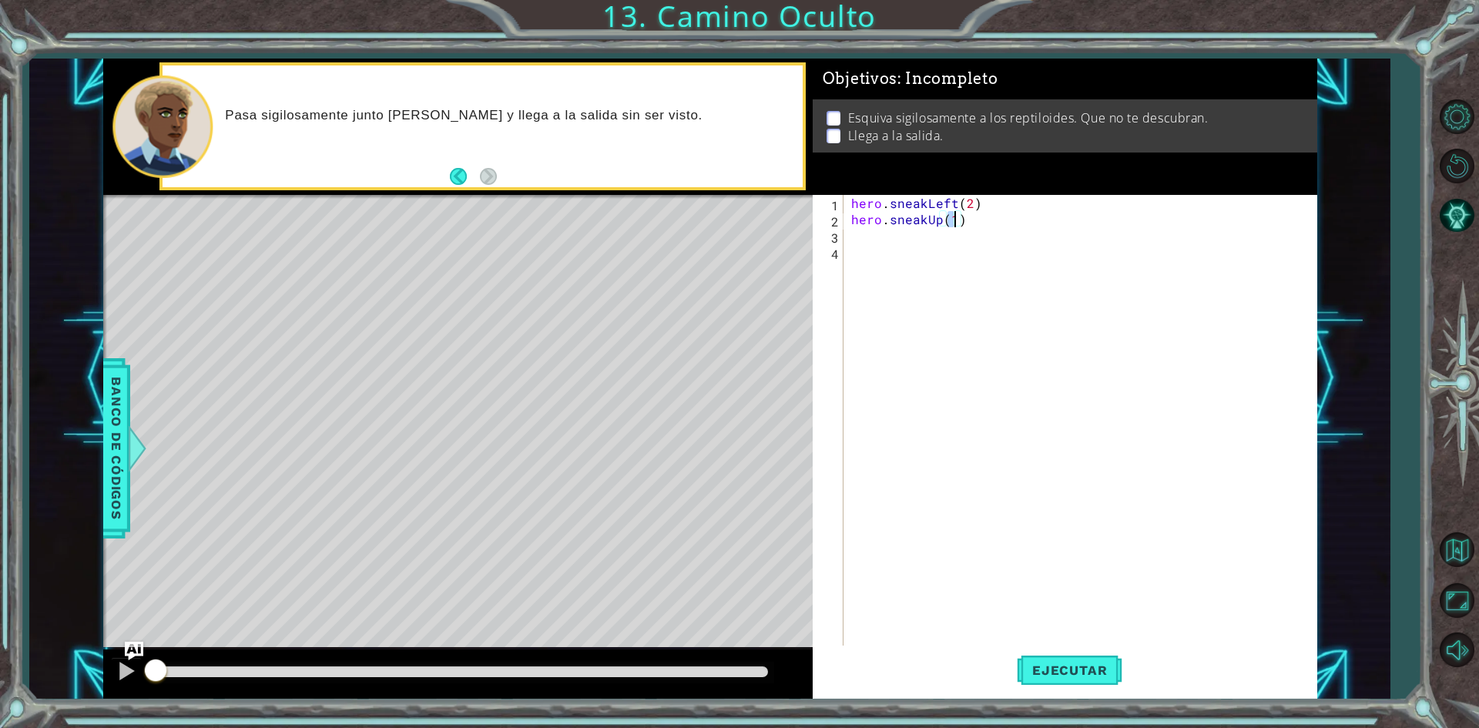
type textarea "hero.sneakUp(2)"
click at [907, 252] on div "hero . sneakLeft ( 2 ) hero . sneakUp ( 2 )" at bounding box center [1083, 437] width 471 height 485
click at [873, 232] on div "hero . sneakLeft ( 2 ) hero . sneakUp ( 2 )" at bounding box center [1083, 437] width 471 height 485
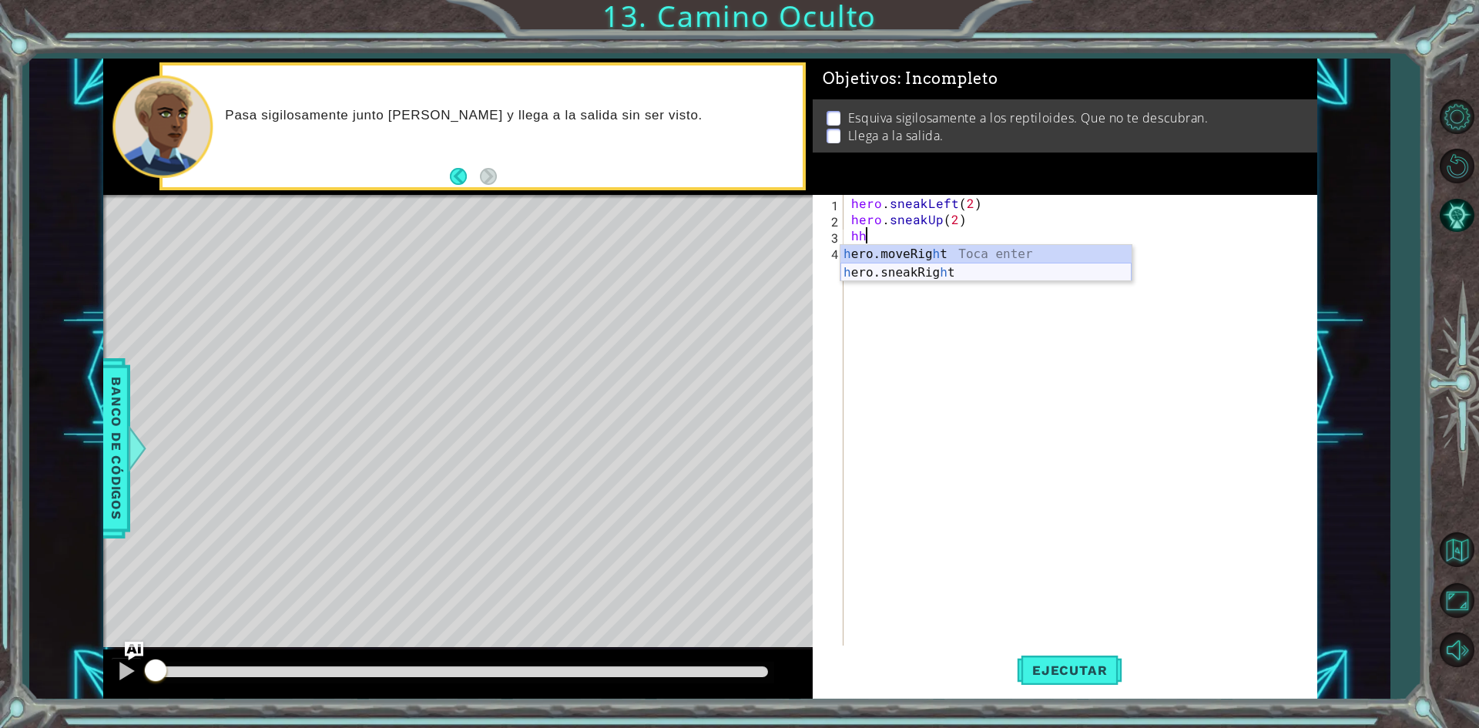
click at [930, 270] on div "h ero.moveRig h t Toca enter h ero.sneakRig h t Toca enter" at bounding box center [985, 282] width 291 height 74
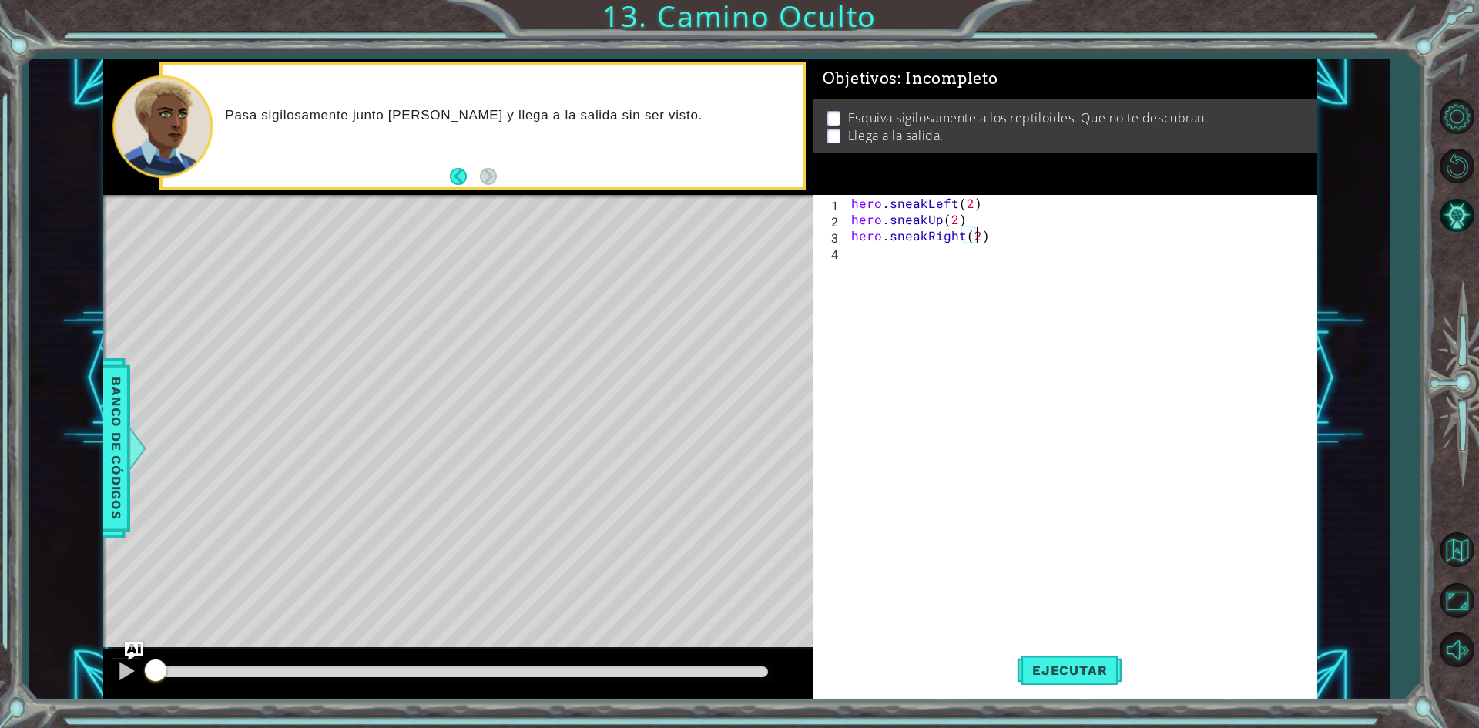
scroll to position [0, 7]
type textarea "hero.sneakRight(2)"
click at [1067, 682] on button "Ejecutar" at bounding box center [1070, 671] width 106 height 50
drag, startPoint x: 231, startPoint y: 662, endPoint x: 538, endPoint y: 679, distance: 307.8
click at [246, 679] on div at bounding box center [233, 672] width 28 height 28
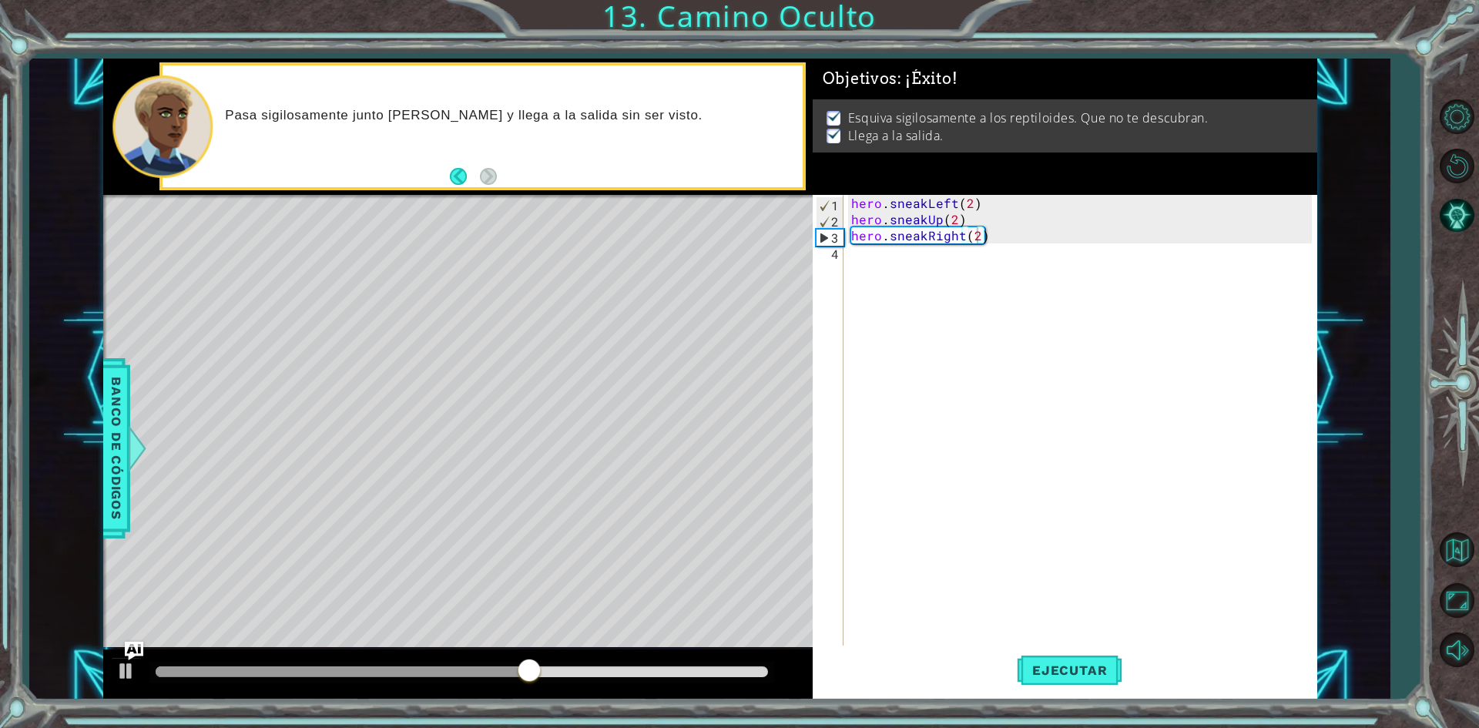
drag, startPoint x: 540, startPoint y: 679, endPoint x: 620, endPoint y: 673, distance: 80.3
click at [613, 673] on div at bounding box center [461, 673] width 625 height 22
drag, startPoint x: 568, startPoint y: 670, endPoint x: 653, endPoint y: 663, distance: 85.0
click at [653, 666] on div at bounding box center [462, 671] width 612 height 11
drag, startPoint x: 713, startPoint y: 662, endPoint x: 766, endPoint y: 659, distance: 53.2
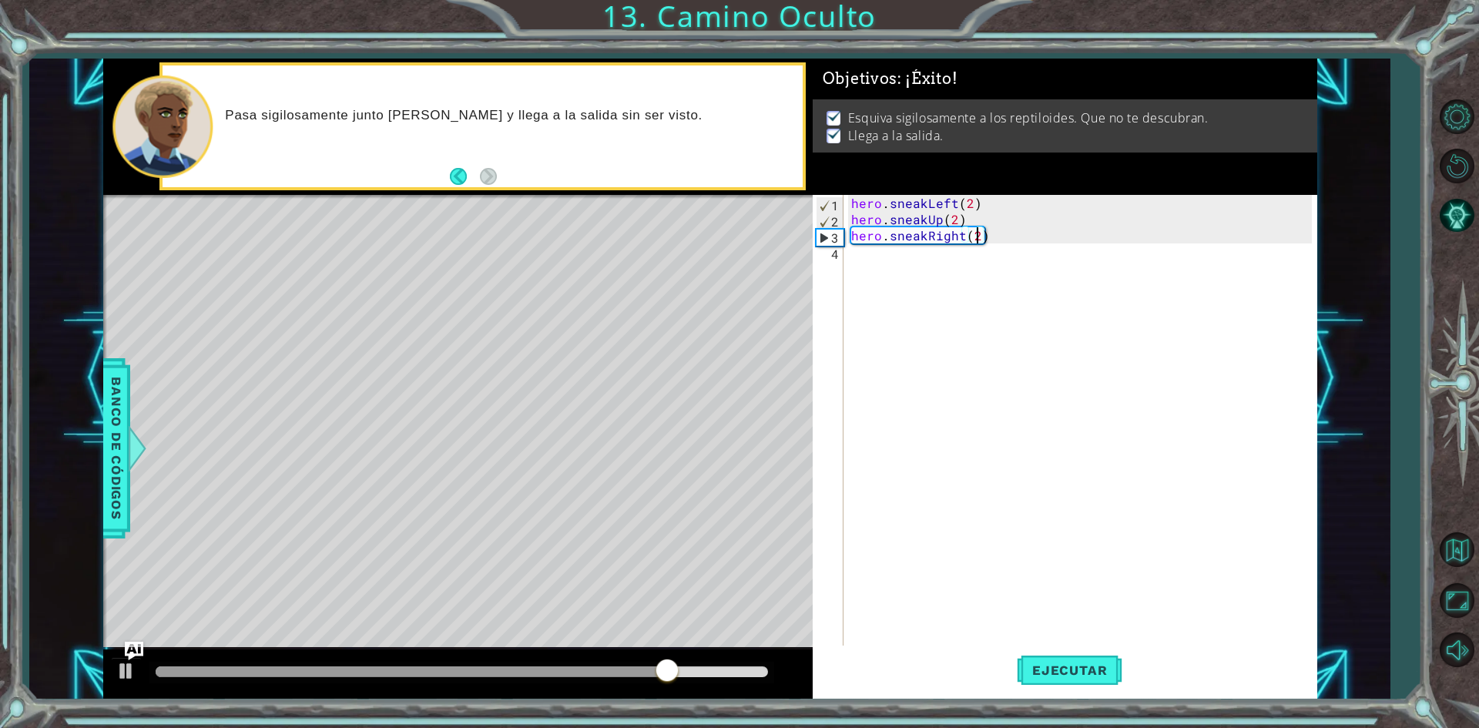
click at [766, 659] on div at bounding box center [457, 673] width 709 height 49
drag, startPoint x: 710, startPoint y: 665, endPoint x: 754, endPoint y: 669, distance: 44.1
click at [754, 669] on div at bounding box center [461, 673] width 625 height 22
drag, startPoint x: 711, startPoint y: 672, endPoint x: 751, endPoint y: 671, distance: 40.1
click at [726, 671] on div at bounding box center [712, 672] width 28 height 28
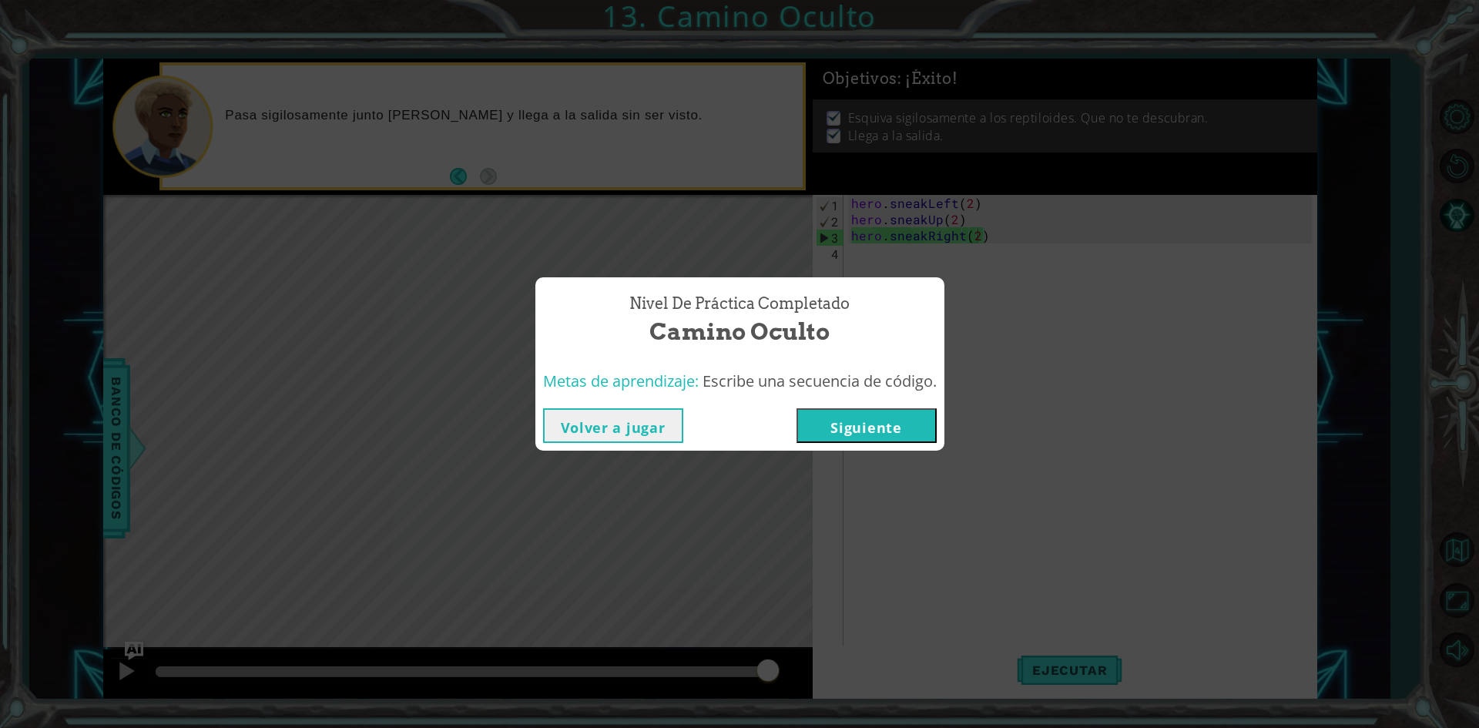
click at [850, 416] on button "Siguiente" at bounding box center [866, 425] width 140 height 35
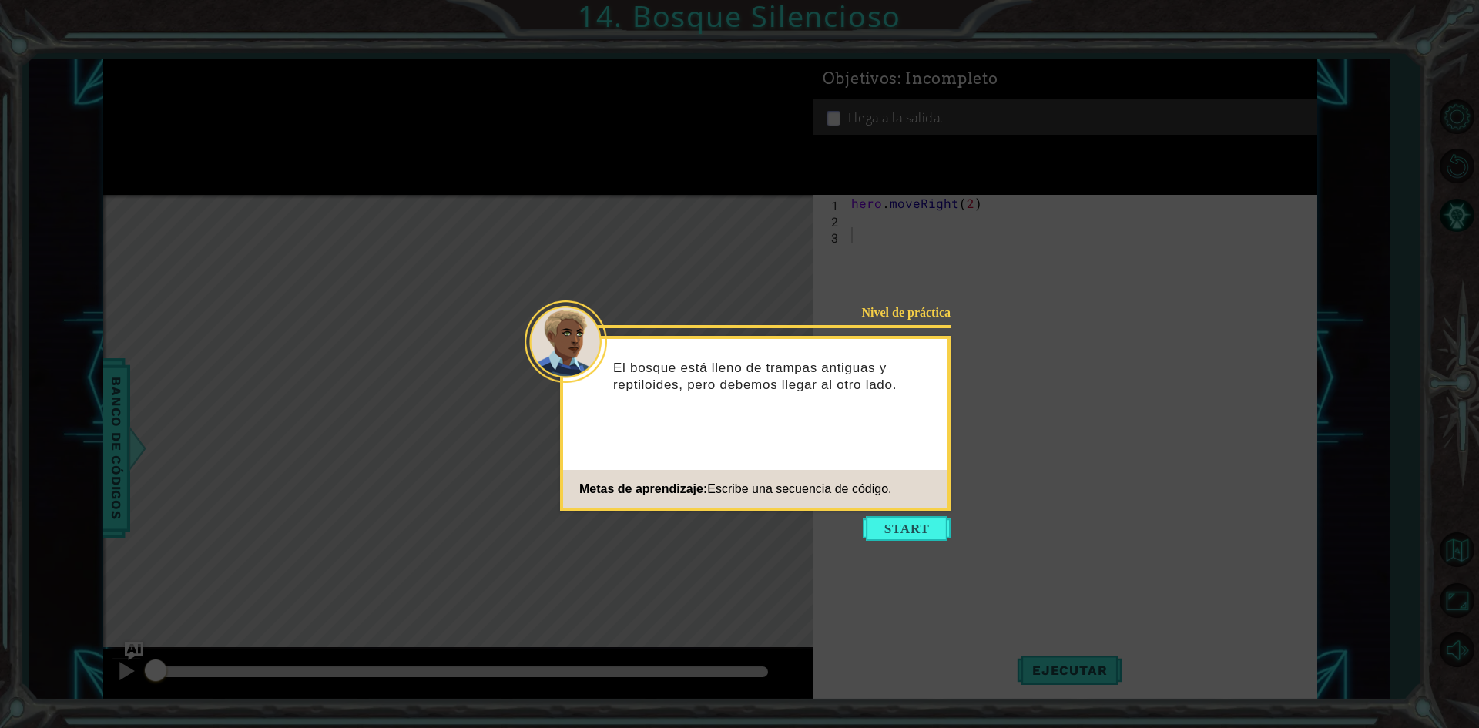
click at [884, 558] on icon at bounding box center [739, 364] width 1479 height 728
click at [886, 545] on icon at bounding box center [739, 364] width 1479 height 728
click at [902, 520] on button "Start" at bounding box center [907, 528] width 88 height 25
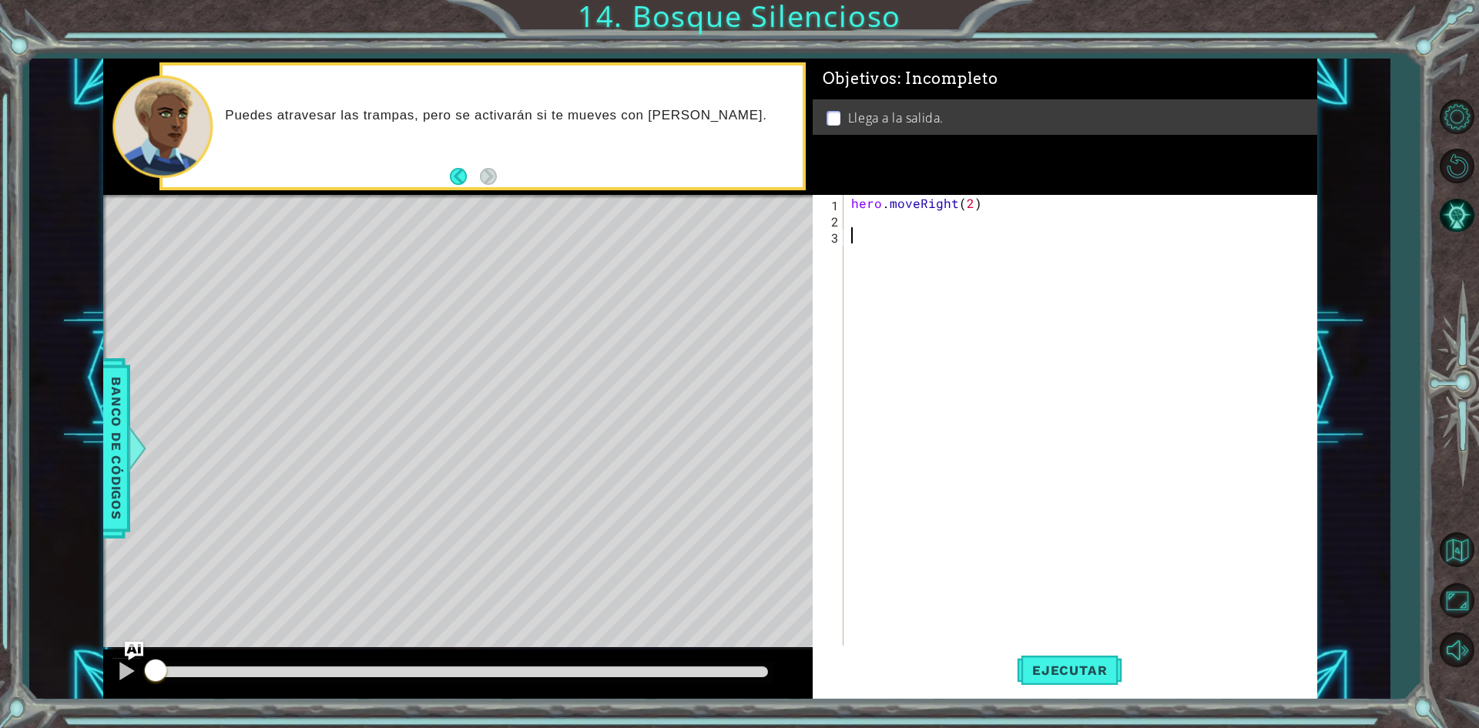
click at [863, 214] on div "hero . moveRight ( 2 )" at bounding box center [1083, 437] width 471 height 485
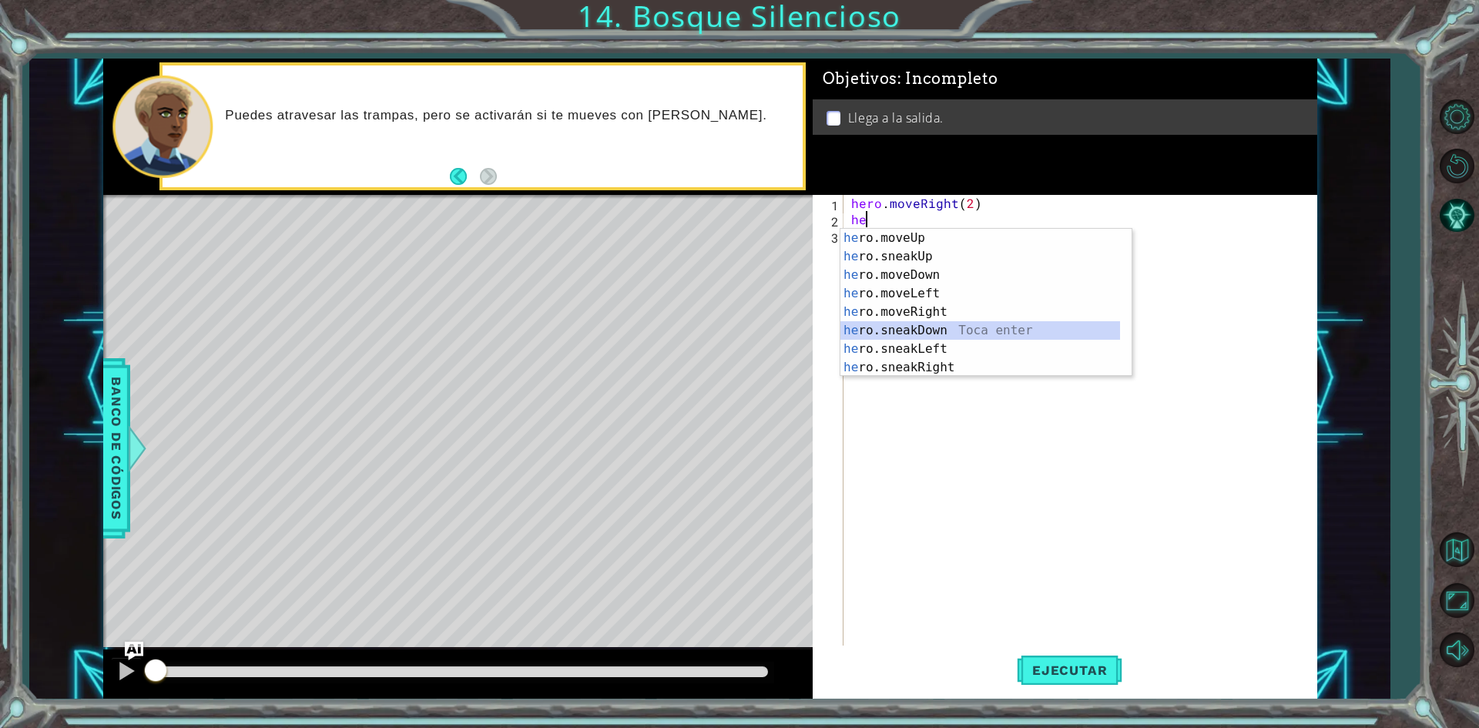
click at [929, 331] on div "he ro.moveUp Toca enter he ro.sneakUp Toca enter he ro.moveDown Toca enter he r…" at bounding box center [980, 321] width 280 height 185
type textarea "hero.sneakDown(1)"
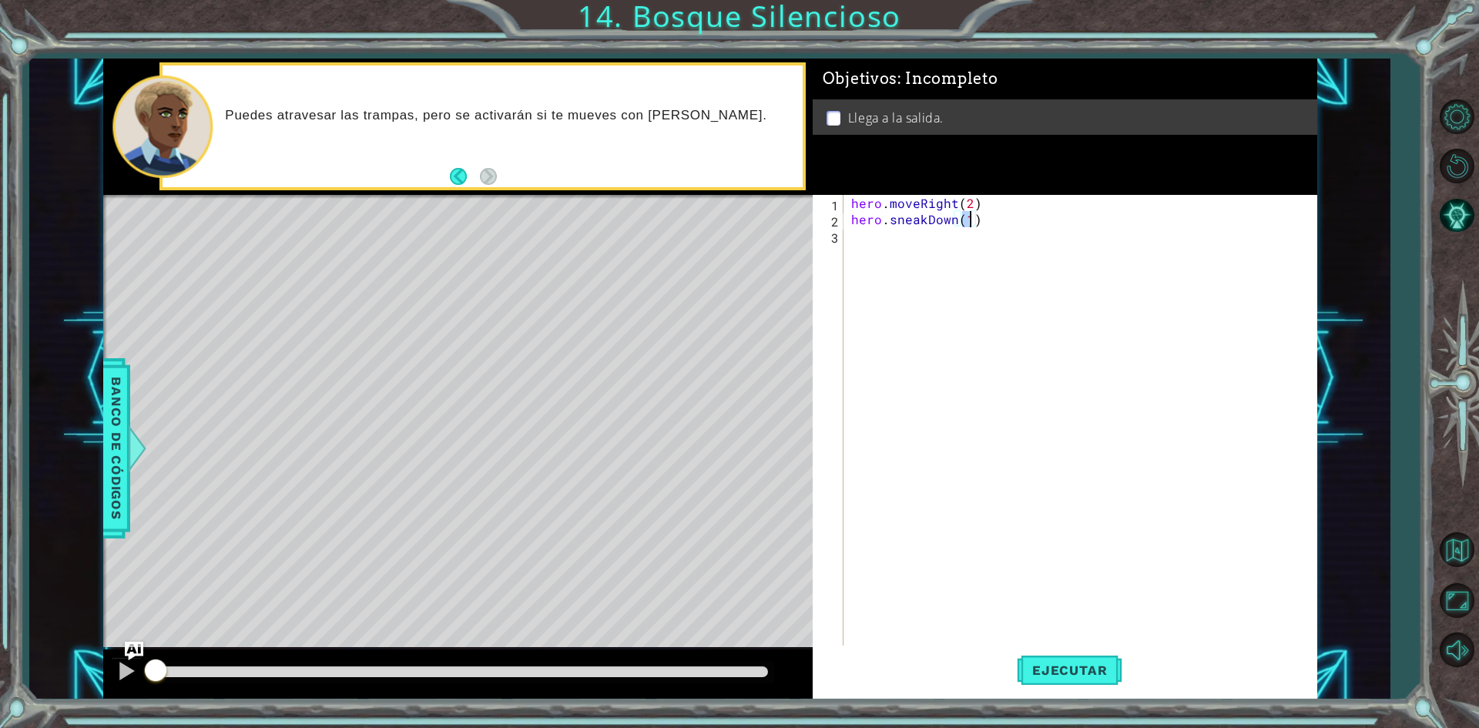
click at [897, 245] on div "hero . moveRight ( 2 ) hero . sneakDown ( 1 )" at bounding box center [1083, 437] width 471 height 485
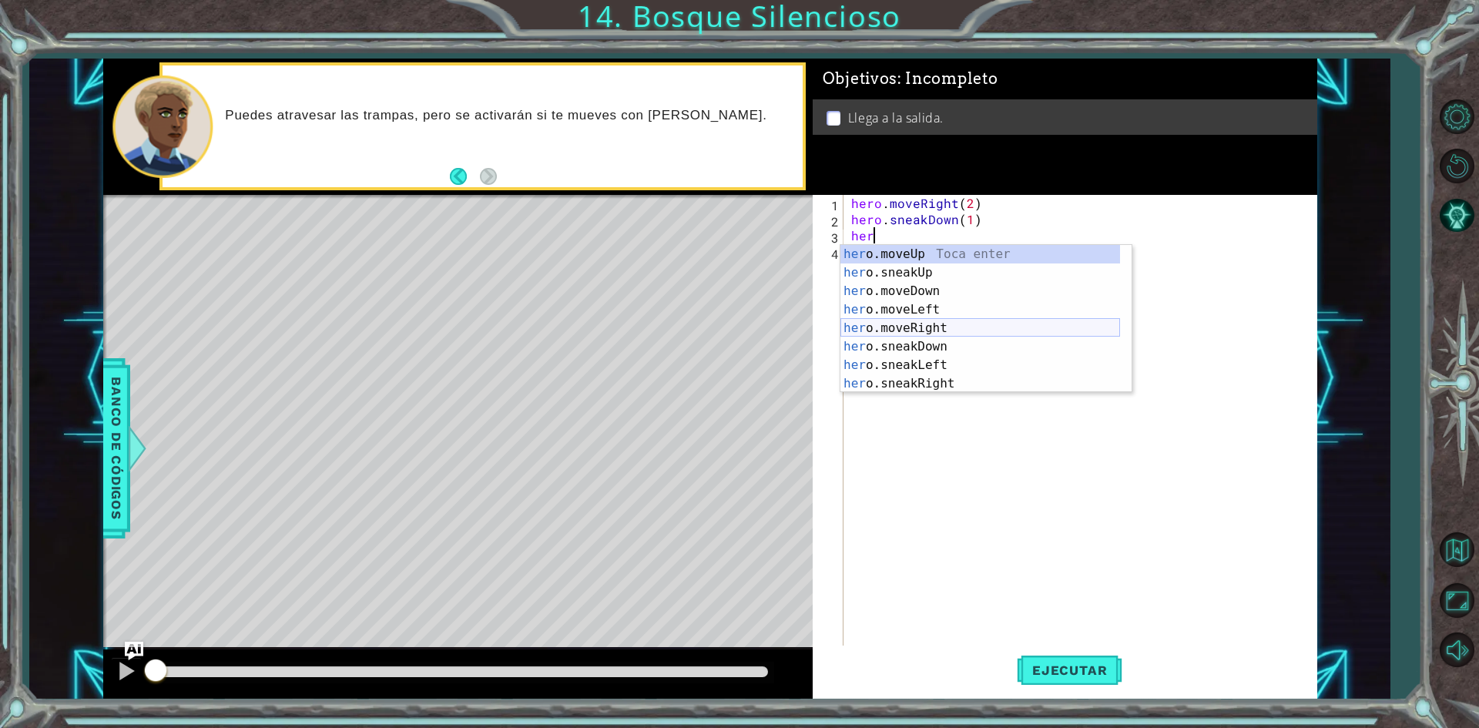
click at [900, 325] on div "her o.moveUp Toca enter her o.sneakUp Toca enter her o.moveDown Toca enter her …" at bounding box center [980, 337] width 280 height 185
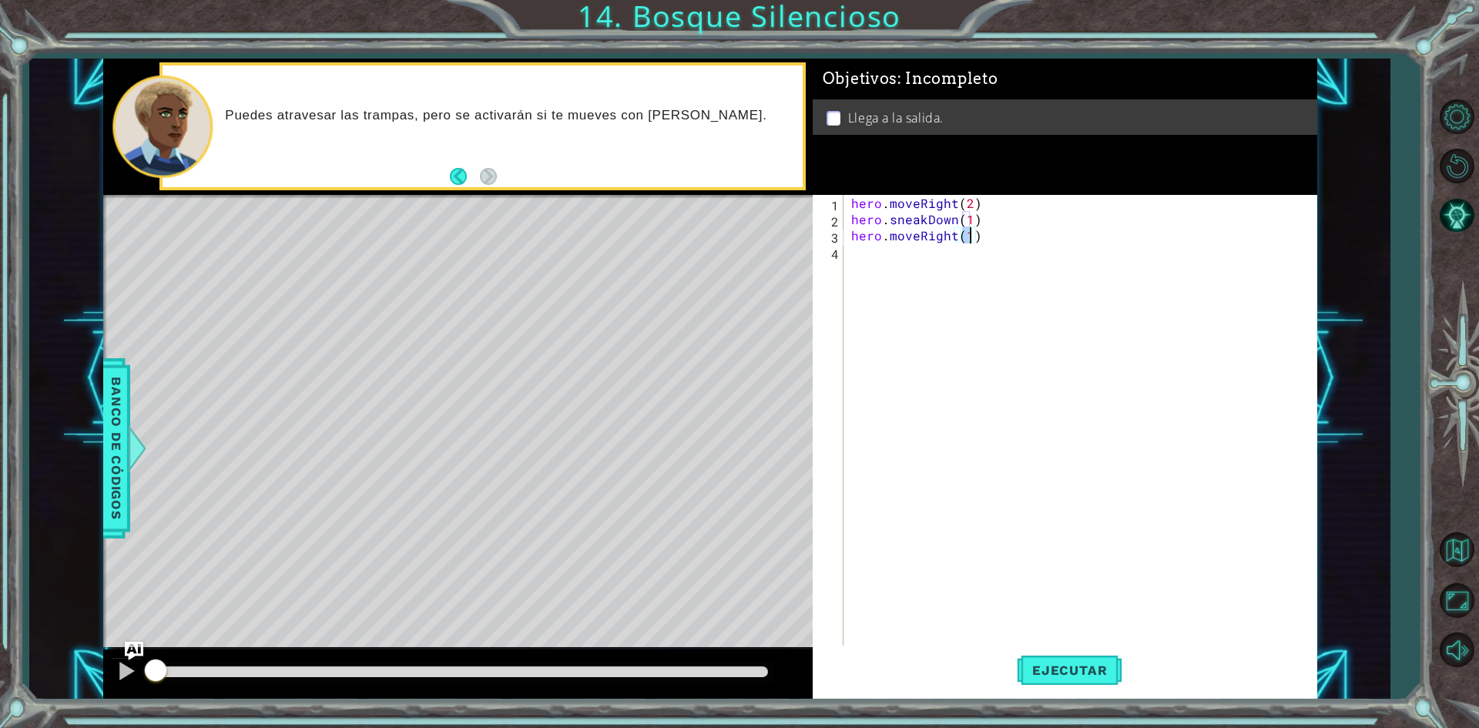
type textarea "hero.moveRight(2)"
click at [860, 258] on div "hero . moveRight ( 2 ) hero . sneakDown ( 1 ) hero . moveRight ( 2 )" at bounding box center [1083, 437] width 471 height 485
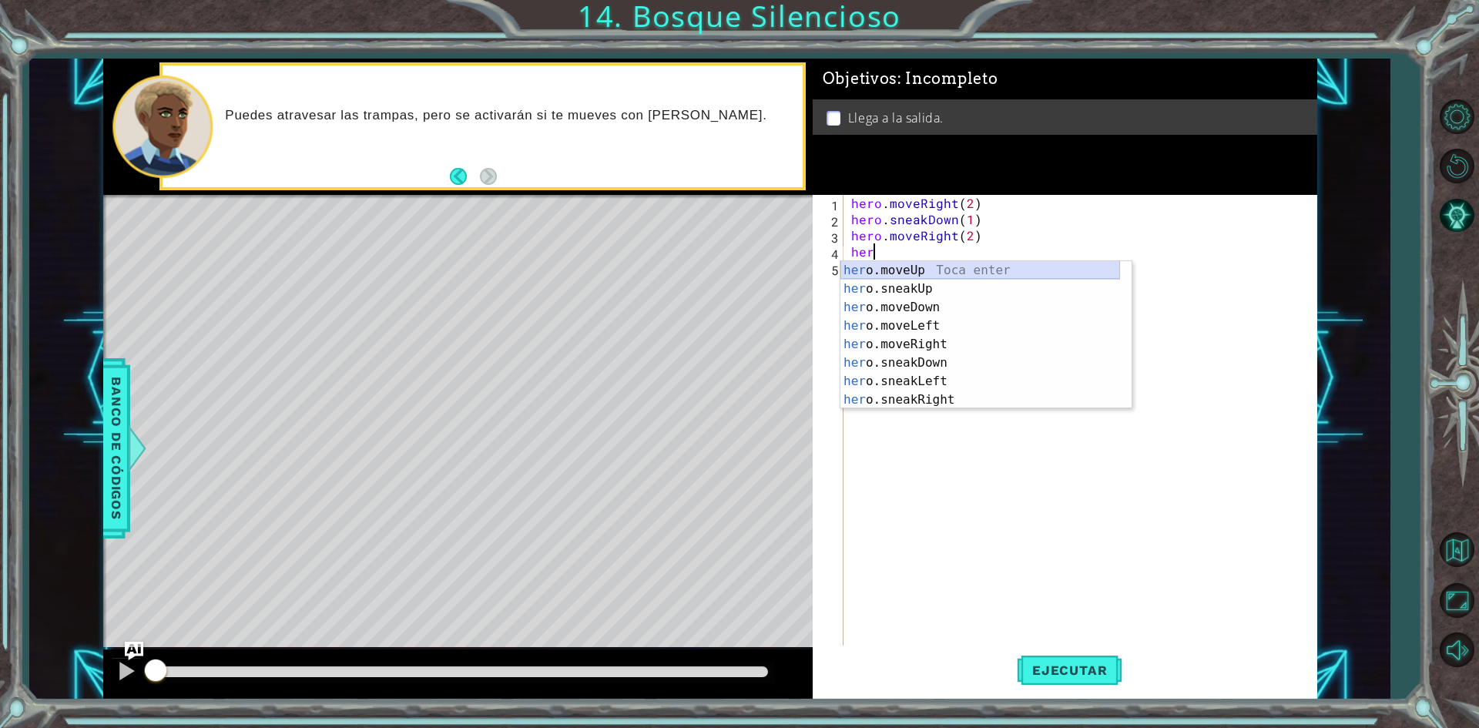
click at [931, 269] on div "her o.moveUp Toca enter her o.sneakUp Toca enter her o.moveDown Toca enter her …" at bounding box center [980, 353] width 280 height 185
type textarea "hero.moveUp(1)"
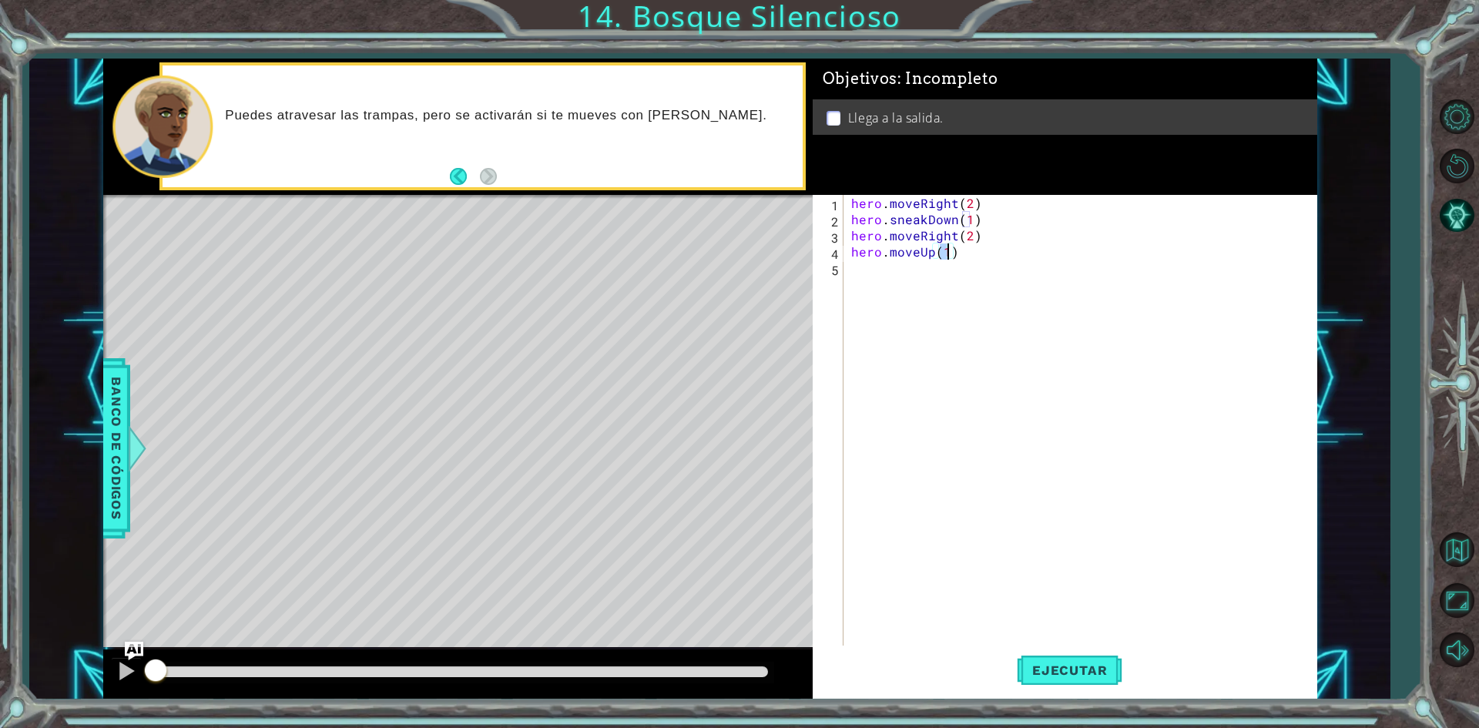
click at [870, 272] on div "hero . moveRight ( 2 ) hero . sneakDown ( 1 ) hero . moveRight ( 2 ) hero . mov…" at bounding box center [1083, 437] width 471 height 485
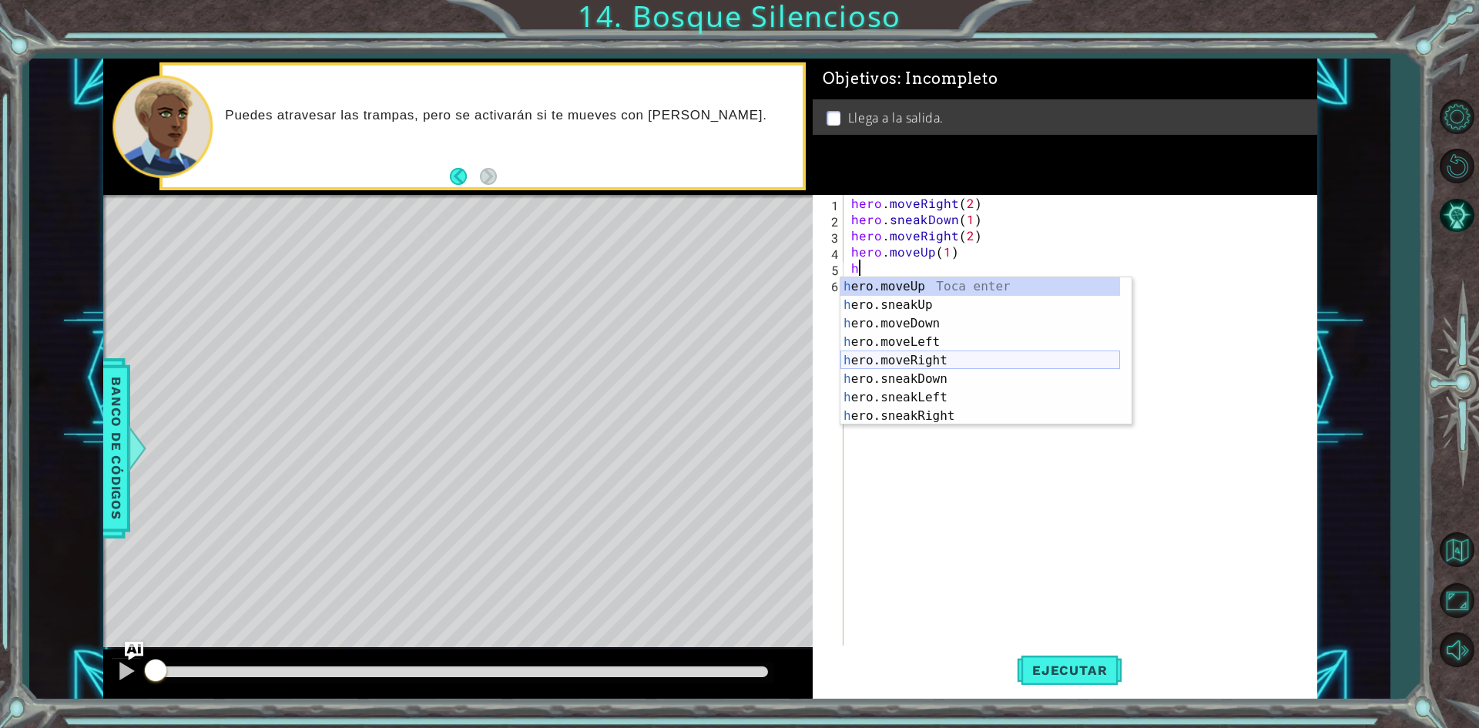
click at [895, 367] on div "h ero.moveUp Toca enter h ero.sneakUp Toca enter h ero.moveDown Toca enter h er…" at bounding box center [980, 369] width 280 height 185
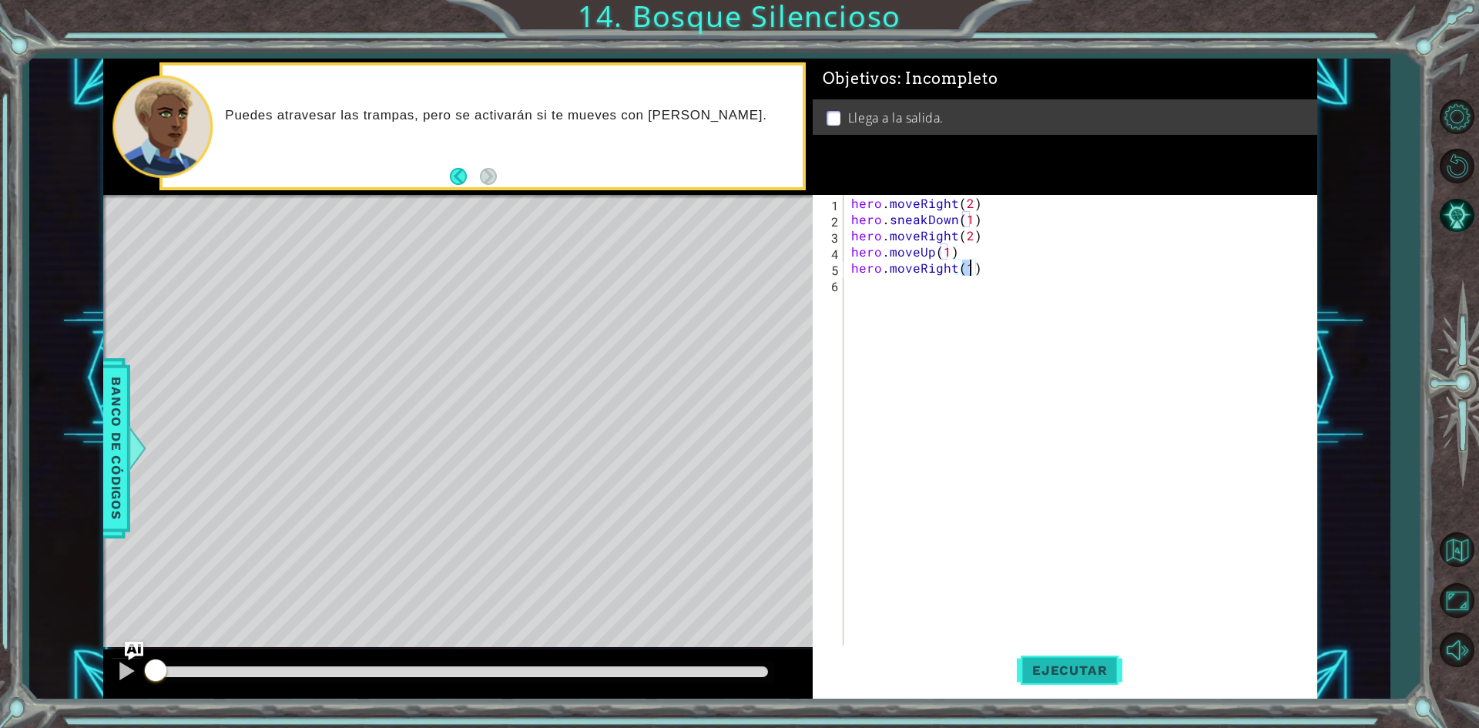
type textarea "hero.moveRight(1)"
click at [1061, 651] on button "Ejecutar" at bounding box center [1070, 671] width 106 height 50
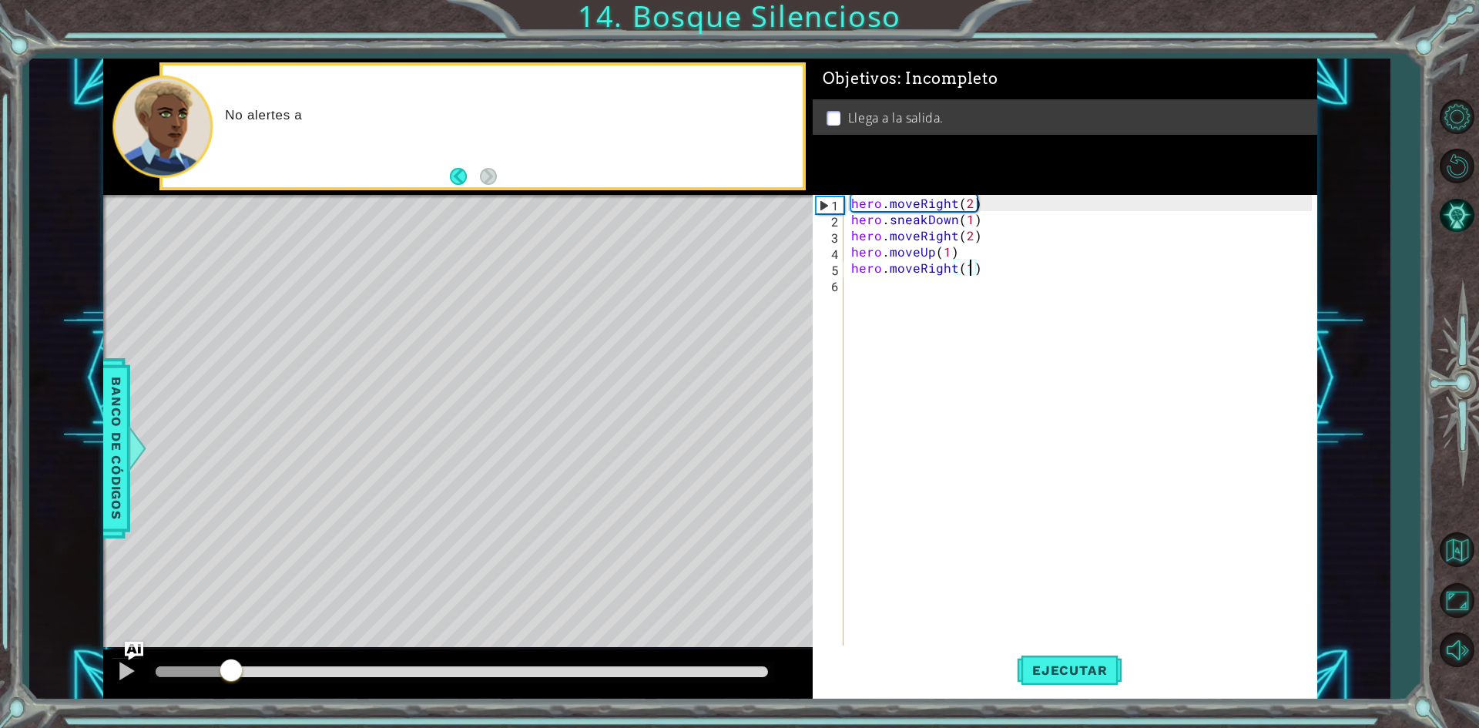
drag, startPoint x: 228, startPoint y: 666, endPoint x: 648, endPoint y: 690, distance: 420.5
click at [648, 690] on div at bounding box center [457, 673] width 709 height 49
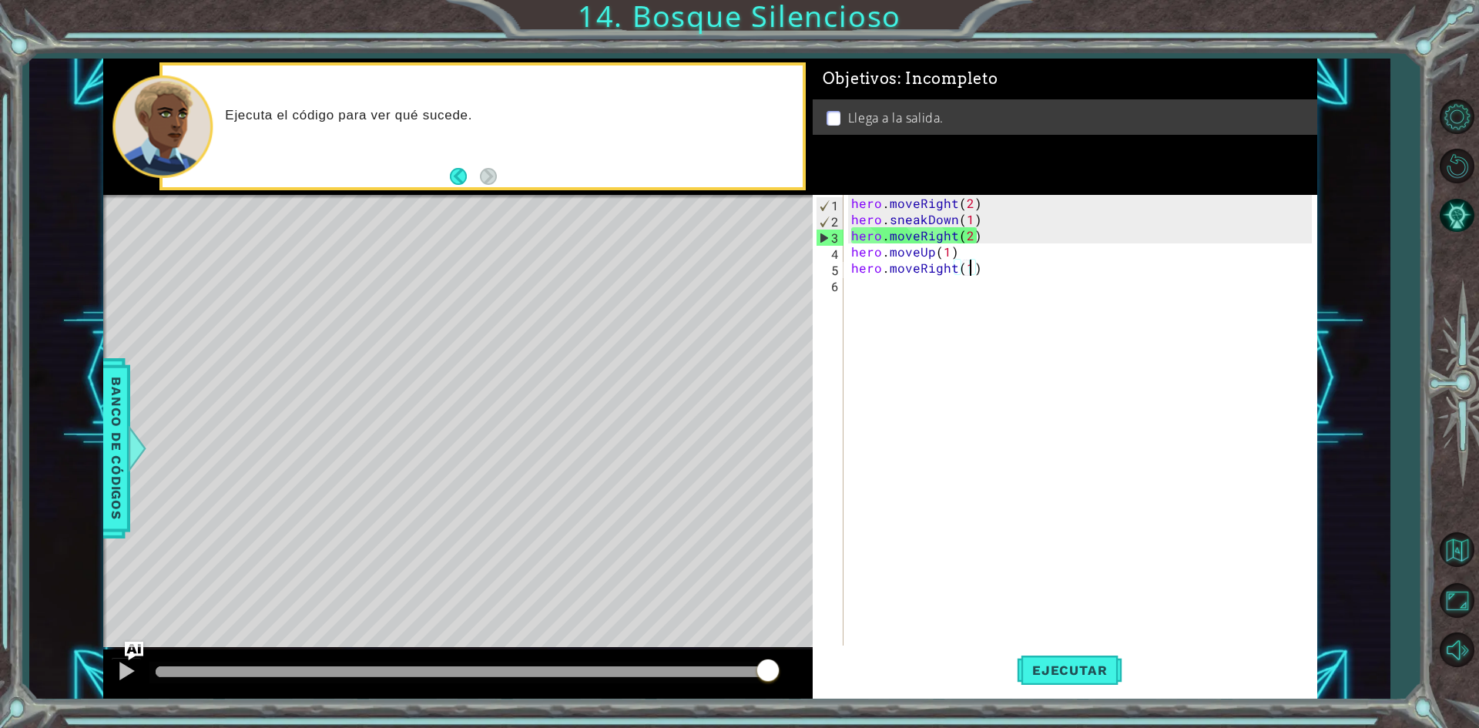
click at [931, 392] on div "hero . moveRight ( 2 ) hero . sneakDown ( 1 ) hero . moveRight ( 2 ) hero . mov…" at bounding box center [1083, 437] width 471 height 485
click at [1057, 676] on span "Ejecutar" at bounding box center [1070, 669] width 106 height 15
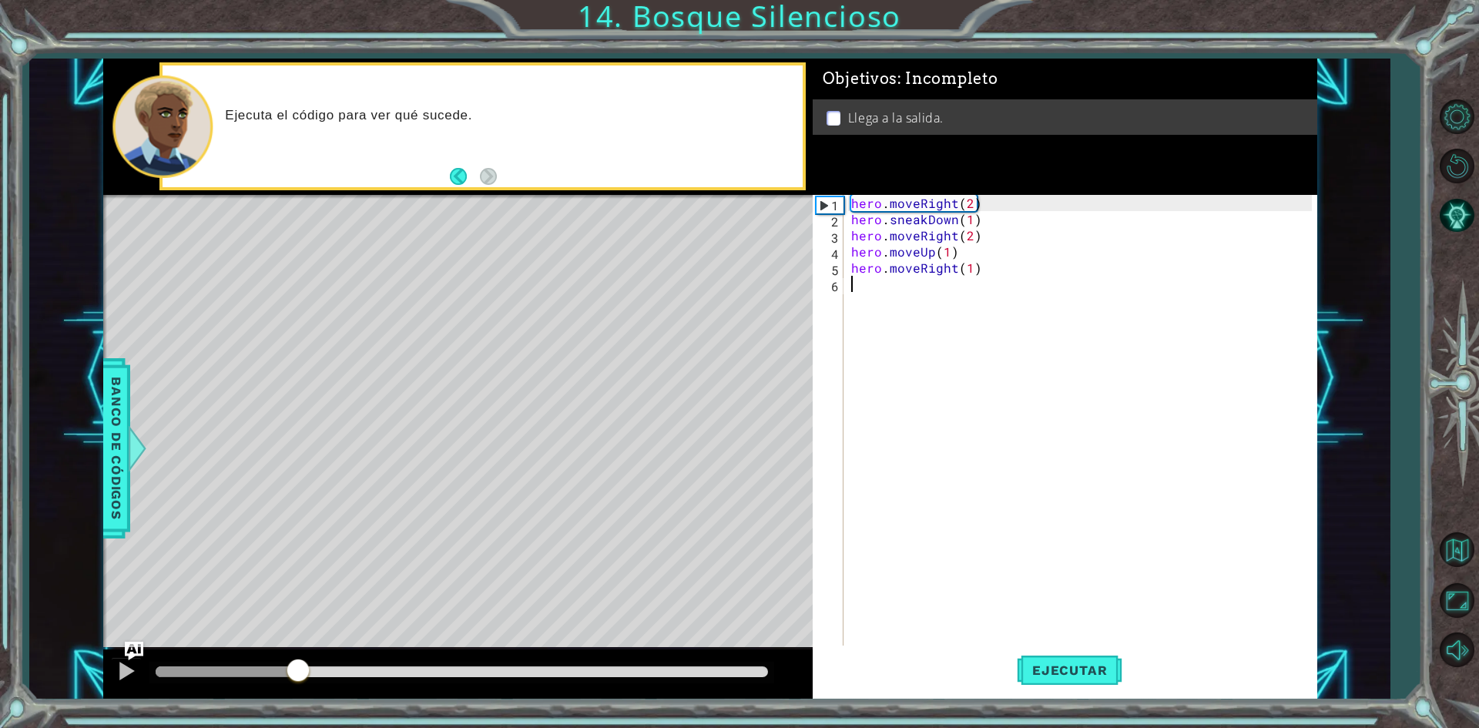
drag, startPoint x: 300, startPoint y: 663, endPoint x: 417, endPoint y: 662, distance: 117.1
click at [312, 662] on div at bounding box center [298, 672] width 28 height 28
click at [439, 662] on div at bounding box center [425, 672] width 28 height 28
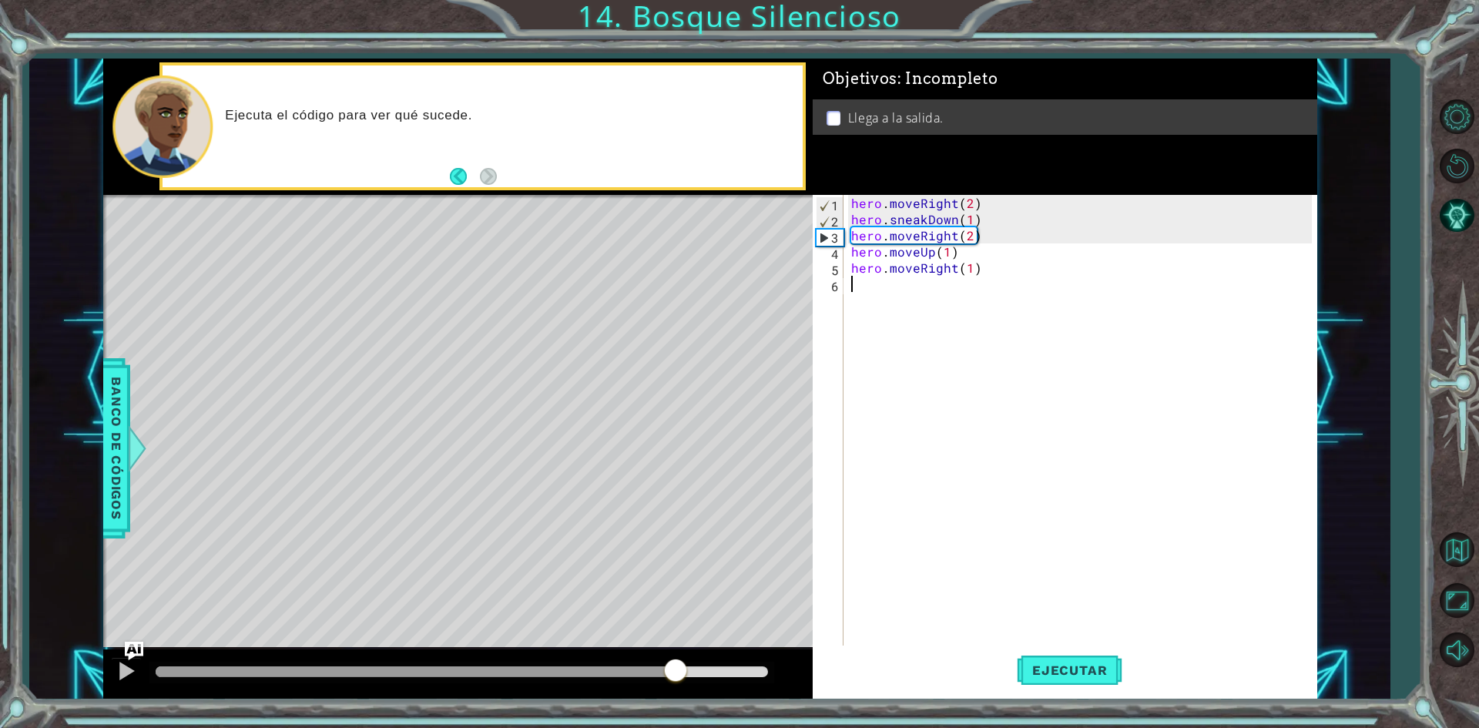
click at [682, 670] on div at bounding box center [676, 672] width 28 height 28
click at [695, 669] on div at bounding box center [430, 671] width 548 height 11
click at [729, 668] on div at bounding box center [719, 672] width 28 height 28
click at [1034, 201] on div "hero . moveRight ( 2 ) hero . sneakDown ( 1 ) hero . moveRight ( 2 ) hero . mov…" at bounding box center [1083, 437] width 471 height 485
click at [1049, 656] on button "Ejecutar" at bounding box center [1070, 671] width 106 height 50
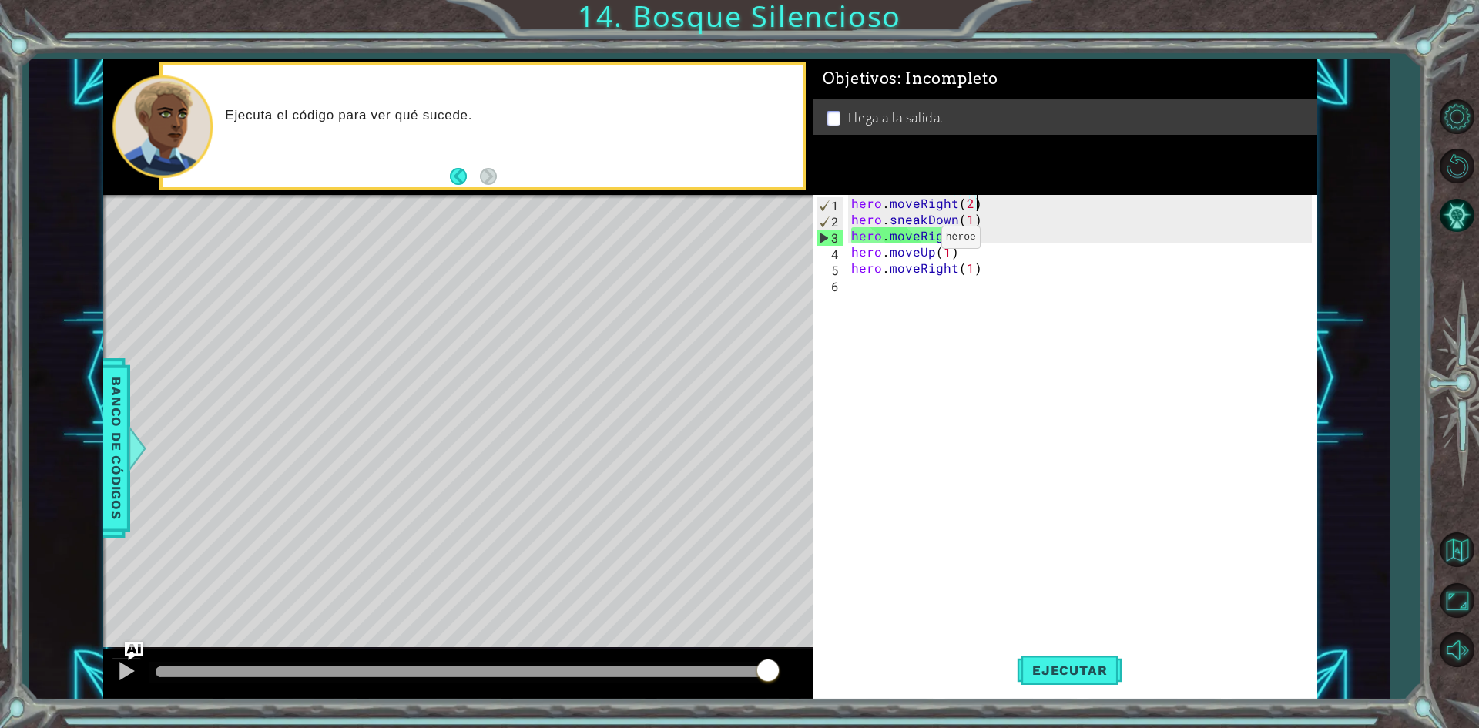
click at [916, 239] on div "hero . moveRight ( 2 ) hero . sneakDown ( 1 ) hero . moveRight ( 2 ) hero . mov…" at bounding box center [1083, 437] width 471 height 485
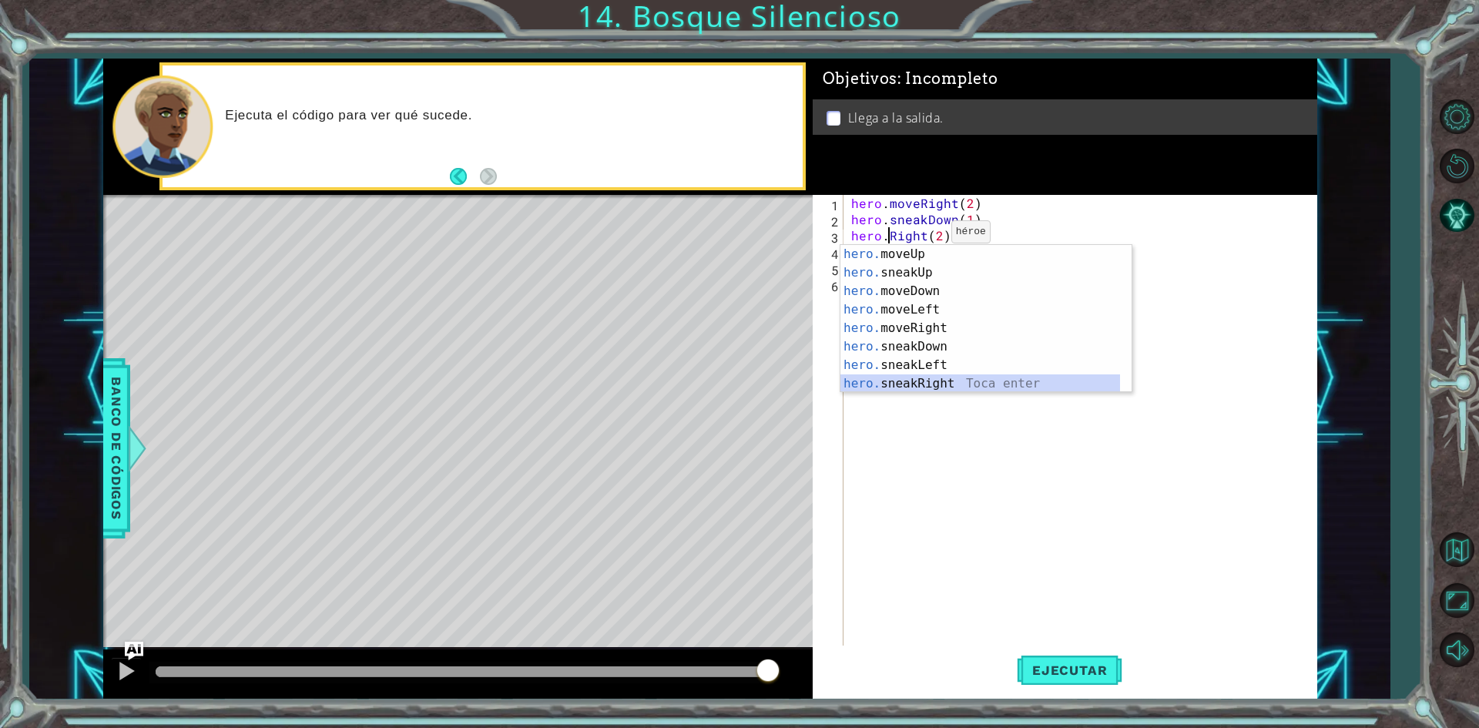
click at [947, 384] on div "hero. moveUp Toca enter hero. sneakUp Toca enter hero. moveDown Toca enter hero…" at bounding box center [980, 337] width 280 height 185
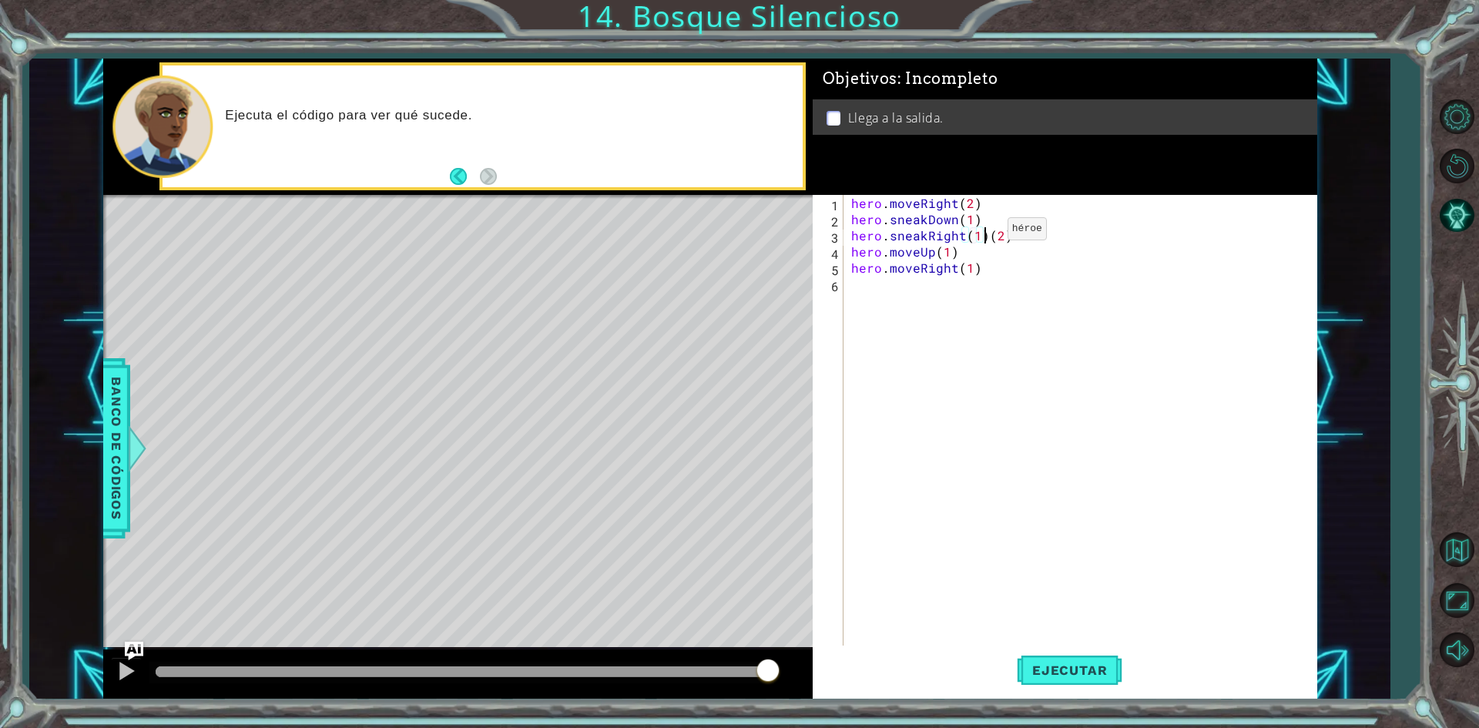
click at [981, 233] on div "hero . moveRight ( 2 ) hero . sneakDown ( 1 ) hero . sneakRight ( 1 ) ( 2 ) her…" at bounding box center [1083, 437] width 471 height 485
type textarea "hero.sneakRight(2)"
drag, startPoint x: 966, startPoint y: 347, endPoint x: 954, endPoint y: 365, distance: 22.2
click at [954, 365] on div "hero . moveRight ( 2 ) hero . sneakDown ( 1 ) hero . sneakRight ( 2 ) hero . mo…" at bounding box center [1083, 437] width 471 height 485
click at [1069, 672] on span "Ejecutar" at bounding box center [1070, 669] width 106 height 15
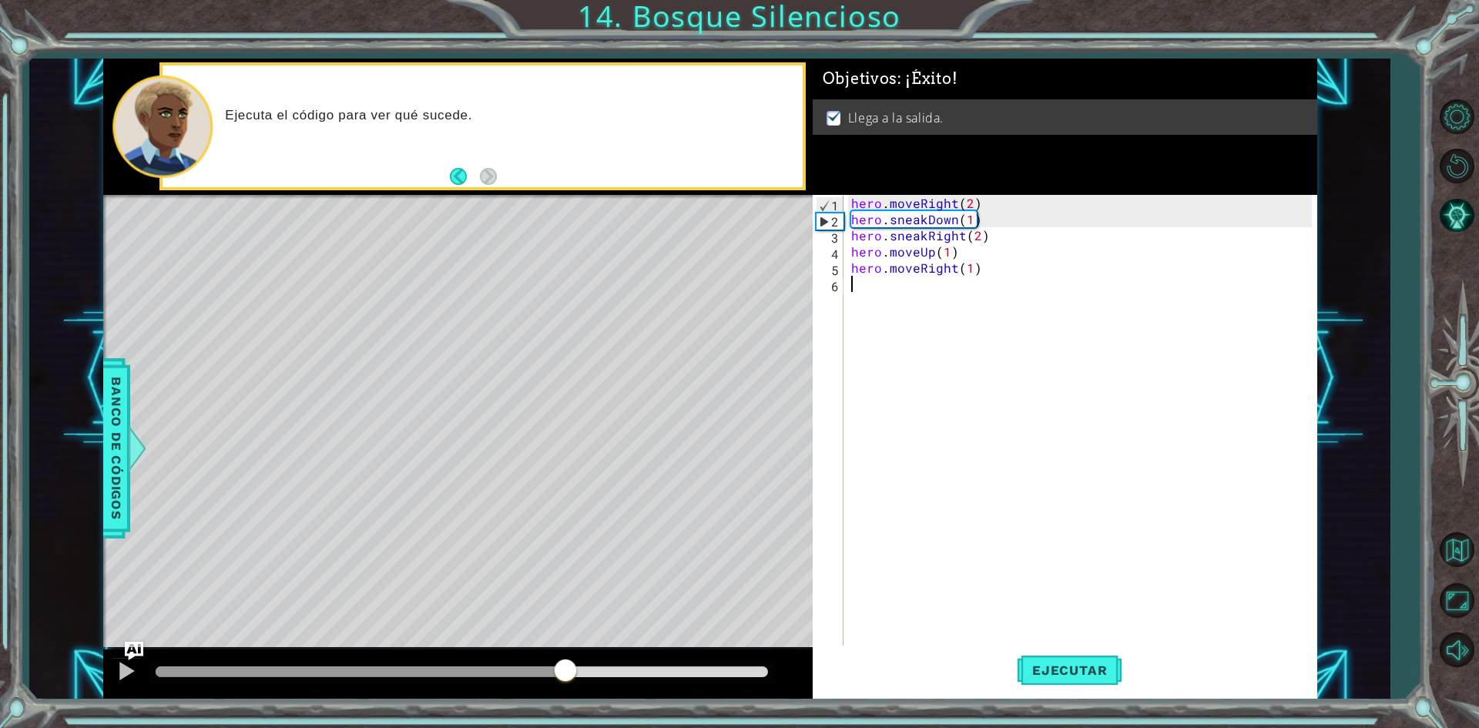
drag, startPoint x: 221, startPoint y: 660, endPoint x: 689, endPoint y: 686, distance: 468.3
click at [672, 686] on div at bounding box center [457, 673] width 709 height 49
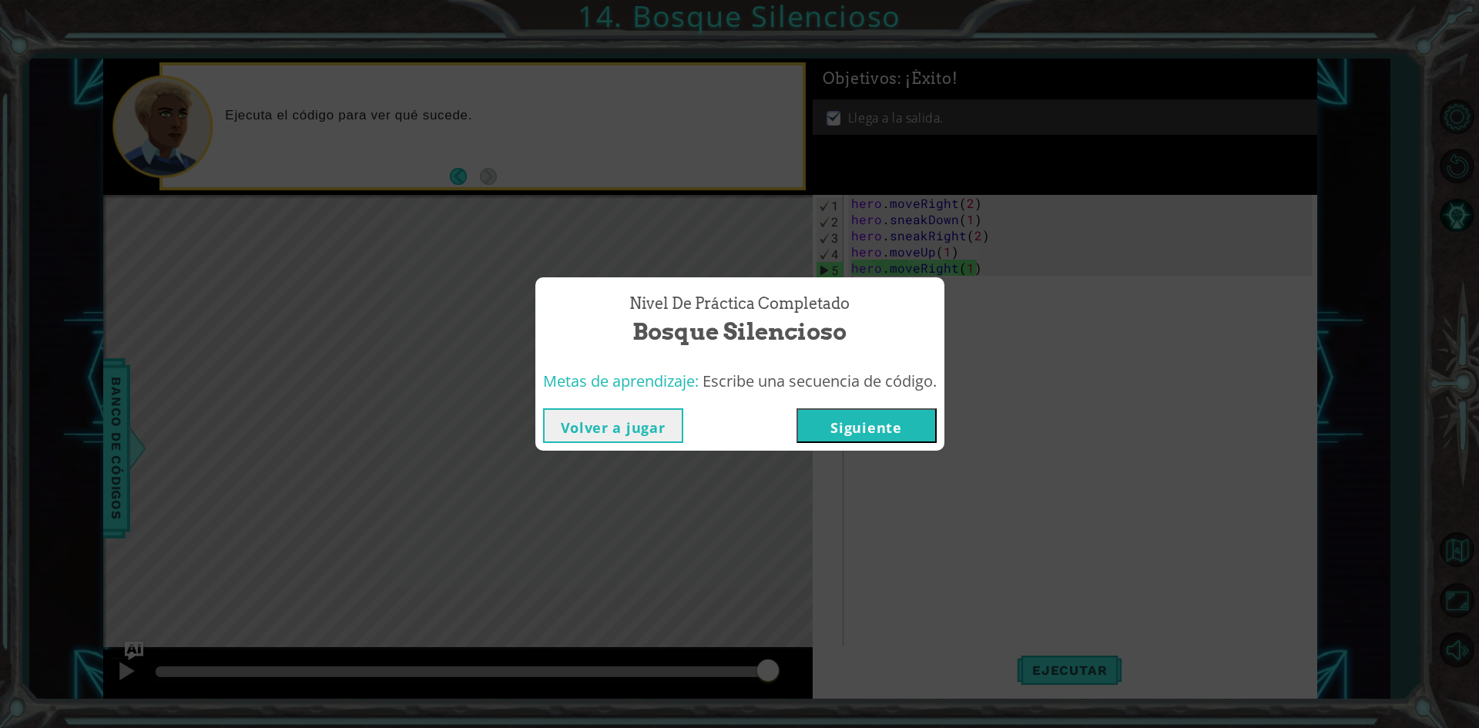
click at [905, 428] on button "Siguiente" at bounding box center [866, 425] width 140 height 35
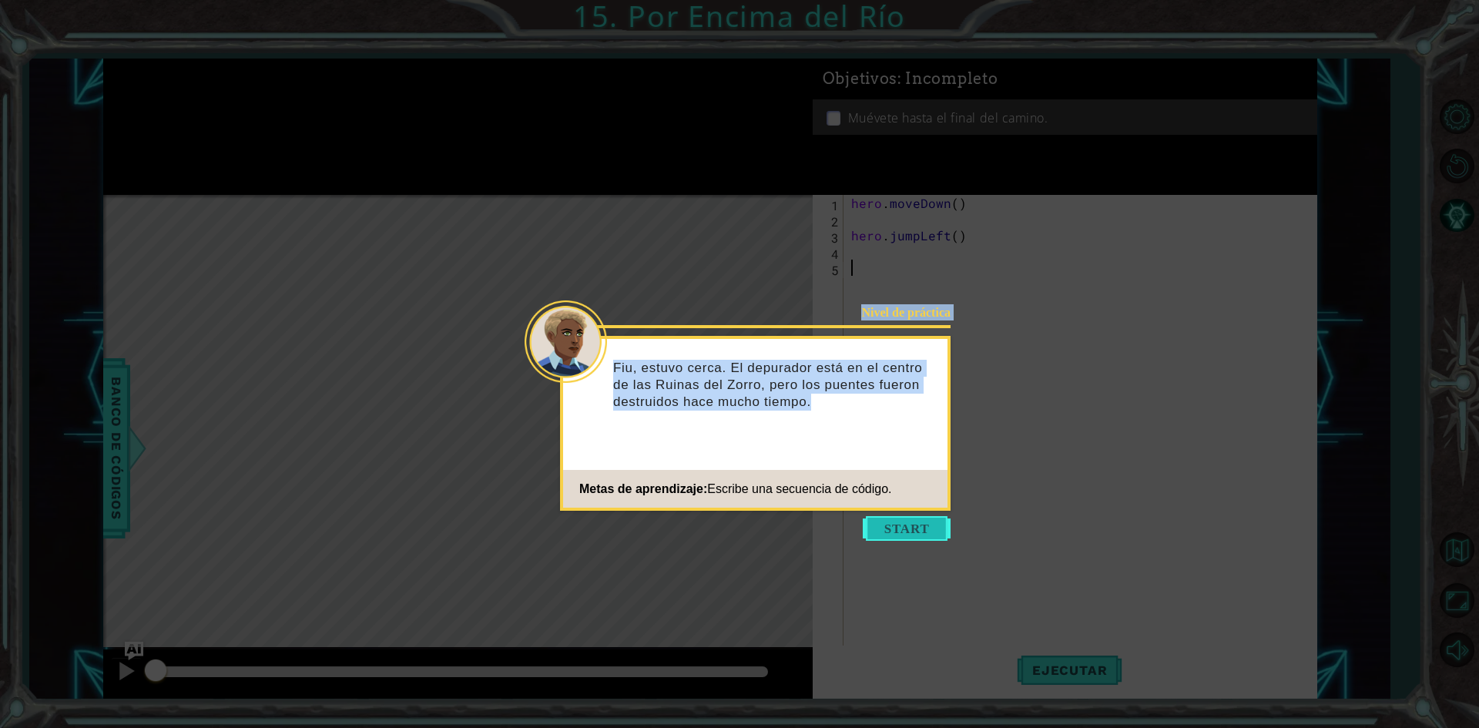
click at [896, 535] on body "1 ההההההההההההההההההההההההההההההההההההההההההההההההההההההההההההההההההההההההההההה…" at bounding box center [739, 364] width 1479 height 728
click at [896, 529] on button "Start" at bounding box center [907, 528] width 88 height 25
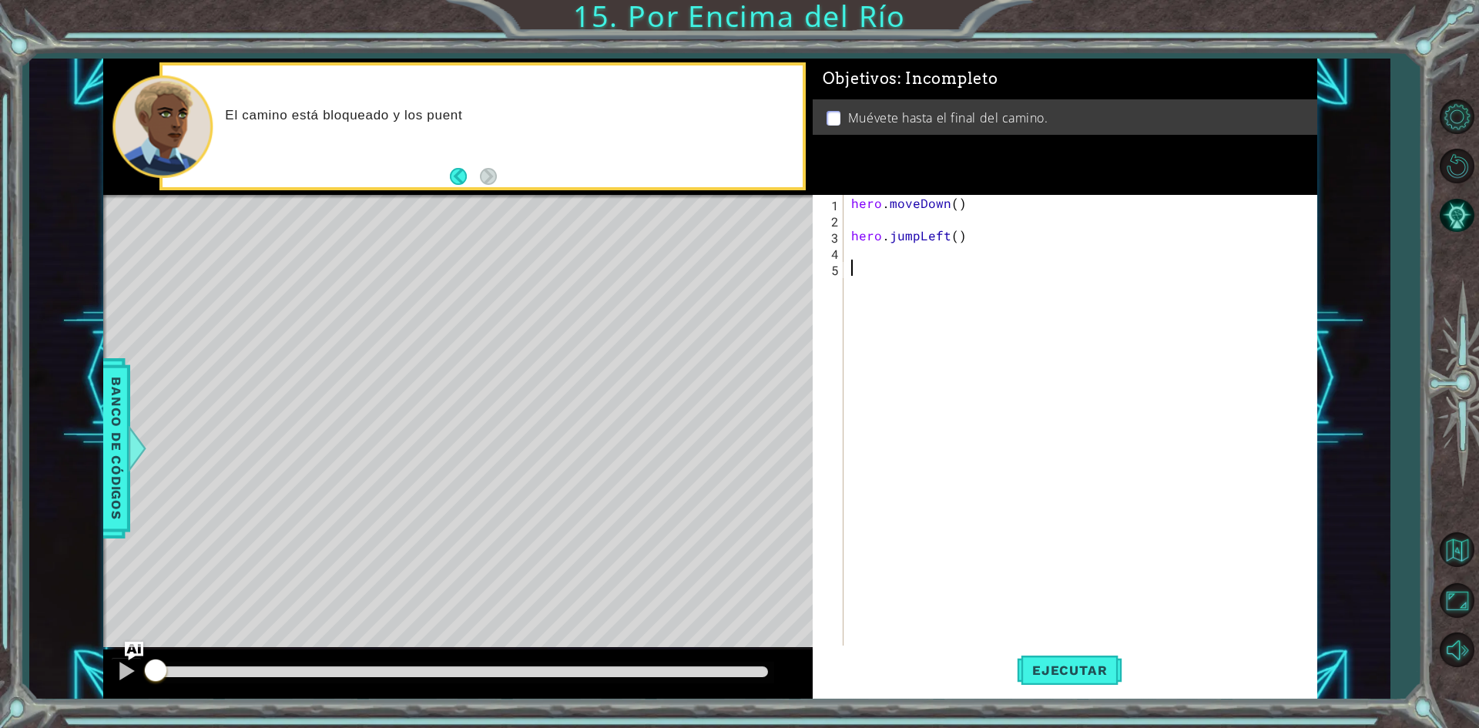
click at [887, 223] on div "hero . moveDown ( ) hero . jumpLeft ( )" at bounding box center [1083, 437] width 471 height 485
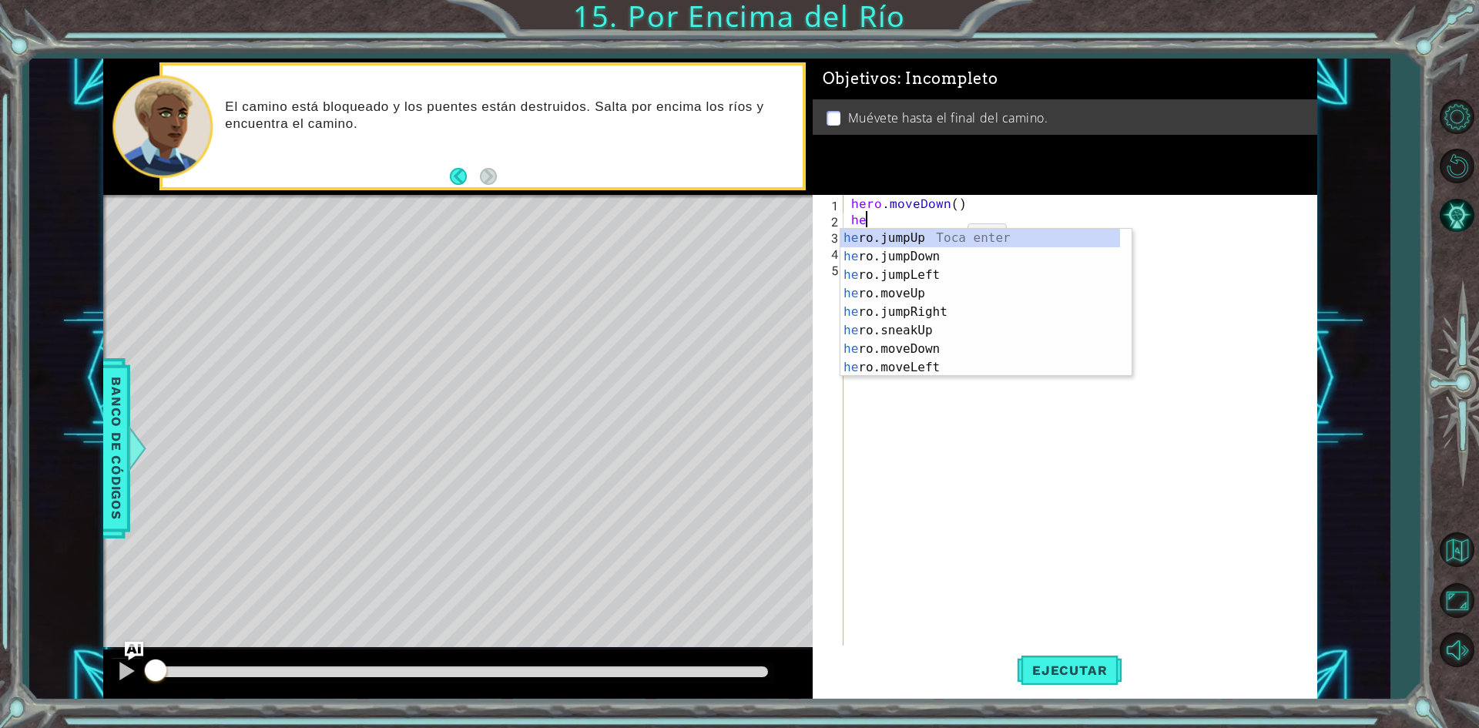
type textarea "her"
click at [917, 278] on div "her o.jumpUp Toca enter her o.jumpDown Toca enter her o.jumpLeft Toca enter her…" at bounding box center [980, 321] width 280 height 185
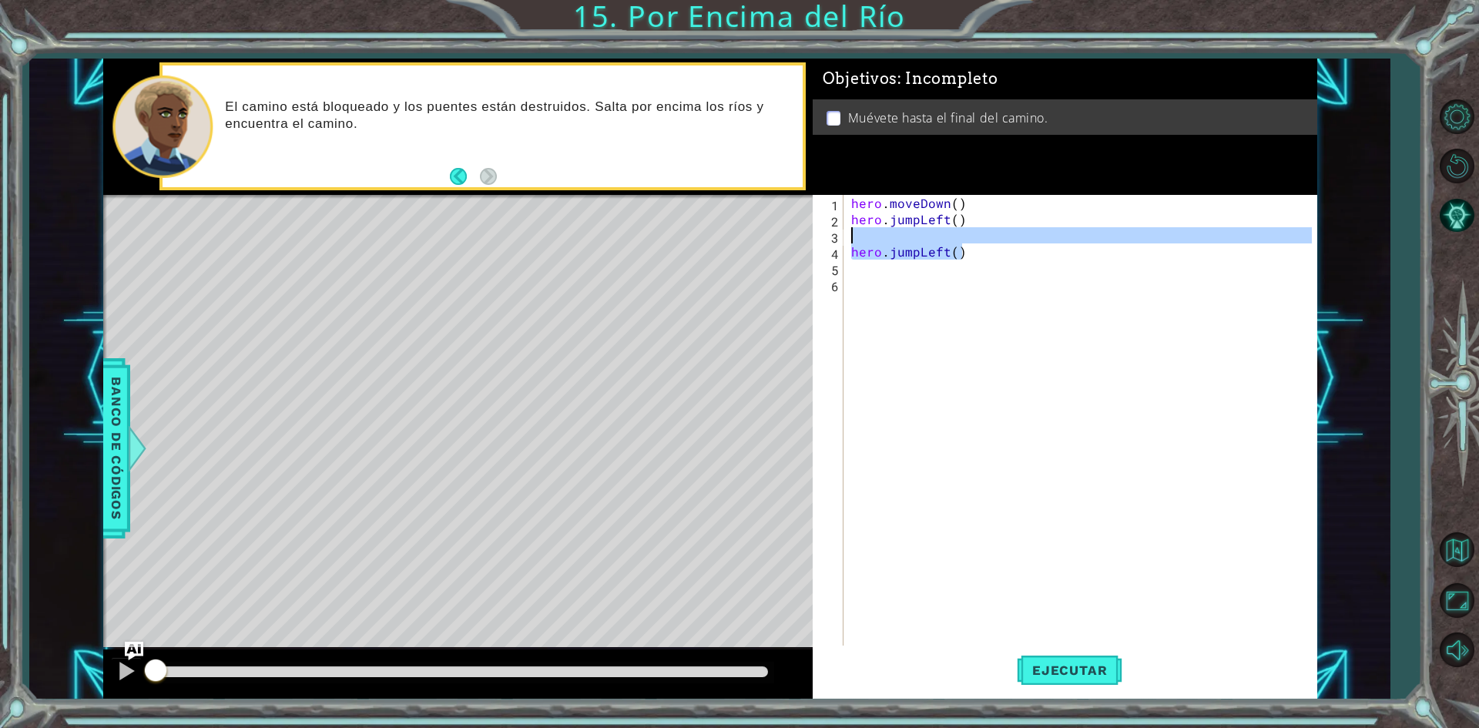
drag, startPoint x: 974, startPoint y: 257, endPoint x: 847, endPoint y: 239, distance: 129.1
click at [847, 239] on div "1 2 3 4 5 6 hero . moveDown ( ) hero . jumpLeft ( ) hero . jumpLeft ( ) ההההההה…" at bounding box center [1062, 421] width 499 height 453
type textarea "hero.jumpLeft()"
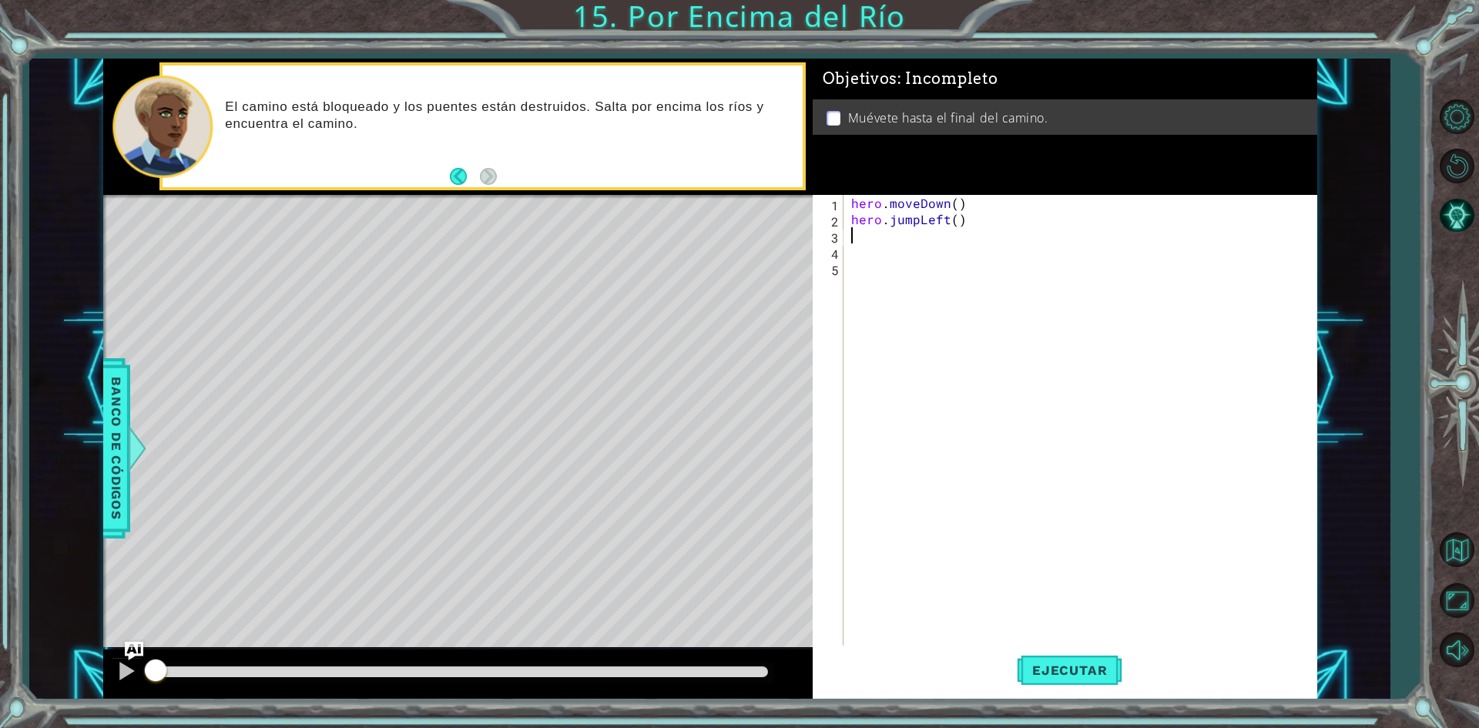
type textarea "h"
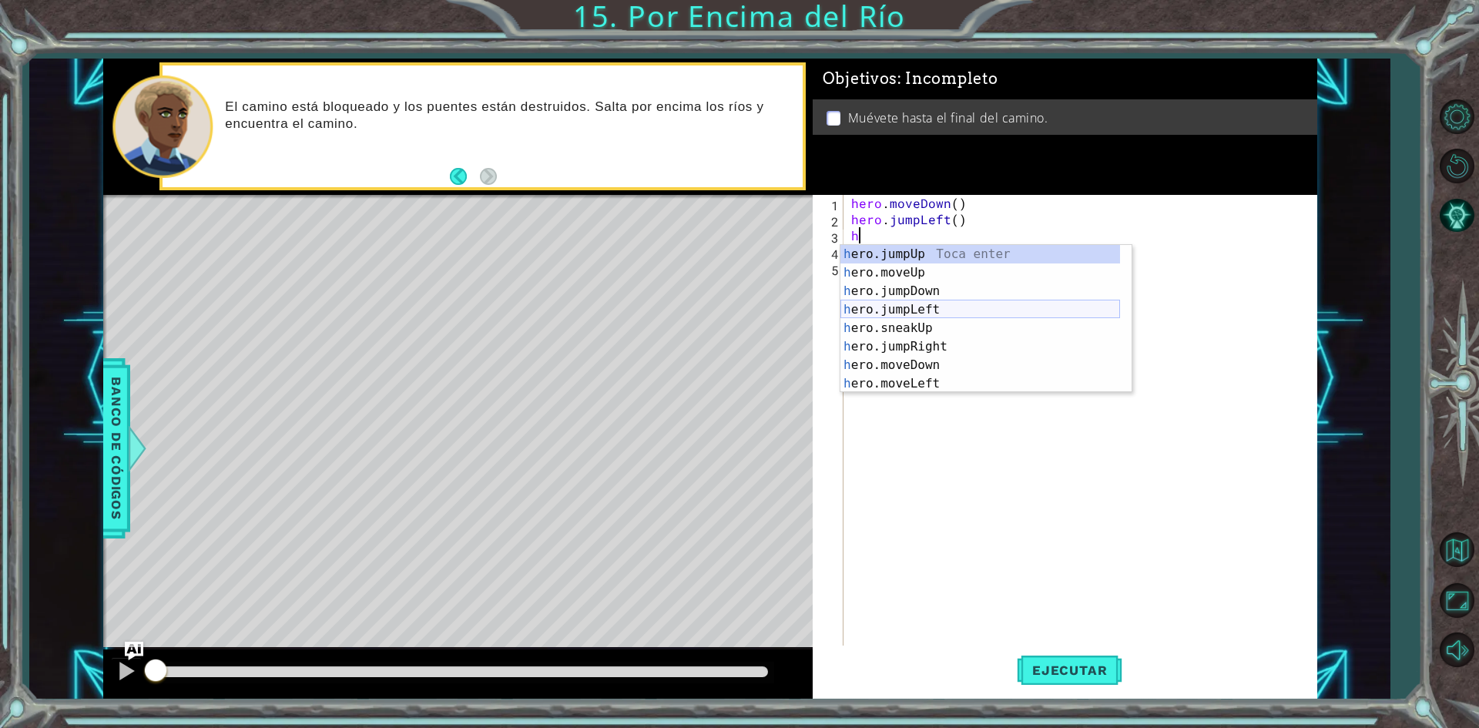
click at [924, 307] on div "h ero.jumpUp Toca enter h ero.moveUp Toca enter h ero.jumpDown Toca enter h ero…" at bounding box center [980, 337] width 280 height 185
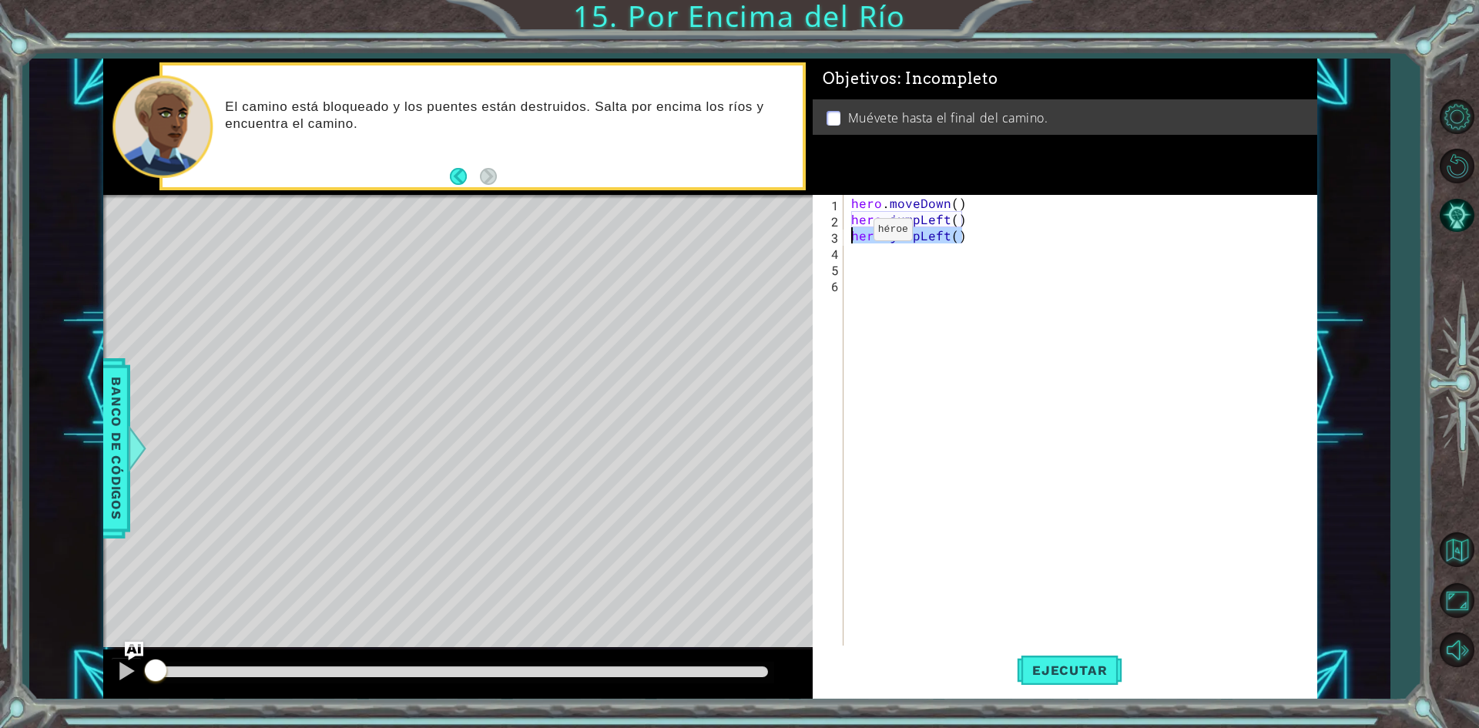
drag, startPoint x: 979, startPoint y: 243, endPoint x: 841, endPoint y: 234, distance: 138.1
click at [841, 234] on div "1 2 3 4 5 6 hero . moveDown ( ) hero . jumpLeft ( ) hero . jumpLeft ( ) ההההההה…" at bounding box center [1062, 421] width 499 height 453
type textarea "hero.jumpLeft()"
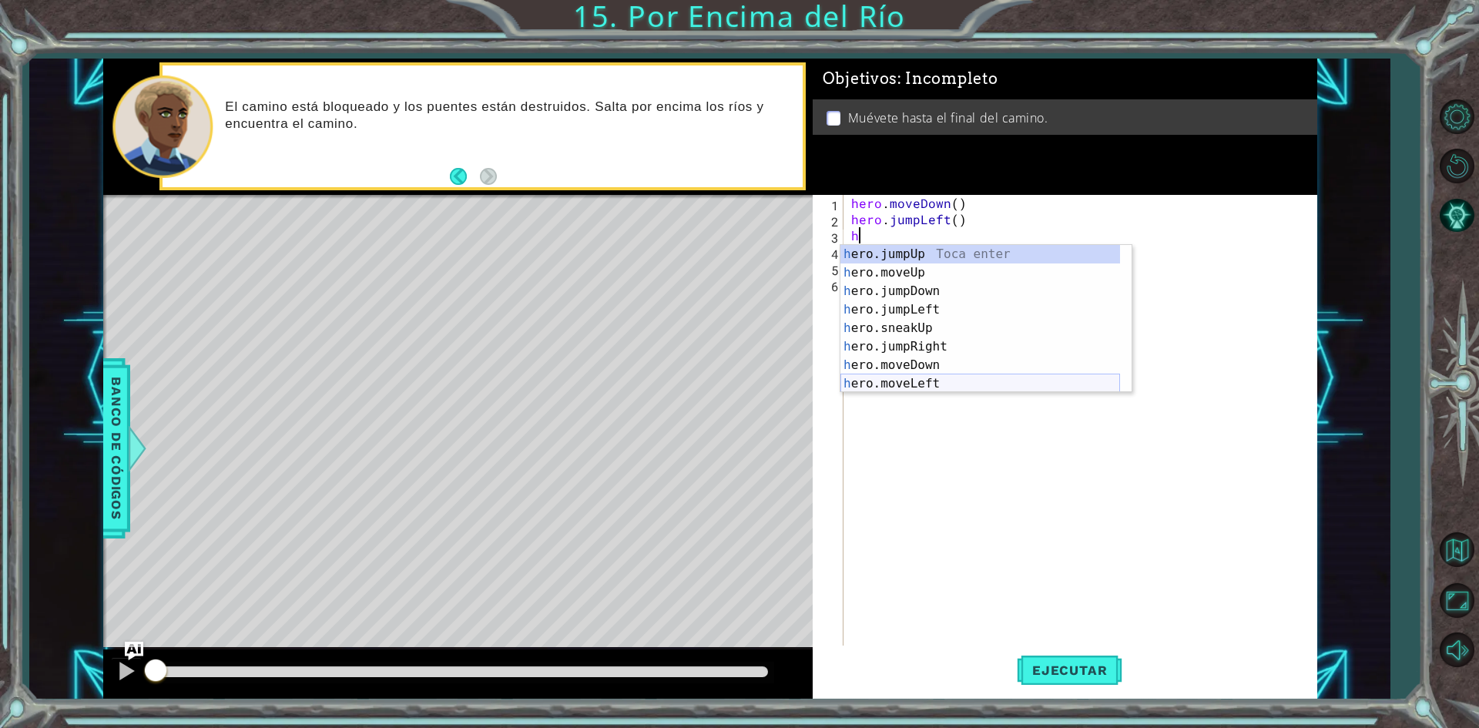
click at [926, 382] on div "h ero.jumpUp Toca enter h ero.moveUp Toca enter h ero.jumpDown Toca enter h ero…" at bounding box center [980, 337] width 280 height 185
type textarea "hero.moveLeft(1)"
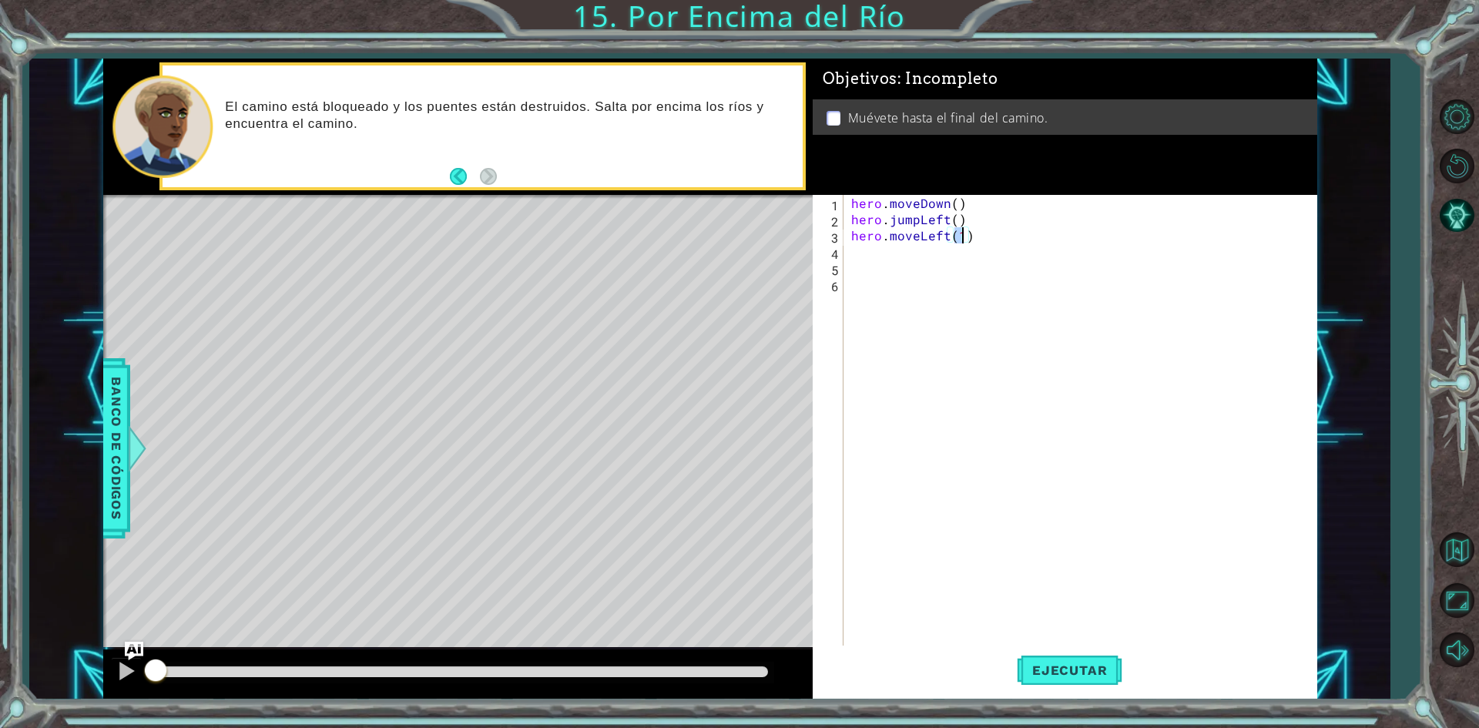
click at [867, 262] on div "hero . moveDown ( ) hero . jumpLeft ( ) hero . moveLeft ( 1 )" at bounding box center [1083, 437] width 471 height 485
click at [866, 252] on div "hero . moveDown ( ) hero . jumpLeft ( ) hero . moveLeft ( 1 )" at bounding box center [1083, 437] width 471 height 485
type textarea "h"
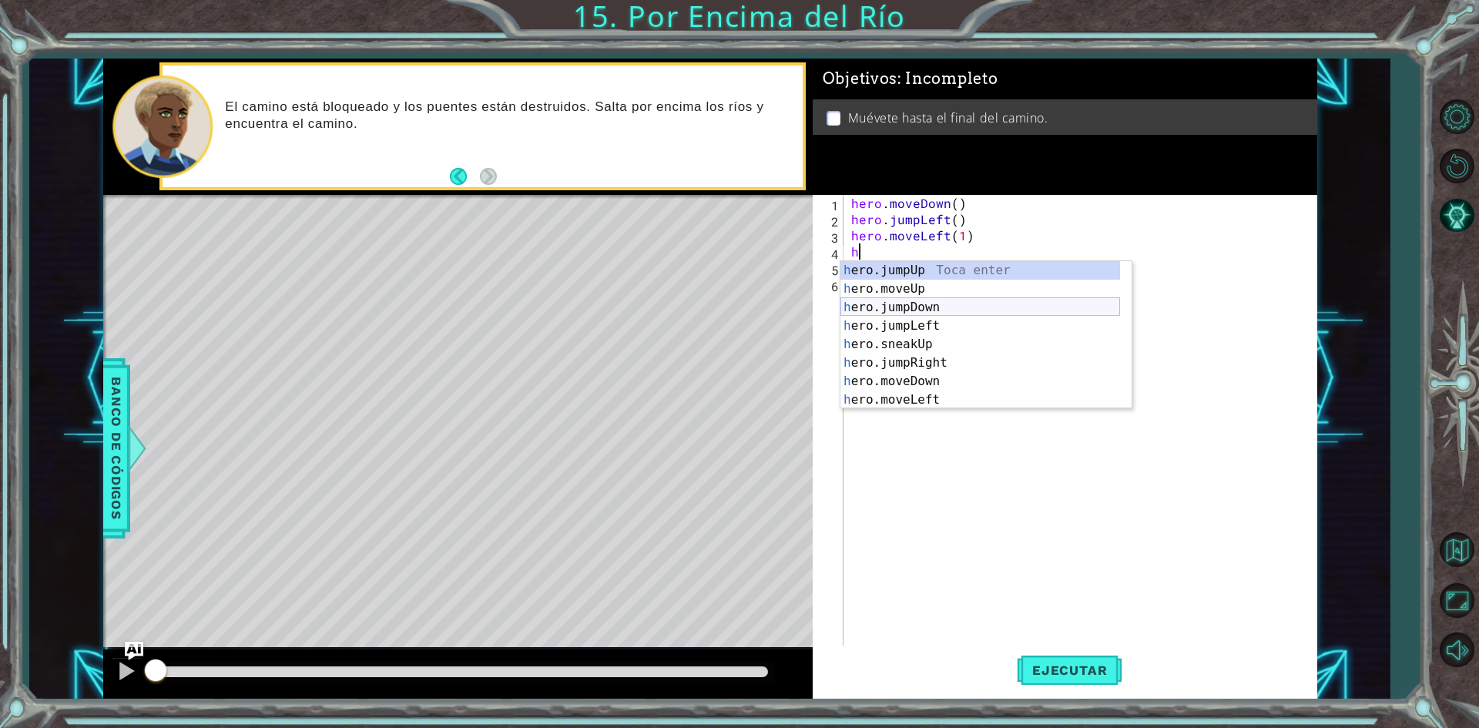
click at [910, 299] on div "h ero.jumpUp Toca enter h ero.moveUp Toca enter h ero.jumpDown Toca enter h ero…" at bounding box center [980, 353] width 280 height 185
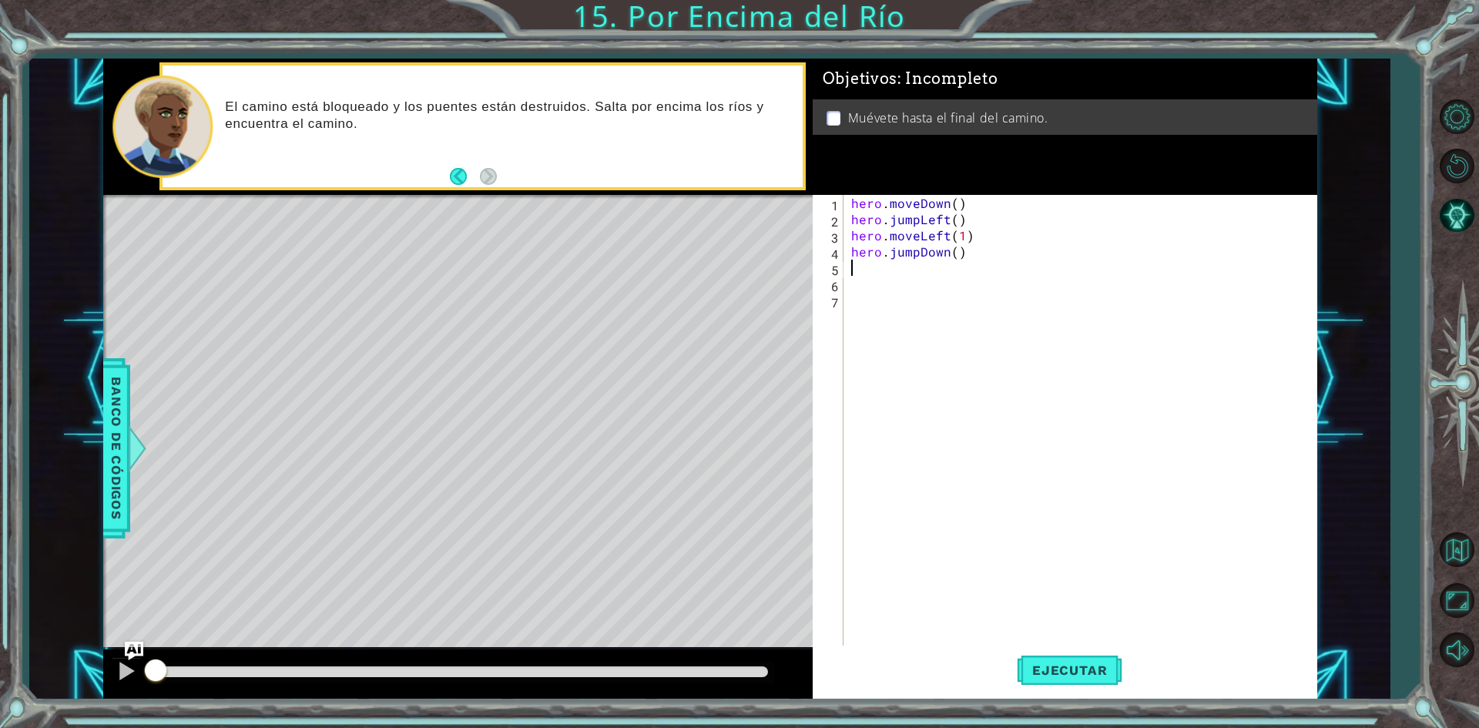
type textarea "h"
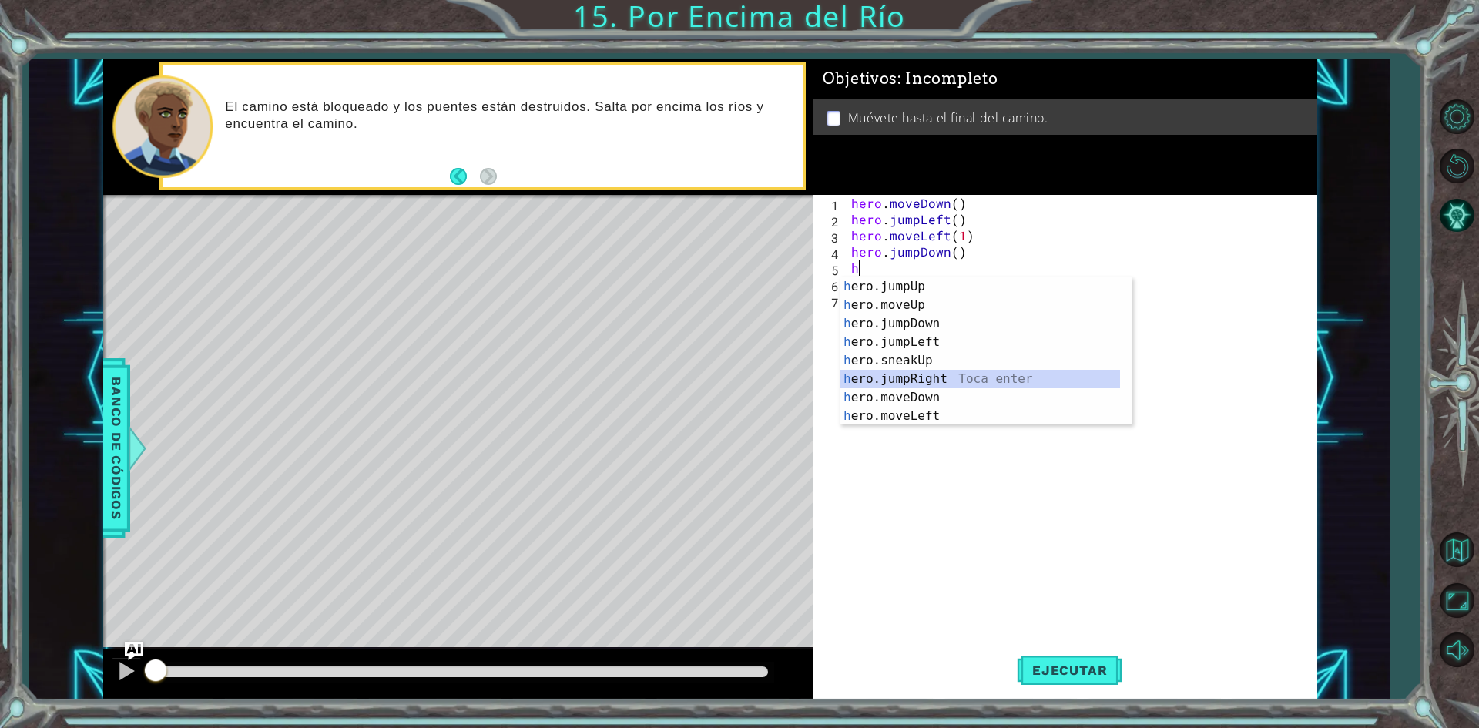
click at [908, 377] on div "h ero.jumpUp Toca enter h ero.moveUp Toca enter h ero.jumpDown Toca enter h ero…" at bounding box center [980, 369] width 280 height 185
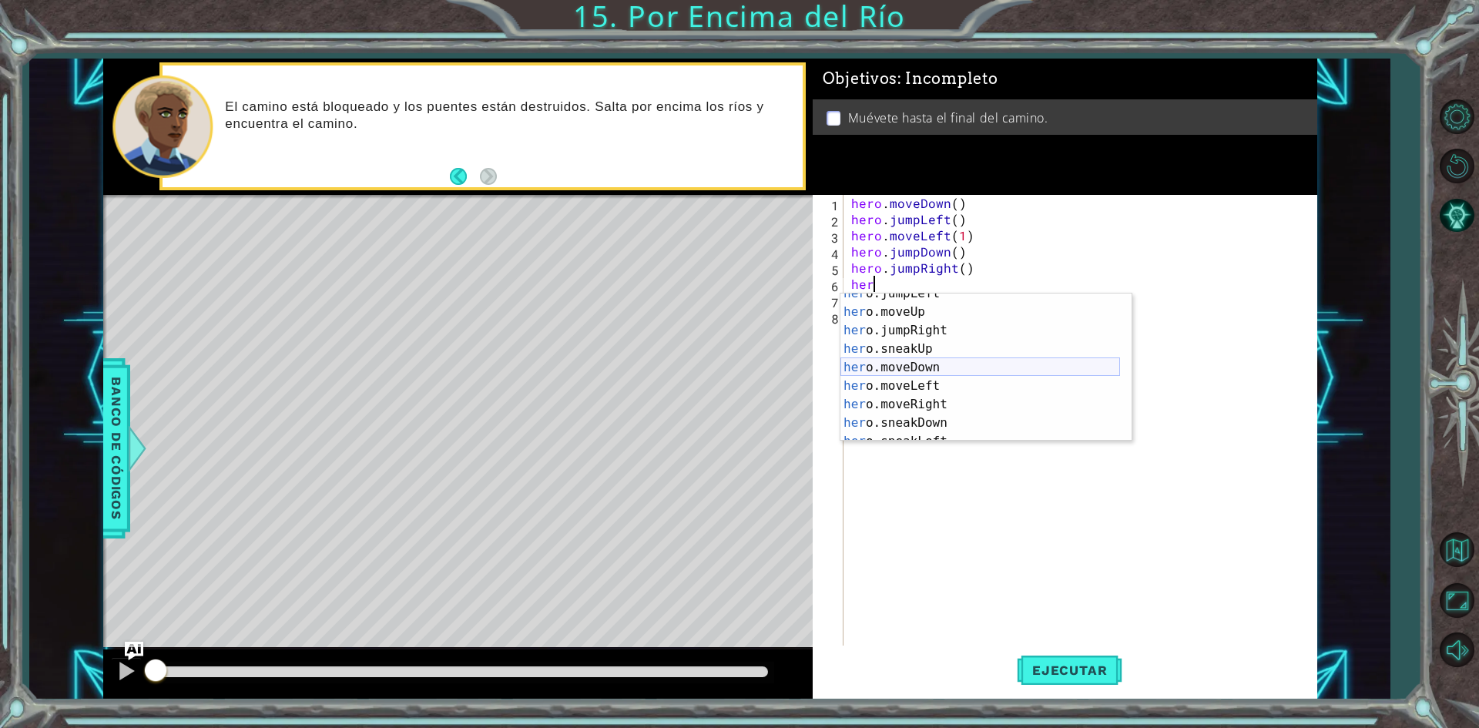
scroll to position [92, 0]
click at [934, 360] on div "her o.sneakUp Toca enter her o.moveDown Toca enter her o.moveLeft [PERSON_NAME]…" at bounding box center [980, 385] width 280 height 185
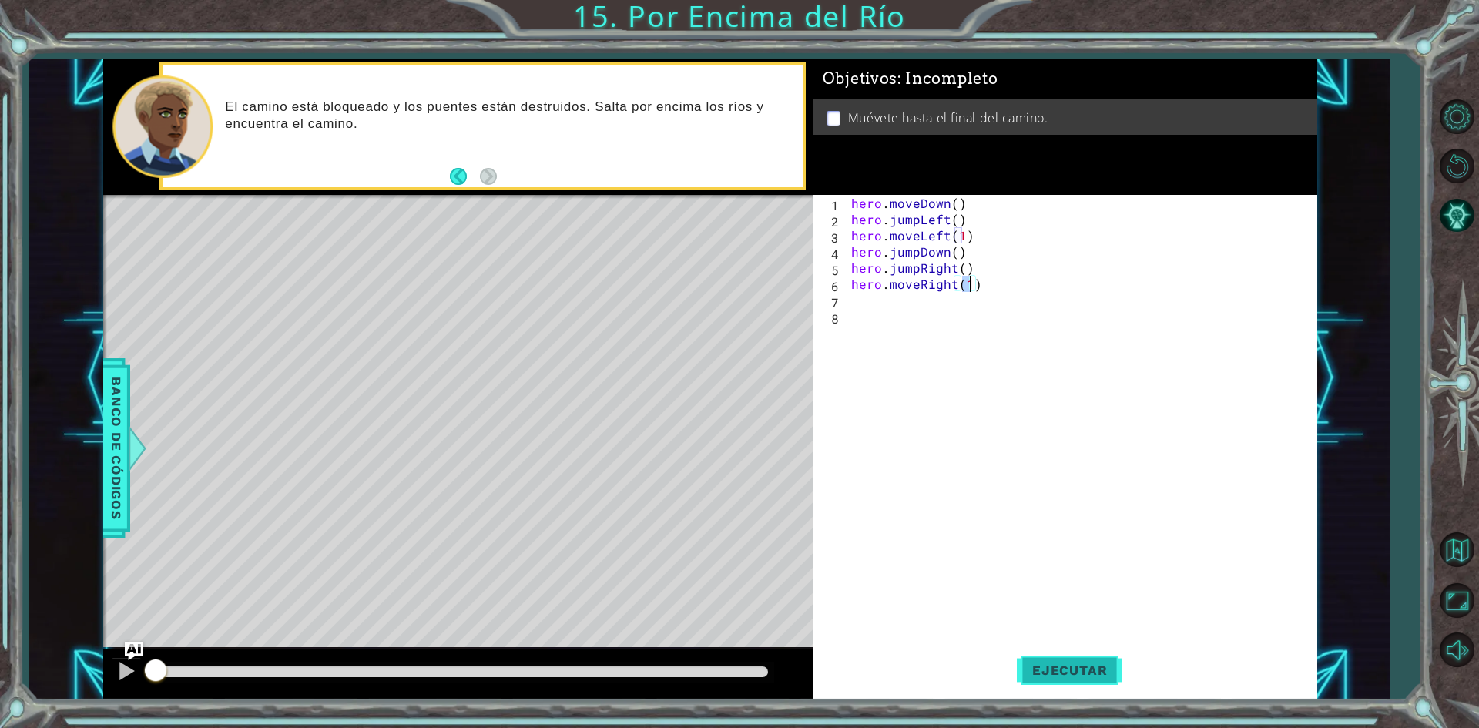
type textarea "hero.moveRight(1)"
drag, startPoint x: 1055, startPoint y: 665, endPoint x: 1041, endPoint y: 675, distance: 17.1
click at [1051, 669] on span "Ejecutar" at bounding box center [1070, 669] width 106 height 15
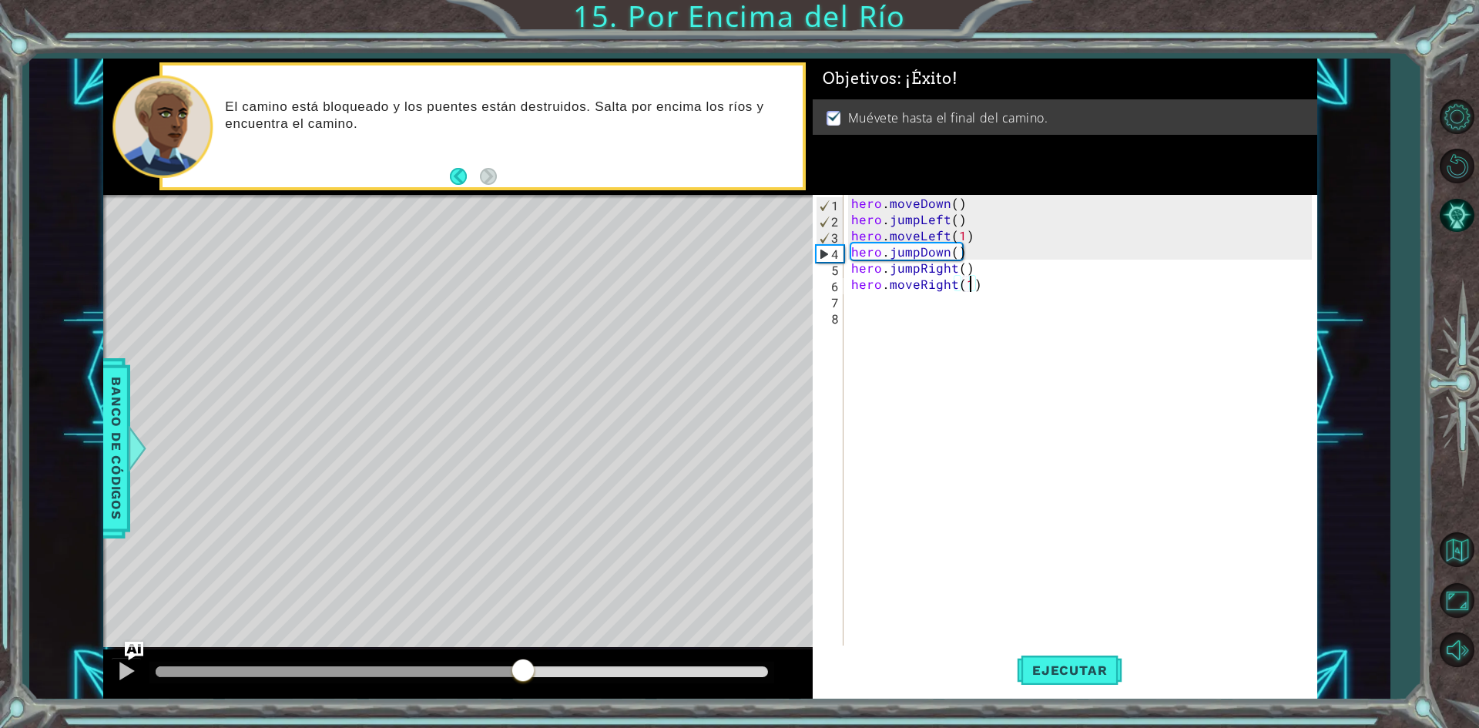
drag, startPoint x: 478, startPoint y: 663, endPoint x: 735, endPoint y: 699, distance: 258.9
click at [727, 698] on div at bounding box center [457, 673] width 709 height 49
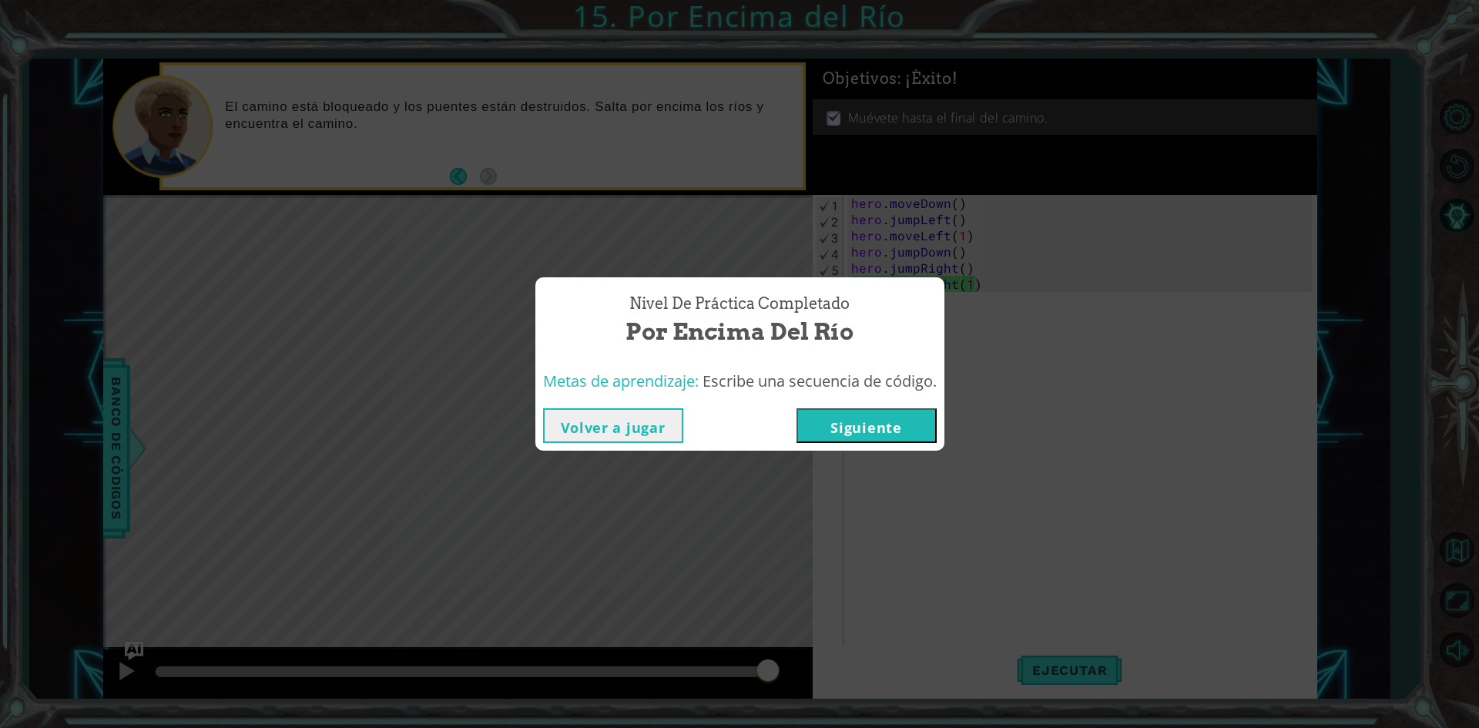
click at [838, 427] on button "Siguiente" at bounding box center [866, 425] width 140 height 35
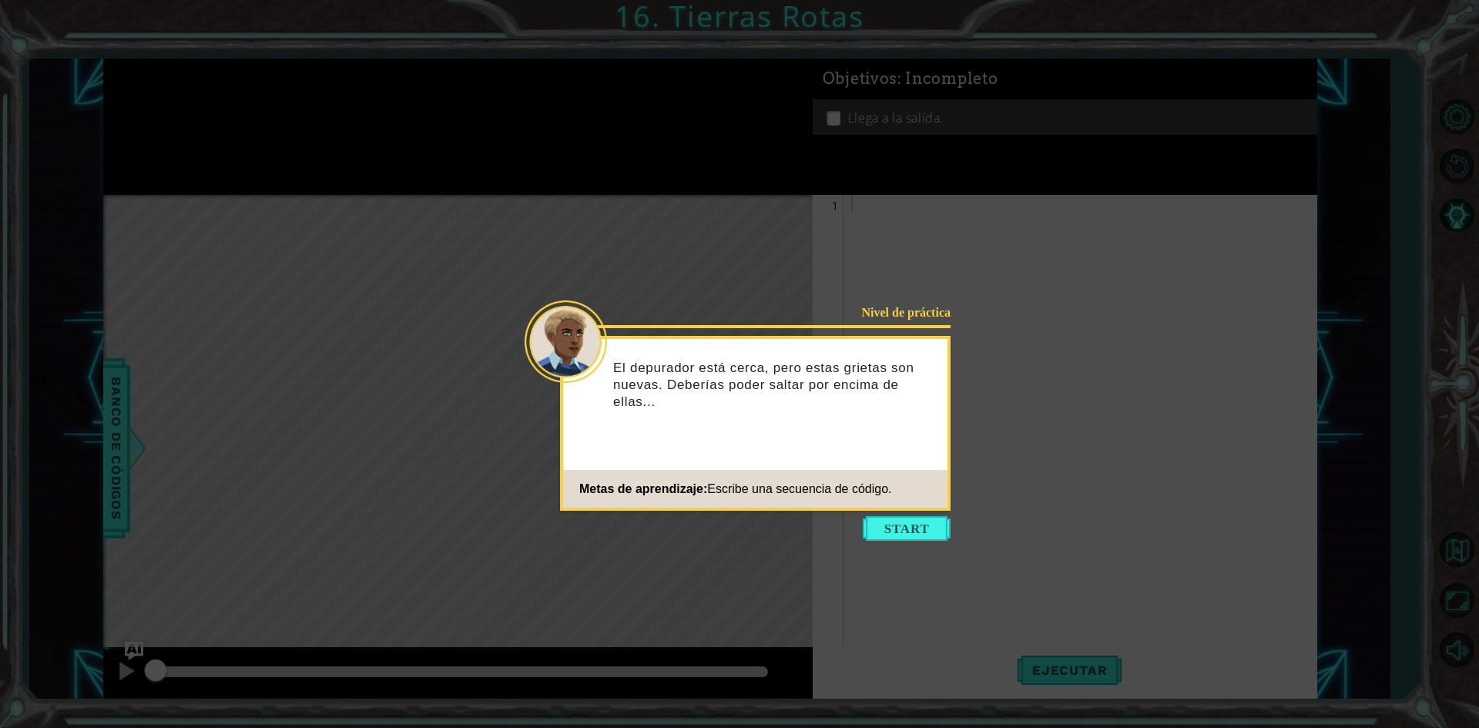
click at [918, 501] on footer "Metas de aprendizaje: Escribe una secuencia de código." at bounding box center [755, 489] width 384 height 38
click at [922, 510] on div "Nivel de práctica El depurador está cerca, pero estas grietas son nuevas. Deber…" at bounding box center [755, 423] width 391 height 175
click at [929, 526] on button "Start" at bounding box center [907, 528] width 88 height 25
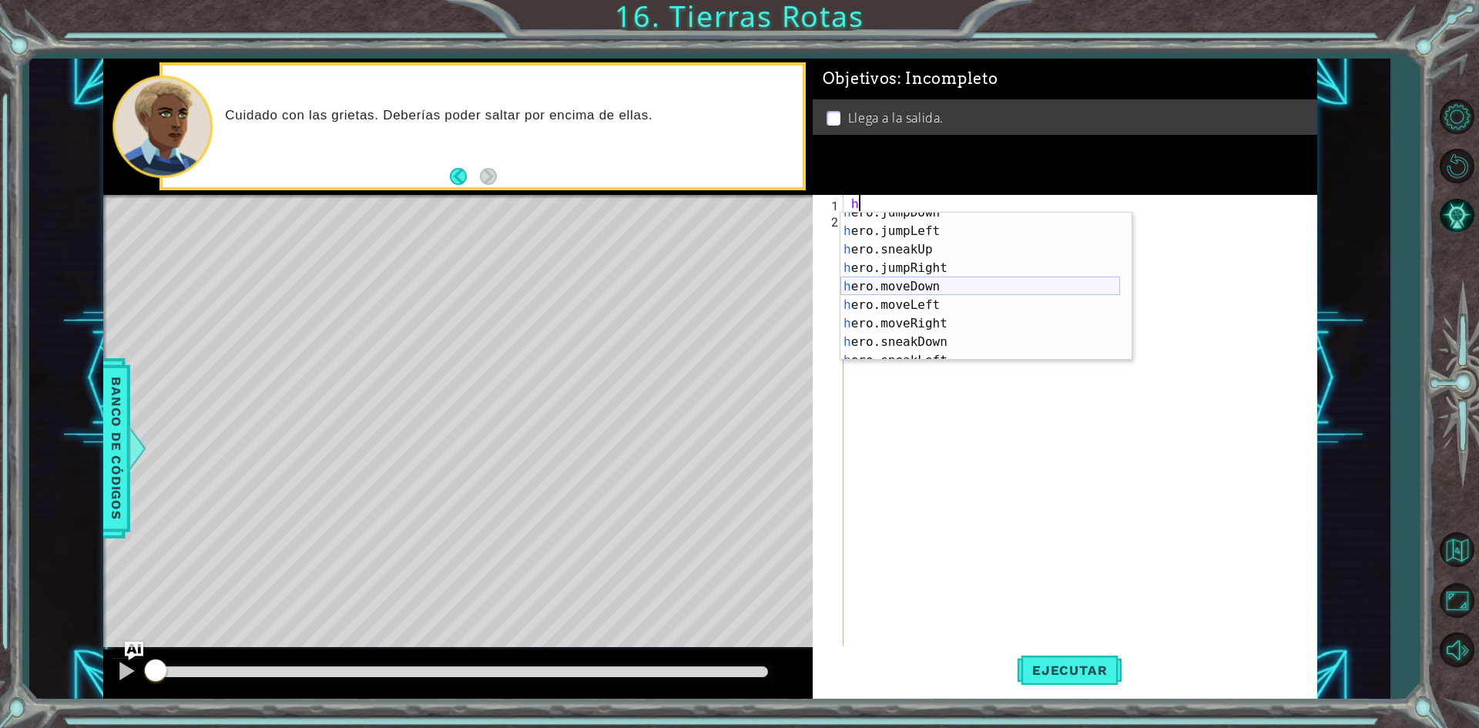
scroll to position [46, 0]
click at [937, 321] on div "h ero.jumpDown Toca enter h ero.jumpLeft Toca enter h ero.sneakUp Toca enter h …" at bounding box center [980, 295] width 280 height 185
type textarea "hero.moveRight(1)"
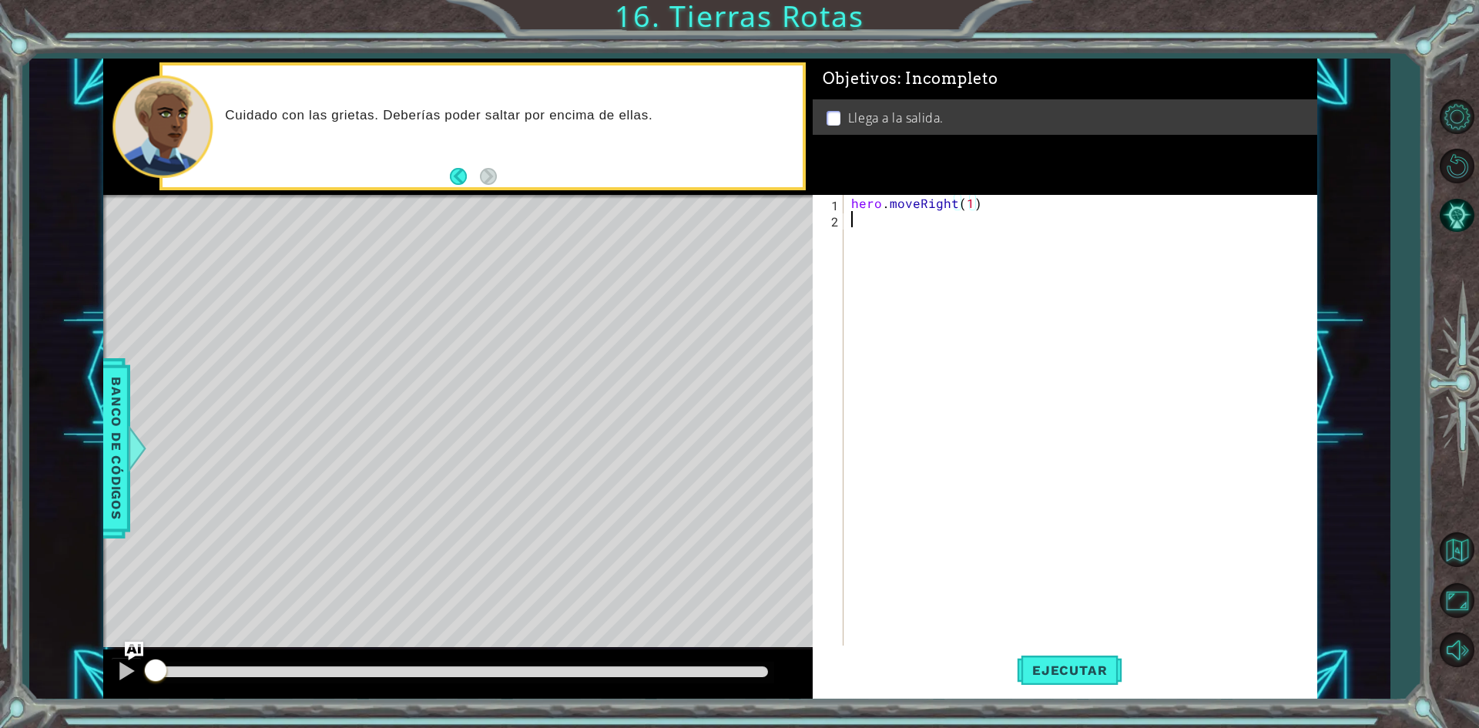
click at [863, 231] on div "hero . moveRight ( 1 )" at bounding box center [1083, 437] width 471 height 485
type textarea "h"
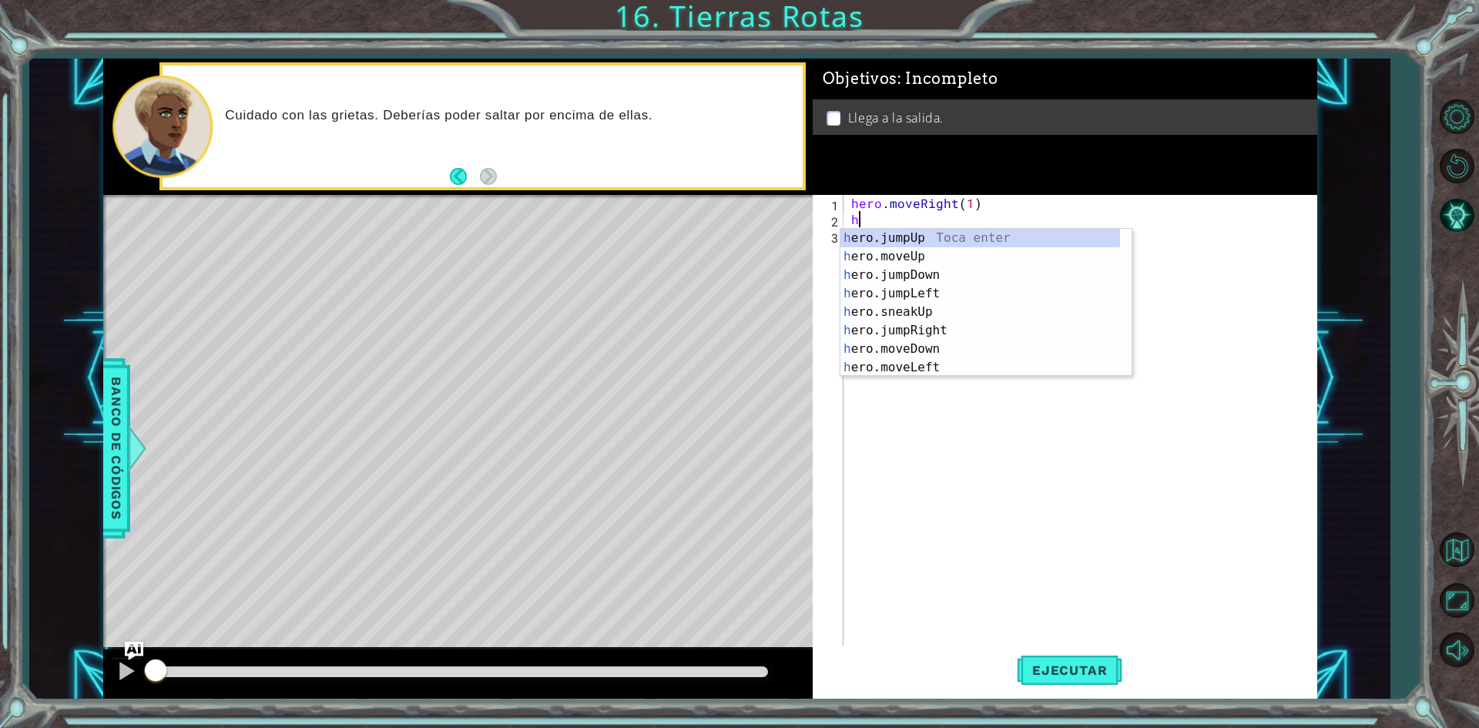
scroll to position [0, 0]
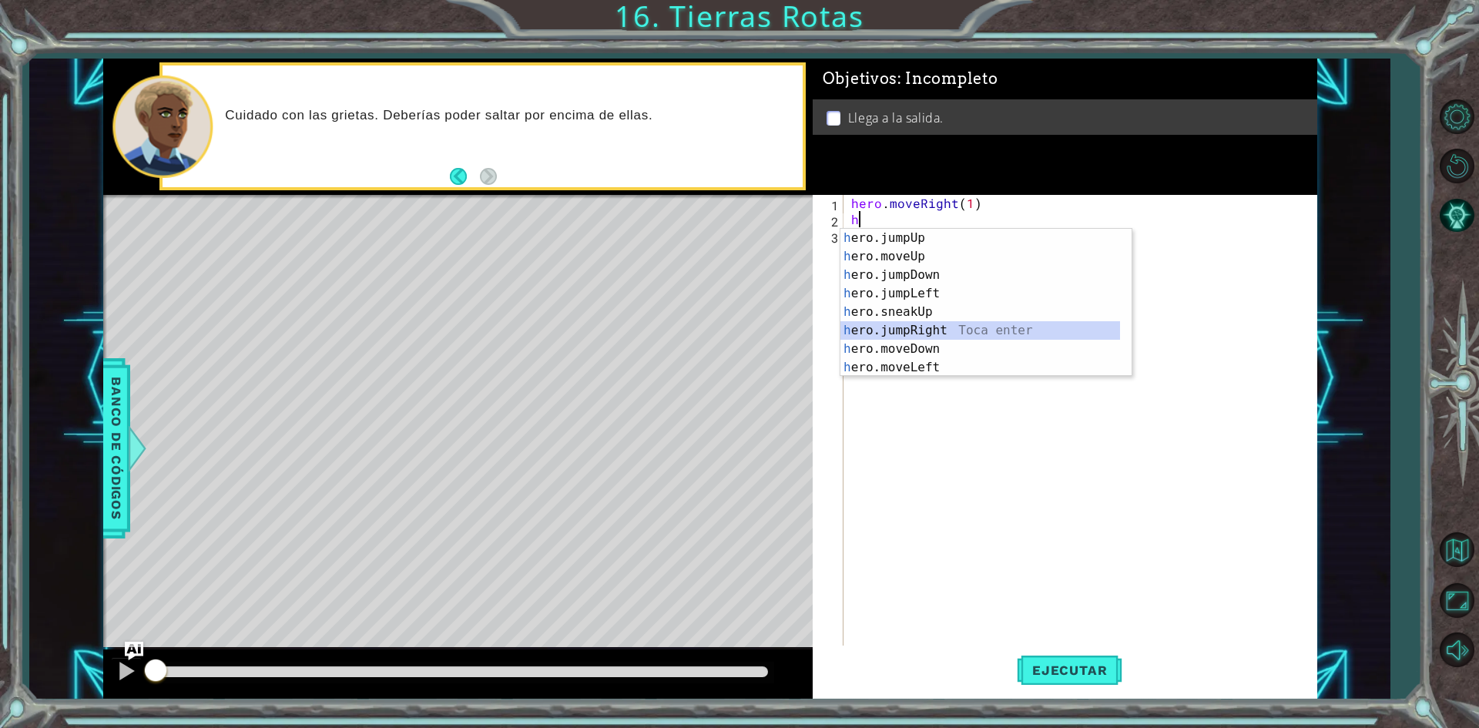
drag, startPoint x: 949, startPoint y: 327, endPoint x: 926, endPoint y: 280, distance: 52.4
click at [950, 327] on div "h ero.jumpUp Toca enter h ero.moveUp Toca enter h ero.jumpDown Toca enter h ero…" at bounding box center [980, 321] width 280 height 185
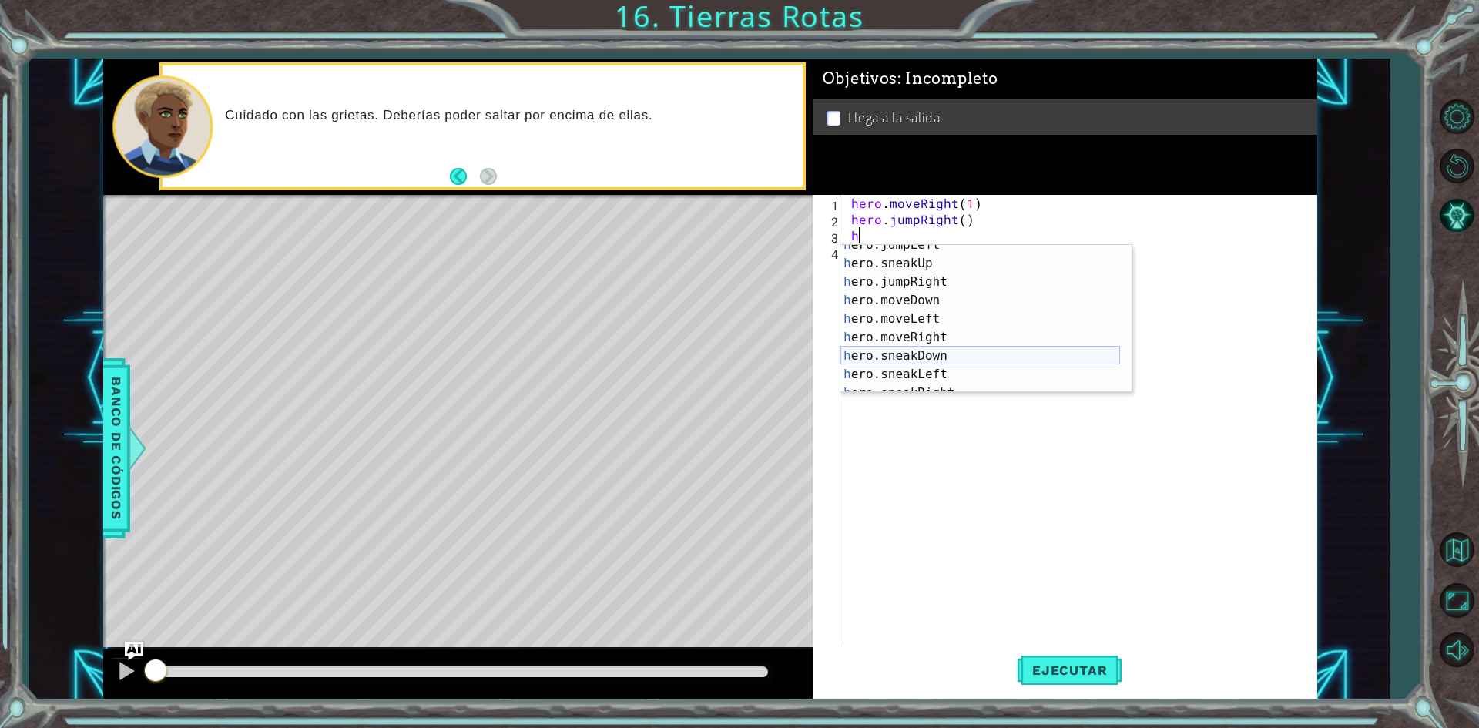
scroll to position [18, 0]
click at [935, 380] on div "h ero.moveUp Toca enter h ero.jumpDown Toca enter h ero.jumpLeft Toca enter h e…" at bounding box center [980, 337] width 280 height 185
type textarea "hero.moveRight(1)"
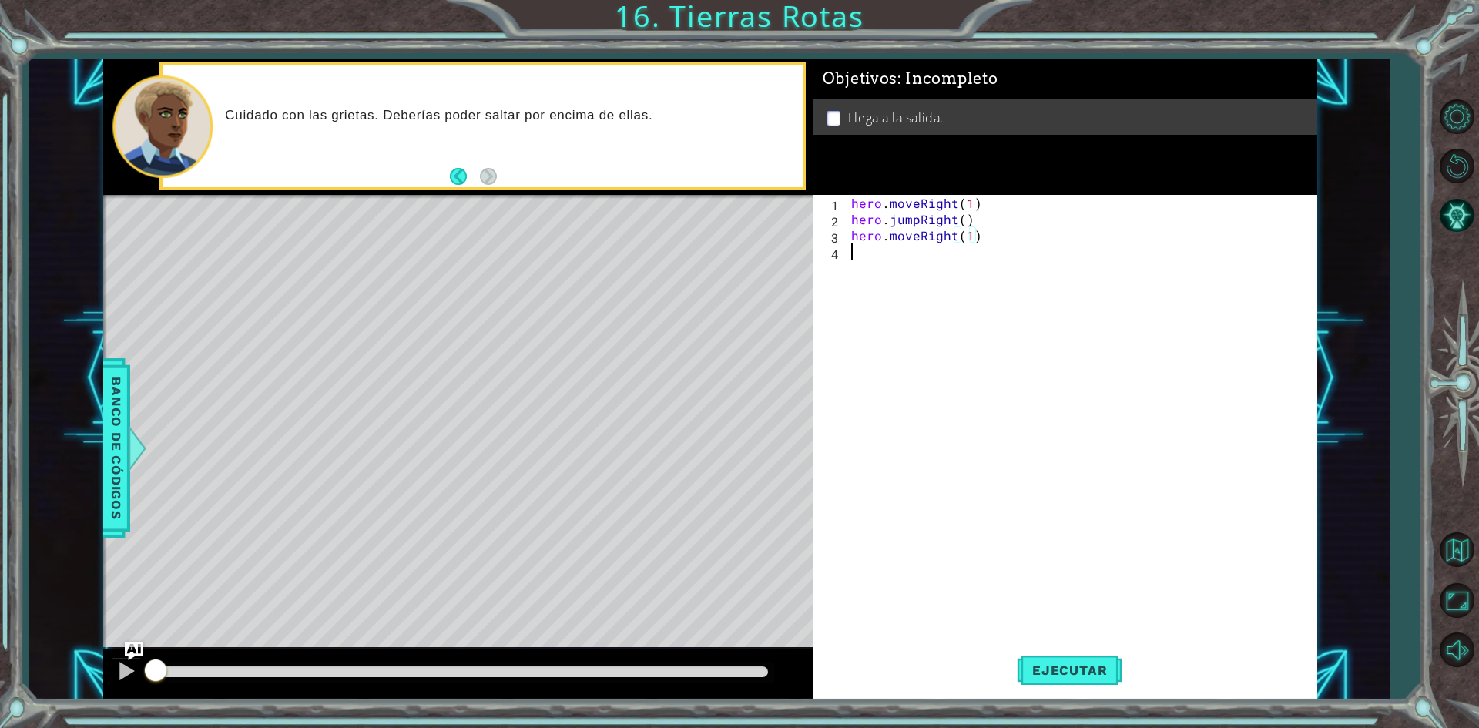
click at [857, 257] on div "hero . moveRight ( 1 ) hero . jumpRight ( ) hero . moveRight ( 1 )" at bounding box center [1083, 437] width 471 height 485
type textarea "h"
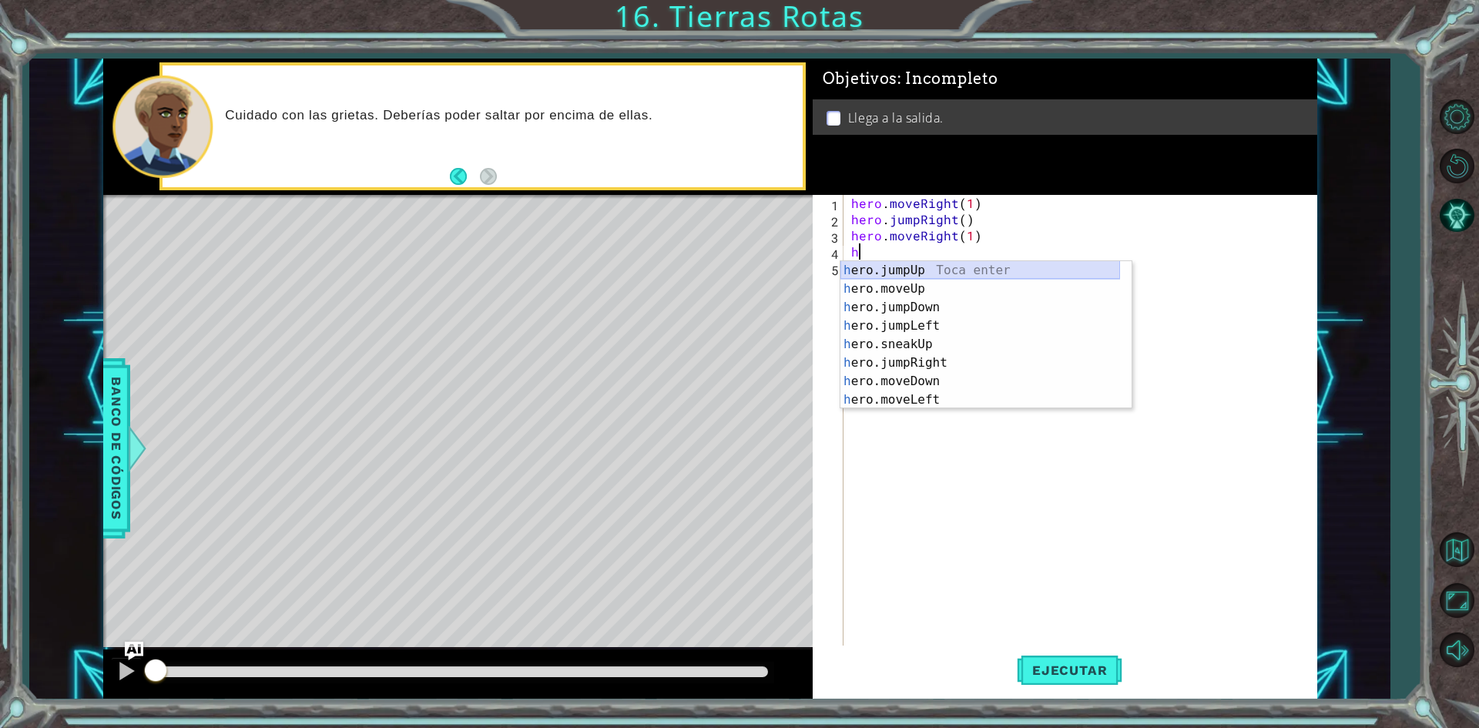
click at [921, 267] on div "h ero.jumpUp Toca enter h ero.moveUp Toca enter h ero.jumpDown Toca enter h ero…" at bounding box center [980, 353] width 280 height 185
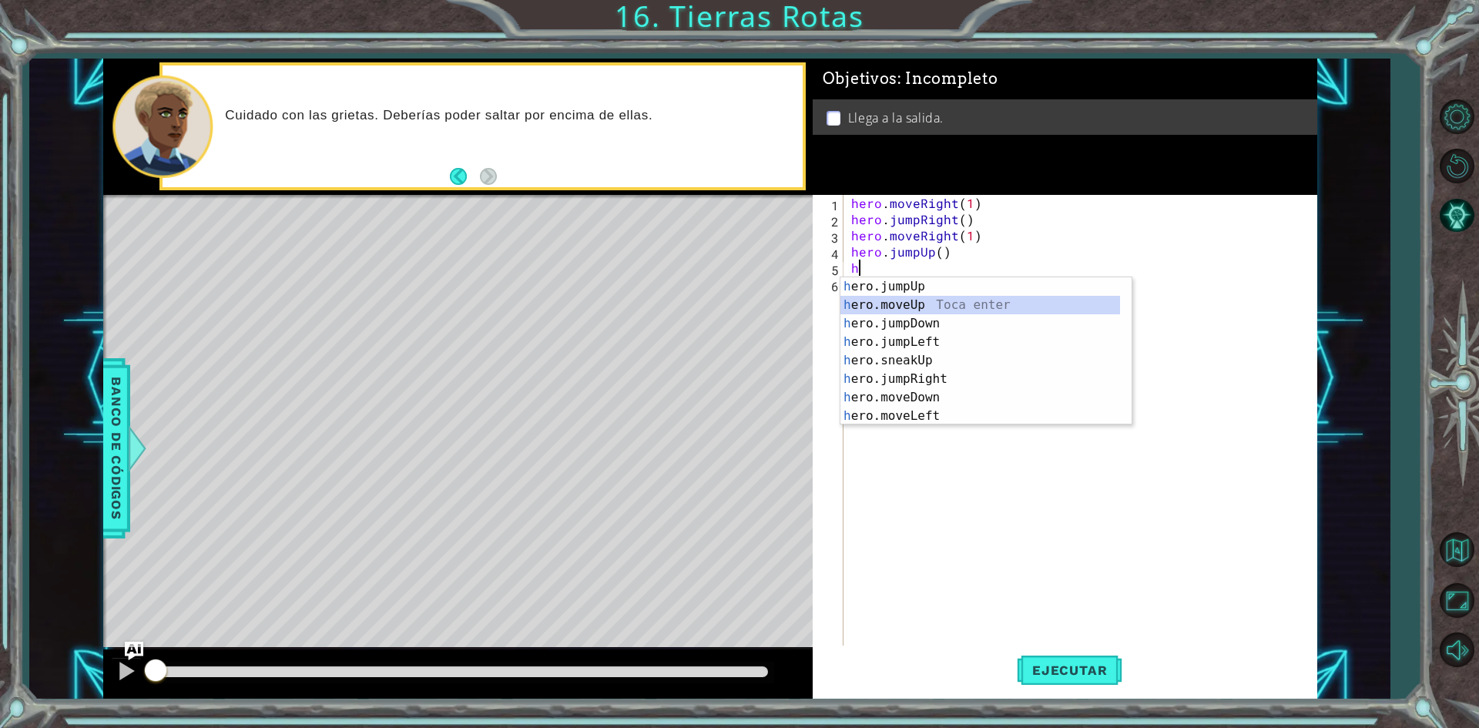
click at [917, 303] on div "h ero.jumpUp Toca enter h ero.moveUp Toca enter h ero.jumpDown Toca enter h ero…" at bounding box center [980, 369] width 280 height 185
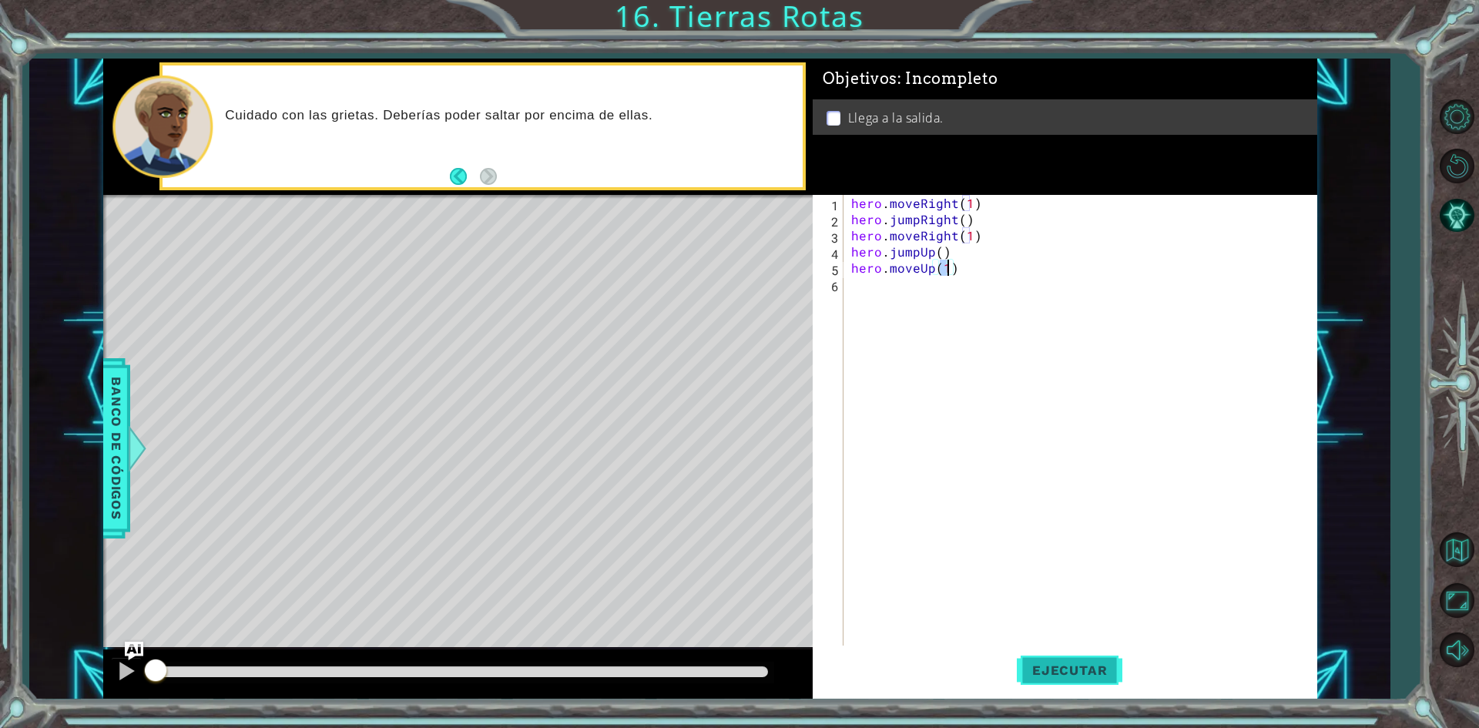
type textarea "hero.moveUp(1)"
click at [1069, 672] on span "Ejecutar" at bounding box center [1070, 669] width 106 height 15
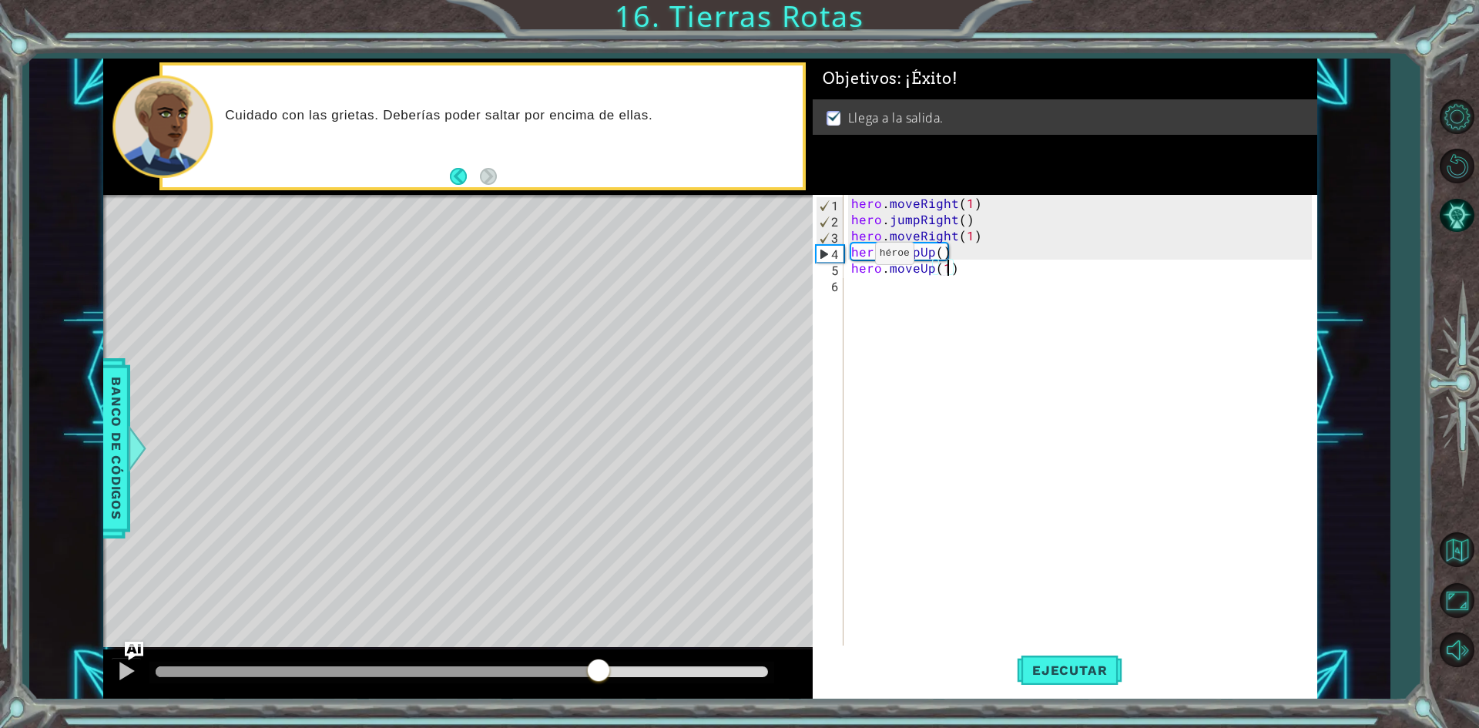
drag, startPoint x: 508, startPoint y: 668, endPoint x: 749, endPoint y: 676, distance: 241.2
click at [612, 676] on div at bounding box center [599, 672] width 28 height 28
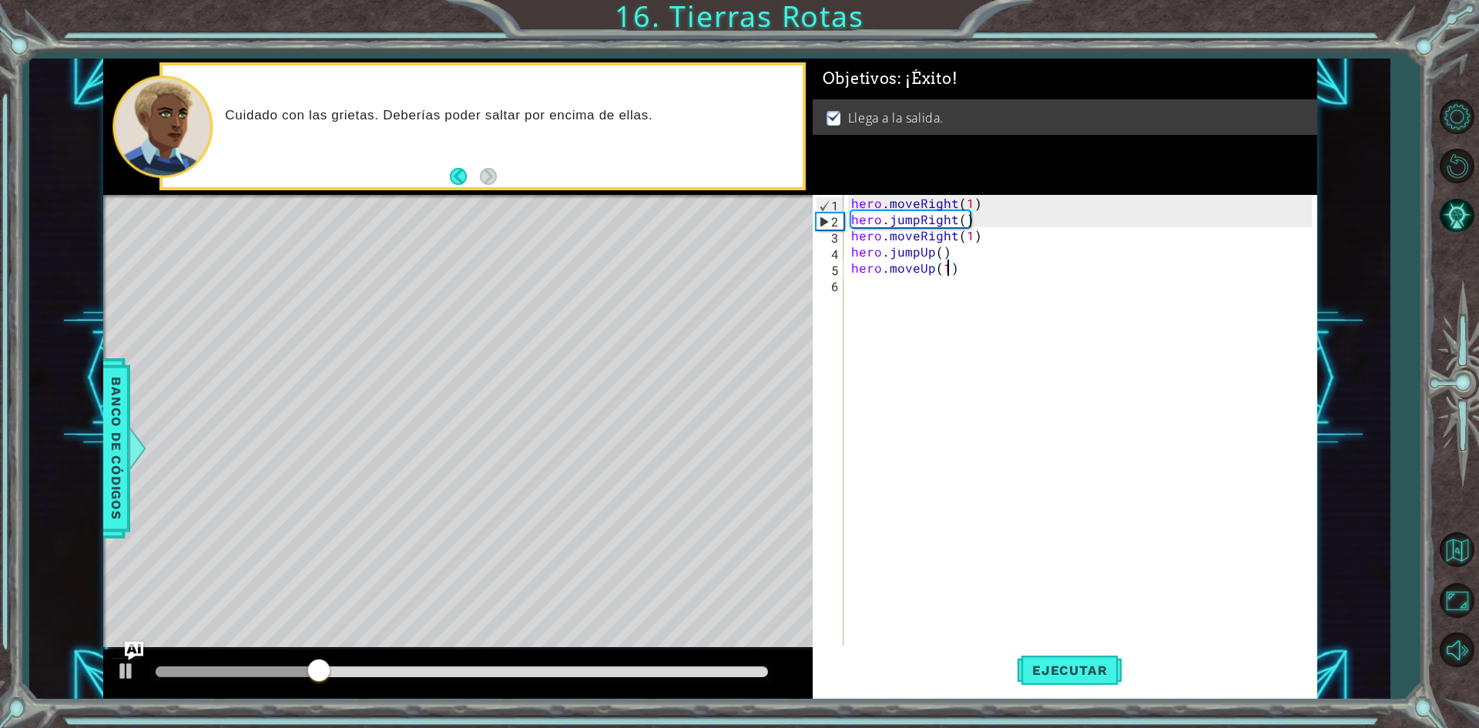
drag, startPoint x: 316, startPoint y: 662, endPoint x: 770, endPoint y: 673, distance: 454.6
click at [333, 671] on div at bounding box center [319, 672] width 28 height 28
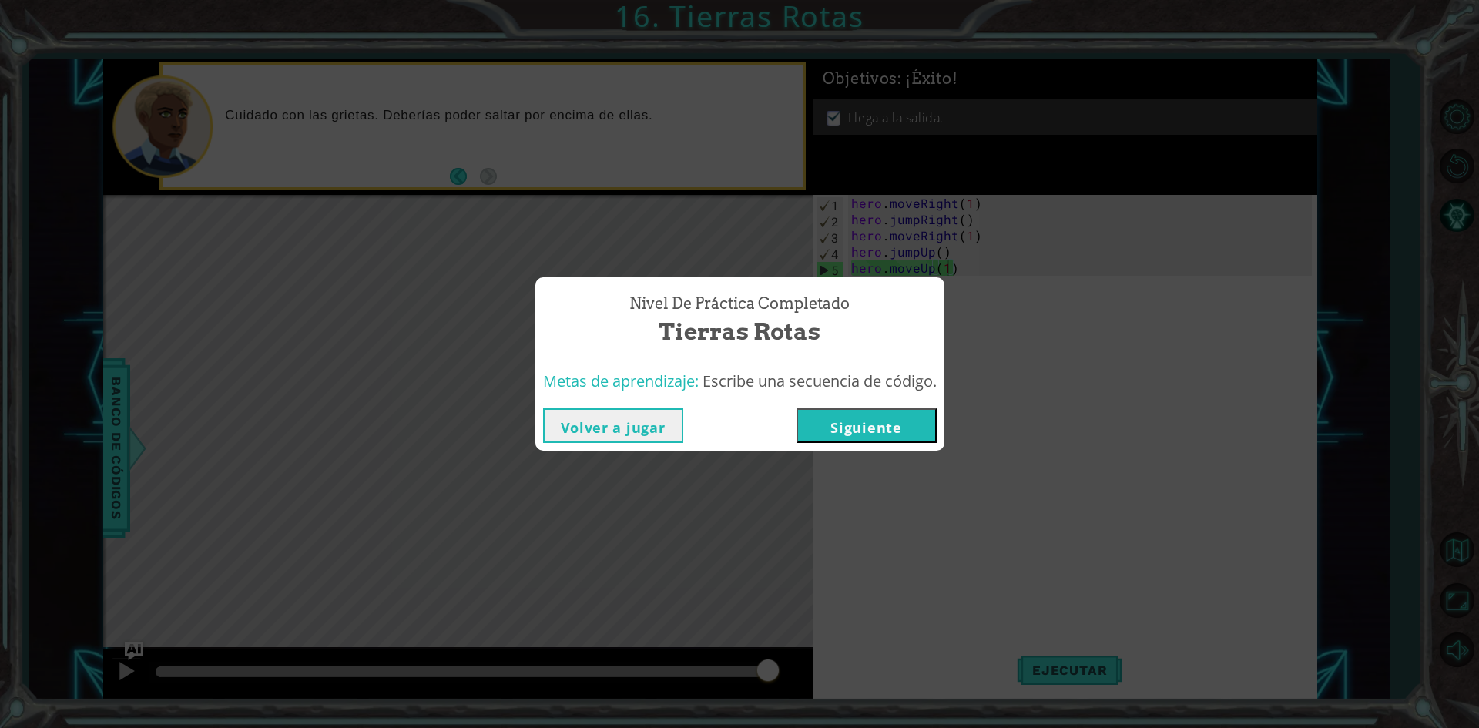
click at [871, 414] on button "Siguiente" at bounding box center [866, 425] width 140 height 35
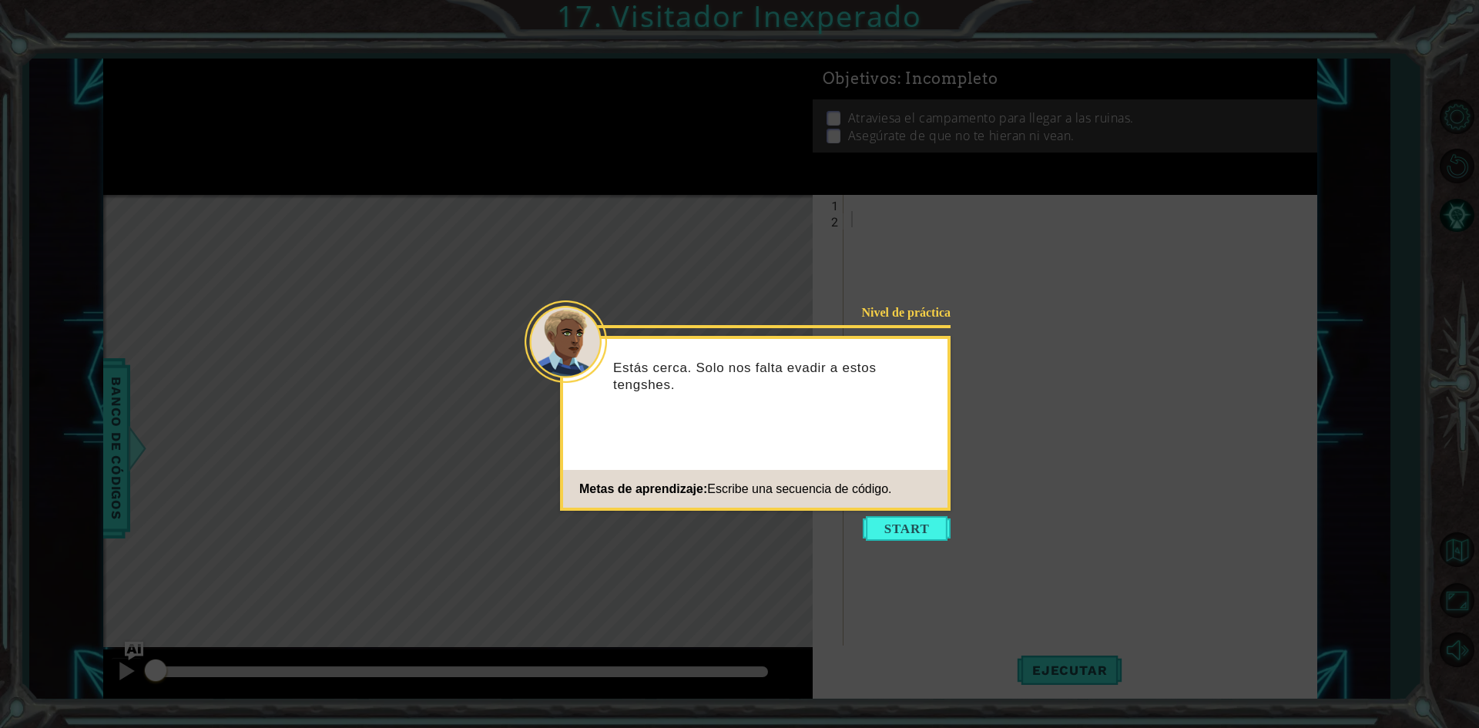
click at [921, 508] on div "Nivel de práctica Estás cerca. Solo nos falta evadir a estos tengshes. Metas de…" at bounding box center [755, 423] width 391 height 175
click at [918, 538] on button "Start" at bounding box center [907, 528] width 88 height 25
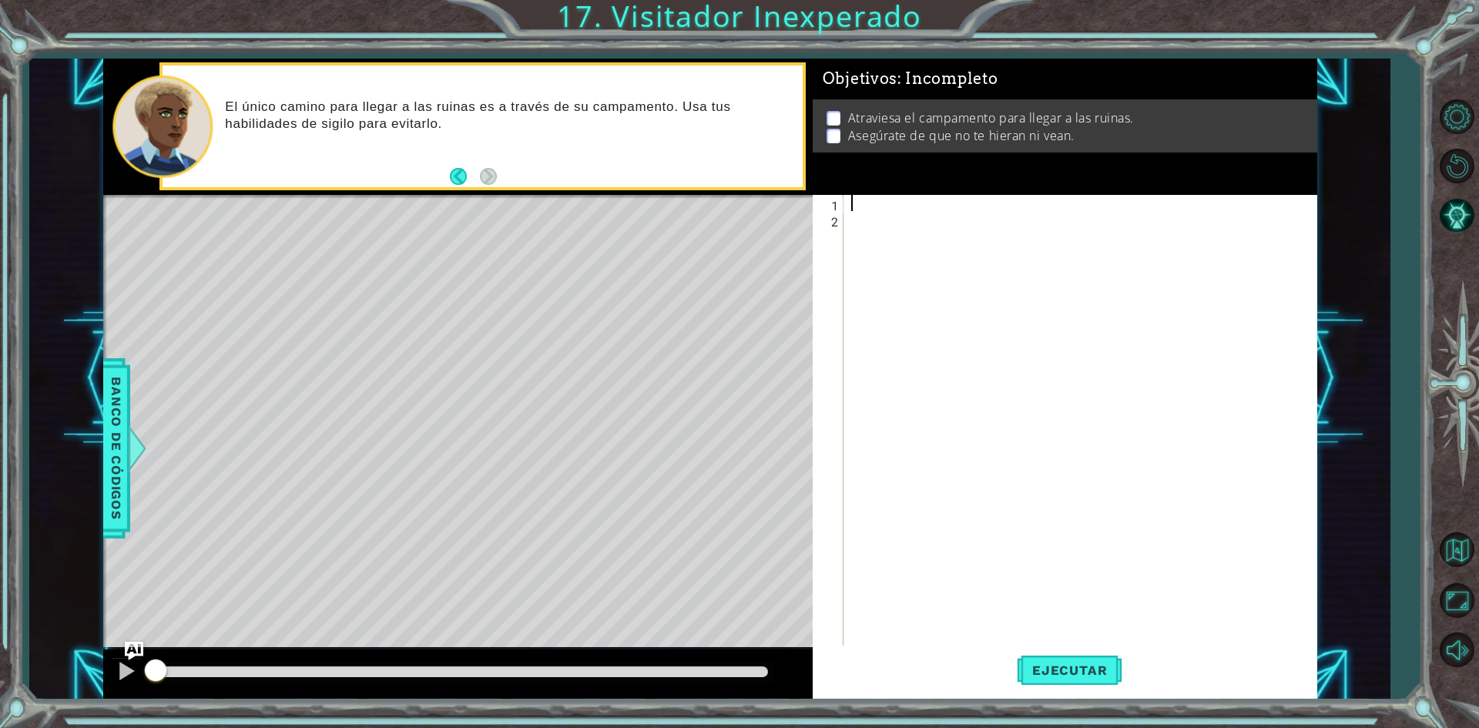
click at [867, 206] on div at bounding box center [1083, 437] width 471 height 485
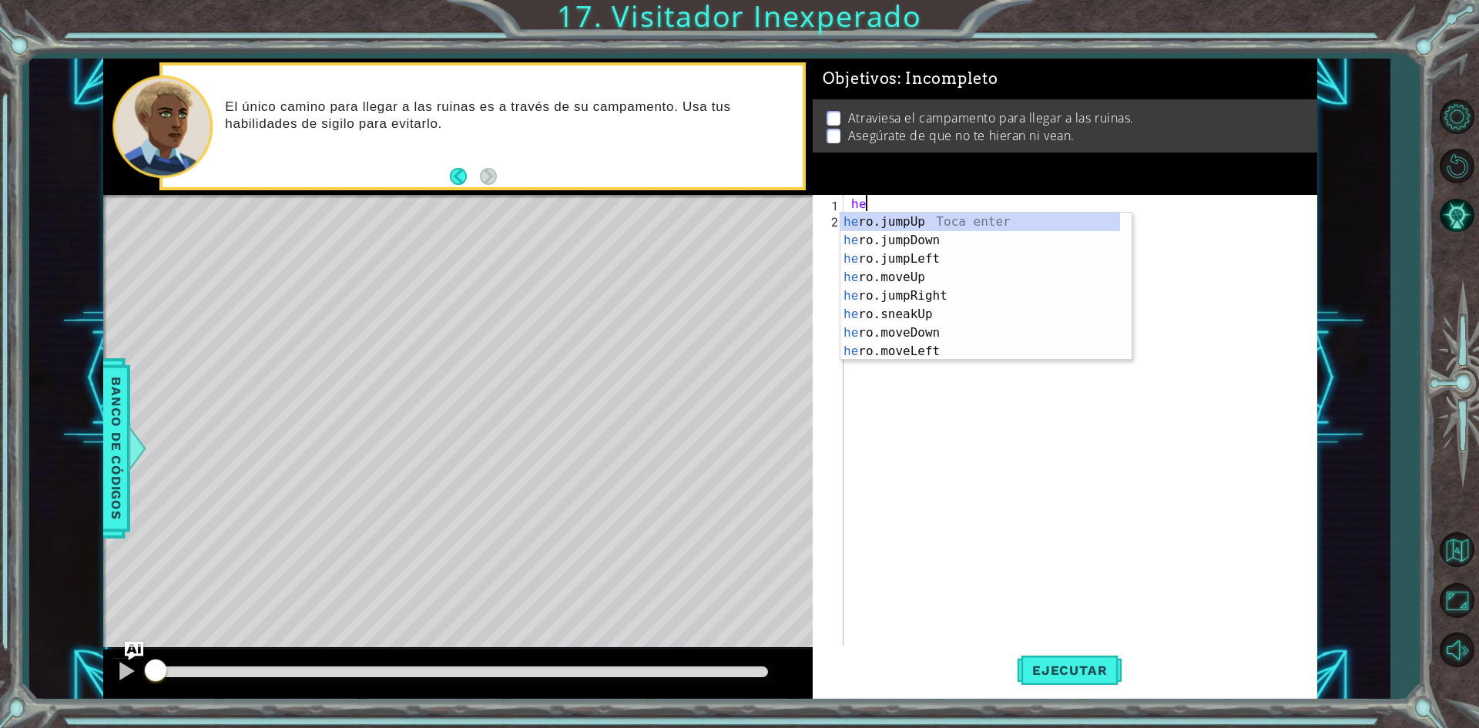
type textarea "her"
click at [926, 236] on div "her o.jumpUp Toca enter her o.jumpDown Toca enter her o.jumpLeft Toca enter her…" at bounding box center [980, 305] width 280 height 185
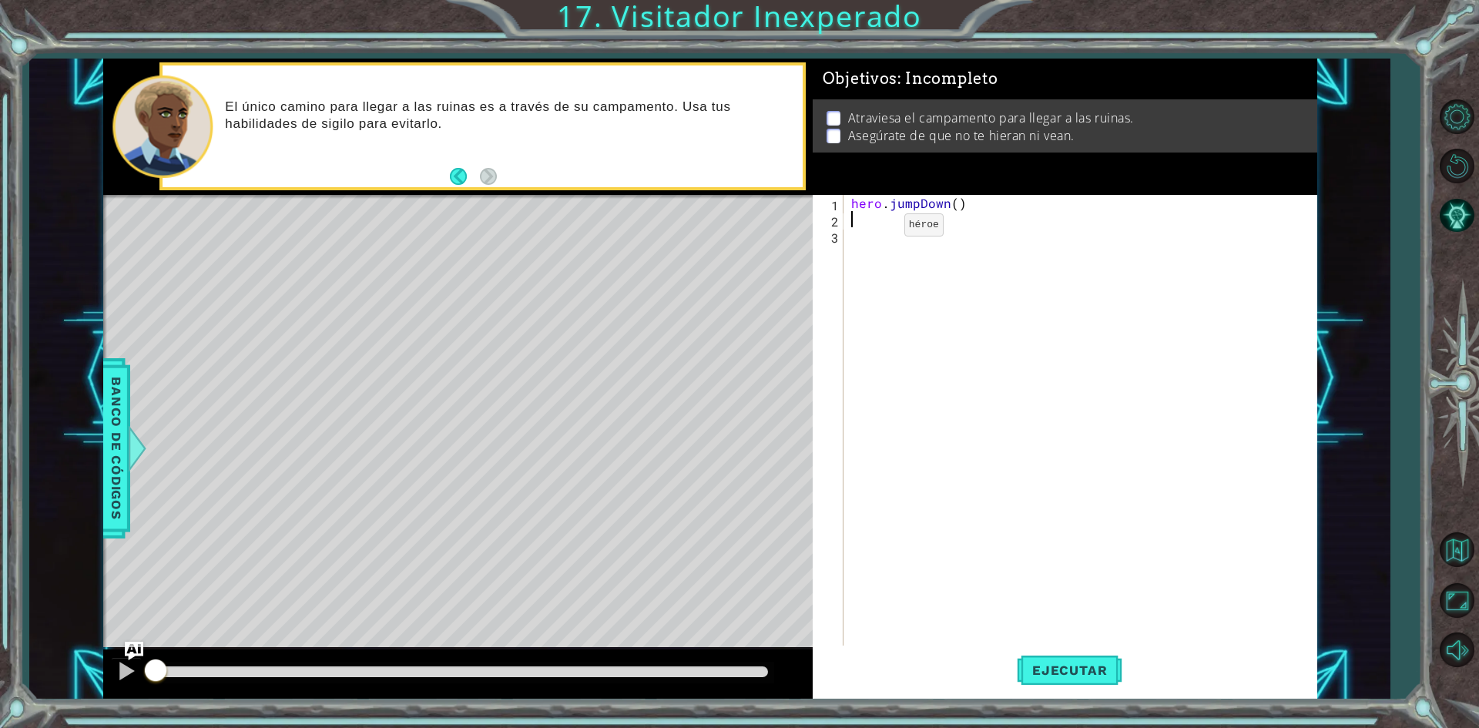
type textarea "h"
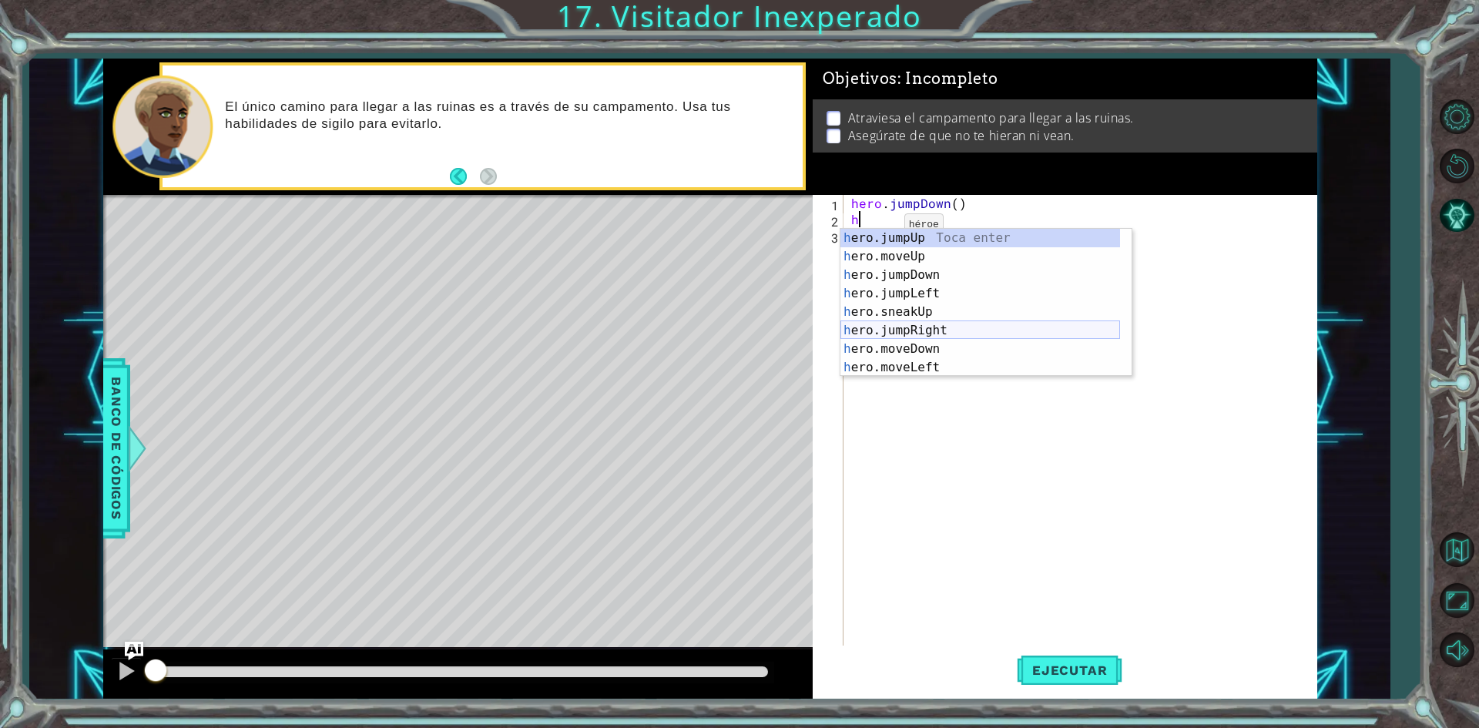
click at [937, 332] on div "h ero.jumpUp Toca enter h ero.moveUp Toca enter h ero.jumpDown Toca enter h ero…" at bounding box center [980, 321] width 280 height 185
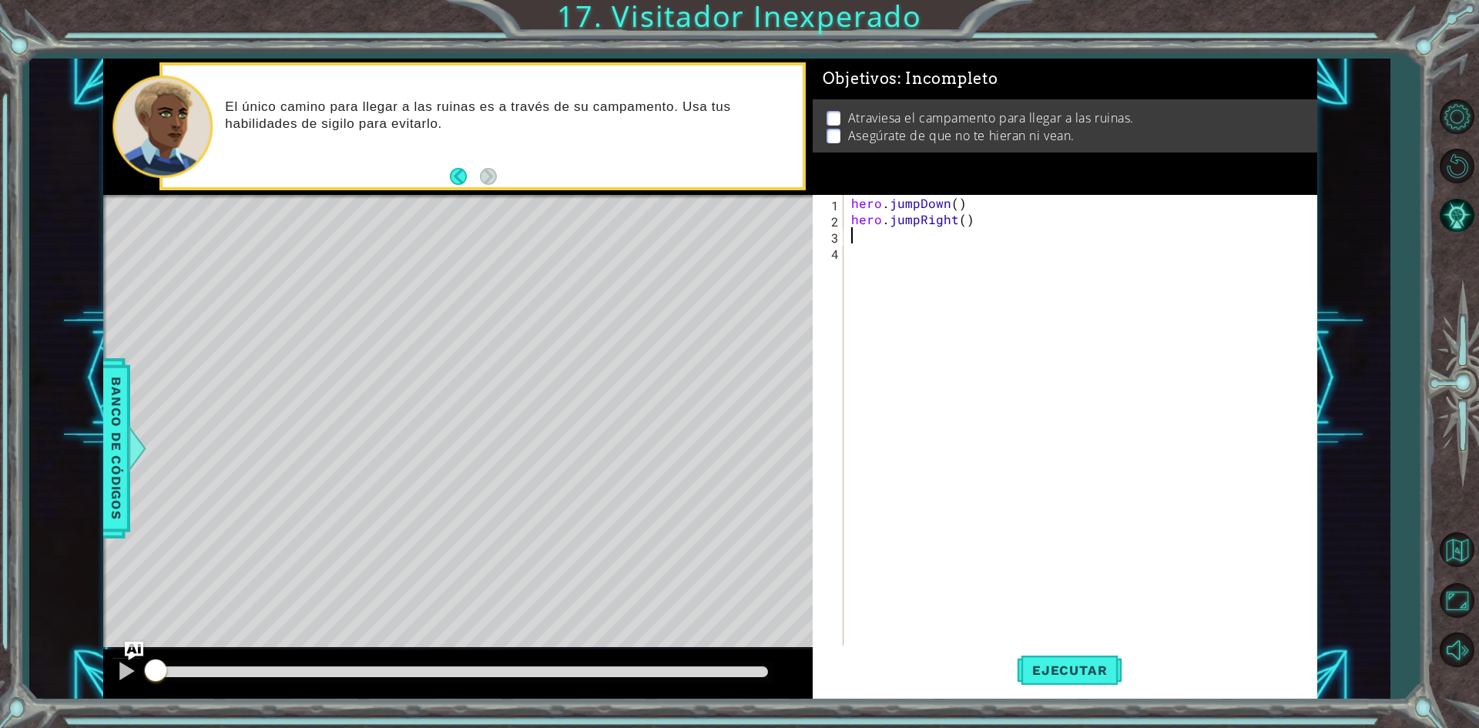
type textarea "h"
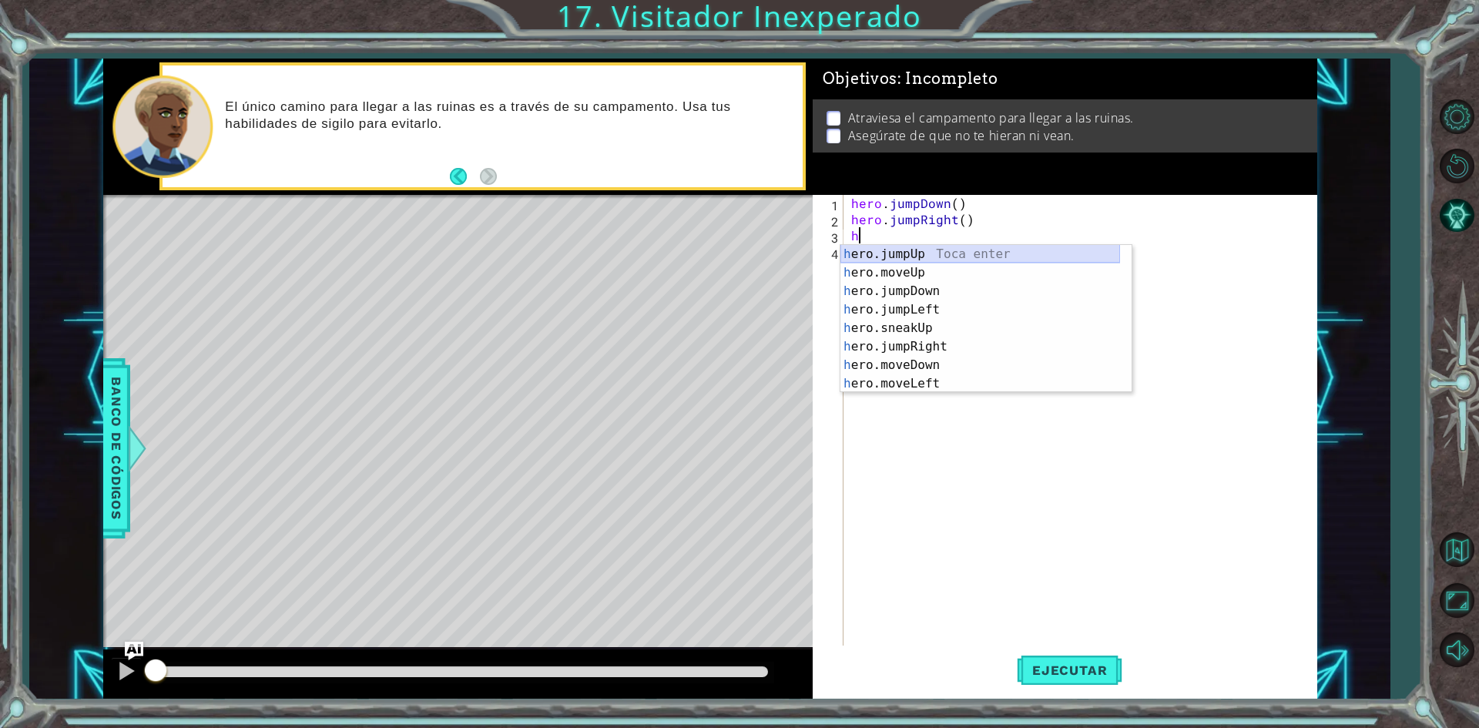
click at [930, 253] on div "h ero.jumpUp Toca enter h ero.moveUp Toca enter h ero.jumpDown Toca enter h ero…" at bounding box center [980, 337] width 280 height 185
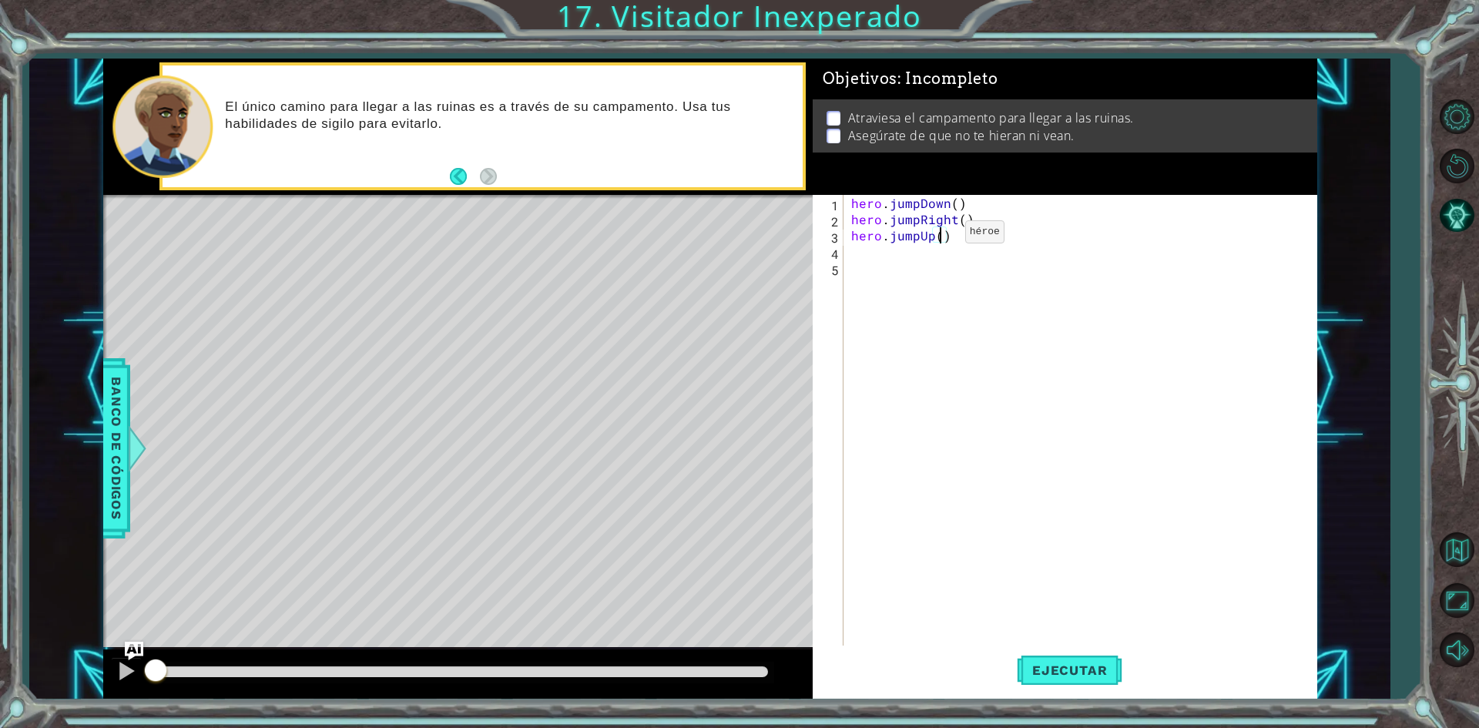
click at [939, 236] on div "hero . jumpDown ( ) hero . jumpRight ( ) hero . jumpUp ( )" at bounding box center [1083, 437] width 471 height 485
type textarea "hero.jumpUp(1)"
click at [863, 243] on div "hero . jumpDown ( ) hero . jumpRight ( ) hero . jumpUp ( 1 )" at bounding box center [1083, 437] width 471 height 485
click at [860, 250] on div "hero . jumpDown ( ) hero . jumpRight ( ) hero . jumpUp ( 1 )" at bounding box center [1083, 437] width 471 height 485
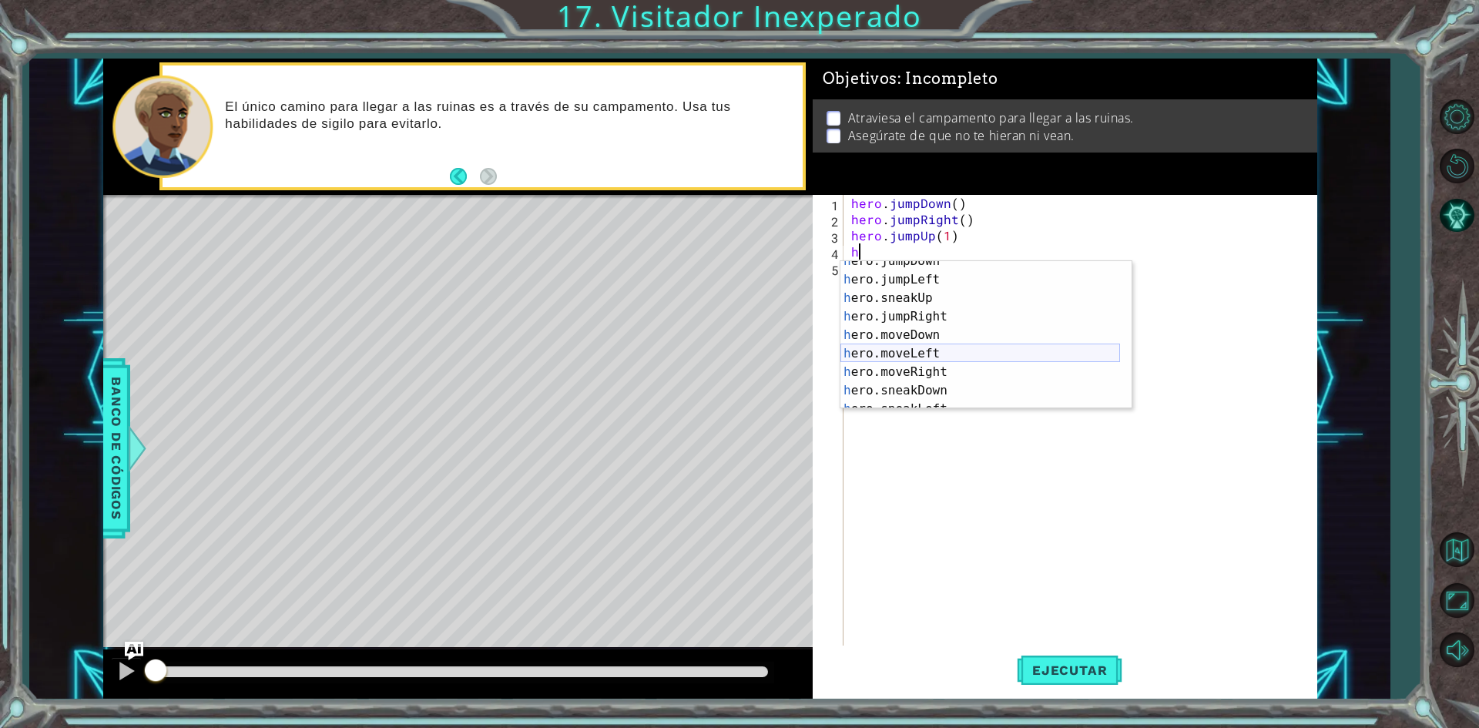
scroll to position [111, 0]
click at [944, 356] on div "h ero.moveDown Toca enter h ero.moveLeft Toca enter h ero.moveRight Toca enter …" at bounding box center [980, 353] width 280 height 185
type textarea "hero.sneakRight(1)"
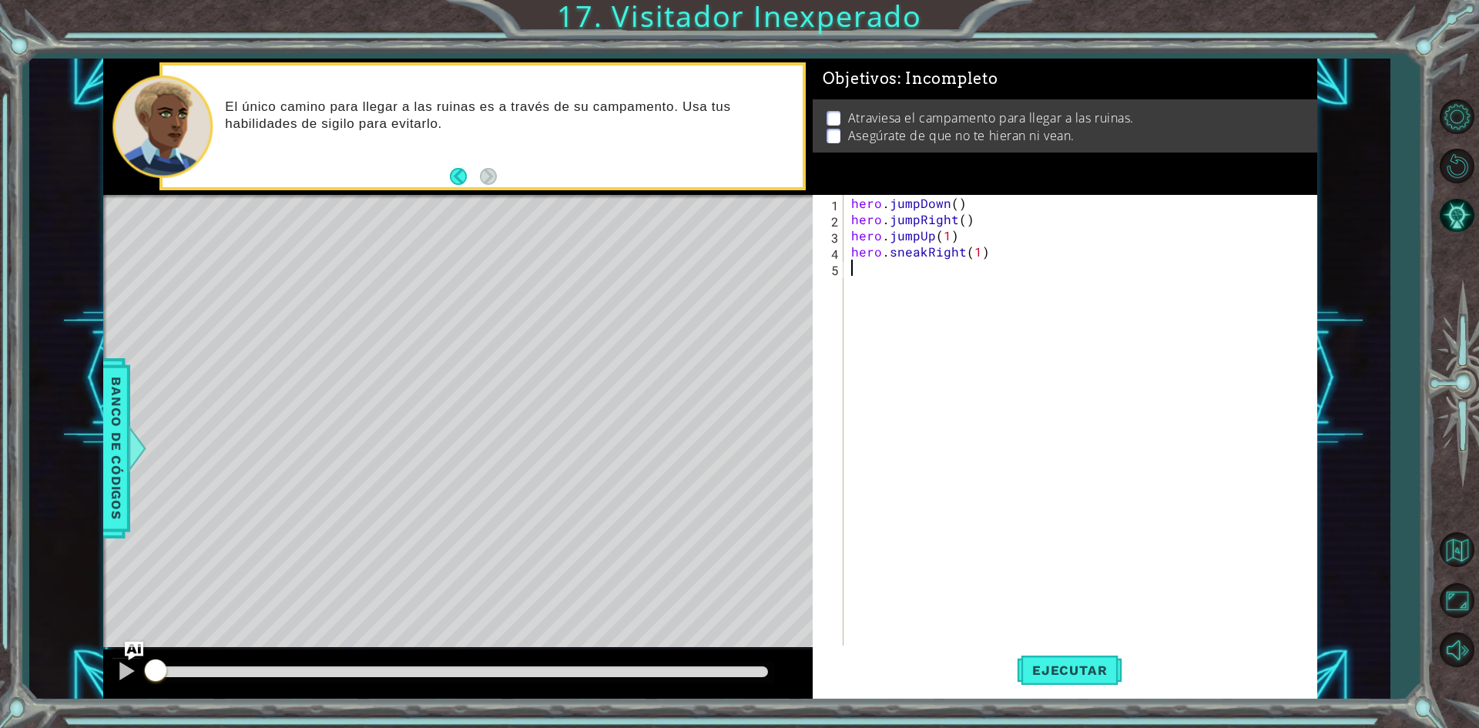
click at [879, 281] on div "hero . jumpDown ( ) hero . jumpRight ( ) hero . jumpUp ( 1 ) hero . sneakRight …" at bounding box center [1083, 437] width 471 height 485
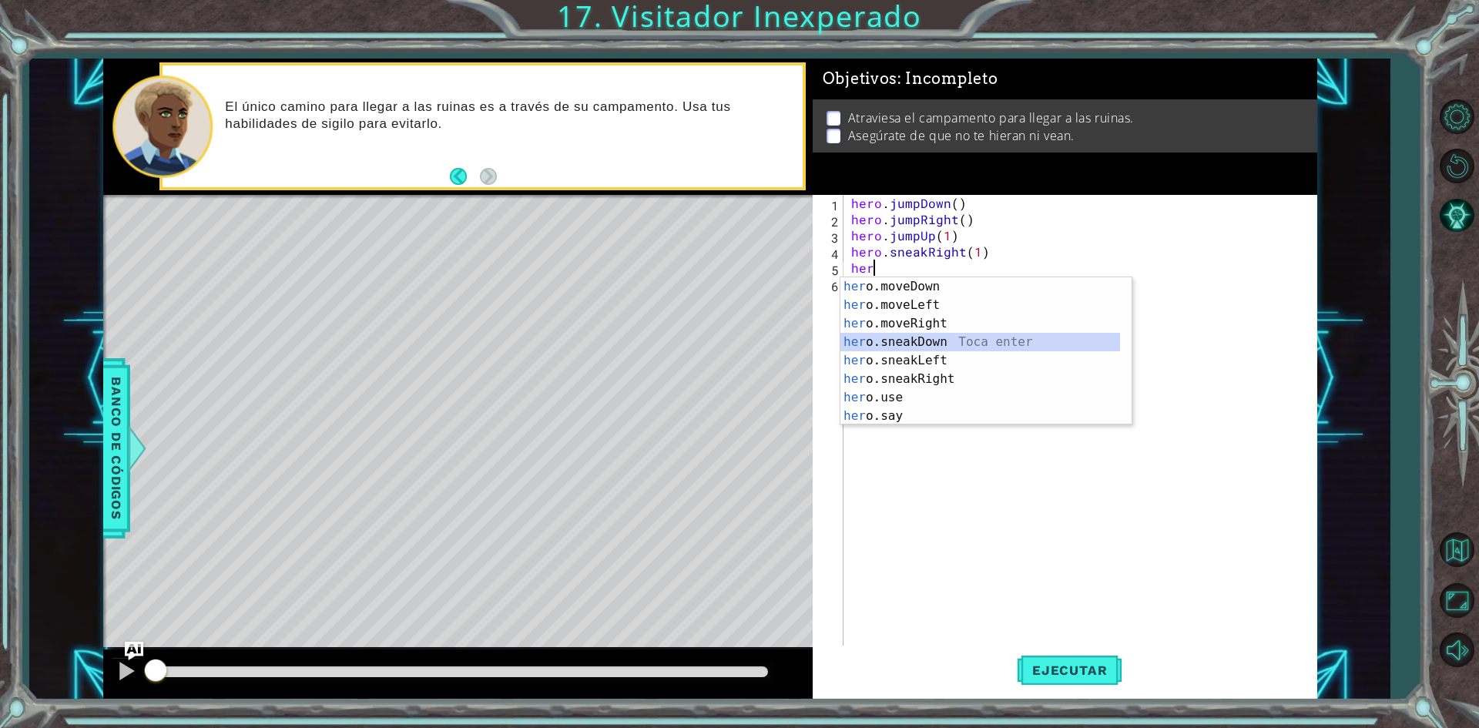
click at [924, 344] on div "her o.moveDown Toca enter her o.moveLeft [PERSON_NAME] enter her o.moveRight To…" at bounding box center [980, 369] width 280 height 185
type textarea "hero.sneakDown(1)"
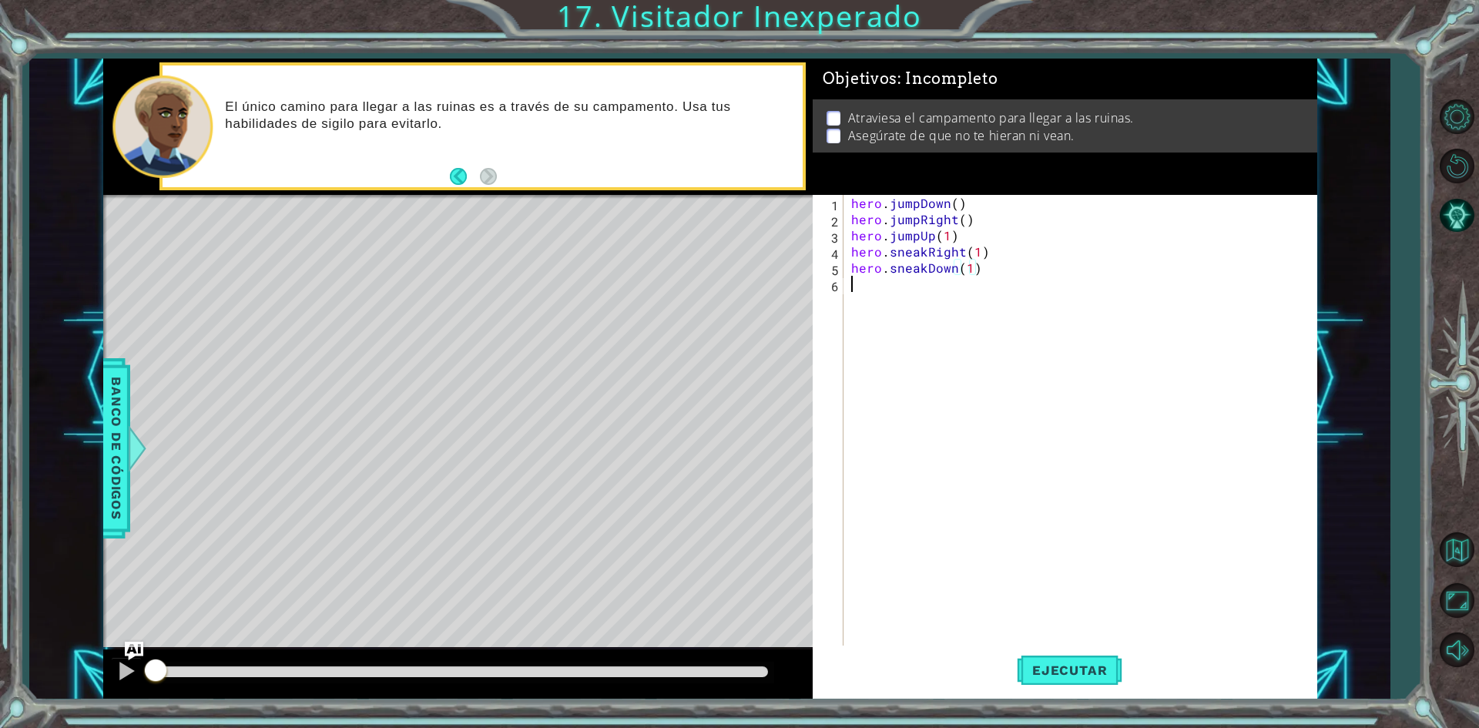
click at [853, 288] on div "hero . jumpDown ( ) hero . jumpRight ( ) hero . jumpUp ( 1 ) hero . sneakRight …" at bounding box center [1083, 437] width 471 height 485
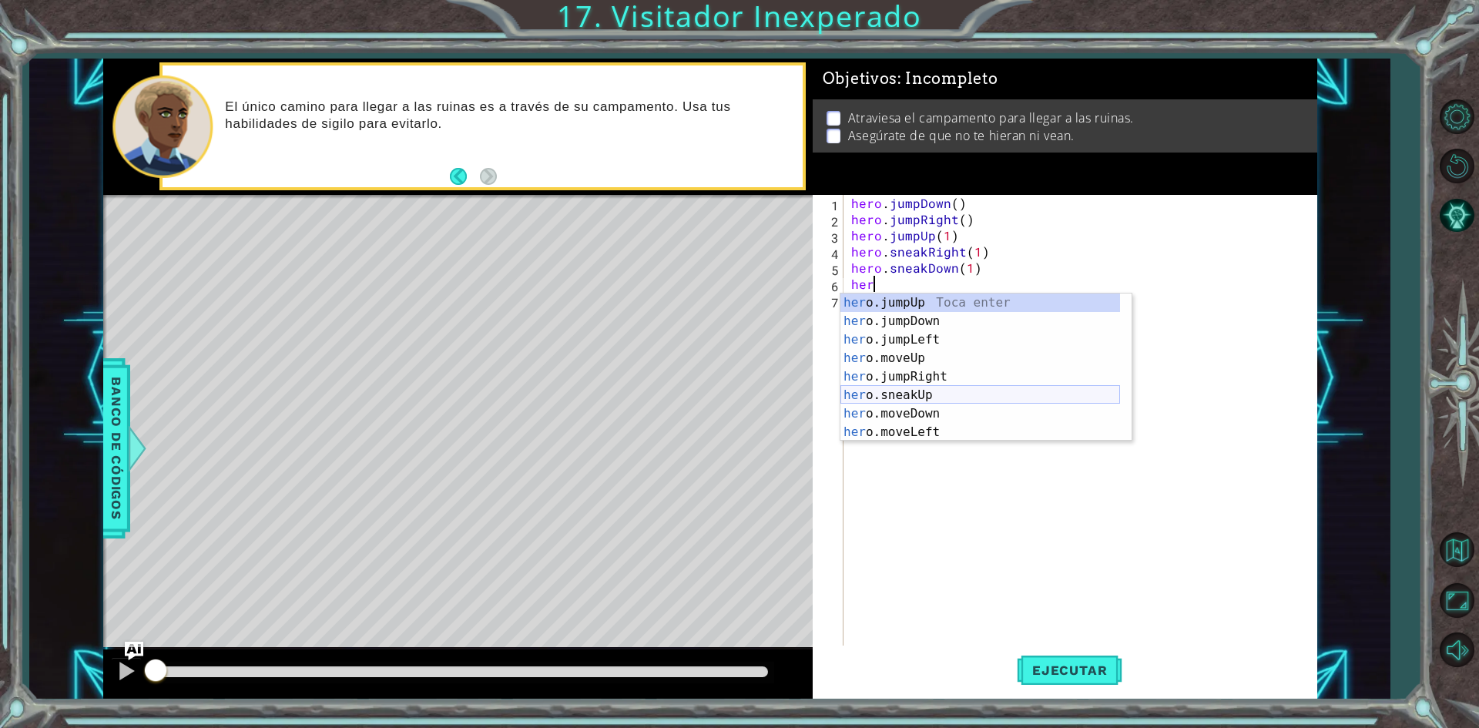
scroll to position [92, 0]
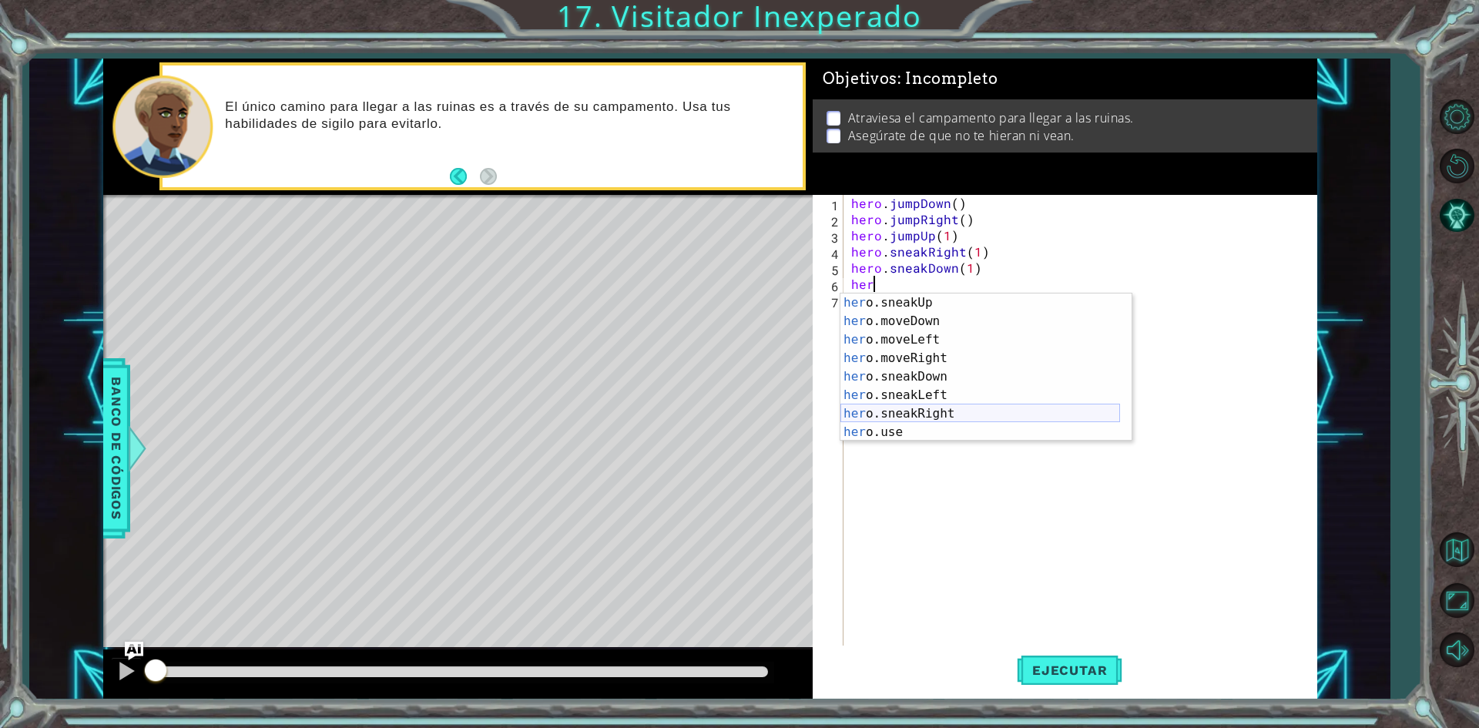
drag, startPoint x: 954, startPoint y: 409, endPoint x: 957, endPoint y: 399, distance: 10.7
click at [955, 409] on div "her o.sneakUp Toca enter her o.moveDown Toca enter her o.moveLeft [PERSON_NAME]…" at bounding box center [980, 385] width 280 height 185
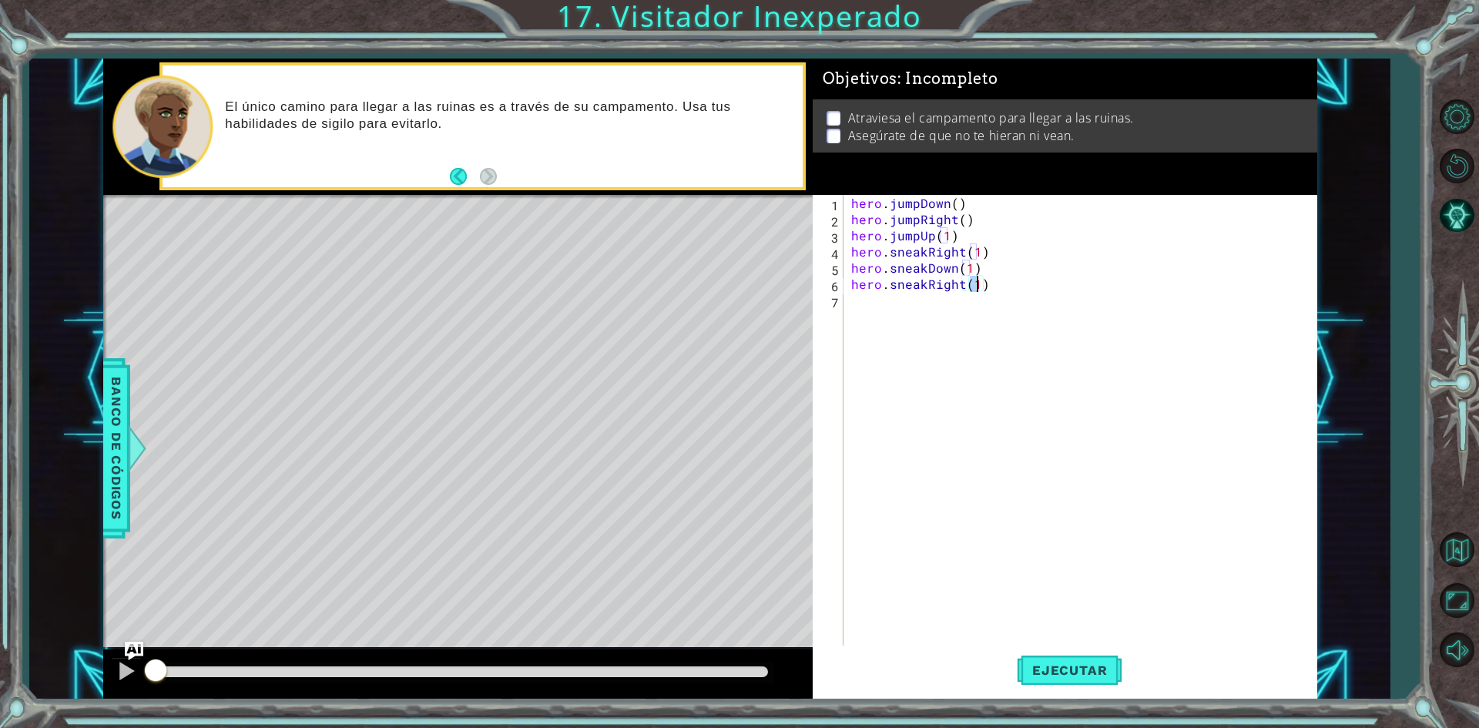
type textarea "hero.sneakRight(2)"
click at [914, 312] on div "hero . jumpDown ( ) hero . jumpRight ( ) hero . jumpUp ( 1 ) hero . sneakRight …" at bounding box center [1083, 437] width 471 height 485
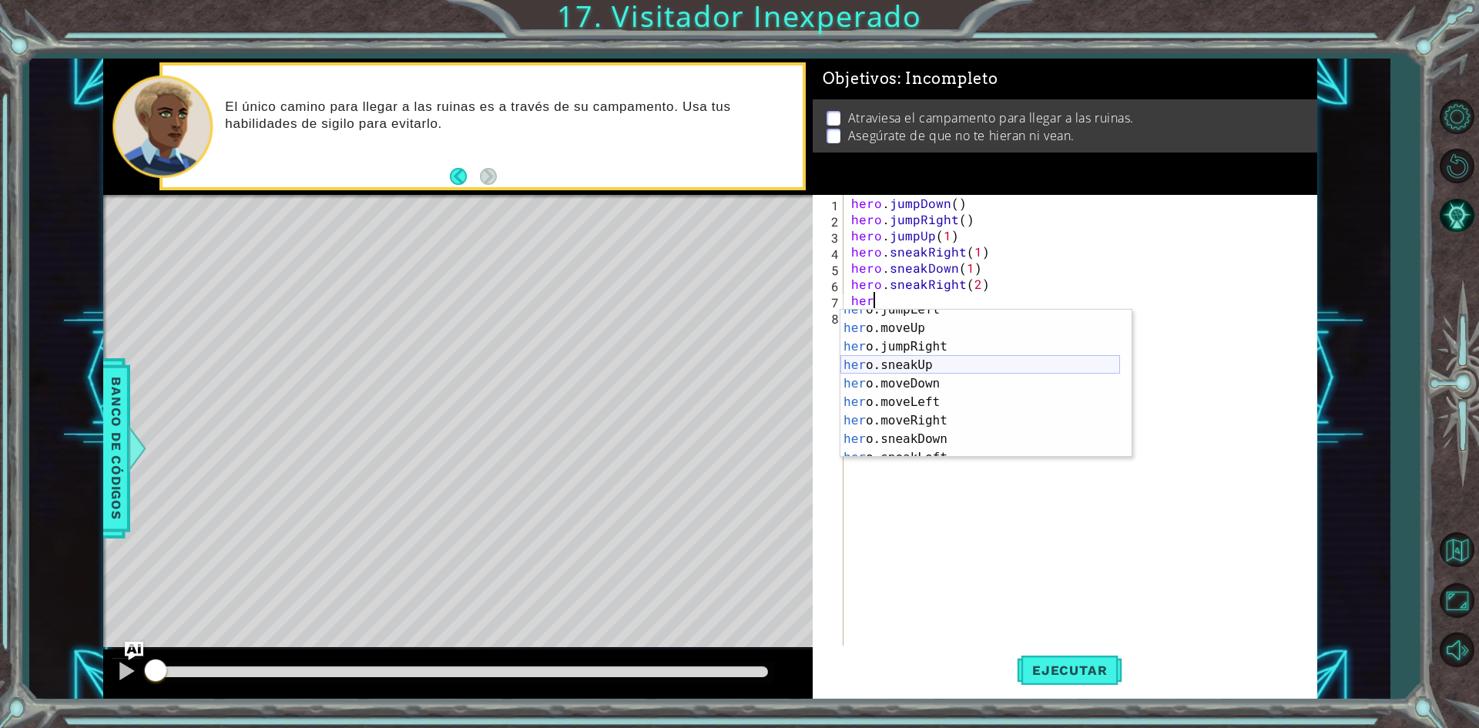
scroll to position [46, 0]
click at [942, 373] on div "her o.jumpLeft Toca enter her o.moveUp Toca enter her o.jumpRight Toca enter he…" at bounding box center [980, 392] width 280 height 185
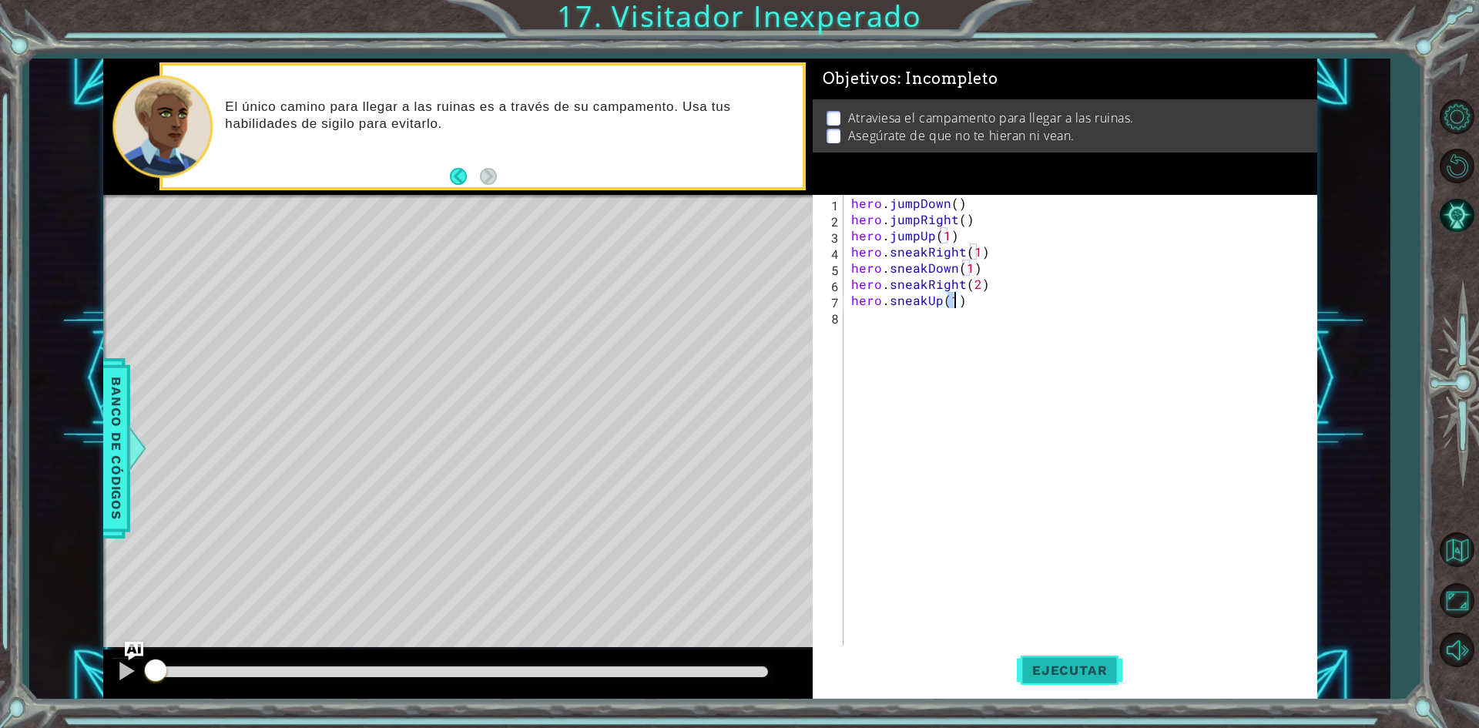
click at [1080, 670] on span "Ejecutar" at bounding box center [1070, 669] width 106 height 15
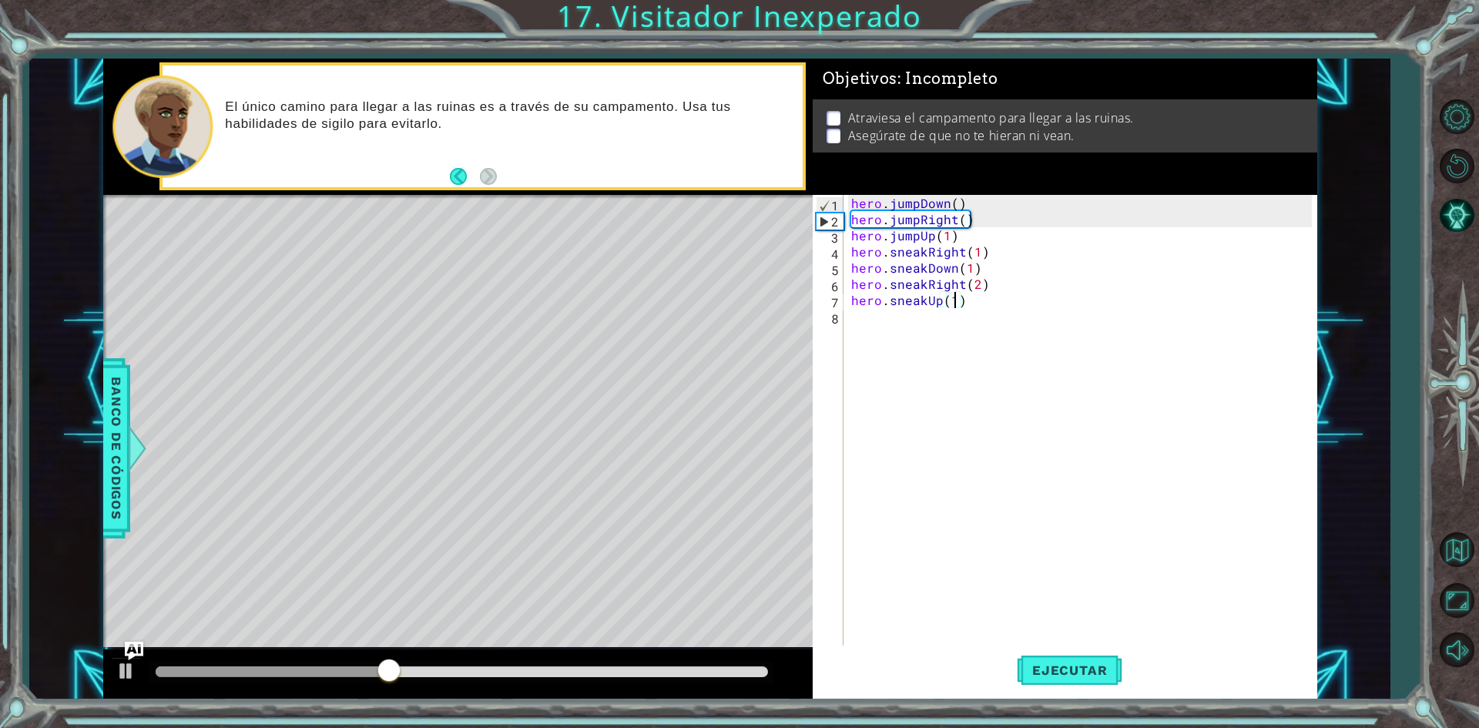
click at [770, 689] on div at bounding box center [457, 673] width 709 height 49
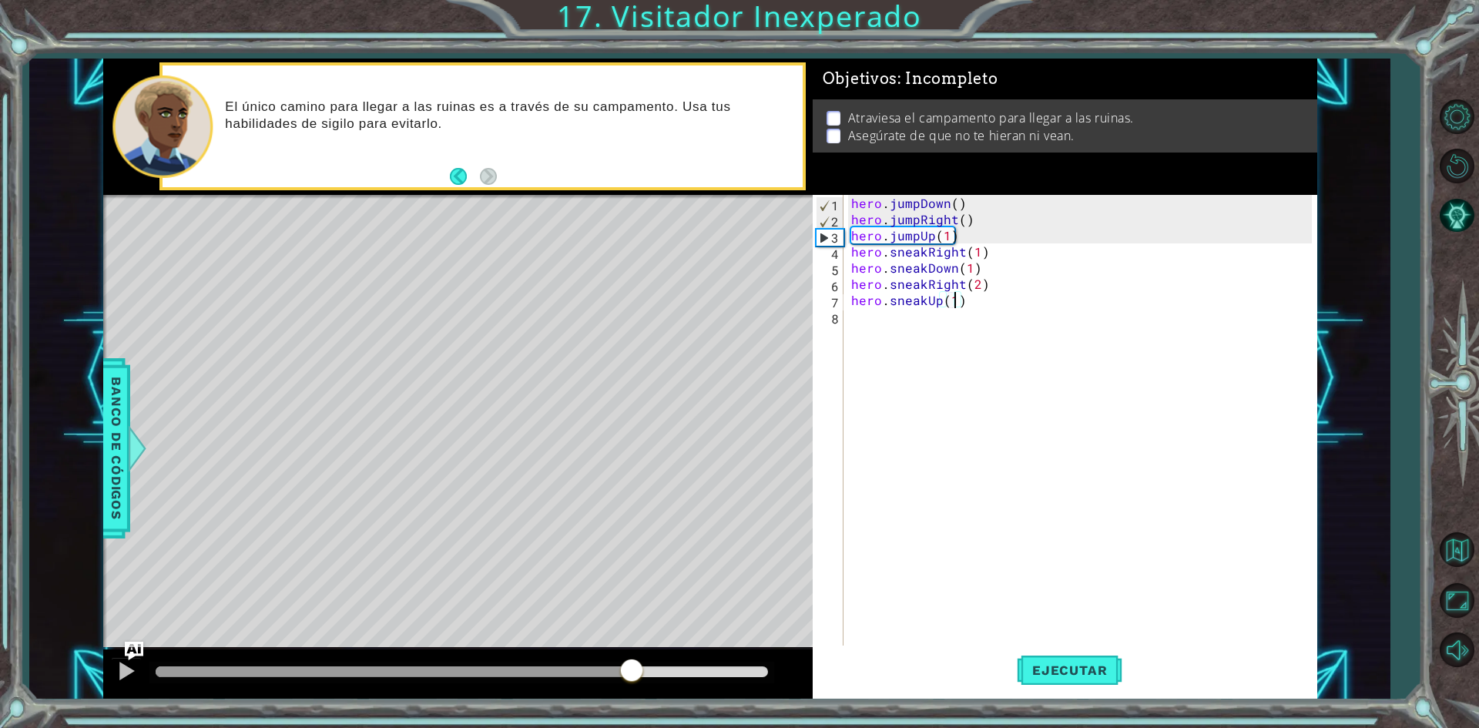
drag, startPoint x: 401, startPoint y: 662, endPoint x: 689, endPoint y: 660, distance: 288.9
click at [646, 660] on div at bounding box center [632, 672] width 28 height 28
drag, startPoint x: 932, startPoint y: 240, endPoint x: 888, endPoint y: 237, distance: 44.0
click at [888, 237] on div "hero . jumpDown ( ) hero . jumpRight ( ) hero . jumpUp ( 1 ) hero . sneakRight …" at bounding box center [1083, 437] width 471 height 485
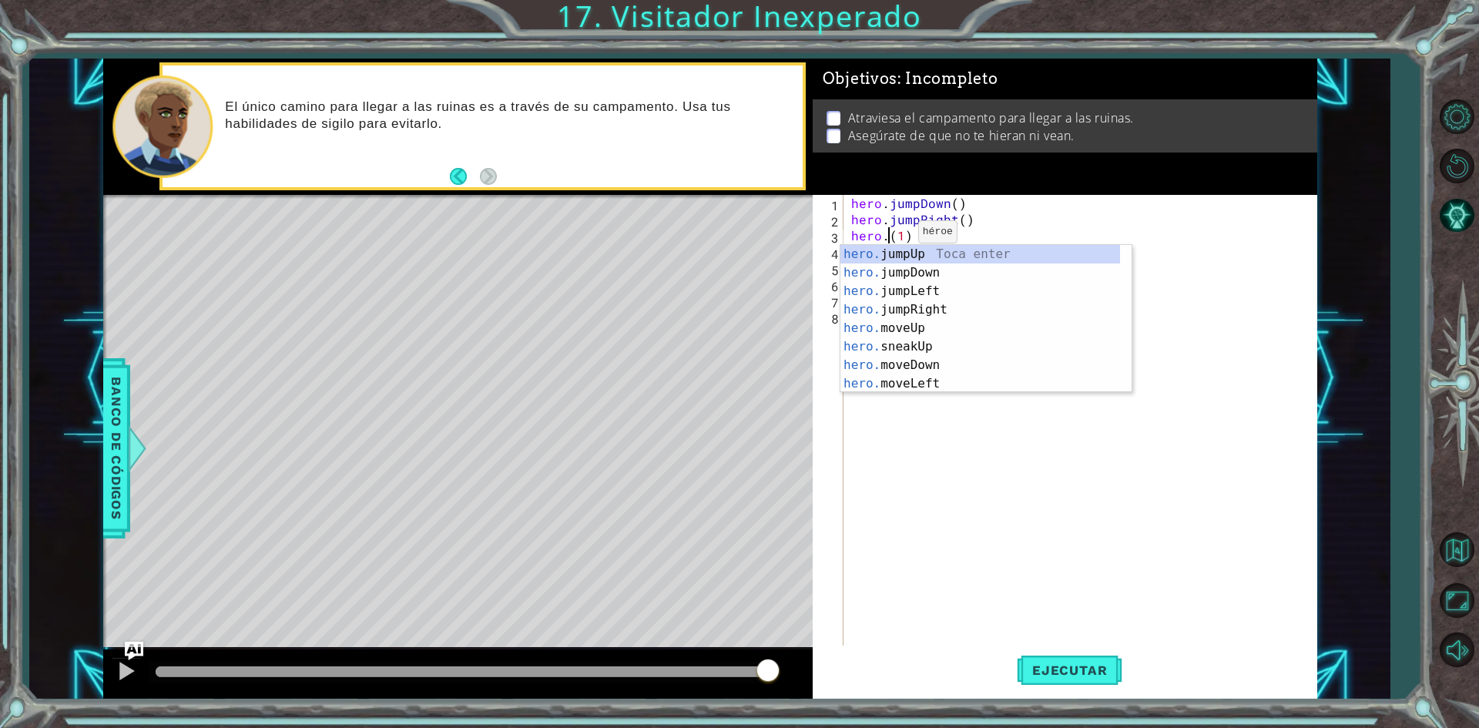
scroll to position [0, 0]
click at [900, 320] on div "hero. jumpUp Toca enter hero. jumpDown Toca enter hero. jumpLeft Toca enter her…" at bounding box center [980, 337] width 280 height 185
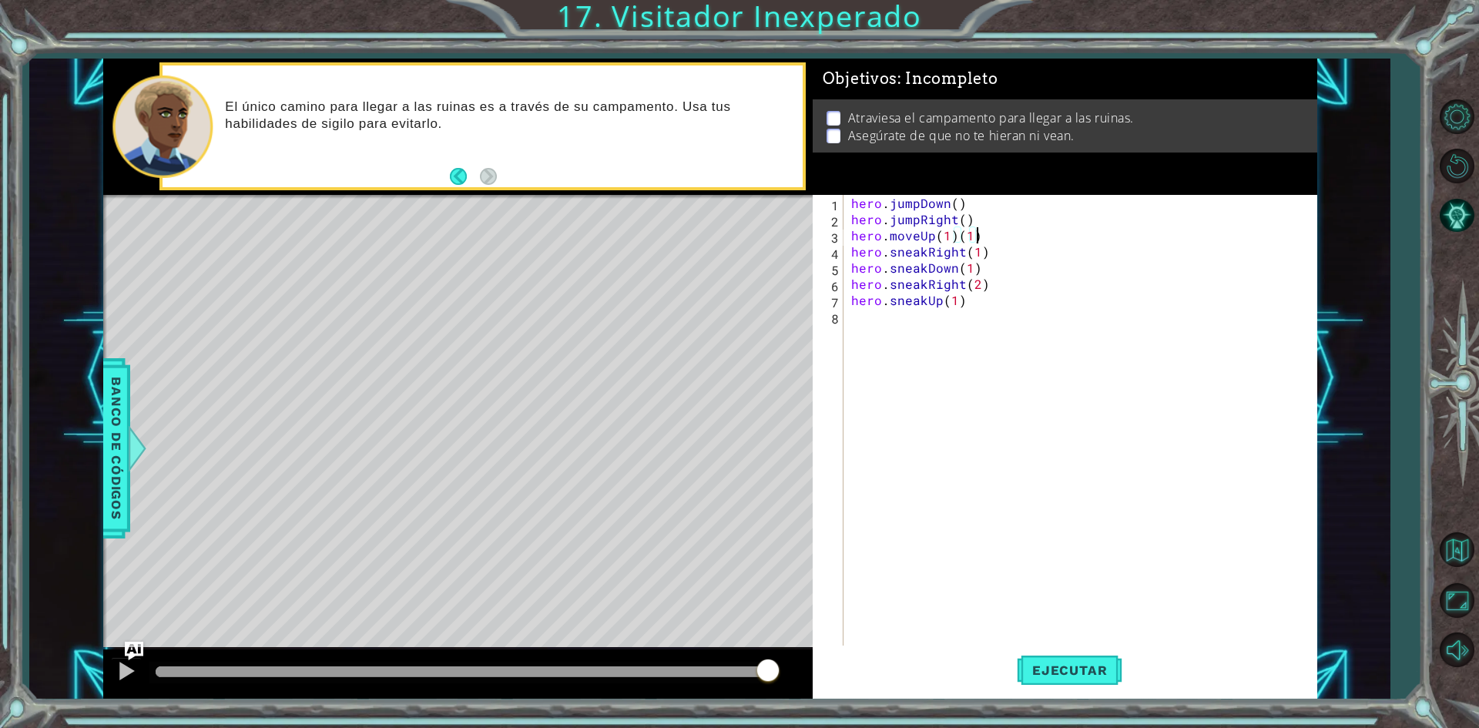
click at [980, 236] on div "hero . jumpDown ( ) hero . jumpRight ( ) hero . moveUp ( 1 ) ( 1 ) hero . sneak…" at bounding box center [1083, 437] width 471 height 485
type textarea "hero.moveUp(1)"
click at [1062, 678] on span "Ejecutar" at bounding box center [1070, 669] width 106 height 15
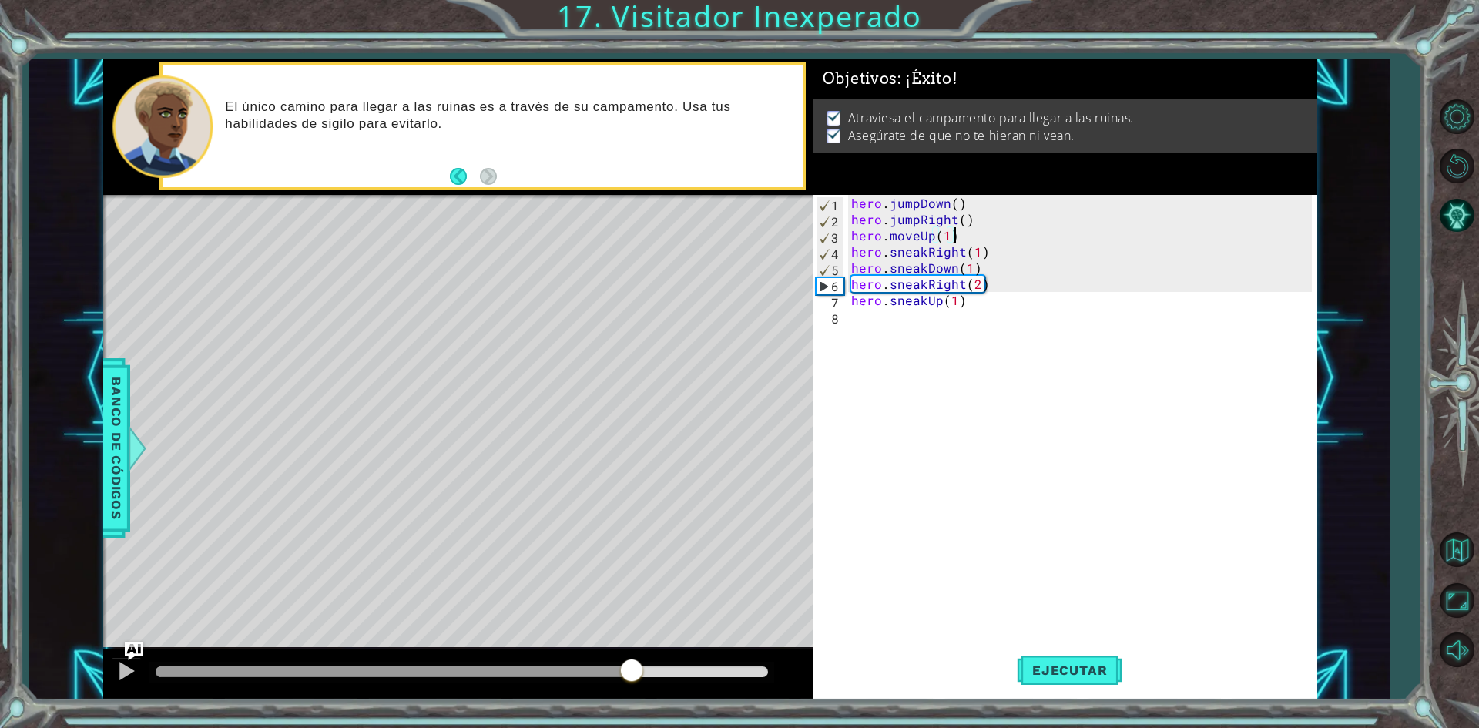
drag, startPoint x: 244, startPoint y: 662, endPoint x: 654, endPoint y: 666, distance: 409.8
click at [646, 666] on div at bounding box center [632, 672] width 28 height 28
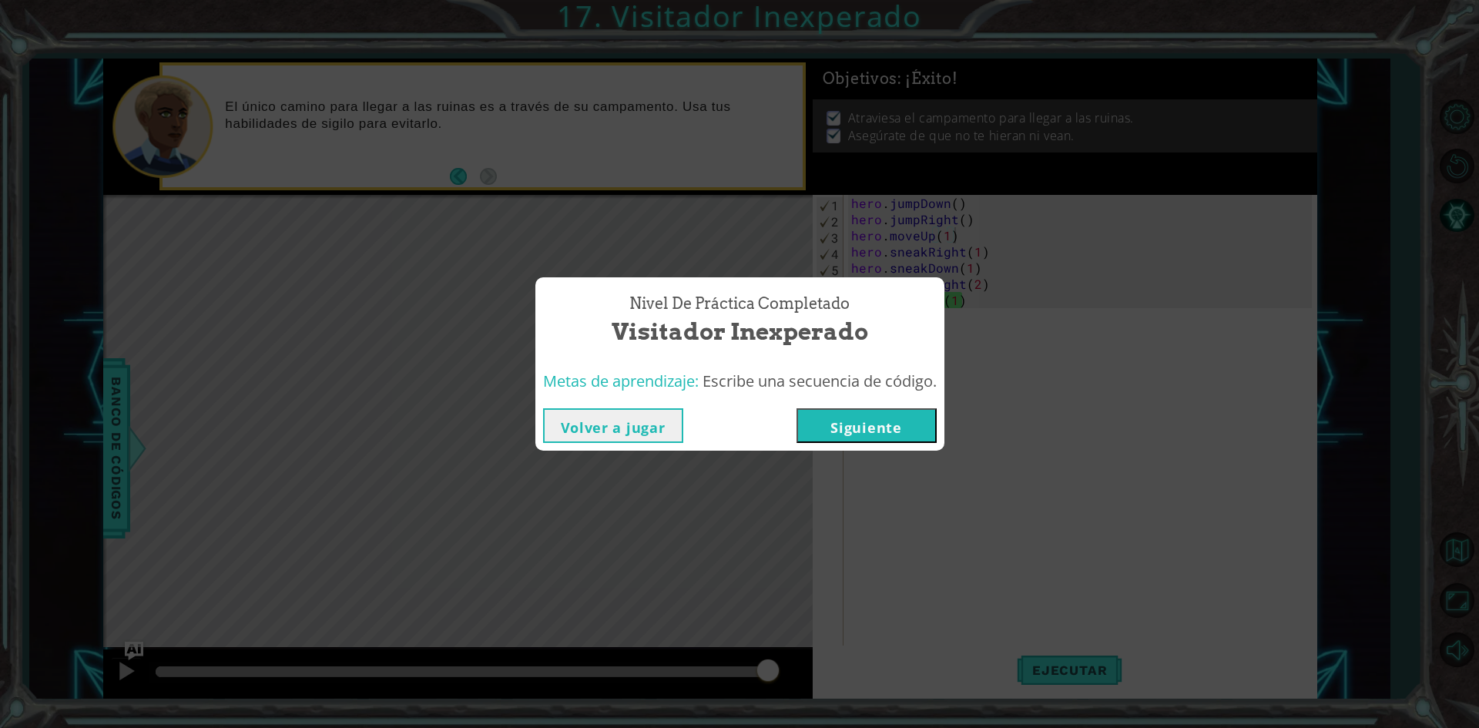
click at [853, 422] on button "Siguiente" at bounding box center [866, 425] width 140 height 35
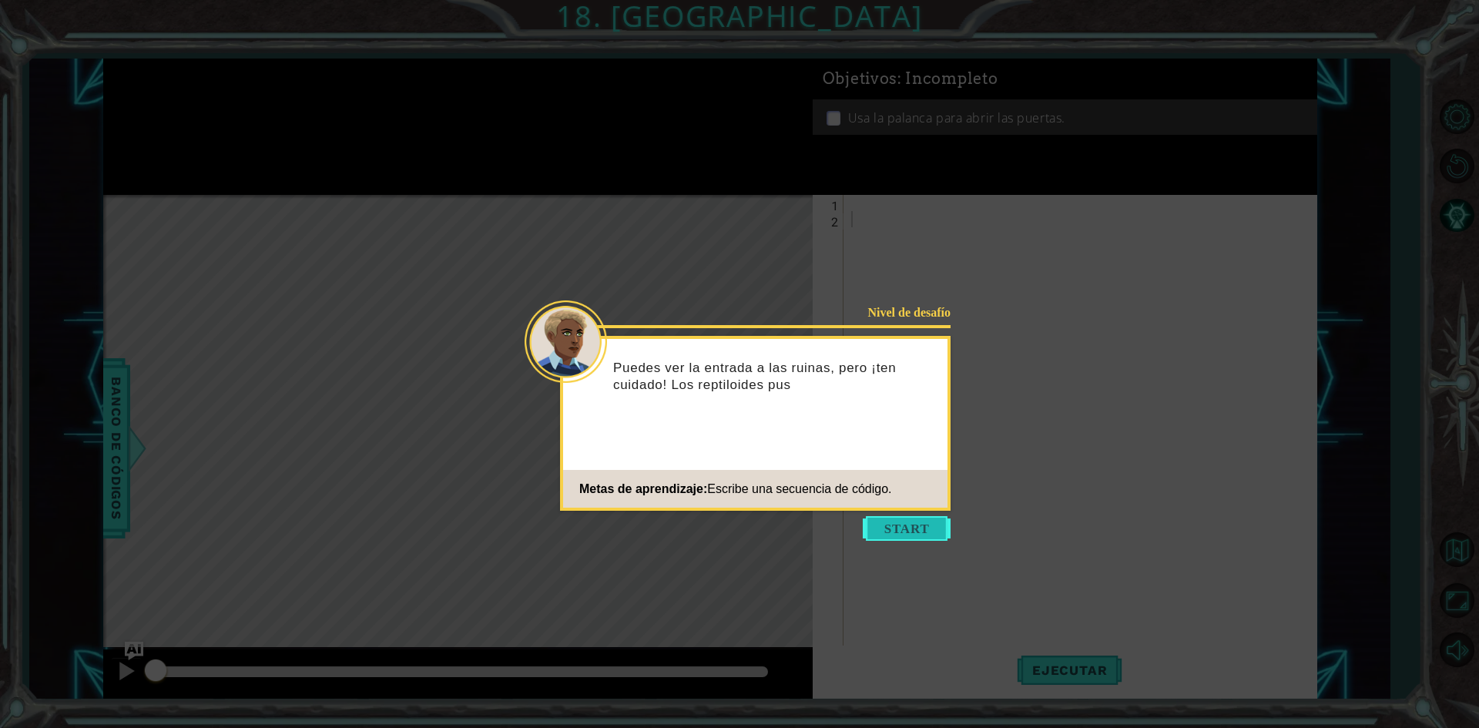
click at [877, 534] on button "Start" at bounding box center [907, 528] width 88 height 25
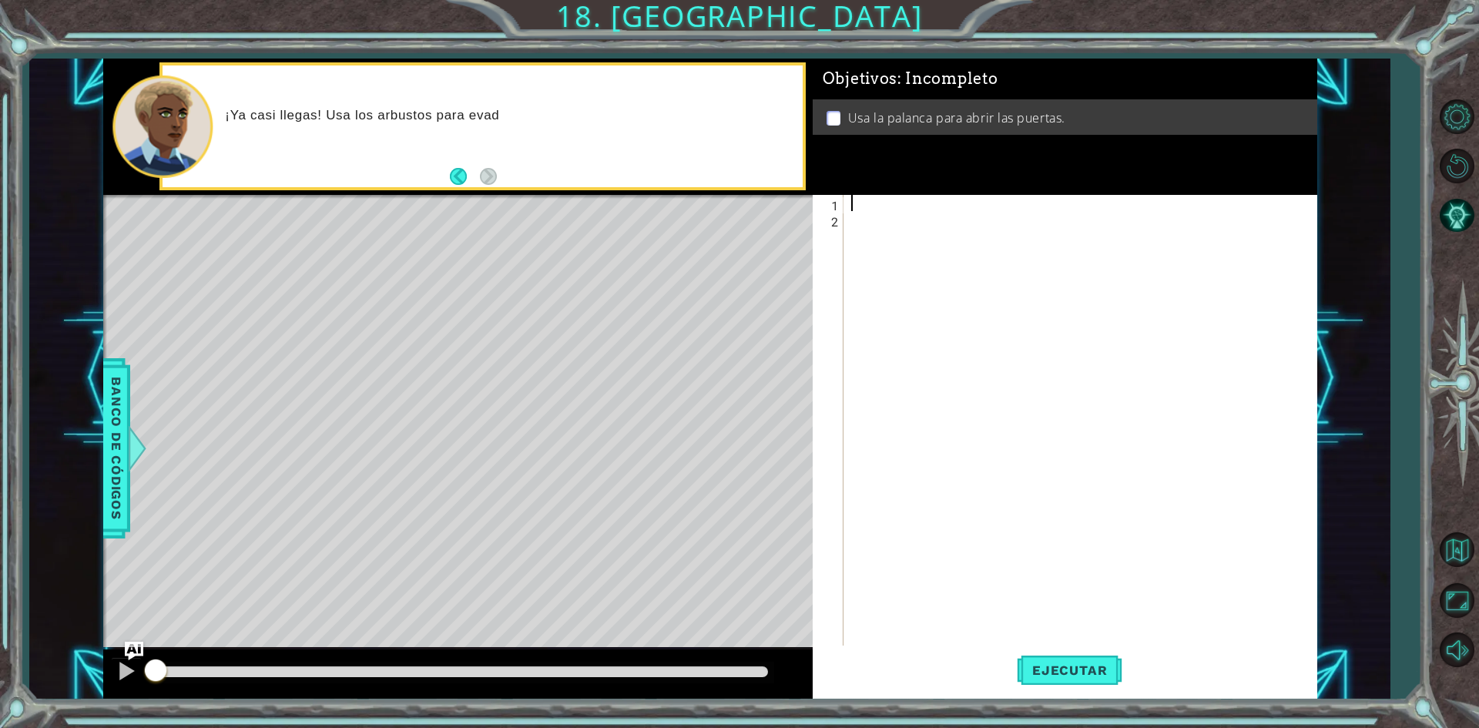
click at [870, 200] on div at bounding box center [1083, 437] width 471 height 485
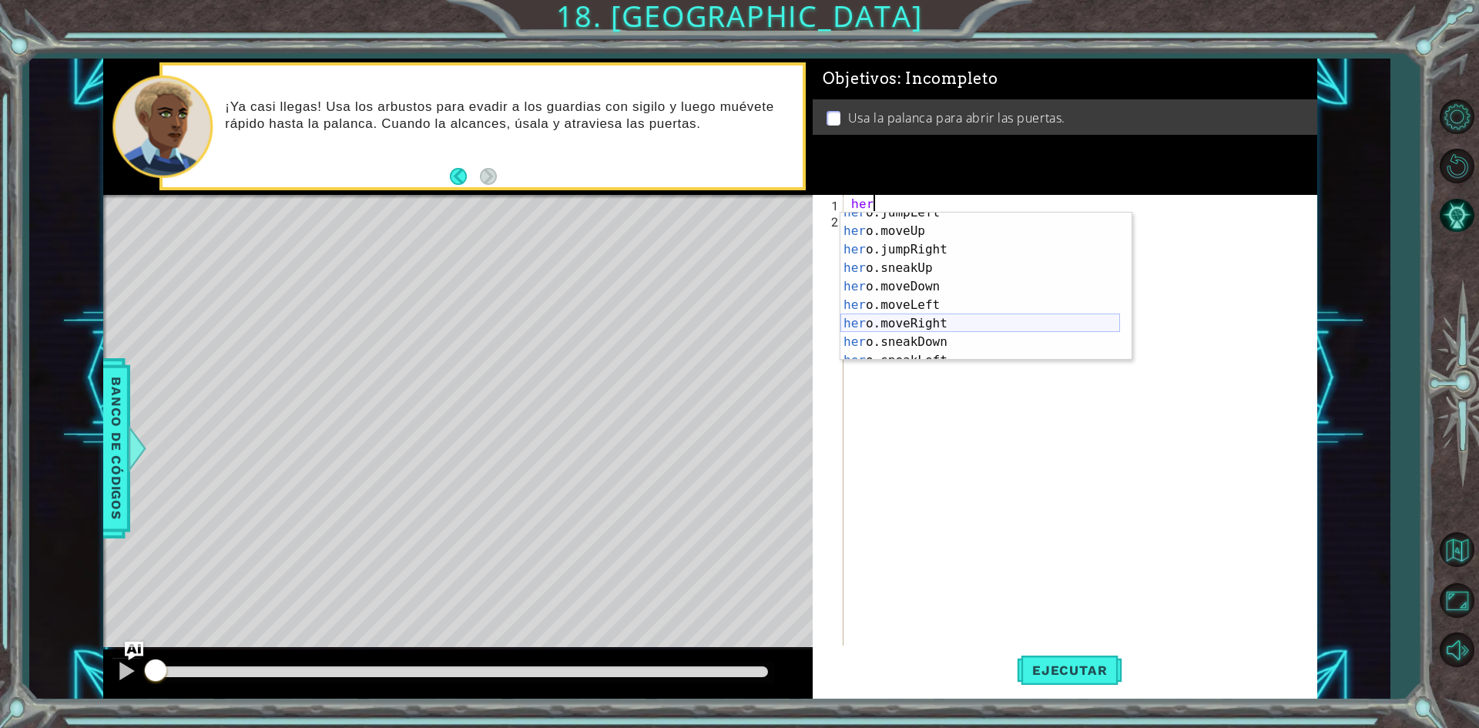
scroll to position [92, 0]
click at [954, 327] on div "her o.sneakUp Toca enter her o.moveDown Toca enter her o.moveLeft [PERSON_NAME]…" at bounding box center [980, 305] width 280 height 185
type textarea "hero.sneakRight(1)"
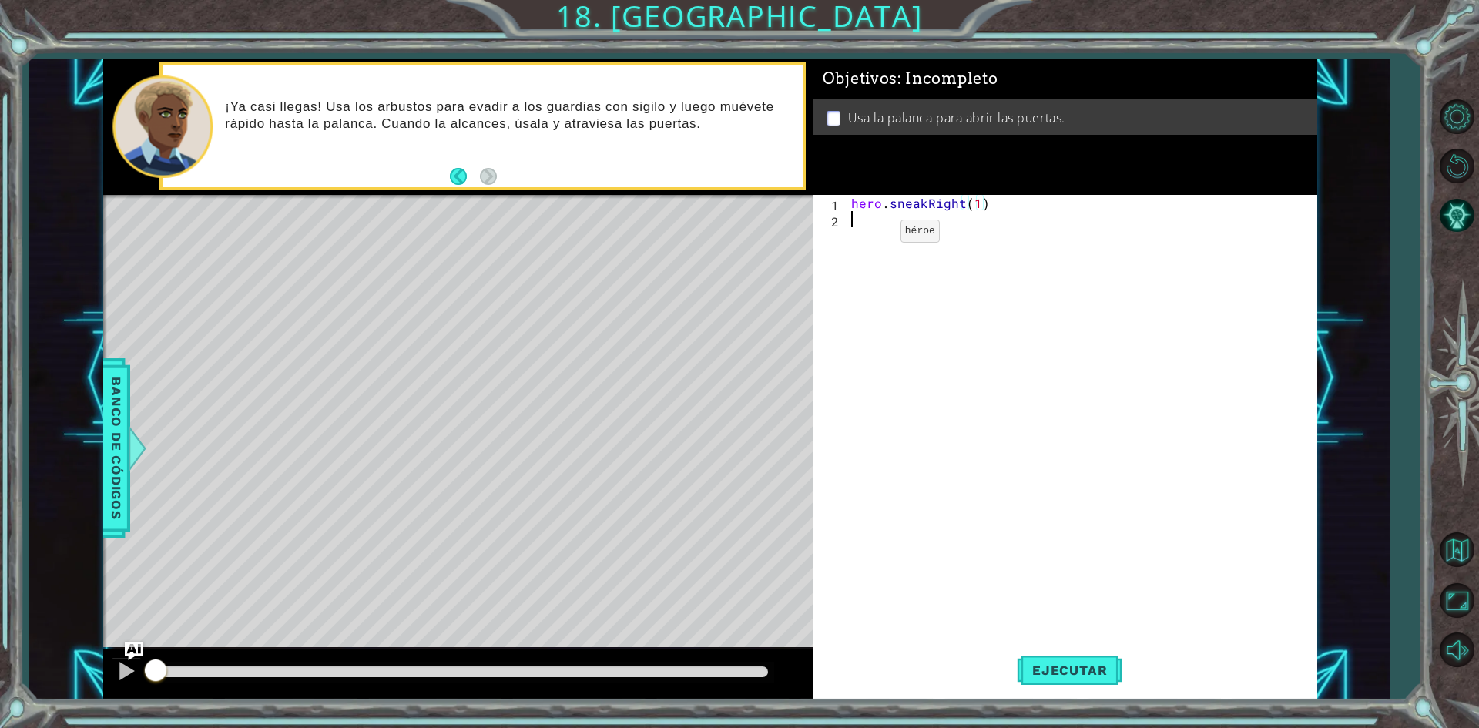
click at [874, 235] on div "hero . sneakRight ( 1 )" at bounding box center [1083, 437] width 471 height 485
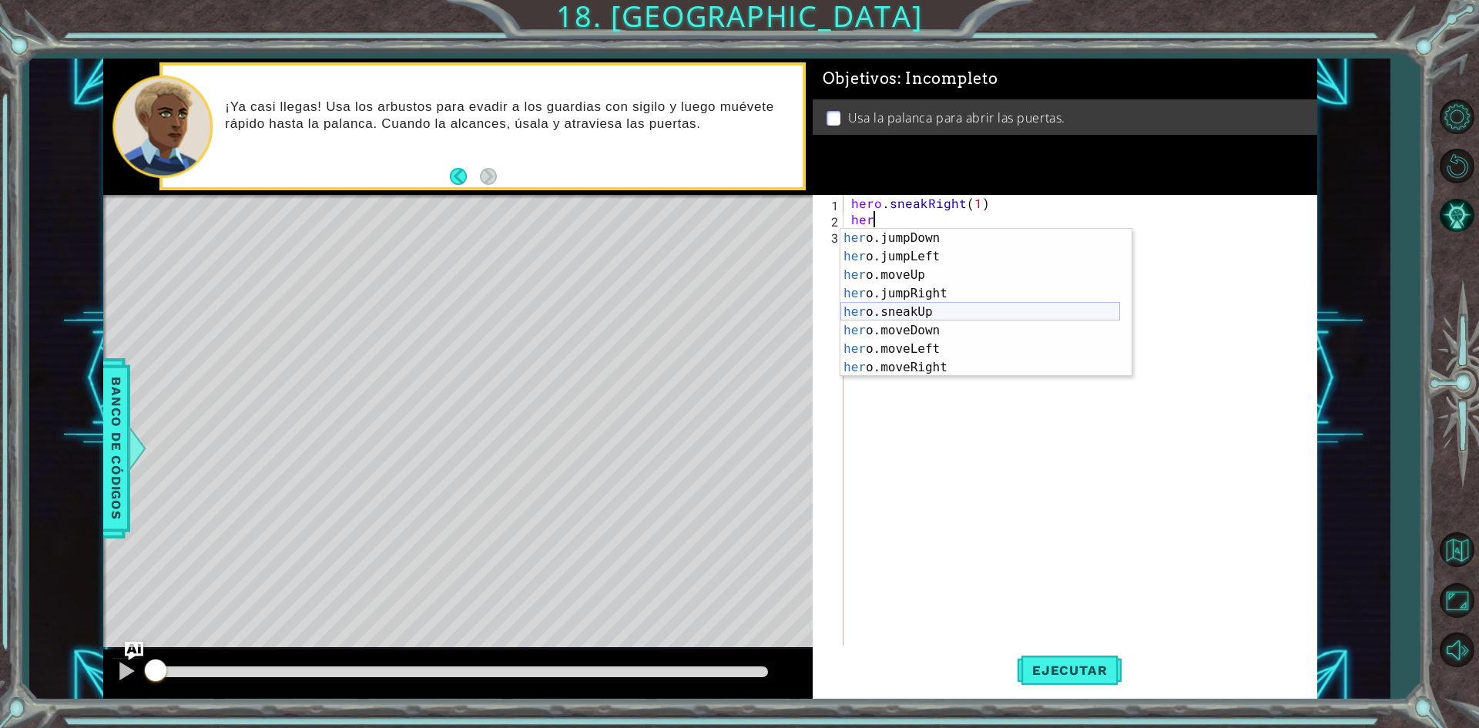
scroll to position [18, 0]
click at [916, 314] on div "her o.jumpDown Toca enter her o.jumpLeft Toca enter her o.moveUp Toca enter her…" at bounding box center [980, 321] width 280 height 185
type textarea "hero.sneakUp(1)"
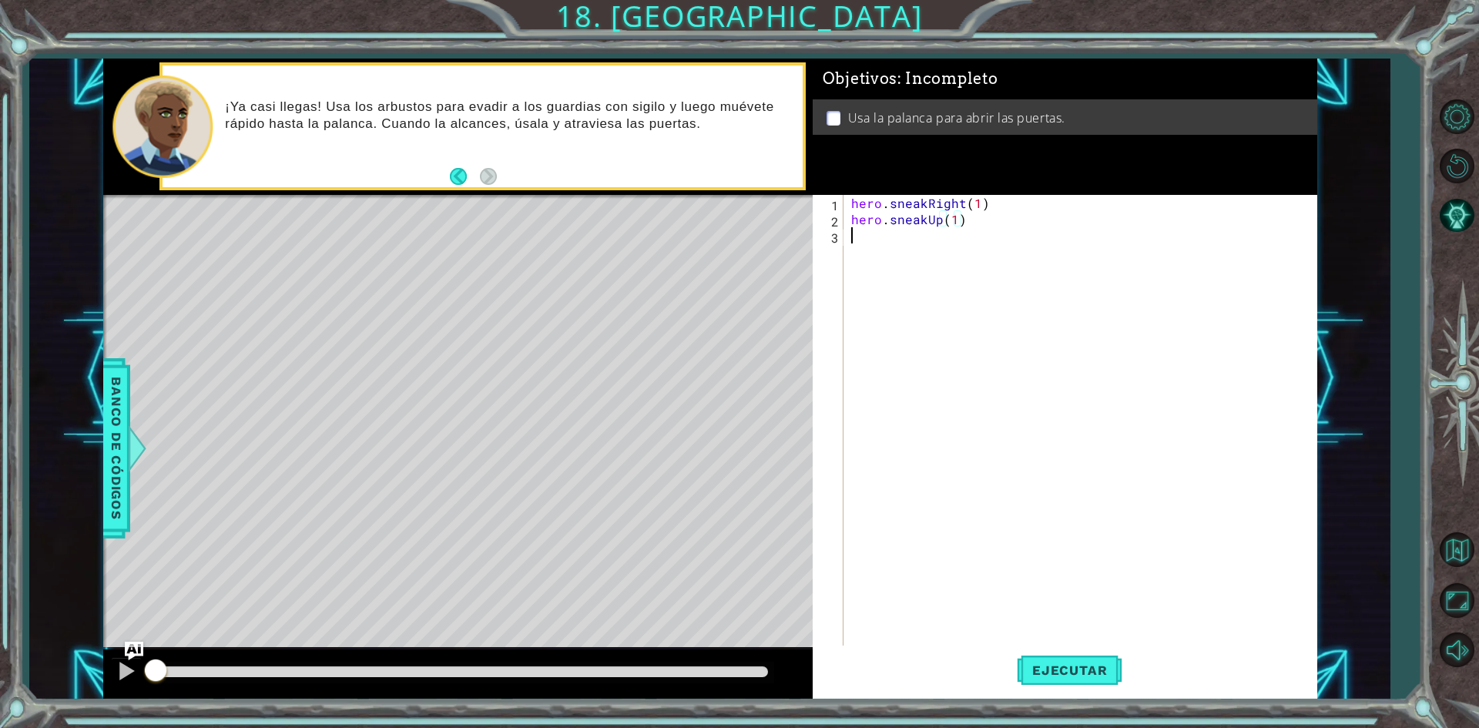
click at [875, 252] on div "hero . sneakRight ( 1 ) hero . sneakUp ( 1 )" at bounding box center [1083, 437] width 471 height 485
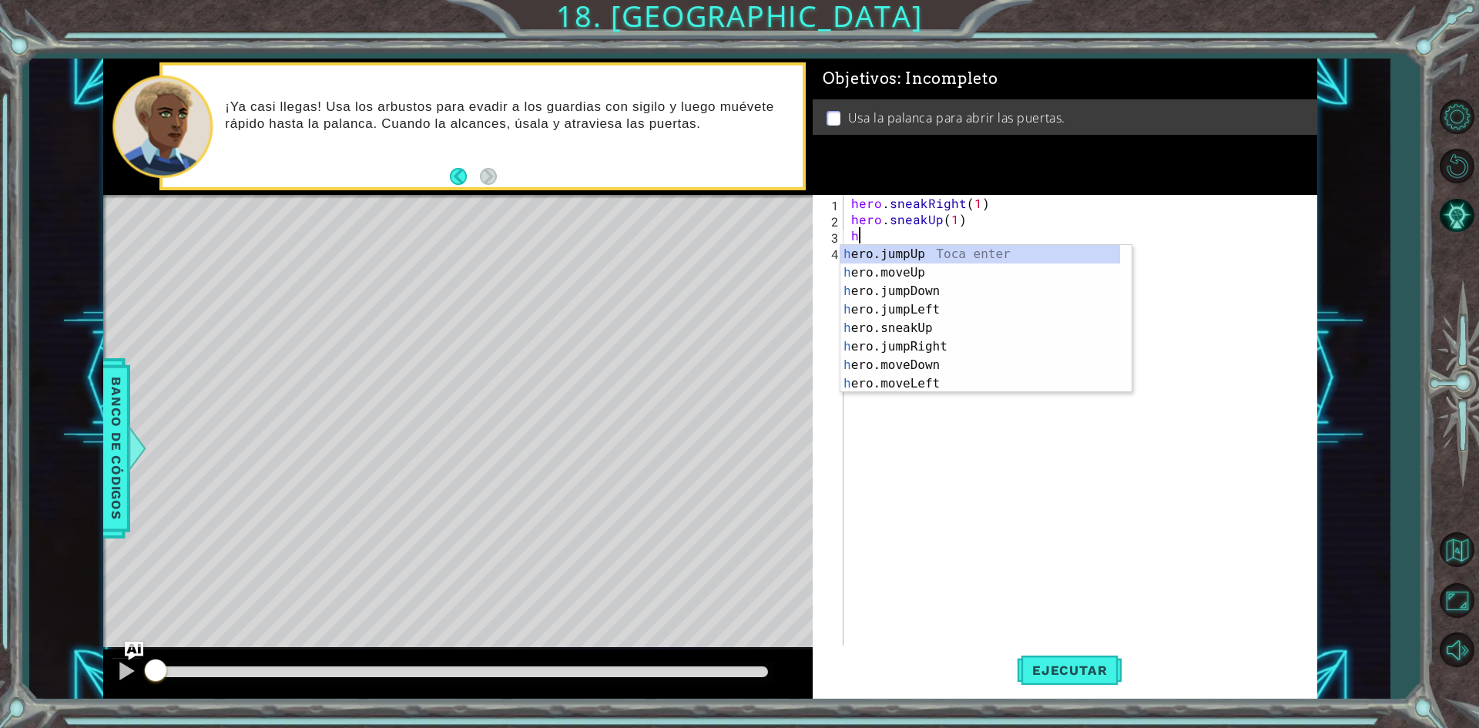
scroll to position [0, 0]
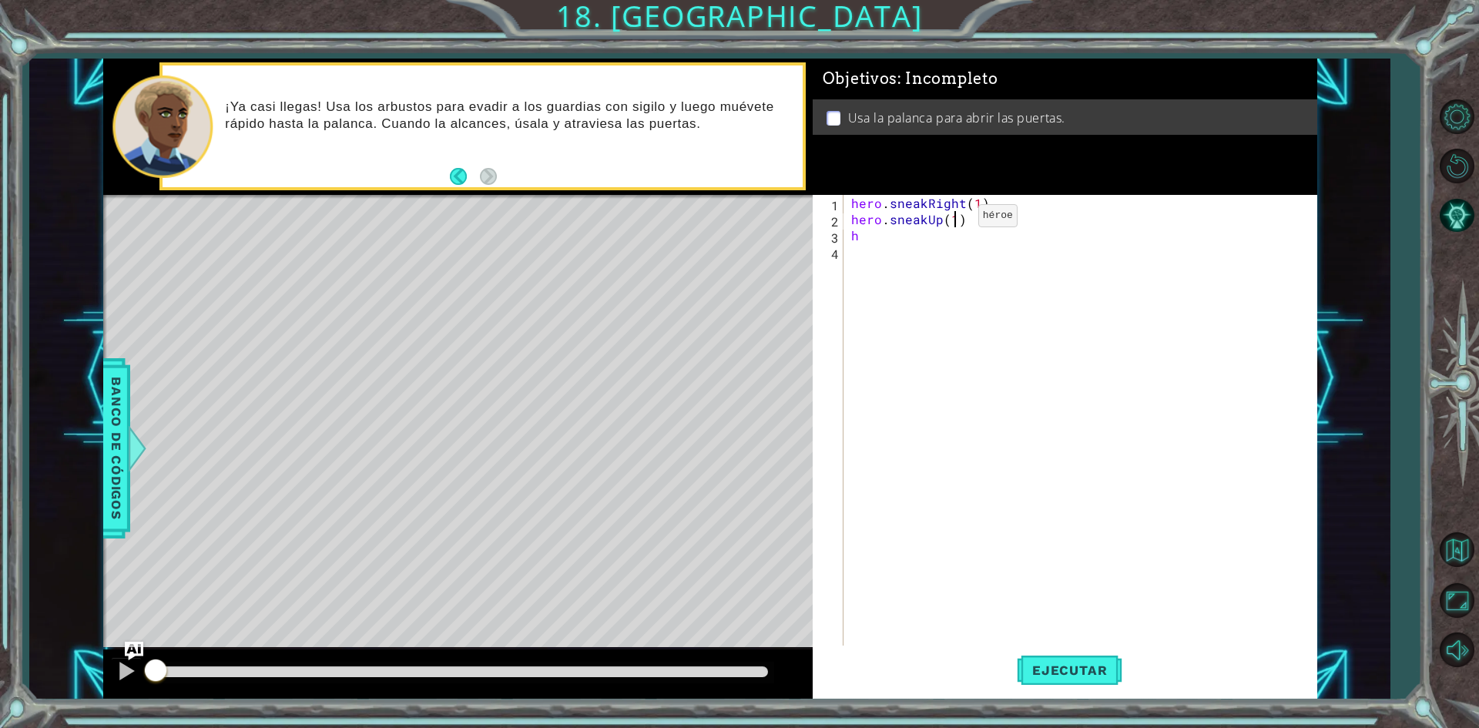
click at [952, 220] on div "hero . sneakRight ( 1 ) hero . sneakUp ( 1 ) h" at bounding box center [1083, 437] width 471 height 485
click at [863, 240] on div "hero . sneakRight ( 1 ) hero . sneakUp ( 2 ) h" at bounding box center [1083, 437] width 471 height 485
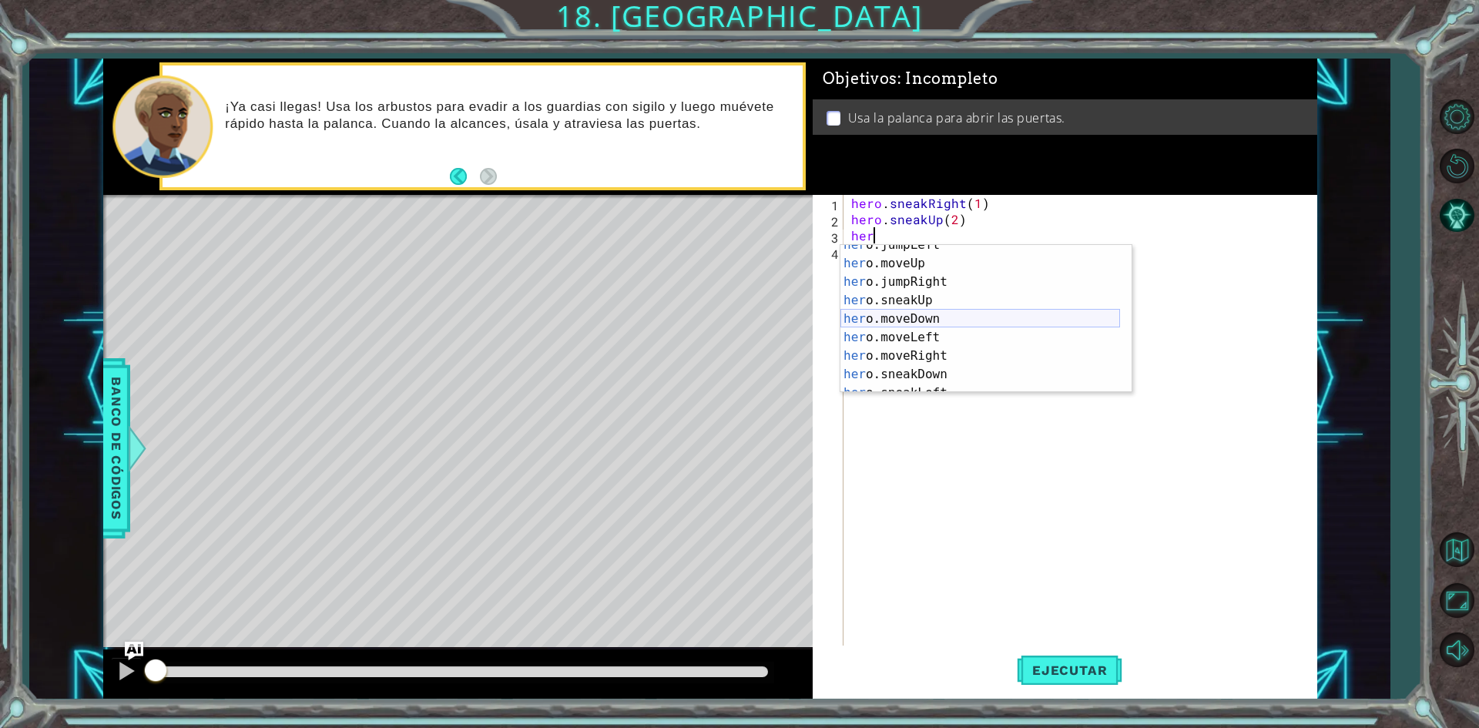
scroll to position [92, 0]
click at [951, 358] on div "her o.sneakUp Toca enter her o.moveDown Toca enter her o.moveLeft [PERSON_NAME]…" at bounding box center [980, 337] width 280 height 185
type textarea "hero.sneakRight(1)"
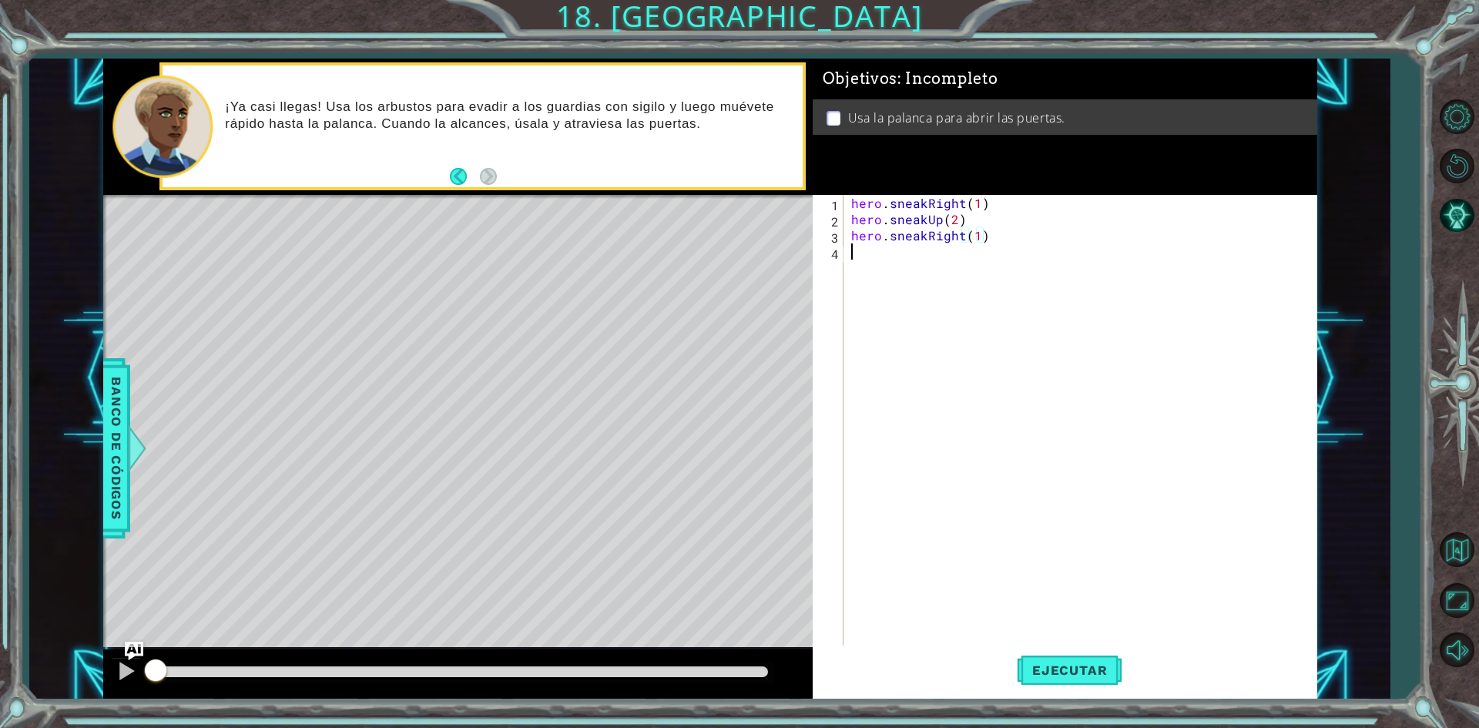
click at [870, 250] on div "hero . sneakRight ( 1 ) hero . sneakUp ( 2 ) hero . sneakRight ( 1 )" at bounding box center [1083, 437] width 471 height 485
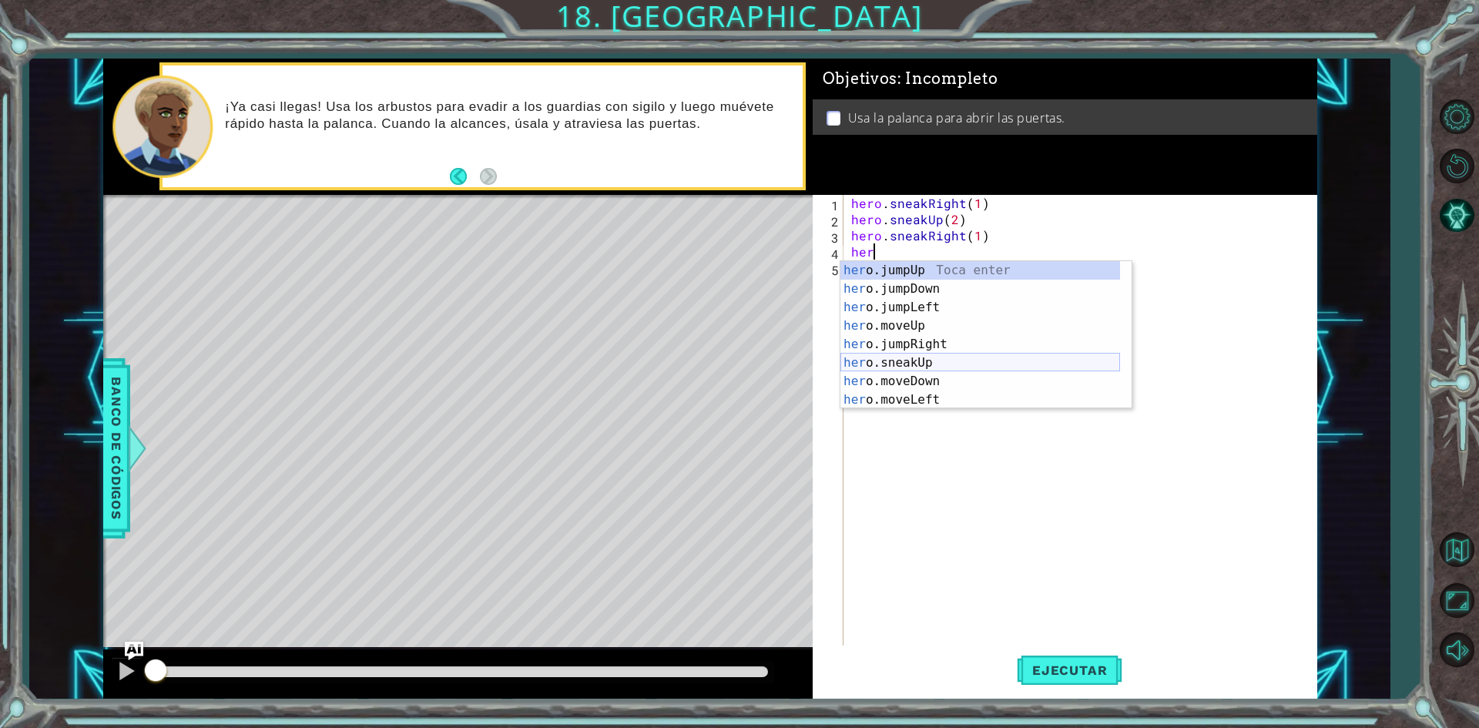
click at [954, 364] on div "her o.jumpUp Toca enter her o.jumpDown Toca enter her o.jumpLeft Toca enter her…" at bounding box center [980, 353] width 280 height 185
type textarea "hero.sneakUp(1)"
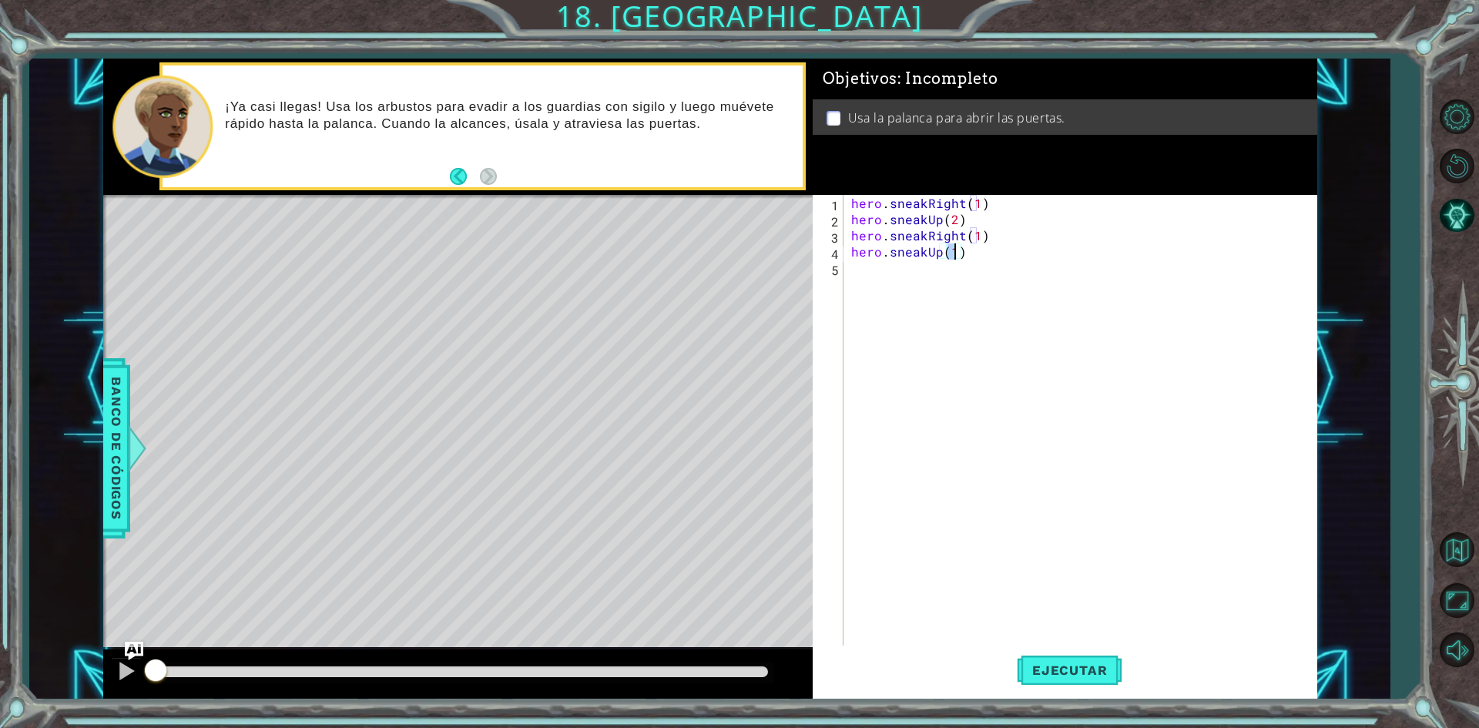
click at [880, 268] on div "hero . sneakRight ( 1 ) hero . sneakUp ( 2 ) hero . sneakRight ( 1 ) hero . sne…" at bounding box center [1083, 437] width 471 height 485
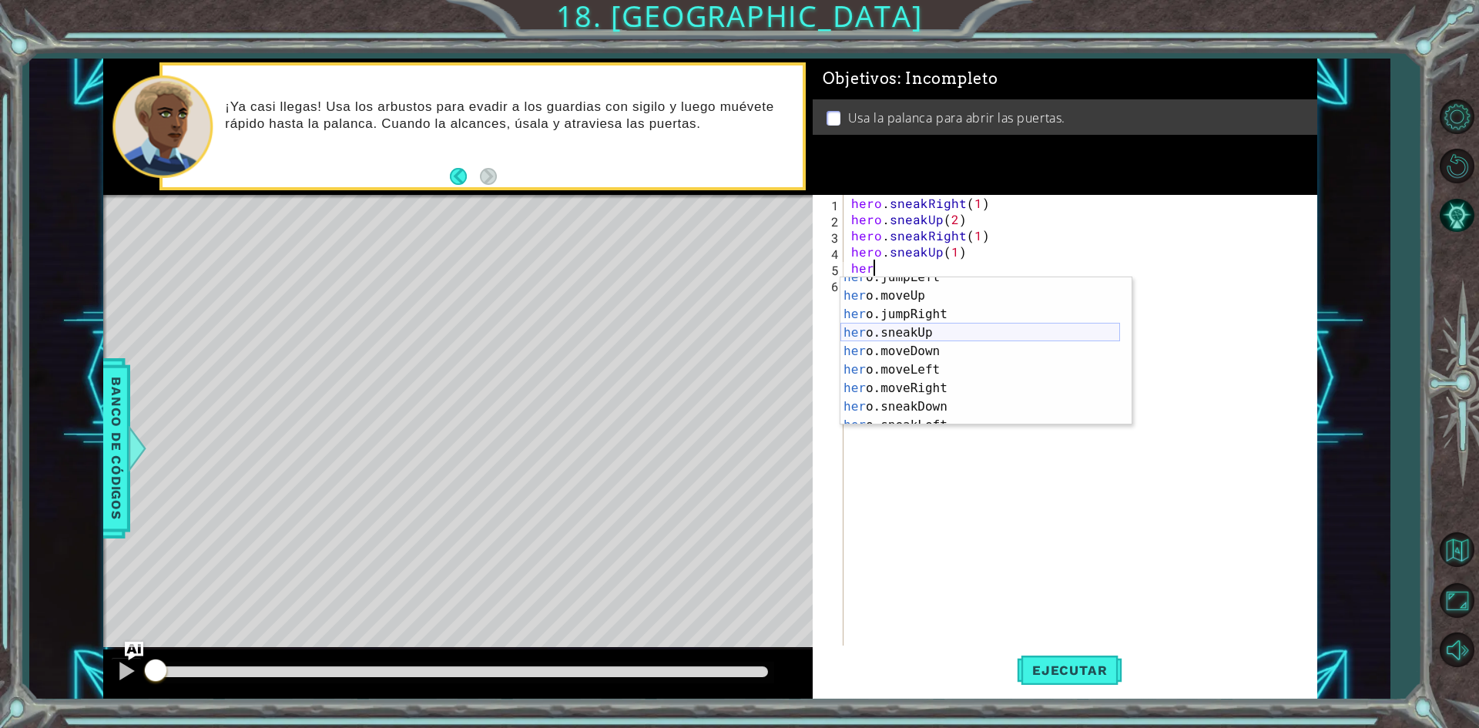
scroll to position [92, 0]
click at [936, 345] on div "her o.sneakUp Toca enter her o.moveDown Toca enter her o.moveLeft [PERSON_NAME]…" at bounding box center [980, 369] width 280 height 185
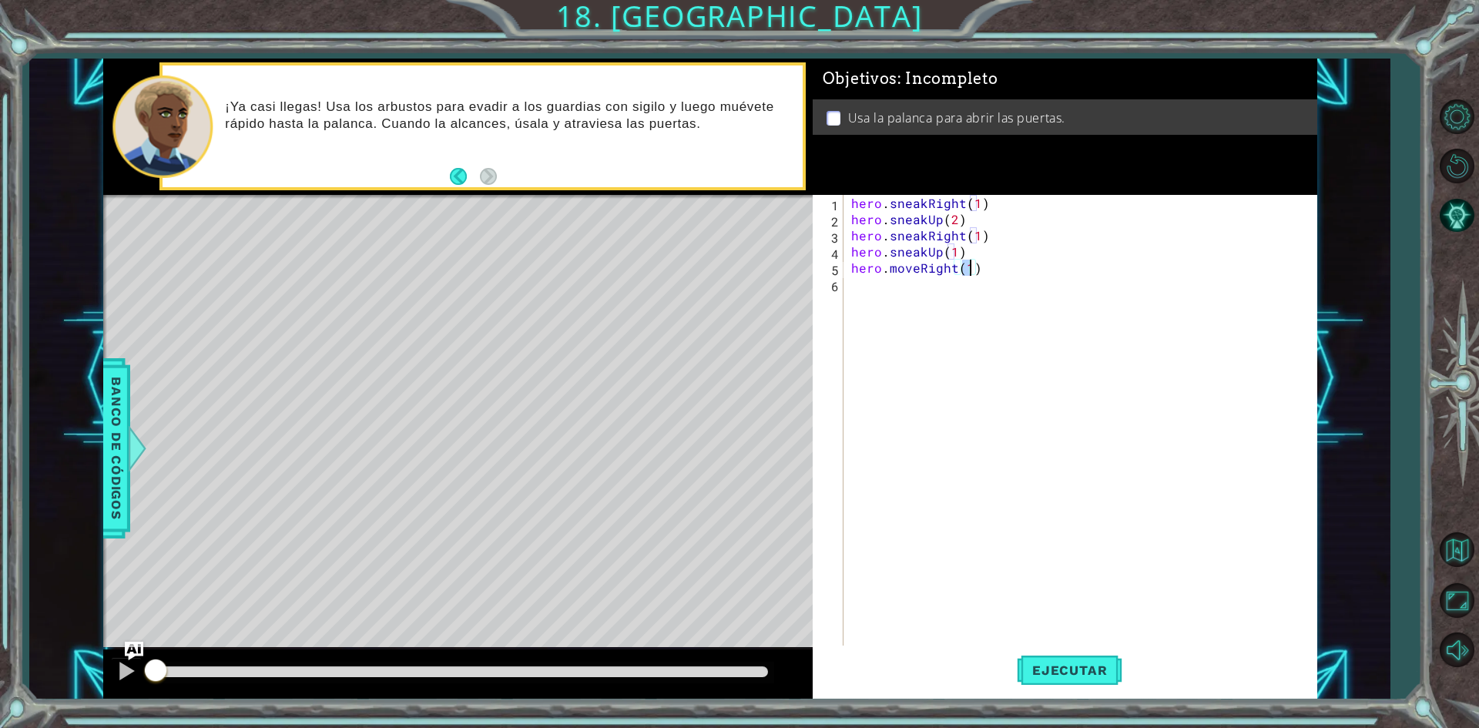
type textarea "hero.moveRight(2)"
click at [863, 290] on div "hero . sneakRight ( 1 ) hero . sneakUp ( 2 ) hero . sneakRight ( 1 ) hero . sne…" at bounding box center [1083, 437] width 471 height 485
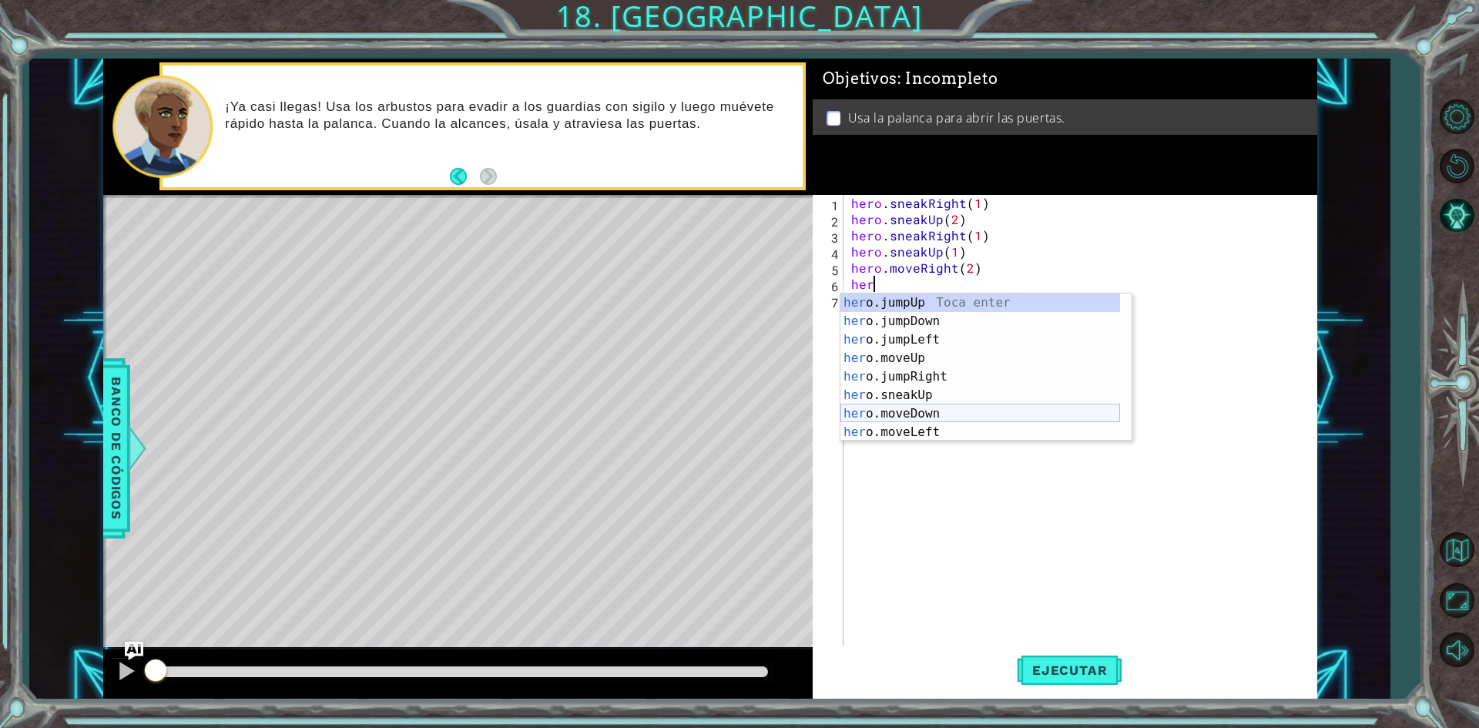
click at [931, 417] on div "her o.jumpUp Toca enter her o.jumpDown Toca enter her o.jumpLeft Toca enter her…" at bounding box center [980, 385] width 280 height 185
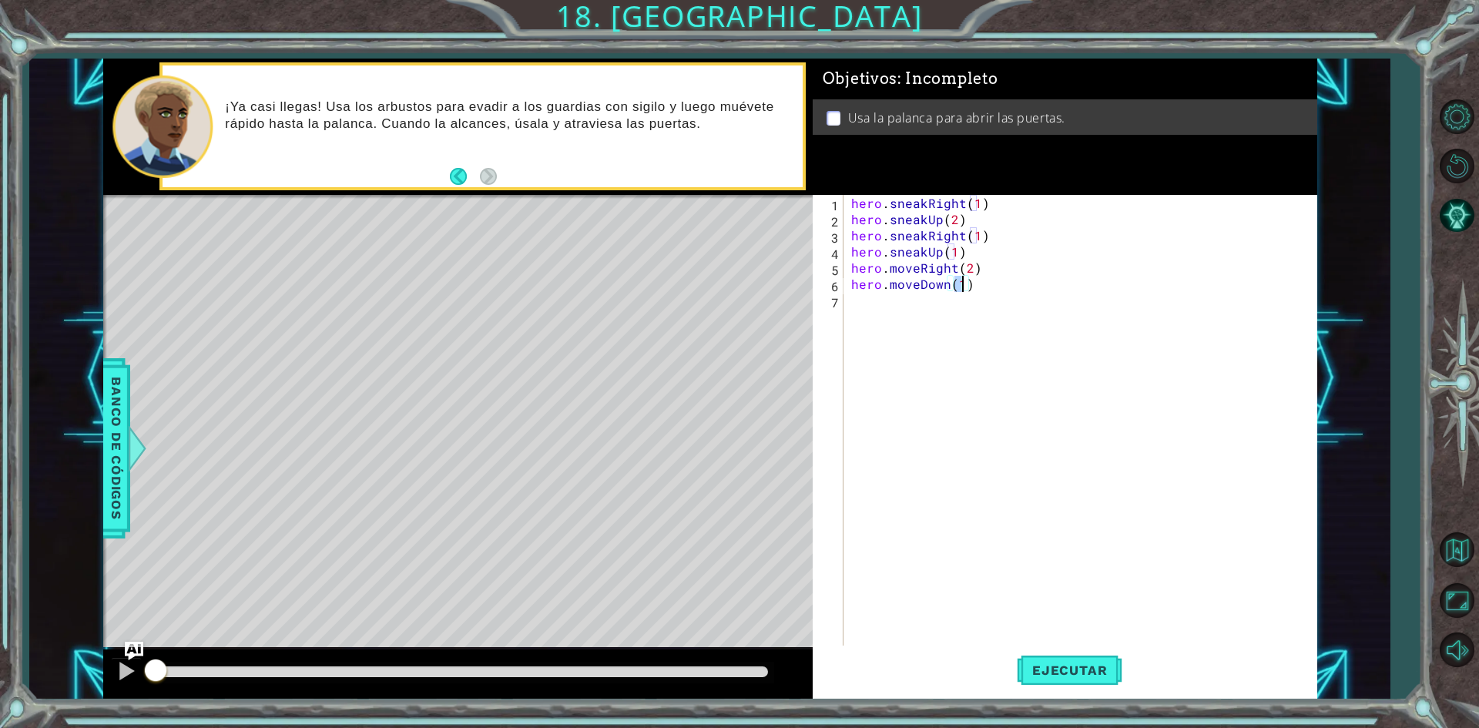
click at [907, 320] on div "hero . sneakRight ( 1 ) hero . sneakUp ( 2 ) hero . sneakRight ( 1 ) hero . sne…" at bounding box center [1083, 437] width 471 height 485
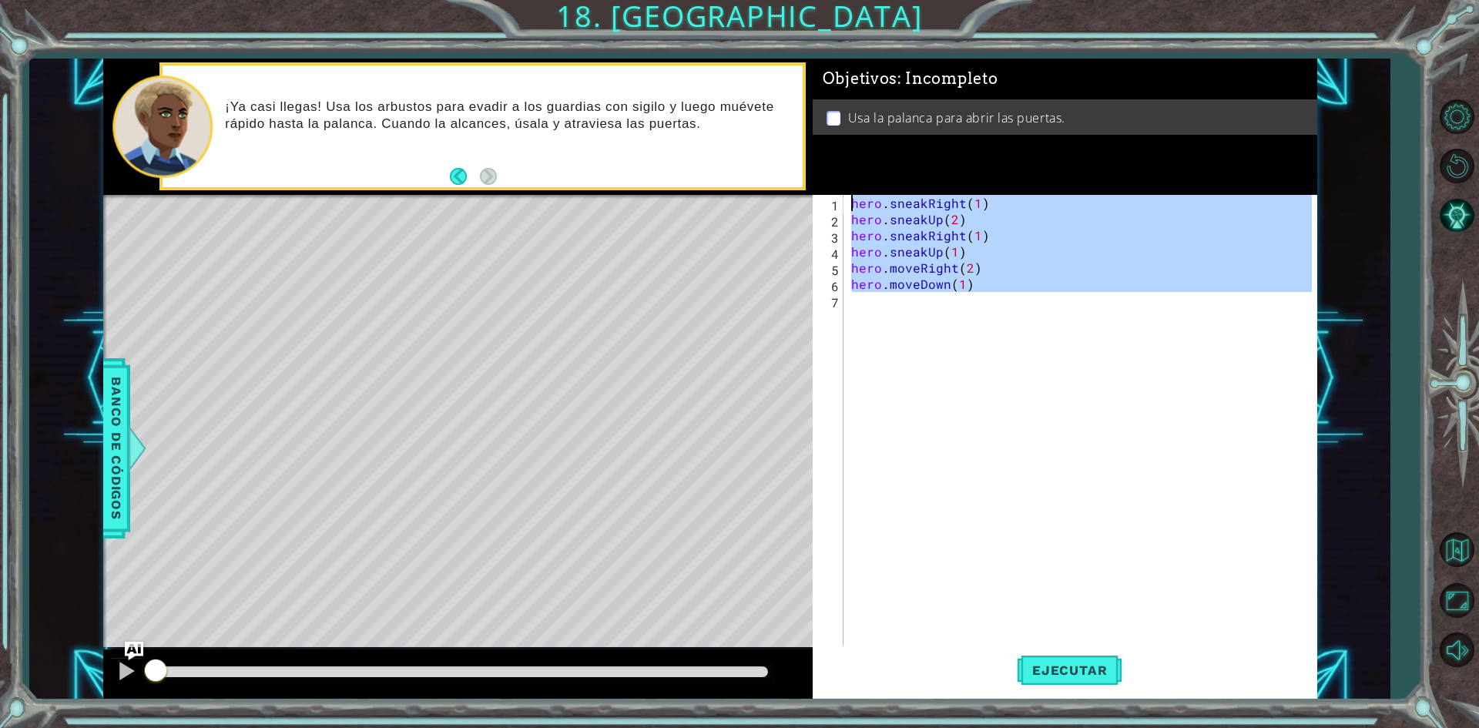
type textarea "hero.sneakRight(1) hero.sneakUp(2)"
click at [907, 320] on div "hero . sneakRight ( 1 ) hero . sneakUp ( 2 ) hero . sneakRight ( 1 ) hero . sne…" at bounding box center [1080, 421] width 464 height 453
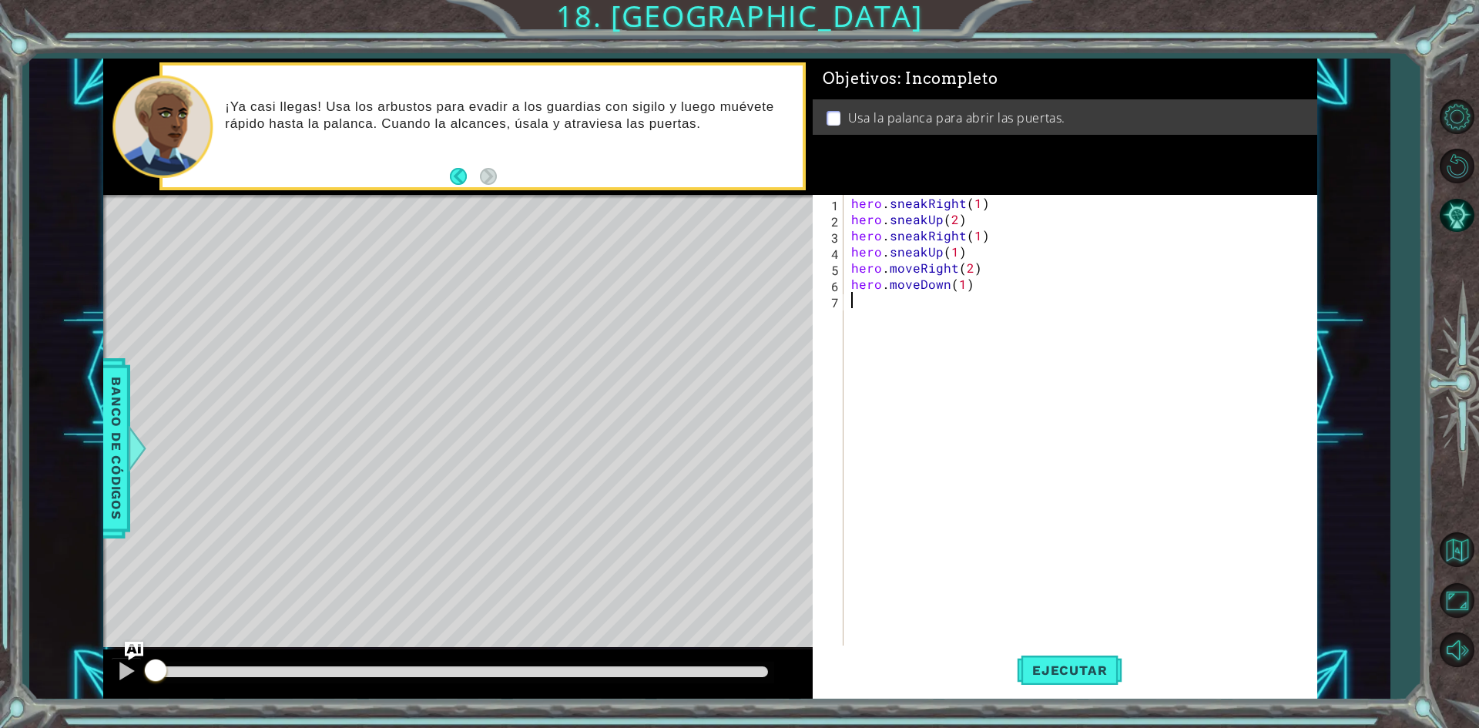
type textarea "h"
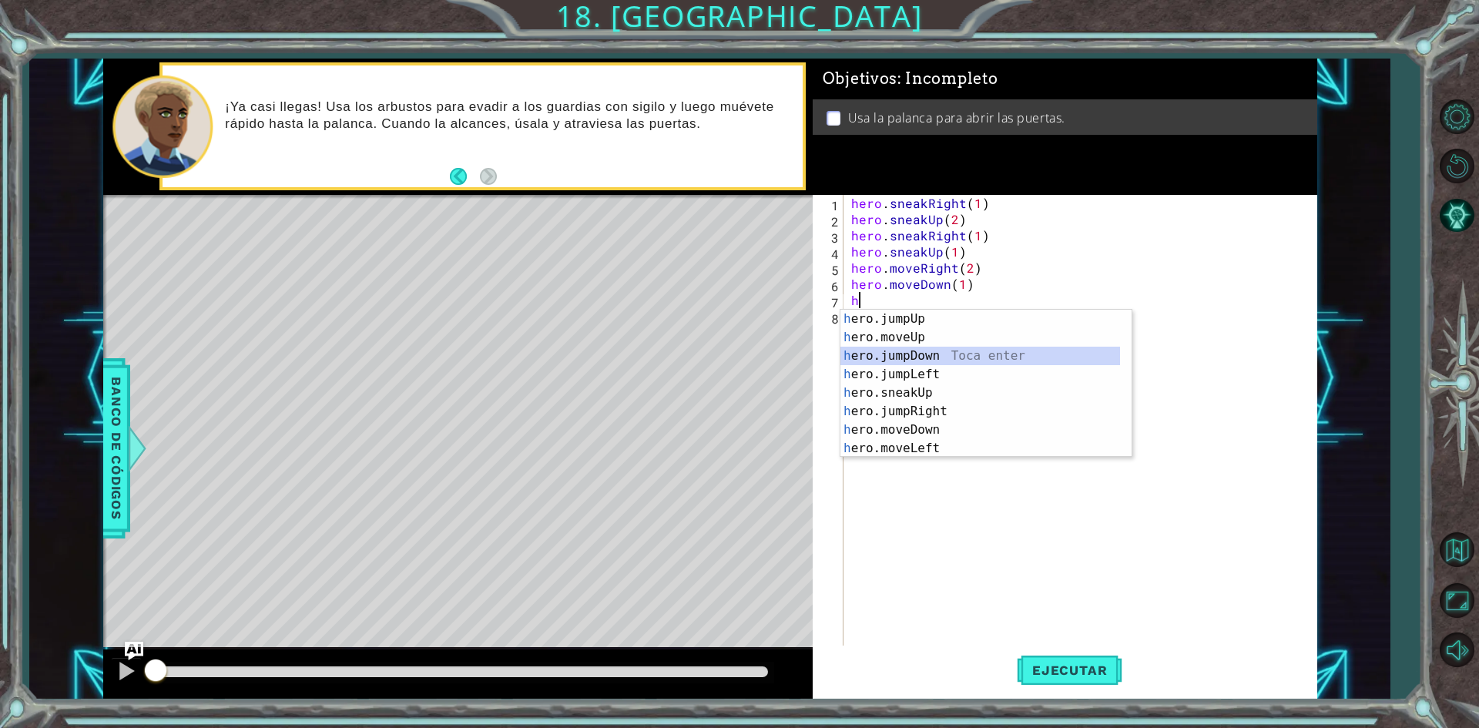
click at [920, 354] on div "h ero.jumpUp Toca enter h ero.moveUp Toca enter h ero.jumpDown Toca enter h ero…" at bounding box center [980, 402] width 280 height 185
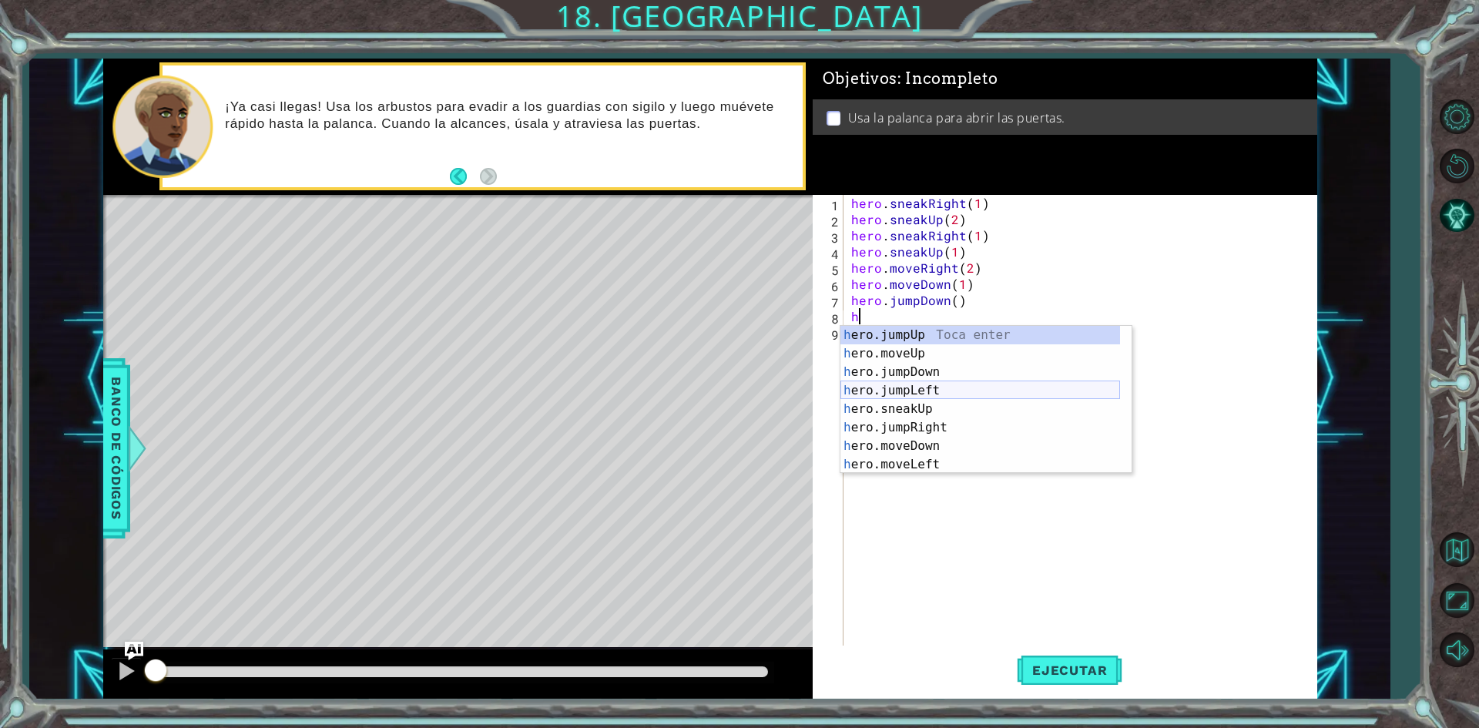
scroll to position [46, 0]
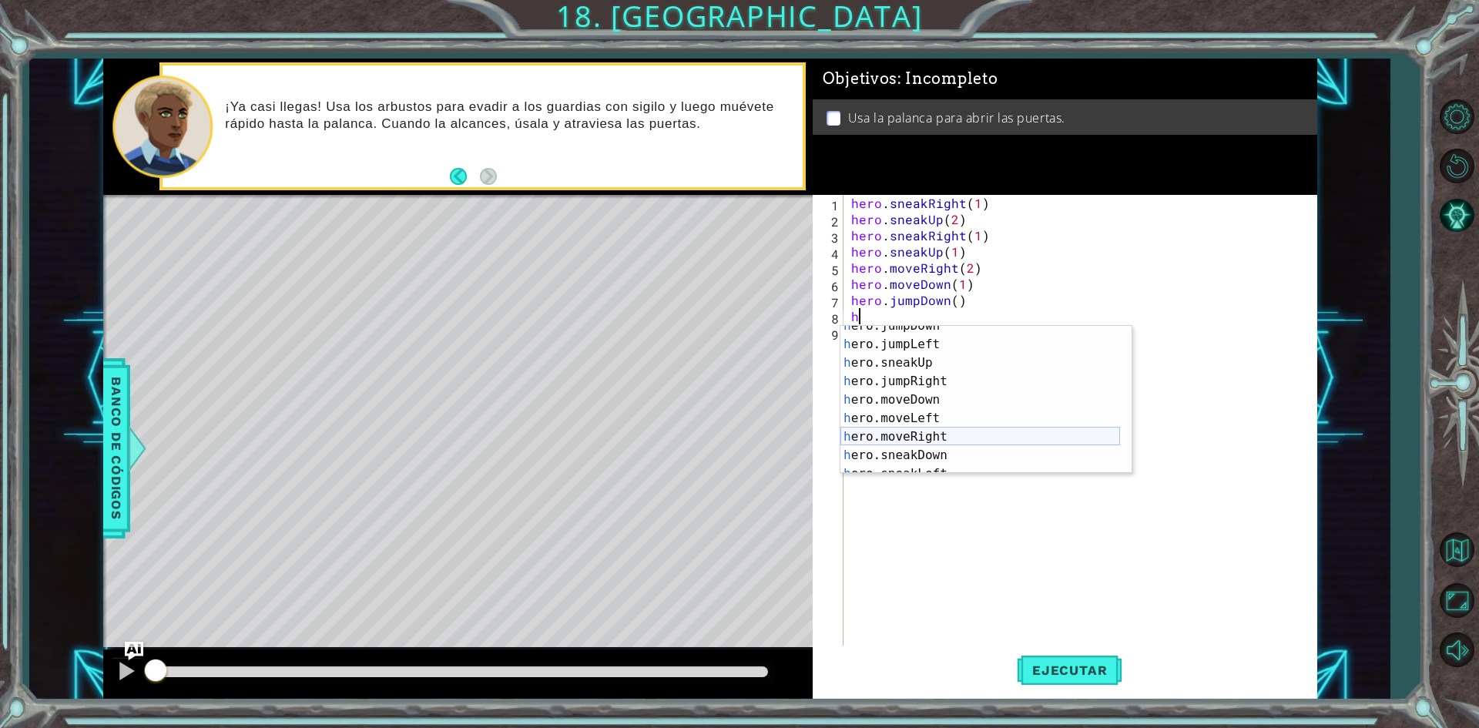
click at [927, 434] on div "h ero.jumpDown Toca enter h ero.jumpLeft Toca enter h ero.sneakUp Toca enter h …" at bounding box center [980, 409] width 280 height 185
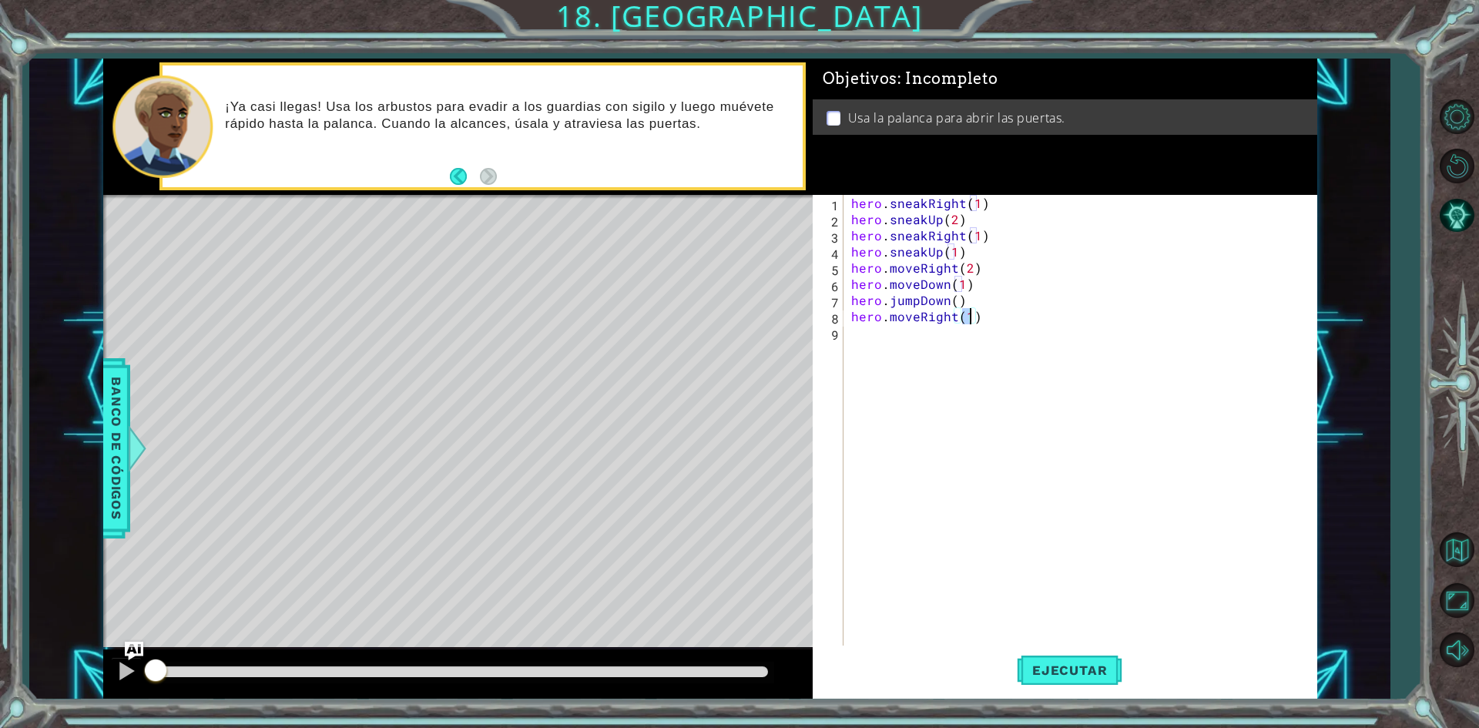
type textarea "hero.moveRight(2)"
click at [890, 338] on div "hero . sneakRight ( 1 ) hero . sneakUp ( 2 ) hero . sneakRight ( 1 ) hero . sne…" at bounding box center [1083, 437] width 471 height 485
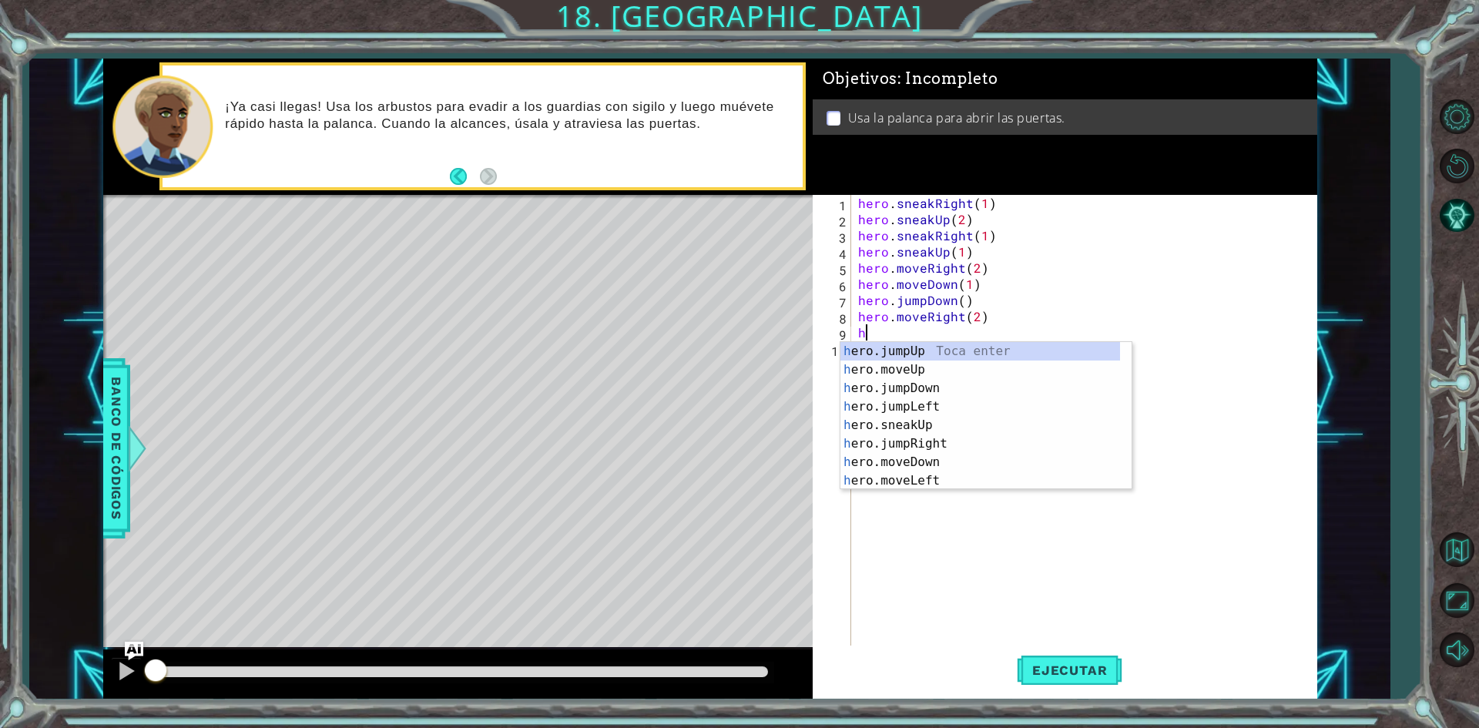
scroll to position [0, 0]
type textarea "her"
click at [923, 350] on div "her o.jumpUp Toca enter her o.jumpDown Toca enter her o.jumpLeft Toca enter her…" at bounding box center [987, 434] width 280 height 185
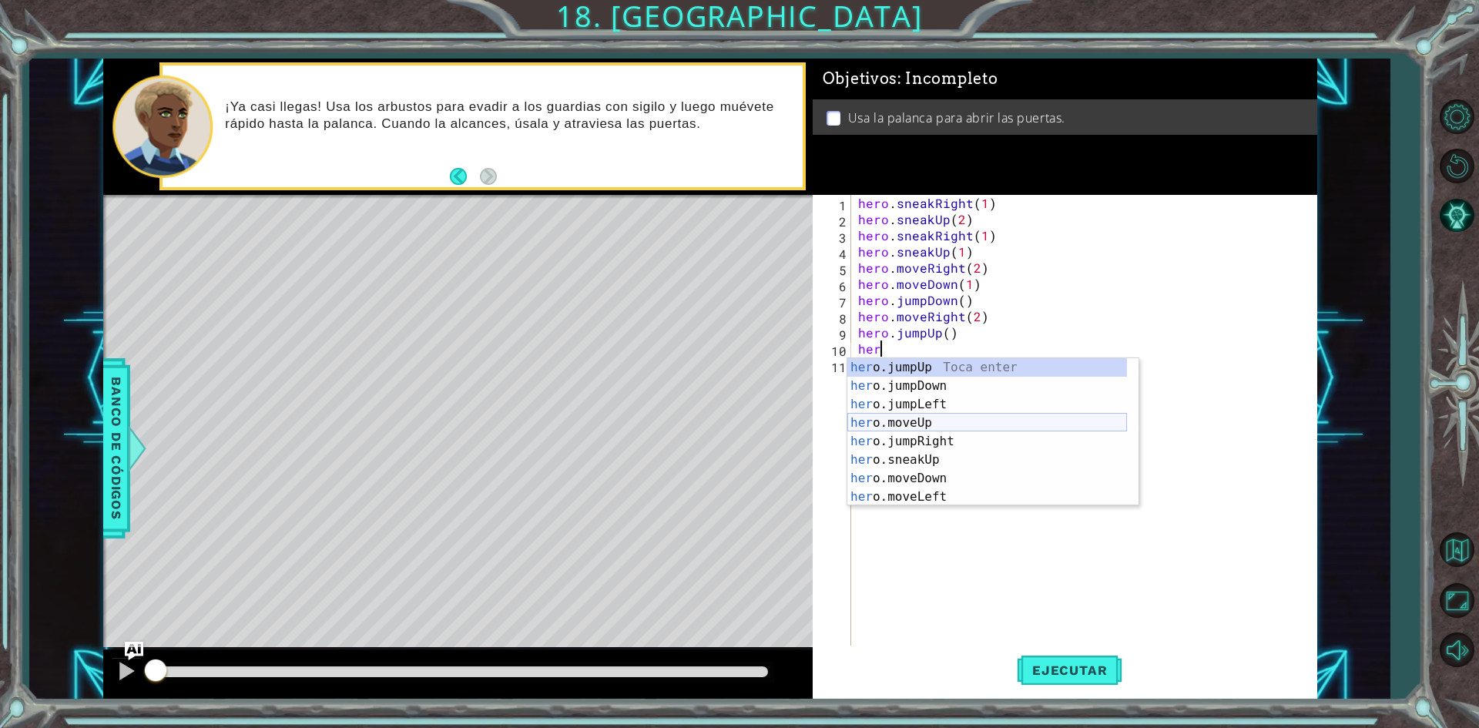
click at [945, 421] on div "her o.jumpUp Toca enter her o.jumpDown Toca enter her o.jumpLeft Toca enter her…" at bounding box center [987, 450] width 280 height 185
type textarea "hero.moveUp(1)"
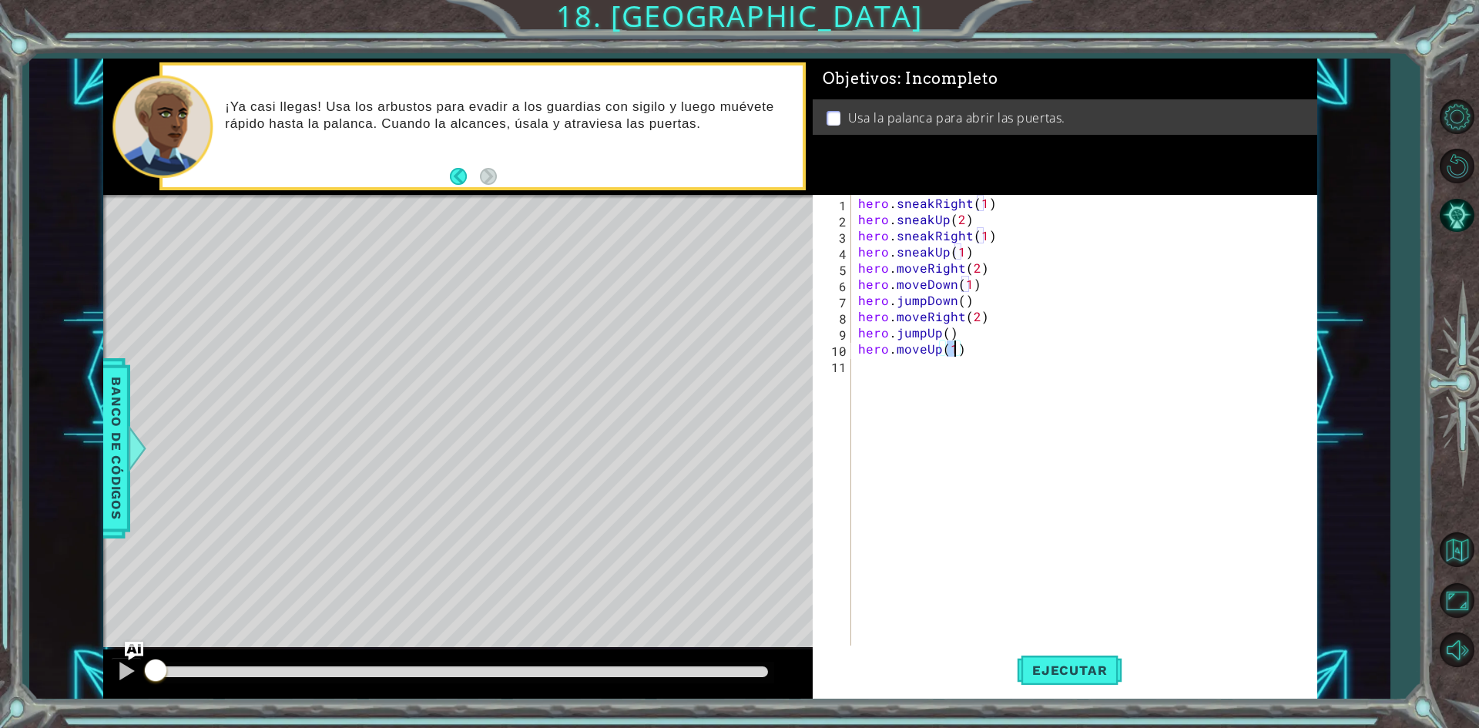
click at [865, 371] on div "hero . sneakRight ( 1 ) hero . sneakUp ( 2 ) hero . sneakRight ( 1 ) hero . sne…" at bounding box center [1087, 437] width 464 height 485
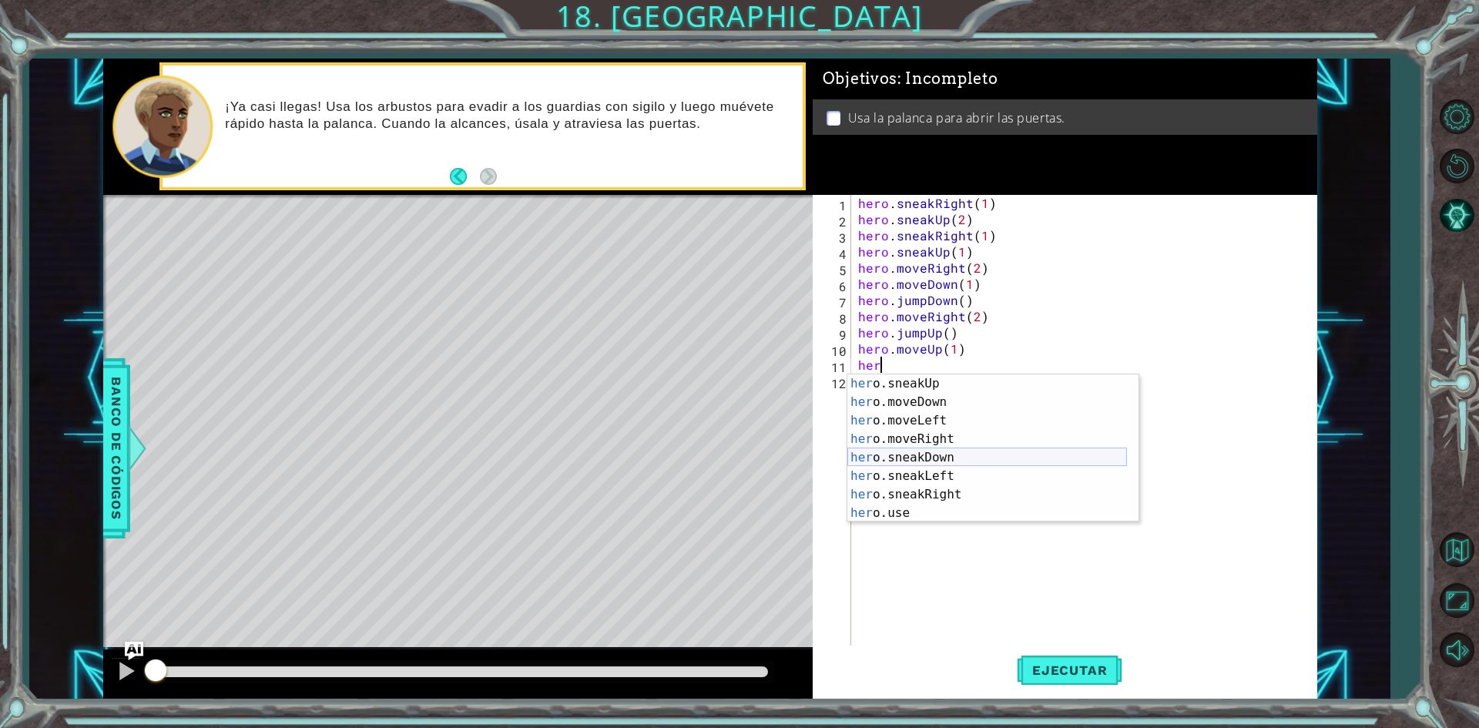
scroll to position [92, 0]
click at [905, 514] on div "her o.sneakUp Toca enter her o.moveDown Toca enter her o.moveLeft [PERSON_NAME]…" at bounding box center [987, 466] width 280 height 185
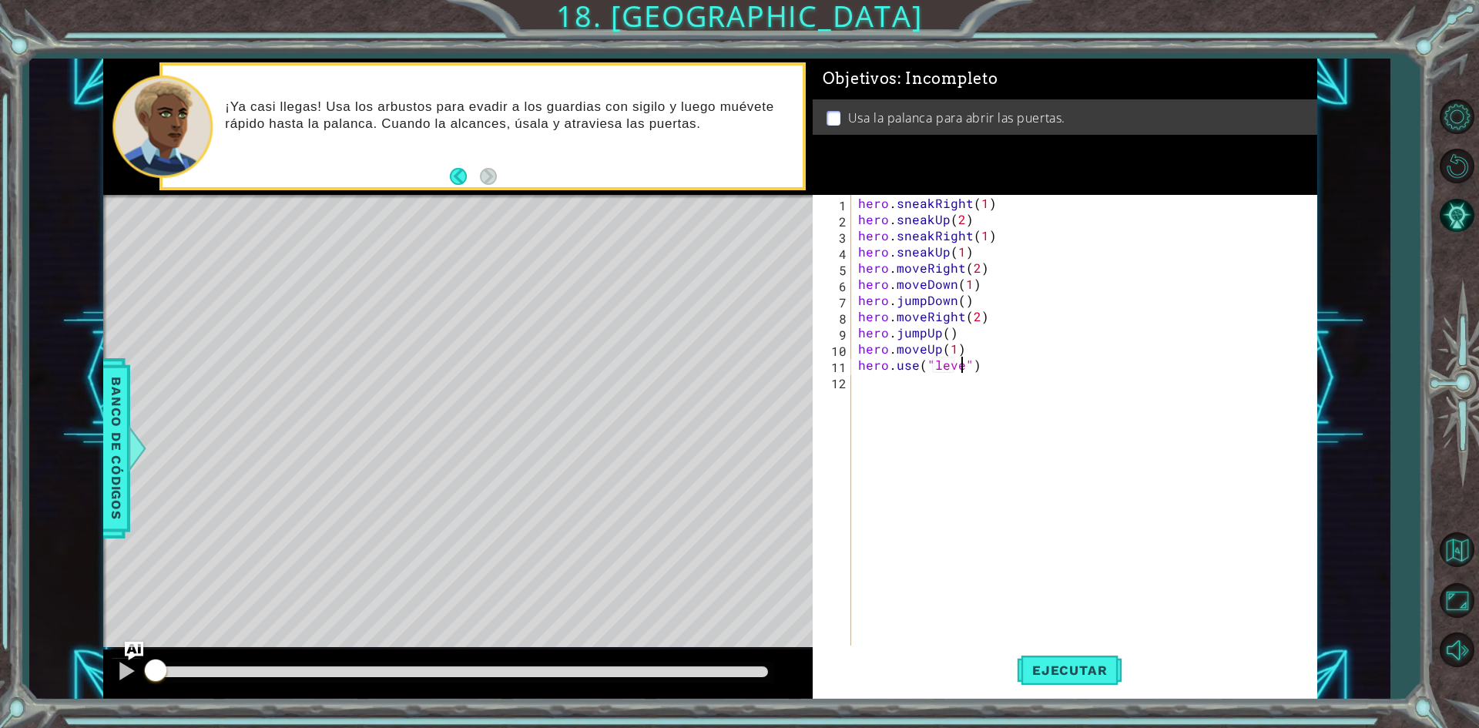
scroll to position [0, 7]
type textarea "hero.use("lever")"
click at [1055, 671] on span "Ejecutar" at bounding box center [1070, 669] width 106 height 15
drag, startPoint x: 202, startPoint y: 663, endPoint x: 320, endPoint y: 671, distance: 118.9
click at [320, 671] on div at bounding box center [461, 673] width 625 height 22
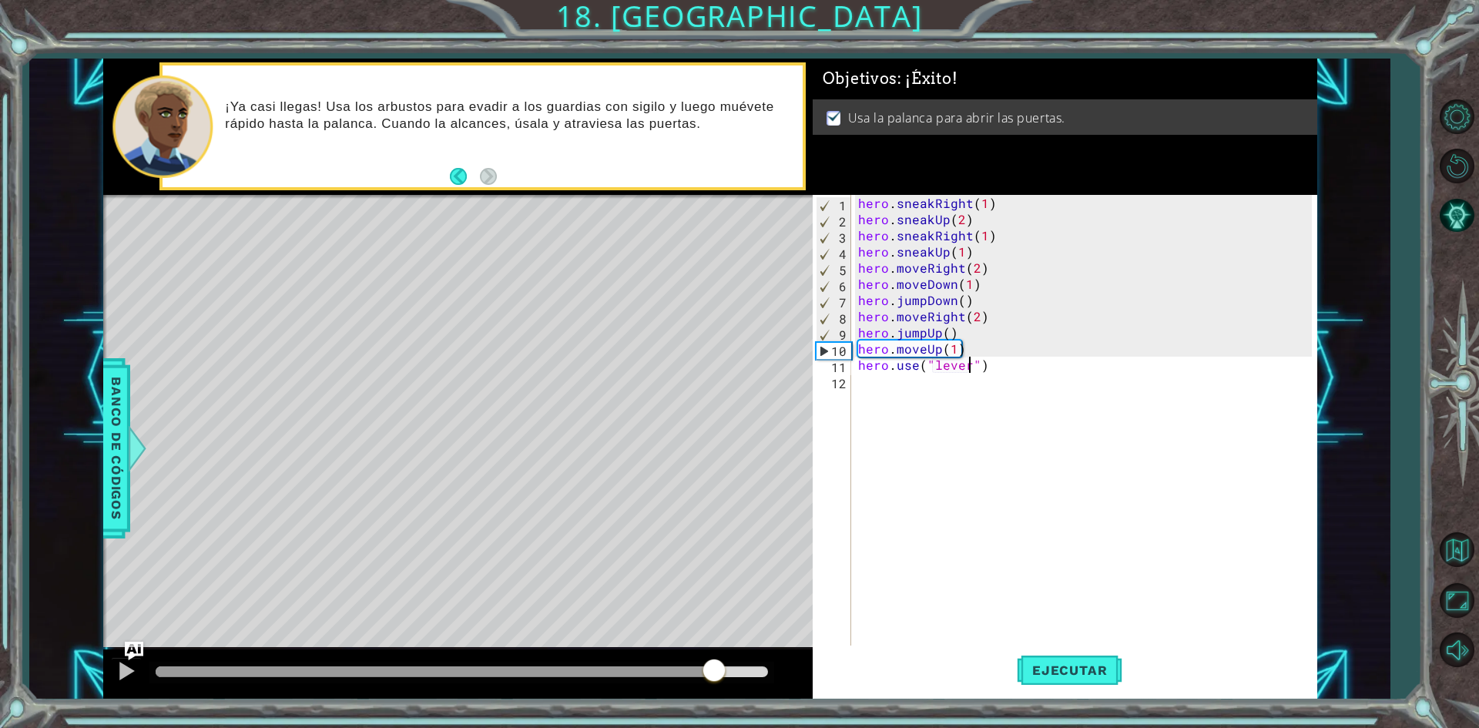
drag, startPoint x: 374, startPoint y: 659, endPoint x: 743, endPoint y: 664, distance: 369.8
click at [728, 664] on div at bounding box center [714, 672] width 28 height 28
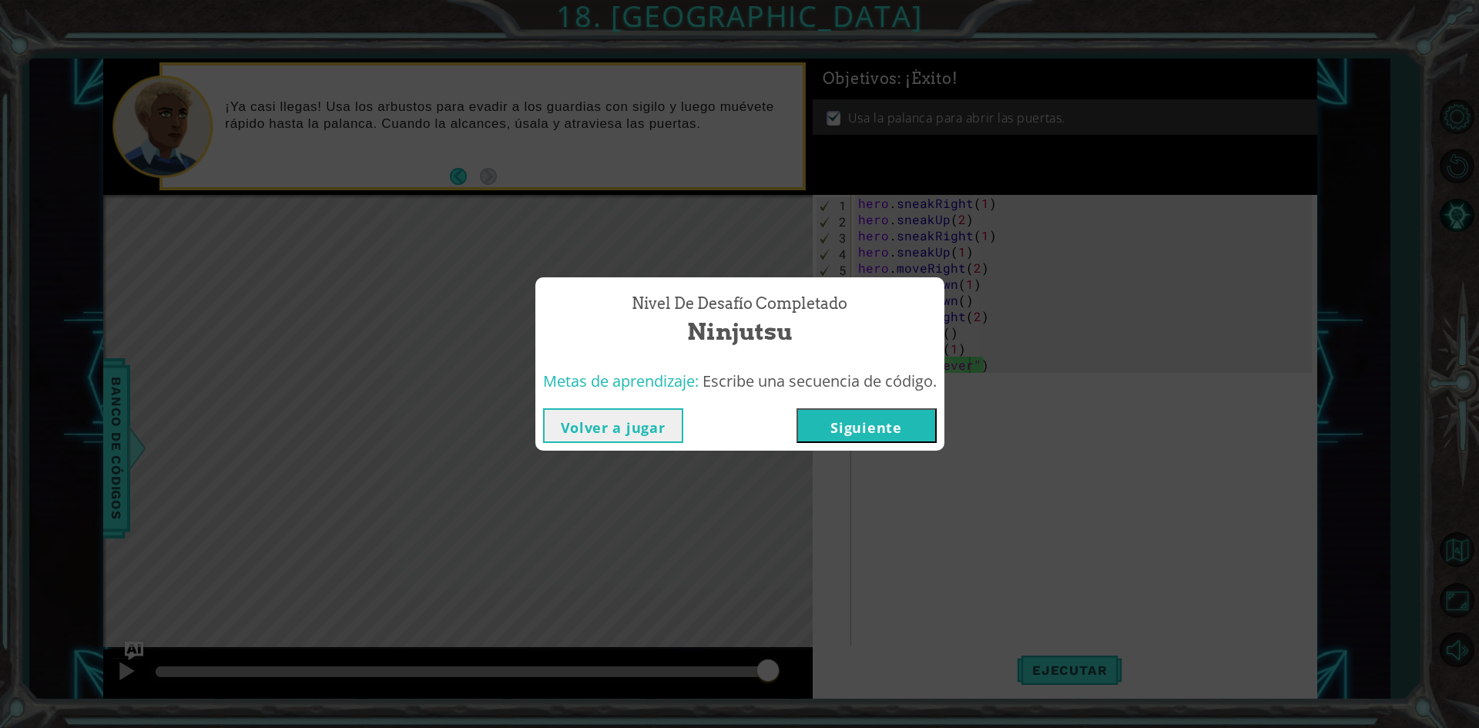
click at [846, 425] on button "Siguiente" at bounding box center [866, 425] width 140 height 35
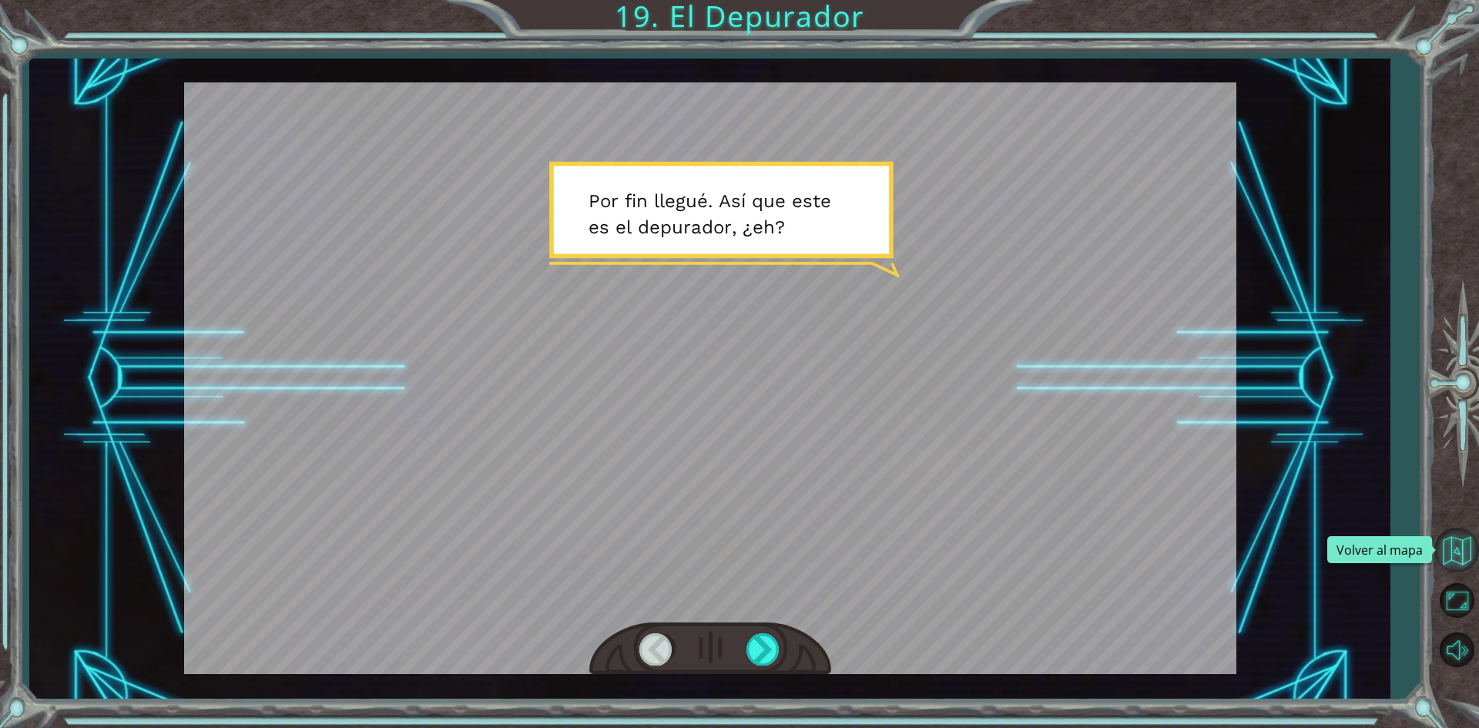
click at [1454, 547] on button "Volver al mapa" at bounding box center [1456, 550] width 45 height 45
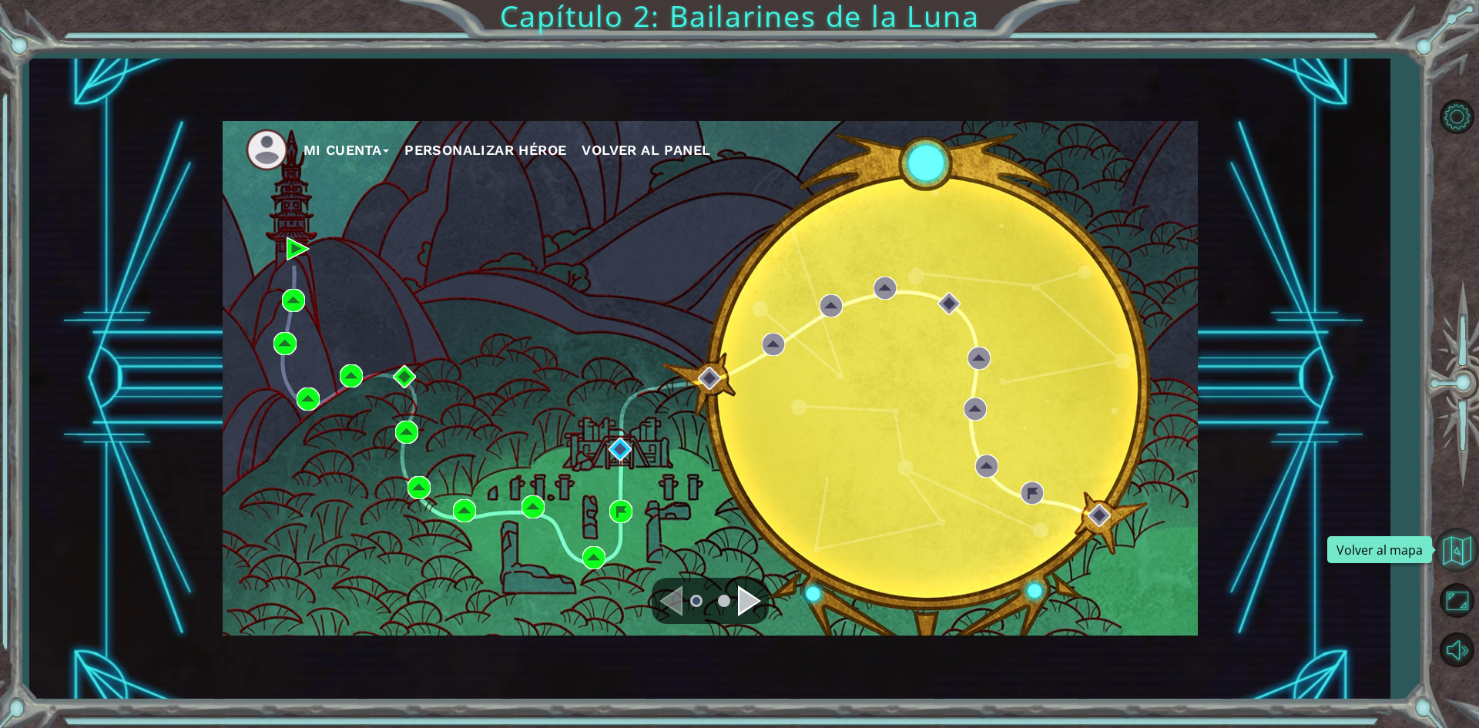
click at [1453, 545] on button "Volver al mapa" at bounding box center [1456, 550] width 45 height 45
click at [1459, 122] on button "Opciones de nivel" at bounding box center [1456, 117] width 45 height 45
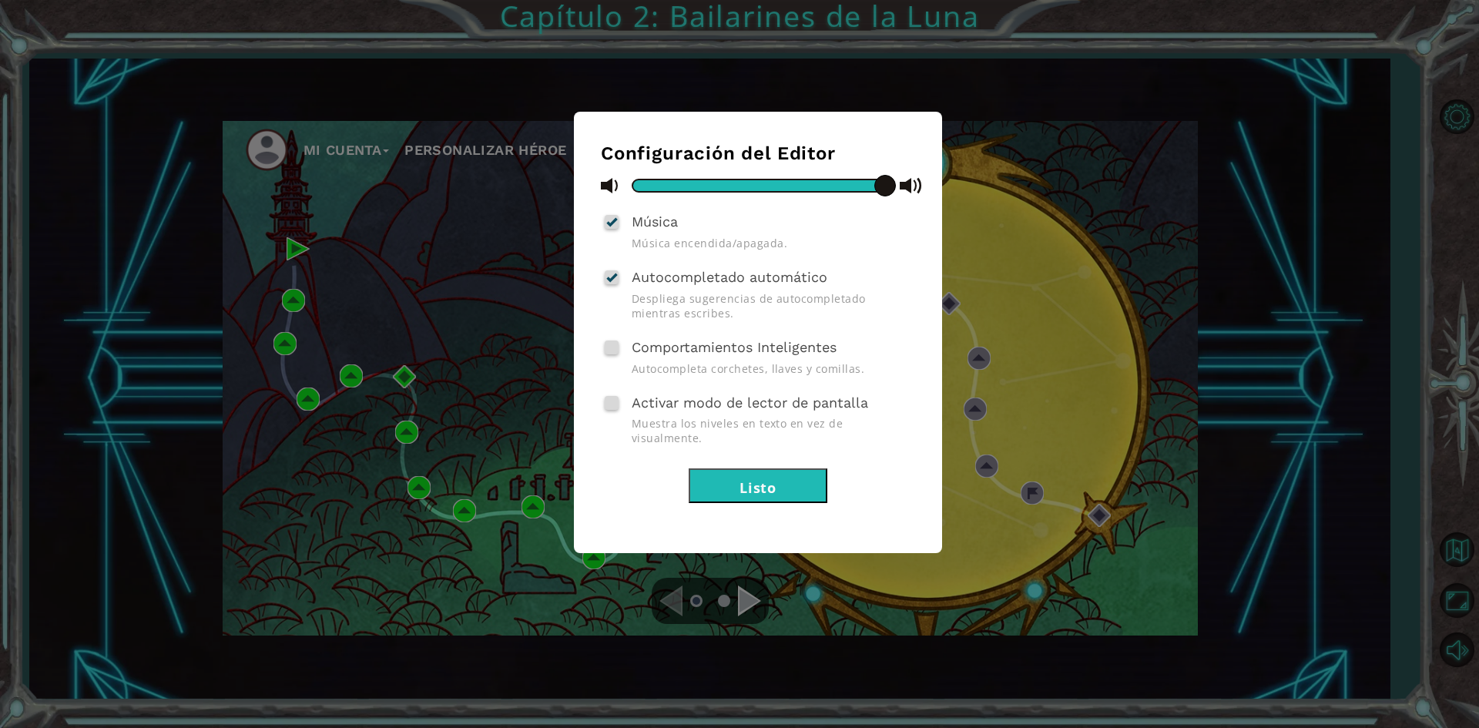
click at [797, 468] on button "Listo" at bounding box center [758, 485] width 139 height 35
